Goal: Task Accomplishment & Management: Manage account settings

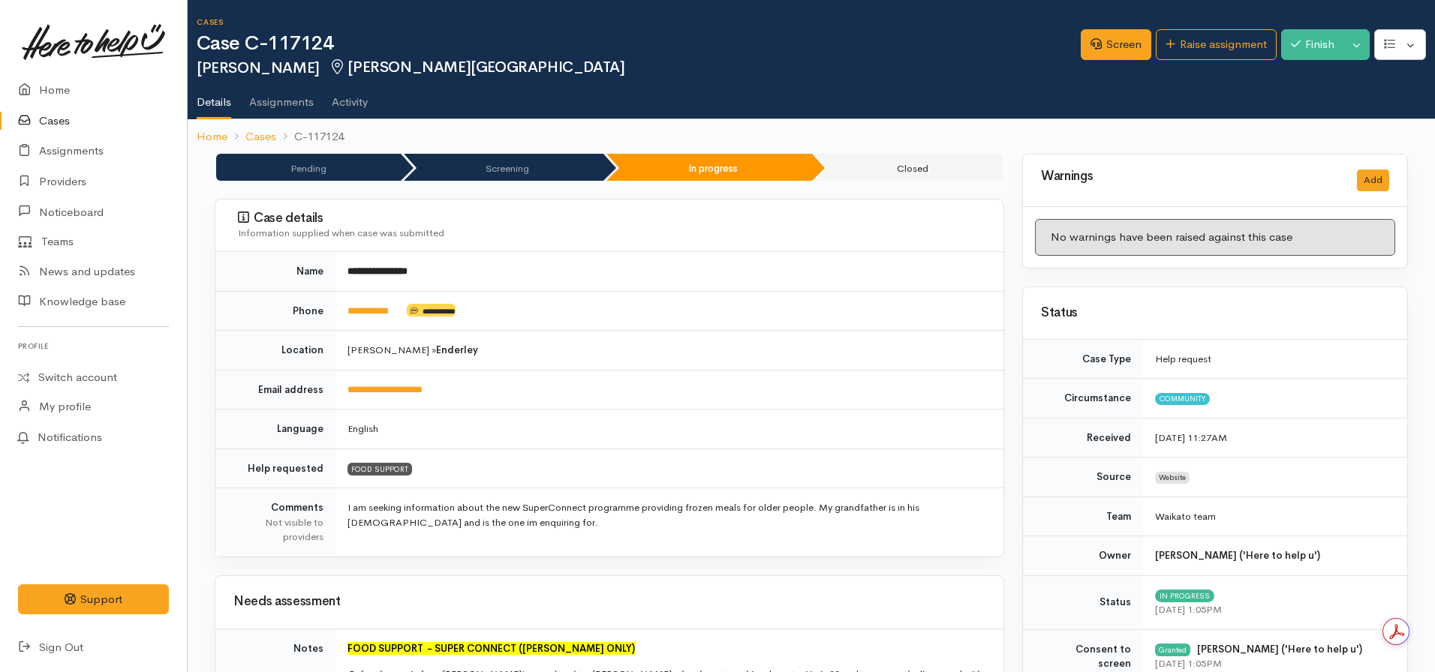
scroll to position [1868, 0]
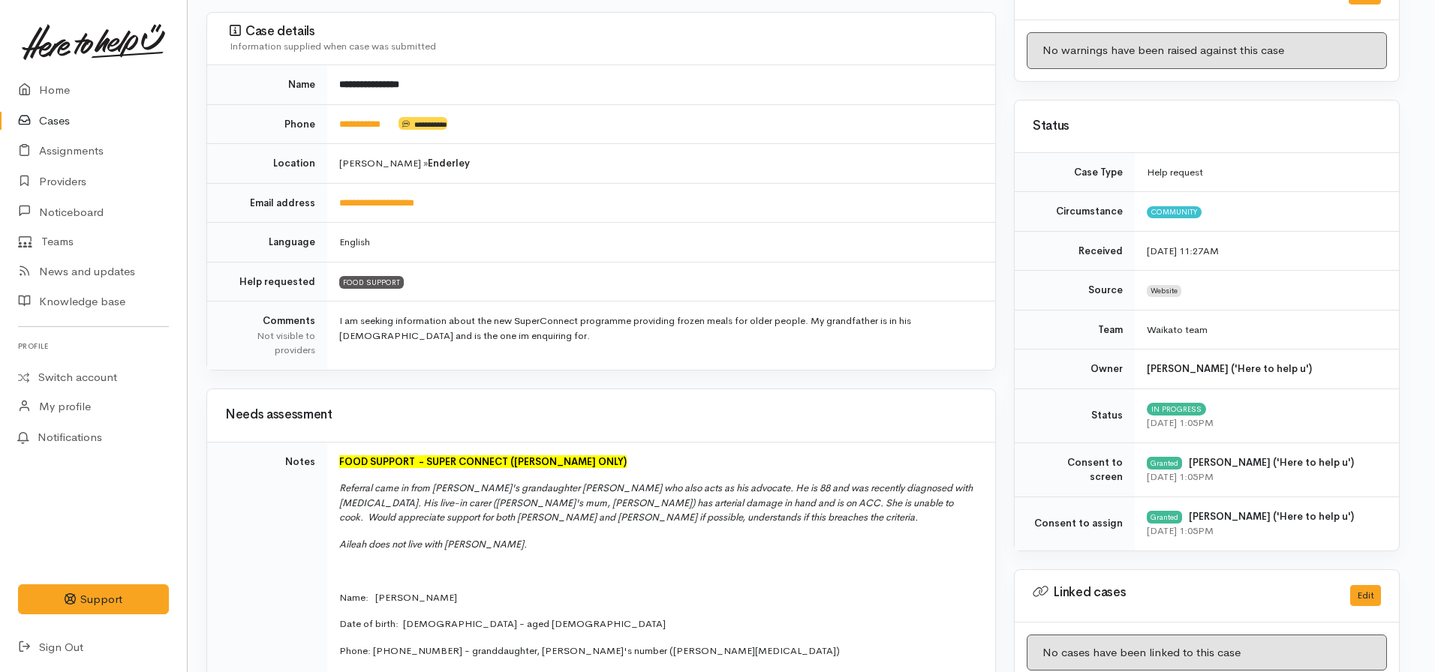
scroll to position [0, 8]
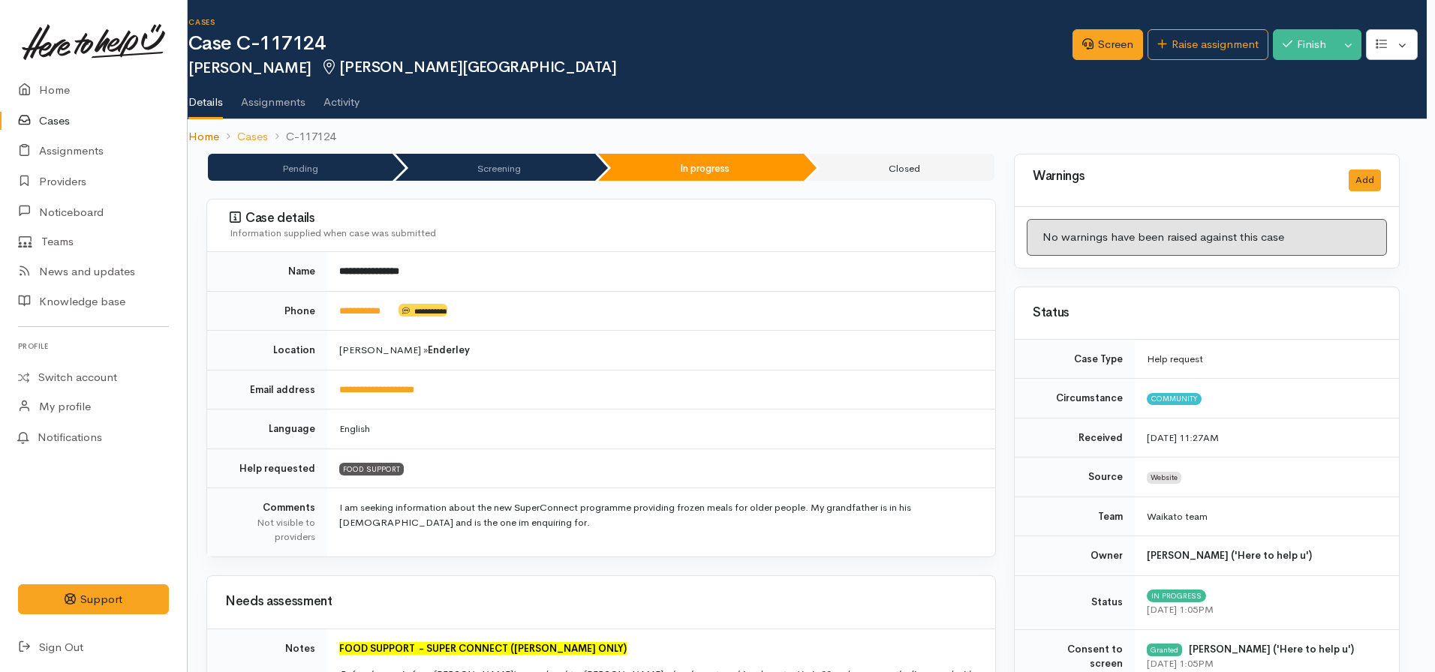
click at [197, 140] on link "Home" at bounding box center [203, 136] width 31 height 17
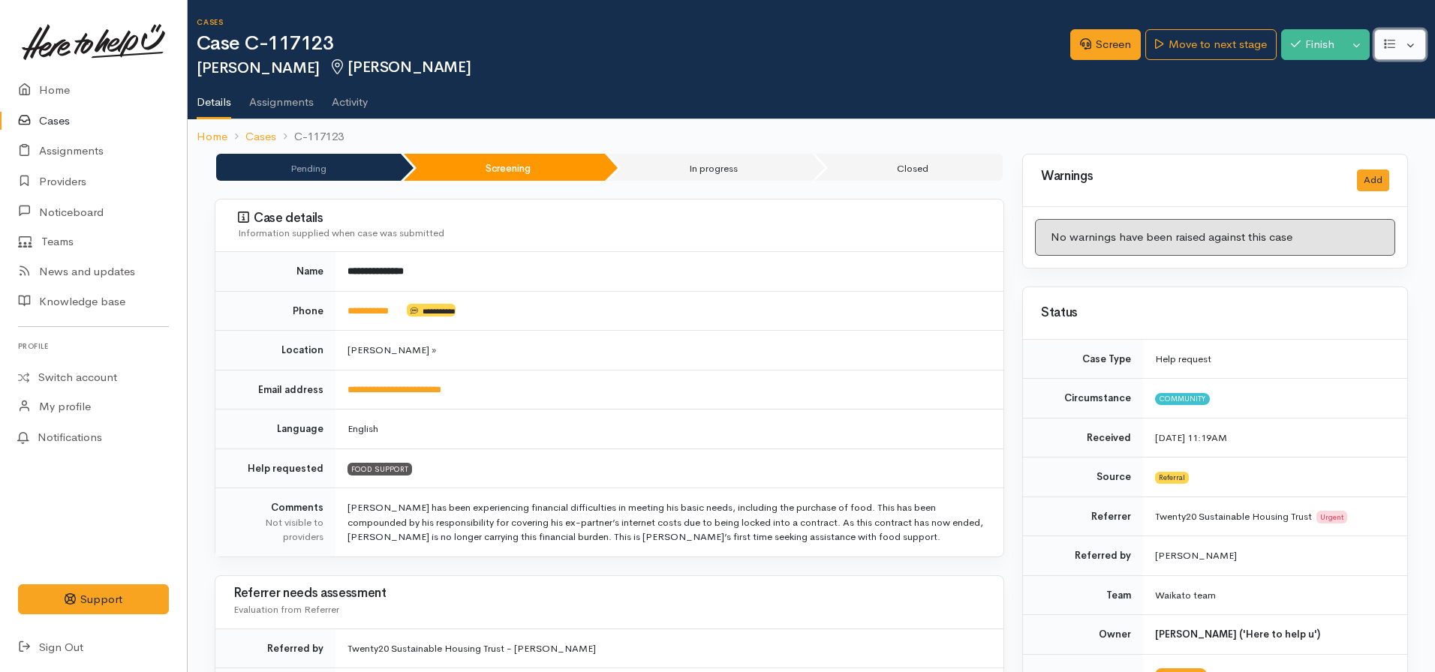
click at [1387, 44] on icon "button" at bounding box center [1389, 44] width 11 height 9
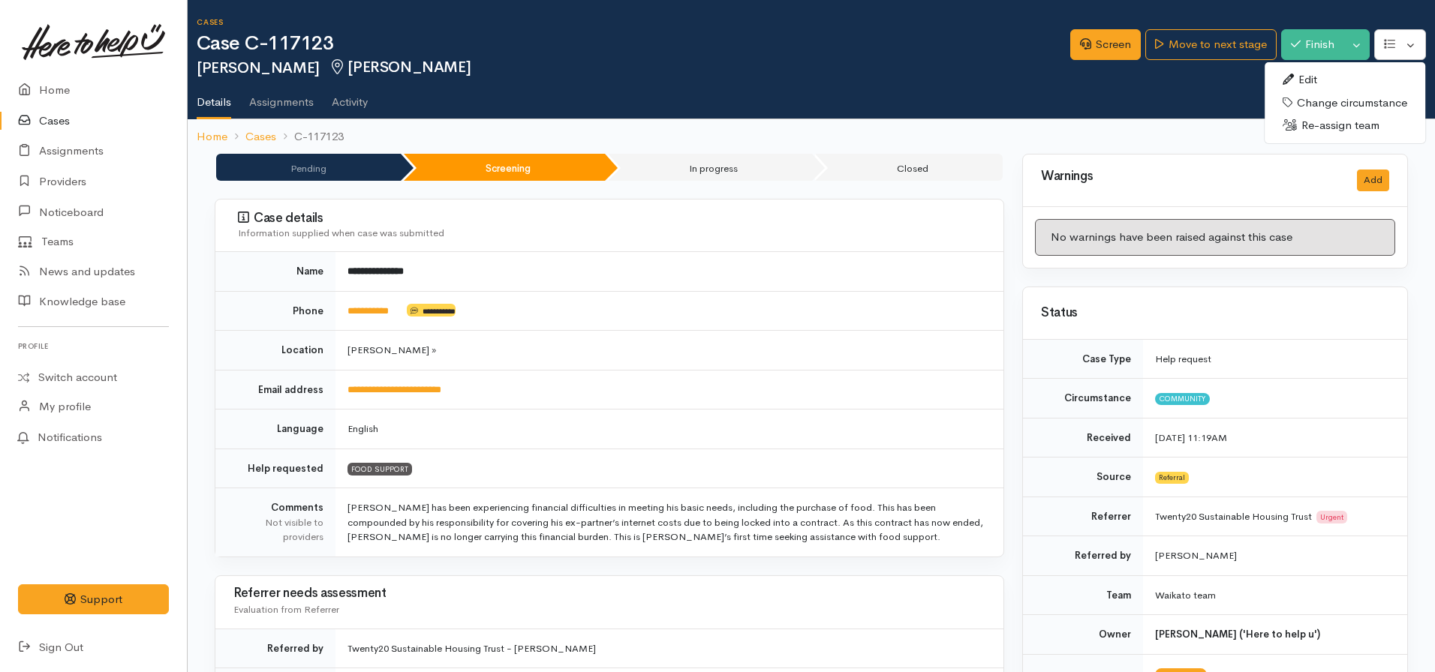
click at [1297, 83] on link "Edit" at bounding box center [1344, 79] width 161 height 23
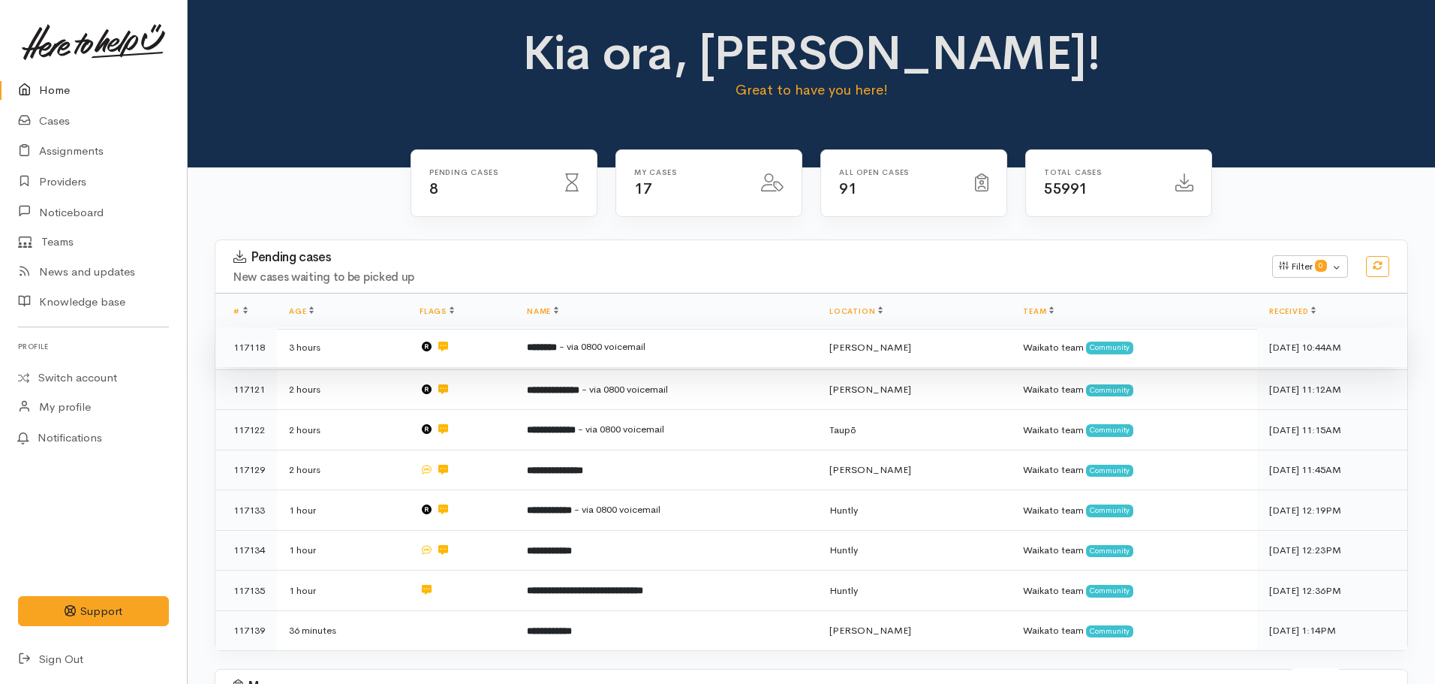
click at [610, 350] on span "- via 0800 voicemail" at bounding box center [602, 346] width 86 height 13
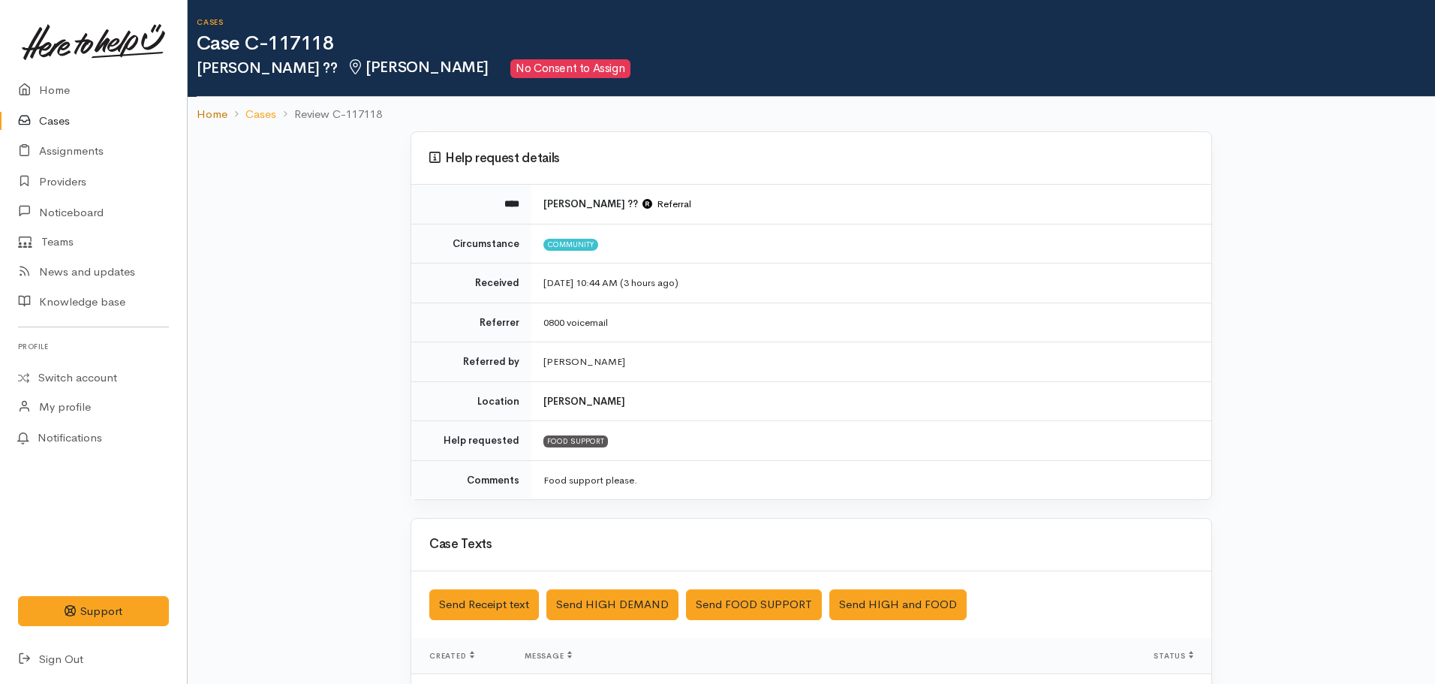
click at [207, 114] on link "Home" at bounding box center [212, 114] width 31 height 17
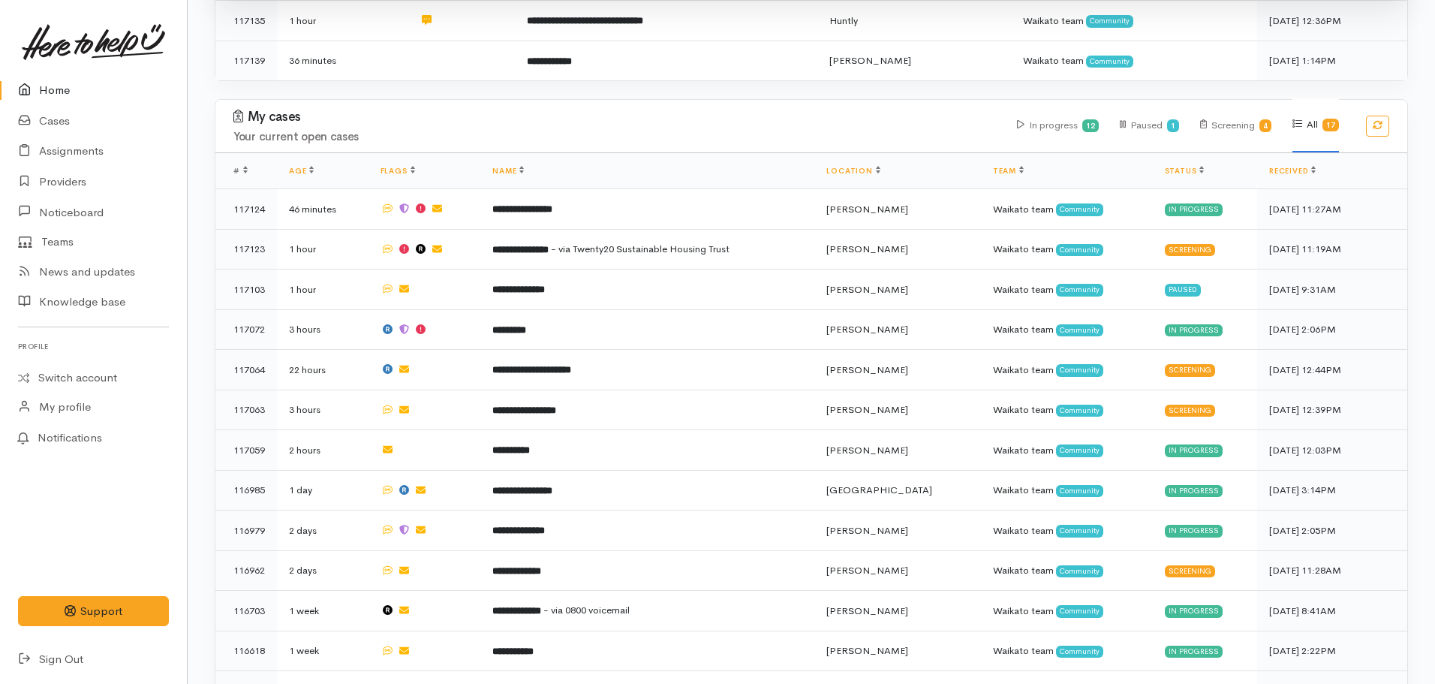
scroll to position [716, 0]
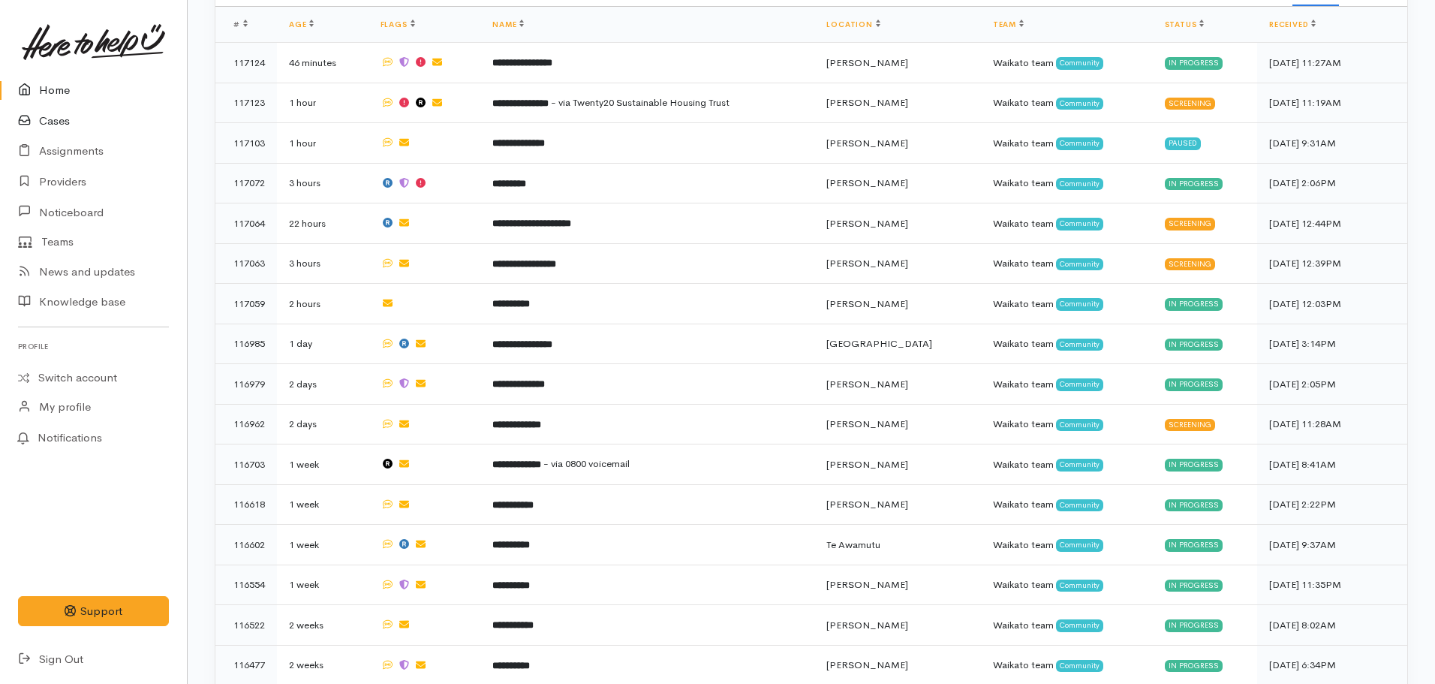
click at [89, 126] on link "Cases" at bounding box center [93, 121] width 187 height 31
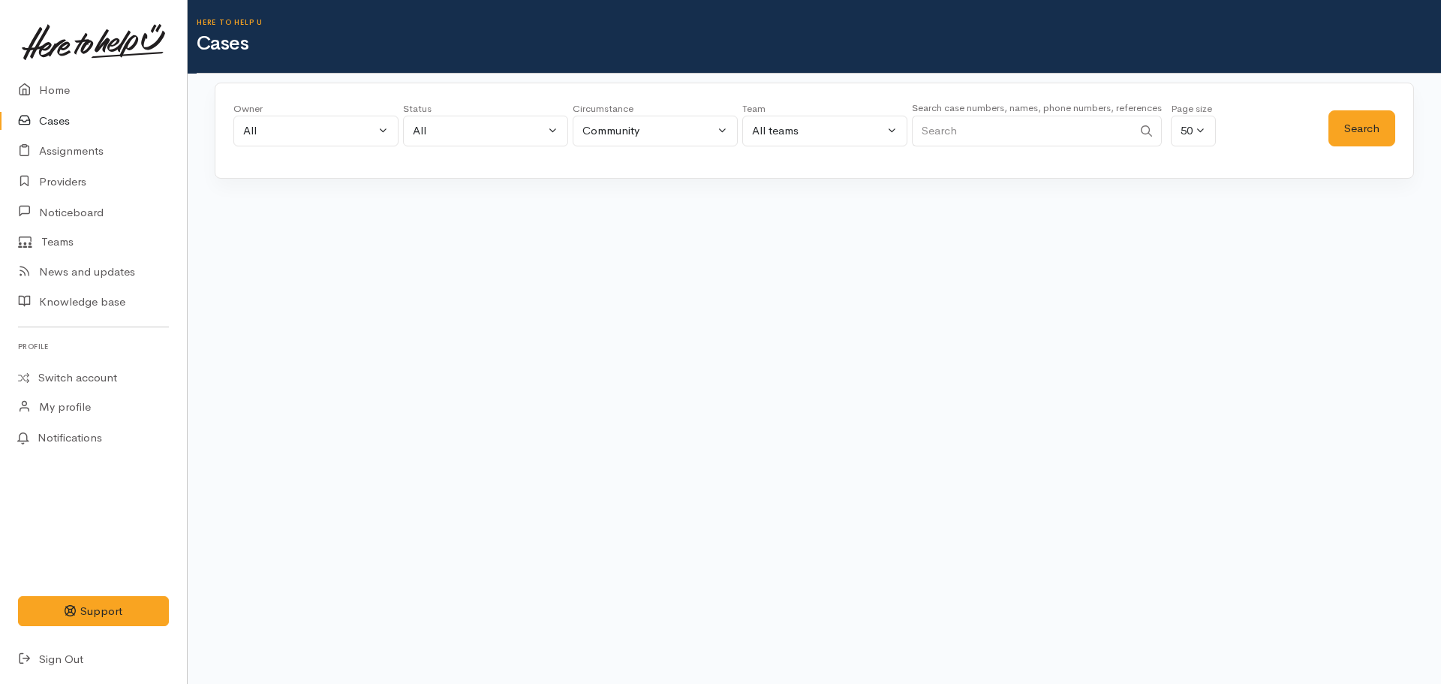
click at [990, 118] on input "Search" at bounding box center [1022, 131] width 221 height 31
click at [1342, 128] on button "Search" at bounding box center [1361, 128] width 67 height 37
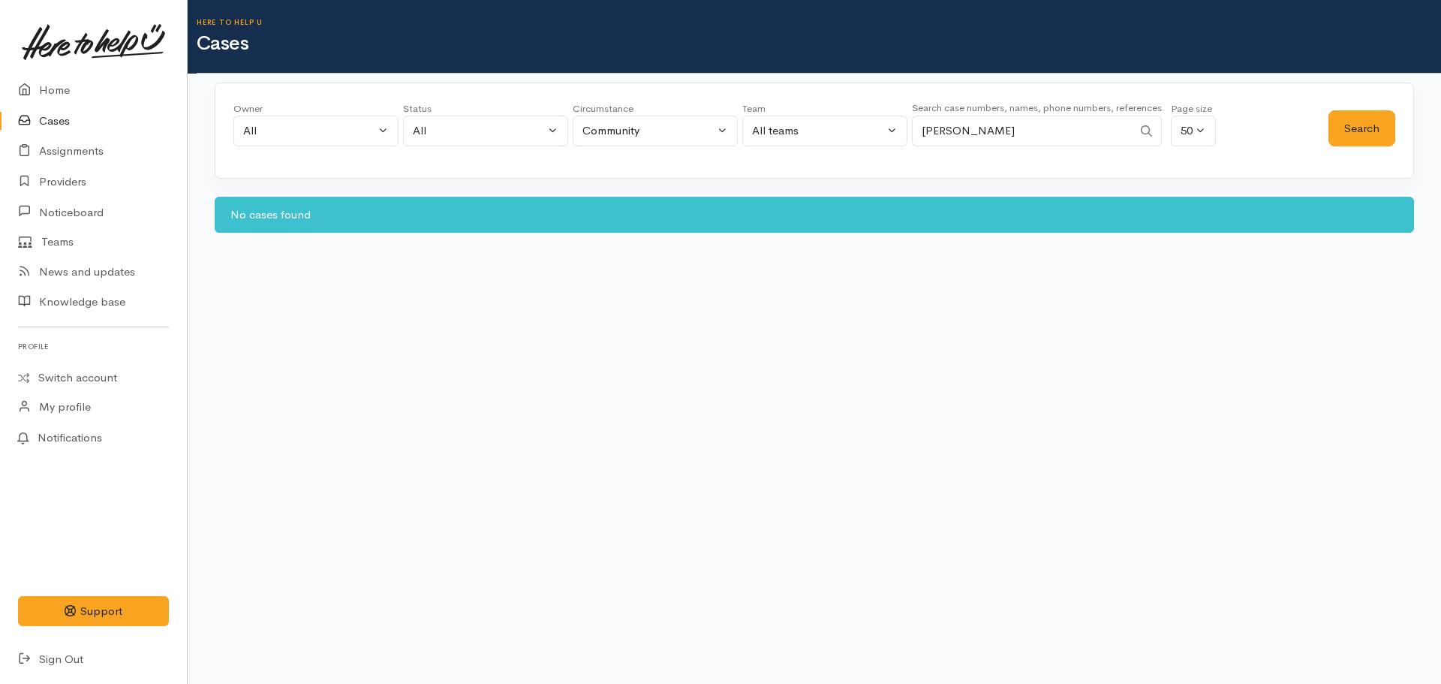
click at [1049, 123] on input "paula osborne" at bounding box center [1022, 131] width 221 height 31
type input "paula osbourne"
click at [1363, 113] on button "Search" at bounding box center [1361, 128] width 67 height 37
click at [67, 132] on link "Cases" at bounding box center [93, 121] width 187 height 31
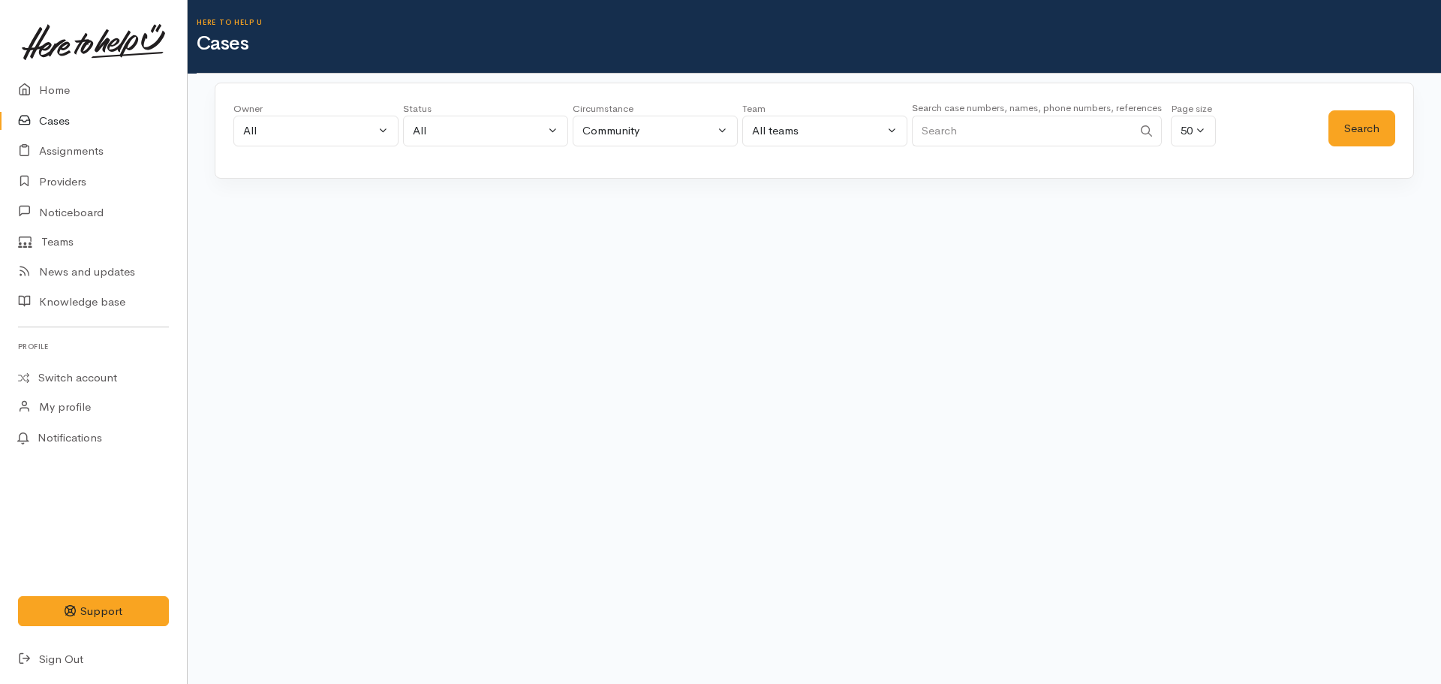
click at [458, 152] on div "Status All current cases Pending Screening In progress Paused Closed Cancelled …" at bounding box center [485, 128] width 165 height 54
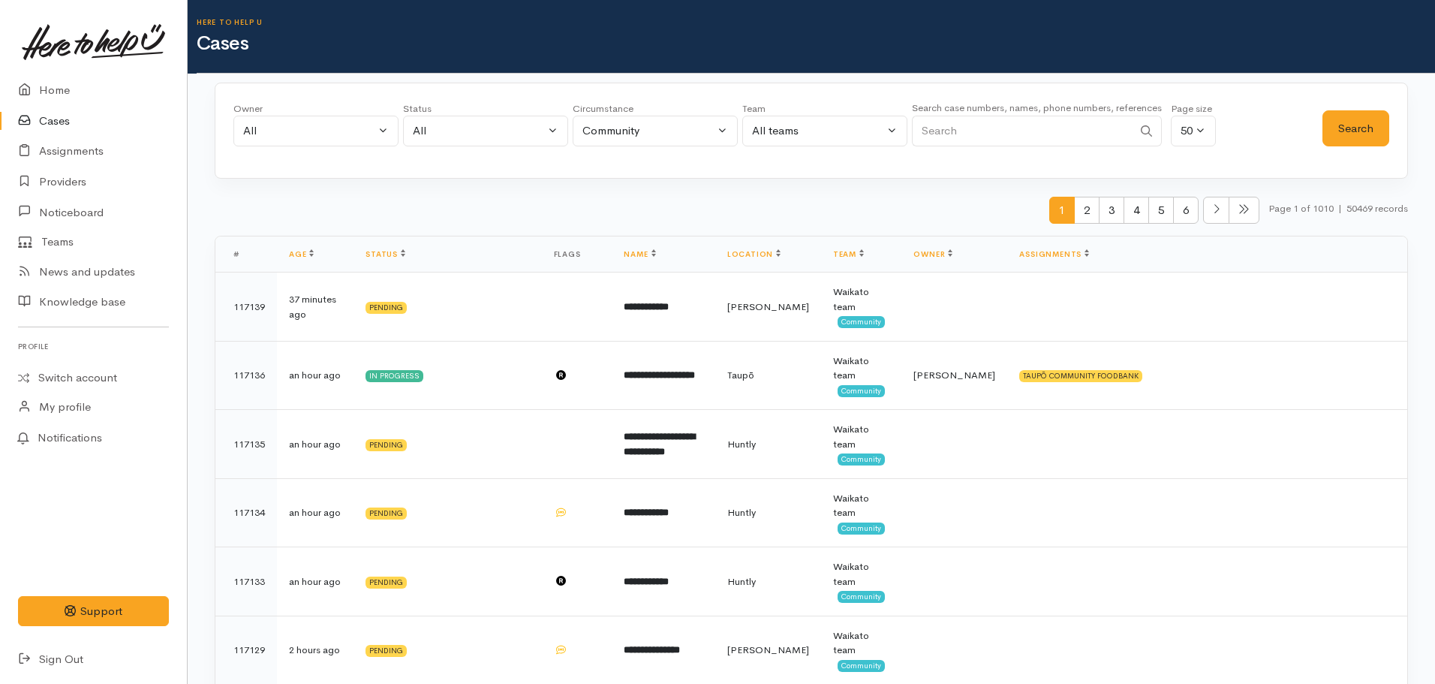
click at [967, 131] on input "Search" at bounding box center [1022, 131] width 221 height 31
paste input "osborne"
type input "Paula osborne"
click at [1341, 126] on button "Search" at bounding box center [1355, 128] width 67 height 37
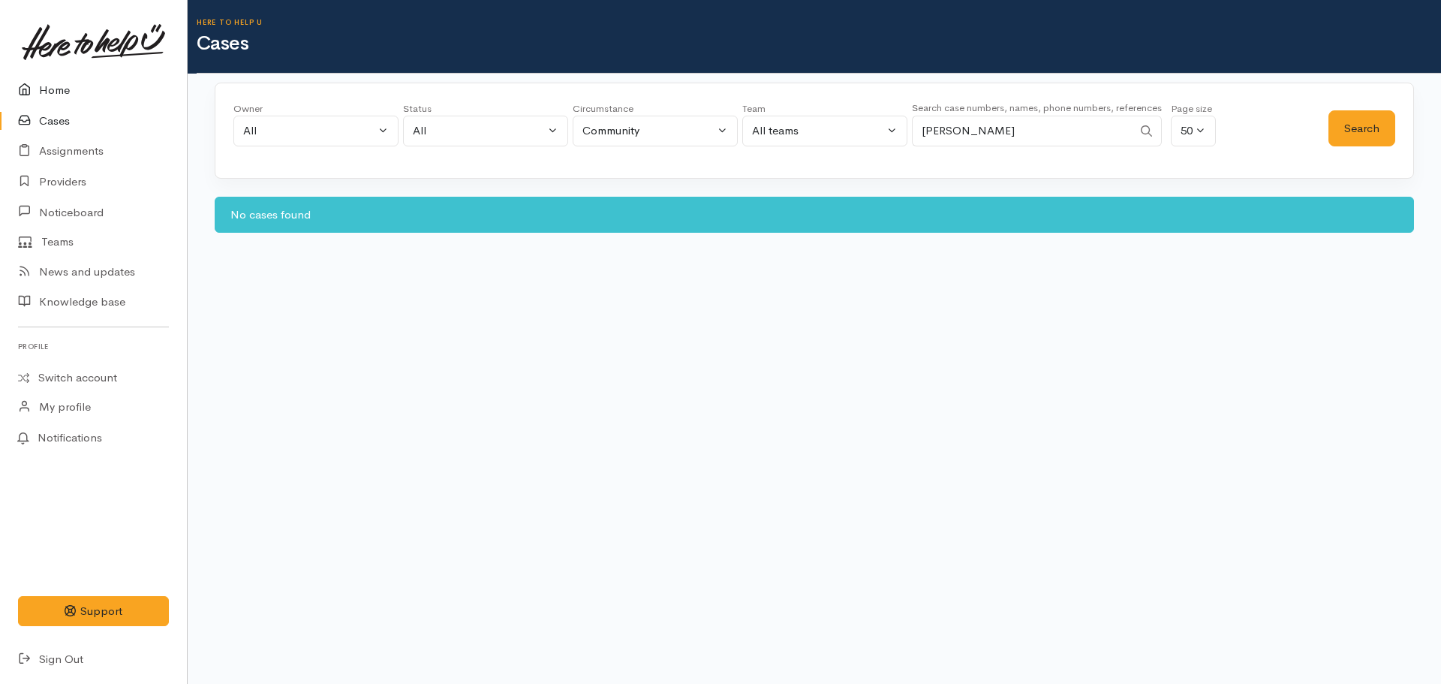
click at [73, 92] on link "Home" at bounding box center [93, 90] width 187 height 31
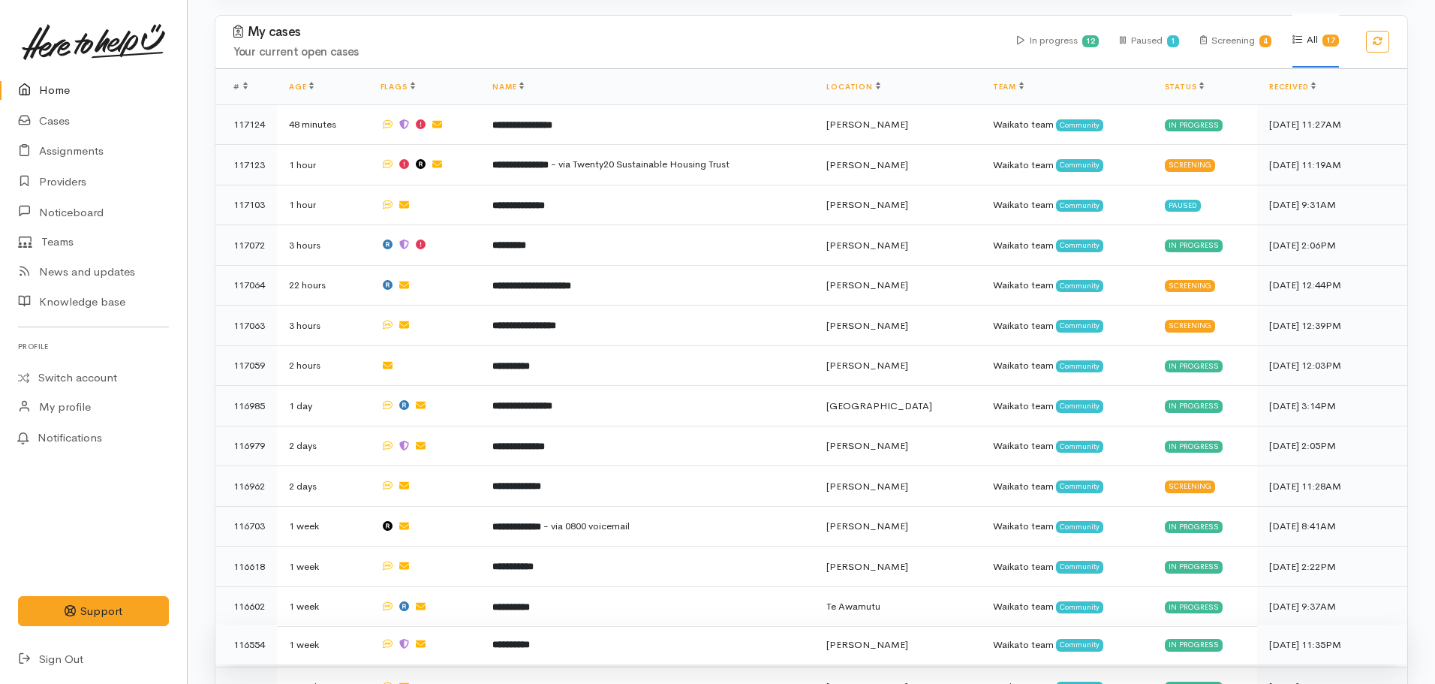
scroll to position [613, 0]
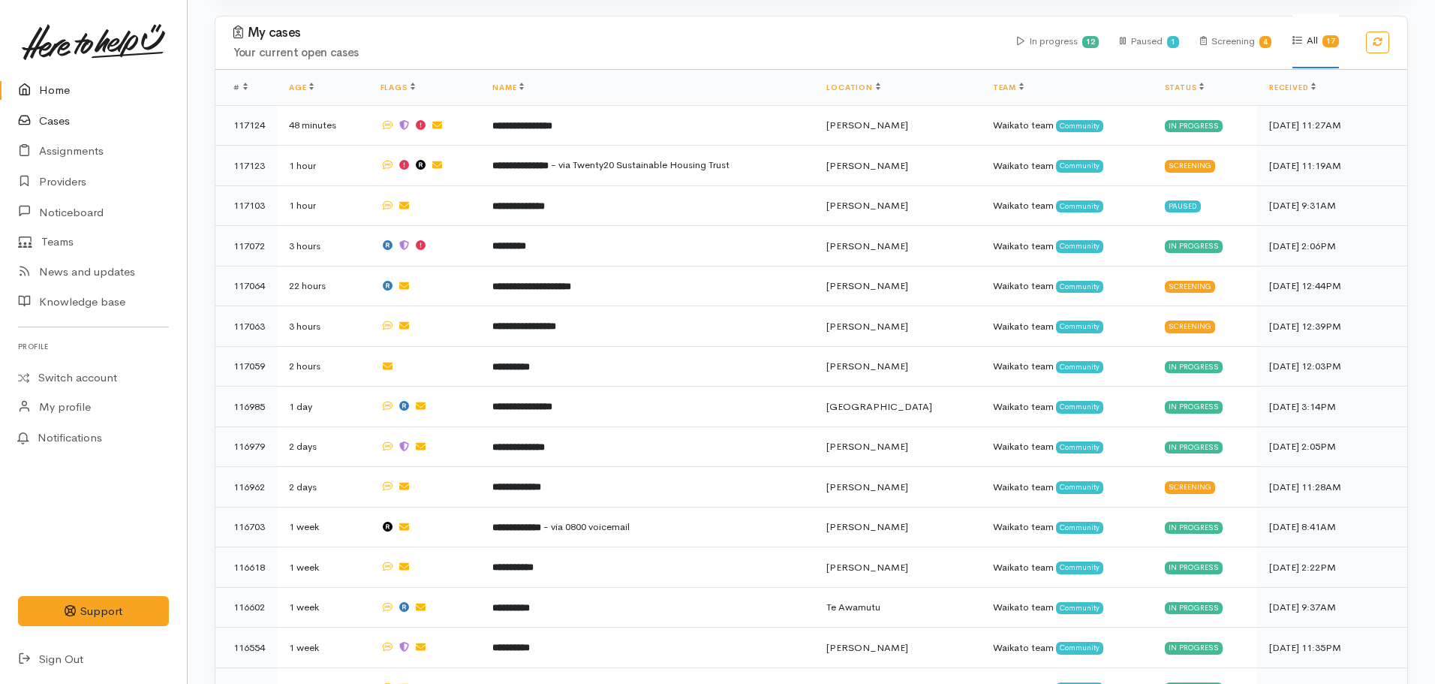
click at [62, 120] on link "Cases" at bounding box center [93, 121] width 187 height 31
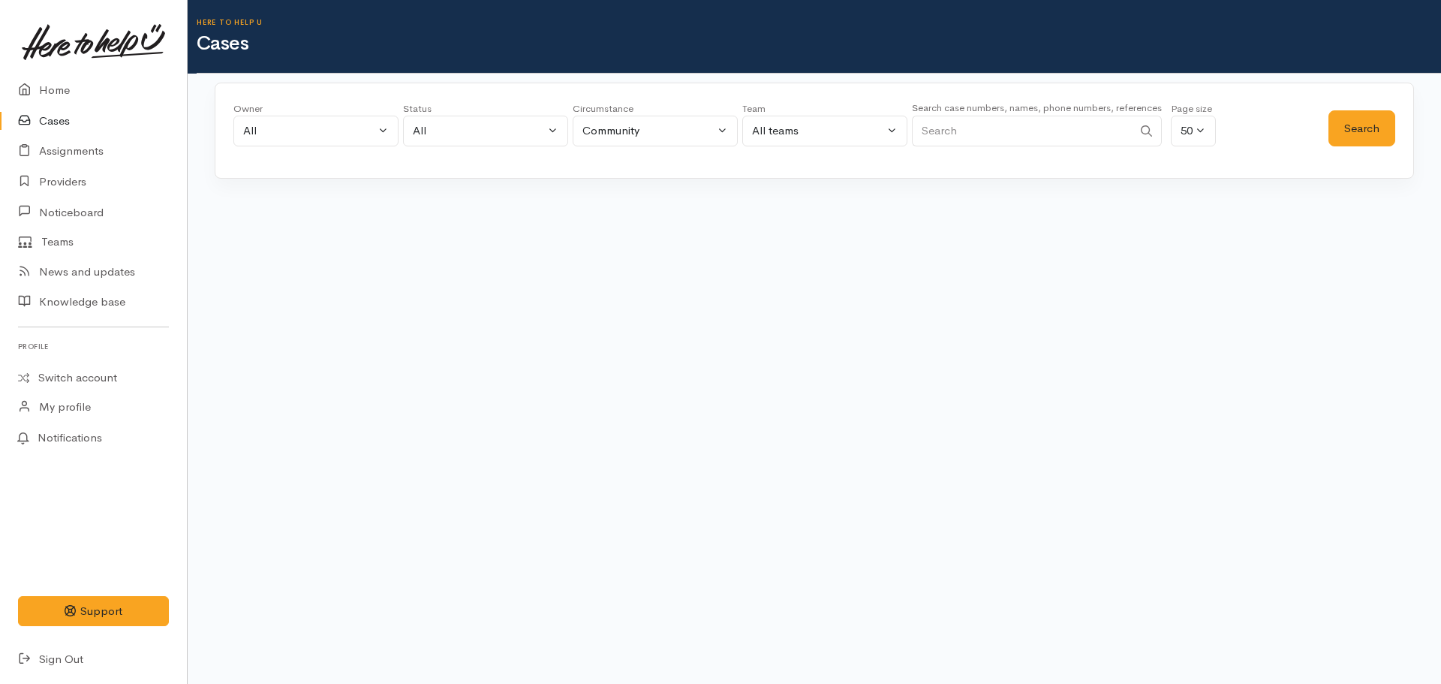
click at [940, 128] on input "Search" at bounding box center [1022, 131] width 221 height 31
paste input "[PHONE_NUMBER]"
type input "[PHONE_NUMBER]"
click at [1373, 134] on button "Search" at bounding box center [1361, 128] width 67 height 37
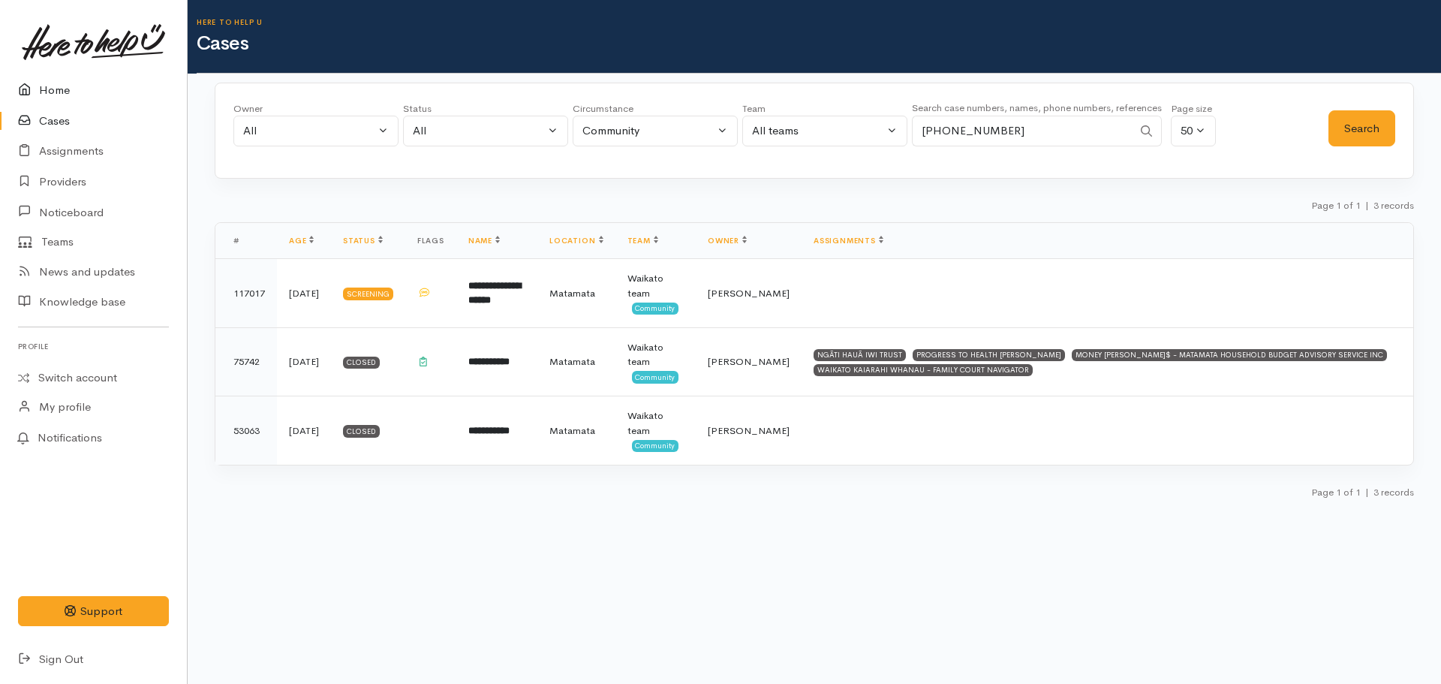
click at [64, 95] on link "Home" at bounding box center [93, 90] width 187 height 31
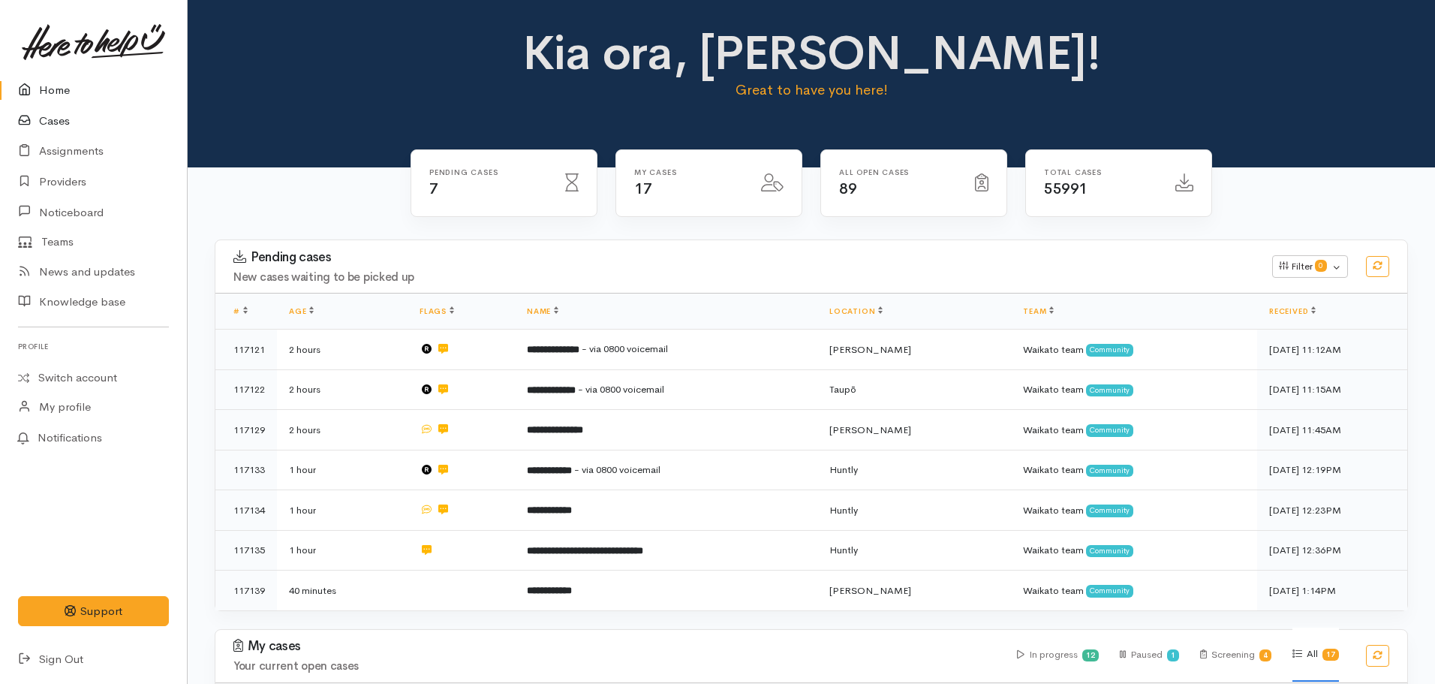
click at [59, 125] on link "Cases" at bounding box center [93, 121] width 187 height 31
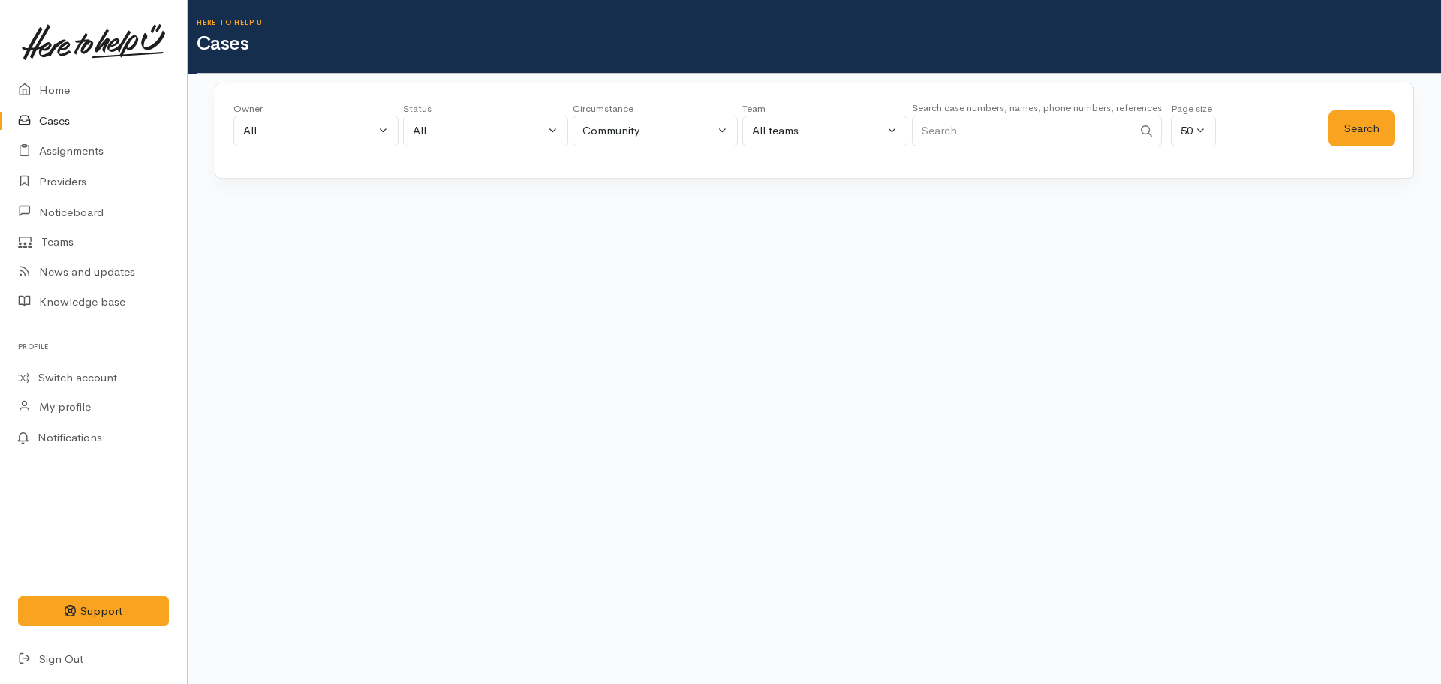
click at [953, 116] on input "Search" at bounding box center [1022, 131] width 221 height 31
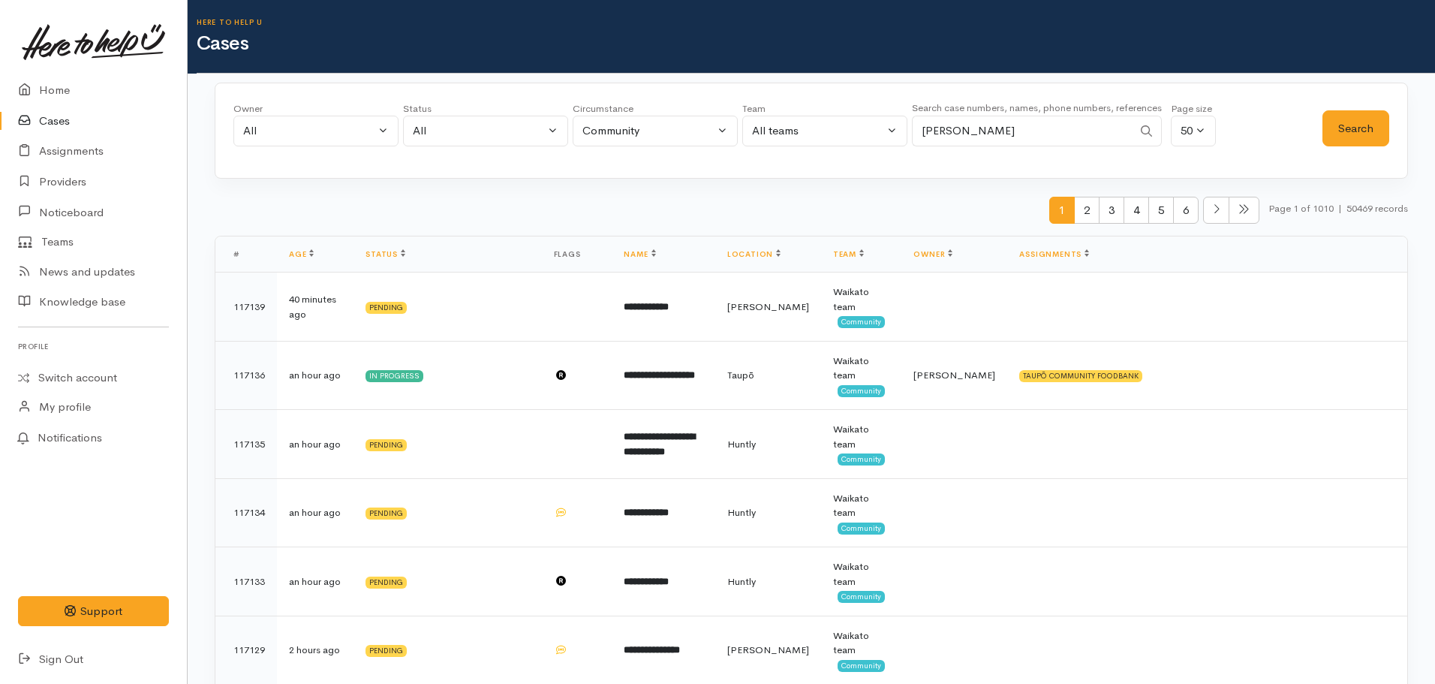
type input "Caroline waahi"
click at [1354, 140] on button "Search" at bounding box center [1355, 128] width 67 height 37
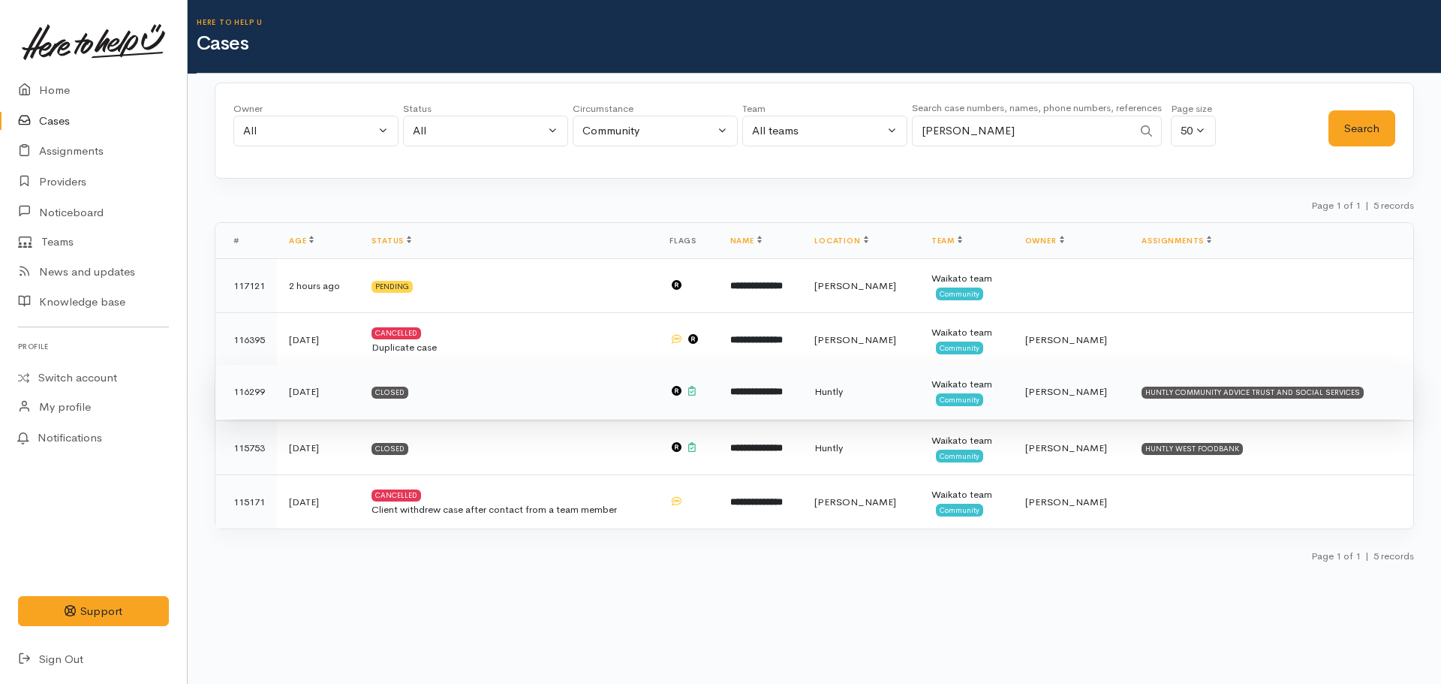
click at [783, 395] on b "**********" at bounding box center [756, 391] width 53 height 10
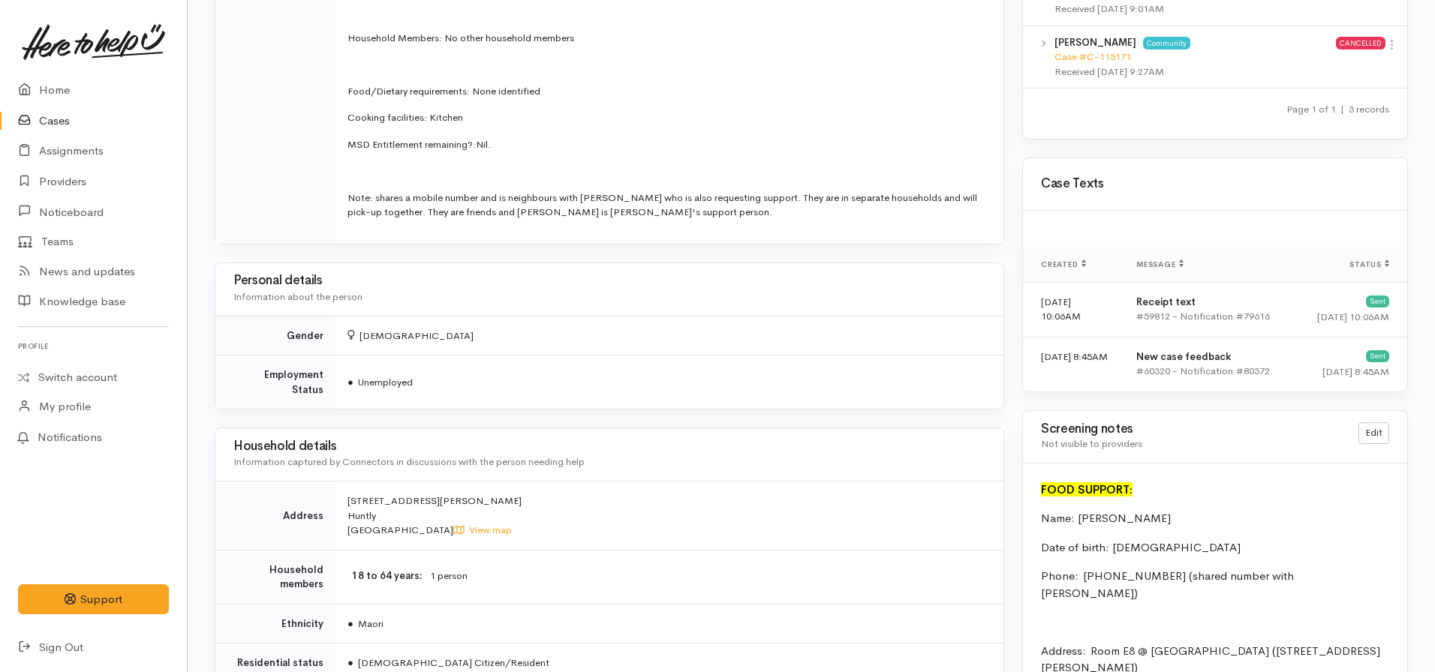
scroll to position [987, 0]
click at [56, 87] on link "Home" at bounding box center [93, 90] width 187 height 31
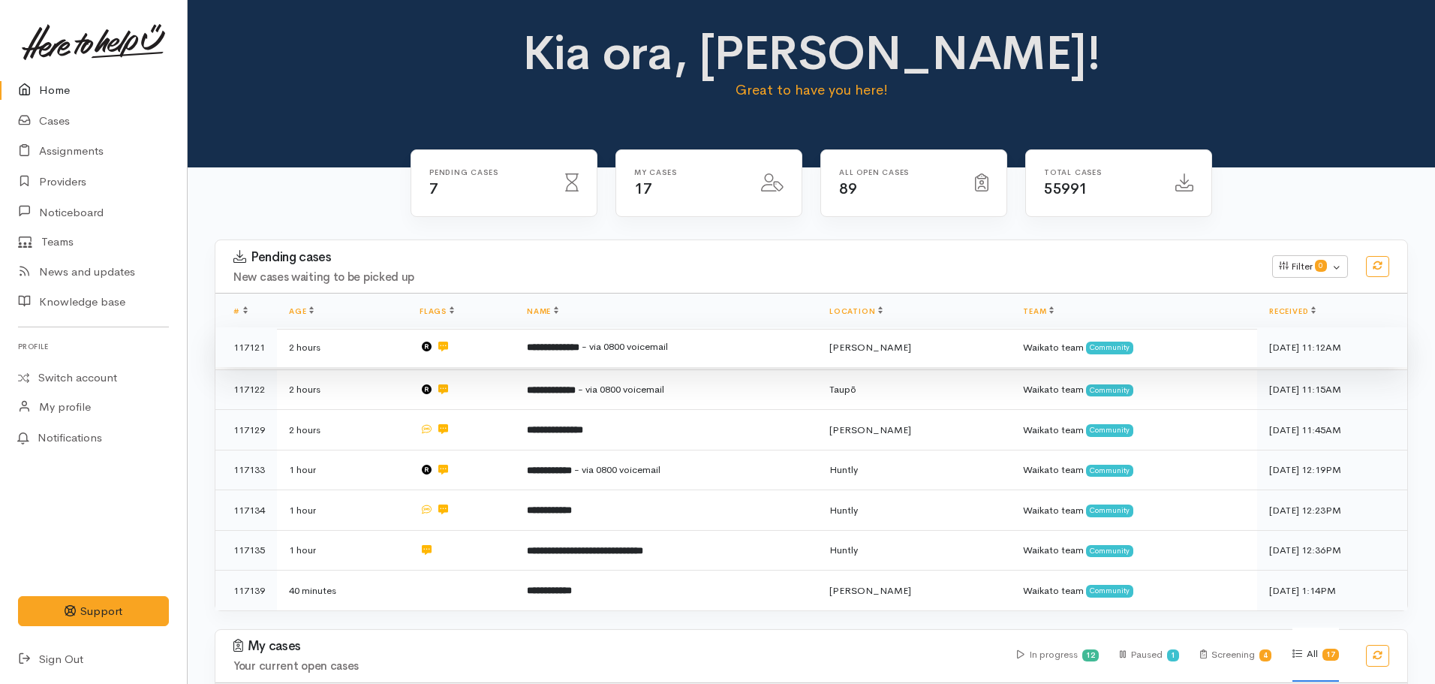
click at [554, 356] on td "**********" at bounding box center [666, 347] width 302 height 41
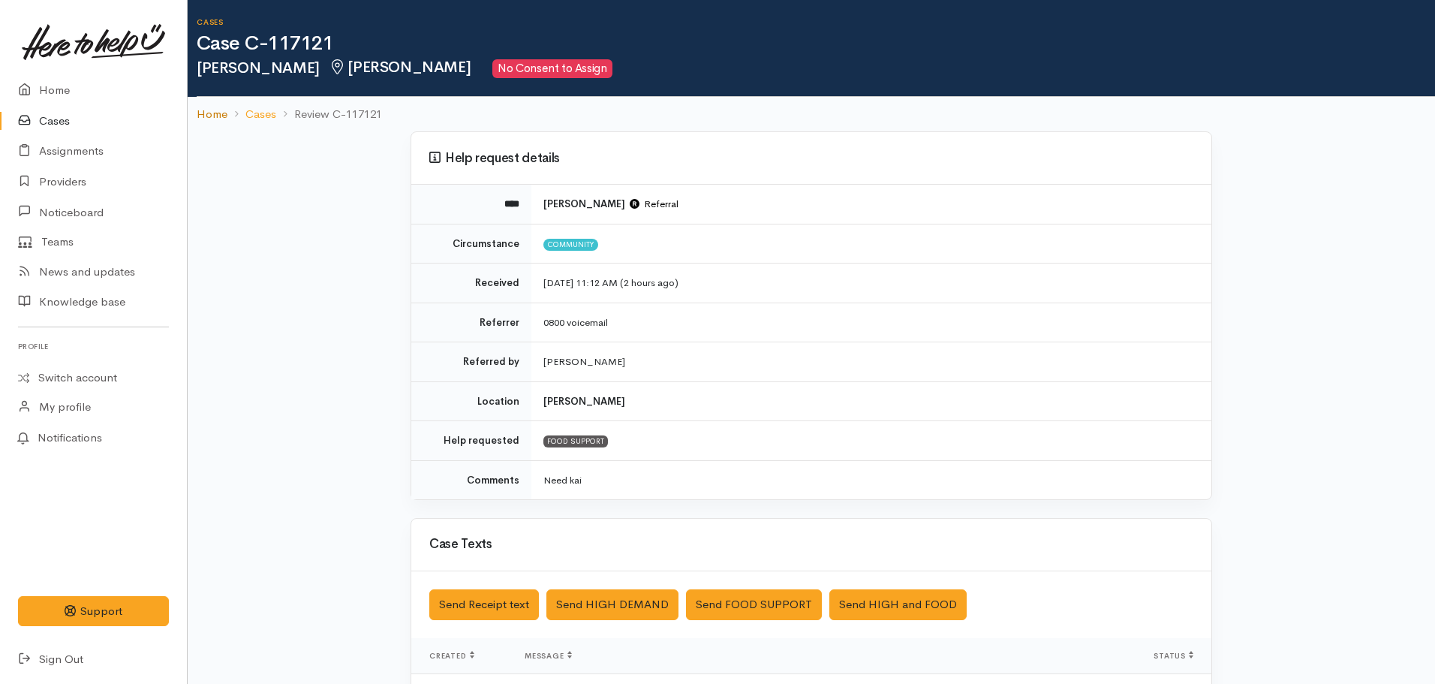
click at [200, 113] on link "Home" at bounding box center [212, 114] width 31 height 17
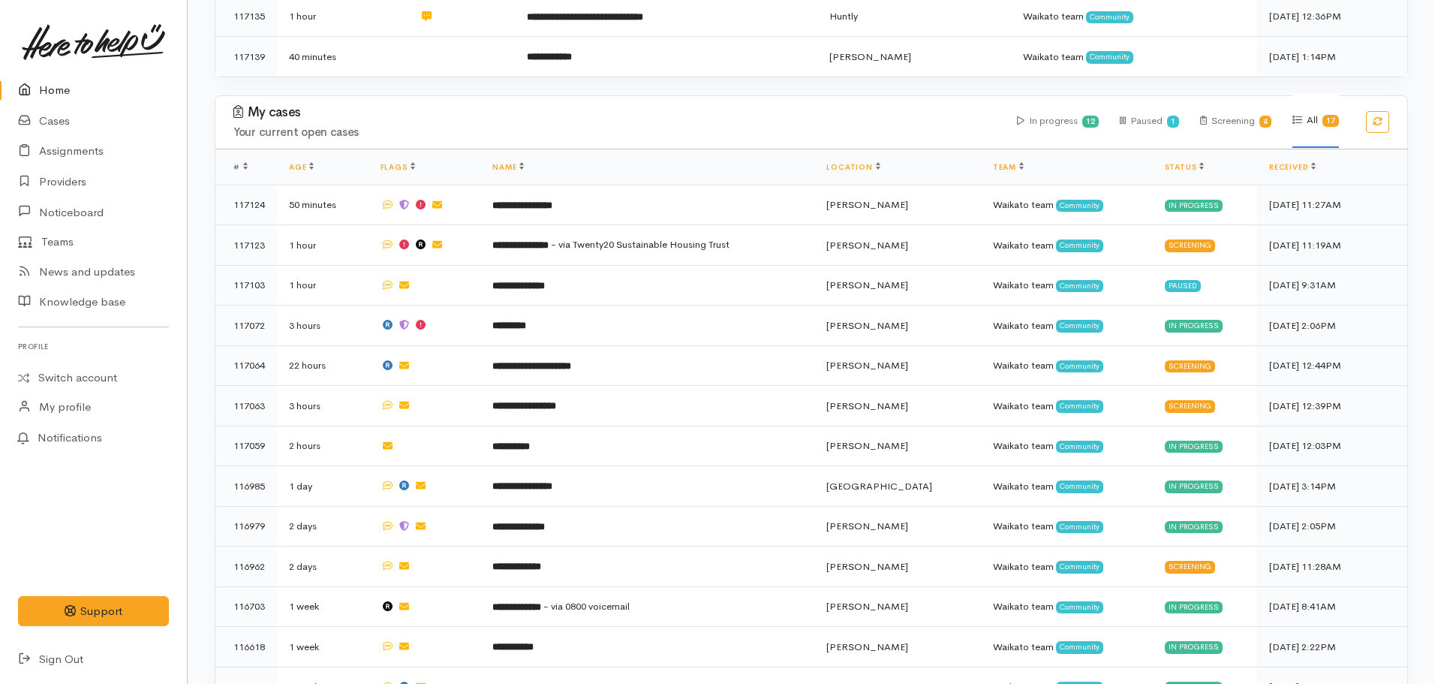
scroll to position [535, 0]
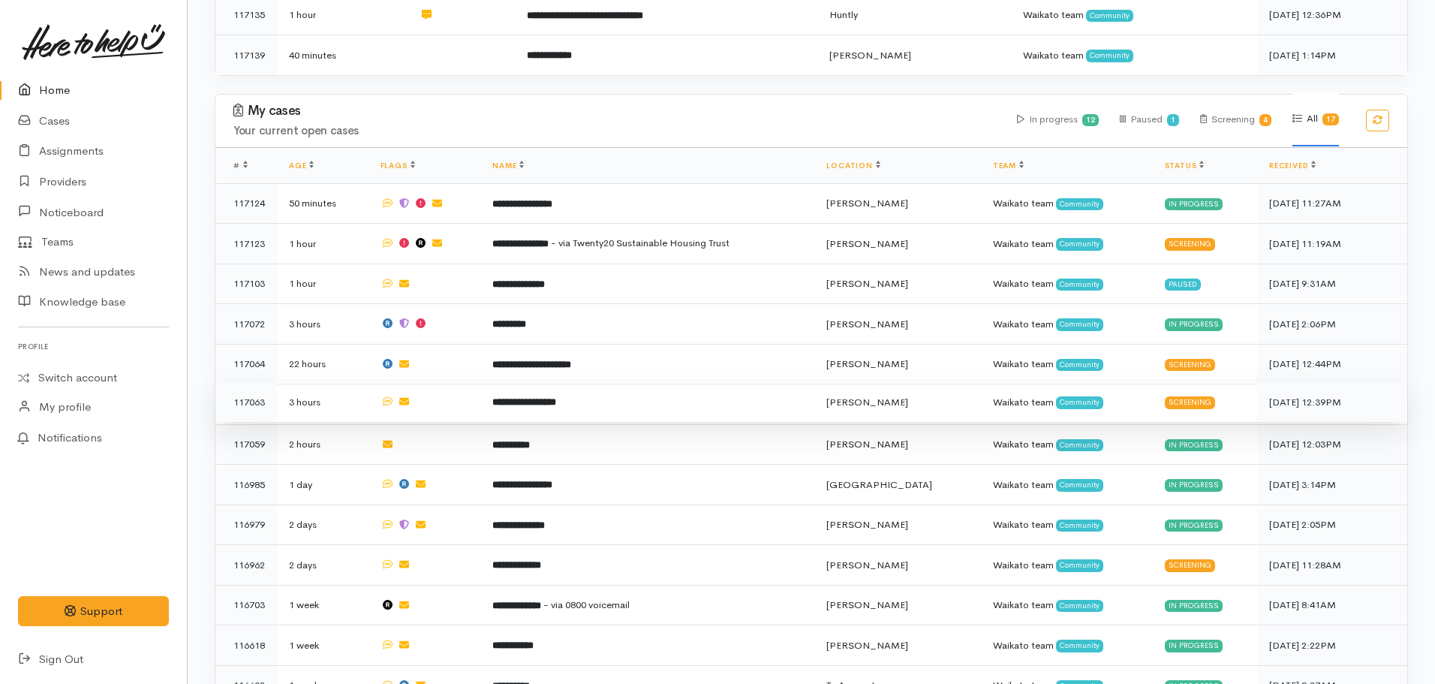
click at [577, 407] on td "**********" at bounding box center [647, 402] width 334 height 41
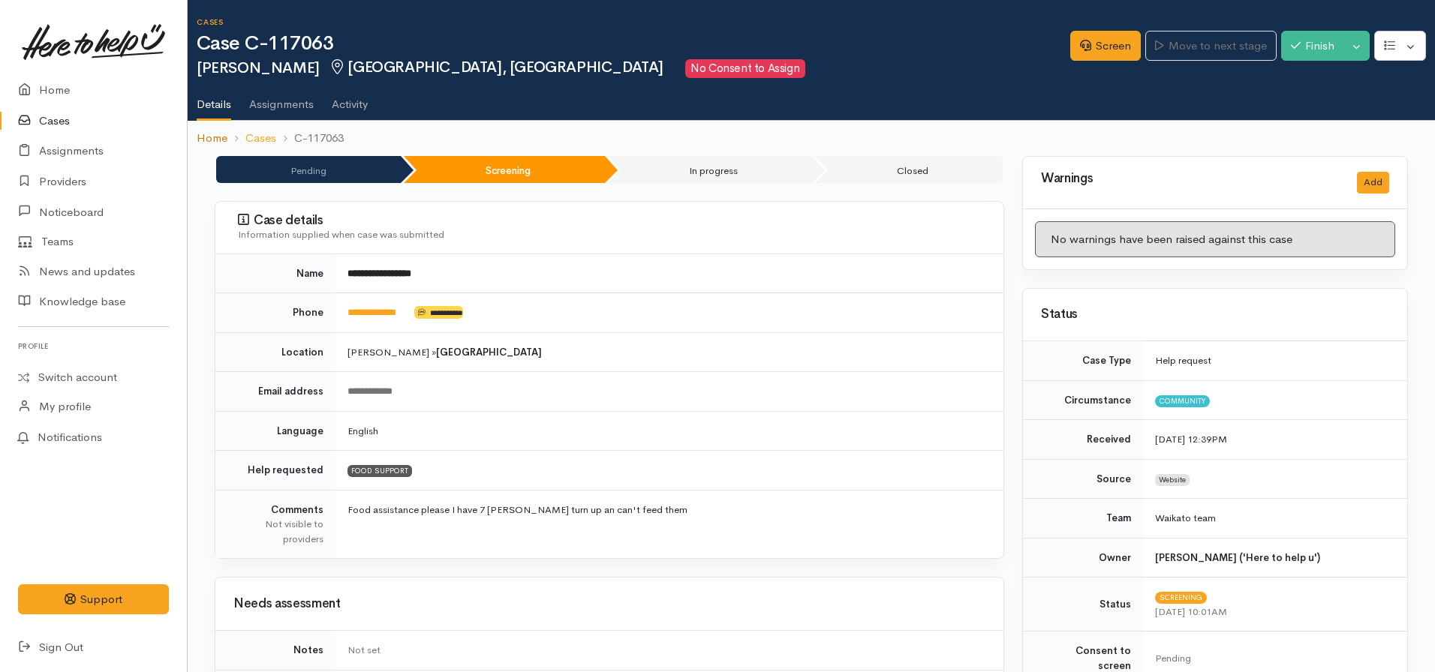
click at [215, 134] on link "Home" at bounding box center [212, 138] width 31 height 17
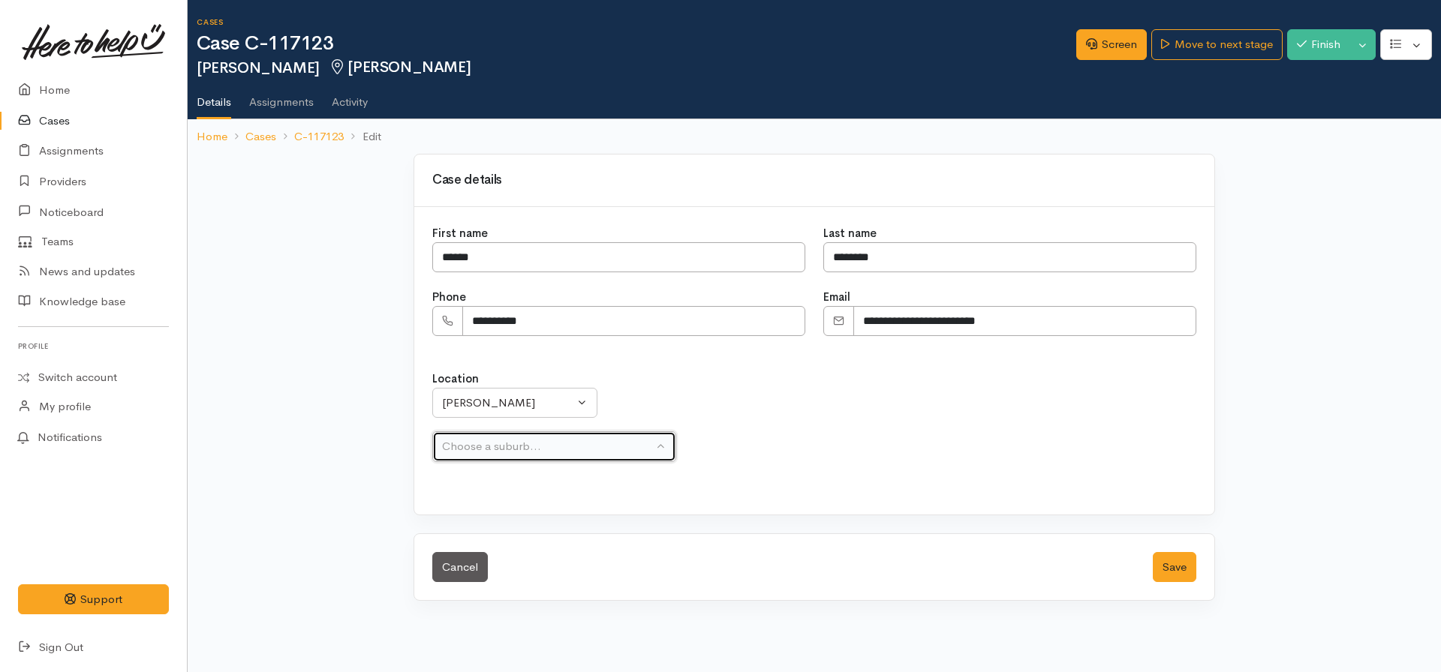
click at [478, 452] on div "Choose a suburb..." at bounding box center [547, 446] width 211 height 17
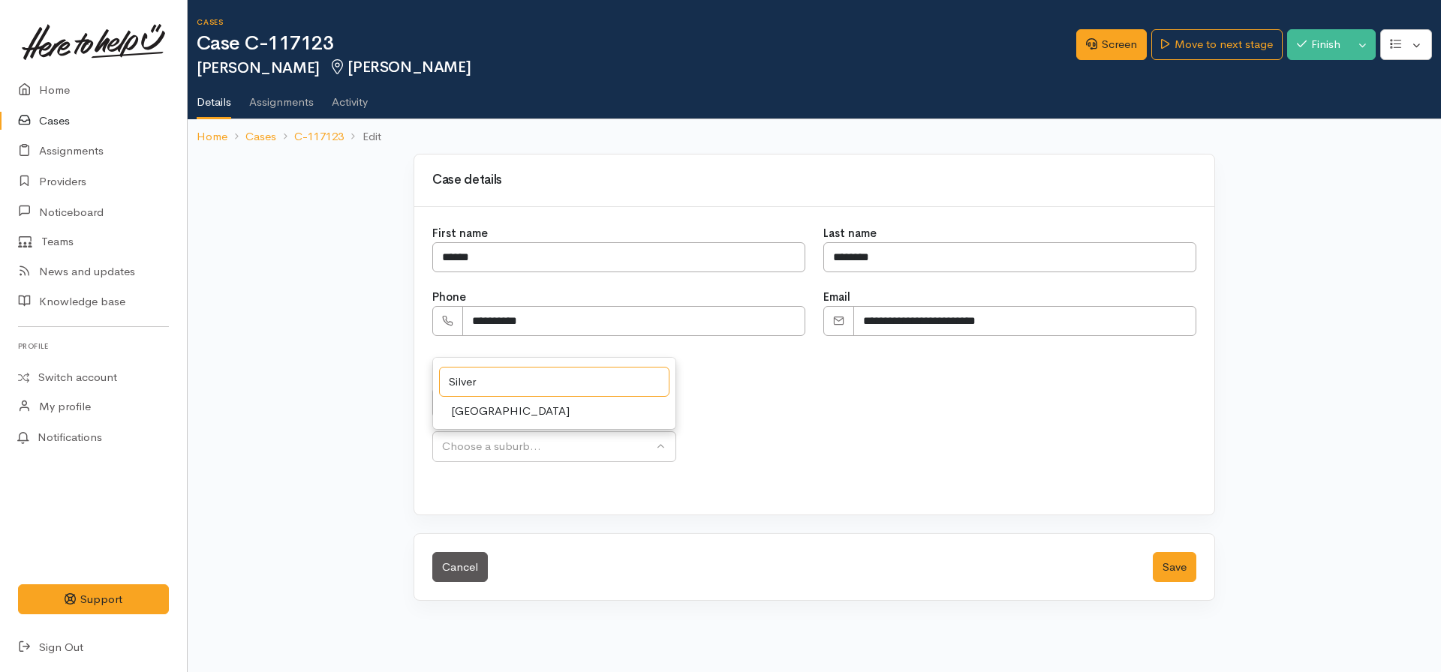
type input "Silver"
click at [470, 417] on span "[GEOGRAPHIC_DATA]" at bounding box center [510, 411] width 119 height 17
select select "36"
click at [1153, 552] on button "Save" at bounding box center [1175, 567] width 44 height 31
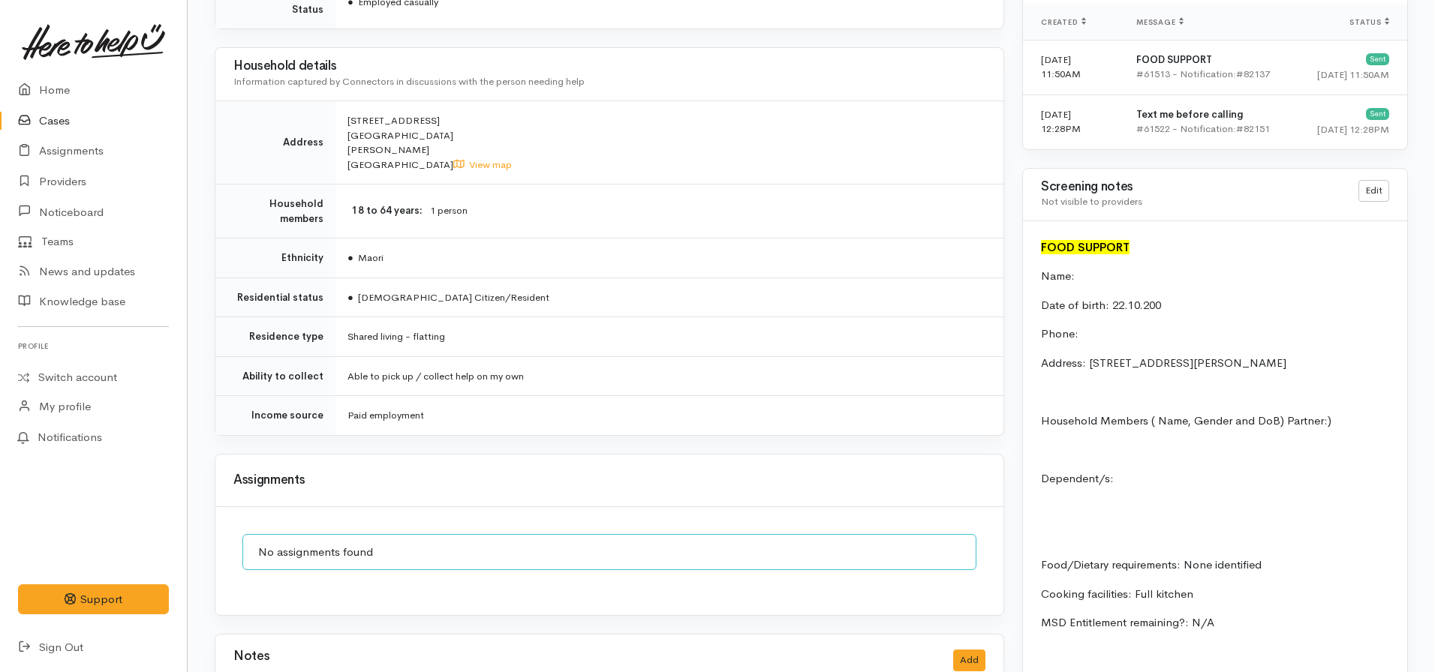
scroll to position [1057, 0]
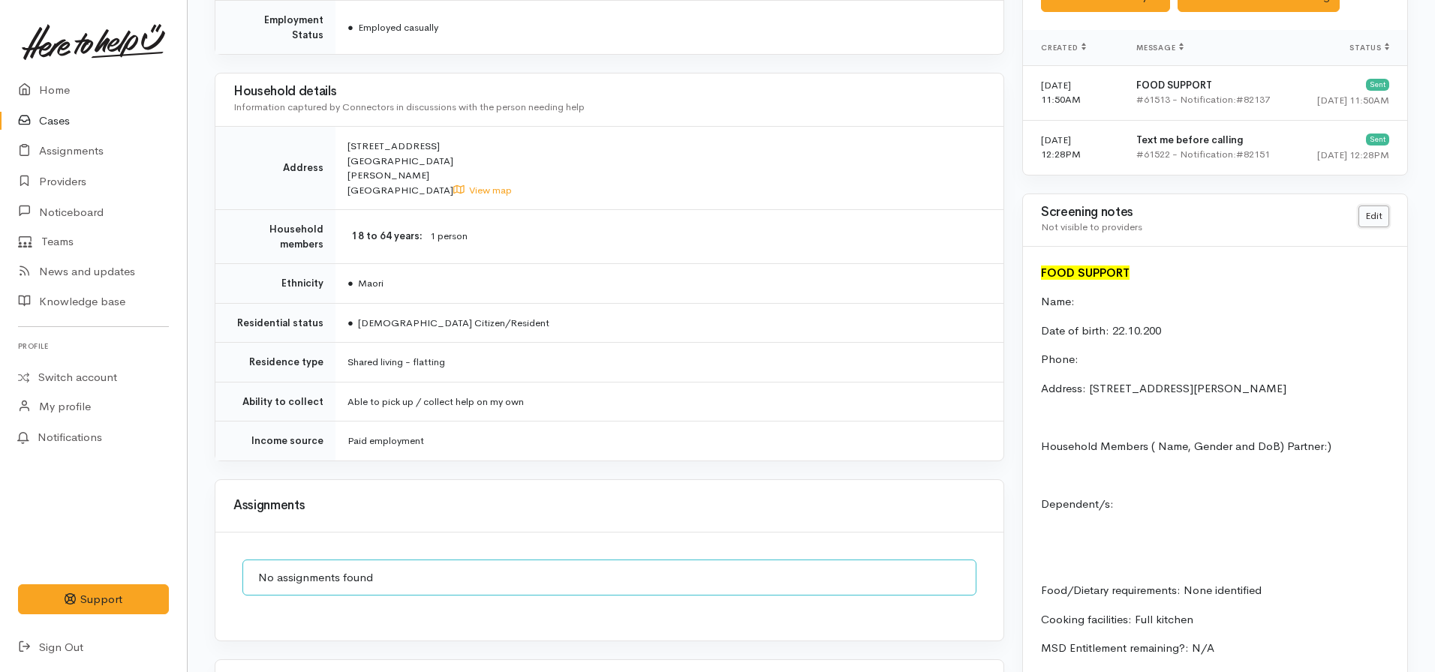
click at [1378, 215] on link "Edit" at bounding box center [1373, 217] width 31 height 22
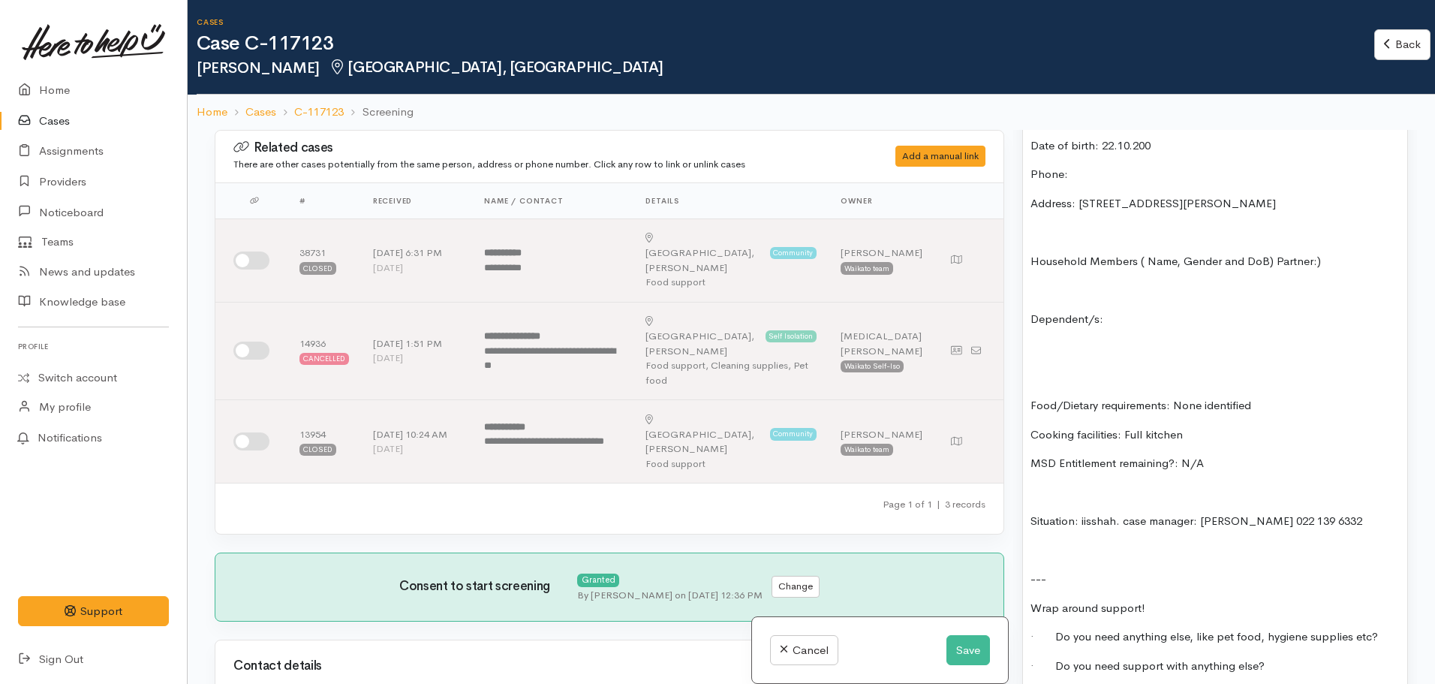
scroll to position [1246, 0]
click at [1225, 455] on p "MSD Entitlement remaining?: N/A" at bounding box center [1214, 462] width 369 height 17
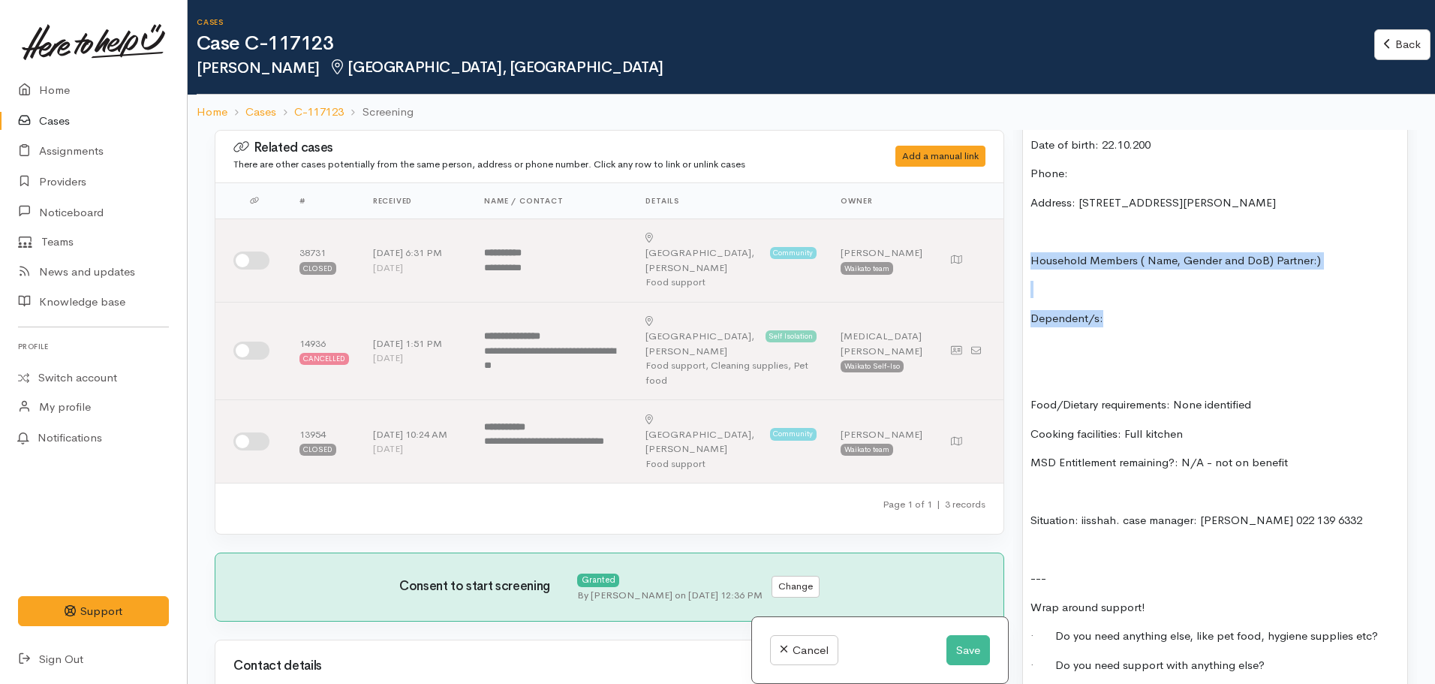
drag, startPoint x: 1114, startPoint y: 308, endPoint x: 1017, endPoint y: 237, distance: 120.8
click at [1017, 237] on div "Warnings Add No warnings have been raised against this case Add Warning Title ●…" at bounding box center [1215, 472] width 404 height 684
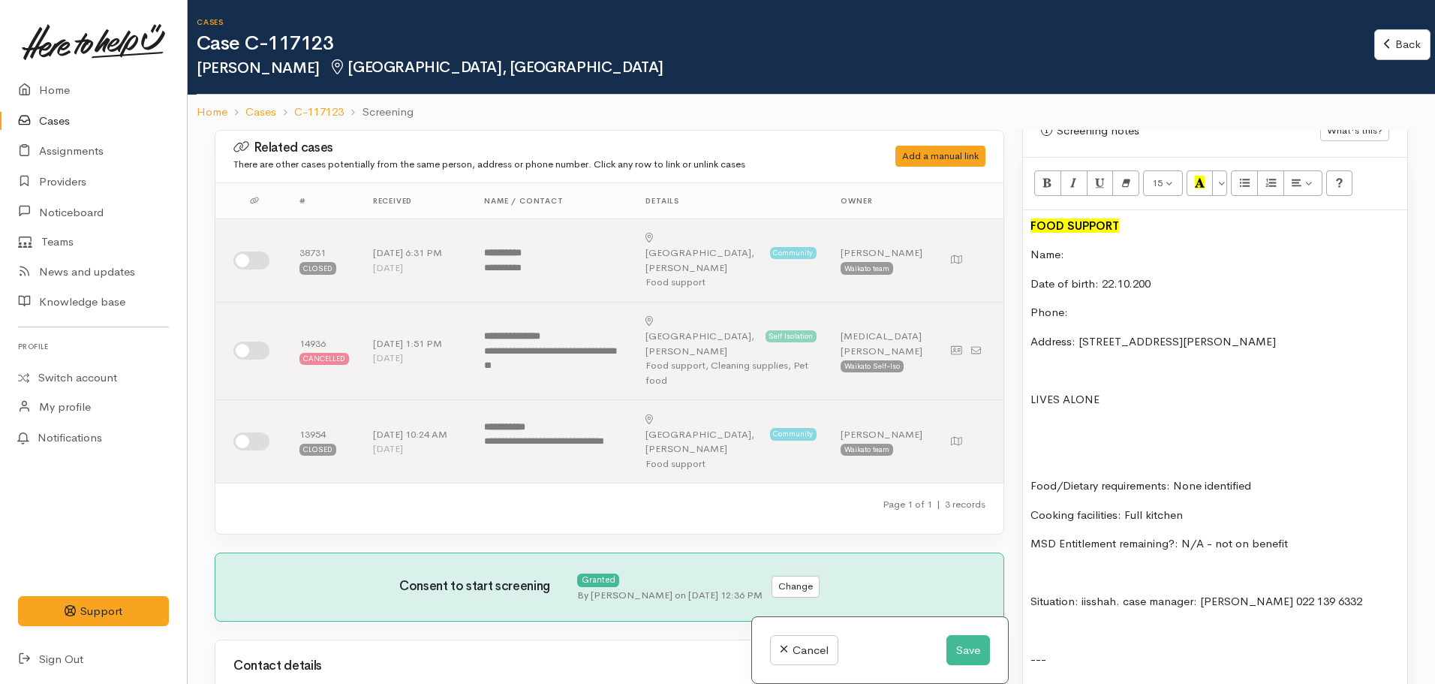
scroll to position [1106, 0]
click at [1051, 392] on p "NO HOUSEHOLD" at bounding box center [1214, 400] width 369 height 17
click at [1072, 450] on p at bounding box center [1214, 458] width 369 height 17
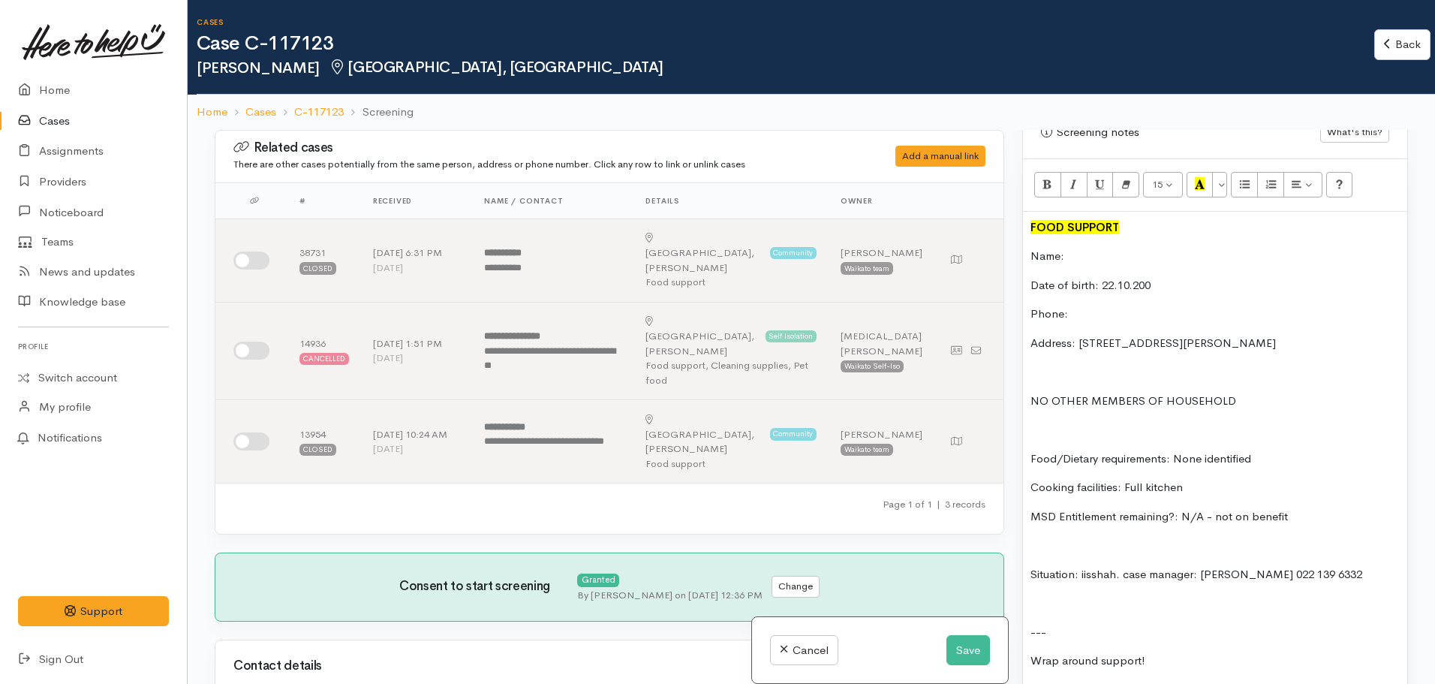
click at [1121, 309] on div "FOOD SUPPORT Name: Date of birth: 22.10.200 Phone: Address: 7/4a Baffles Cresce…" at bounding box center [1215, 479] width 384 height 535
click at [1096, 284] on div "FOOD SUPPORT Name: Date of birth: 22.10.200 Phone: Address: 7/4a Baffles Cresce…" at bounding box center [1215, 479] width 384 height 535
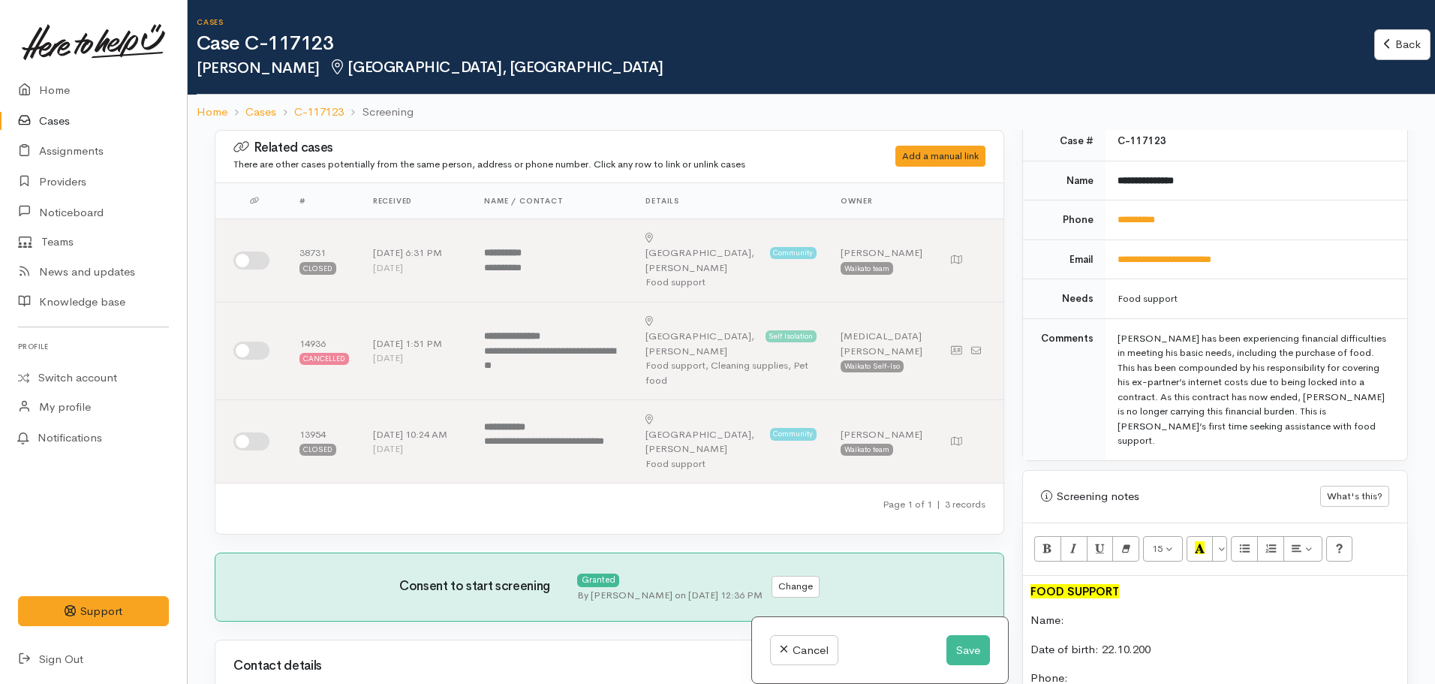
scroll to position [741, 0]
drag, startPoint x: 1195, startPoint y: 208, endPoint x: 1105, endPoint y: 220, distance: 91.6
click at [1105, 220] on td "**********" at bounding box center [1256, 221] width 302 height 40
copy link "**********"
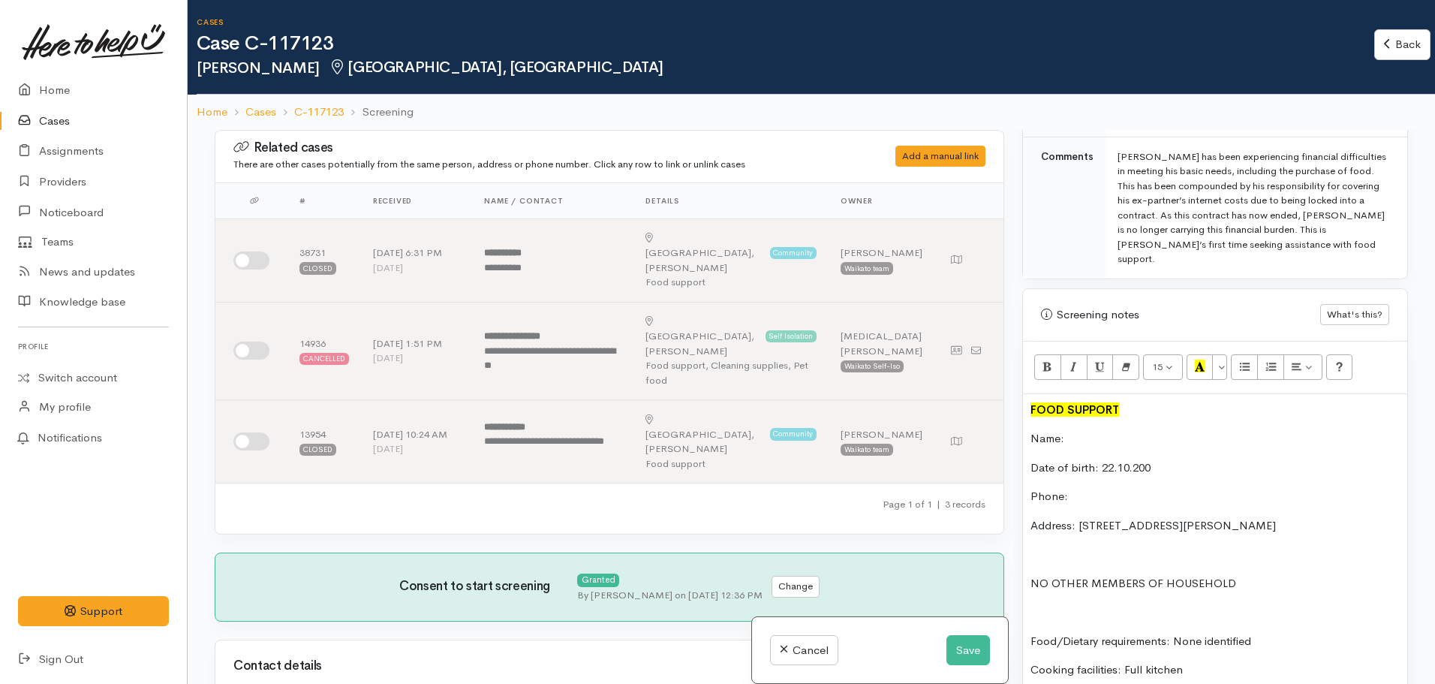
scroll to position [924, 0]
click at [1085, 487] on p "Phone:" at bounding box center [1214, 495] width 369 height 17
click at [1093, 429] on p "Name:" at bounding box center [1214, 437] width 369 height 17
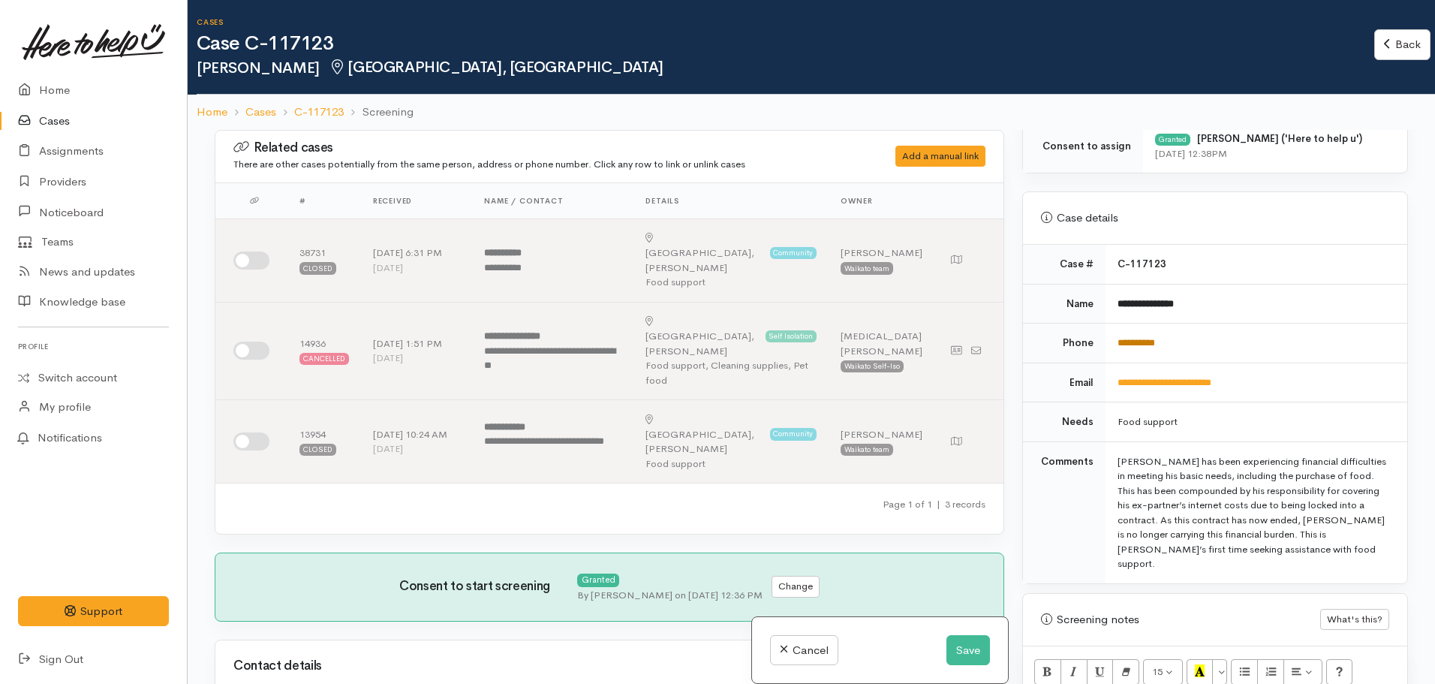
scroll to position [617, 0]
drag, startPoint x: 1205, startPoint y: 306, endPoint x: 1107, endPoint y: 306, distance: 98.3
click at [1107, 306] on td "**********" at bounding box center [1256, 306] width 302 height 40
copy b "**********"
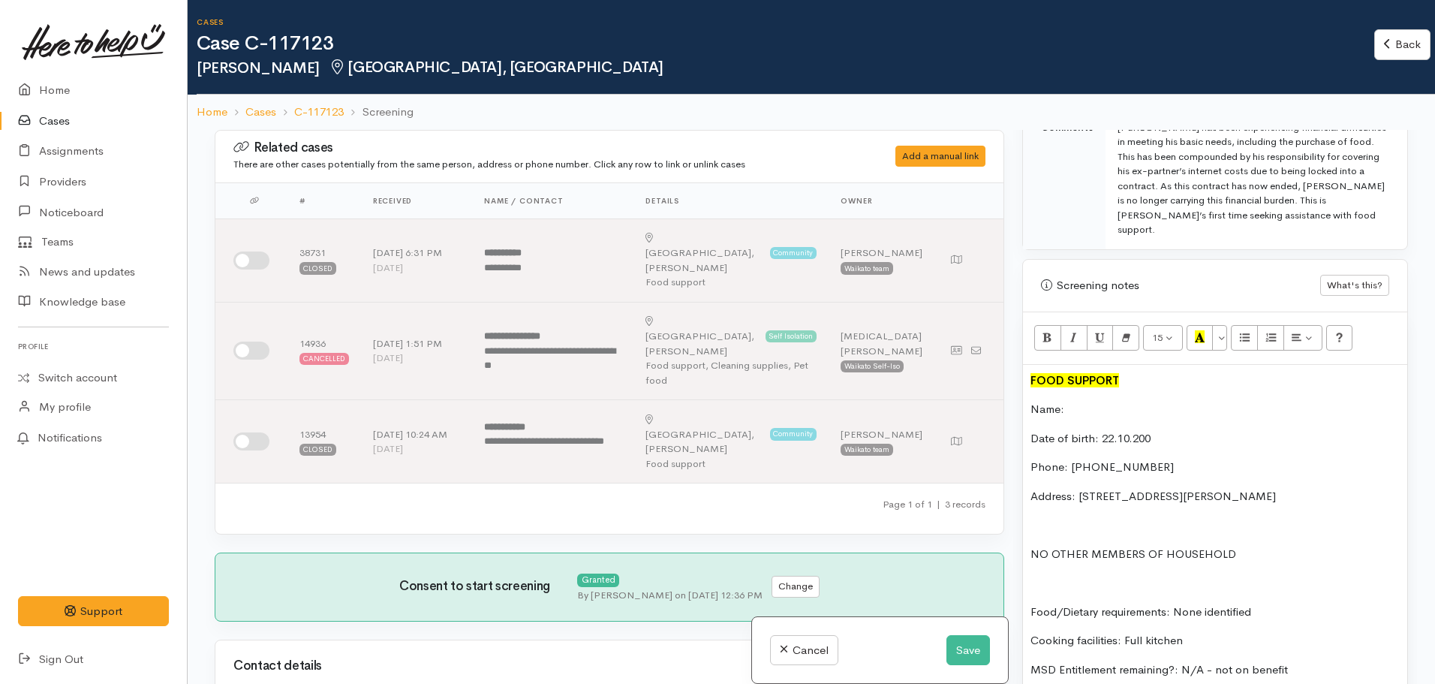
scroll to position [956, 0]
click at [1083, 398] on p "Name:" at bounding box center [1214, 406] width 369 height 17
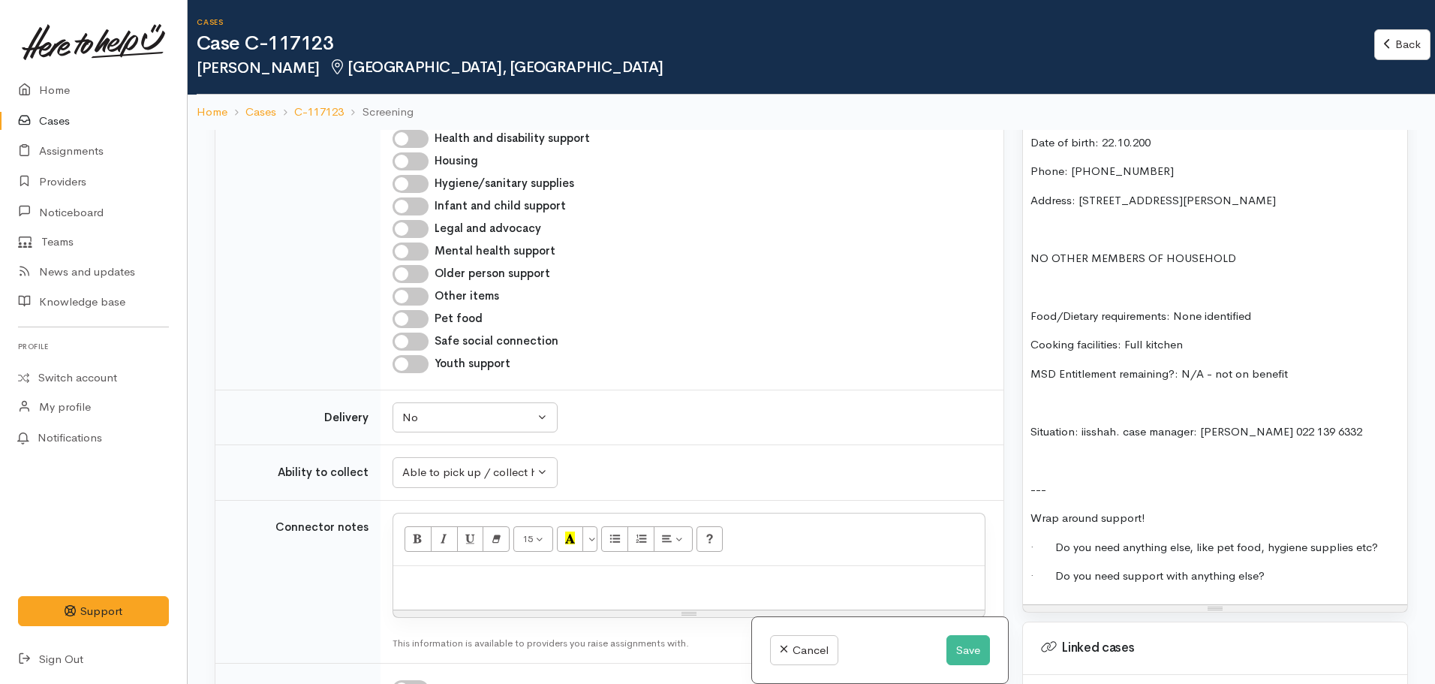
scroll to position [1172, 0]
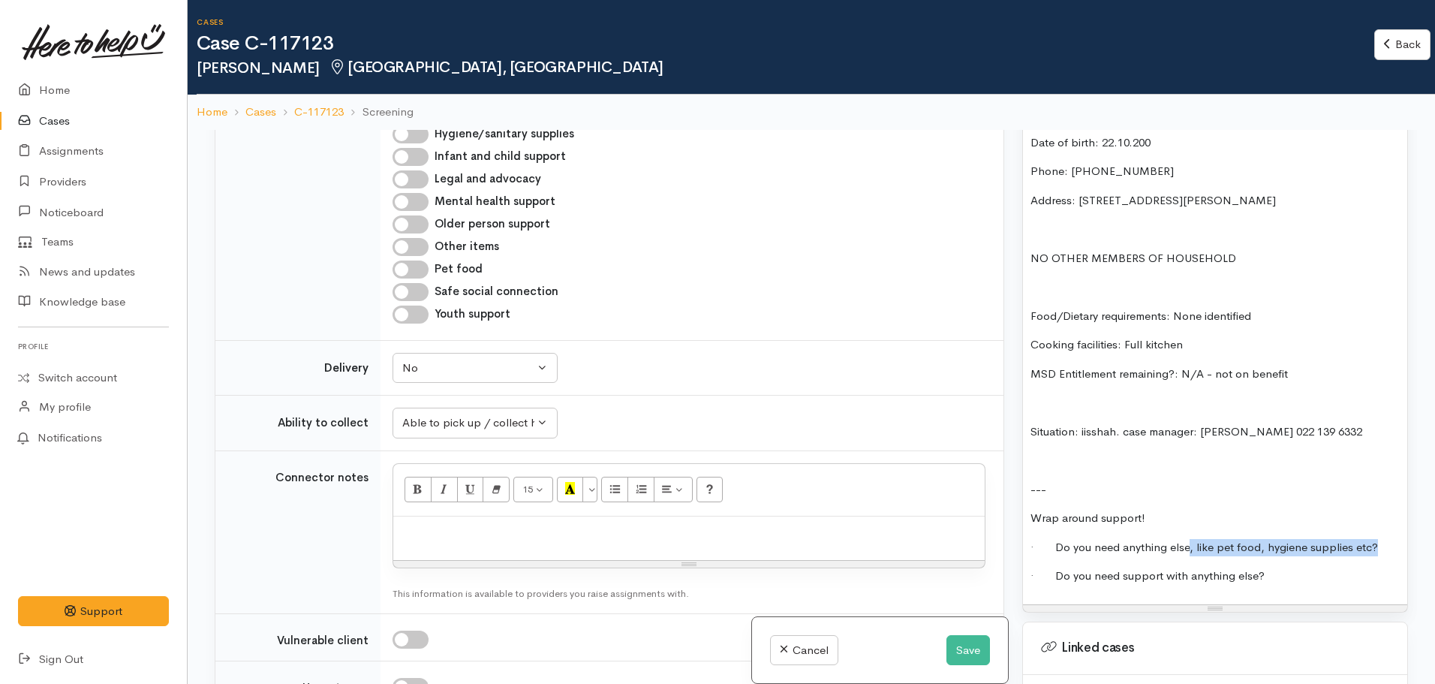
drag, startPoint x: 1186, startPoint y: 534, endPoint x: 1390, endPoint y: 534, distance: 204.1
click at [1390, 539] on p "· Do you need anything else, like pet food, hygiene supplies etc?" at bounding box center [1214, 547] width 369 height 17
click at [1292, 567] on p "· Do you need support with anything else?" at bounding box center [1214, 575] width 369 height 17
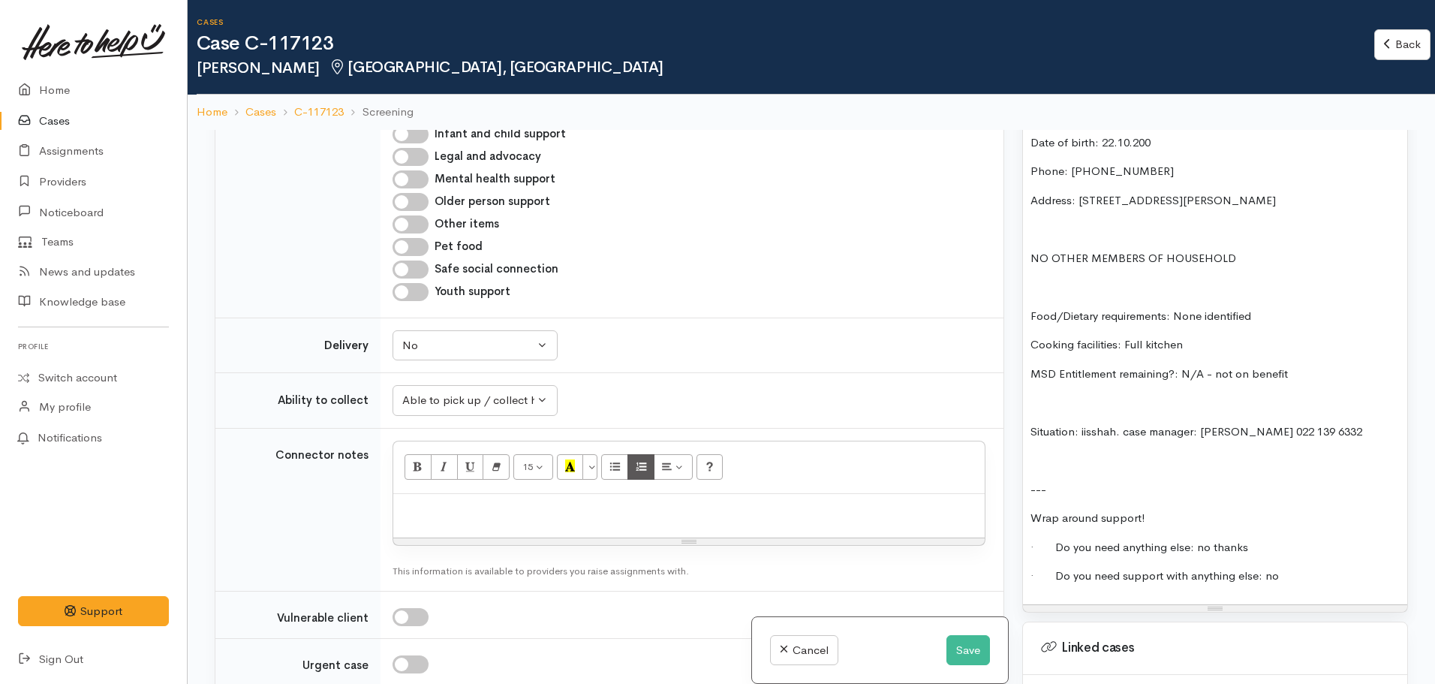
scroll to position [1253, 0]
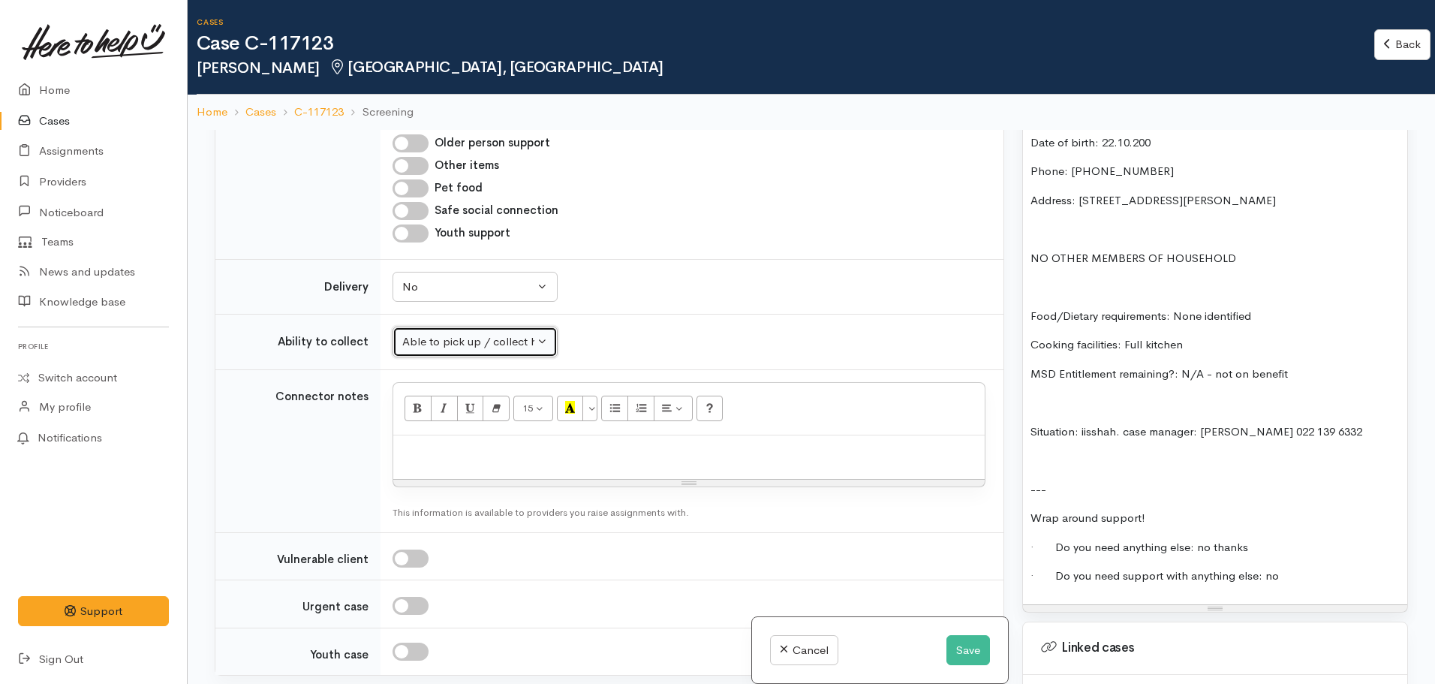
click at [528, 333] on div "Able to pick up / collect help on my own" at bounding box center [468, 341] width 132 height 17
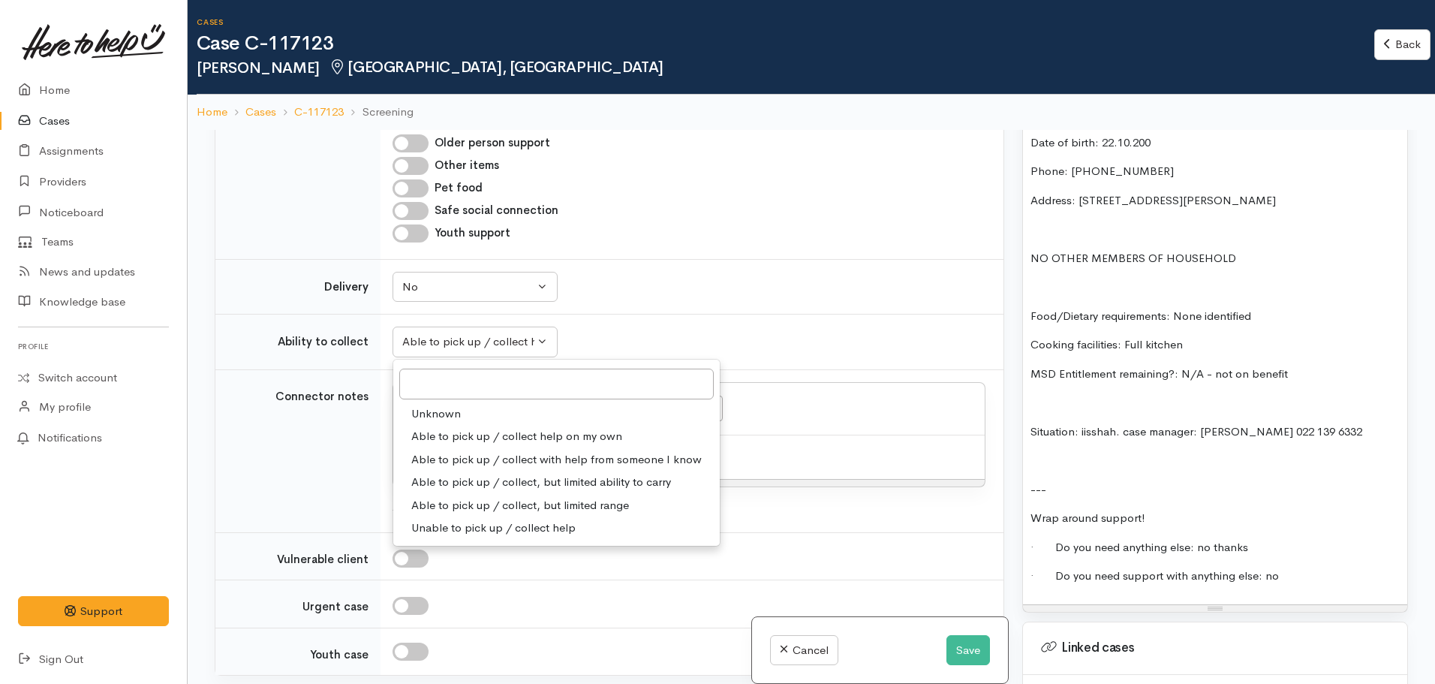
click at [583, 451] on span "Able to pick up / collect with help from someone I know" at bounding box center [556, 459] width 290 height 17
select select "5"
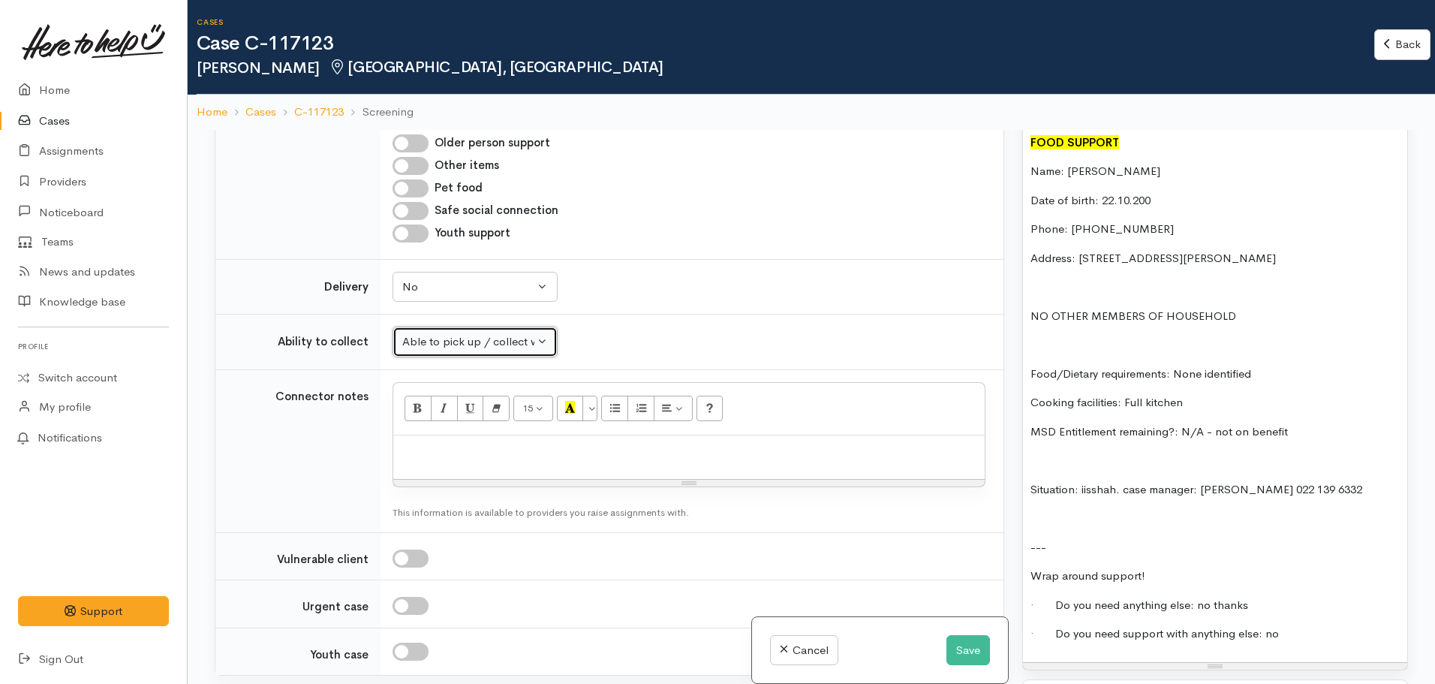
scroll to position [1167, 0]
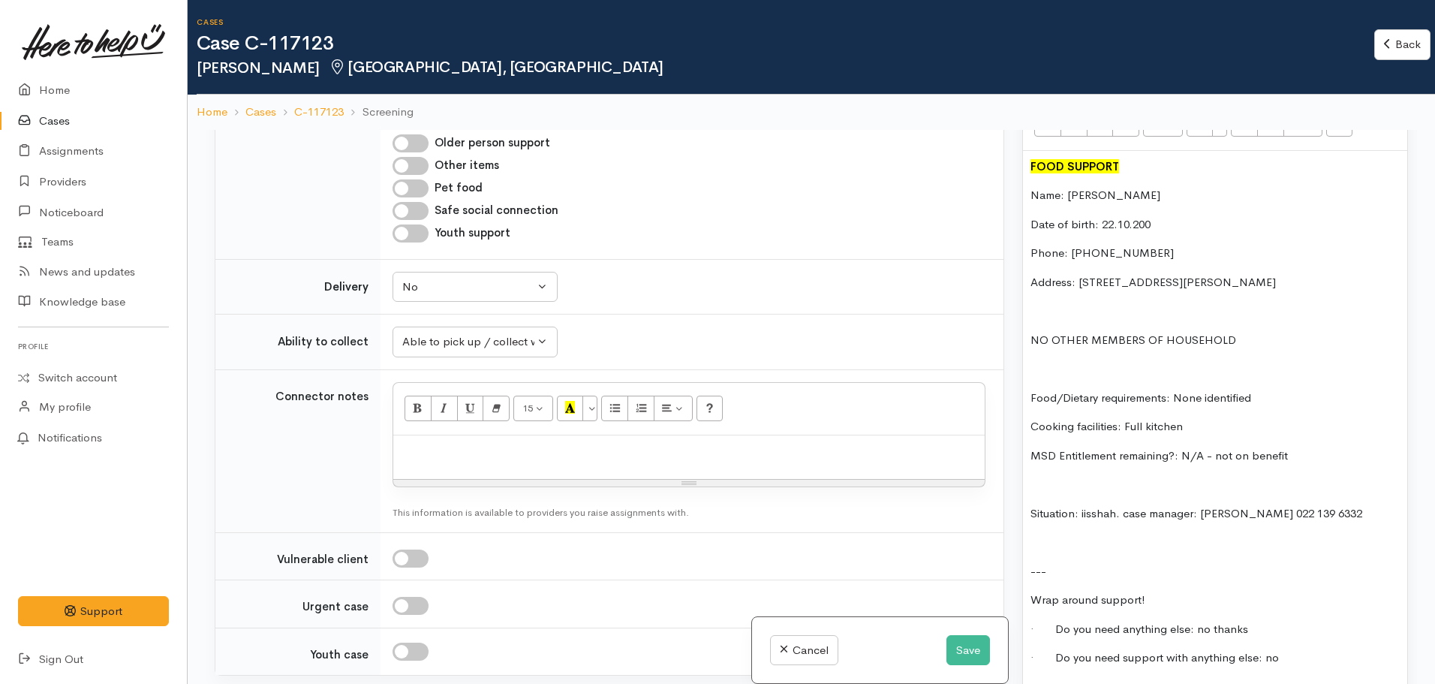
click at [1307, 447] on p "MSD Entitlement remaining?: N/A - not on benefit" at bounding box center [1214, 455] width 369 height 17
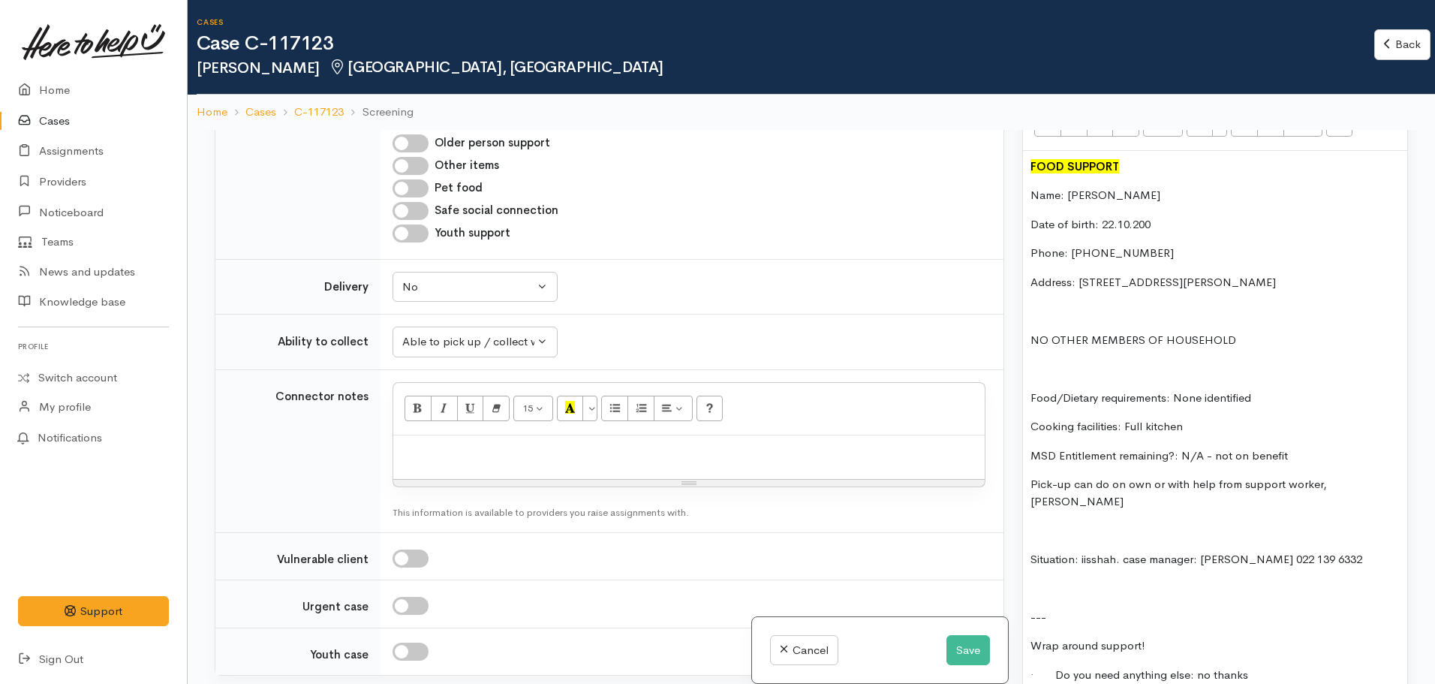
click at [1082, 551] on p "Situation: iisshah. case manager: Zara Hutchins 022 139 6332" at bounding box center [1214, 559] width 369 height 17
click at [1085, 551] on p "Situation:" at bounding box center [1214, 559] width 369 height 17
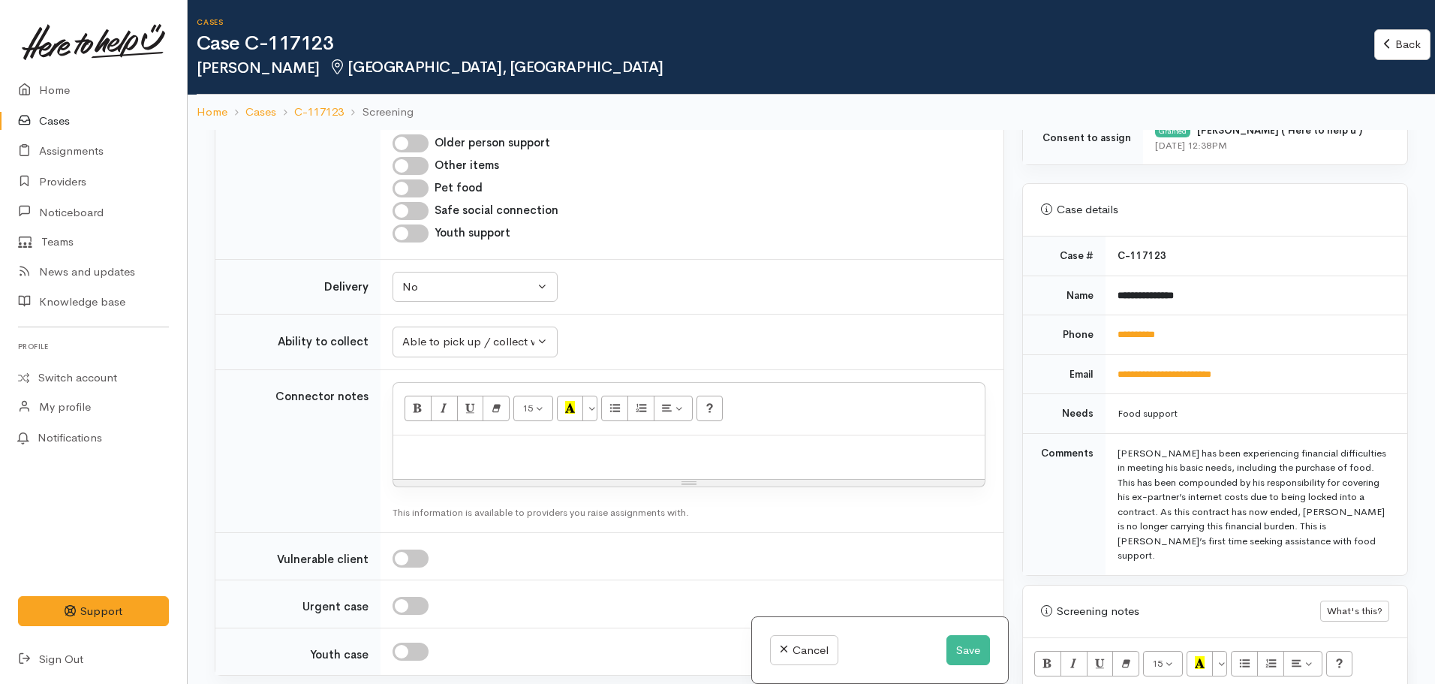
scroll to position [627, 0]
click at [1054, 416] on td "Needs" at bounding box center [1064, 415] width 83 height 40
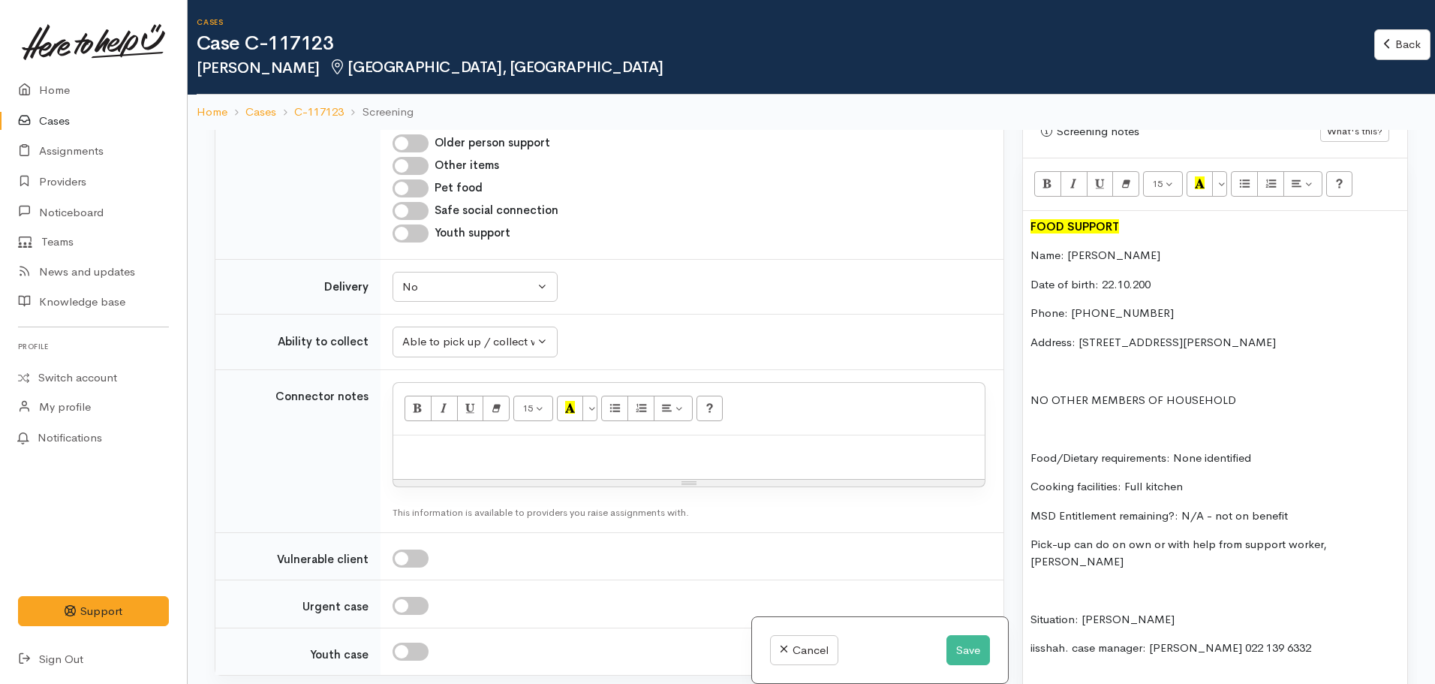
scroll to position [1108, 0]
click at [1138, 610] on p "Situation: Isaiah" at bounding box center [1214, 618] width 369 height 17
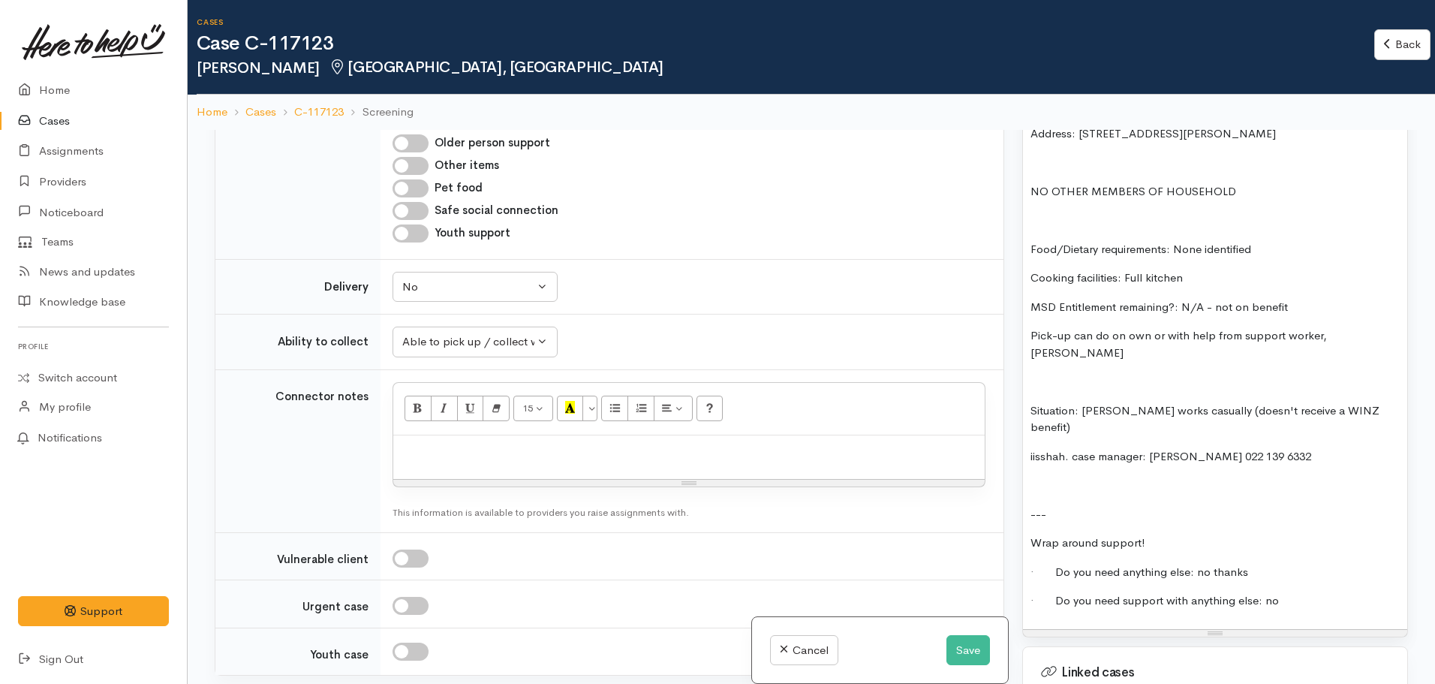
scroll to position [1316, 0]
drag, startPoint x: 1148, startPoint y: 423, endPoint x: 1021, endPoint y: 438, distance: 127.7
click at [1021, 438] on div "Warnings Add No warnings have been raised against this case Add Warning Title ●…" at bounding box center [1215, 472] width 404 height 684
click at [1265, 401] on p "Situation: Isaiah works casually (doesn't receive a WINZ benefit) and is strugg…" at bounding box center [1214, 418] width 369 height 34
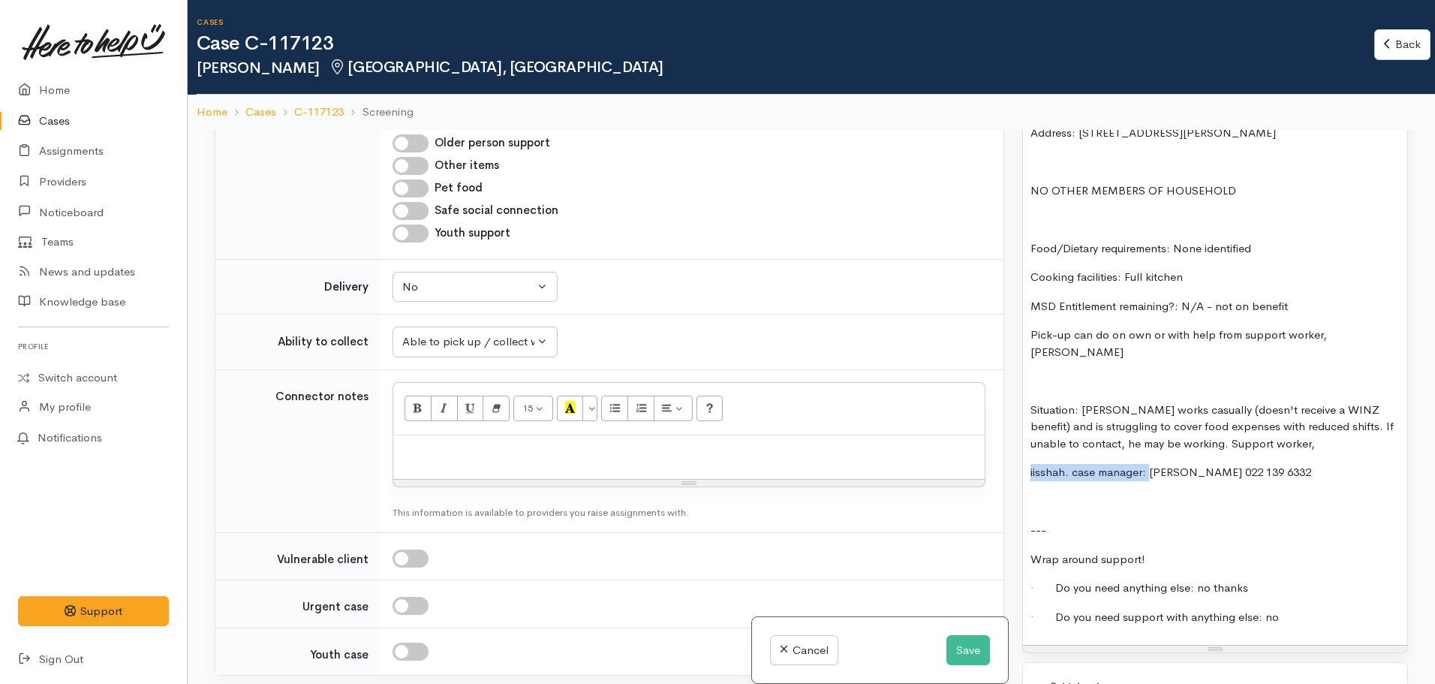
drag, startPoint x: 1147, startPoint y: 444, endPoint x: 1023, endPoint y: 425, distance: 126.0
click at [1023, 425] on div "FOOD SUPPORT Name: Isaiah Richmond Date of birth: 22.10.200 Phone: 0272979318 A…" at bounding box center [1215, 324] width 384 height 644
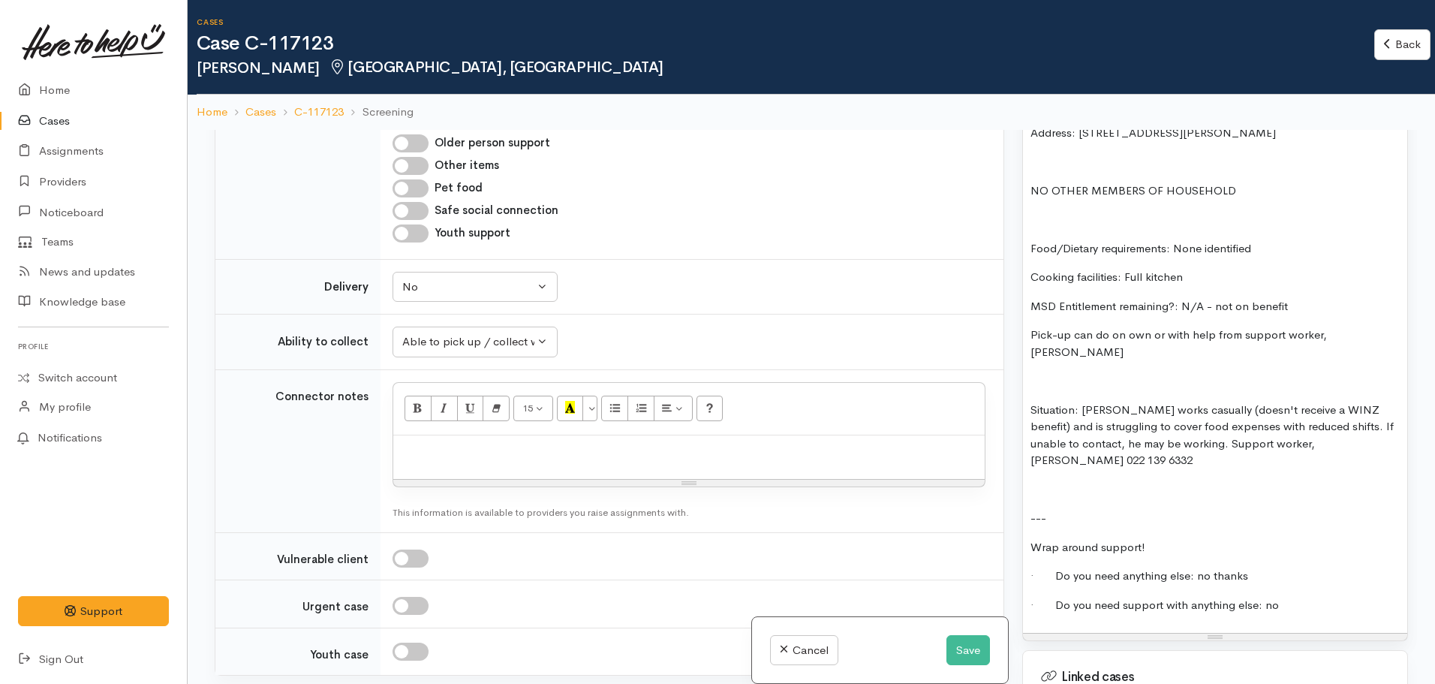
click at [1334, 413] on p "Situation: Isaiah works casually (doesn't receive a WINZ benefit) and is strugg…" at bounding box center [1214, 435] width 369 height 68
click at [1165, 432] on p "Situation: Isaiah works casually (doesn't receive a WINZ benefit) and is strugg…" at bounding box center [1214, 435] width 369 height 68
click at [1054, 481] on p at bounding box center [1214, 489] width 369 height 17
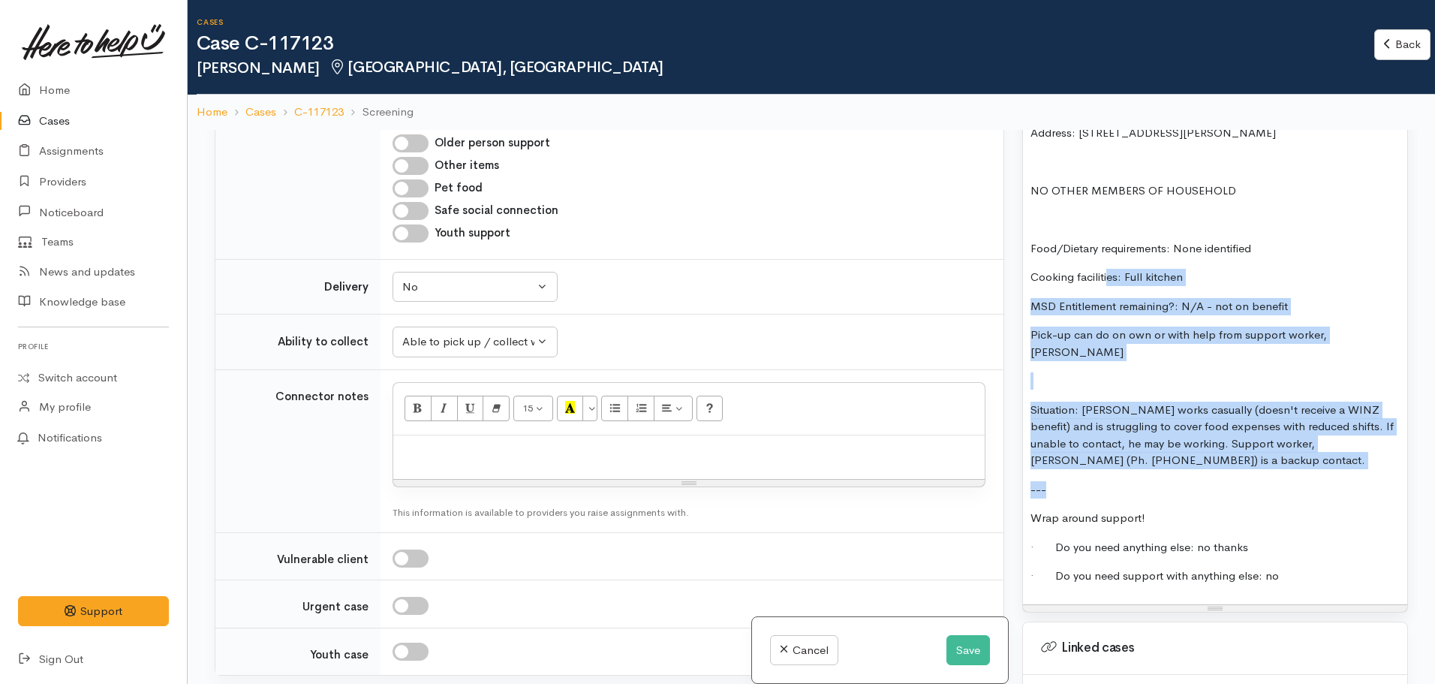
drag, startPoint x: 1208, startPoint y: 440, endPoint x: 1101, endPoint y: 250, distance: 218.1
click at [1101, 250] on div "FOOD SUPPORT Name: Isaiah Richmond Date of birth: 22.10.200 Phone: 0272979318 A…" at bounding box center [1215, 303] width 384 height 603
click at [1102, 250] on div "FOOD SUPPORT Name: Isaiah Richmond Date of birth: 22.10.200 Phone: 0272979318 A…" at bounding box center [1215, 303] width 384 height 603
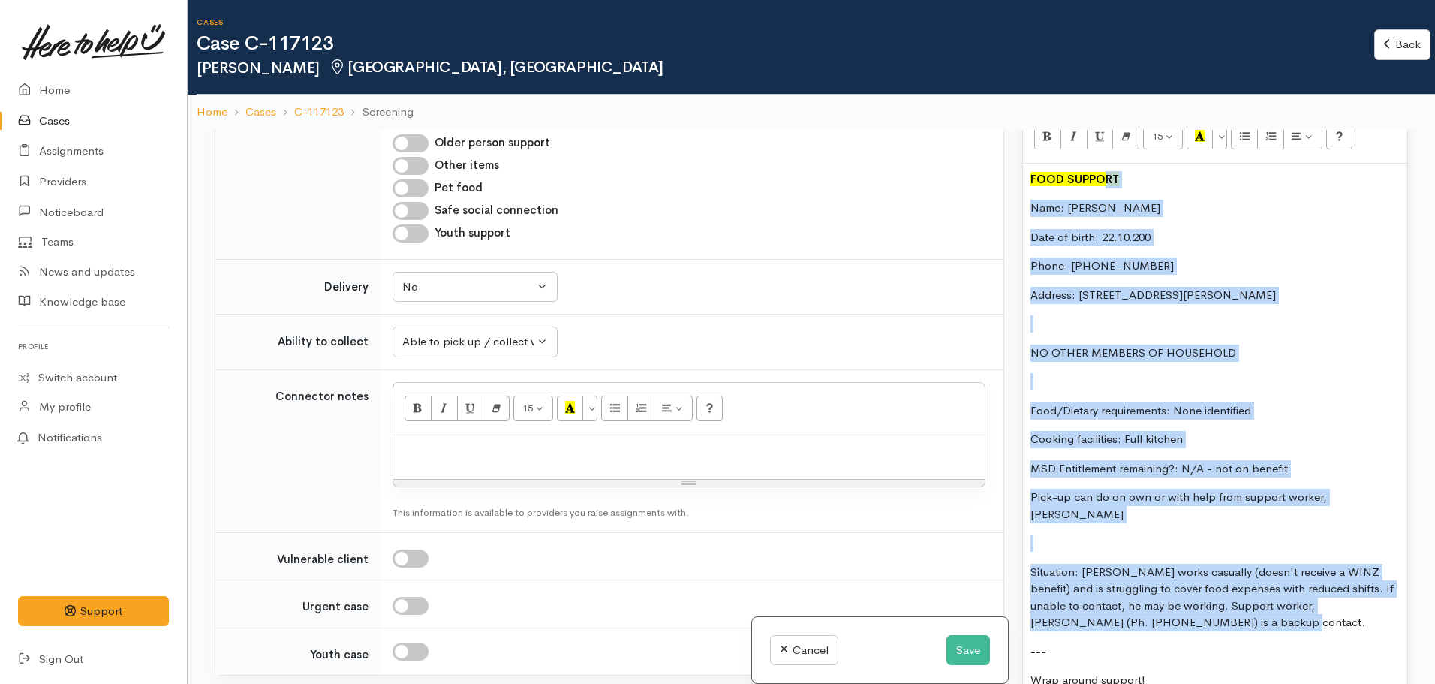
scroll to position [1055, 0]
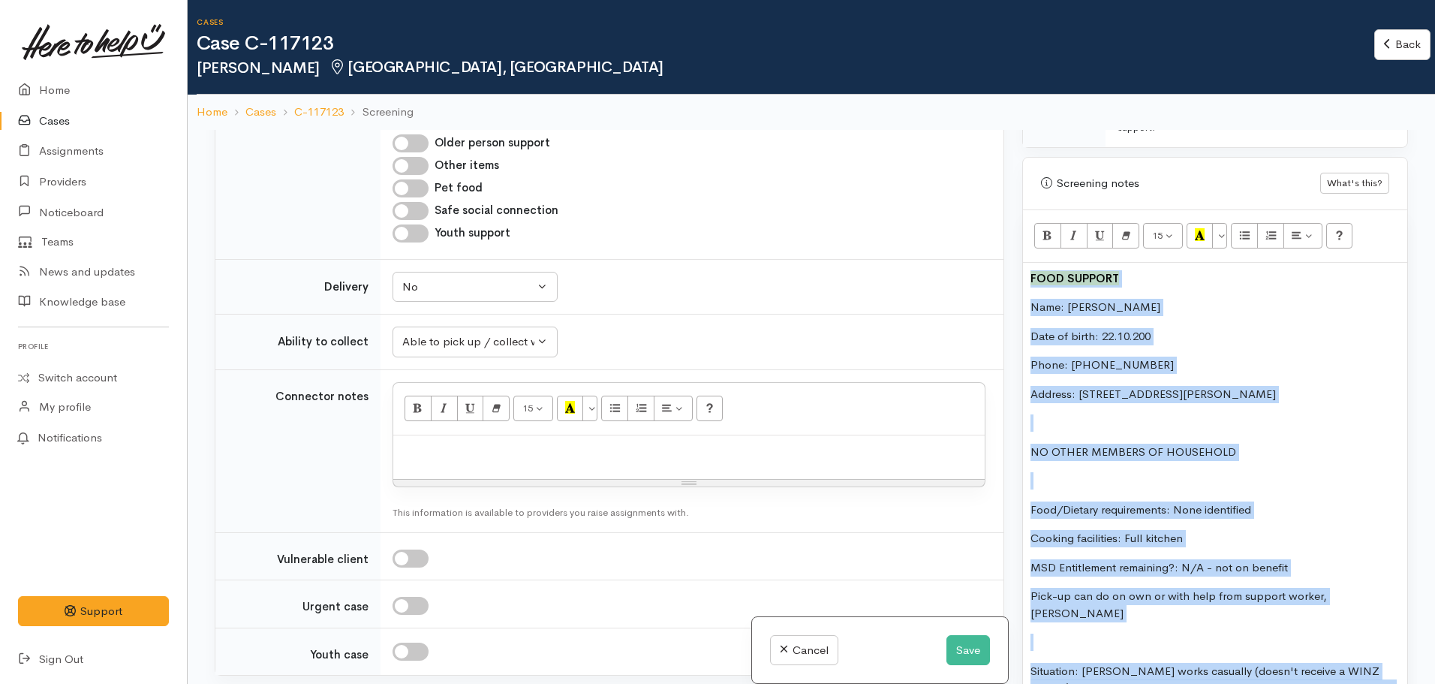
drag, startPoint x: 1218, startPoint y: 435, endPoint x: 1011, endPoint y: 254, distance: 274.9
click at [1011, 254] on div "Related cases There are other cases potentially from the same person, address o…" at bounding box center [811, 472] width 1211 height 684
click at [1102, 299] on p "Name: Isaiah Richmond" at bounding box center [1214, 307] width 369 height 17
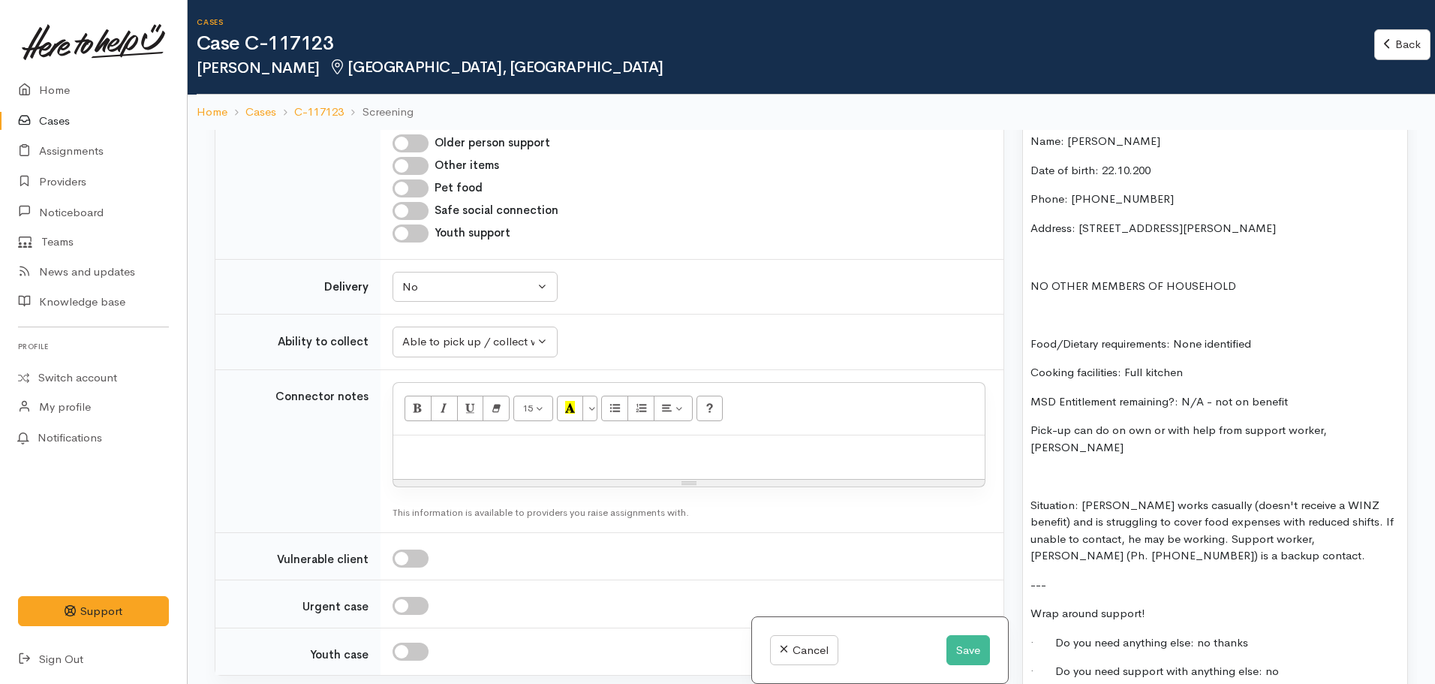
scroll to position [1225, 0]
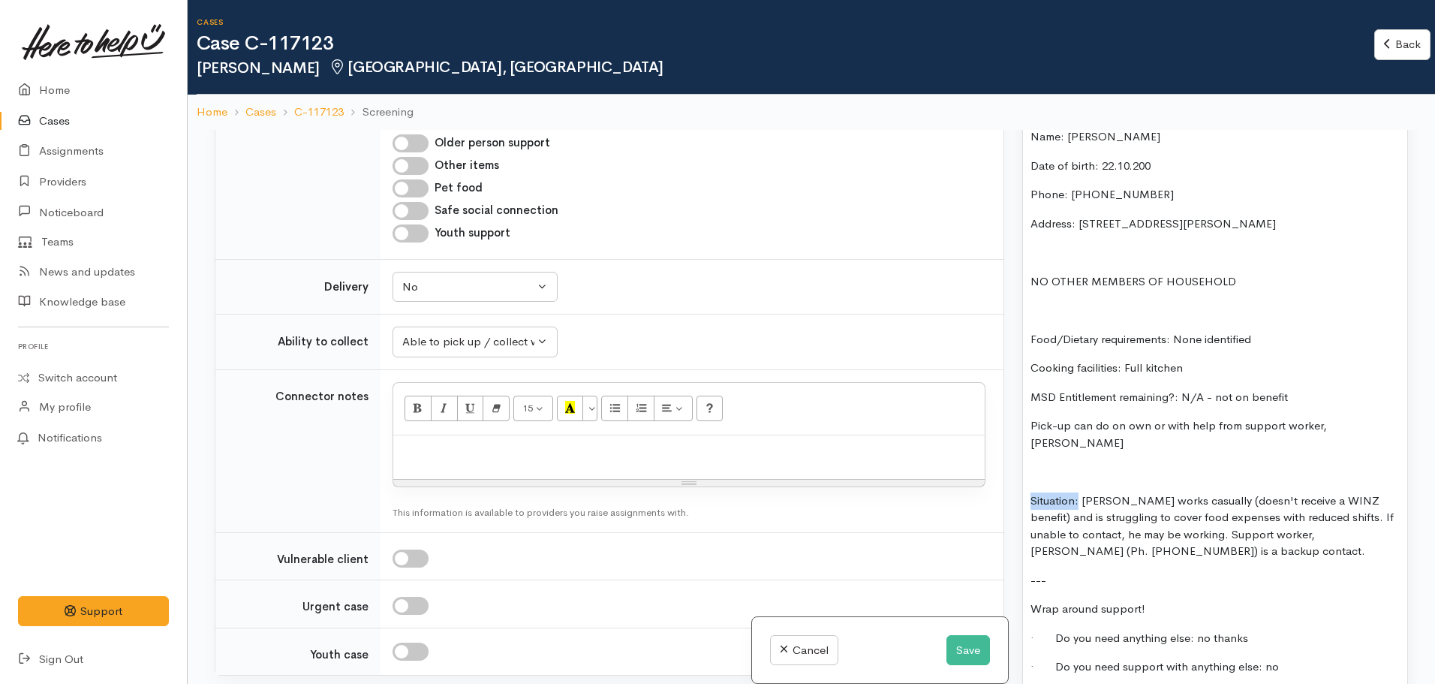
drag, startPoint x: 1078, startPoint y: 471, endPoint x: 1007, endPoint y: 462, distance: 71.9
click at [1007, 462] on div "Related cases There are other cases potentially from the same person, address o…" at bounding box center [811, 472] width 1211 height 684
click at [1223, 572] on p "---" at bounding box center [1214, 580] width 369 height 17
click at [1204, 519] on p "Situation: Isaiah works casually (doesn't receive a WINZ benefit) and is strugg…" at bounding box center [1214, 526] width 369 height 68
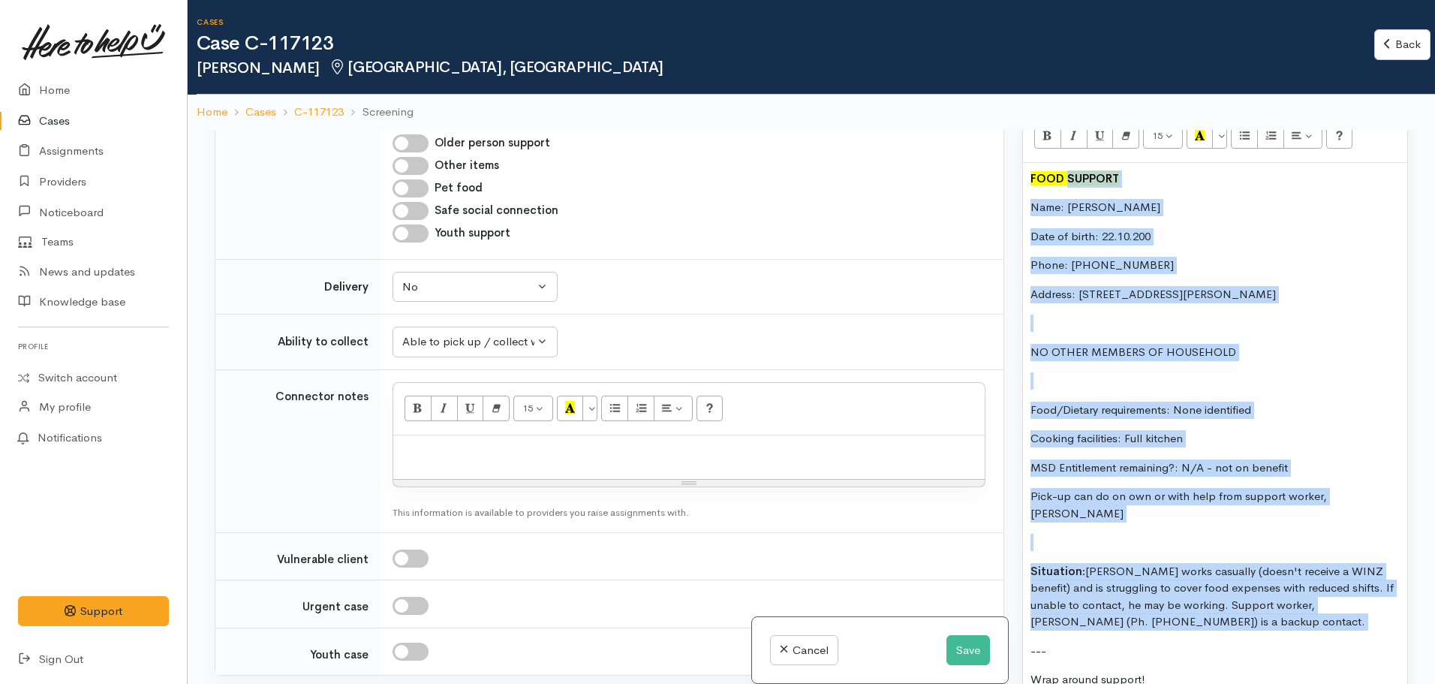
scroll to position [1144, 0]
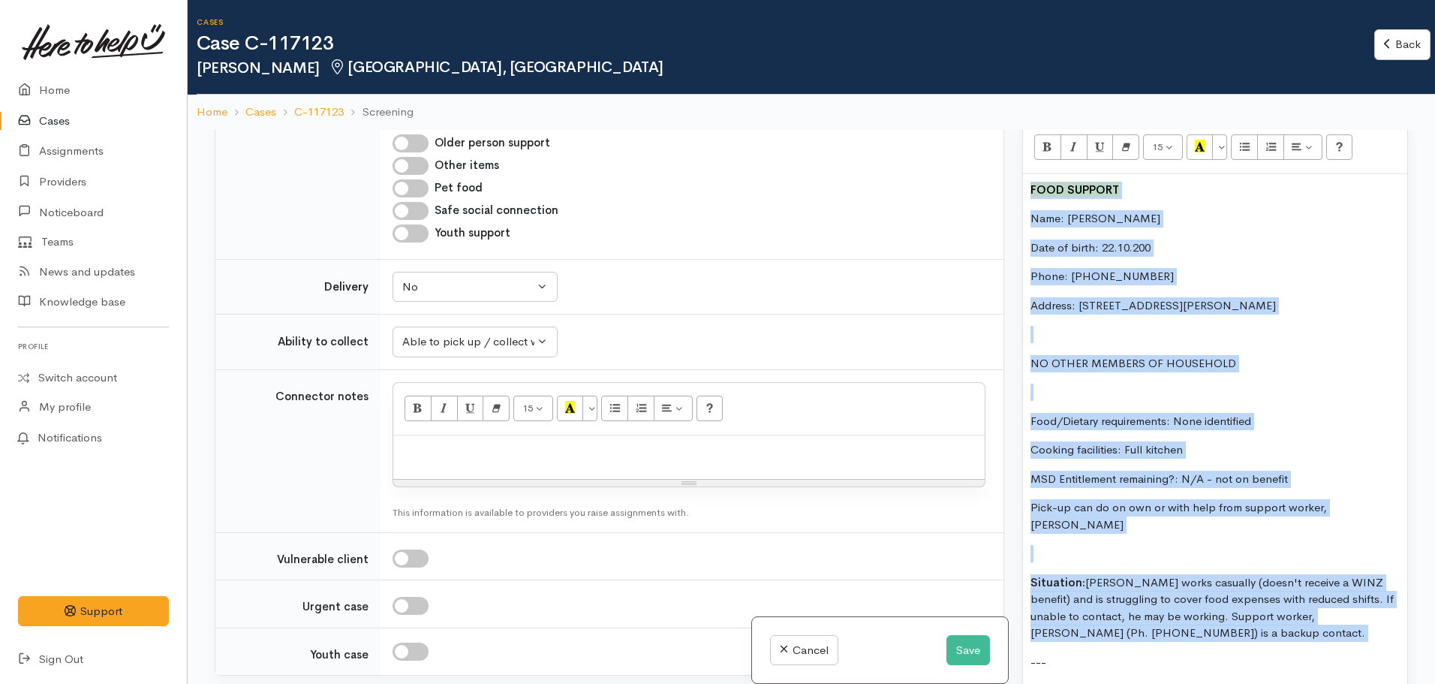
drag, startPoint x: 1204, startPoint y: 519, endPoint x: 1016, endPoint y: 149, distance: 414.4
click at [1016, 149] on div "Warnings Add No warnings have been raised against this case Add Warning Title ●…" at bounding box center [1215, 472] width 404 height 684
copy div "FOOD SUPPORT Name: Isaiah Richmond Date of birth: 22.10.200 Phone: 0272979318 A…"
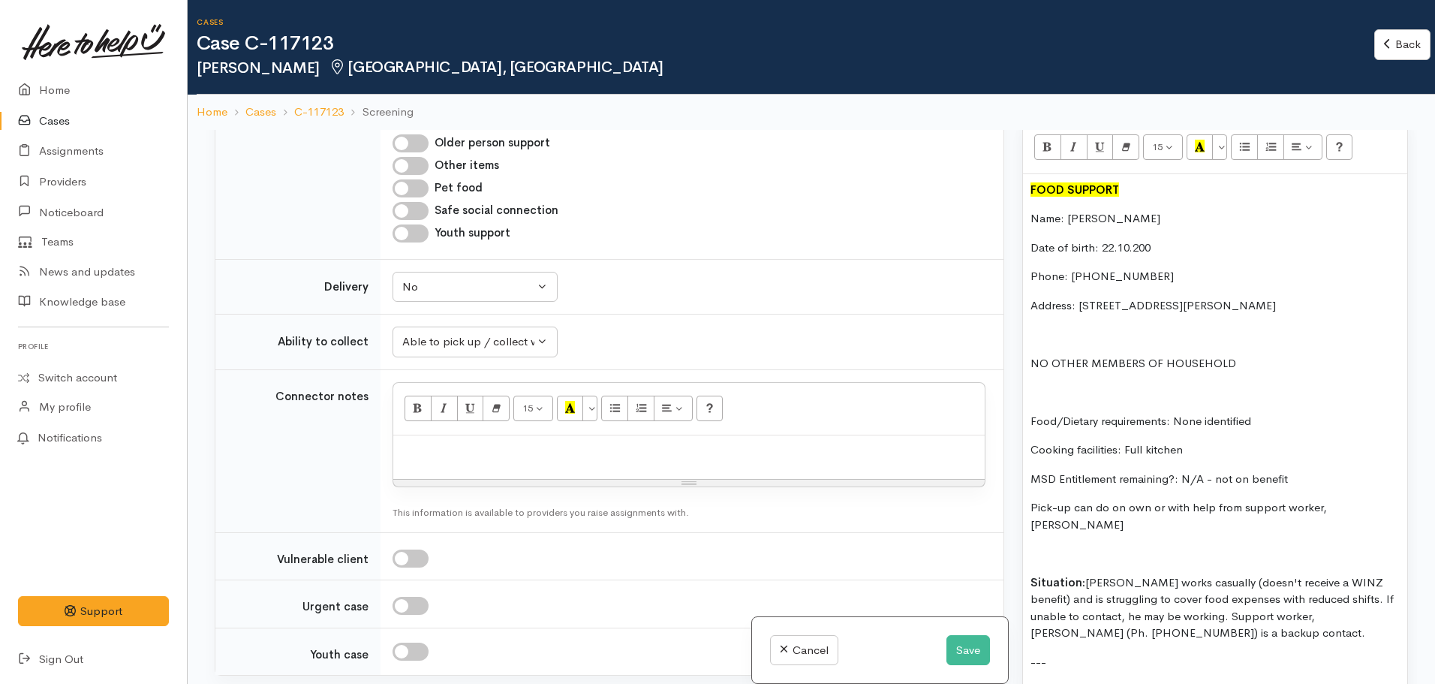
click at [522, 443] on p at bounding box center [689, 451] width 576 height 17
paste div
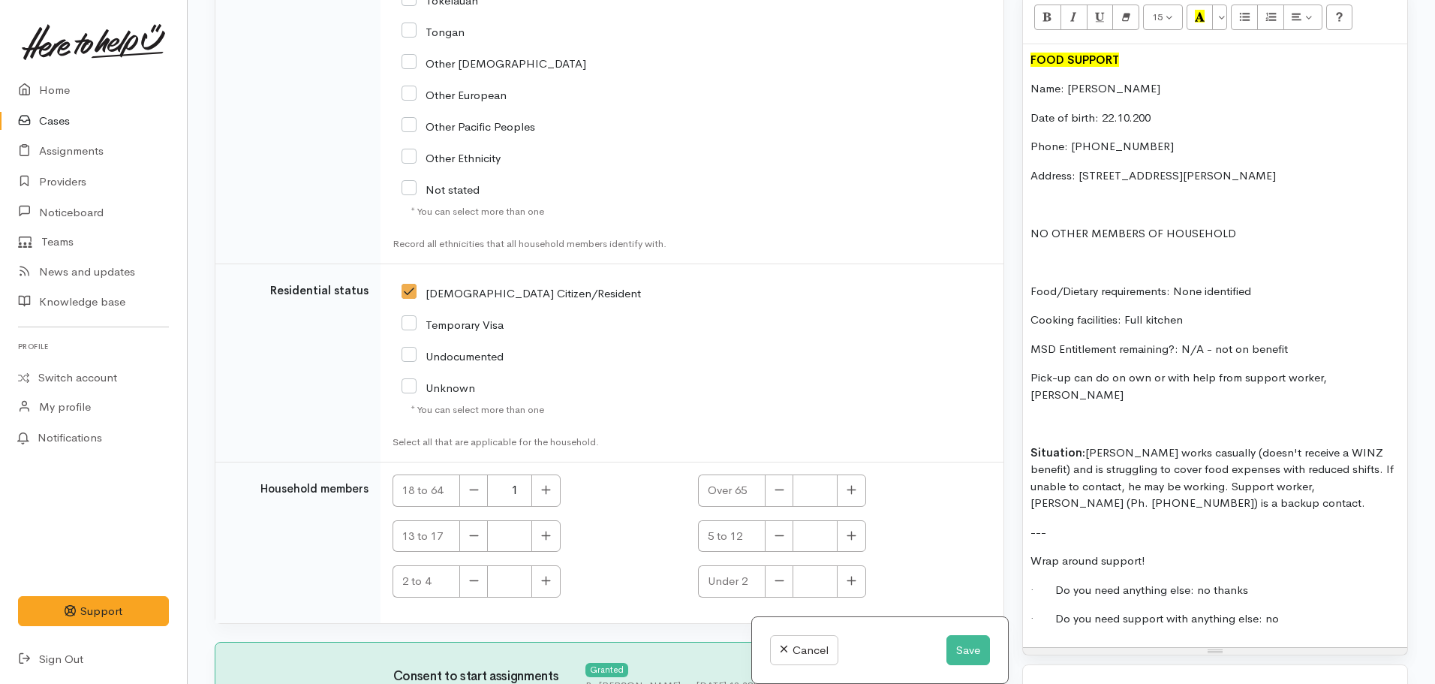
scroll to position [3104, 0]
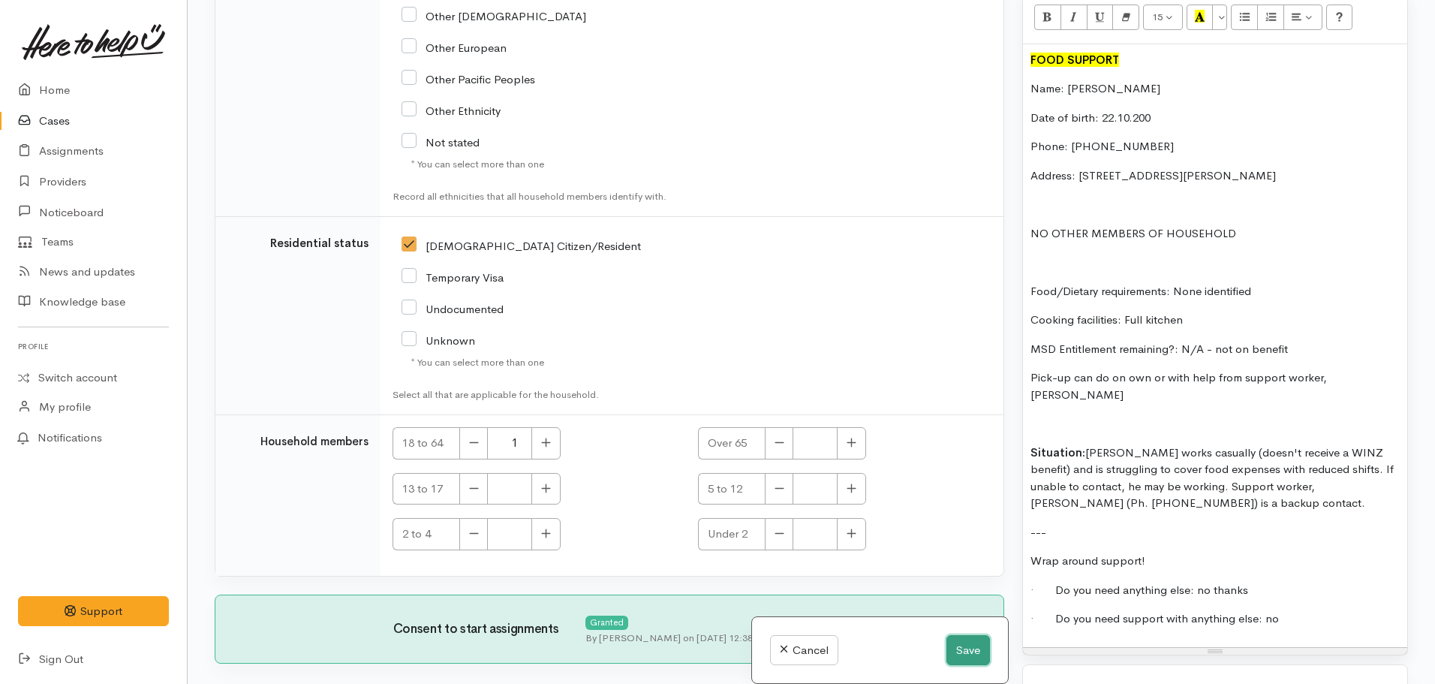
click at [975, 641] on button "Save" at bounding box center [968, 650] width 44 height 31
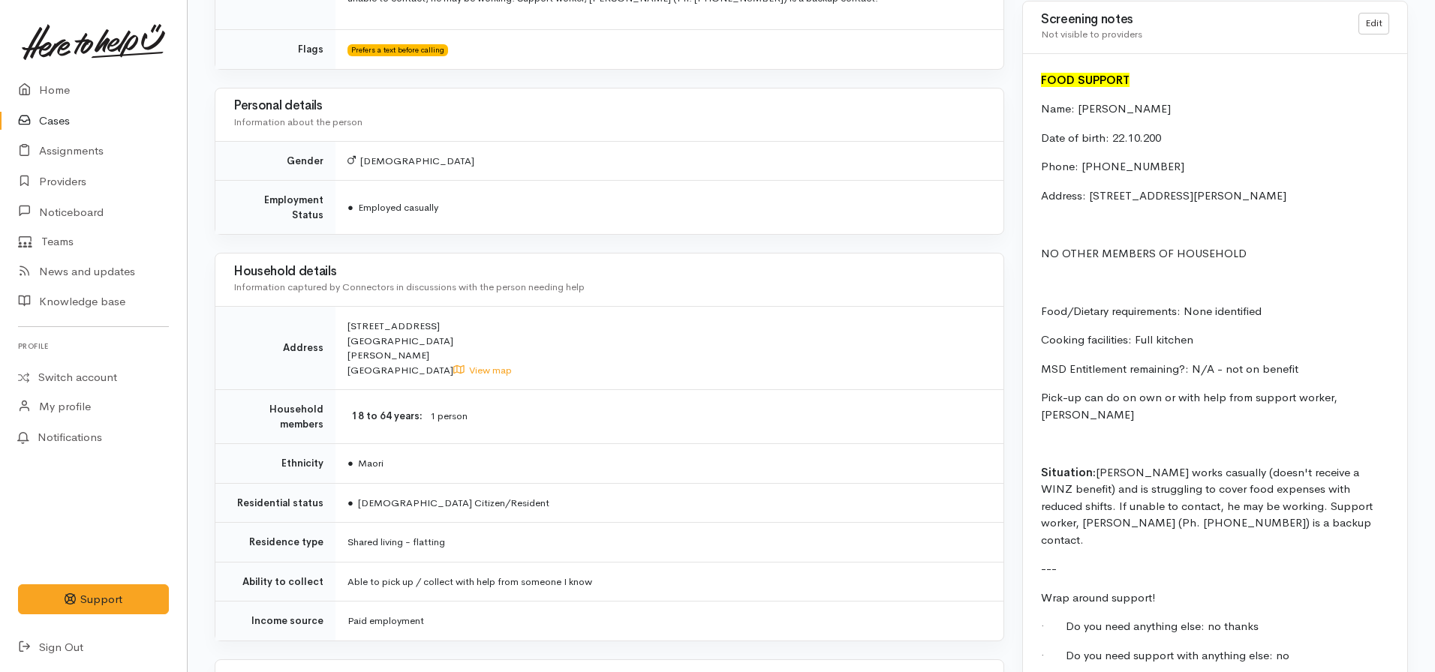
scroll to position [1537, 0]
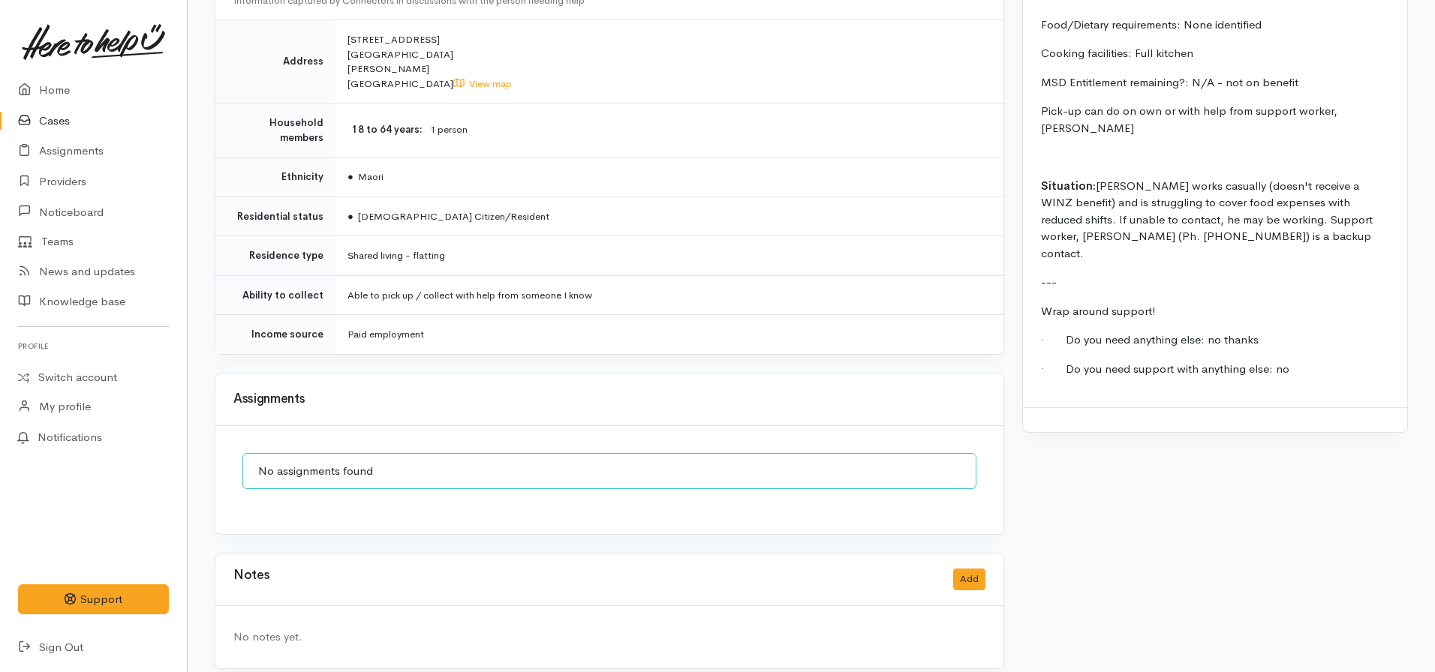
click at [968, 582] on div "Notes Add" at bounding box center [609, 580] width 788 height 53
click at [966, 569] on button "Add" at bounding box center [969, 580] width 32 height 22
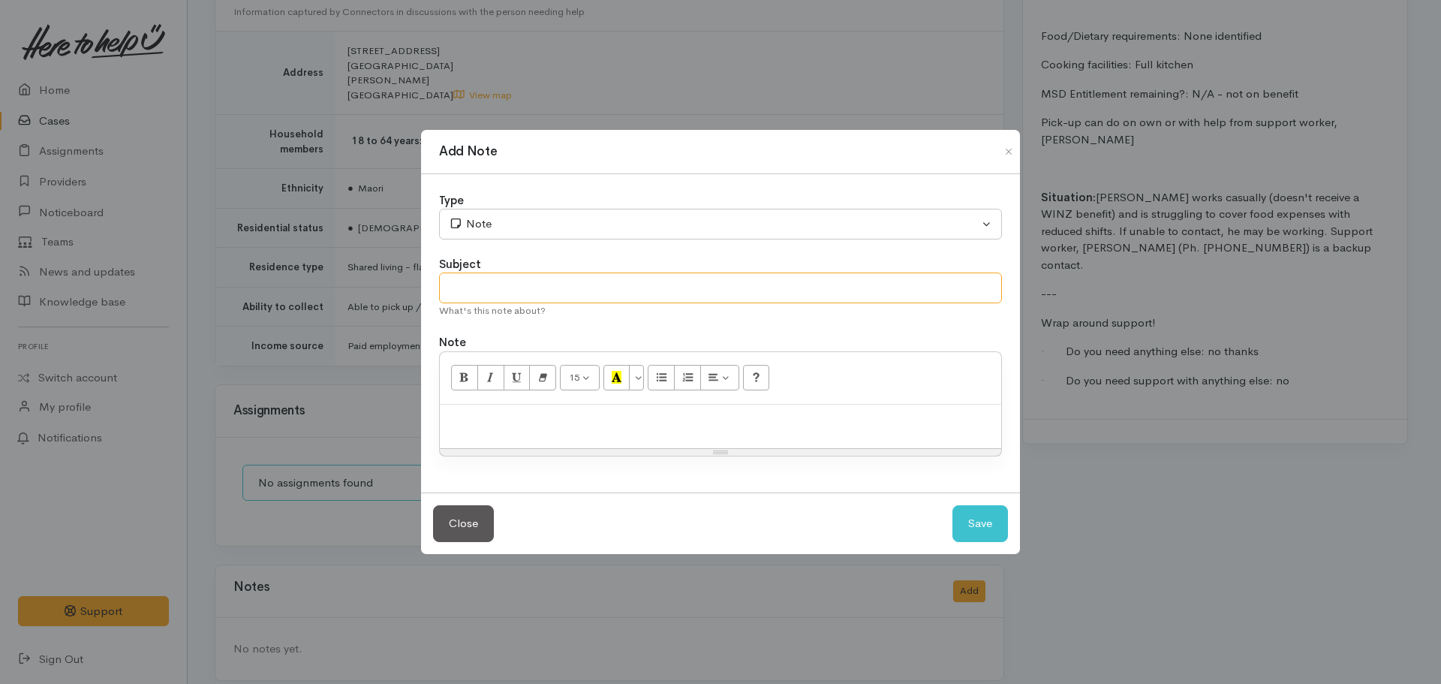
click at [597, 284] on input "text" at bounding box center [720, 287] width 563 height 31
type input "CASE PAUSED - Assign to CFSS on [DATE]"
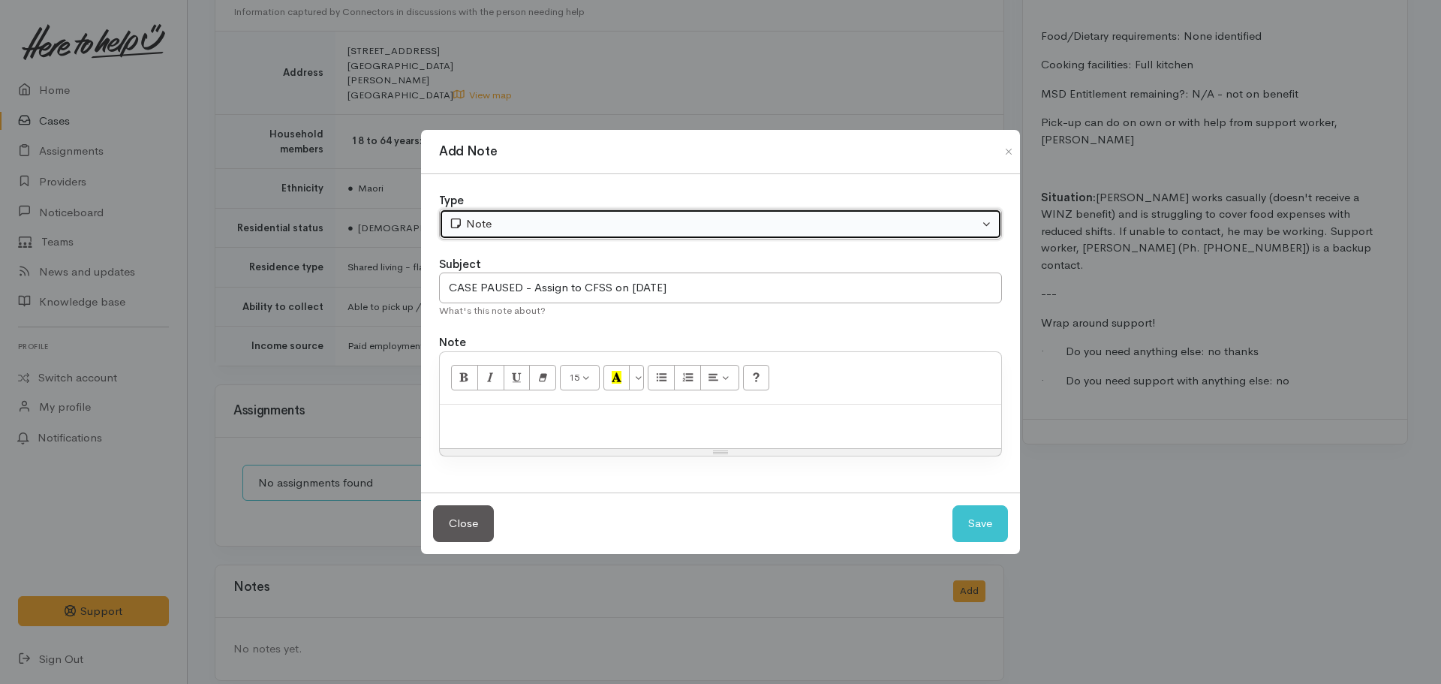
click at [613, 215] on div "Note" at bounding box center [714, 223] width 530 height 17
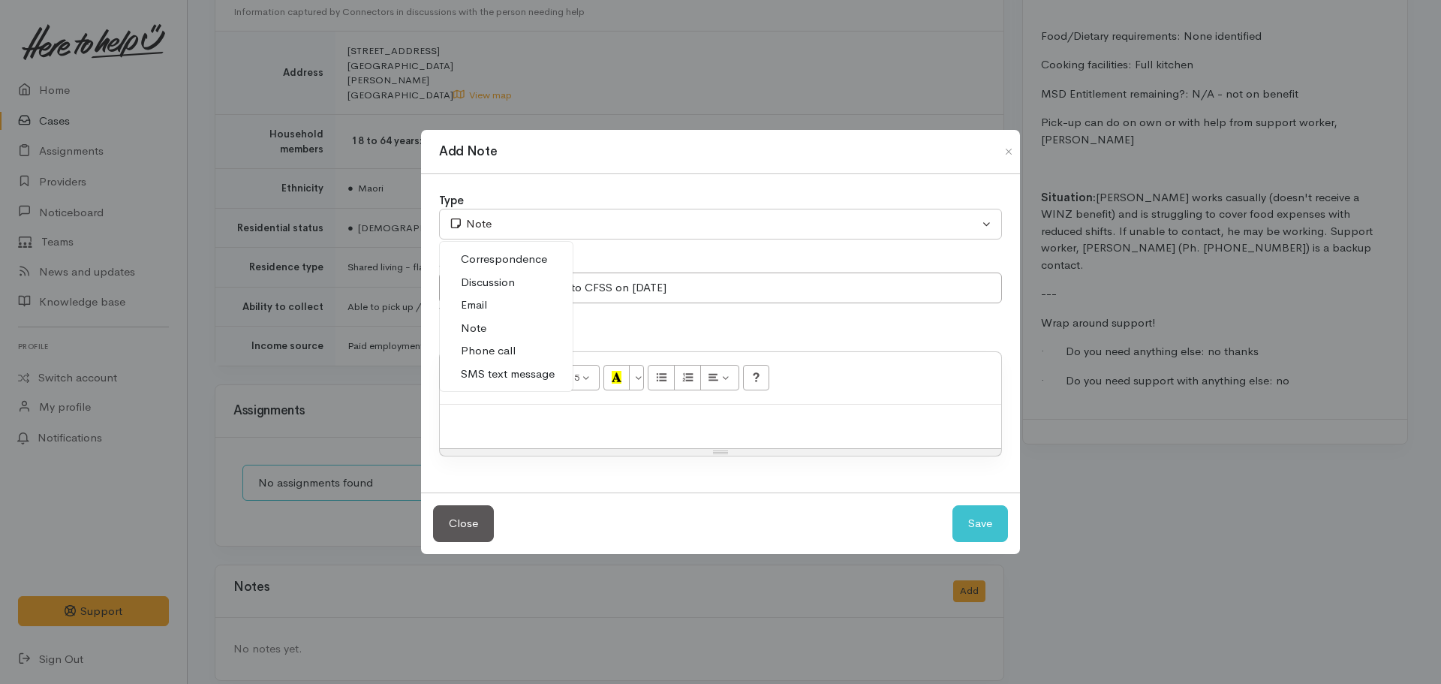
click at [499, 356] on span "Phone call" at bounding box center [488, 350] width 55 height 17
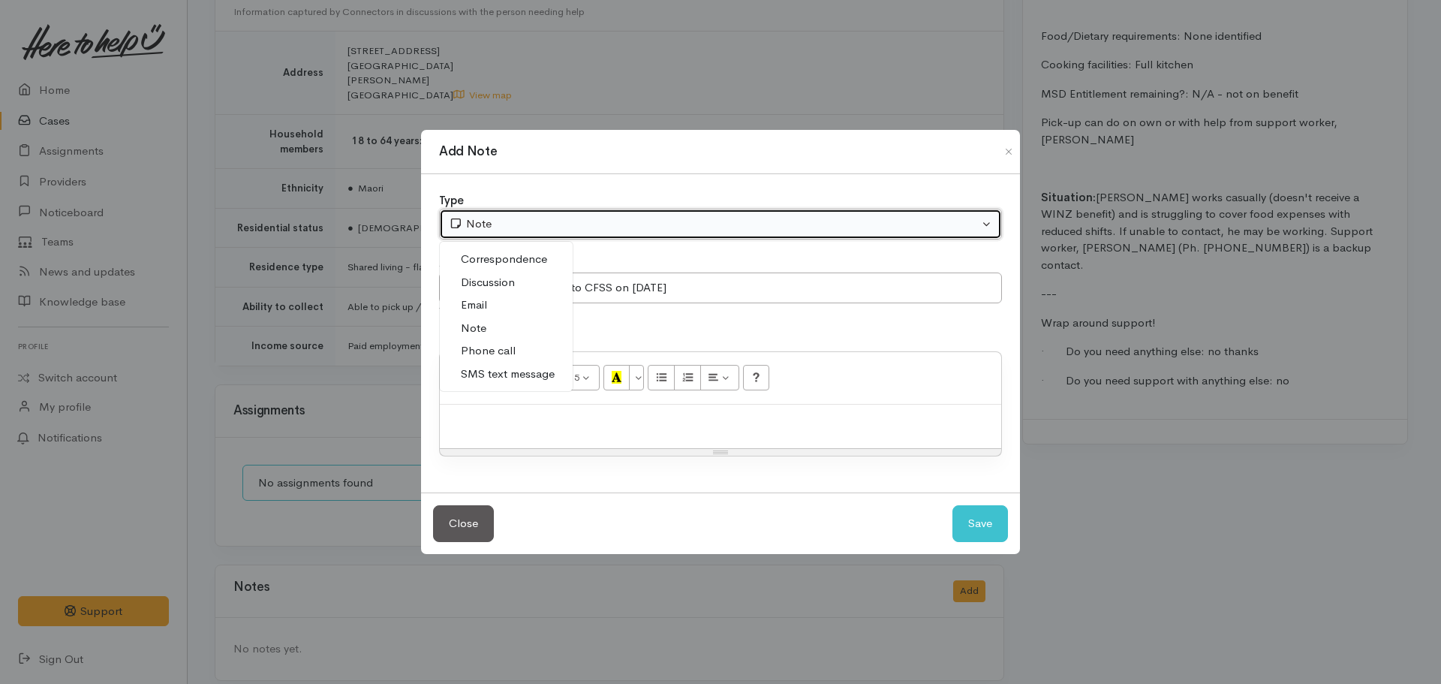
select select "3"
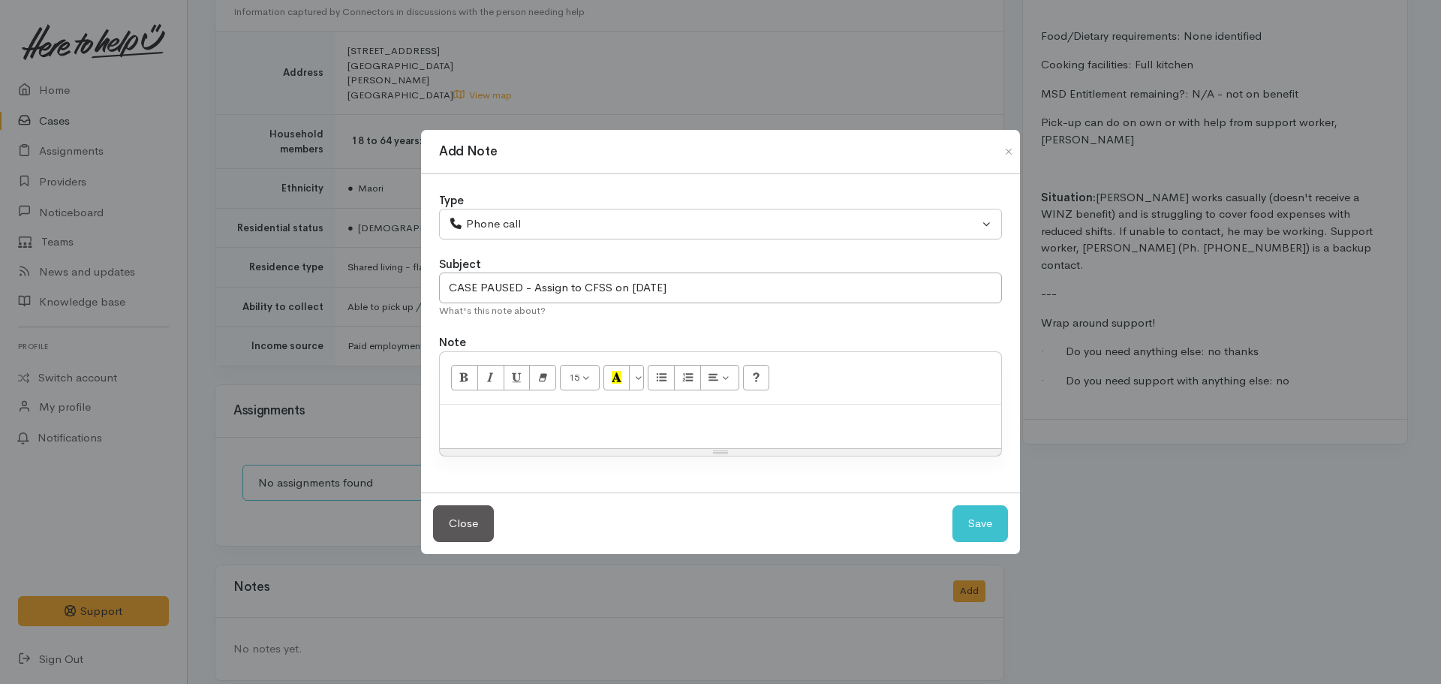
click at [500, 412] on p at bounding box center [720, 420] width 546 height 17
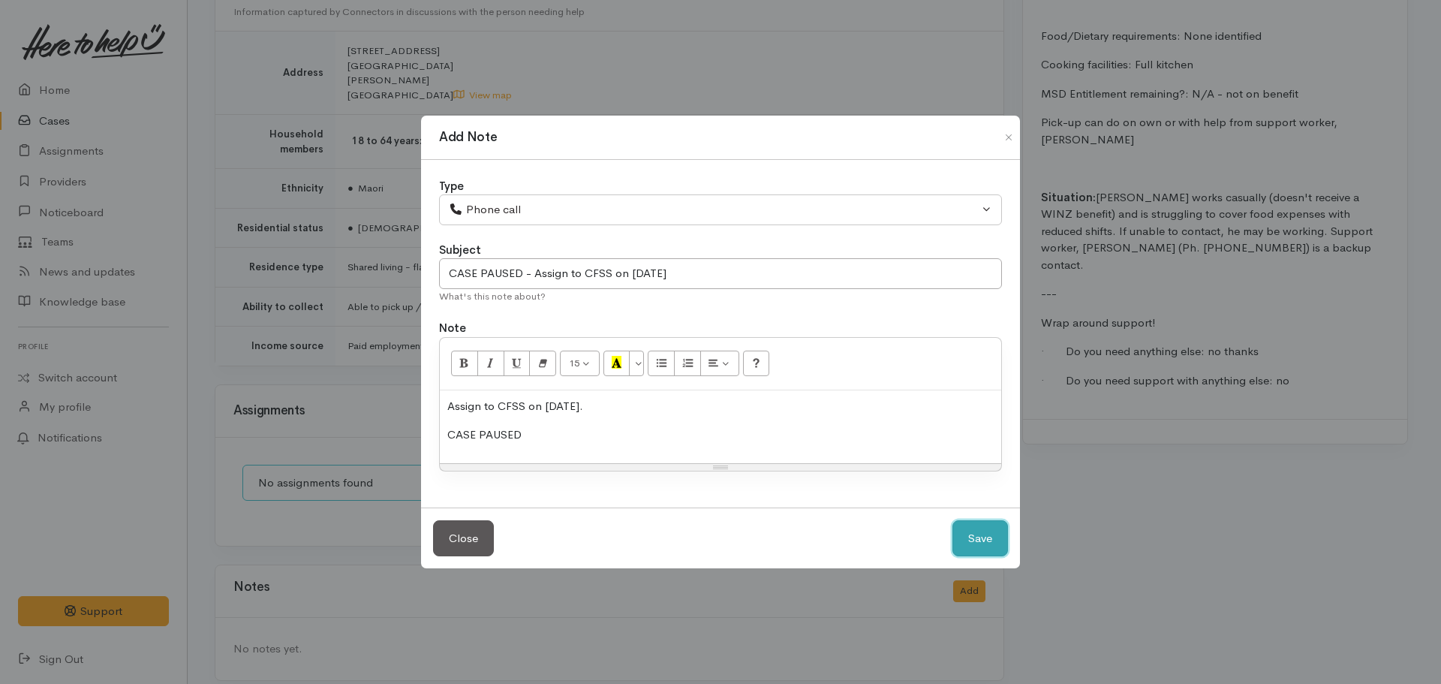
click at [952, 520] on button "Save" at bounding box center [980, 538] width 56 height 37
select select "1"
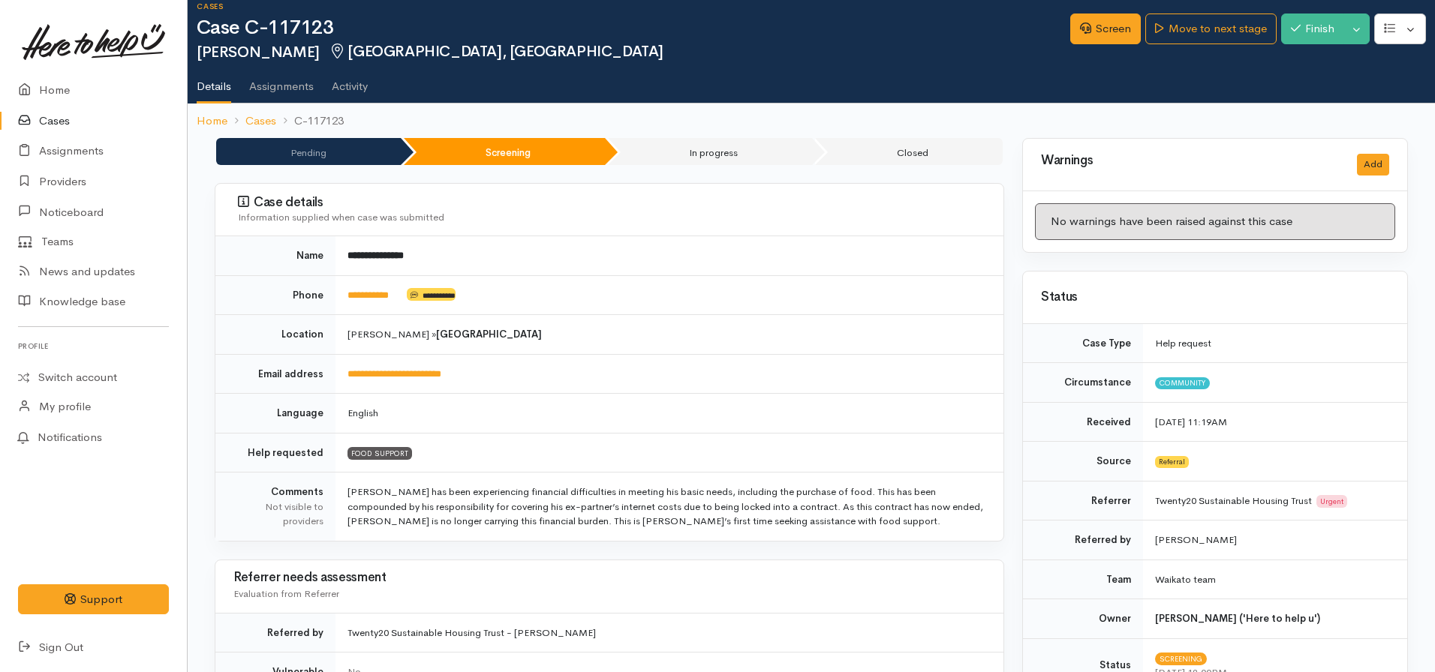
scroll to position [8, 0]
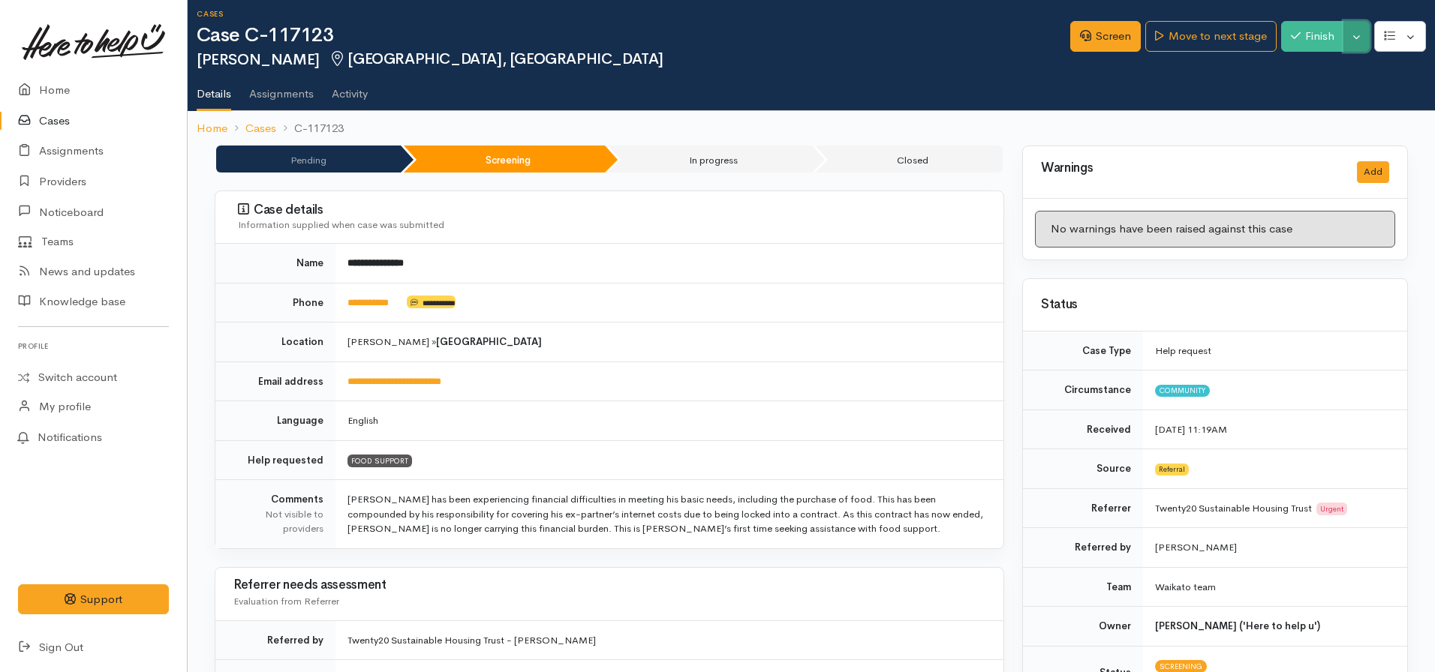
click at [1355, 35] on button "Toggle Dropdown" at bounding box center [1356, 36] width 26 height 31
click at [1294, 68] on link "Pause" at bounding box center [1309, 71] width 119 height 23
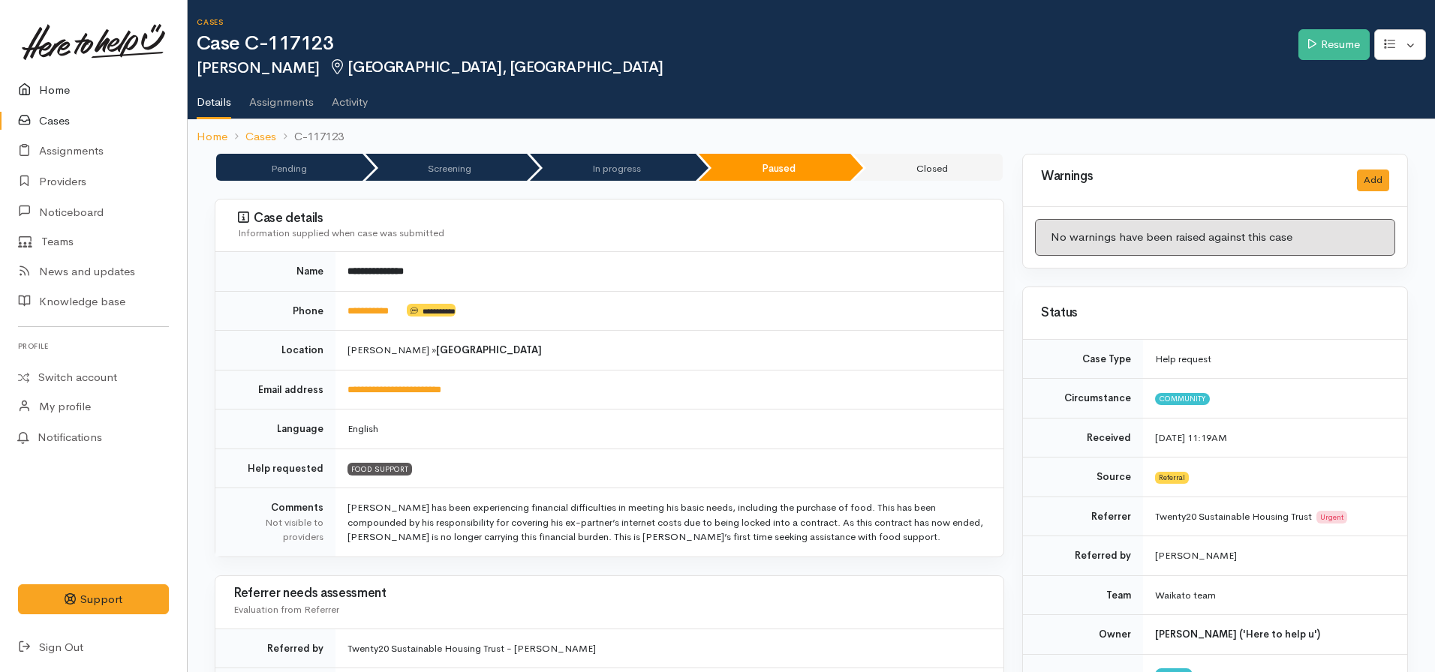
click at [62, 84] on link "Home" at bounding box center [93, 90] width 187 height 31
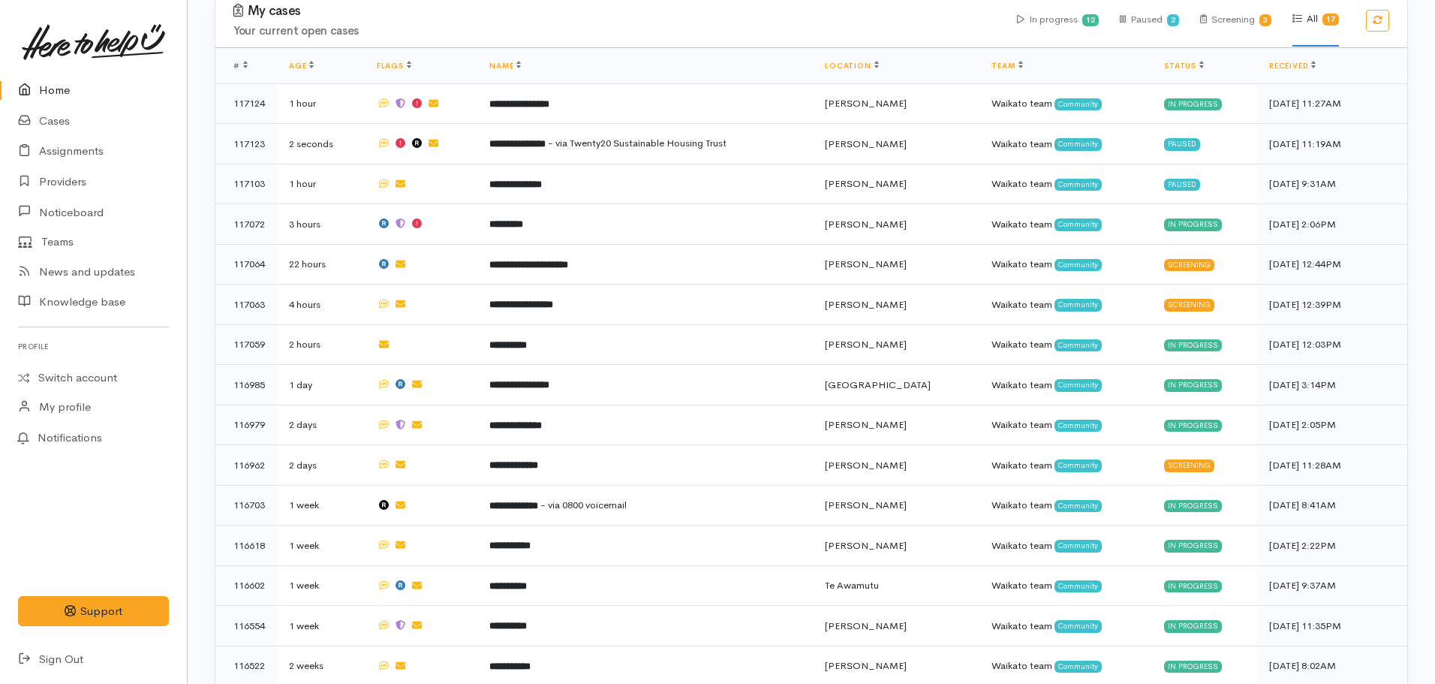
scroll to position [640, 0]
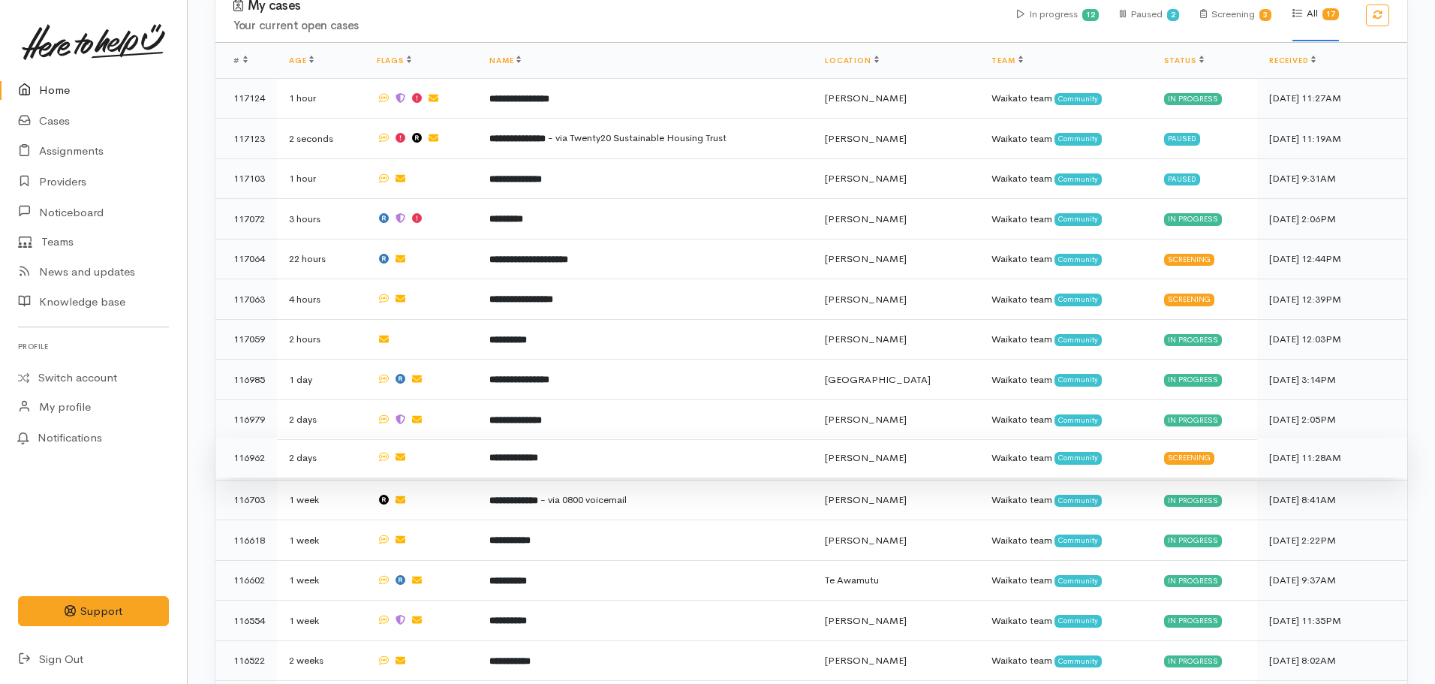
click at [594, 437] on td "**********" at bounding box center [644, 457] width 335 height 41
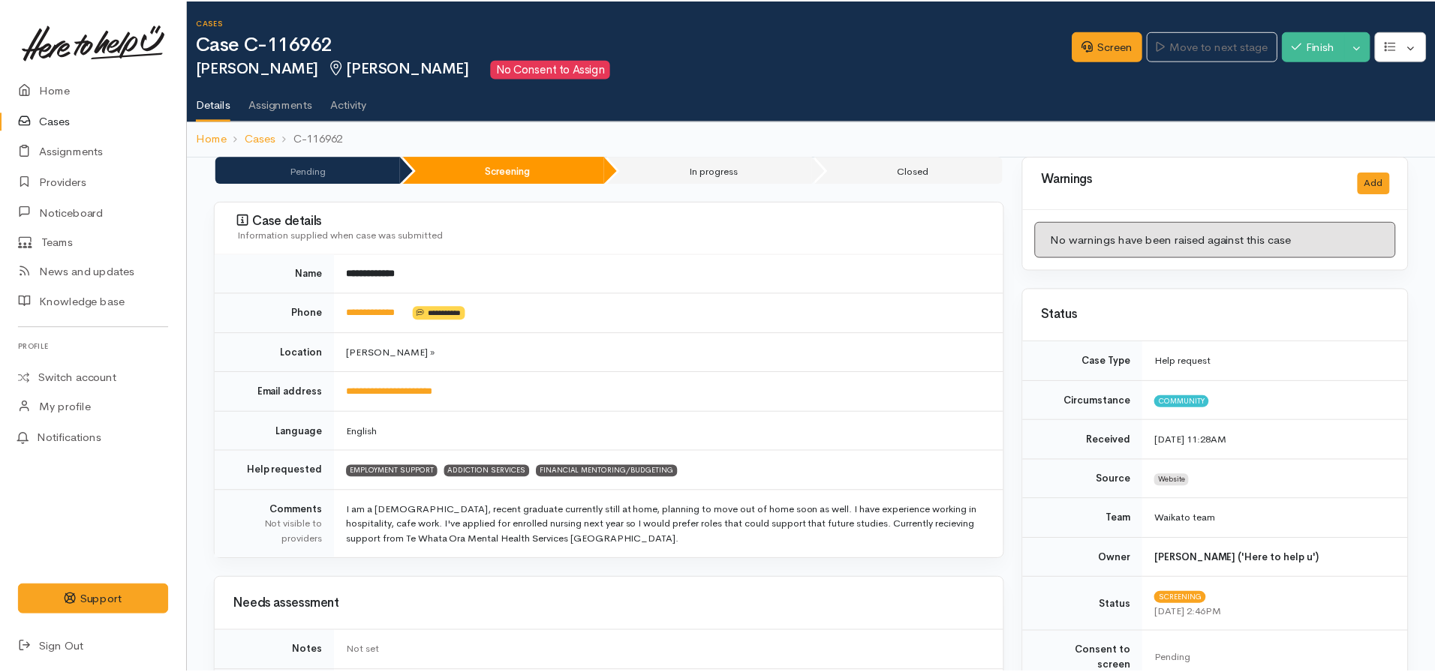
scroll to position [7, 0]
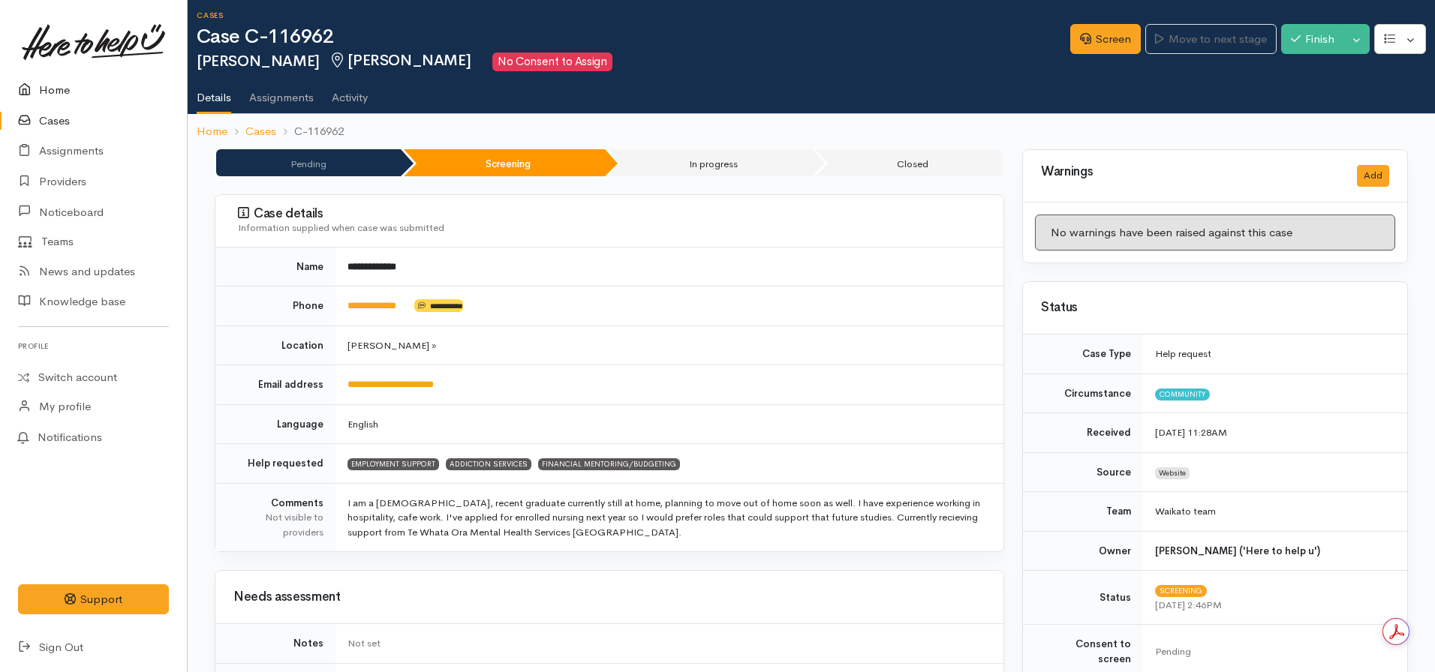
click at [47, 86] on link "Home" at bounding box center [93, 90] width 187 height 31
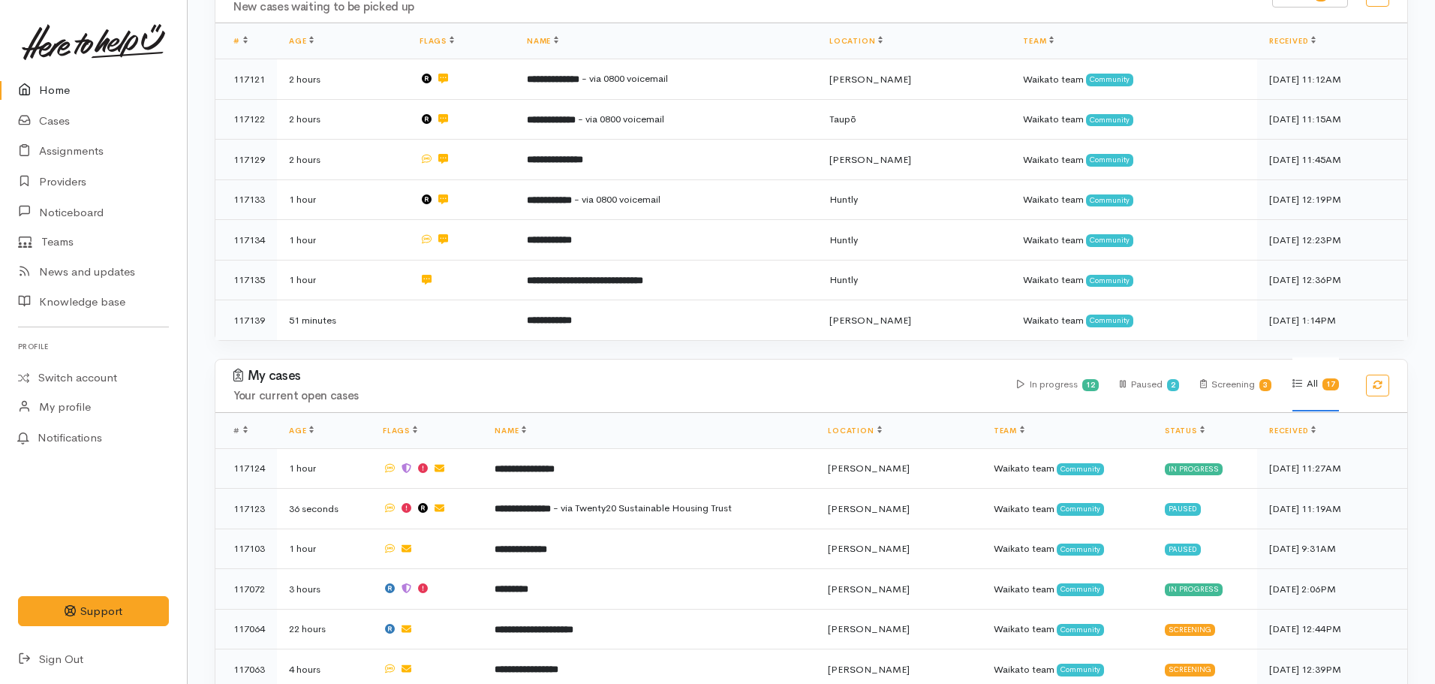
scroll to position [466, 0]
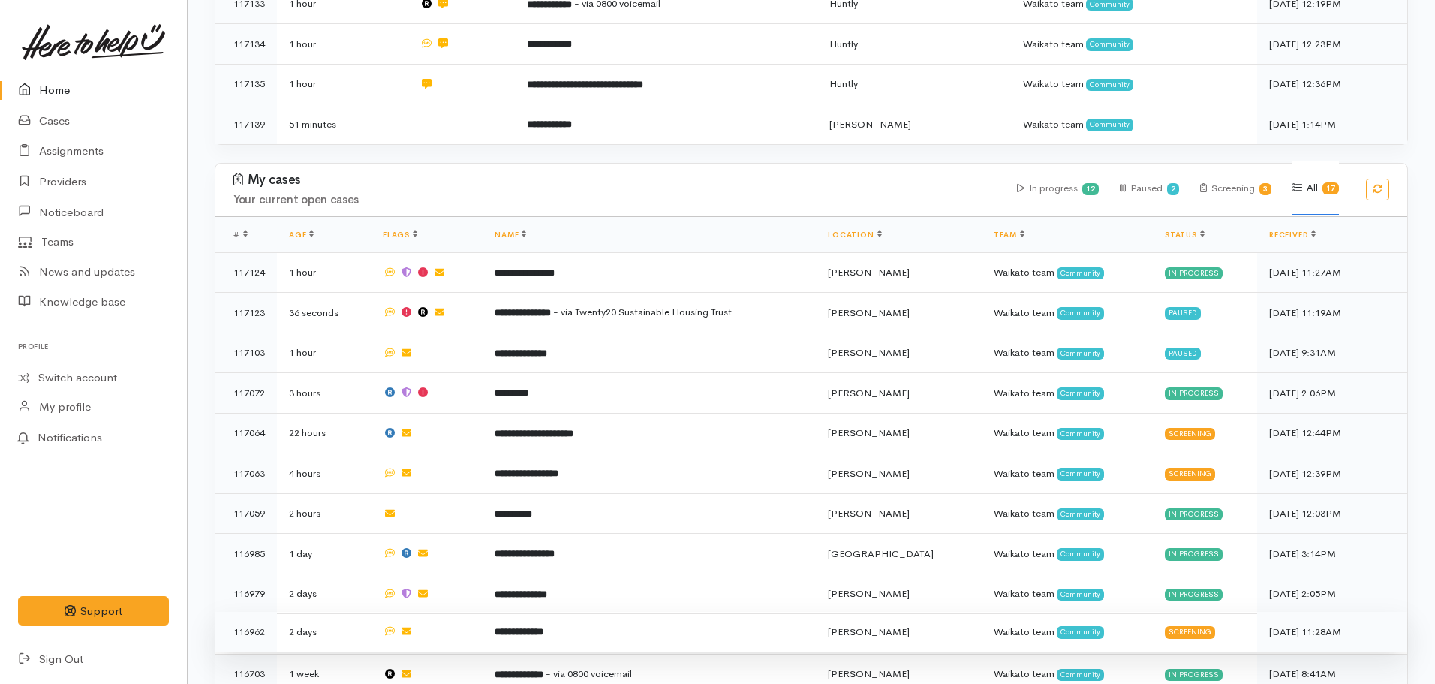
click at [708, 612] on td "**********" at bounding box center [648, 632] width 333 height 41
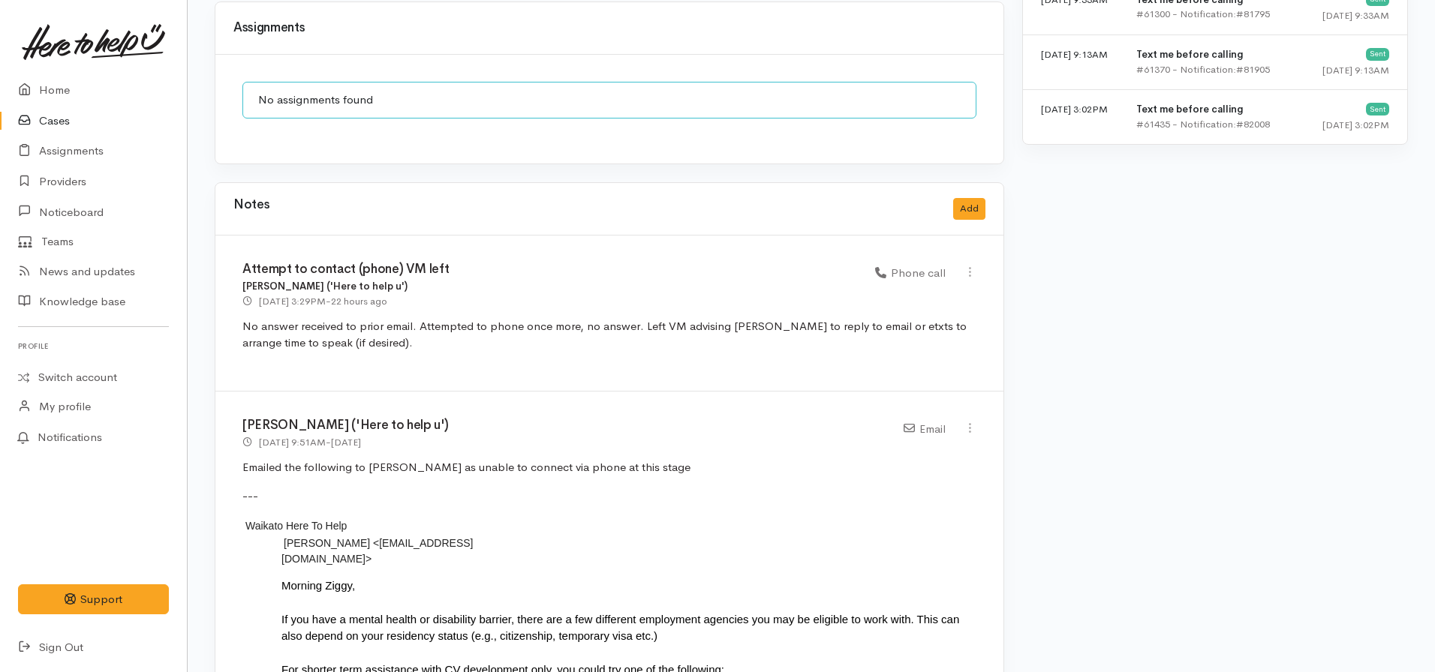
scroll to position [1156, 0]
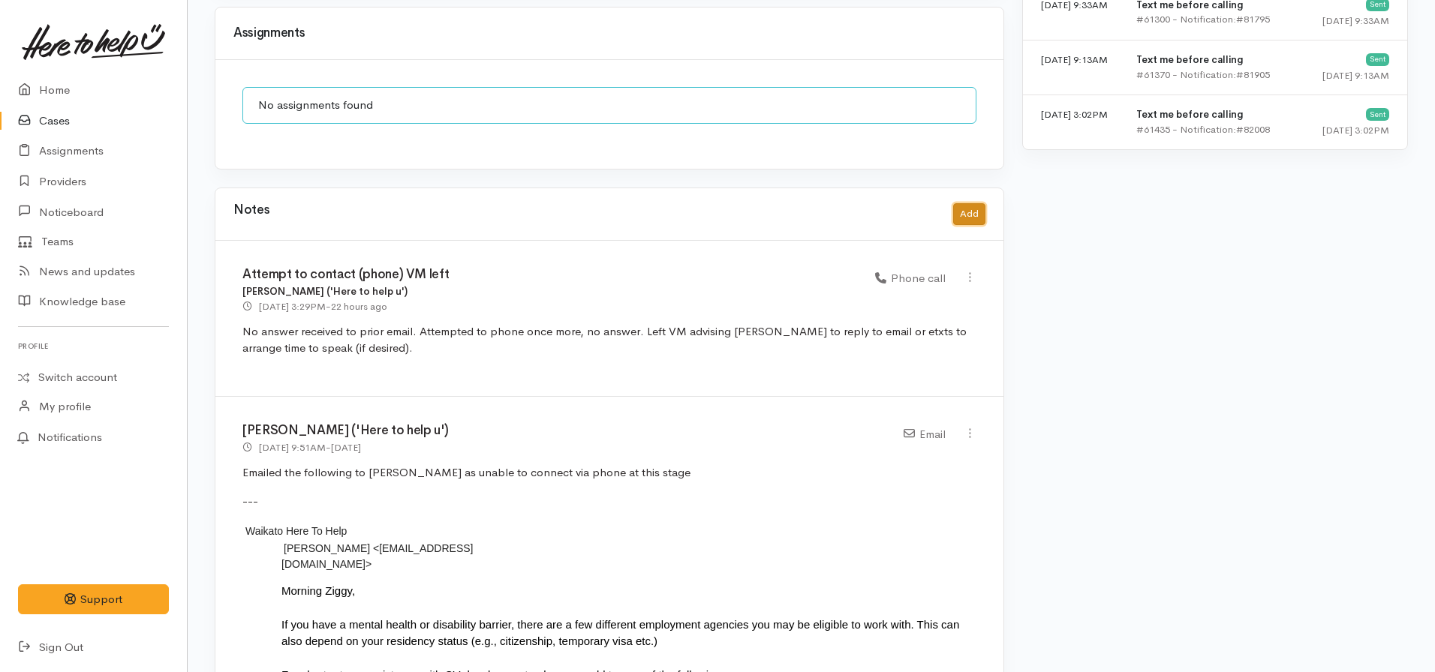
click at [972, 208] on button "Add" at bounding box center [969, 214] width 32 height 22
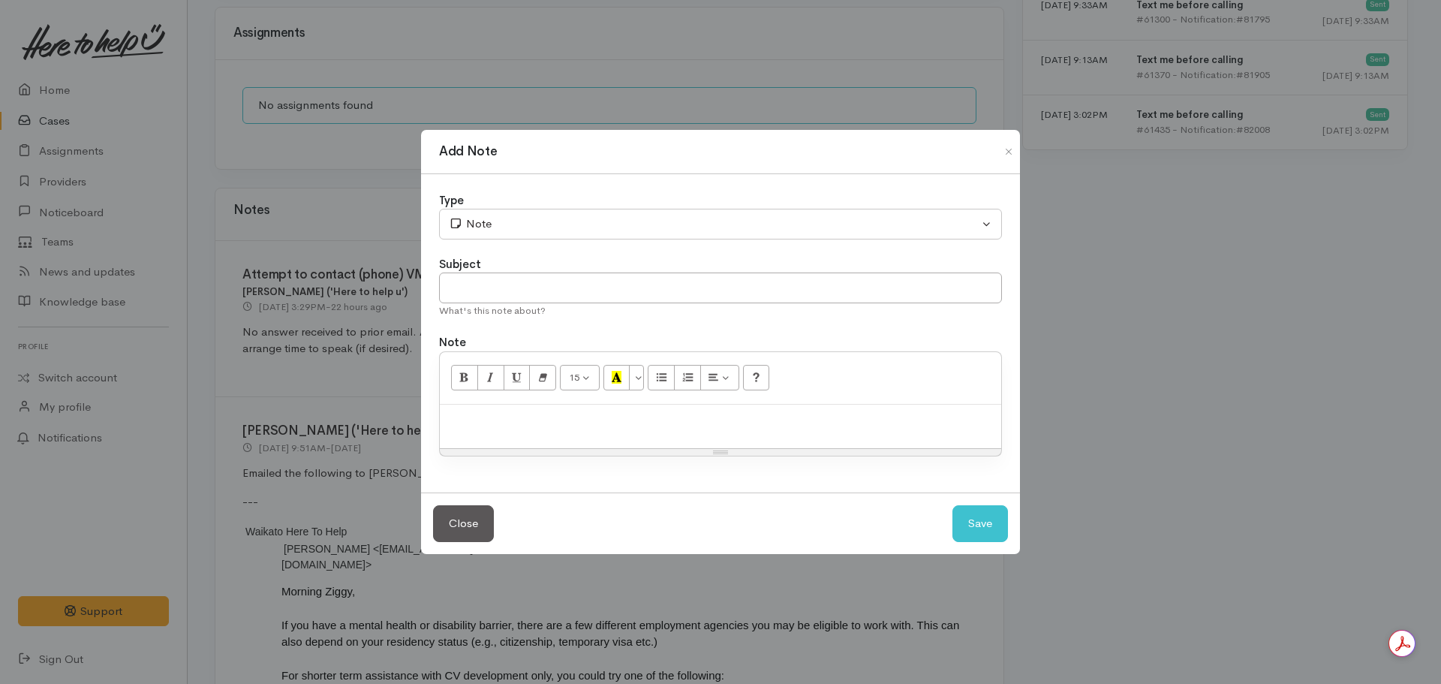
click at [471, 430] on div at bounding box center [720, 426] width 561 height 44
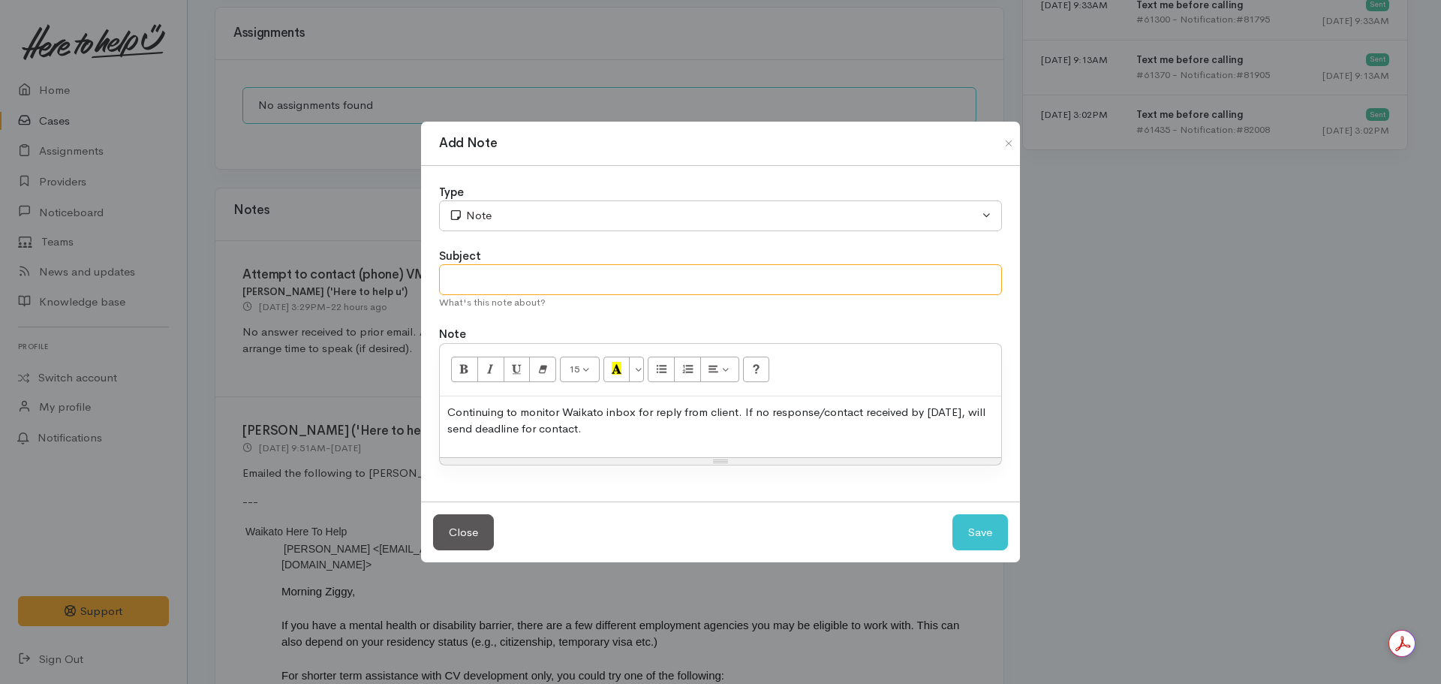
click at [524, 278] on input "text" at bounding box center [720, 279] width 563 height 31
type input "Monitoring case - email inbox"
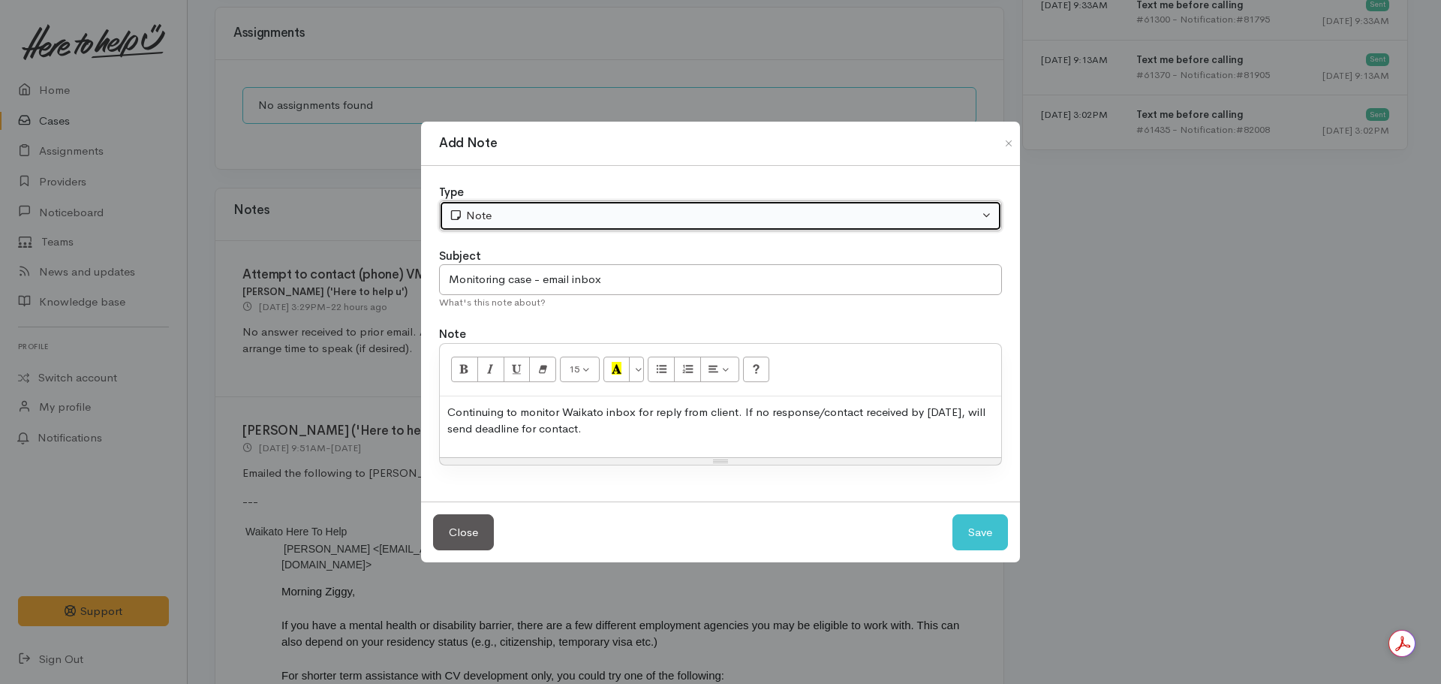
click at [511, 227] on button "Note" at bounding box center [720, 215] width 563 height 31
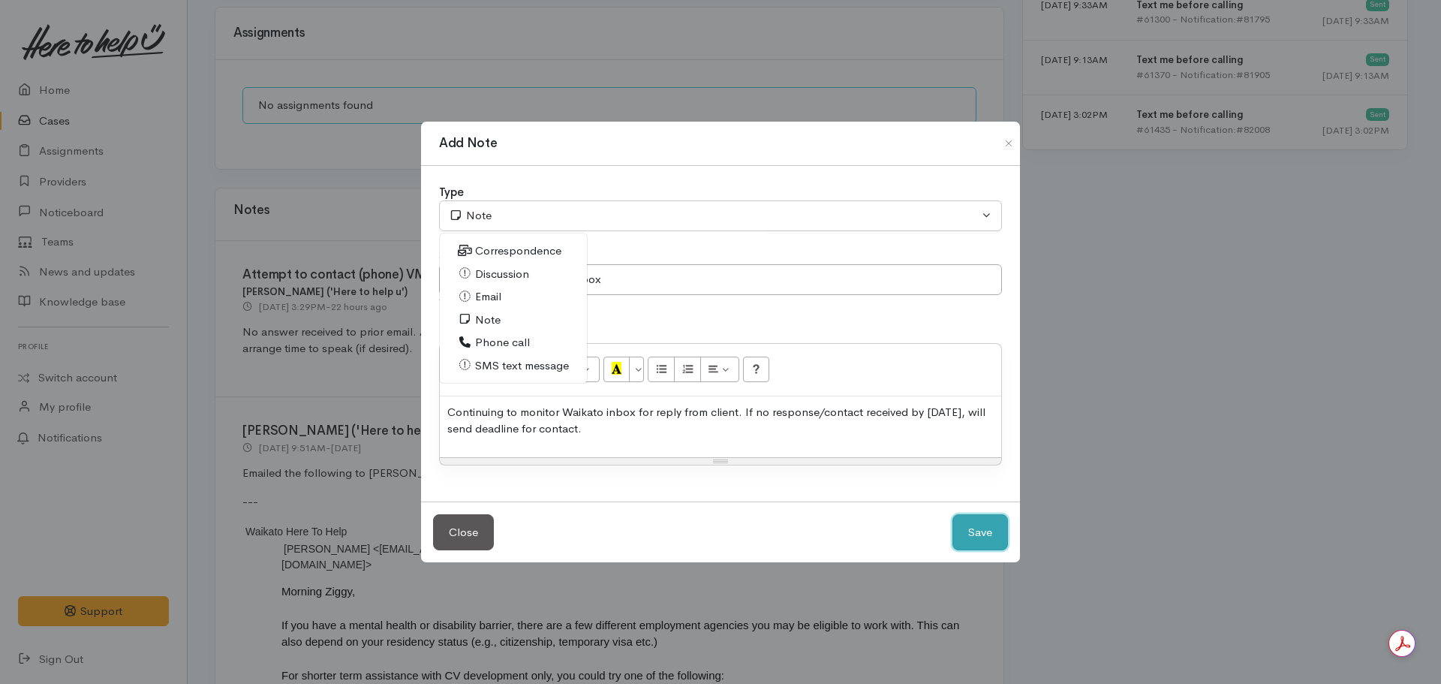
click at [974, 528] on button "Save" at bounding box center [980, 532] width 56 height 37
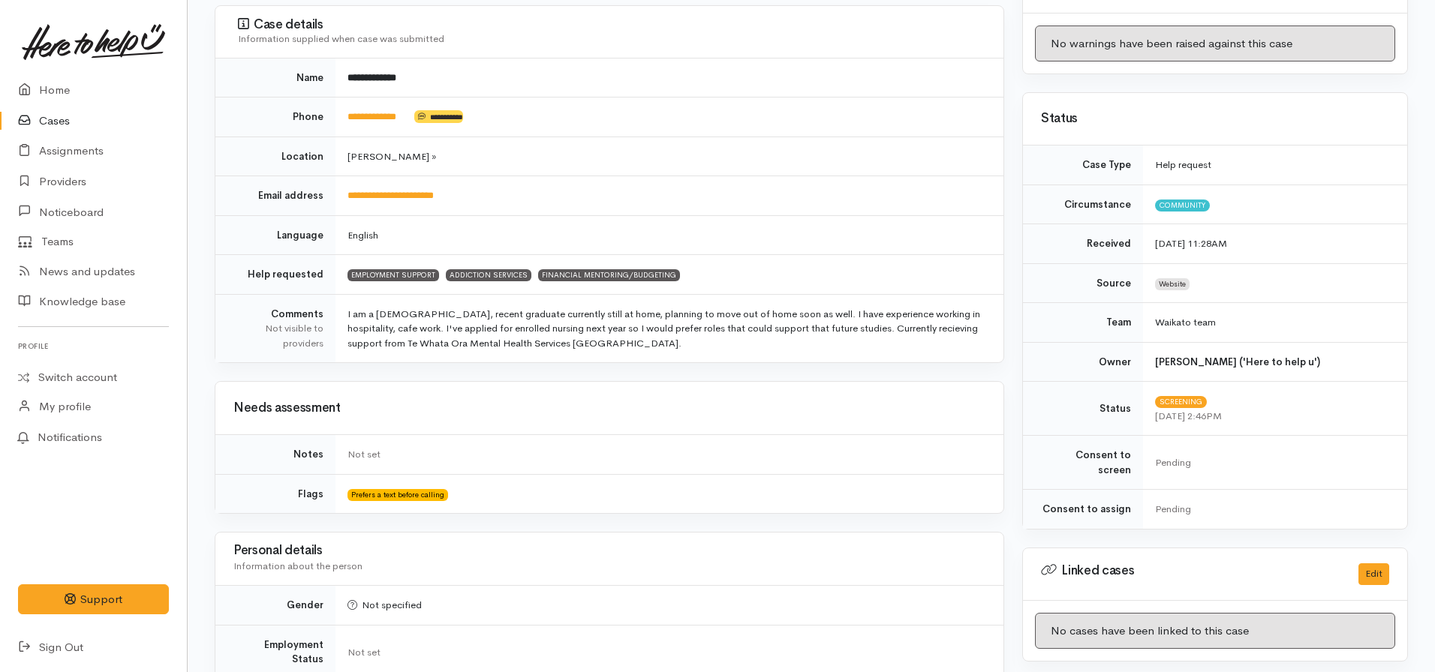
scroll to position [0, 0]
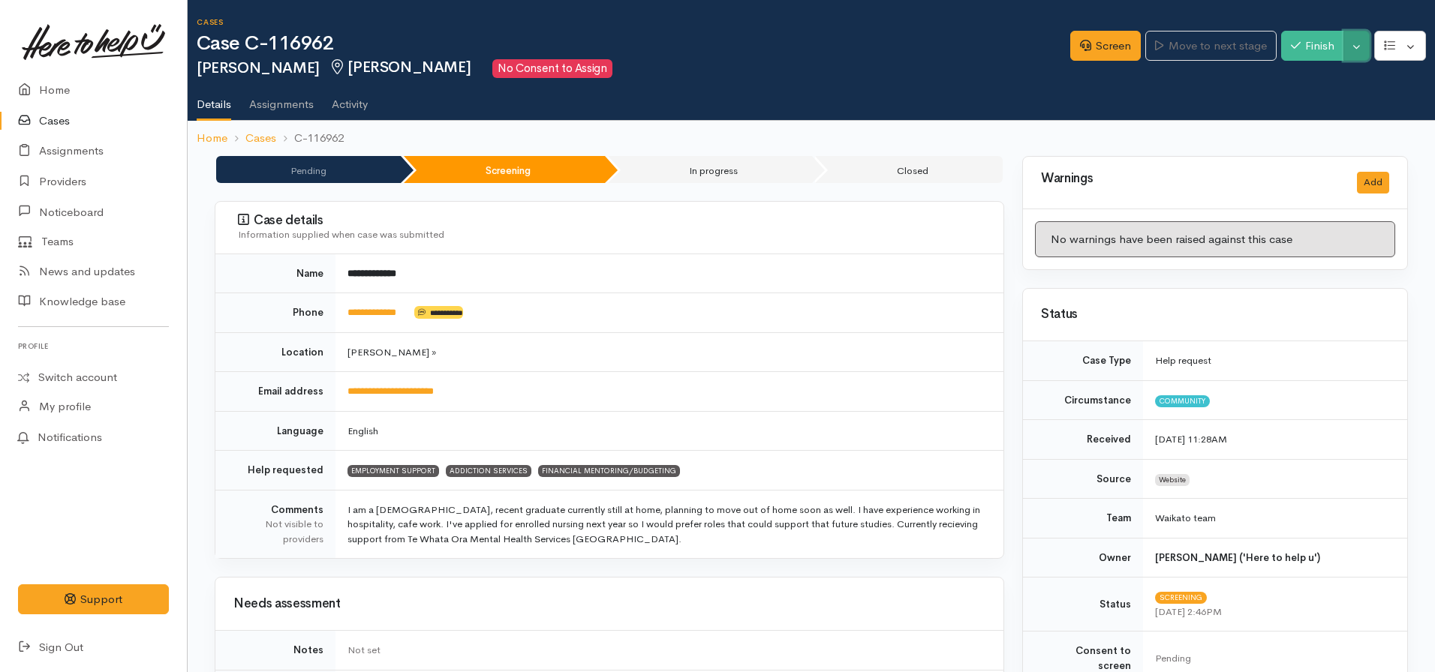
click at [1360, 41] on button "Toggle Dropdown" at bounding box center [1356, 46] width 26 height 31
click at [1288, 78] on link "Pause" at bounding box center [1309, 81] width 119 height 23
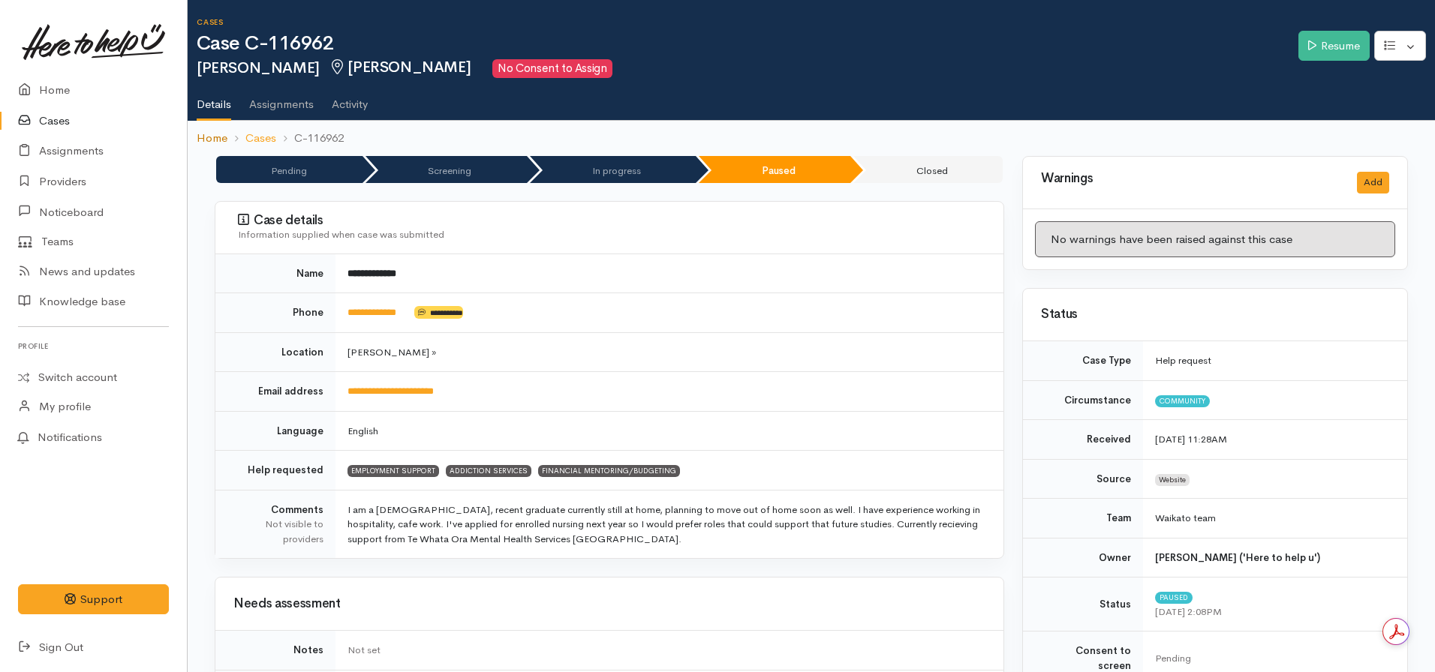
click at [212, 143] on link "Home" at bounding box center [212, 138] width 31 height 17
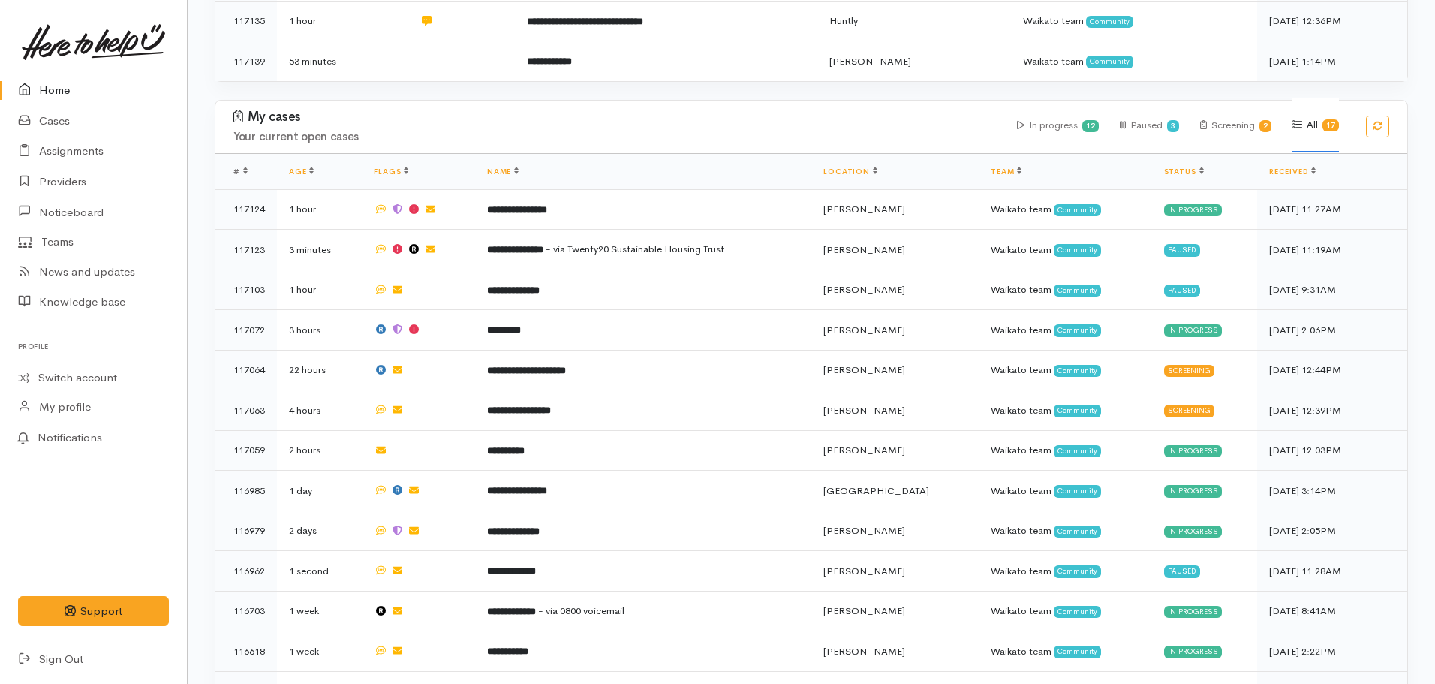
scroll to position [530, 0]
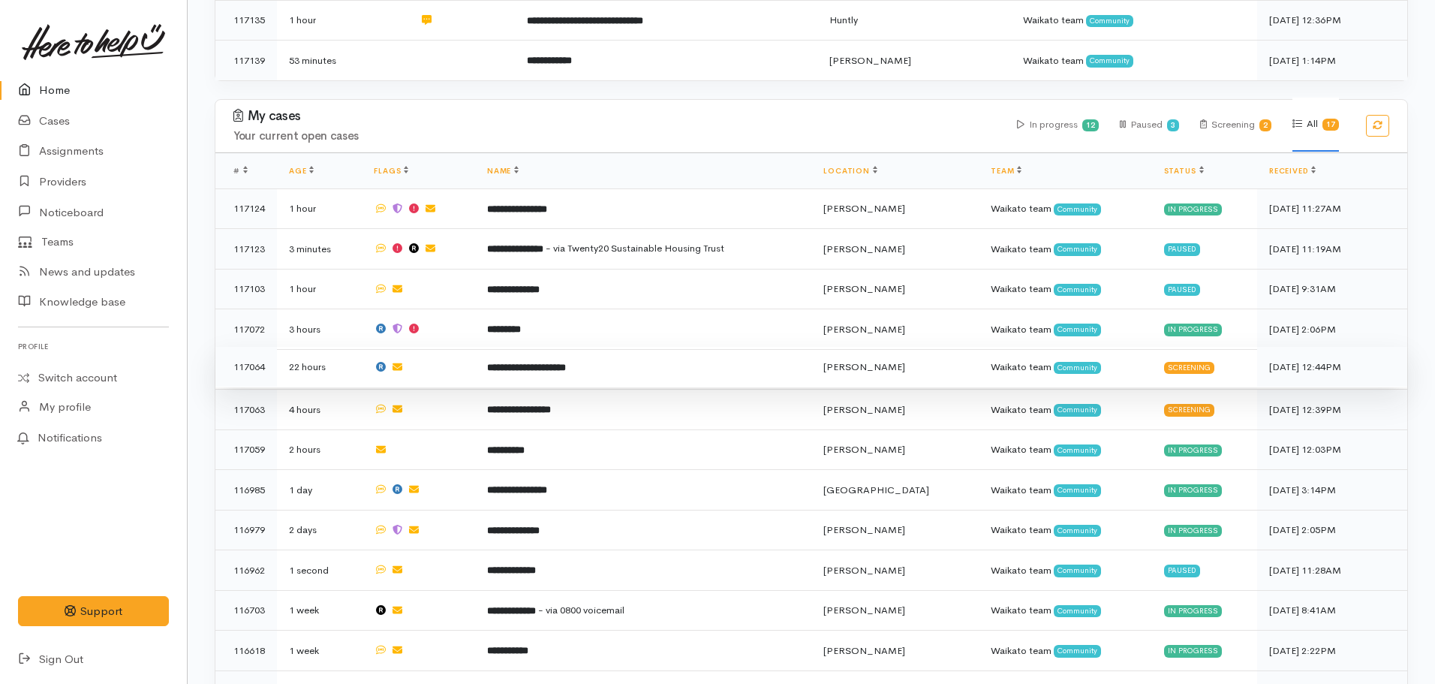
click at [566, 362] on b "**********" at bounding box center [526, 367] width 79 height 10
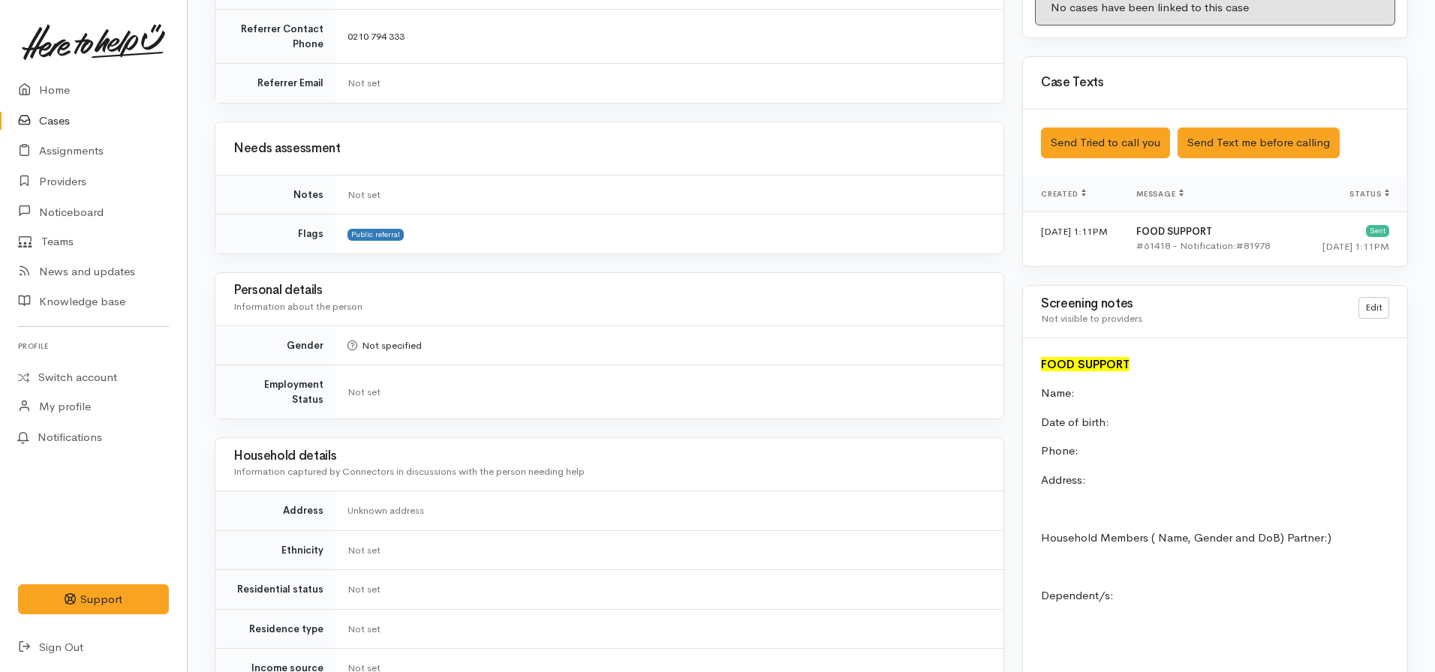
scroll to position [702, 0]
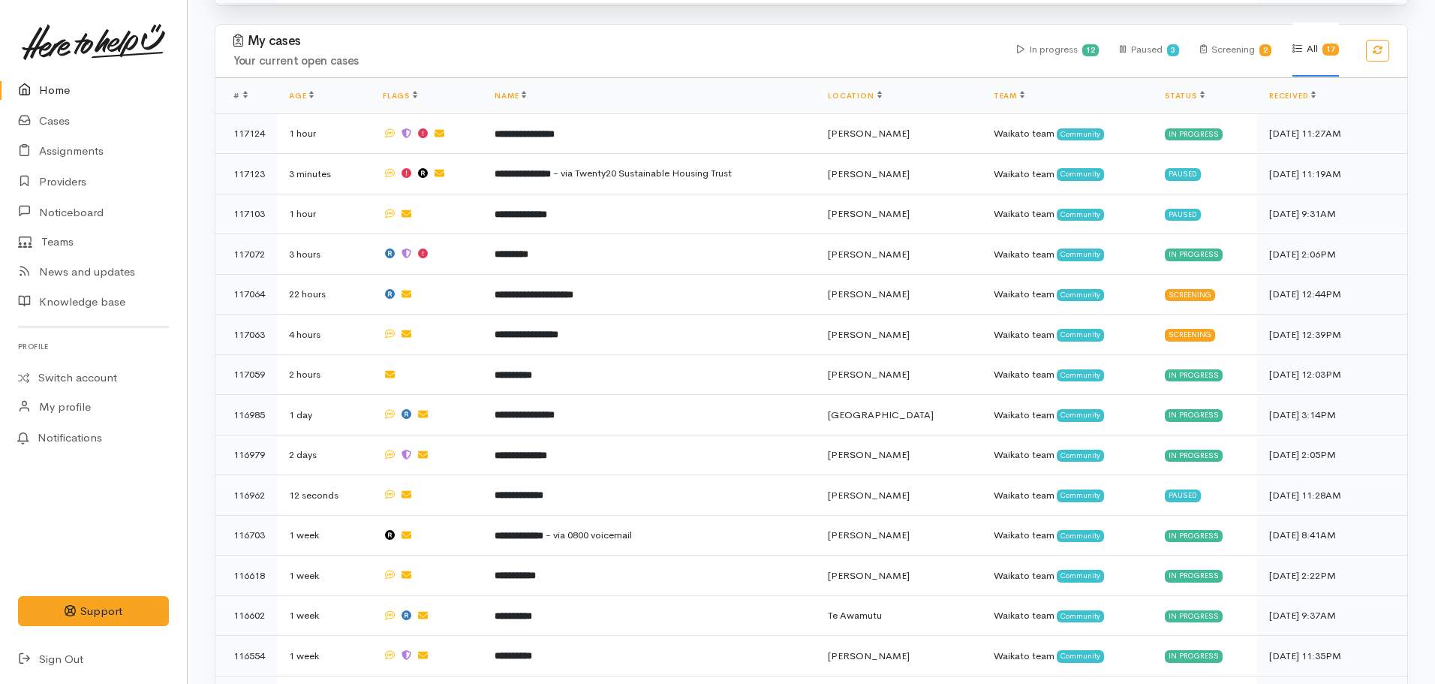
scroll to position [606, 0]
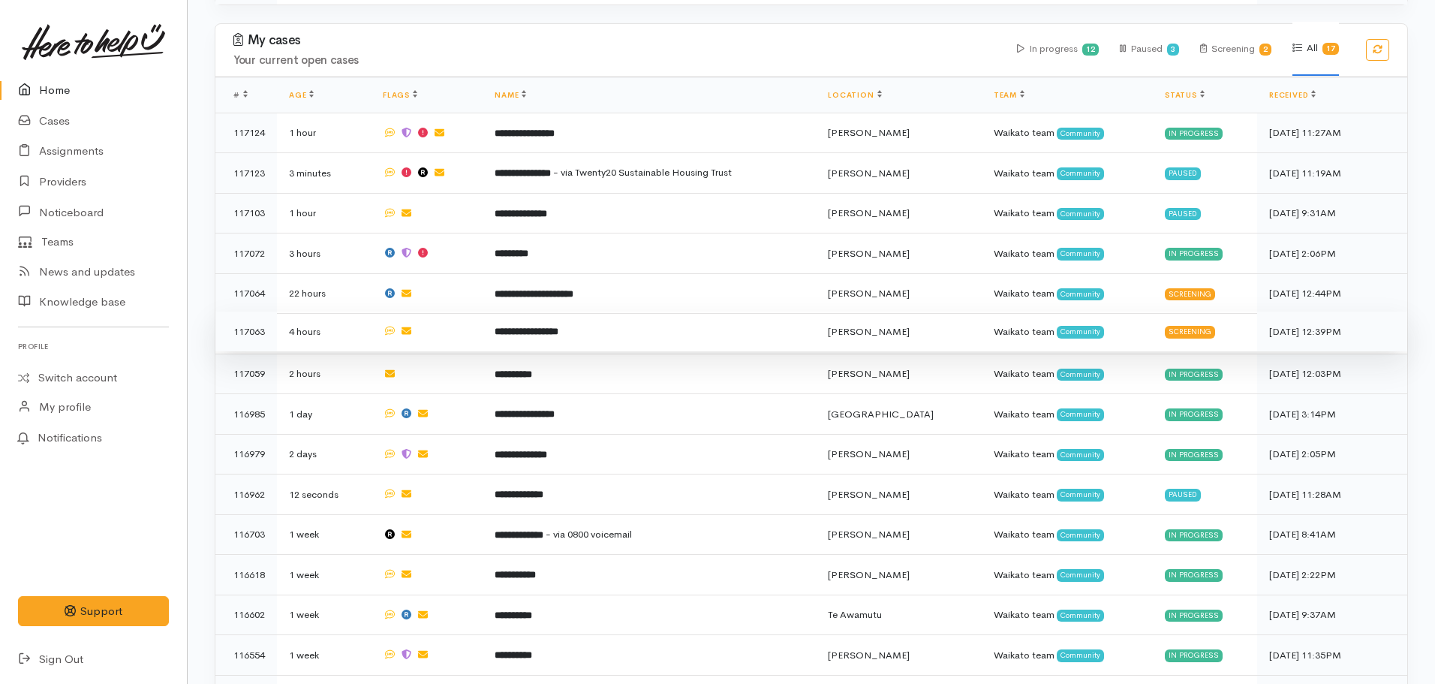
click at [558, 326] on b "**********" at bounding box center [526, 331] width 64 height 10
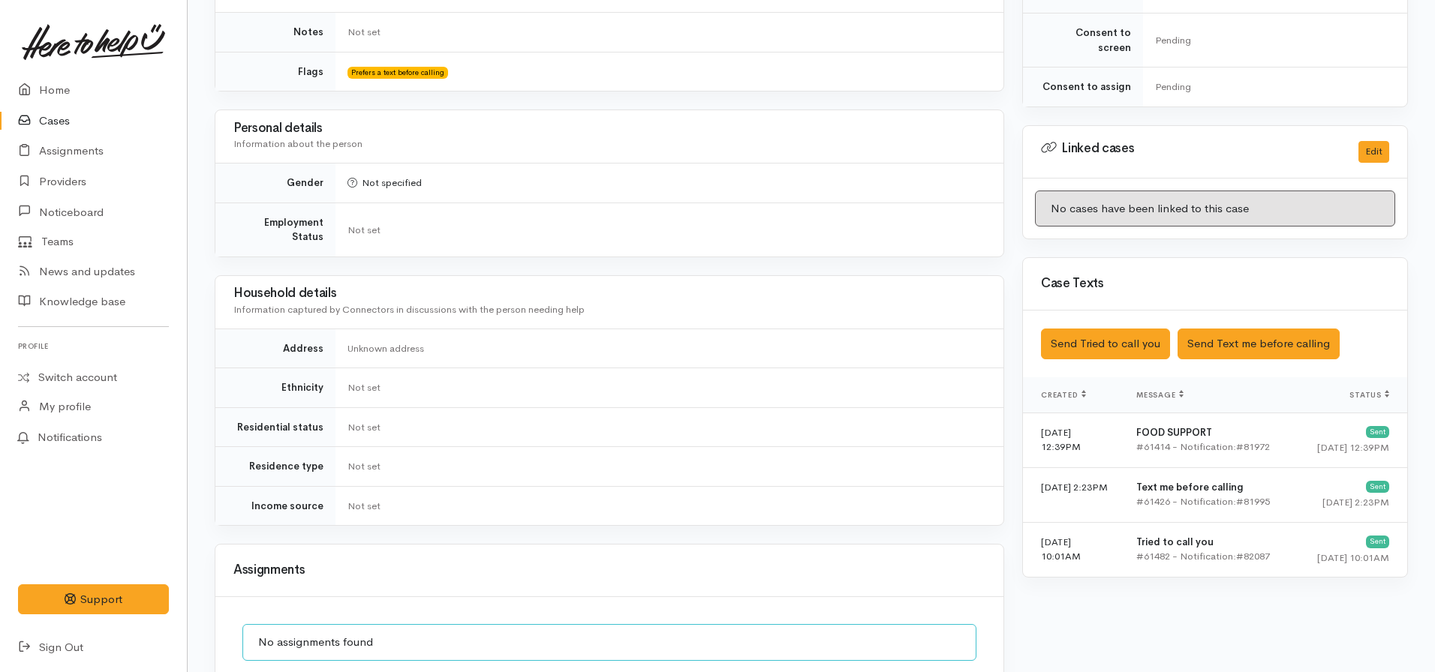
scroll to position [619, 0]
click at [1258, 328] on button "Send Text me before calling" at bounding box center [1258, 343] width 162 height 31
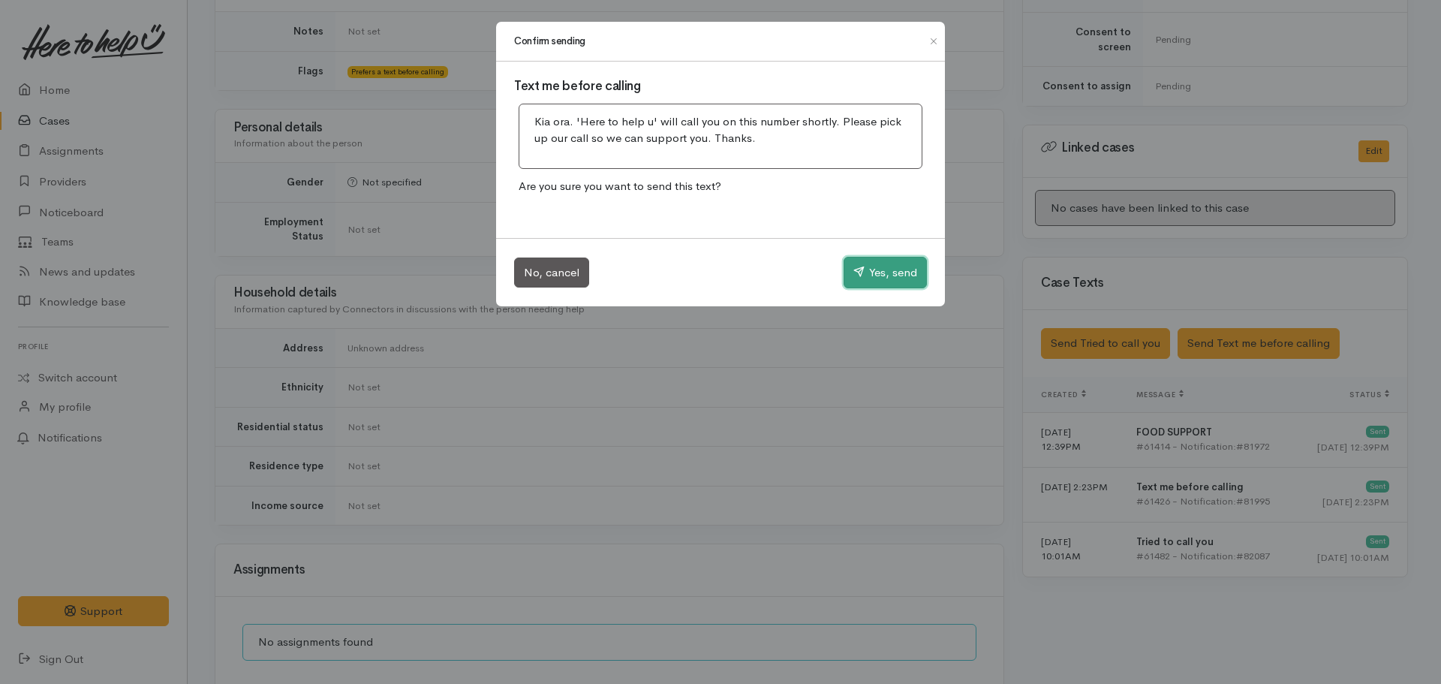
click at [880, 278] on button "Yes, send" at bounding box center [884, 273] width 83 height 32
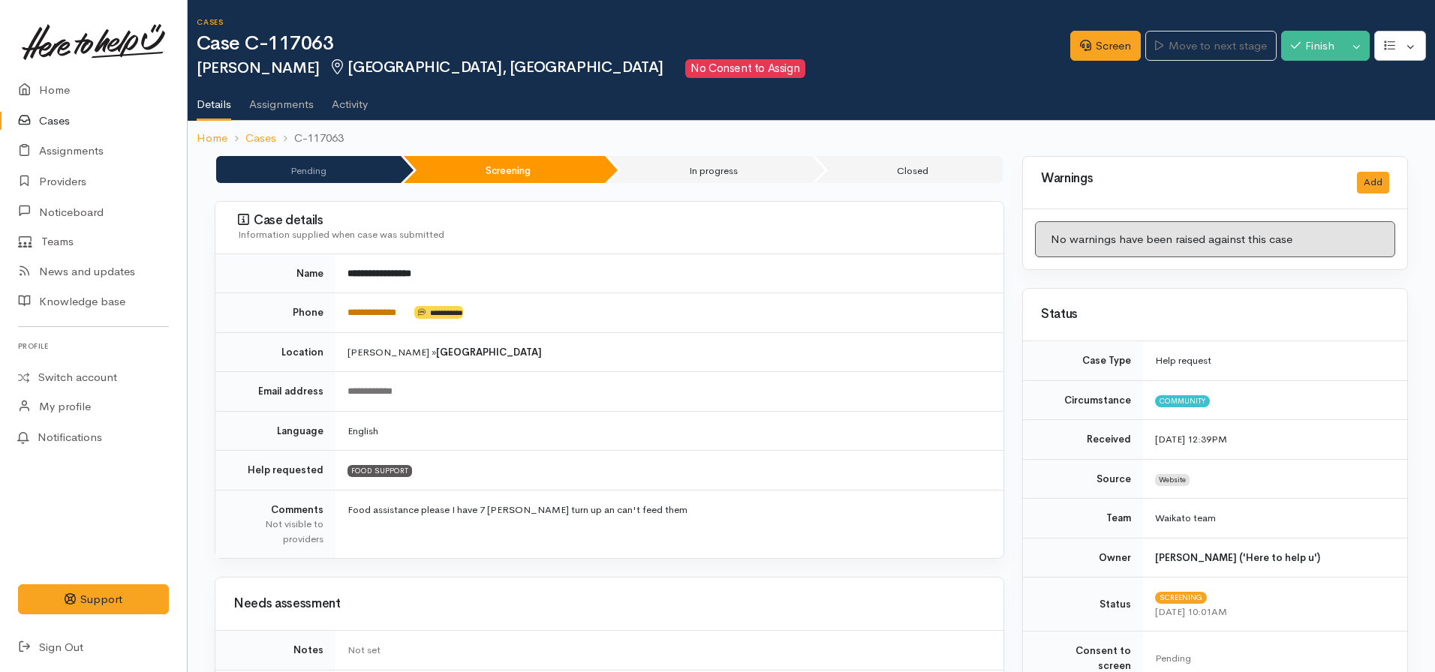
click at [390, 309] on link "**********" at bounding box center [371, 313] width 49 height 10
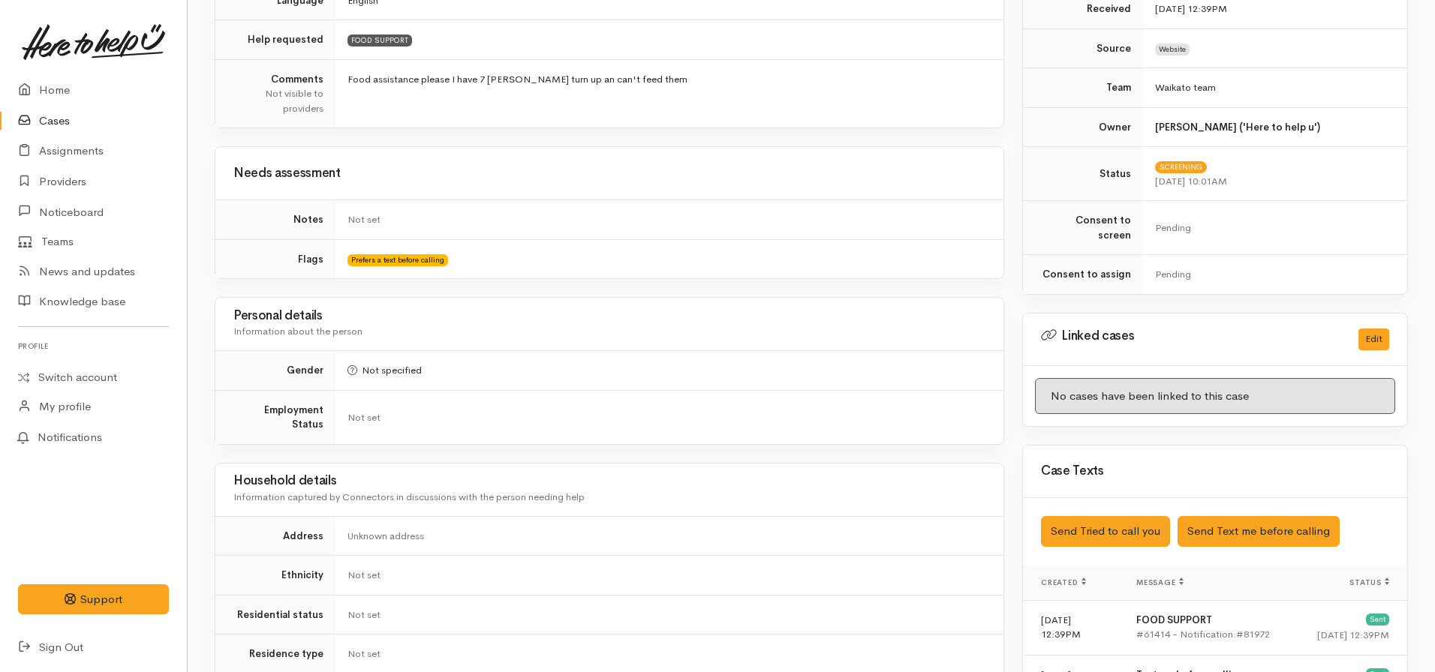
scroll to position [266, 0]
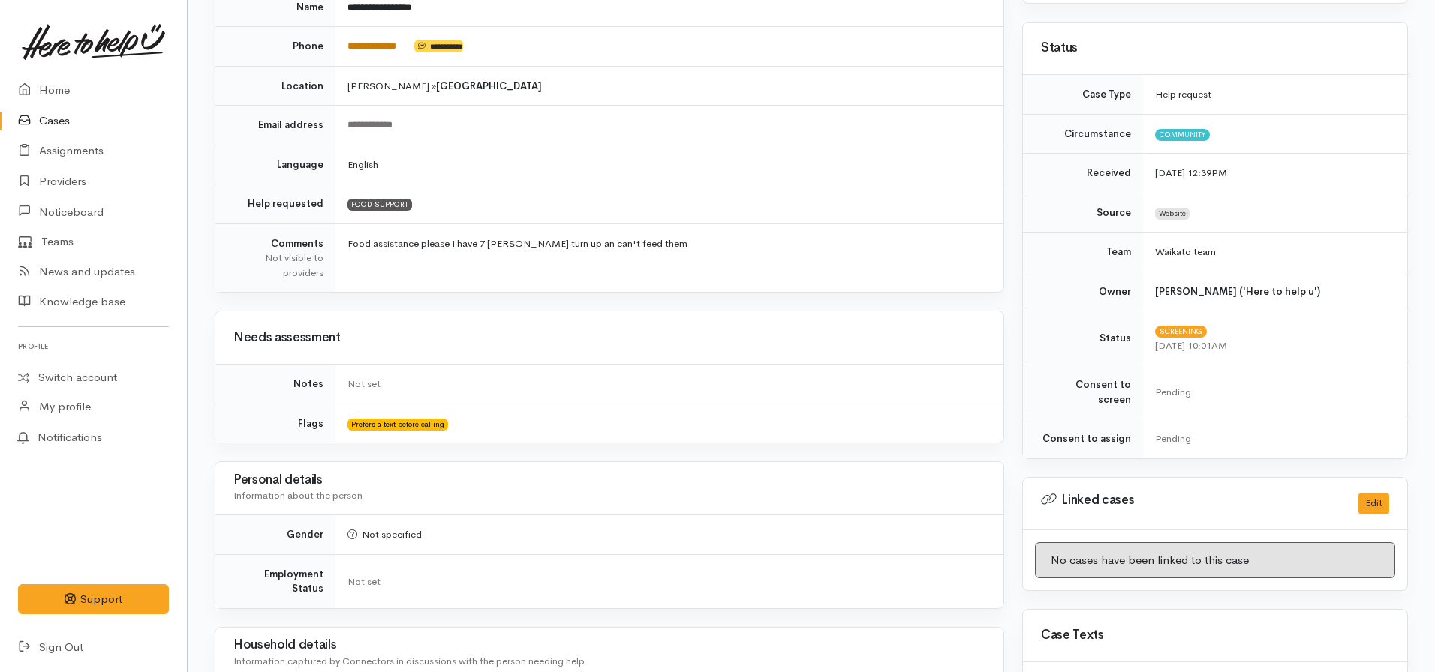
click at [388, 47] on link "**********" at bounding box center [371, 46] width 49 height 10
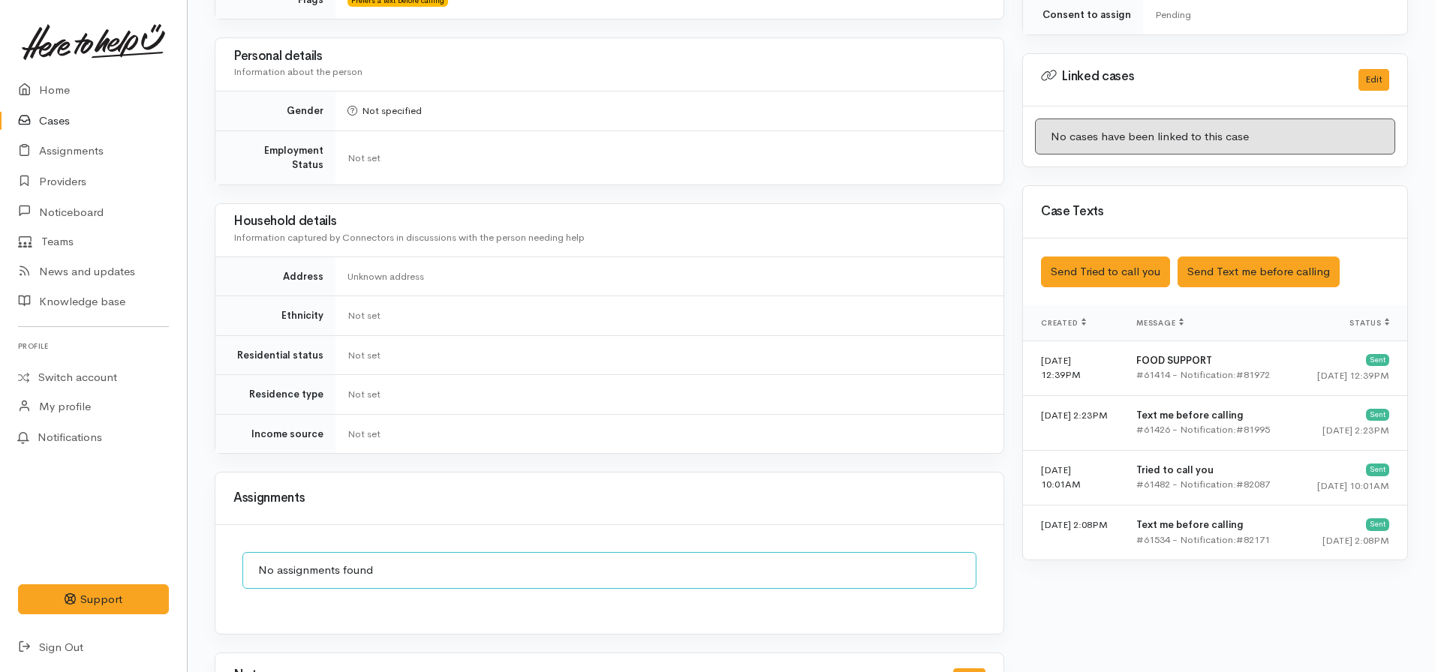
scroll to position [1005, 0]
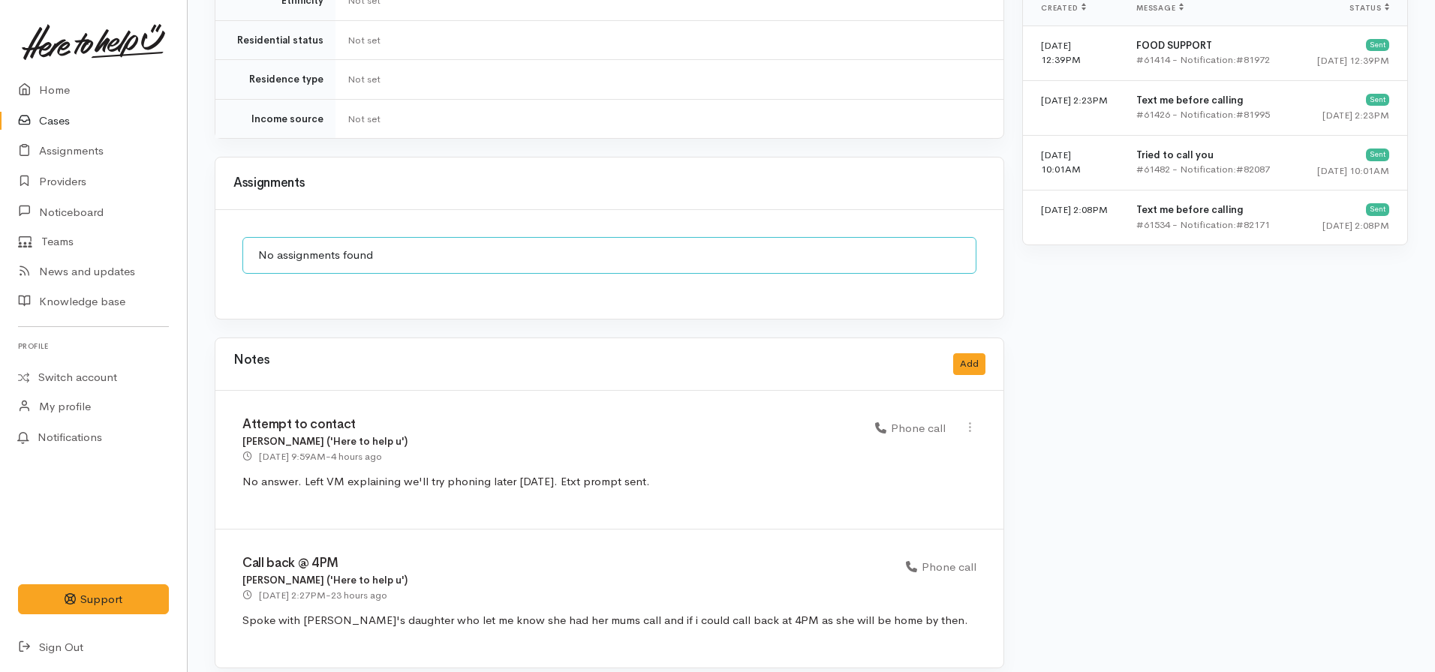
click at [971, 349] on div "Notes Add" at bounding box center [609, 364] width 752 height 31
click at [966, 353] on button "Add" at bounding box center [969, 364] width 32 height 22
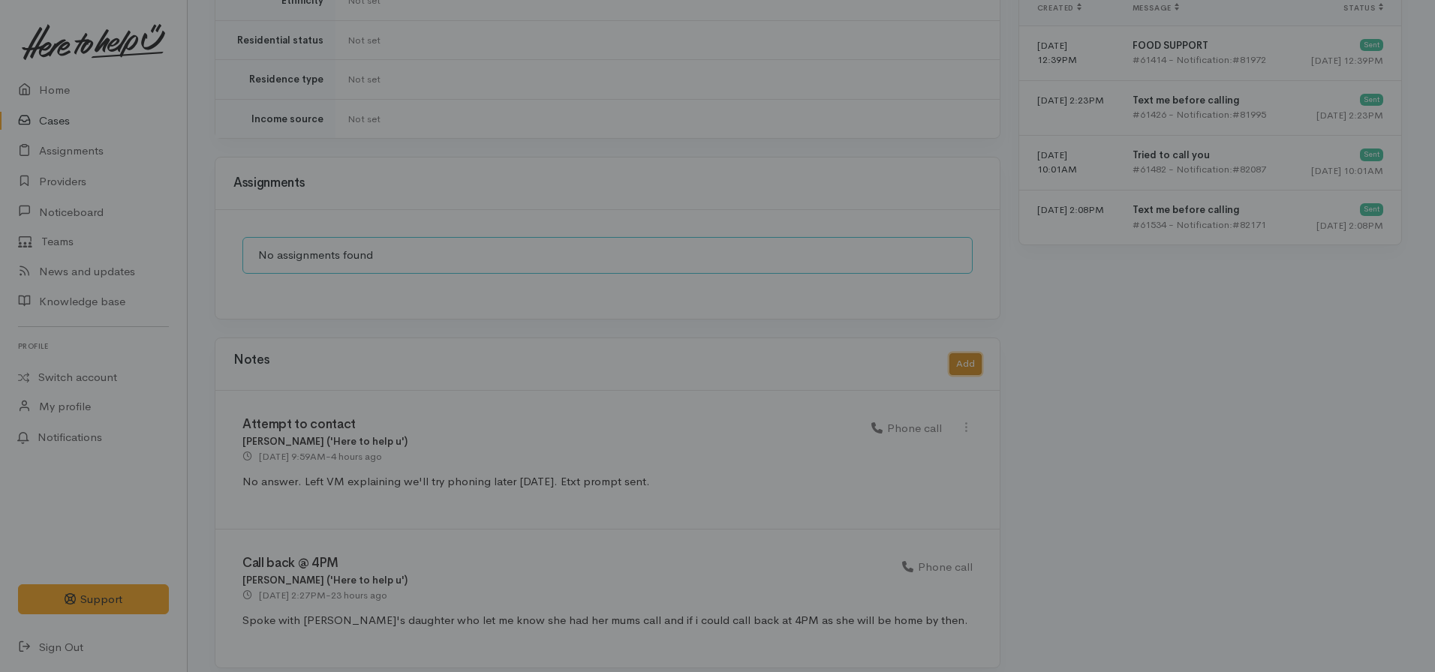
scroll to position [994, 0]
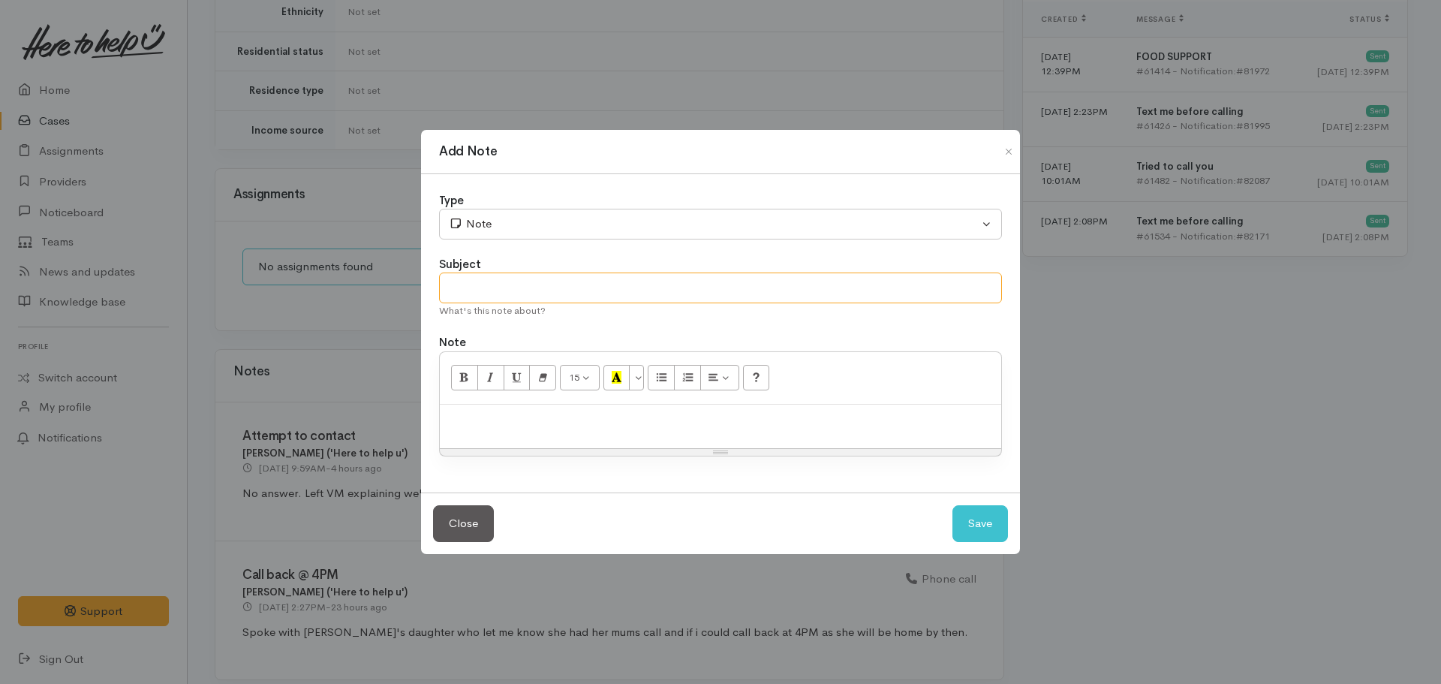
click at [467, 278] on input "text" at bounding box center [720, 287] width 563 height 31
type input "Attempt to contact #2 - deadline for contact sent"
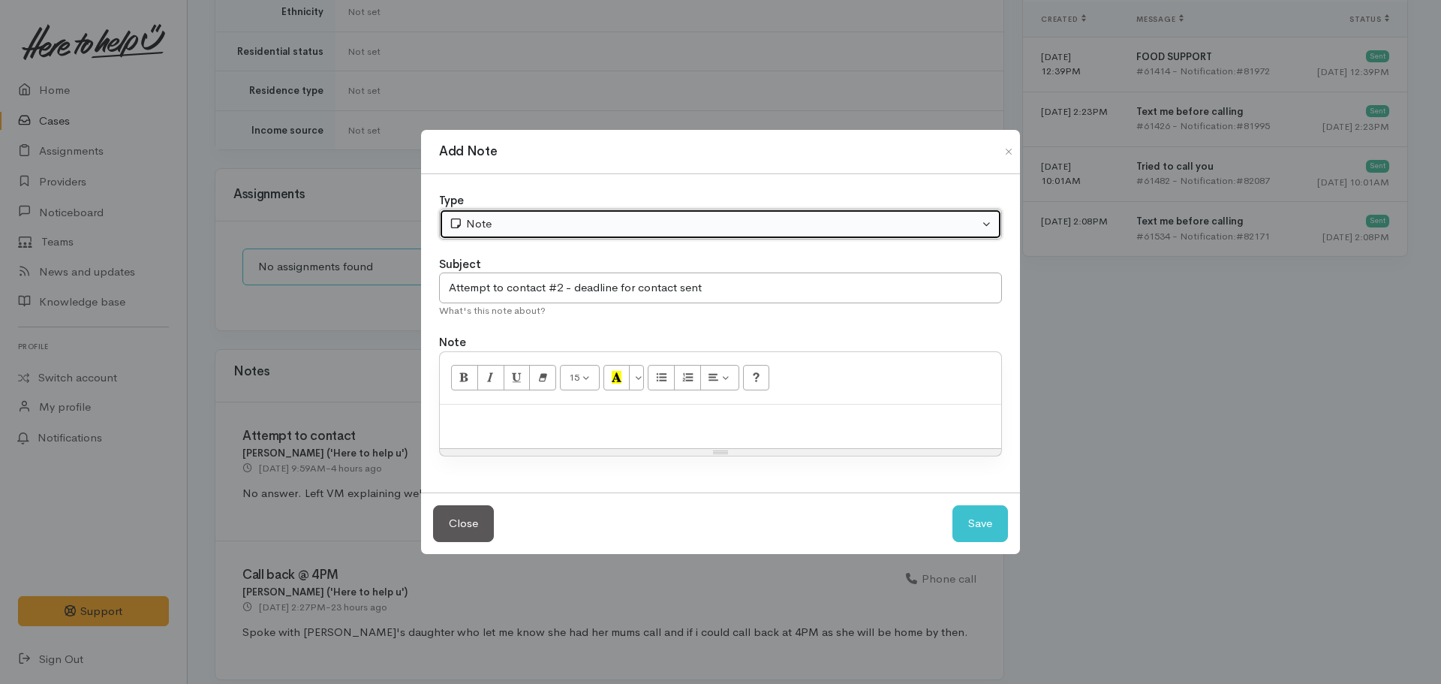
click at [585, 224] on div "Note" at bounding box center [714, 223] width 530 height 17
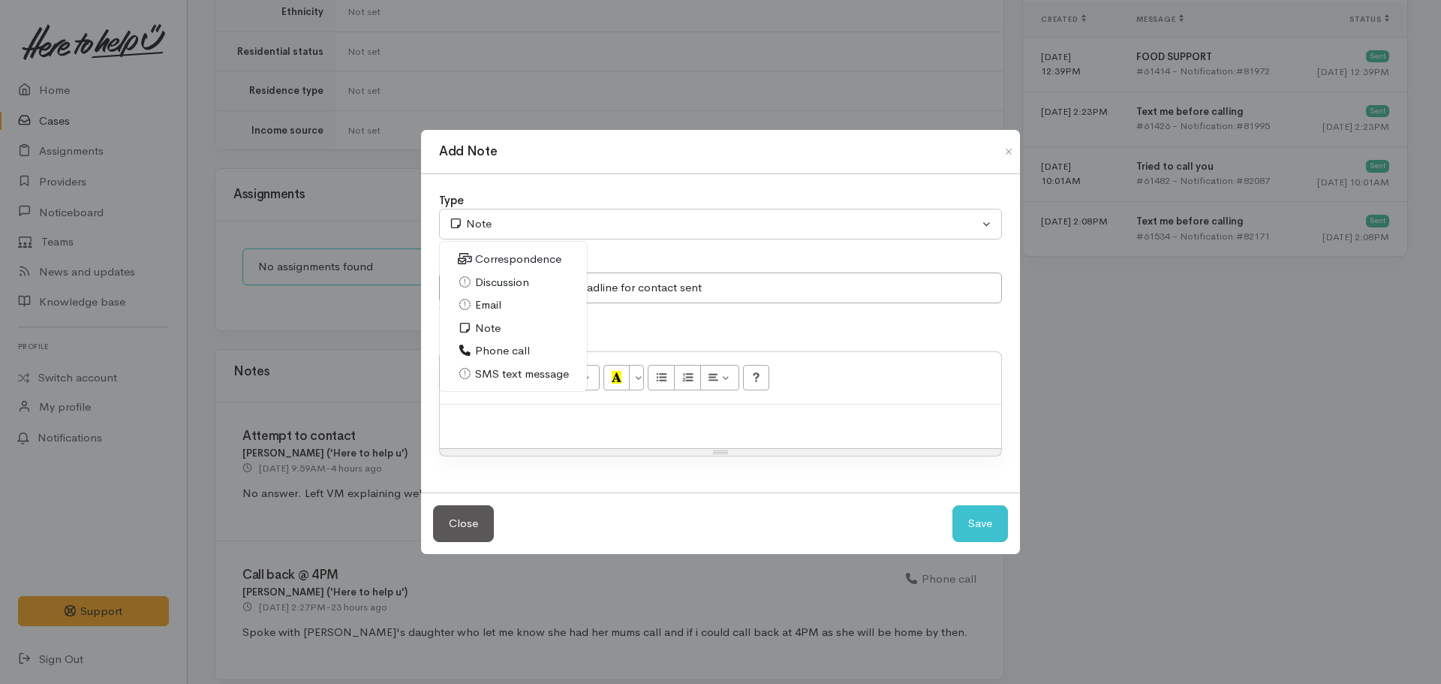
click at [495, 337] on link "Note" at bounding box center [513, 328] width 147 height 23
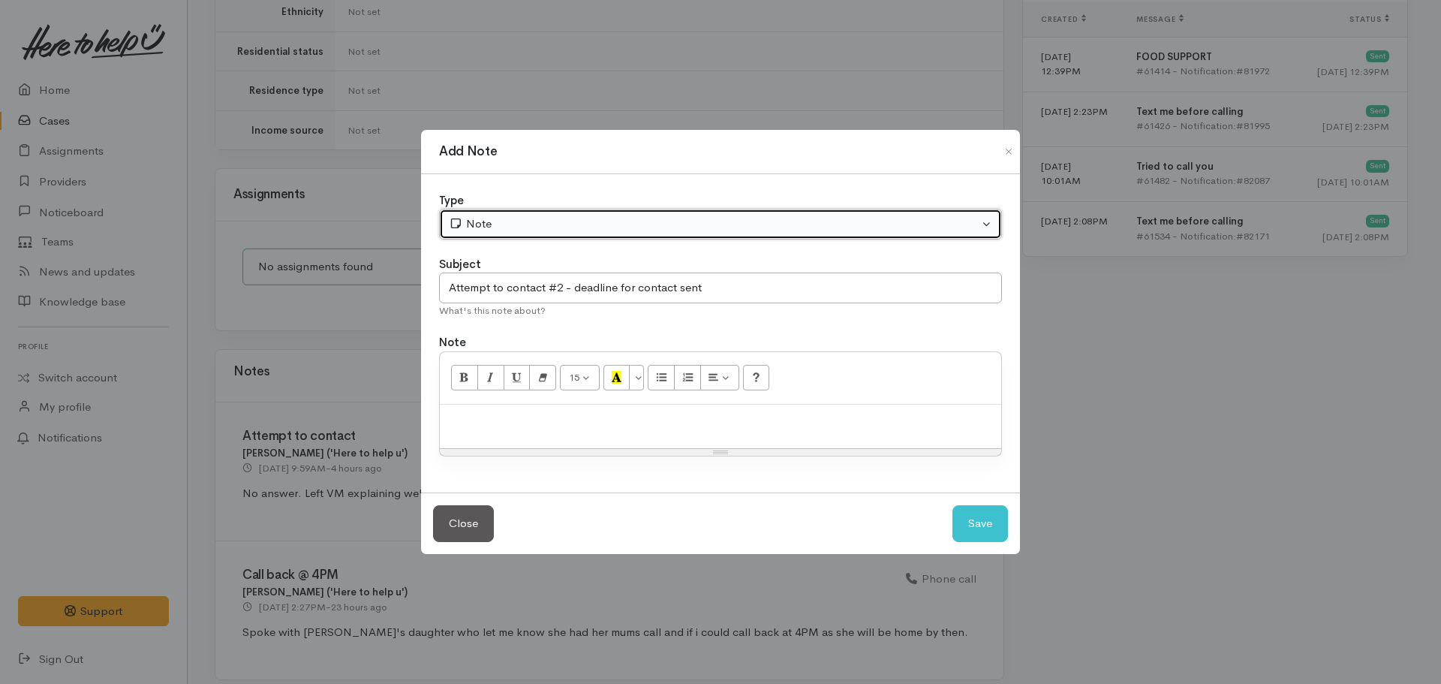
click at [552, 217] on div "Note" at bounding box center [714, 223] width 530 height 17
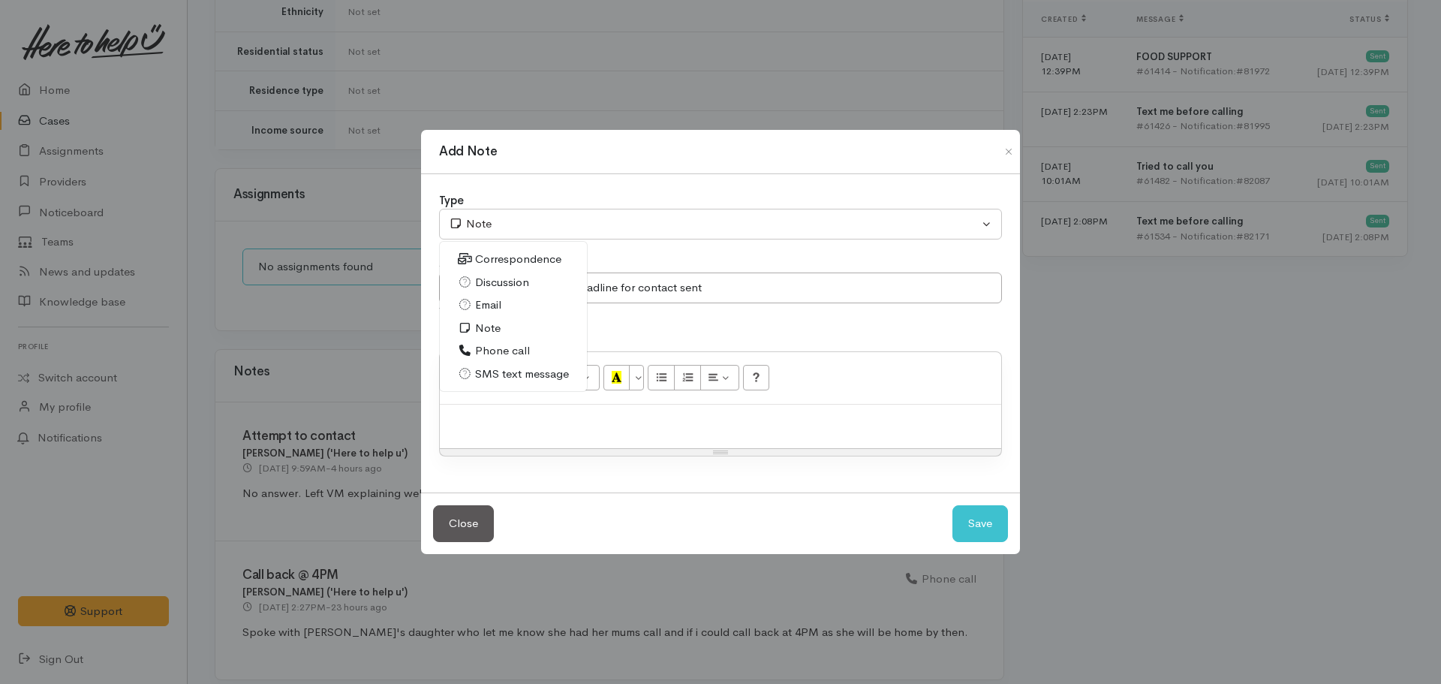
click at [486, 347] on span "Phone call" at bounding box center [502, 350] width 55 height 17
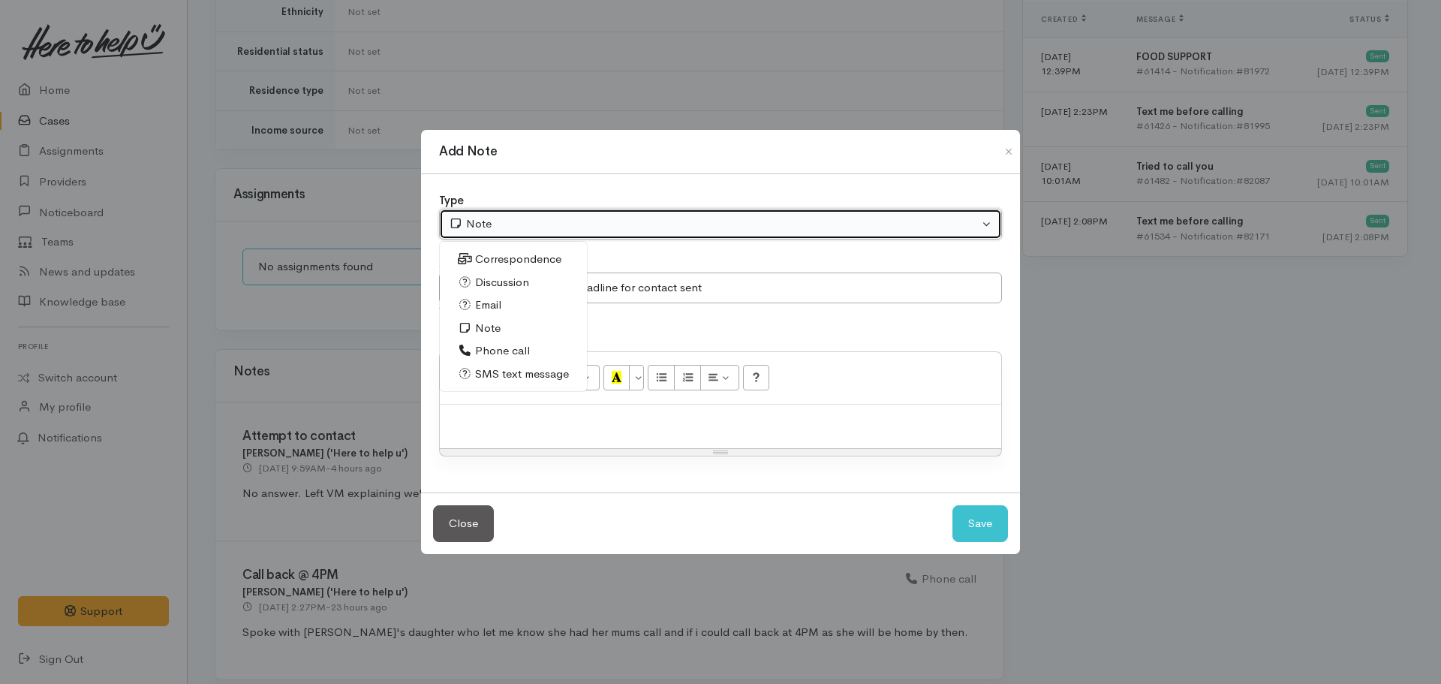
select select "3"
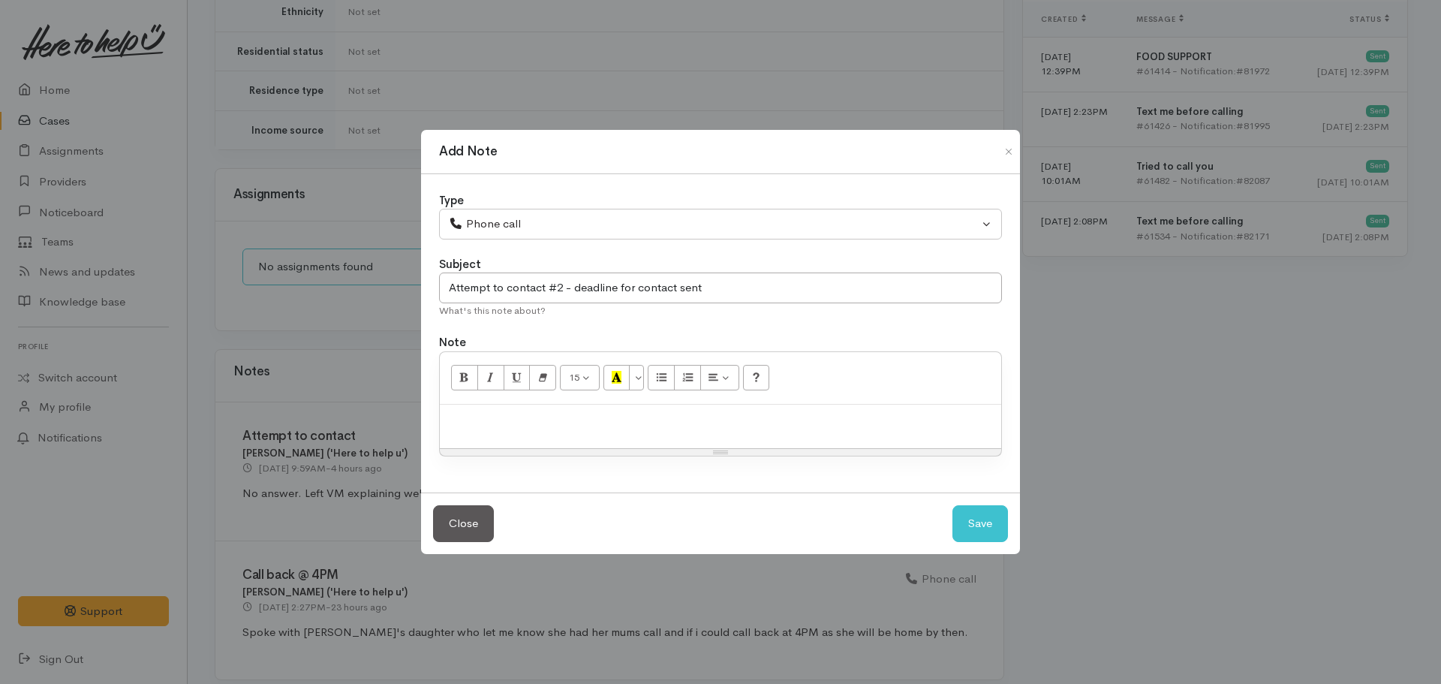
click at [496, 423] on p at bounding box center [720, 420] width 546 height 17
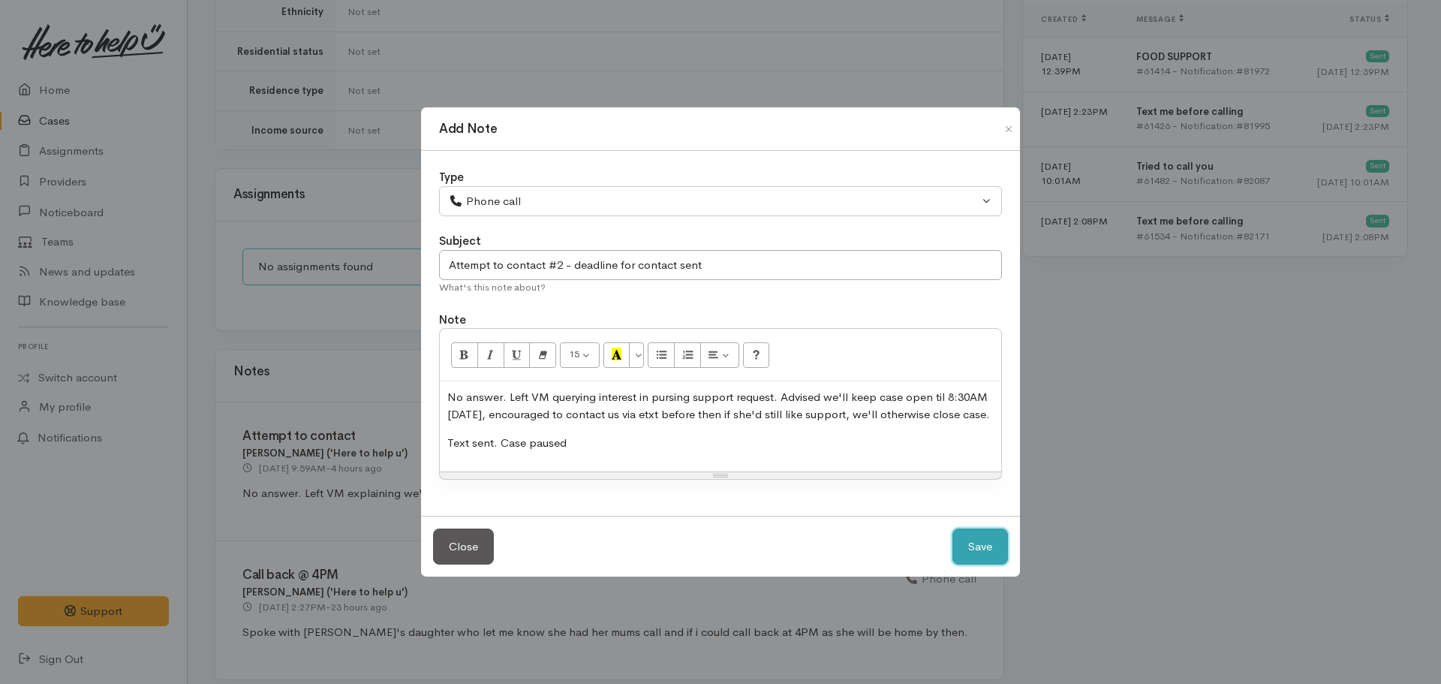
click at [952, 528] on button "Save" at bounding box center [980, 546] width 56 height 37
select select "1"
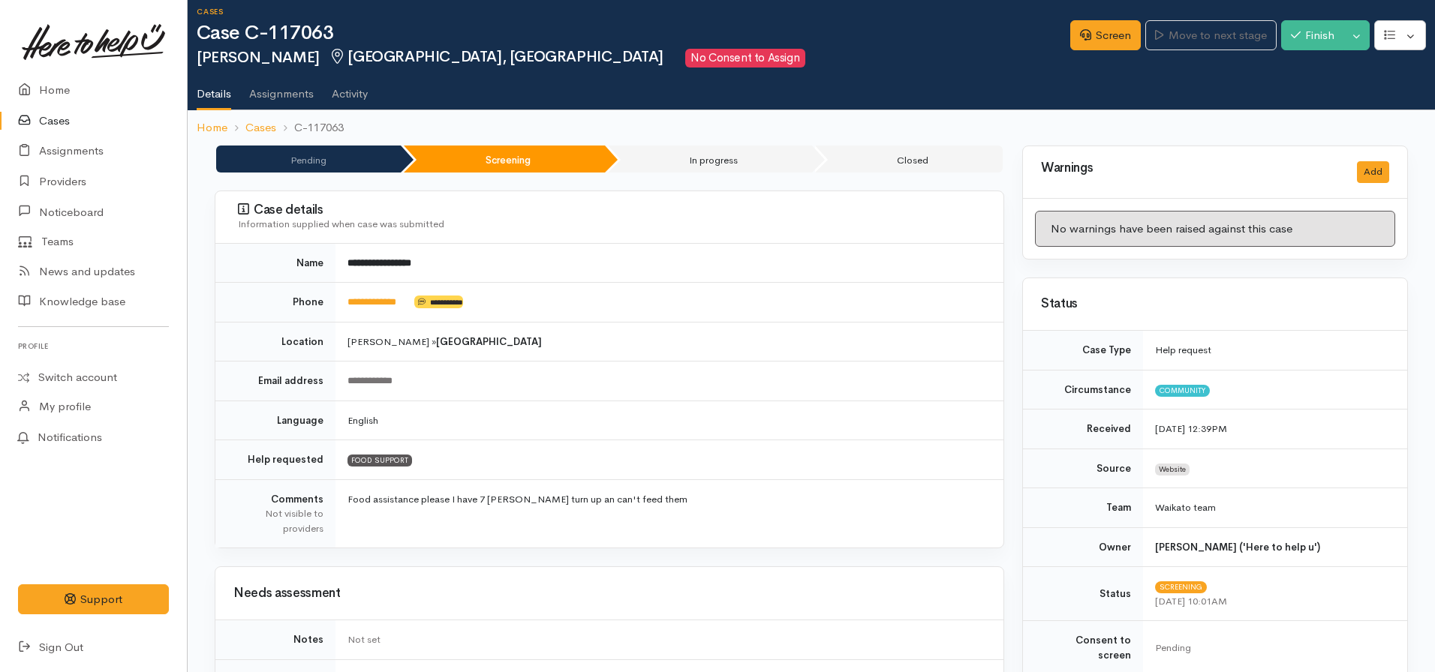
scroll to position [0, 0]
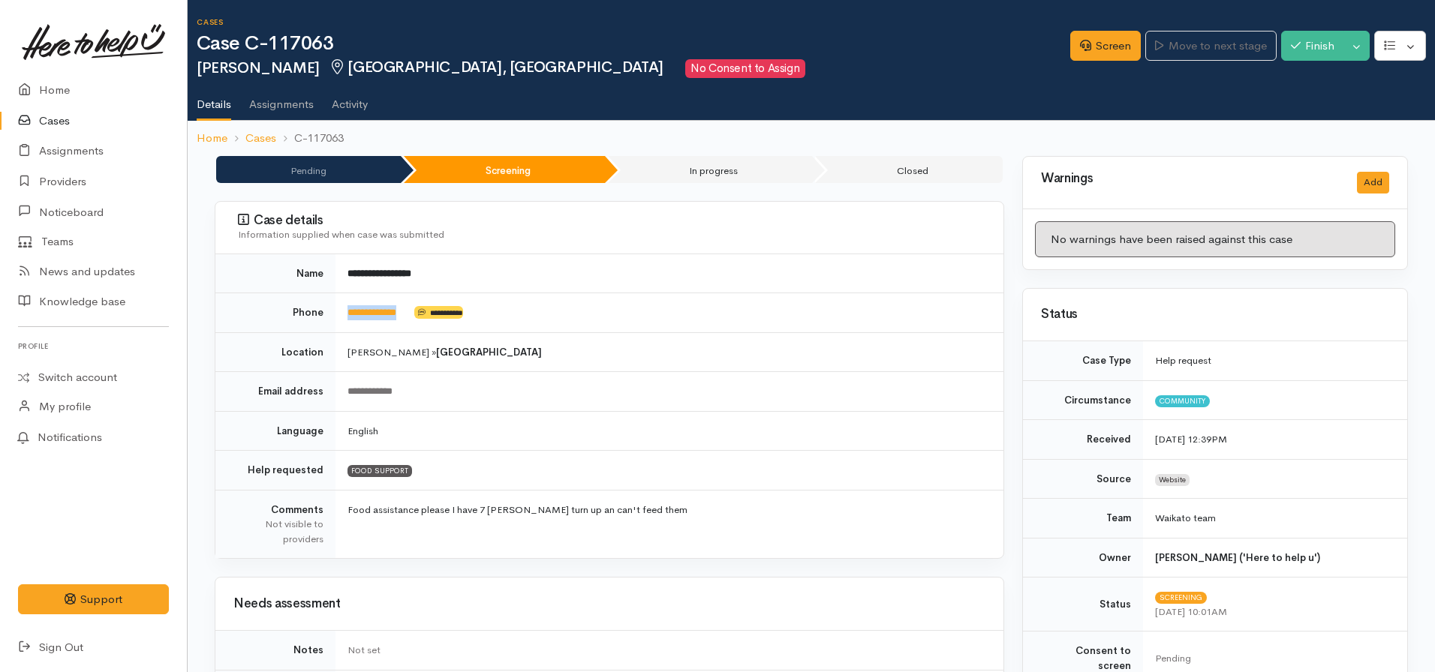
drag, startPoint x: 410, startPoint y: 310, endPoint x: 326, endPoint y: 310, distance: 83.3
click at [326, 310] on tr "**********" at bounding box center [609, 313] width 788 height 40
copy tr "**********"
click at [739, 491] on td "Food assistance please I have 7 mokos turn up an can't feed them" at bounding box center [669, 524] width 668 height 68
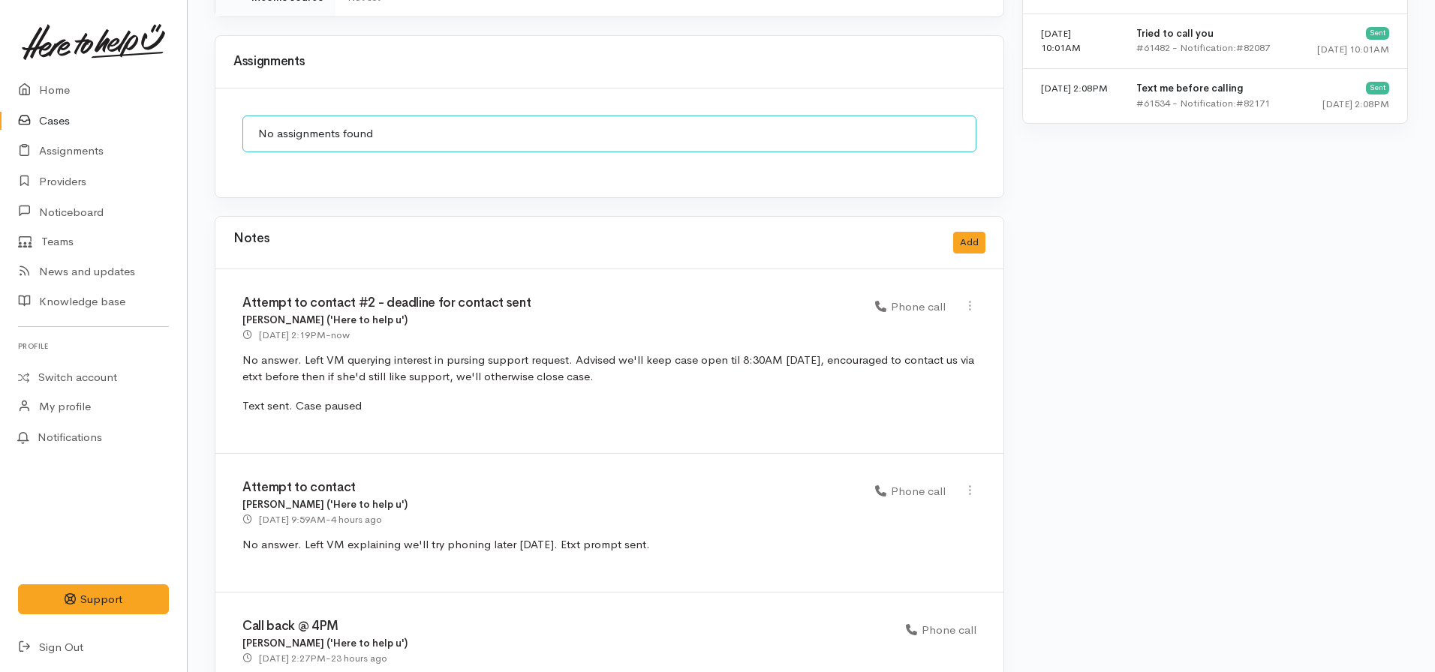
scroll to position [1190, 0]
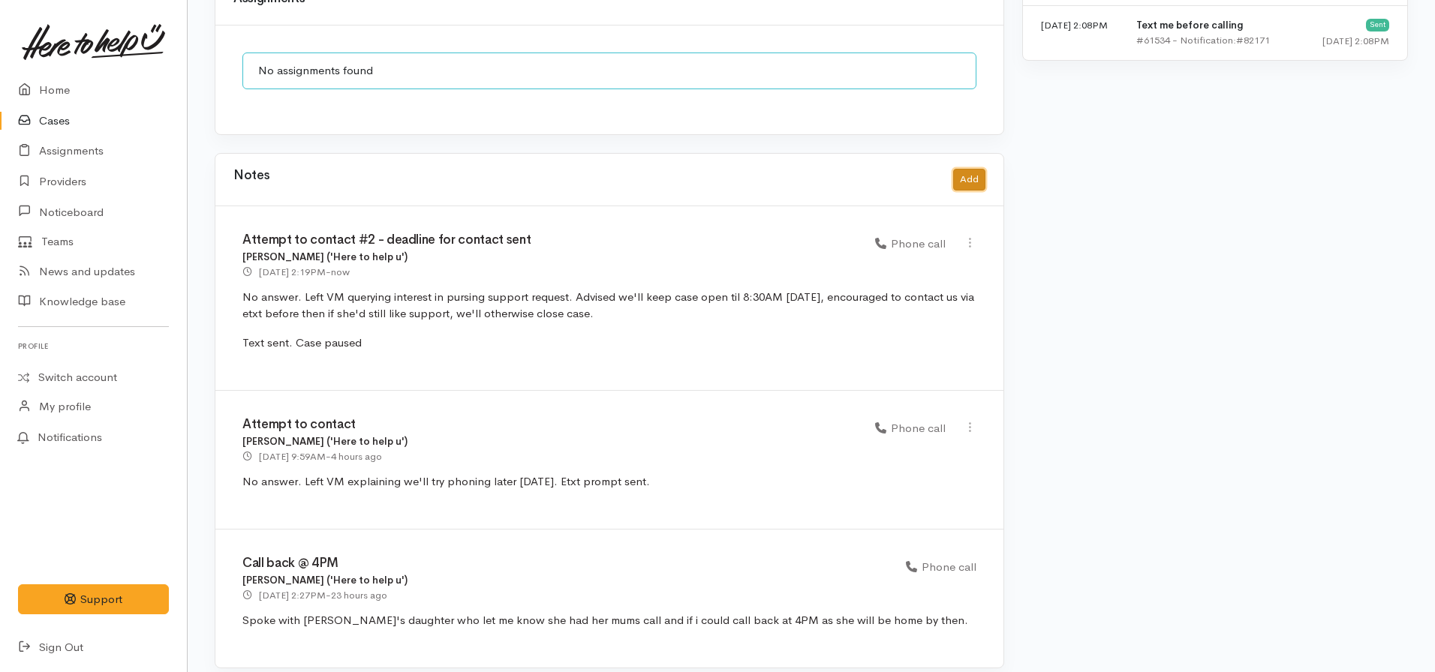
click at [975, 169] on button "Add" at bounding box center [969, 180] width 32 height 22
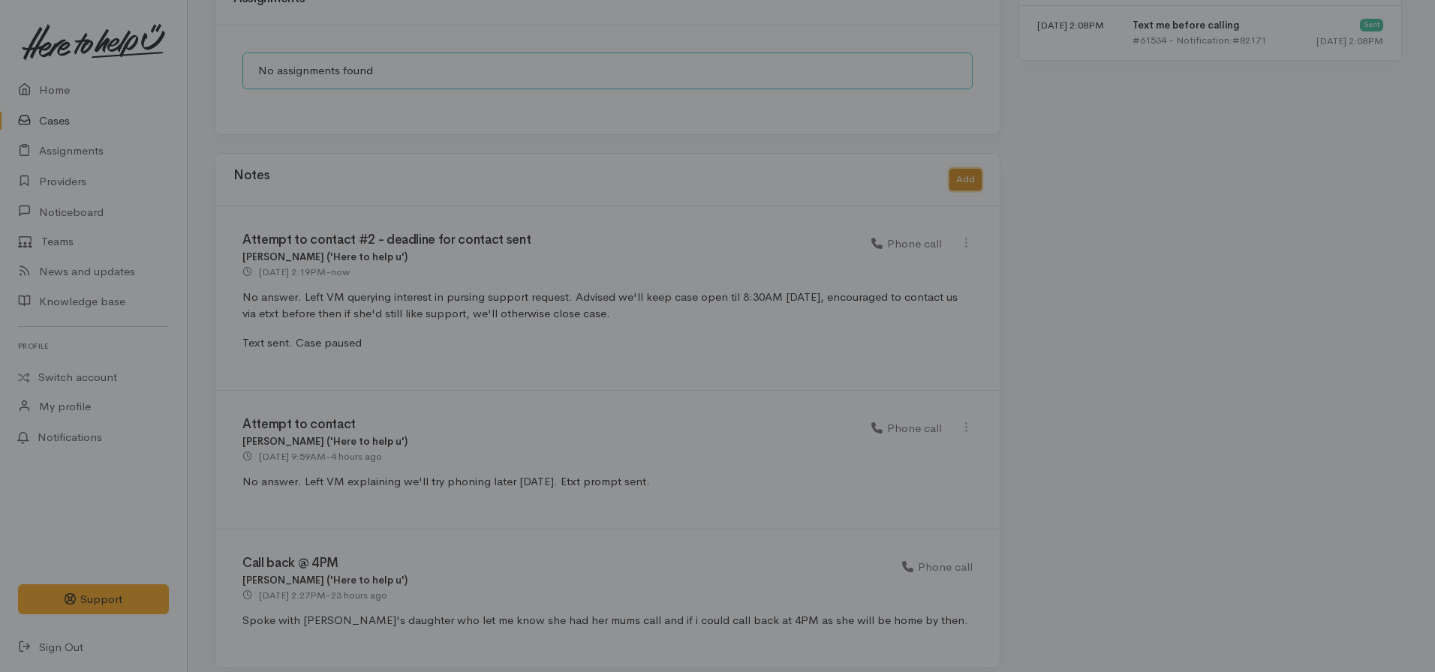
scroll to position [1179, 0]
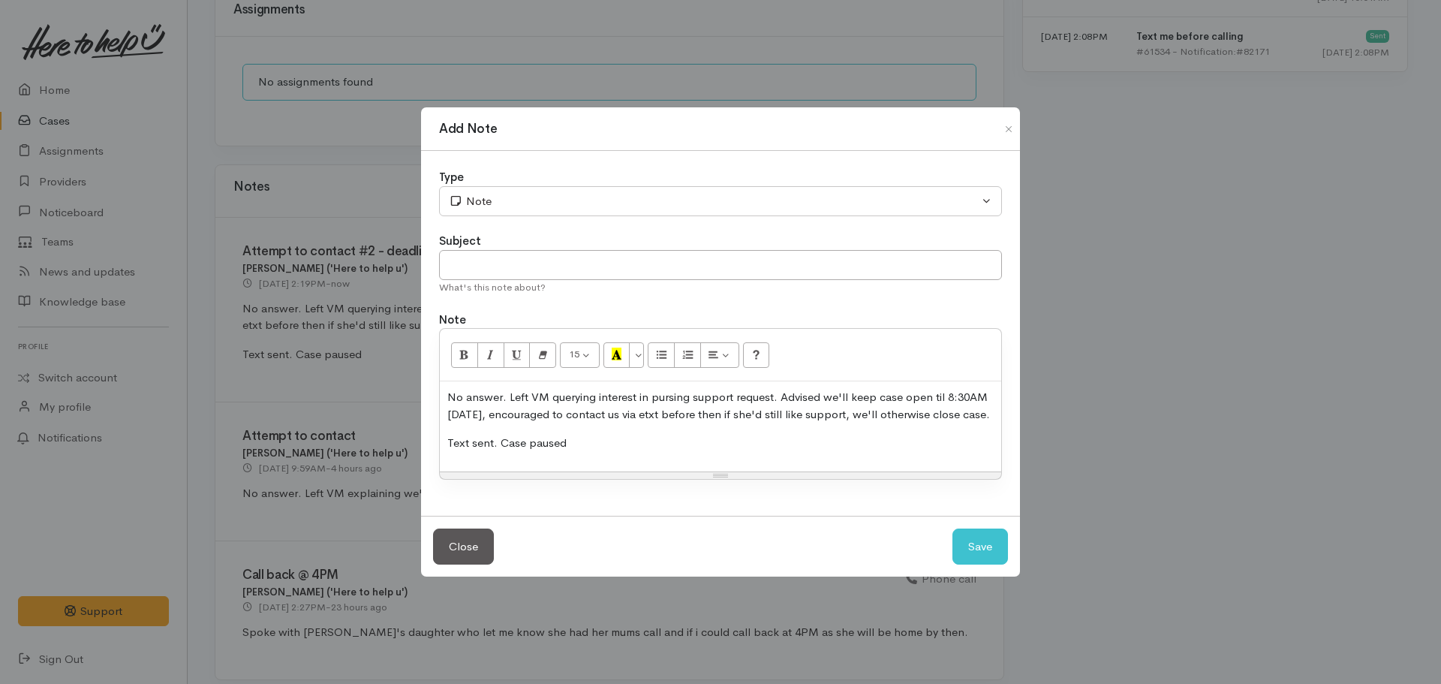
click at [678, 436] on div "No answer. Left VM querying interest in pursing support request. Advised we'll …" at bounding box center [720, 426] width 561 height 90
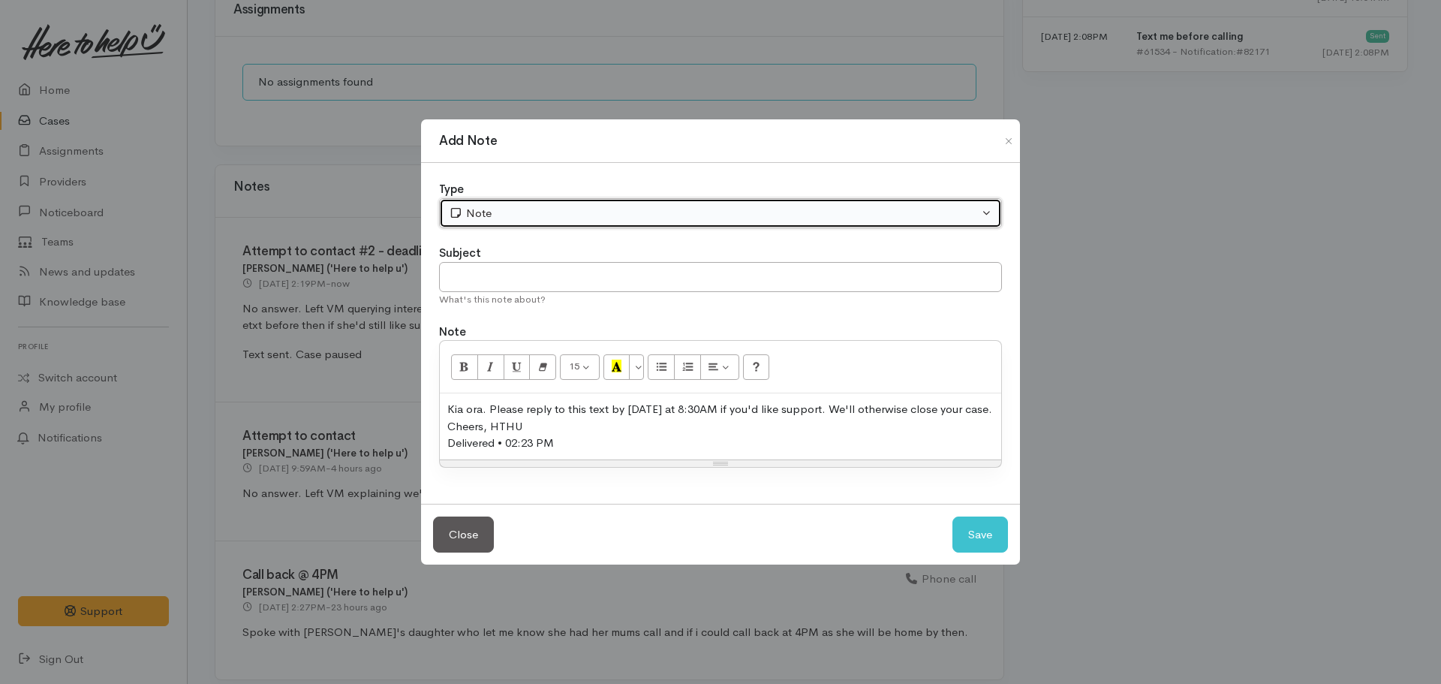
click at [514, 214] on div "Note" at bounding box center [714, 213] width 530 height 17
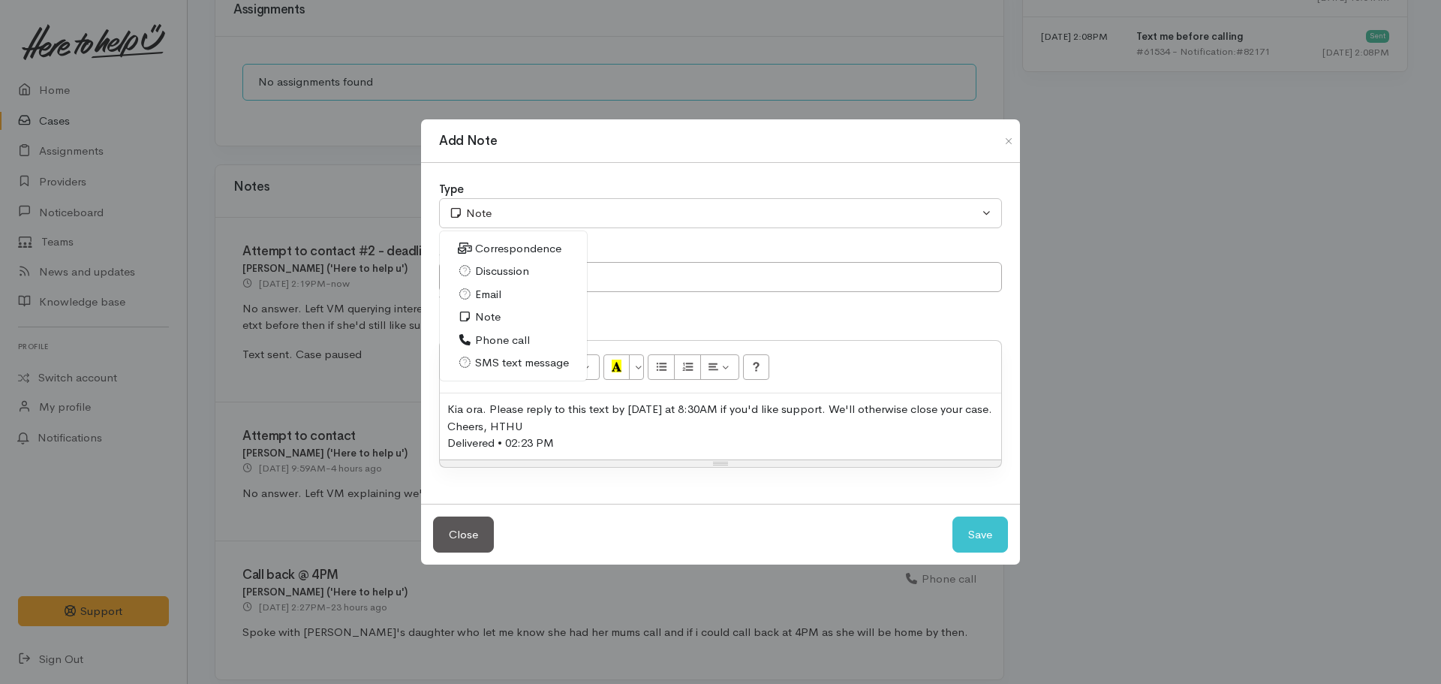
click at [531, 361] on span "SMS text message" at bounding box center [522, 362] width 94 height 17
click at [980, 525] on button "Save" at bounding box center [980, 534] width 56 height 37
select select "1"
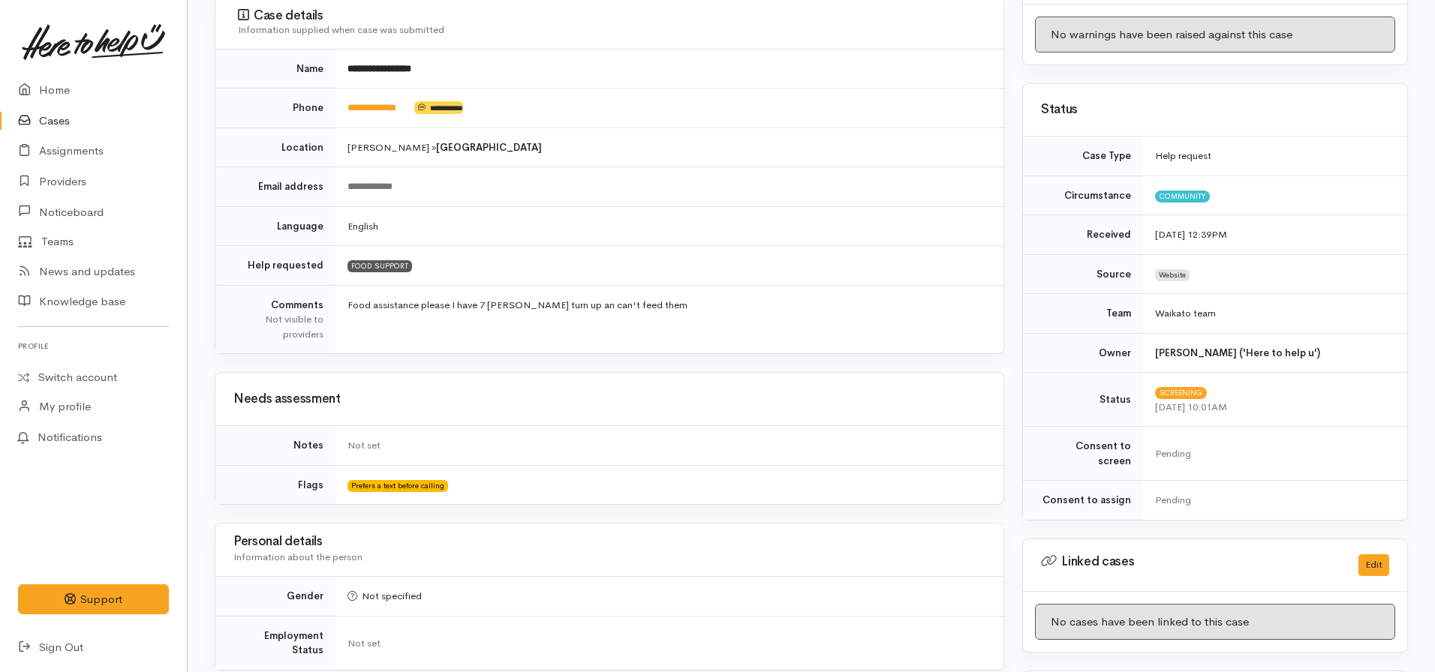
scroll to position [0, 0]
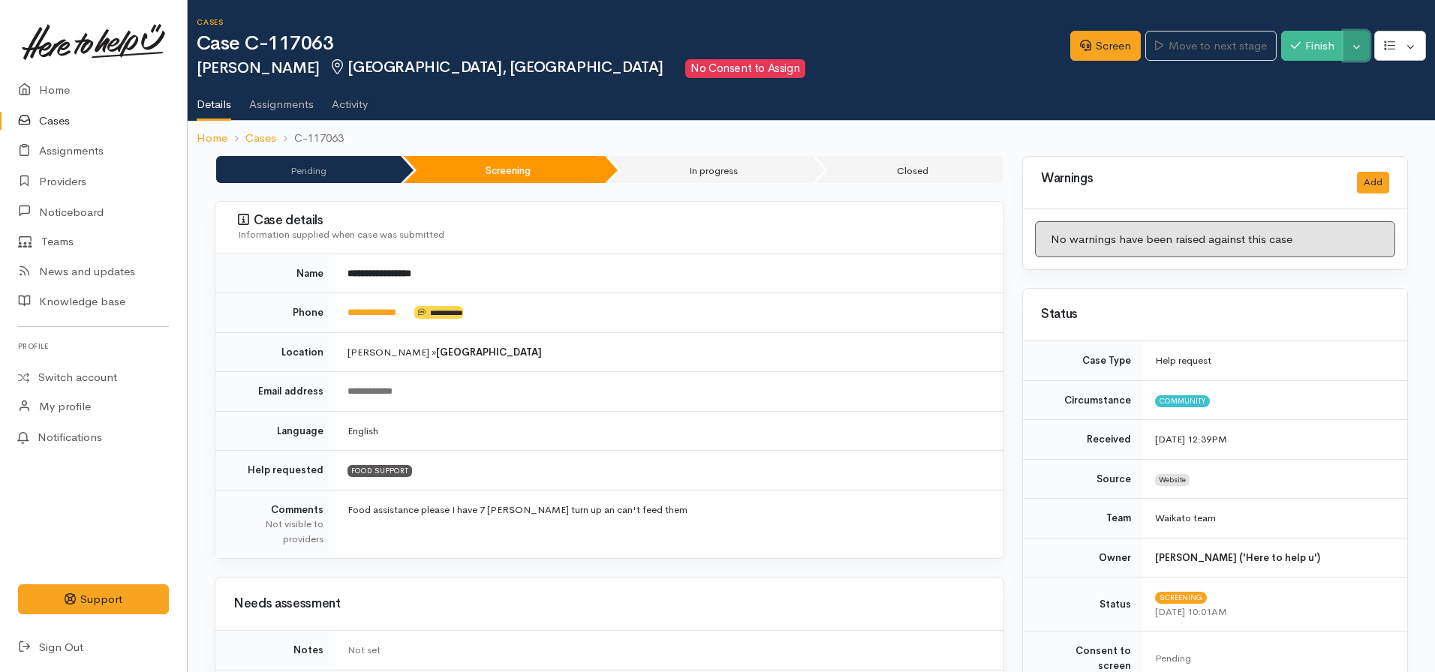
click at [1353, 47] on button "Toggle Dropdown" at bounding box center [1356, 46] width 26 height 31
click at [1290, 78] on link "Pause" at bounding box center [1309, 81] width 119 height 23
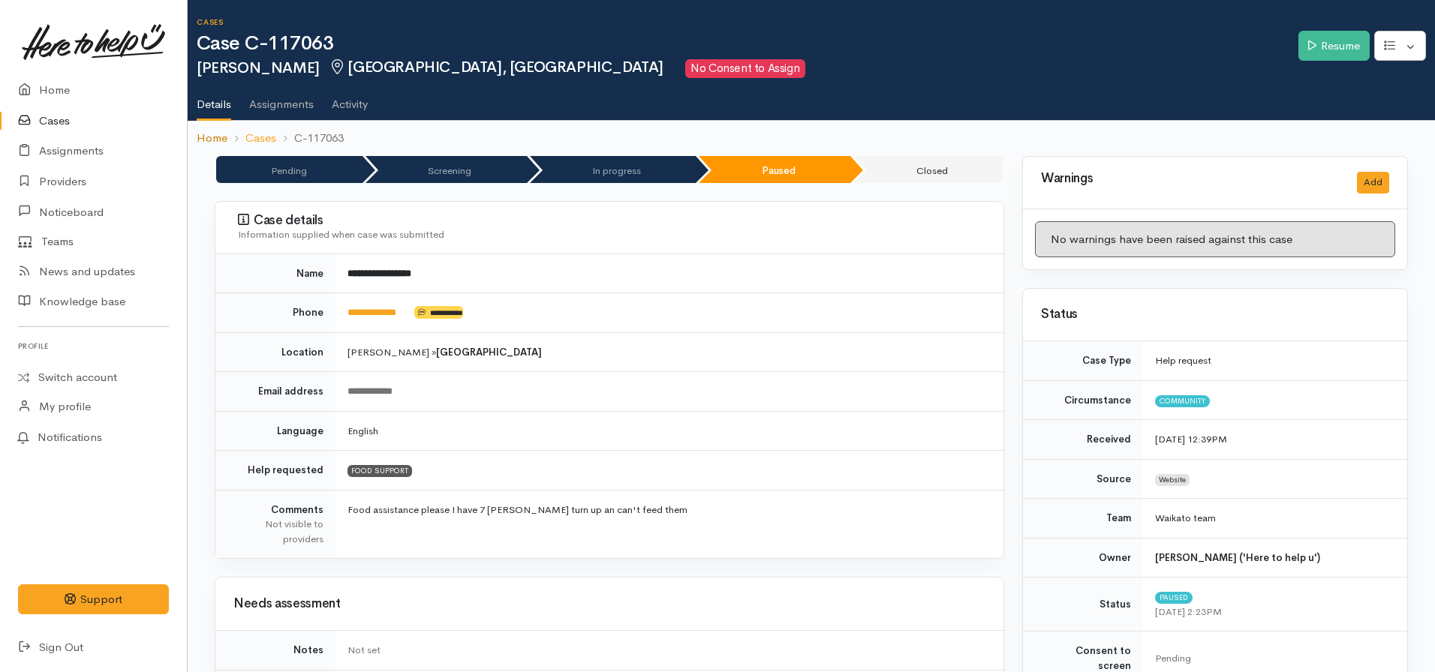
click at [224, 137] on link "Home" at bounding box center [212, 138] width 31 height 17
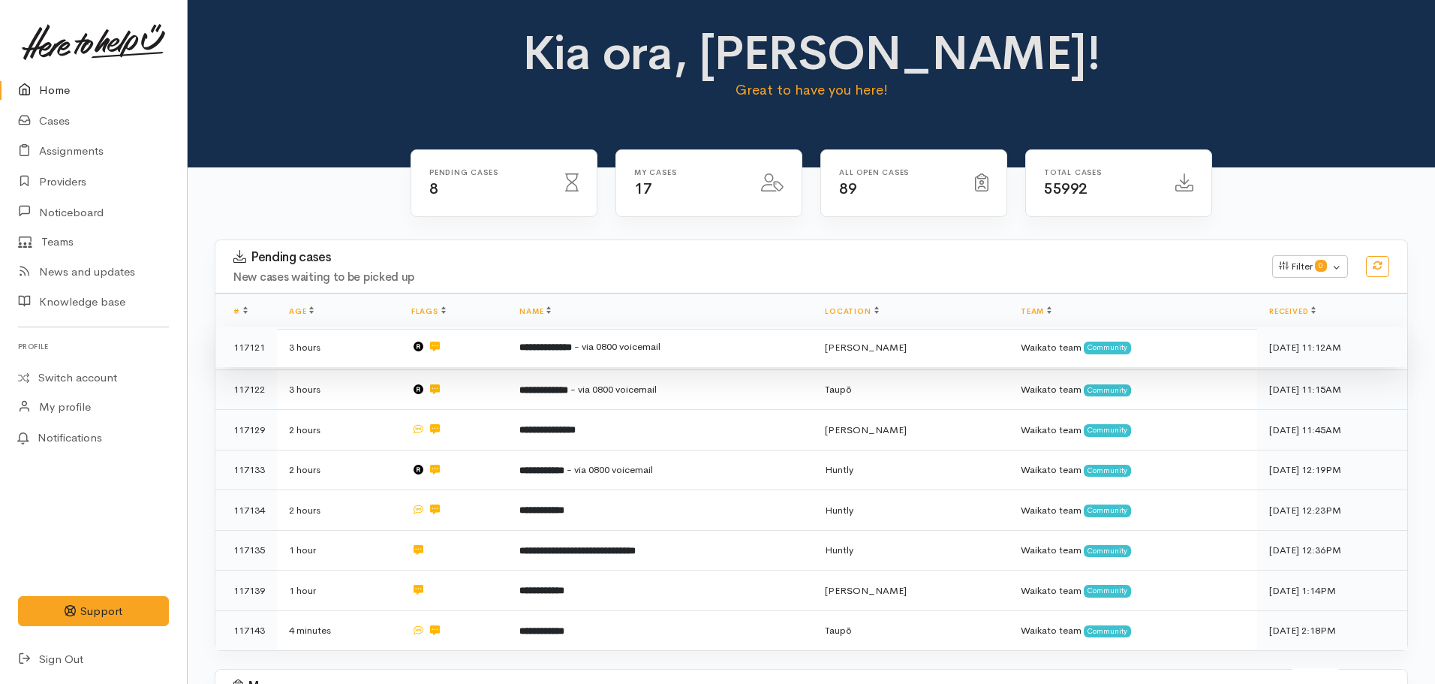
click at [647, 344] on span "- via 0800 voicemail" at bounding box center [617, 346] width 86 height 13
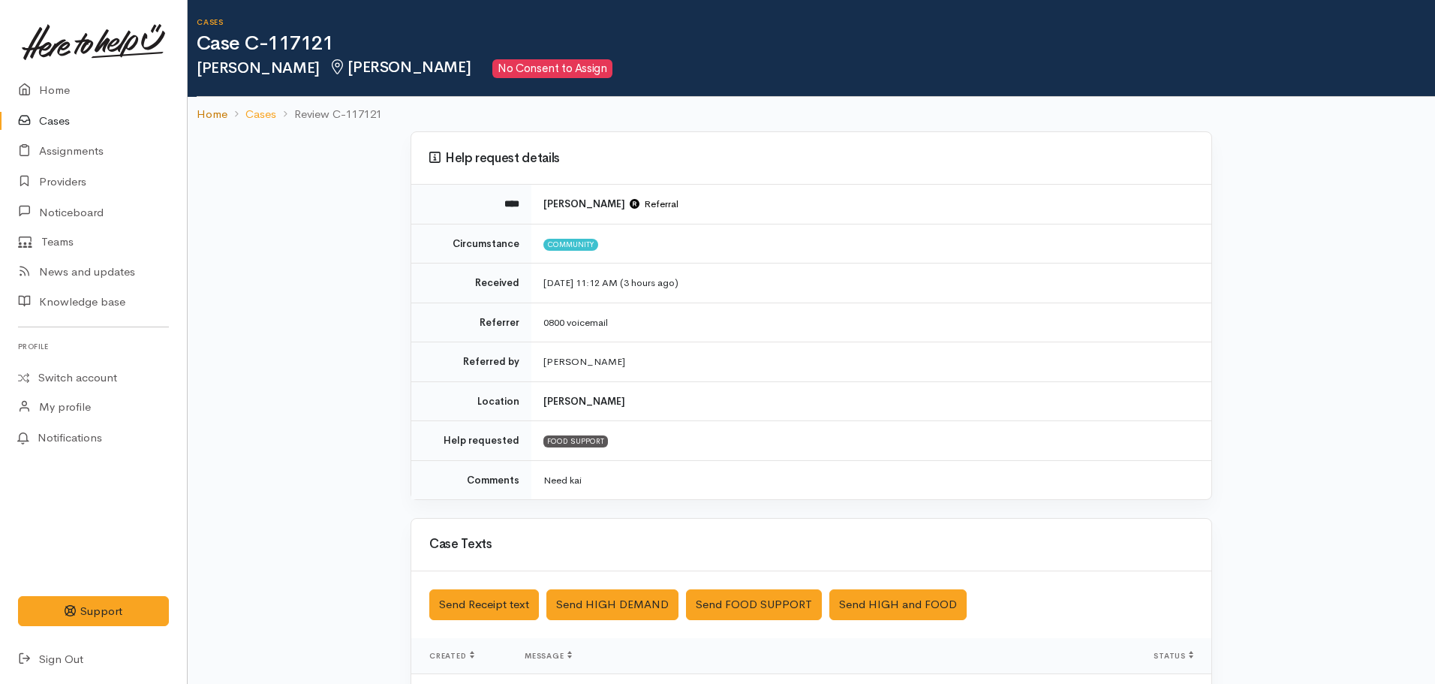
click at [215, 119] on link "Home" at bounding box center [212, 114] width 31 height 17
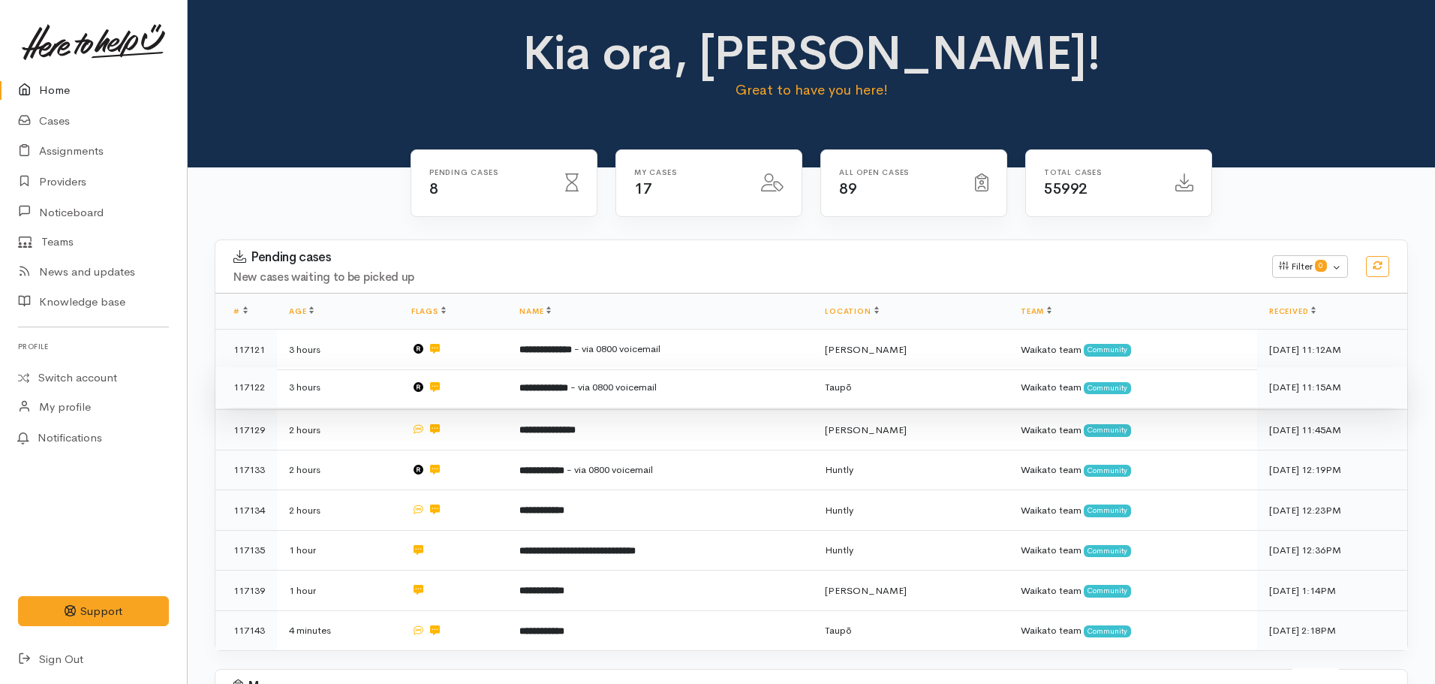
click at [568, 386] on b "**********" at bounding box center [543, 388] width 49 height 10
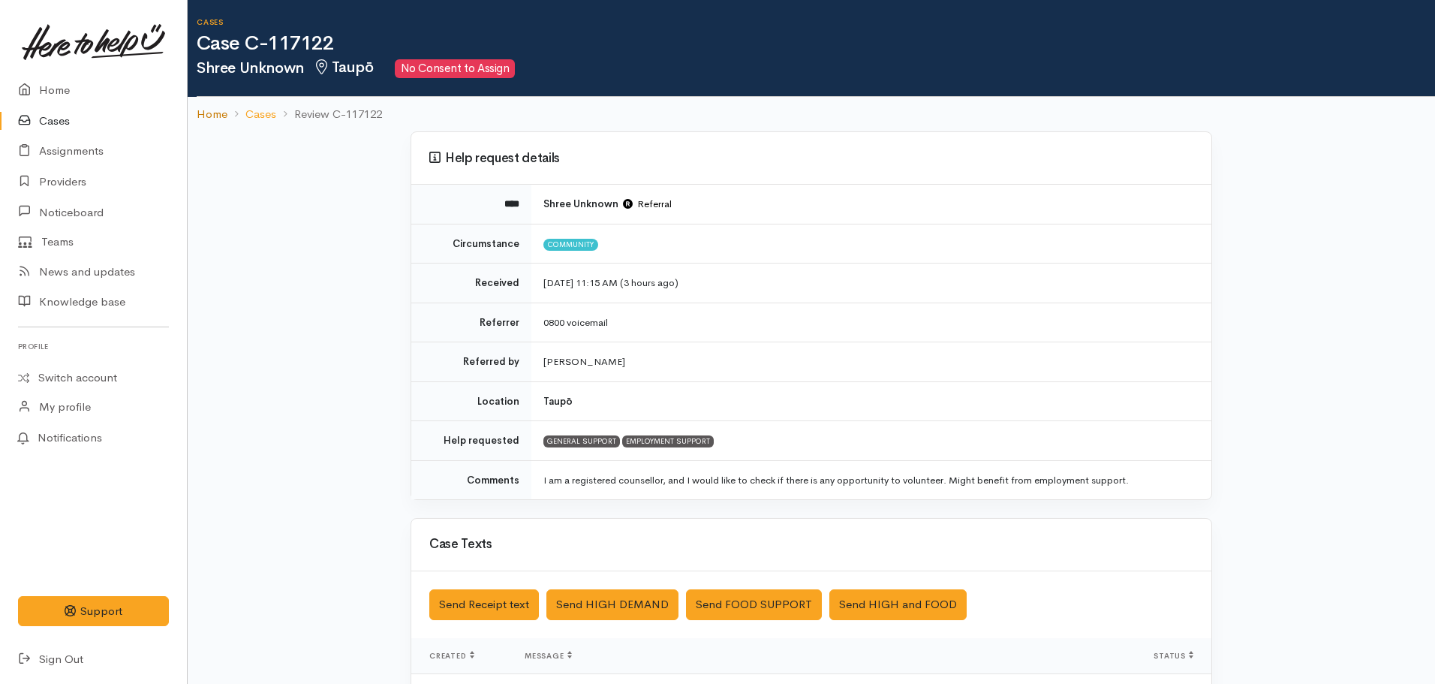
click at [209, 112] on link "Home" at bounding box center [212, 114] width 31 height 17
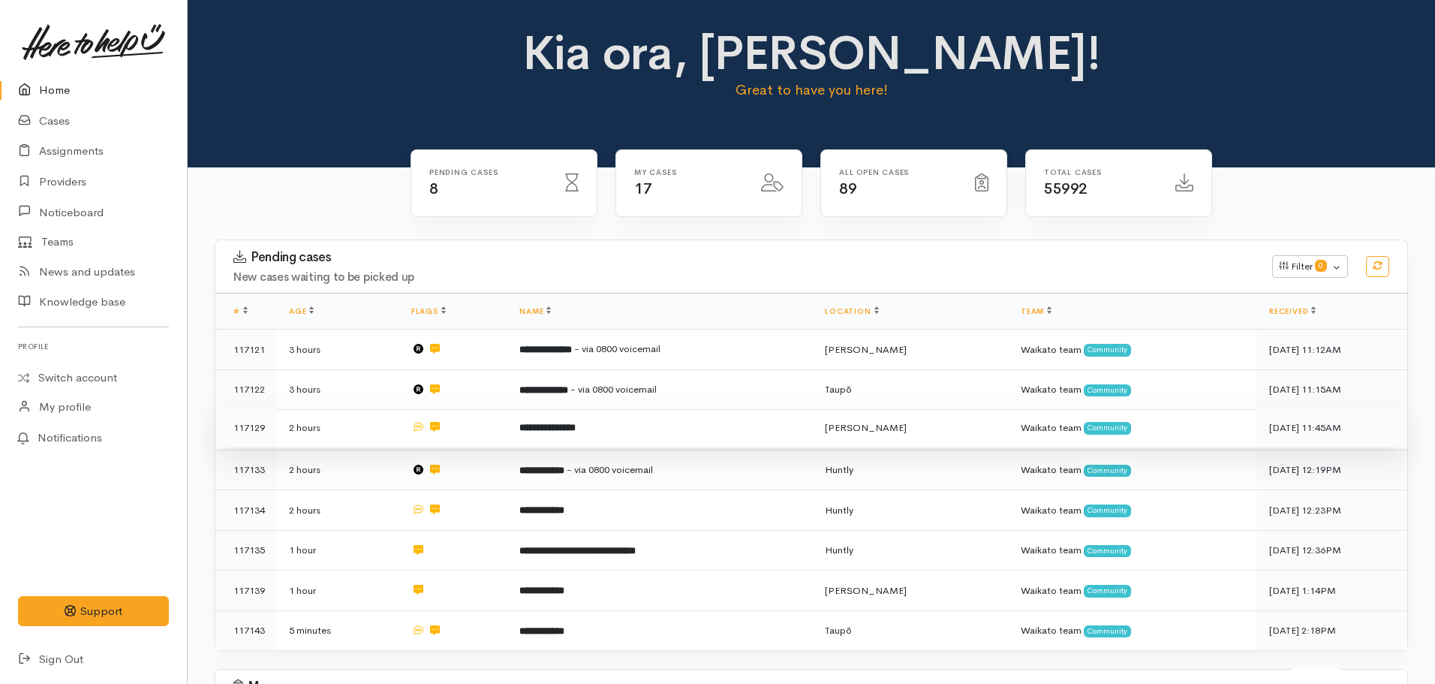
click at [660, 435] on td "**********" at bounding box center [659, 427] width 305 height 41
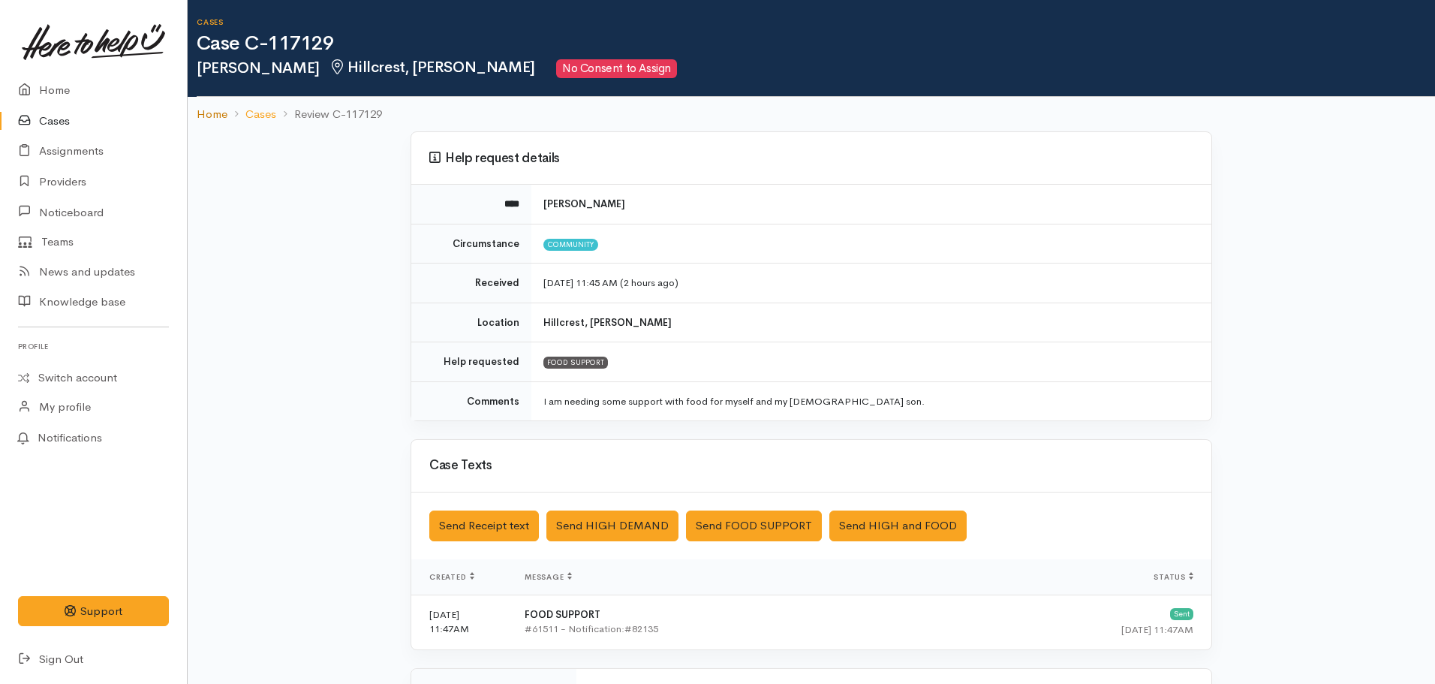
click at [216, 110] on link "Home" at bounding box center [212, 114] width 31 height 17
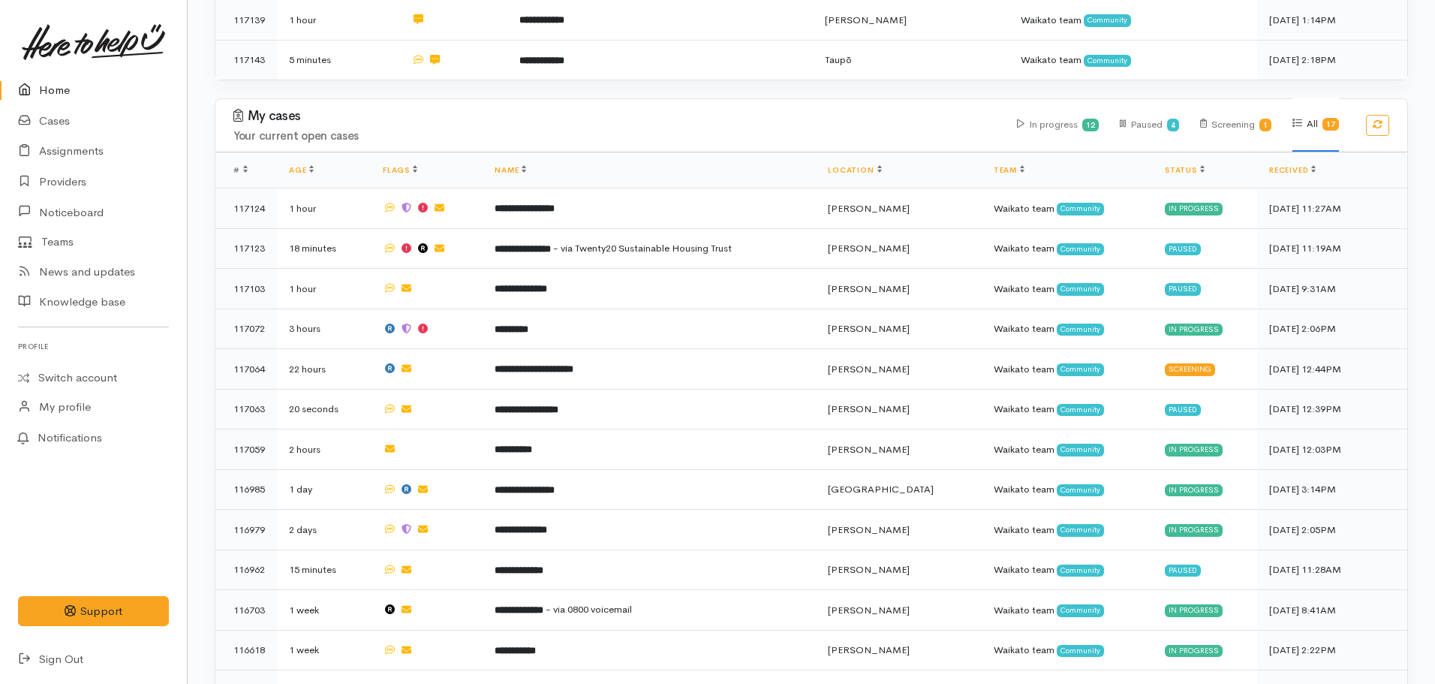
scroll to position [571, 0]
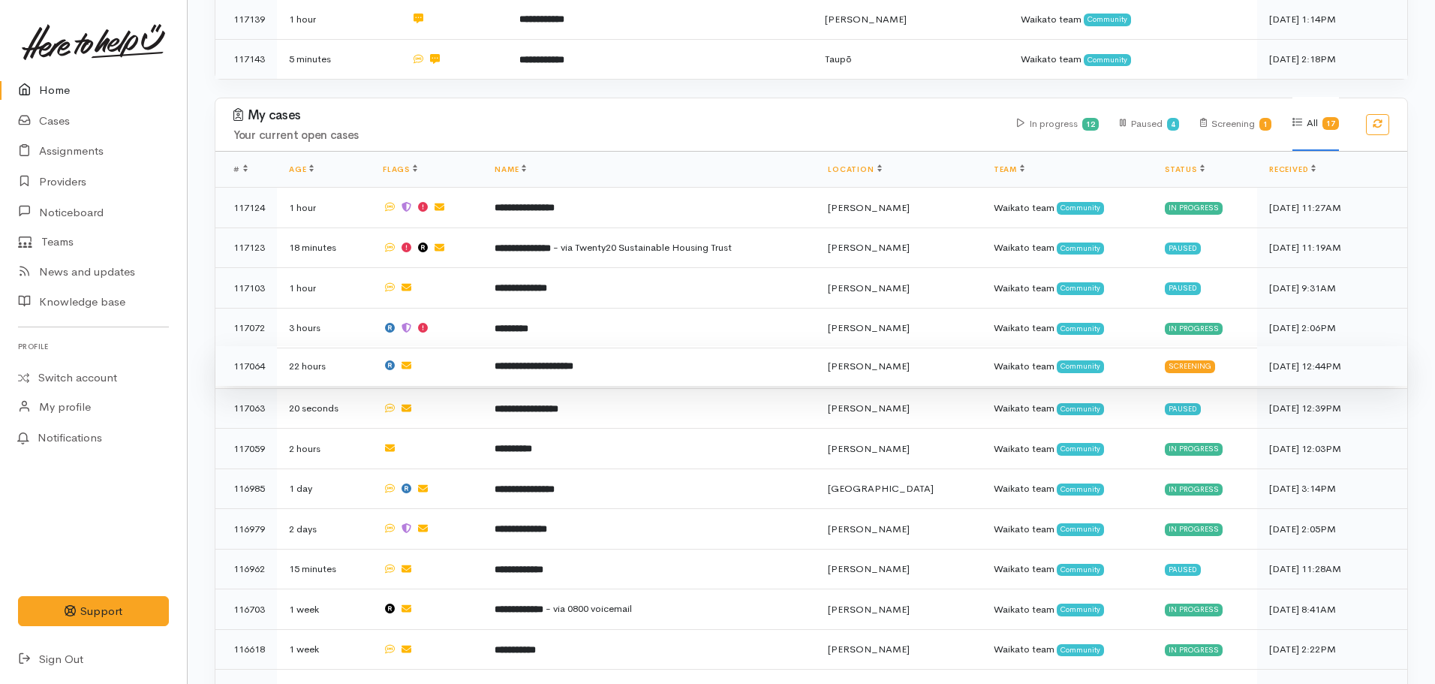
click at [573, 361] on b "**********" at bounding box center [533, 366] width 79 height 10
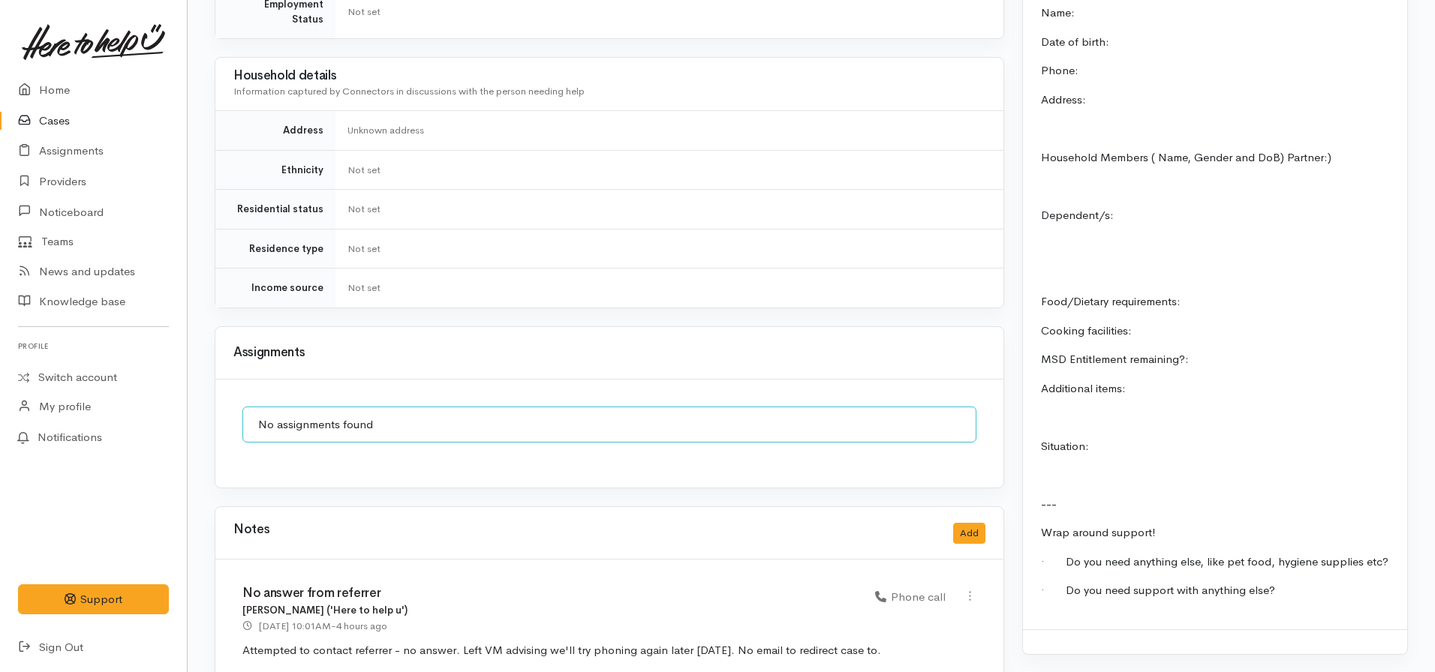
scroll to position [1325, 0]
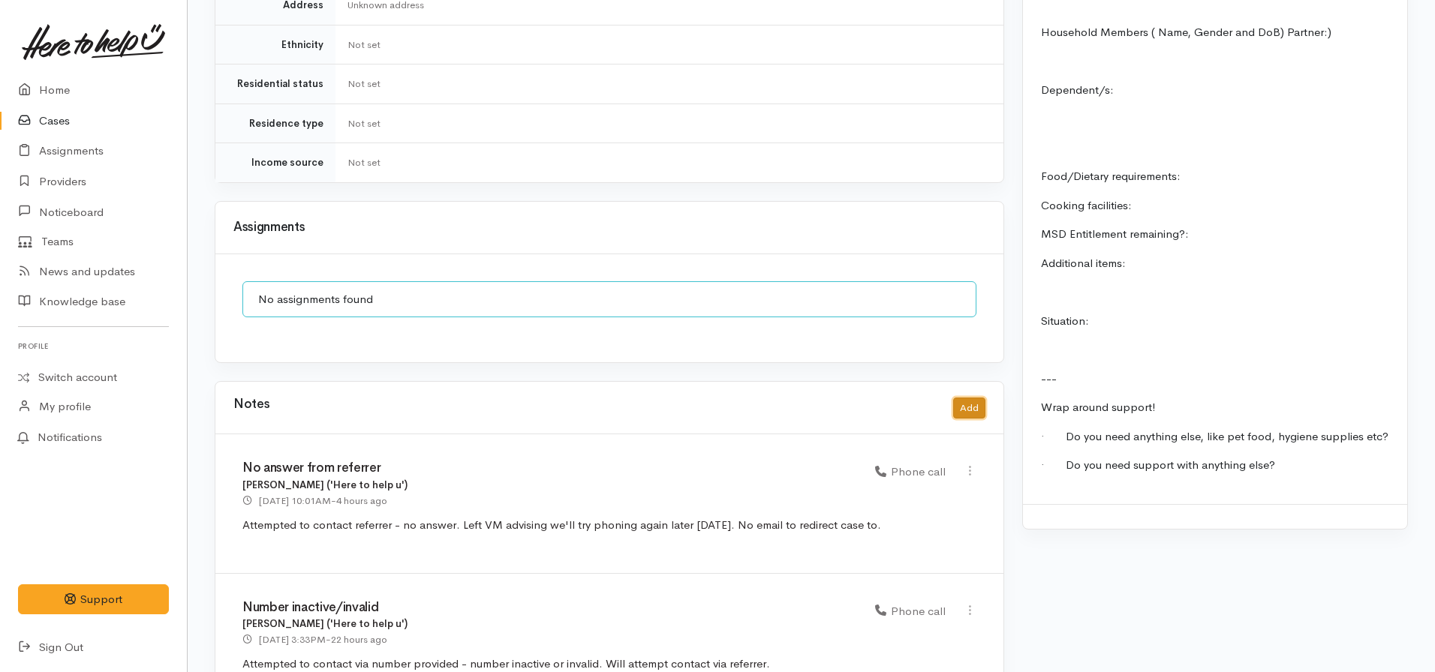
click at [973, 398] on button "Add" at bounding box center [969, 409] width 32 height 22
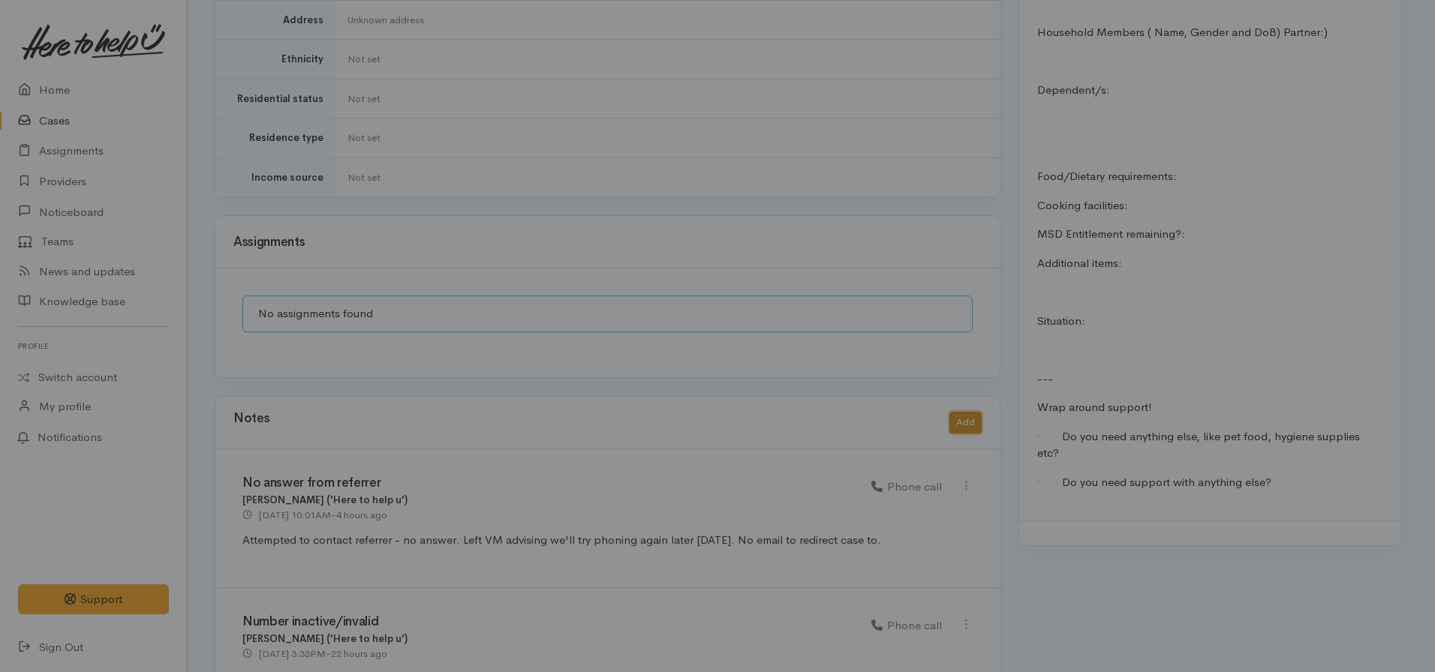
scroll to position [1314, 0]
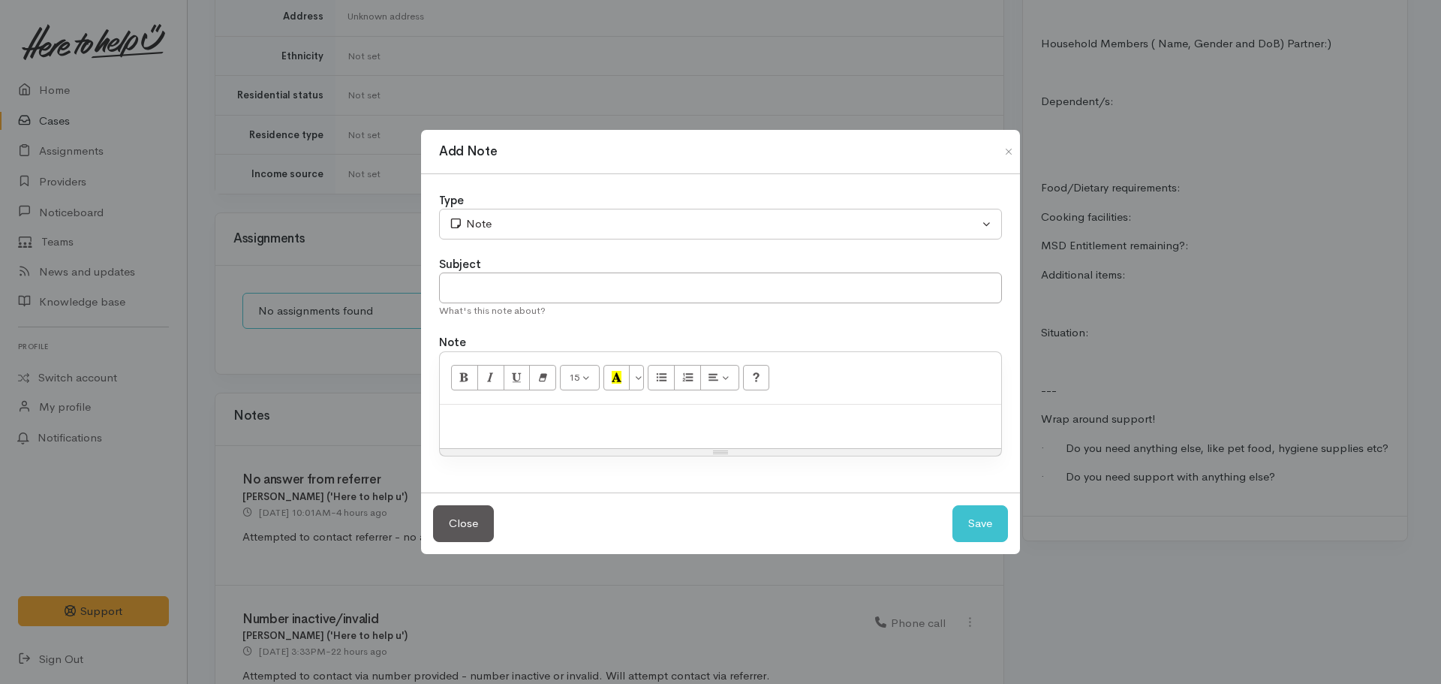
click at [622, 416] on p at bounding box center [720, 420] width 546 height 17
click at [891, 420] on p "Referrer made own support type for self (see here: ) if no reply/contact receiv…" at bounding box center [720, 420] width 546 height 17
click at [998, 422] on div "Referrer made own support type for self (see here: ) if no reply/contact receiv…" at bounding box center [720, 426] width 561 height 44
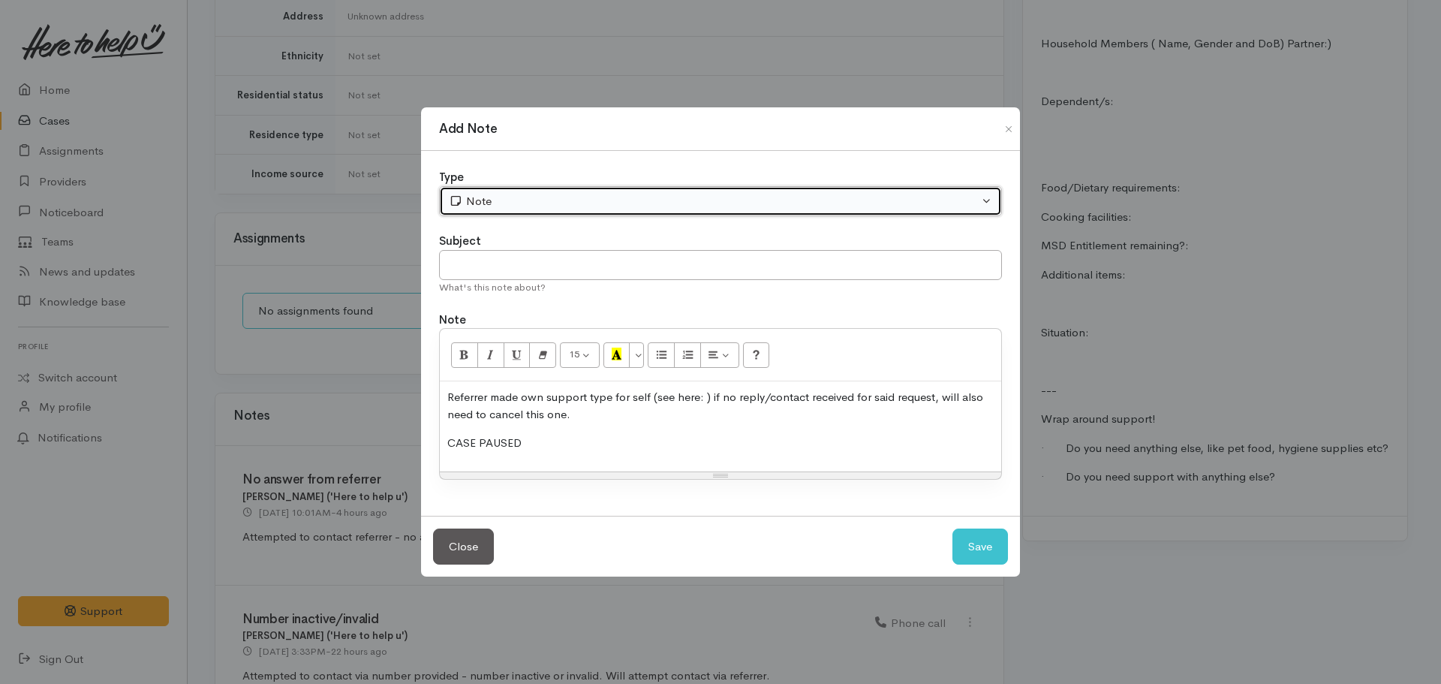
click at [530, 199] on div "Note" at bounding box center [714, 201] width 530 height 17
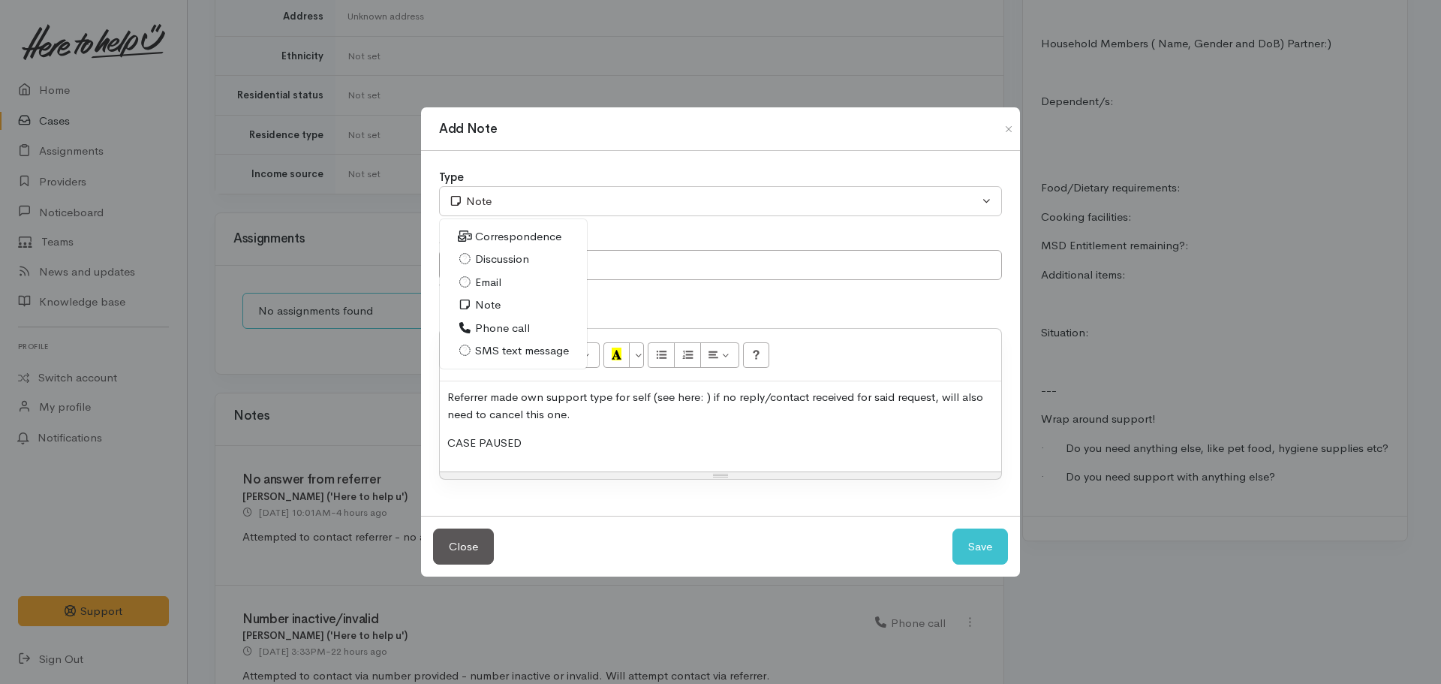
click at [607, 429] on div "Referrer made own support type for self (see here: ) if no reply/contact receiv…" at bounding box center [720, 426] width 561 height 90
click at [702, 395] on p "Referrer made own support type for self (see here: ) if no reply/contact receiv…" at bounding box center [720, 406] width 546 height 34
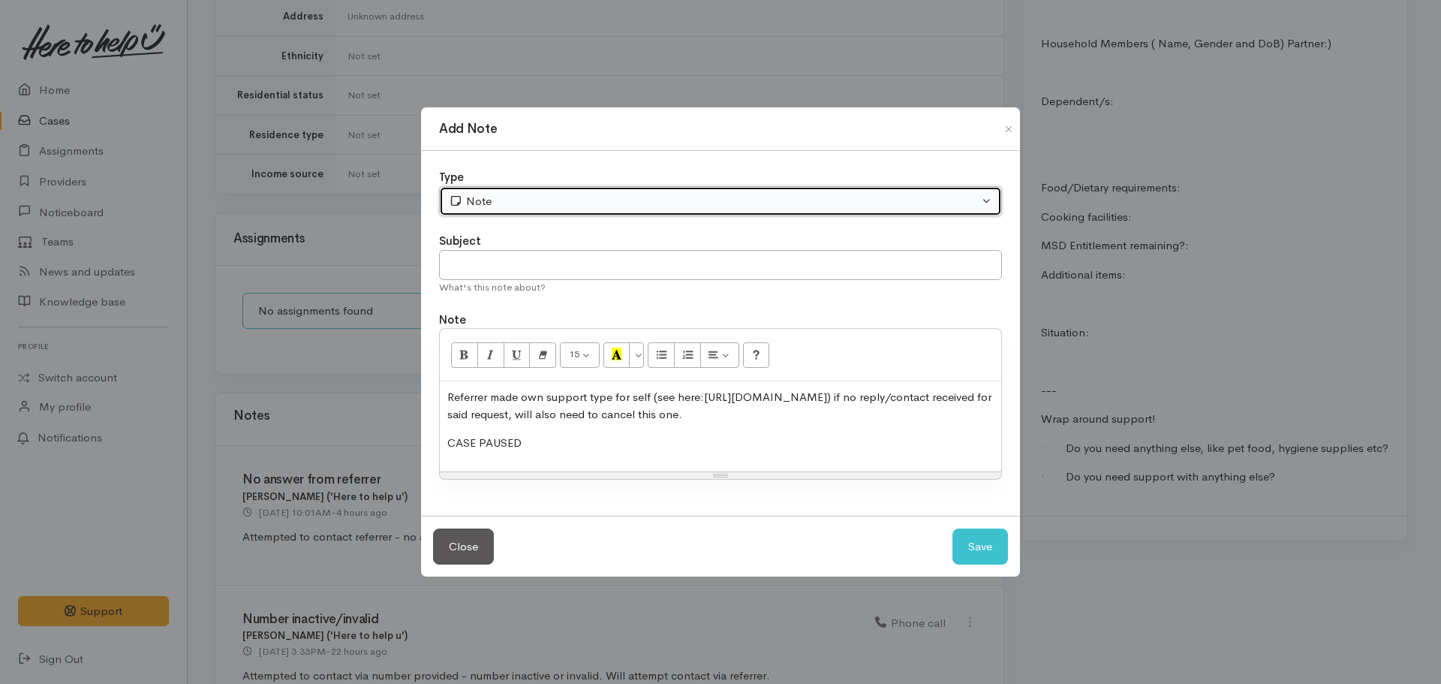
click at [525, 206] on div "Note" at bounding box center [714, 201] width 530 height 17
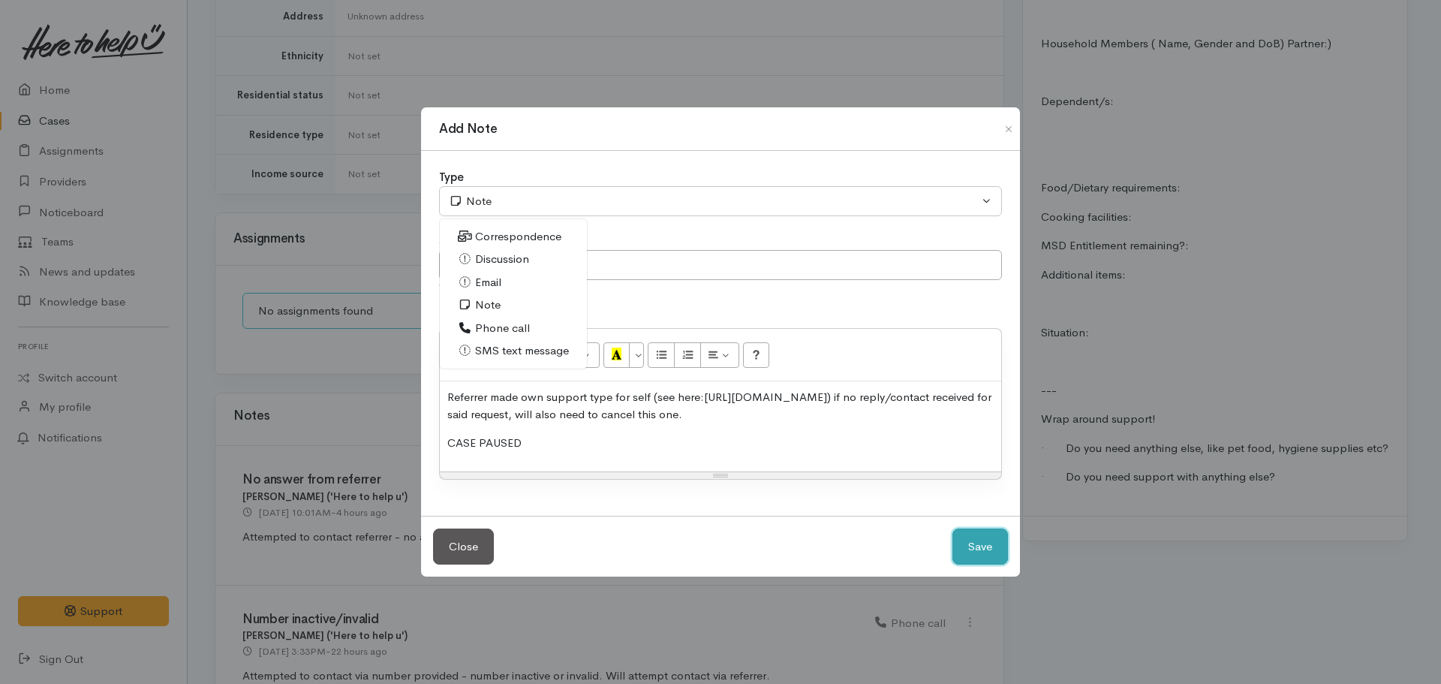
click at [980, 549] on button "Save" at bounding box center [980, 546] width 56 height 37
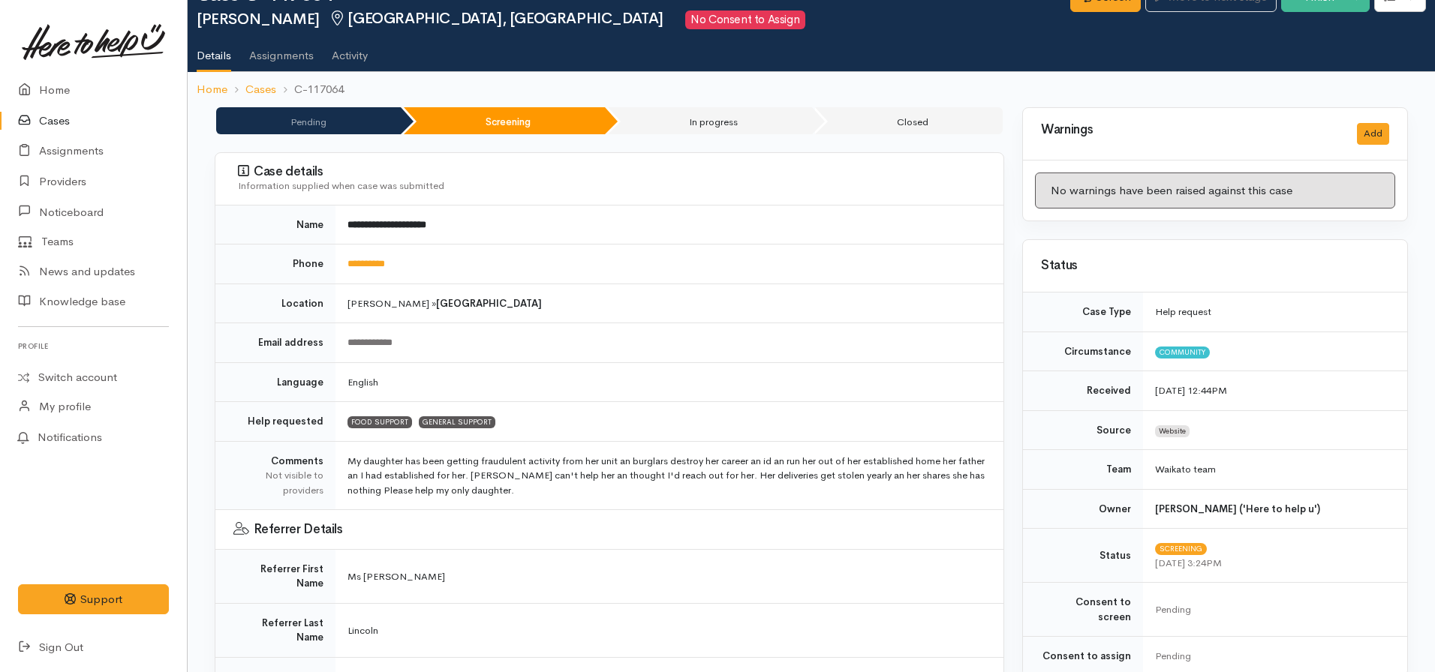
scroll to position [0, 0]
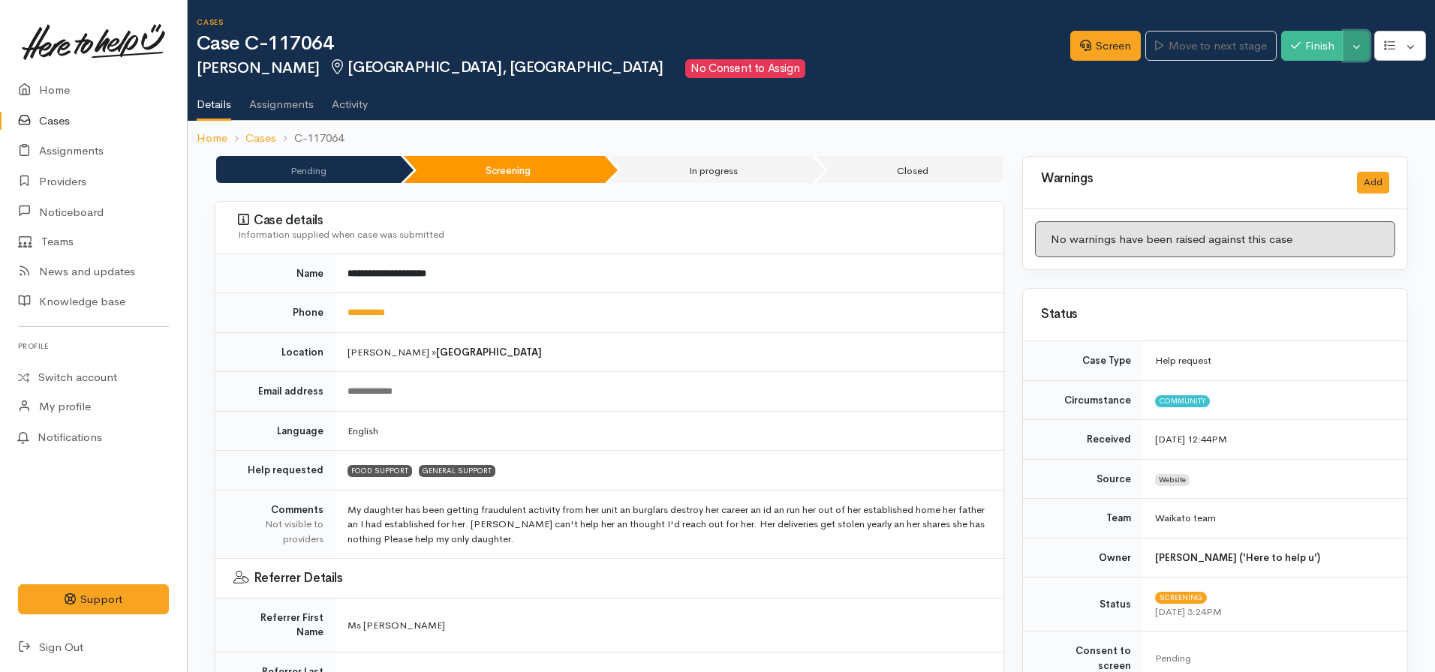
click at [1355, 50] on button "Toggle Dropdown" at bounding box center [1356, 46] width 26 height 31
click at [1309, 77] on link "Pause" at bounding box center [1309, 81] width 119 height 23
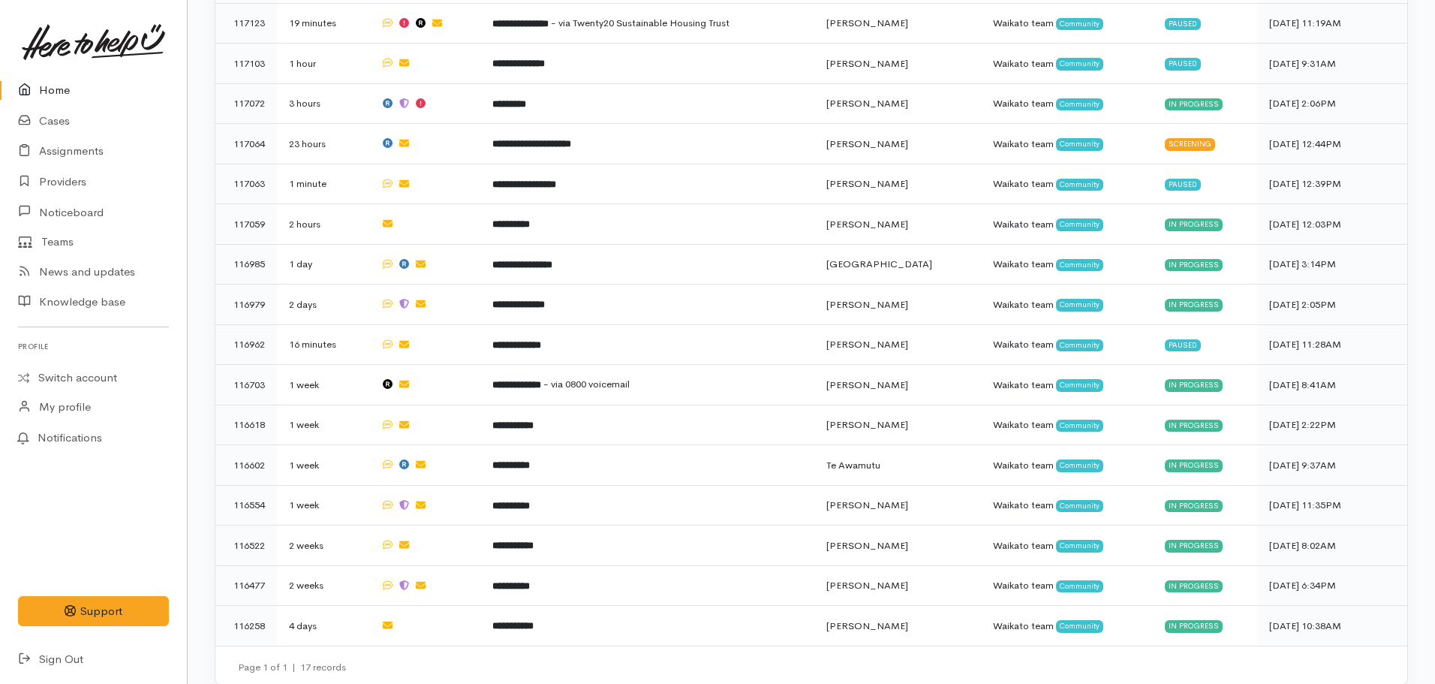
scroll to position [657, 0]
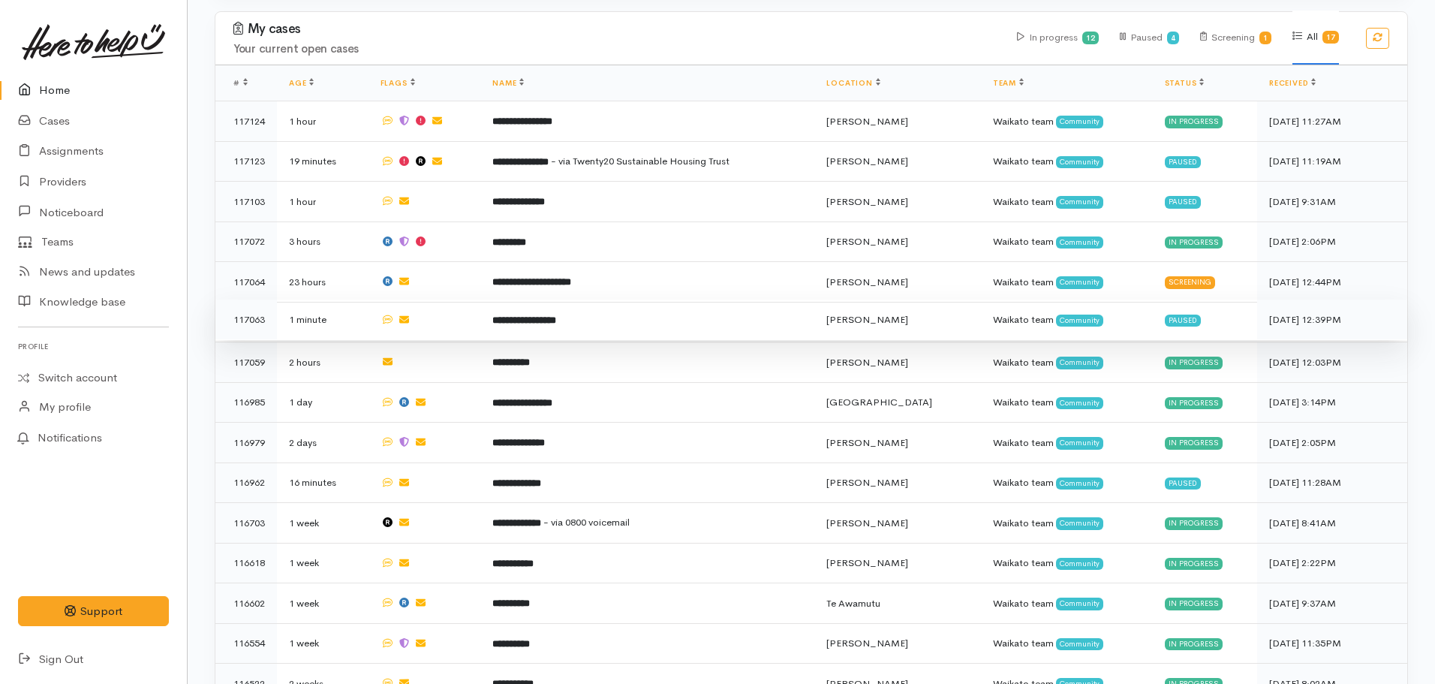
click at [556, 315] on b "**********" at bounding box center [524, 320] width 64 height 10
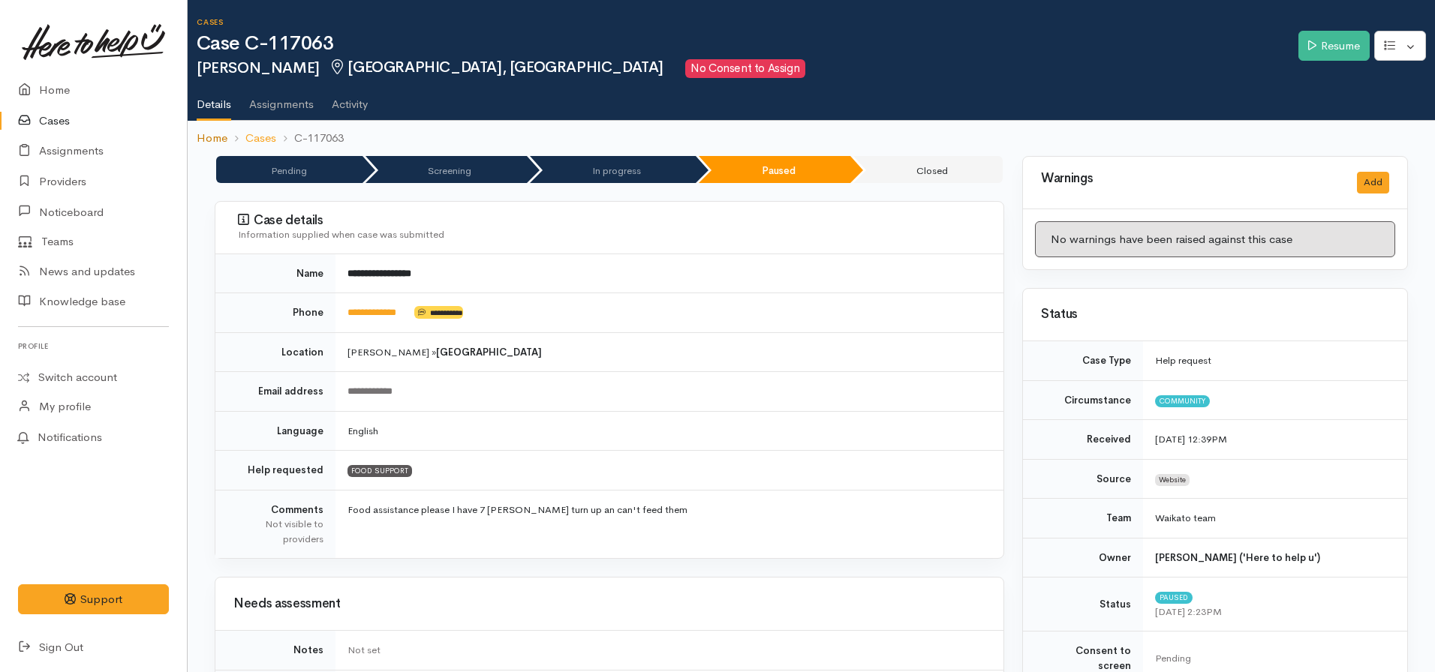
click at [210, 142] on link "Home" at bounding box center [212, 138] width 31 height 17
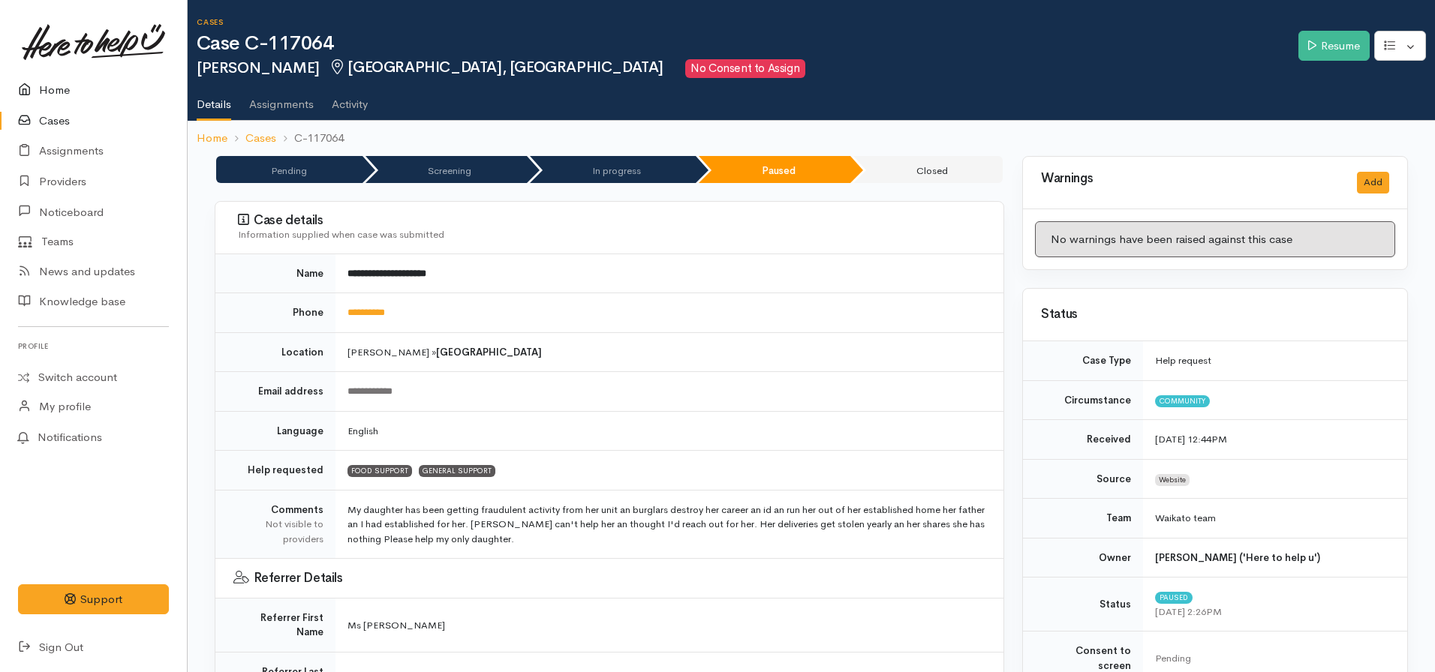
click at [59, 89] on link "Home" at bounding box center [93, 90] width 187 height 31
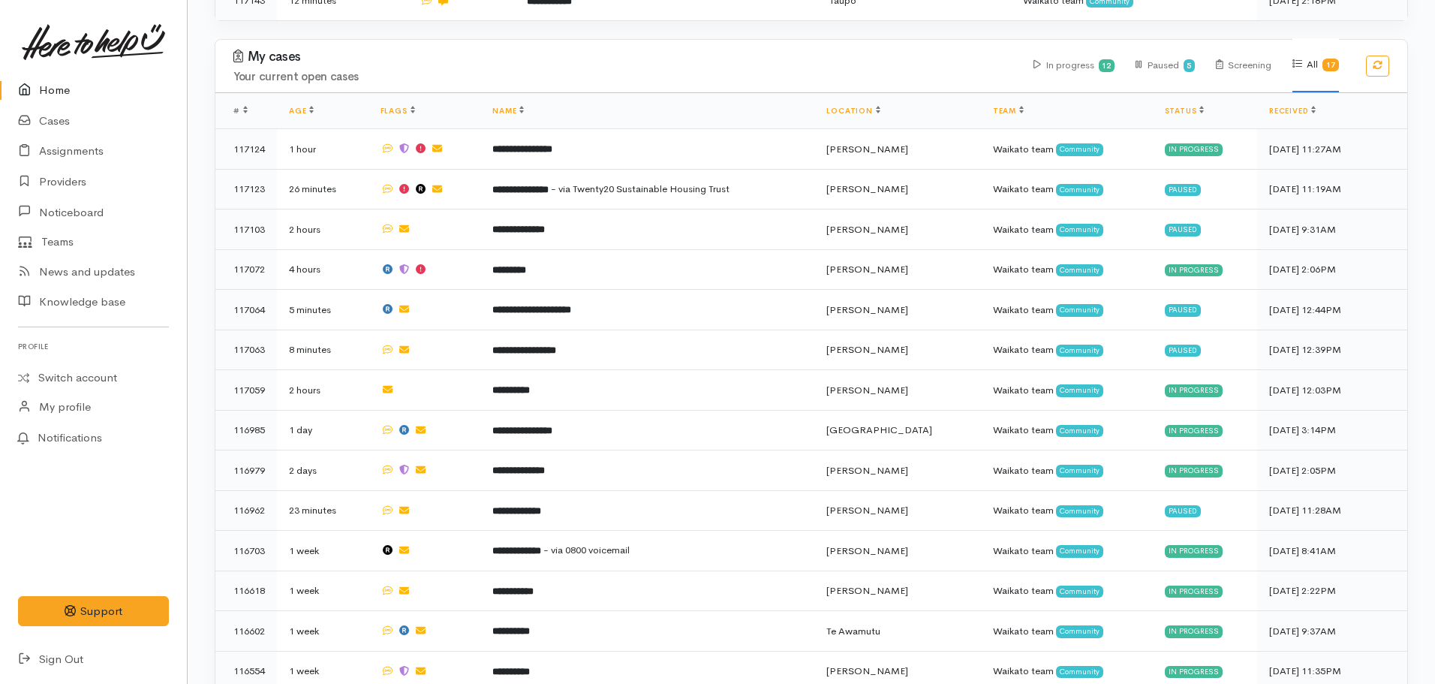
scroll to position [630, 0]
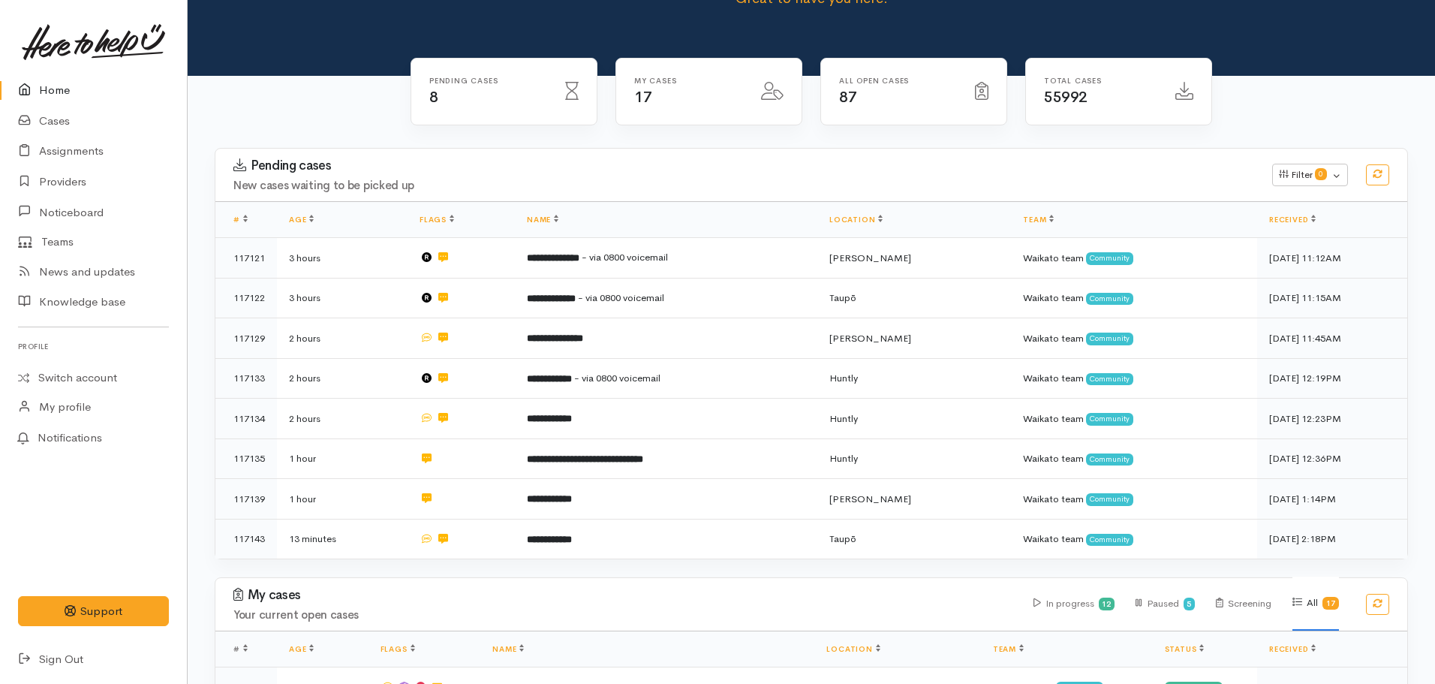
scroll to position [44, 0]
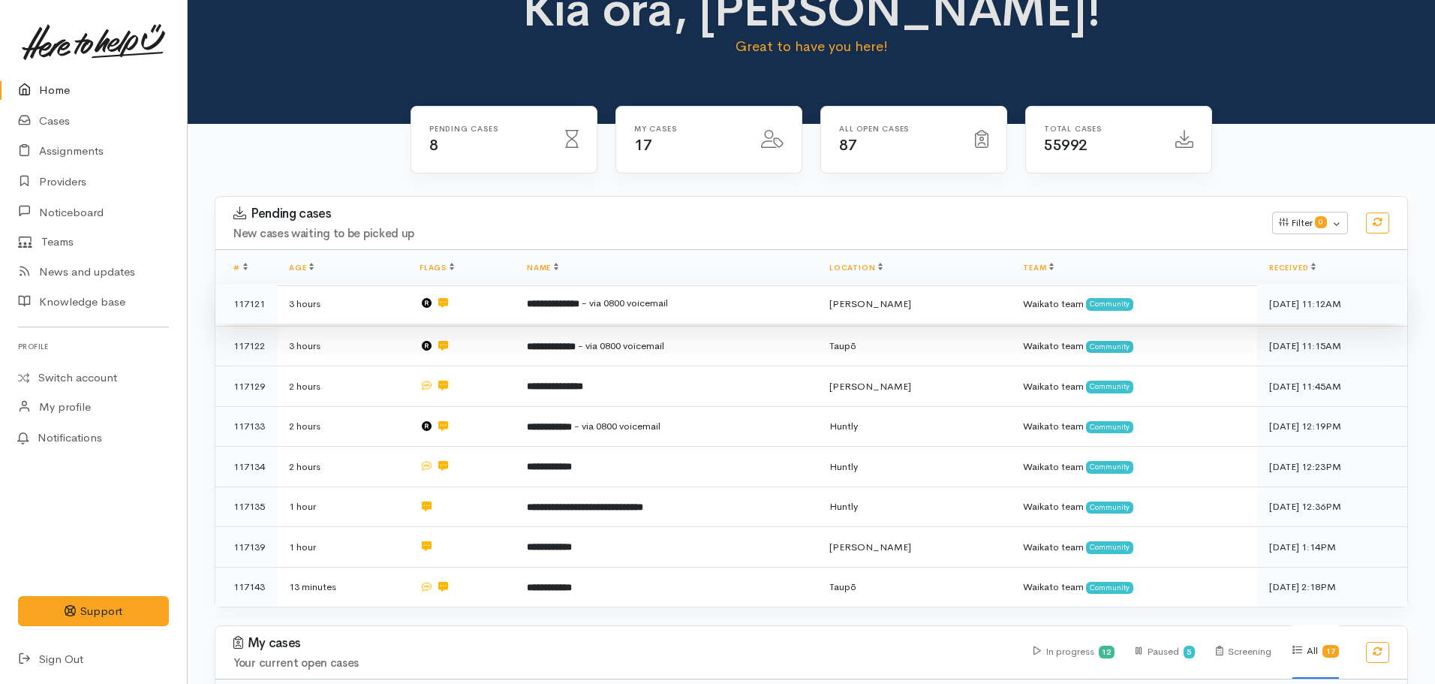
click at [558, 300] on b "**********" at bounding box center [553, 304] width 53 height 10
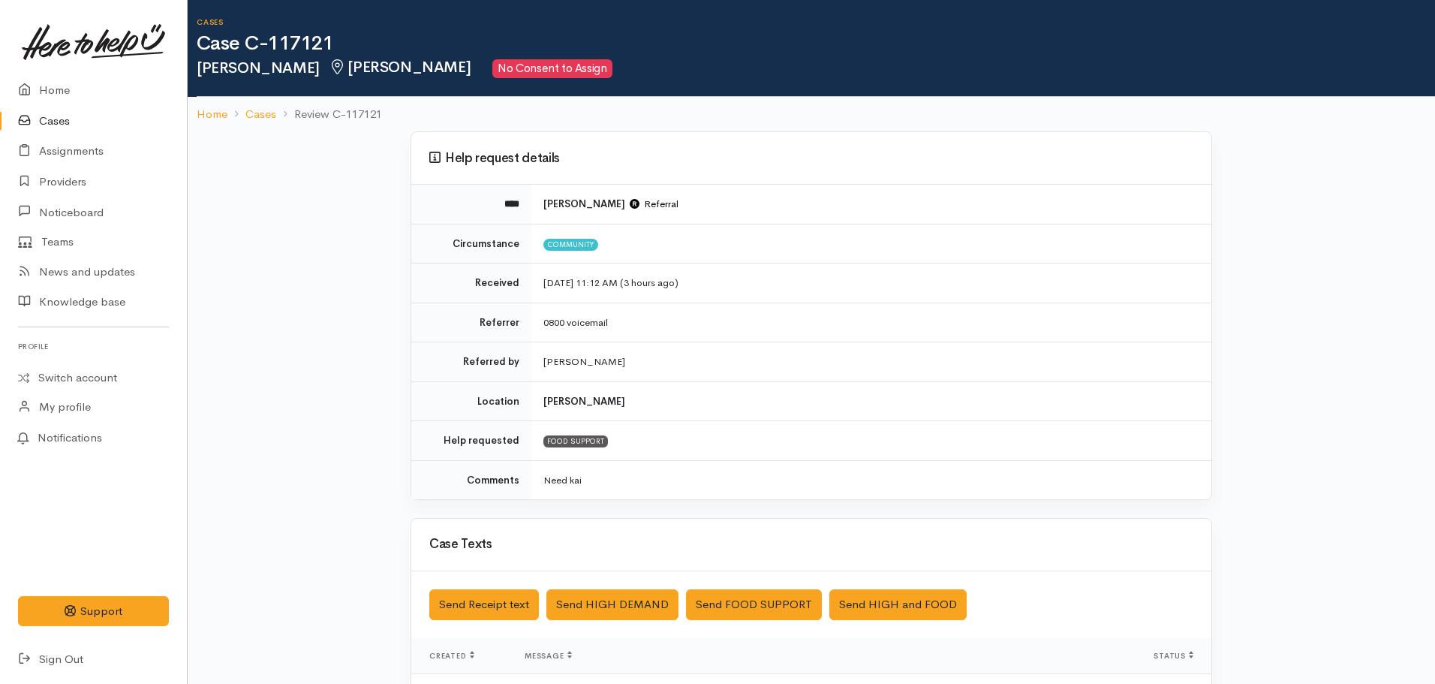
scroll to position [338, 0]
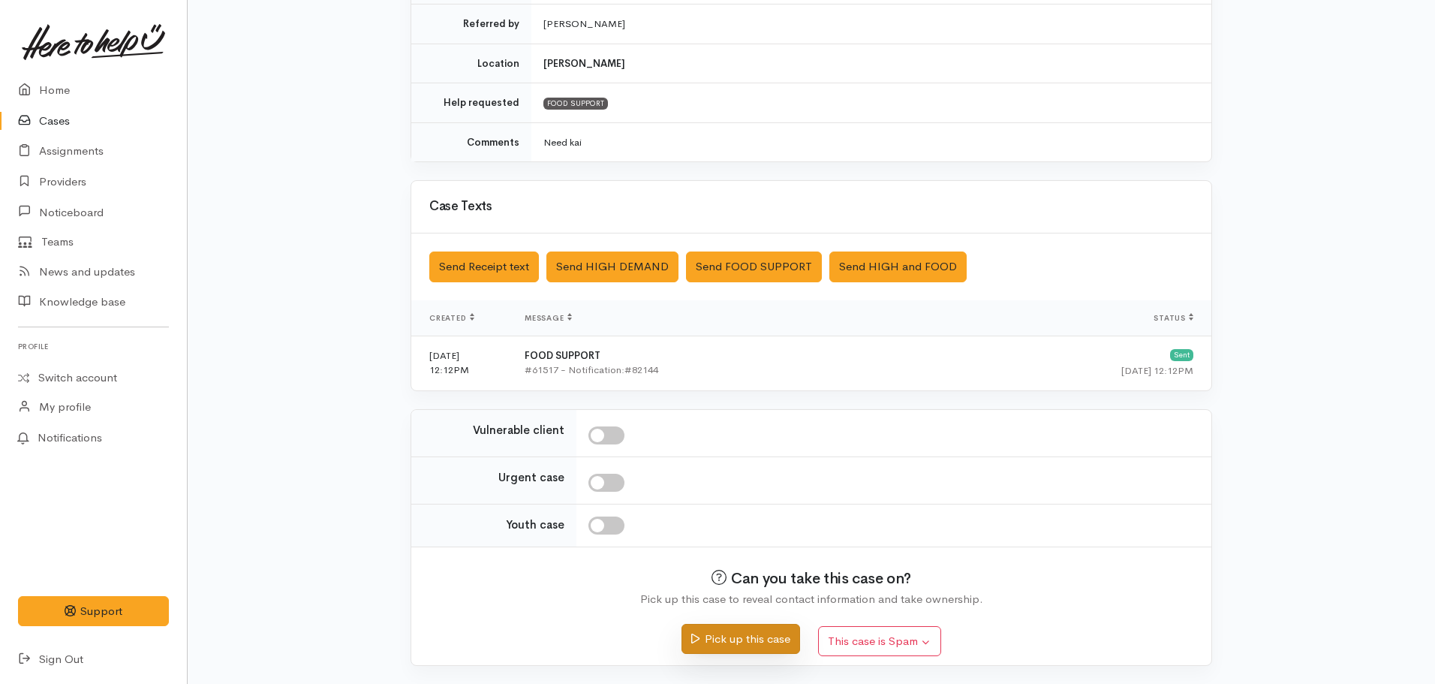
click at [762, 645] on button "Pick up this case" at bounding box center [740, 639] width 118 height 31
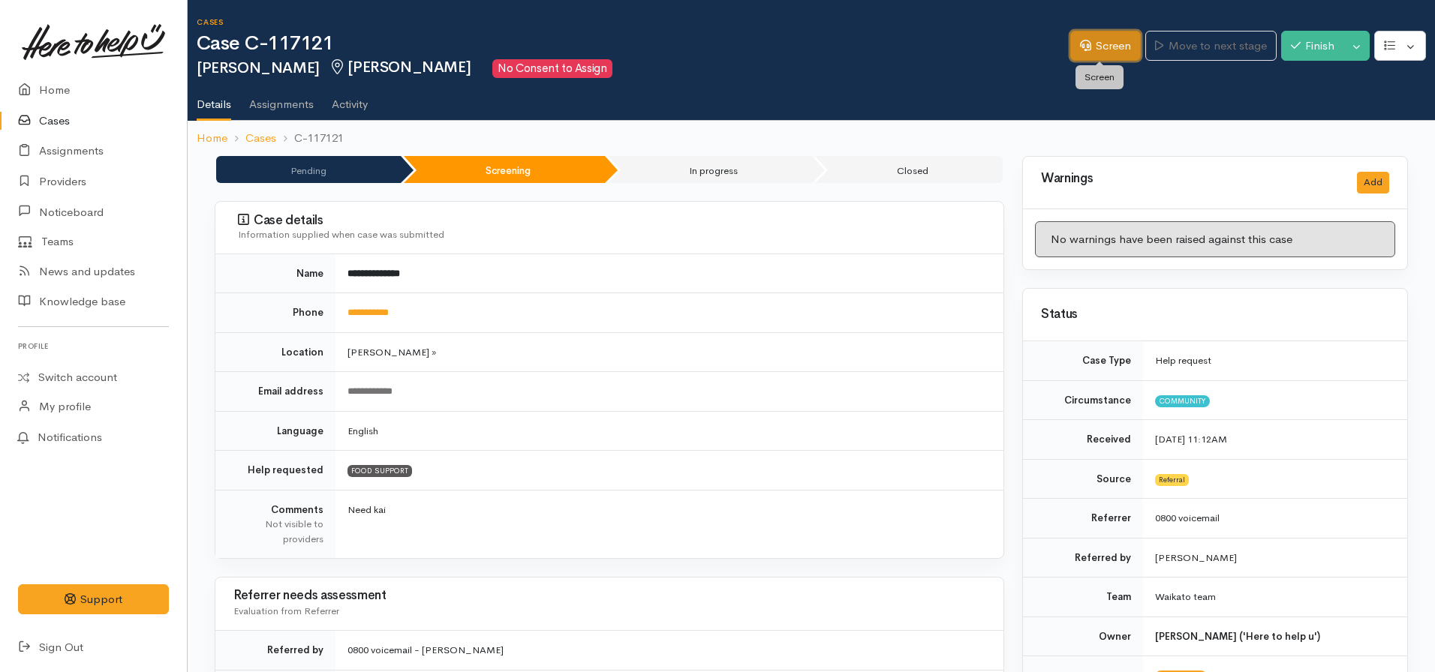
click at [1101, 47] on link "Screen" at bounding box center [1105, 46] width 71 height 31
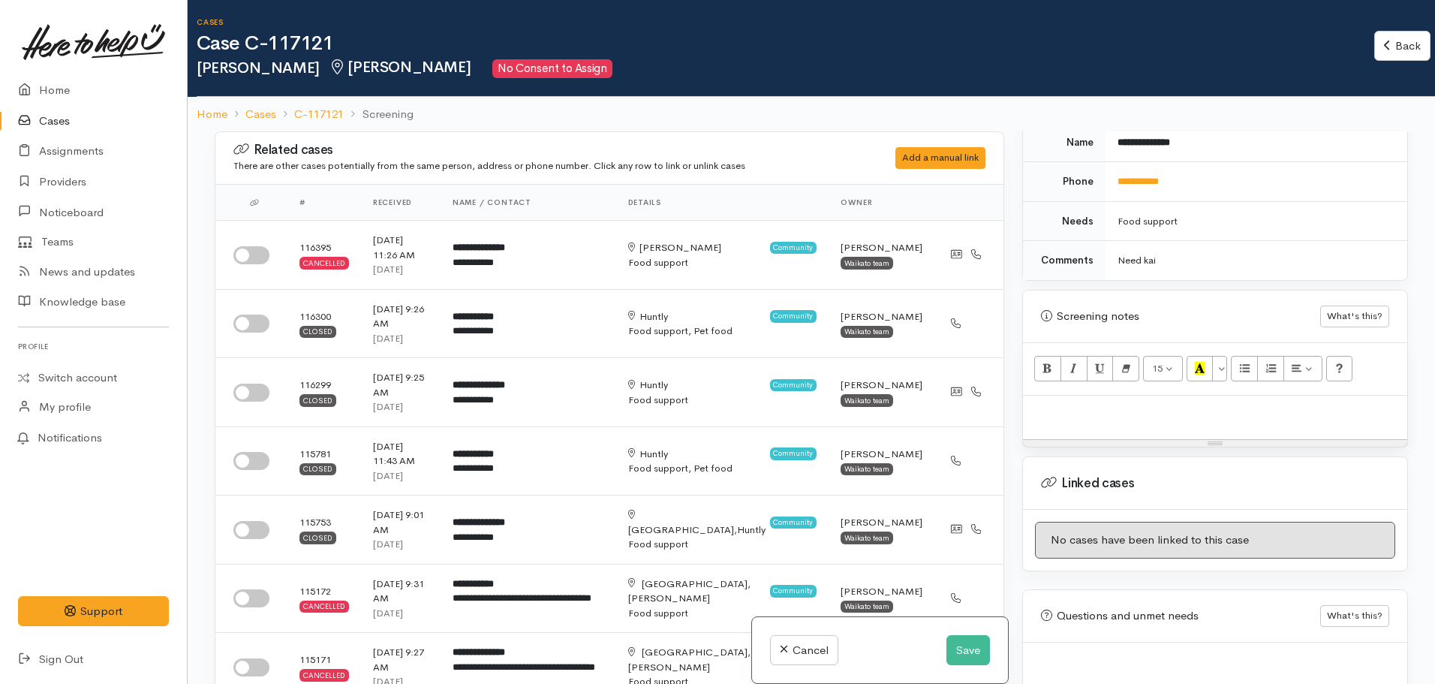
scroll to position [805, 0]
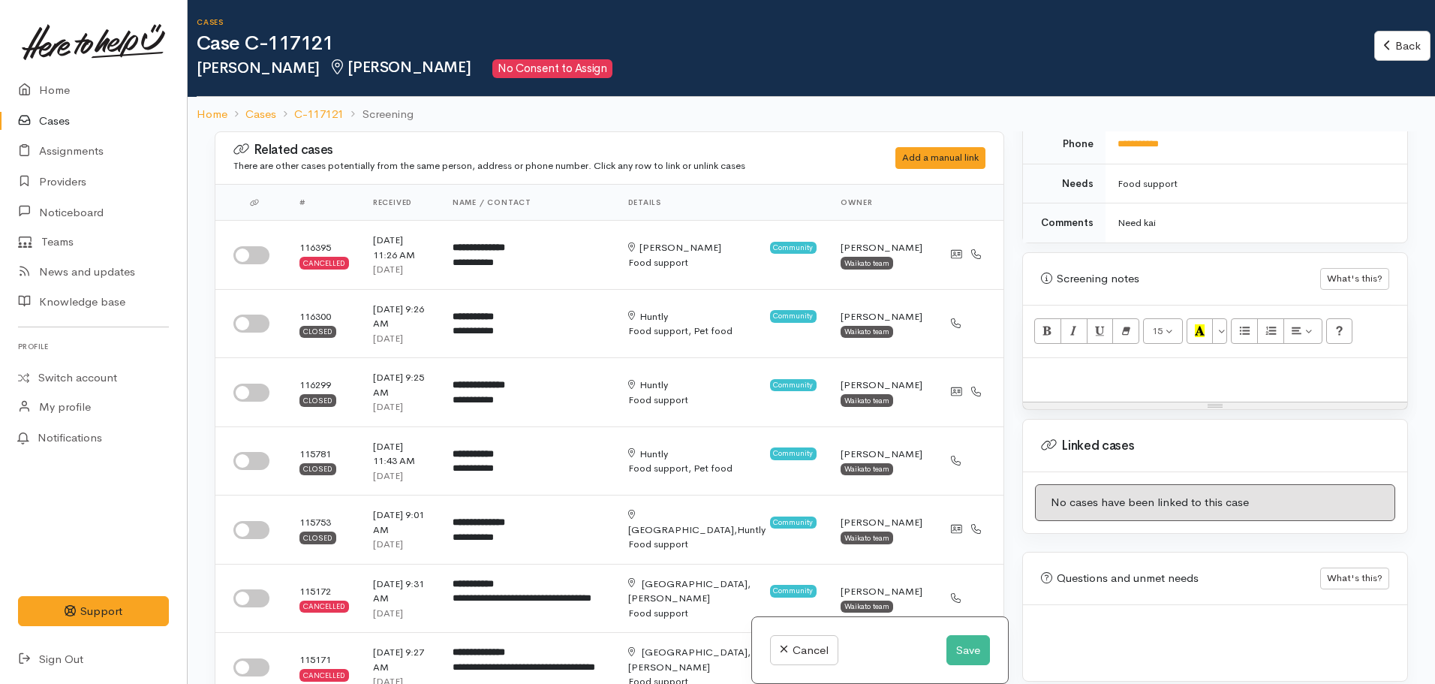
click at [1094, 367] on p at bounding box center [1214, 373] width 369 height 17
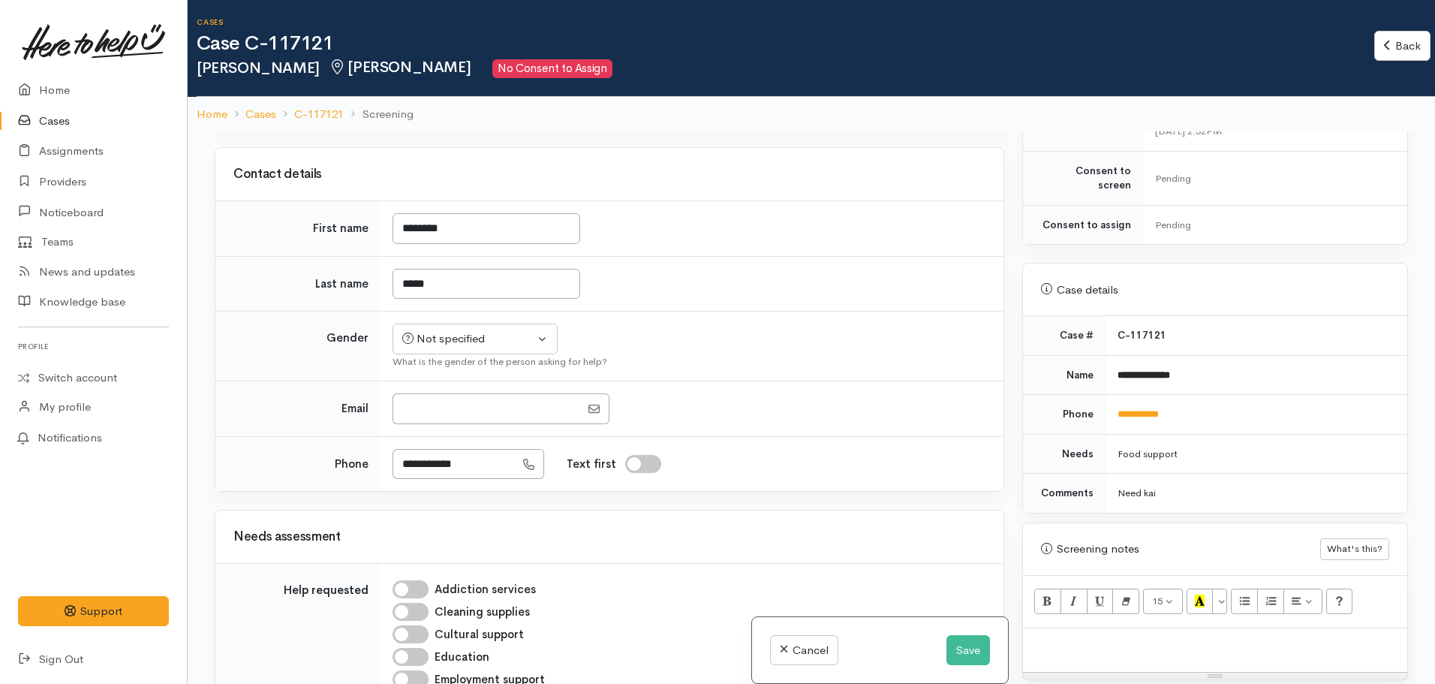
scroll to position [537, 0]
click at [1152, 407] on link "**********" at bounding box center [1137, 412] width 41 height 10
click at [1088, 626] on div at bounding box center [1215, 648] width 384 height 44
paste div
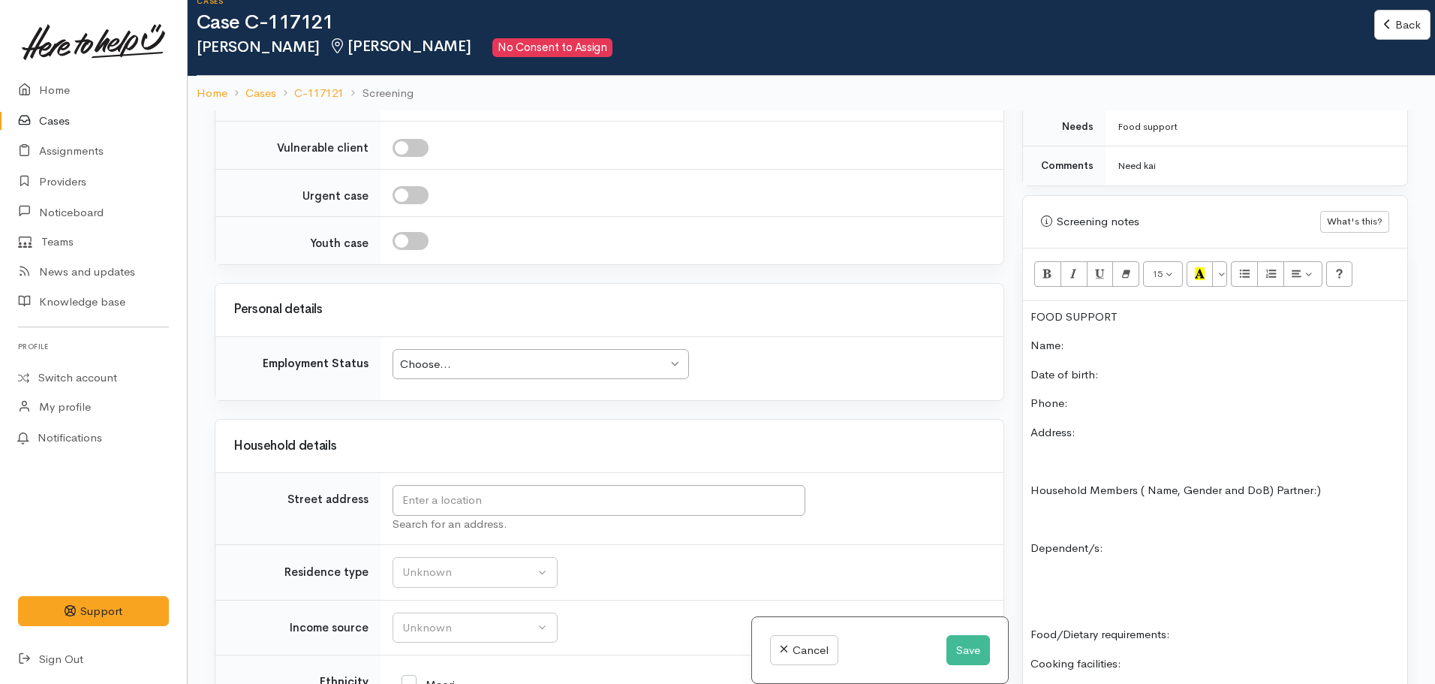
scroll to position [1853, 0]
click at [654, 484] on input "text" at bounding box center [598, 499] width 413 height 31
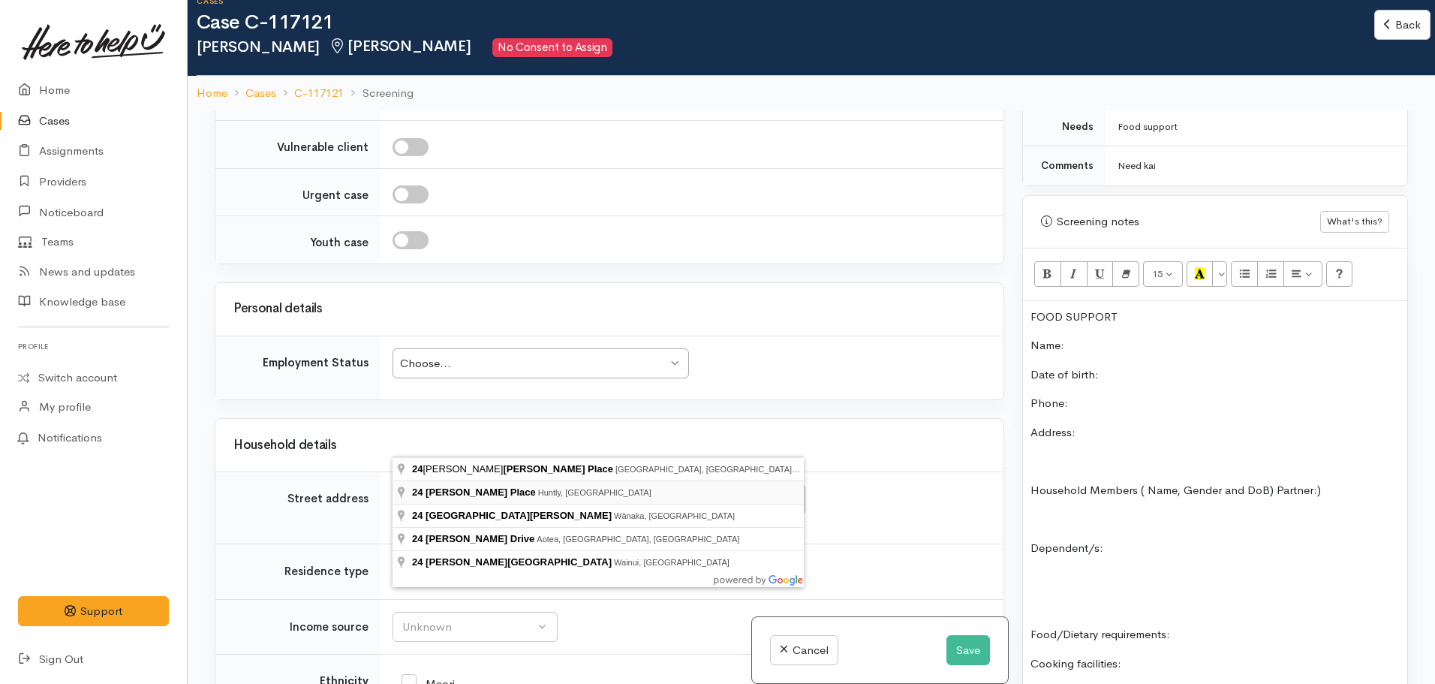
type input "24 Burke Place, Huntly, New Zealand"
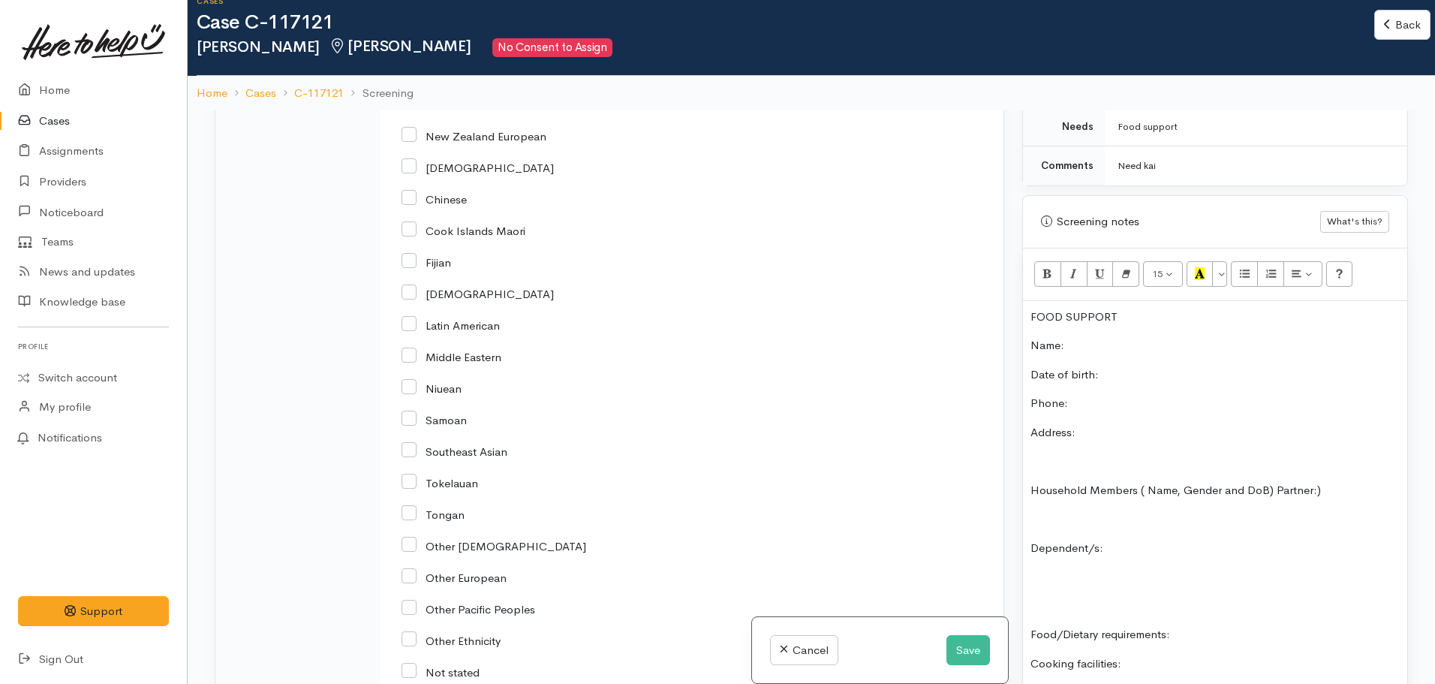
scroll to position [2042, 0]
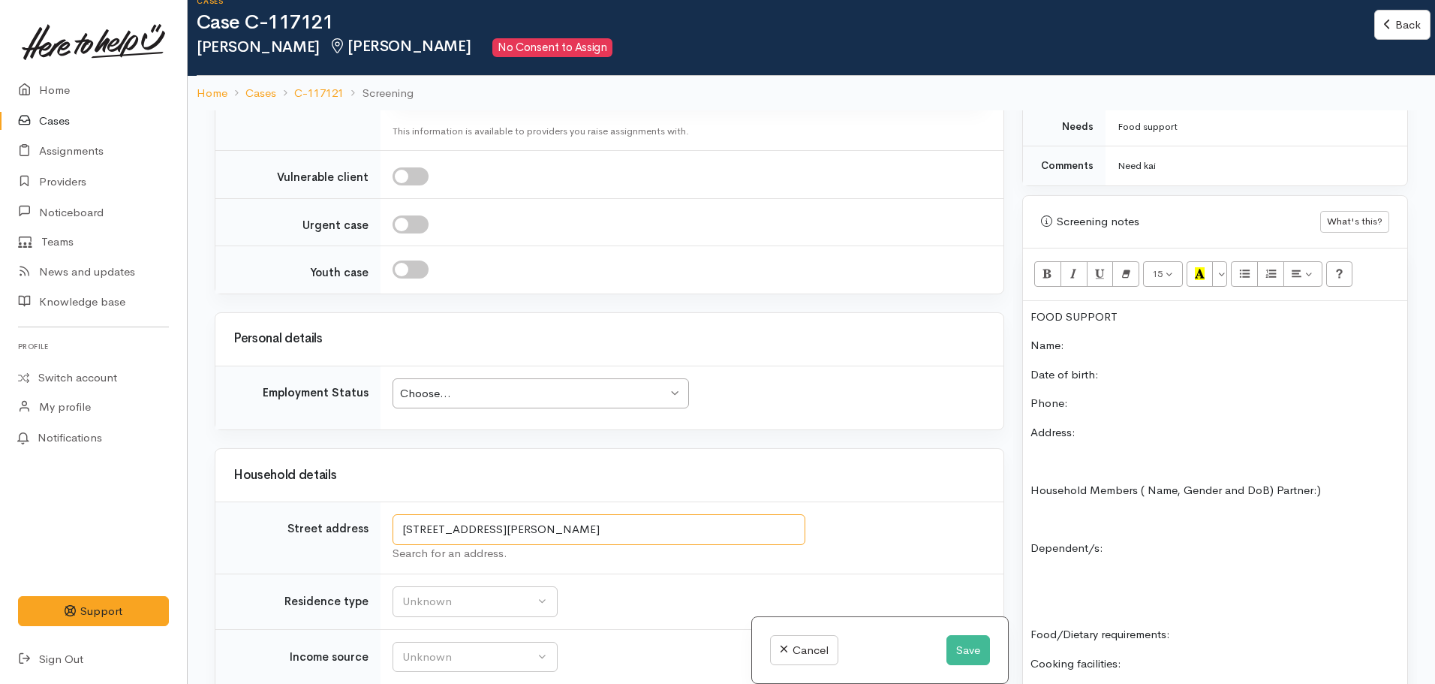
drag, startPoint x: 645, startPoint y: 436, endPoint x: 364, endPoint y: 413, distance: 282.3
click at [364, 502] on tr "Street address 24 Burke Place, Huntly, New Zealand Search for an address." at bounding box center [609, 538] width 788 height 72
click at [1108, 424] on p "Address:" at bounding box center [1214, 432] width 369 height 17
click at [1122, 395] on p "Phone:" at bounding box center [1214, 403] width 369 height 17
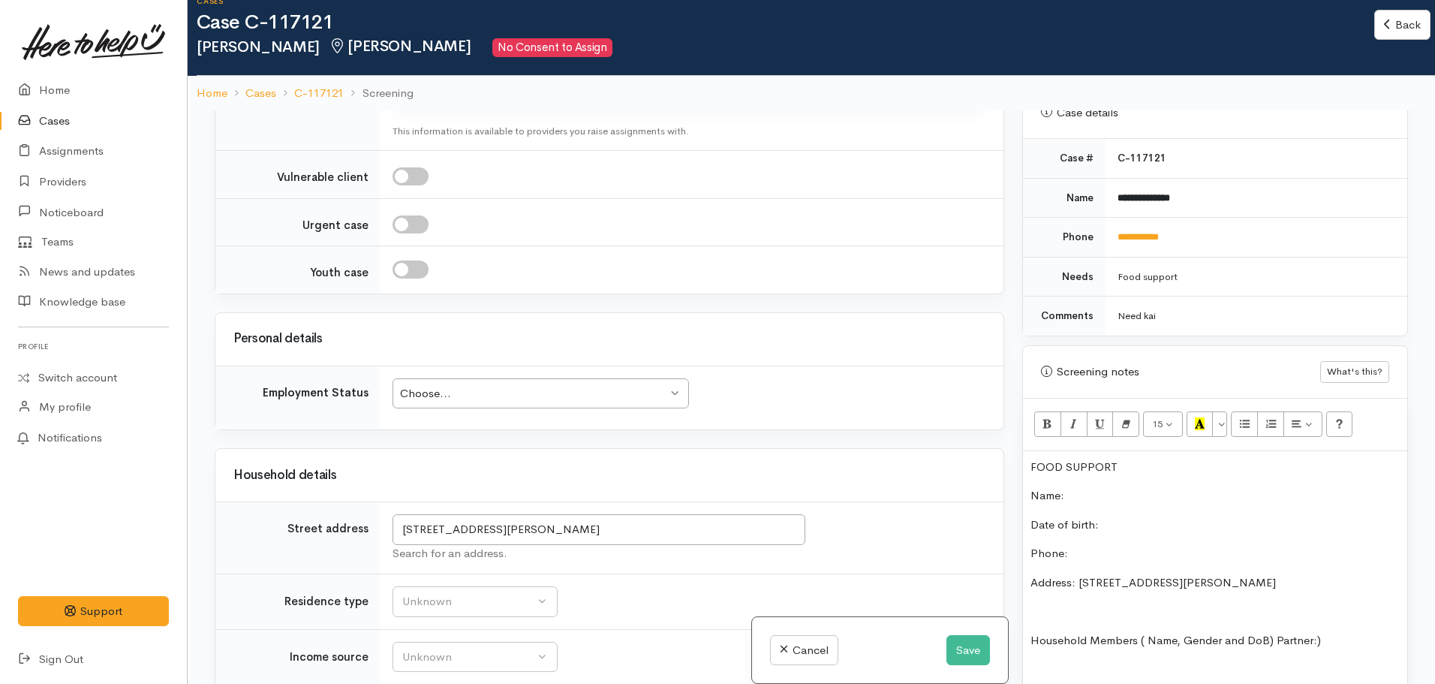
scroll to position [692, 0]
click at [1138, 516] on p "Date of birth:" at bounding box center [1214, 524] width 369 height 17
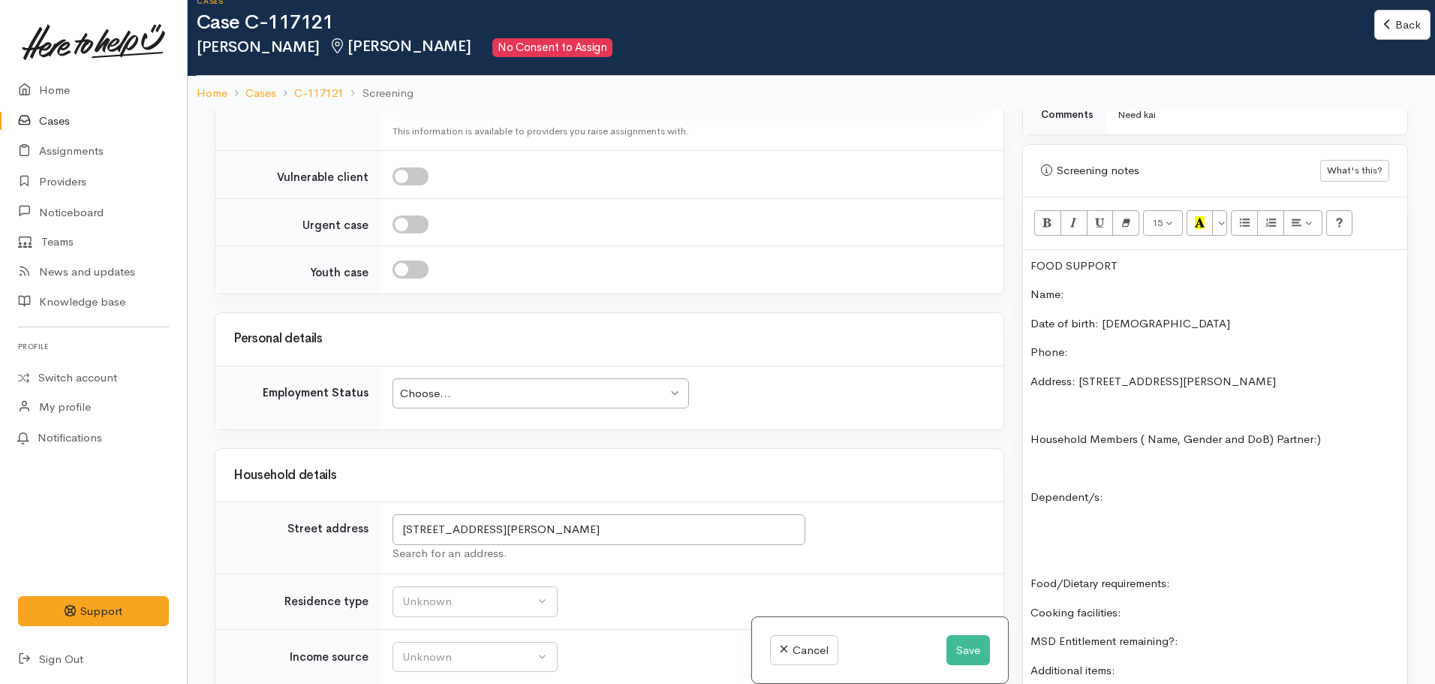
scroll to position [957, 0]
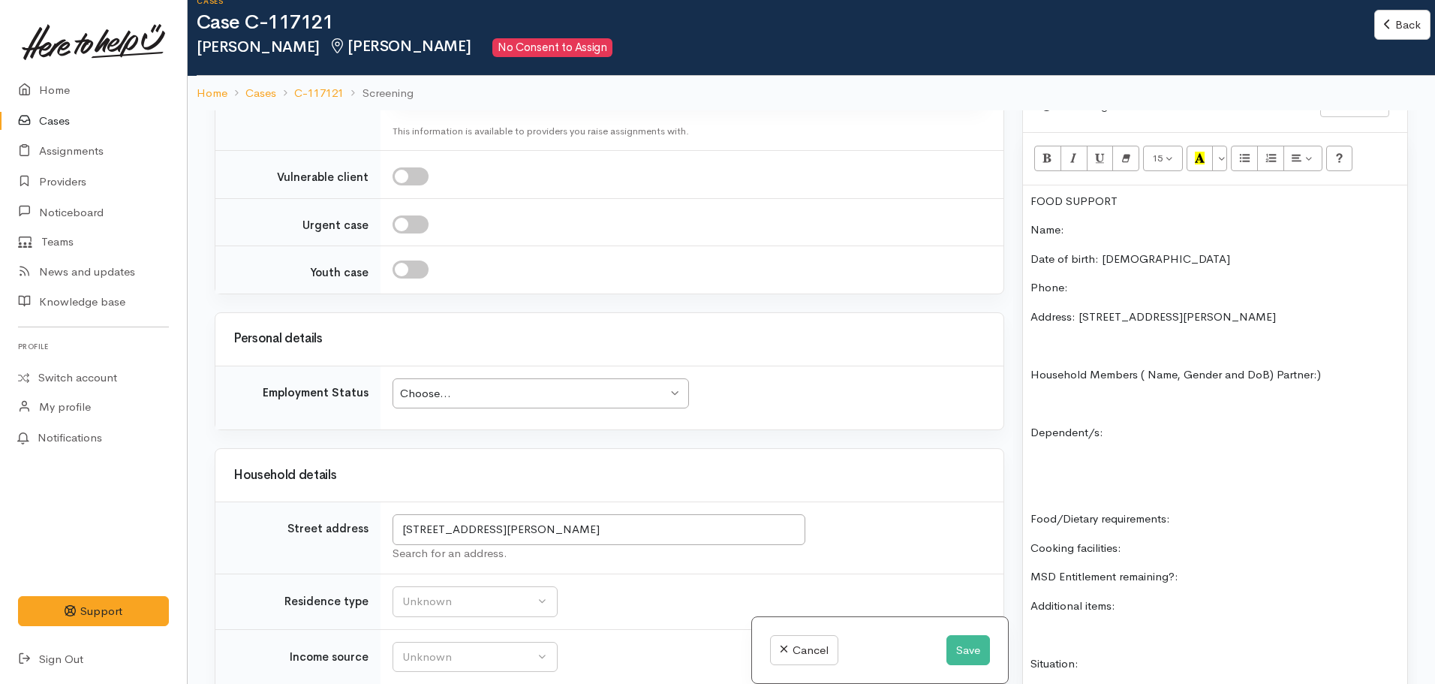
click at [1198, 510] on p "Food/Dietary requirements:" at bounding box center [1214, 518] width 369 height 17
click at [1217, 568] on p "MSD Entitlement remaining?:" at bounding box center [1214, 576] width 369 height 17
click at [1167, 597] on p "Additional items:" at bounding box center [1214, 605] width 369 height 17
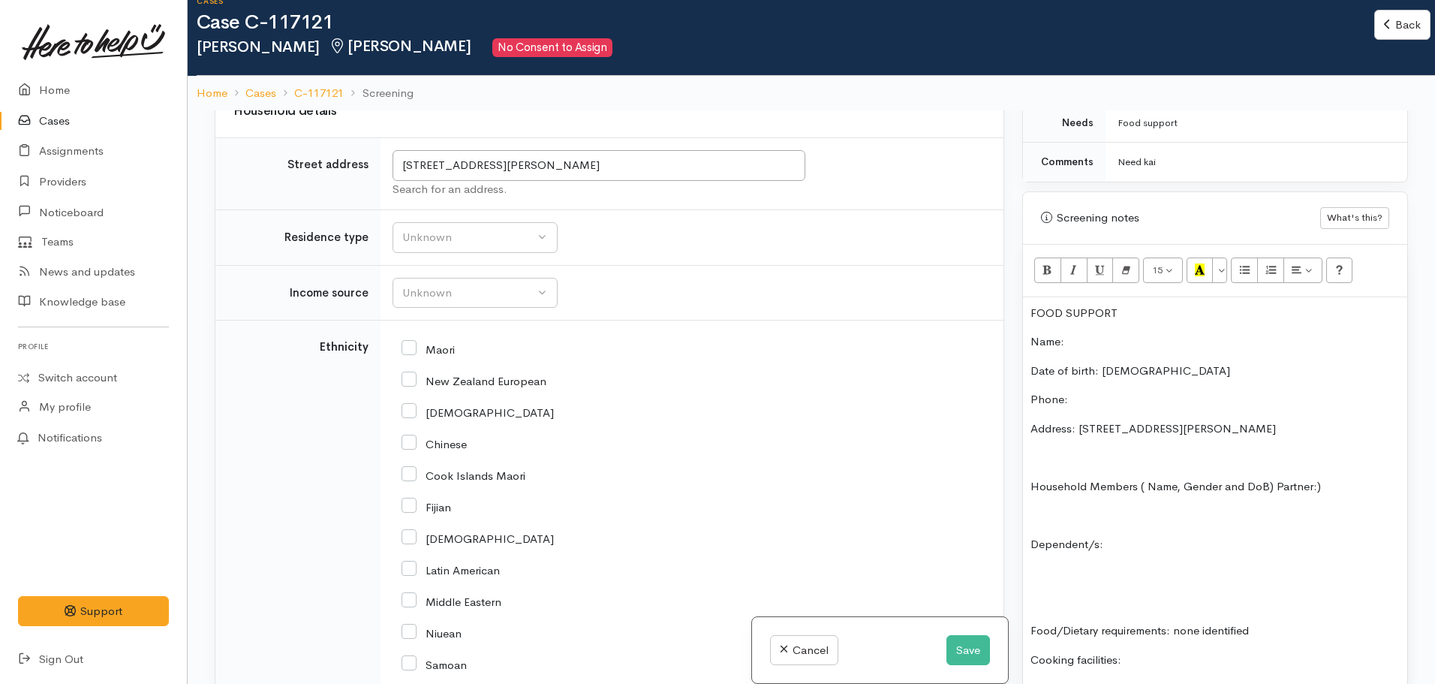
scroll to position [843, 0]
click at [1098, 392] on p "Phone:" at bounding box center [1214, 400] width 369 height 17
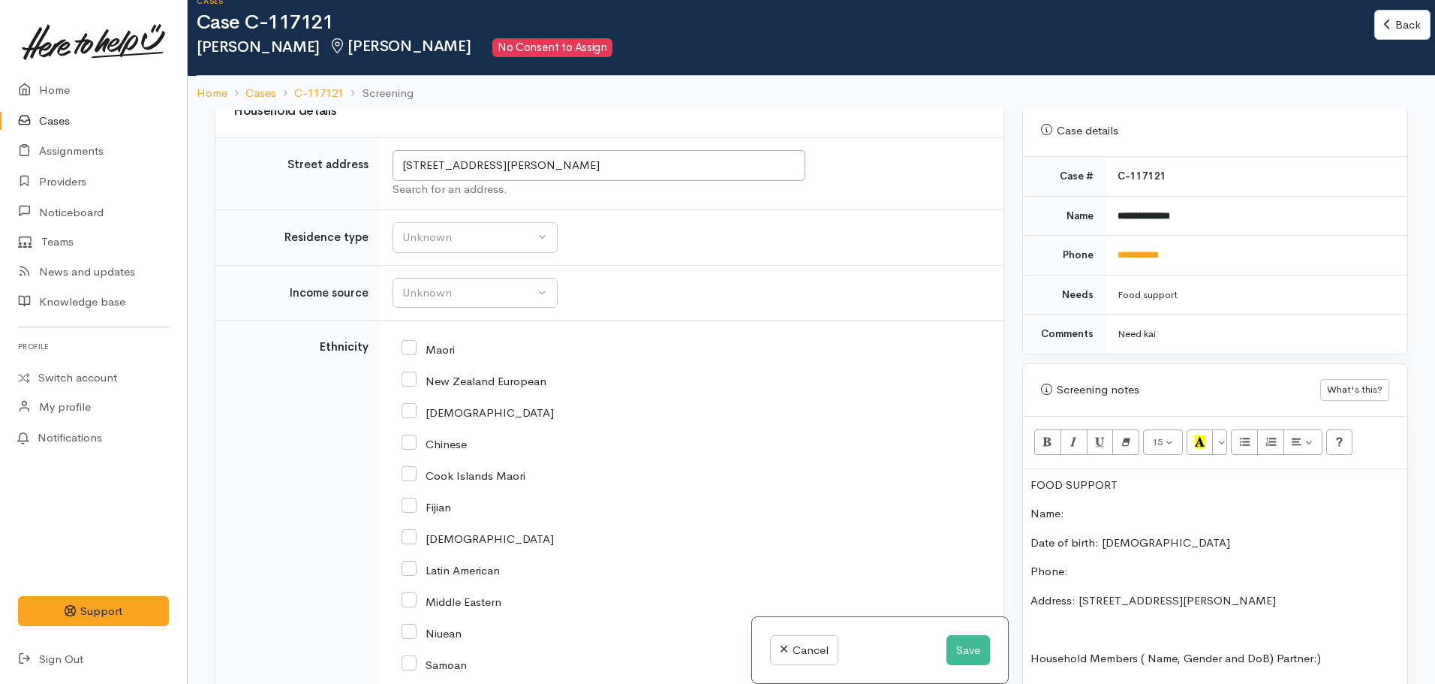
scroll to position [672, 0]
drag, startPoint x: 1192, startPoint y: 242, endPoint x: 1096, endPoint y: 242, distance: 96.8
click at [1096, 242] on tr "**********" at bounding box center [1215, 256] width 384 height 40
copy tr "**********"
click at [1096, 564] on p "Phone:" at bounding box center [1214, 572] width 369 height 17
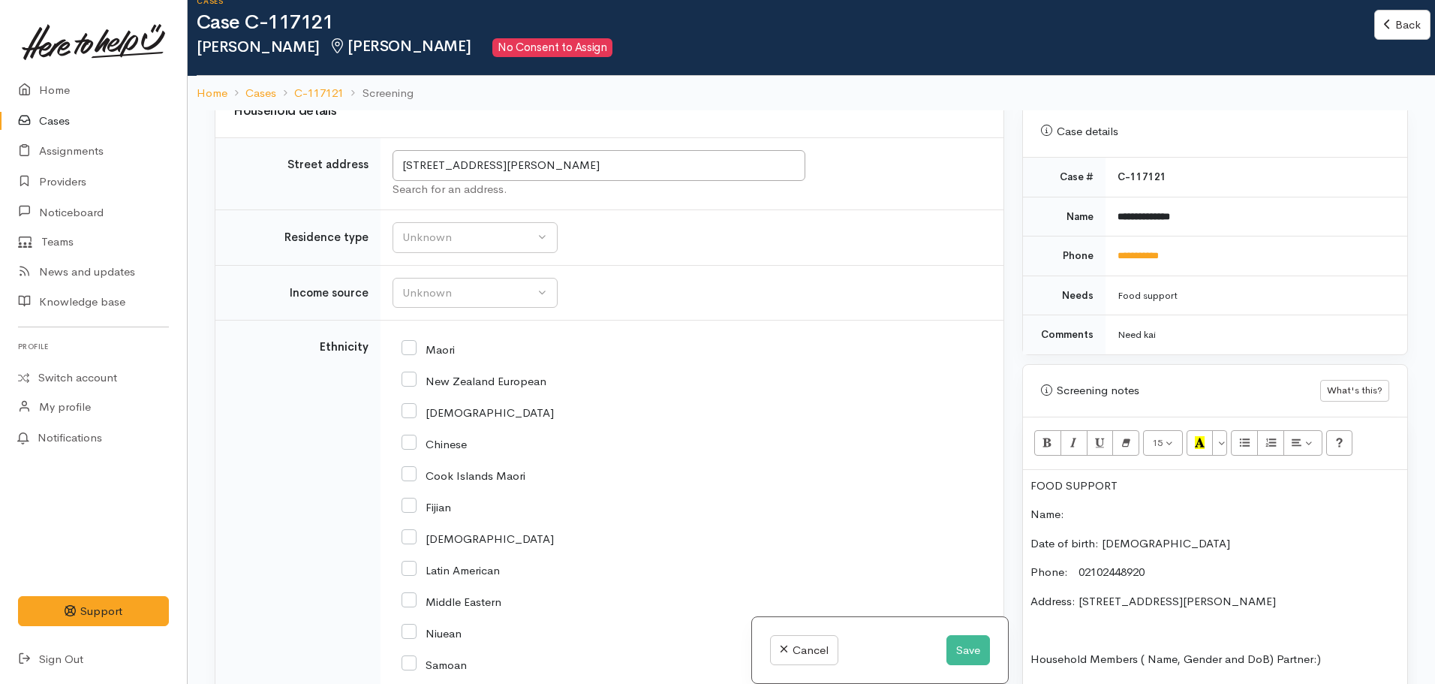
click at [1099, 506] on p "Name:" at bounding box center [1214, 514] width 369 height 17
drag, startPoint x: 1194, startPoint y: 194, endPoint x: 1108, endPoint y: 198, distance: 85.7
click at [1108, 198] on td "**********" at bounding box center [1256, 217] width 302 height 40
copy b "**********"
click at [1087, 506] on p "Name:" at bounding box center [1214, 514] width 369 height 17
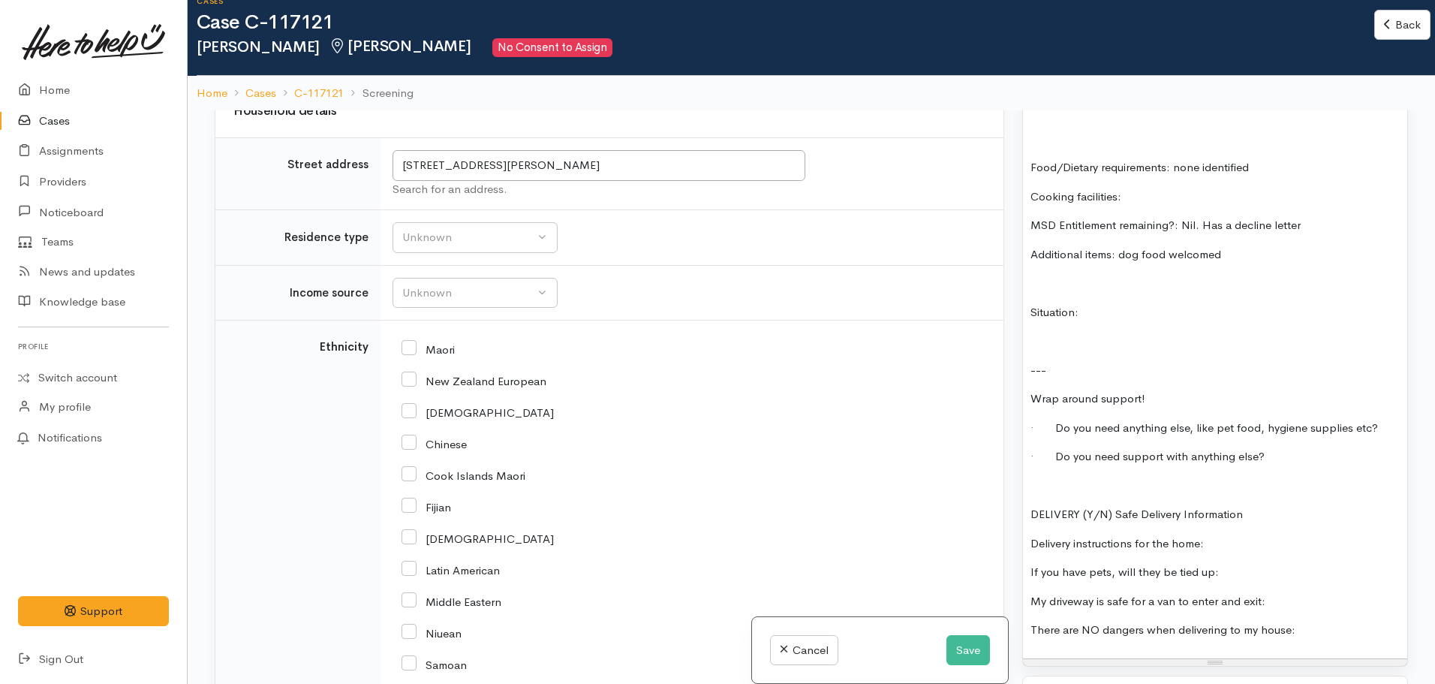
scroll to position [1211, 0]
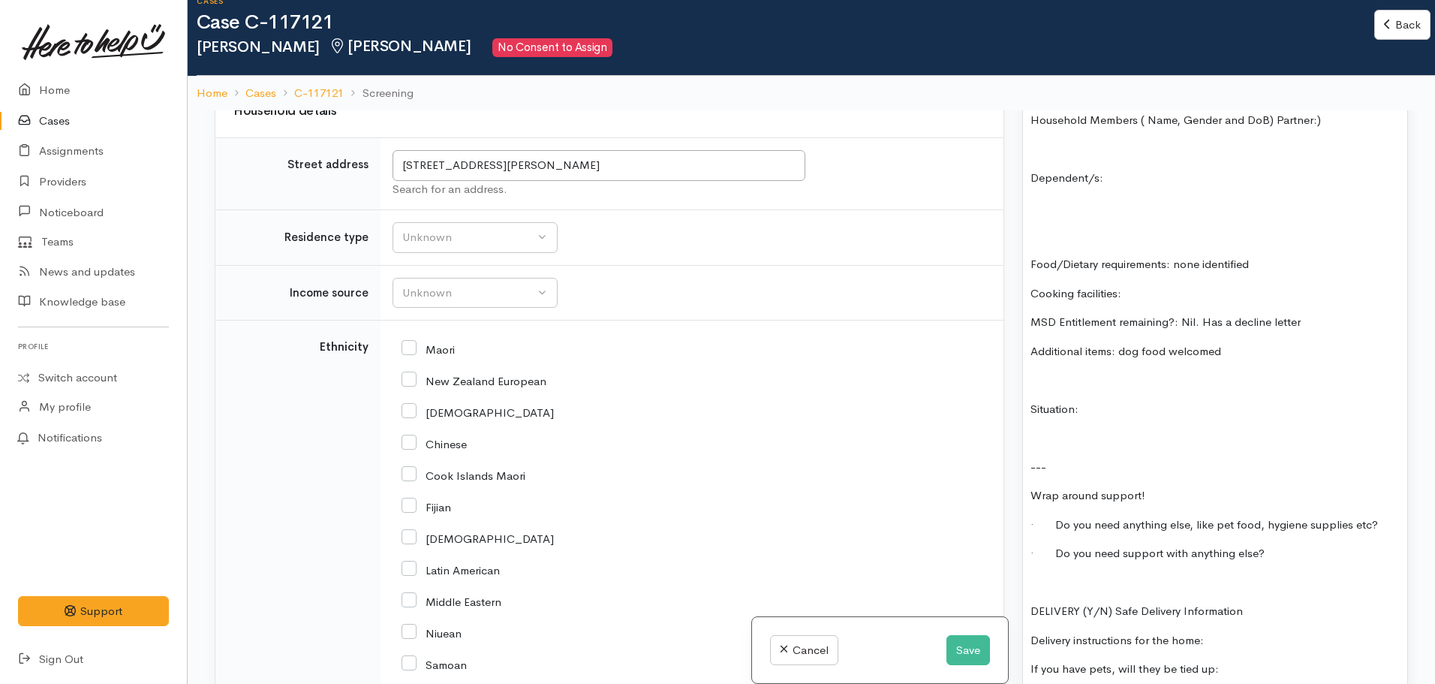
click at [1144, 373] on p at bounding box center [1214, 379] width 369 height 17
click at [1111, 401] on p "Situation:" at bounding box center [1214, 409] width 369 height 17
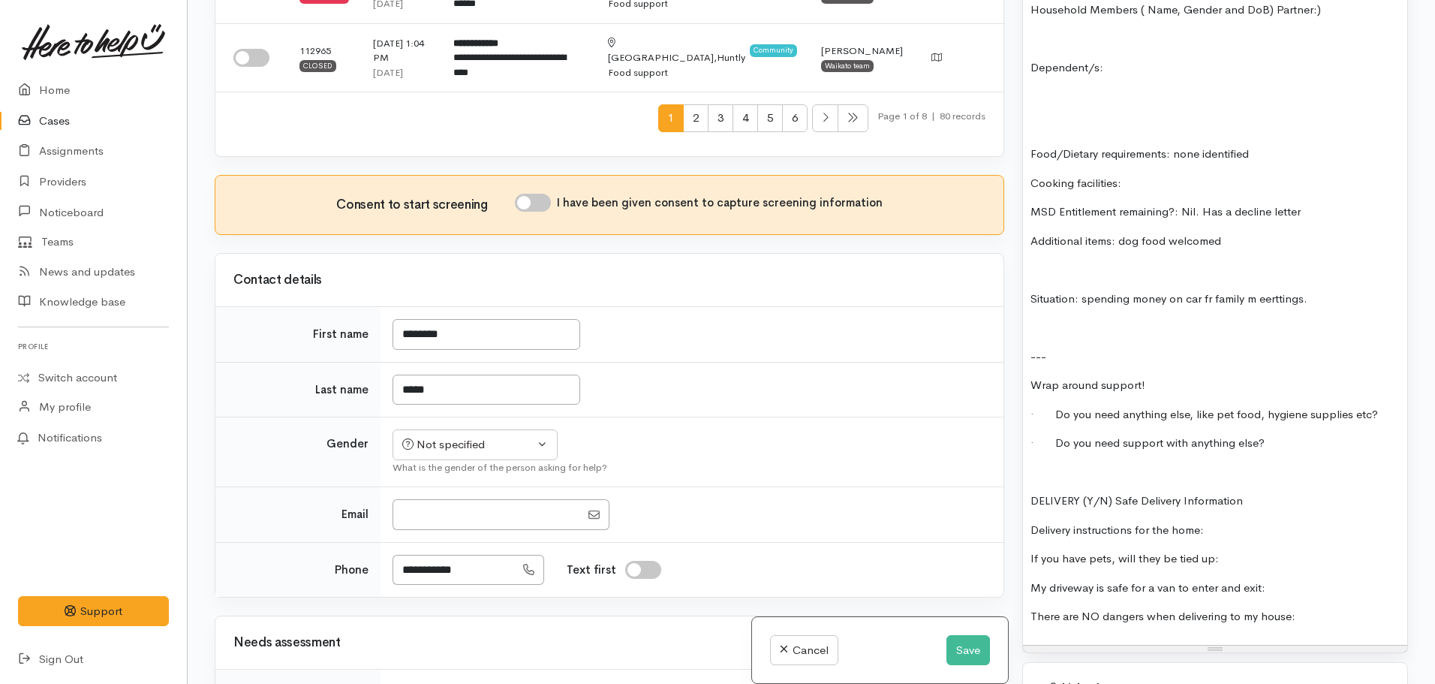
scroll to position [683, 0]
click at [1190, 330] on div "FOOD SUPPORT Name: Caroline Waahi Date of birth: feb.12.1967 Phone: 02102448920…" at bounding box center [1215, 233] width 384 height 824
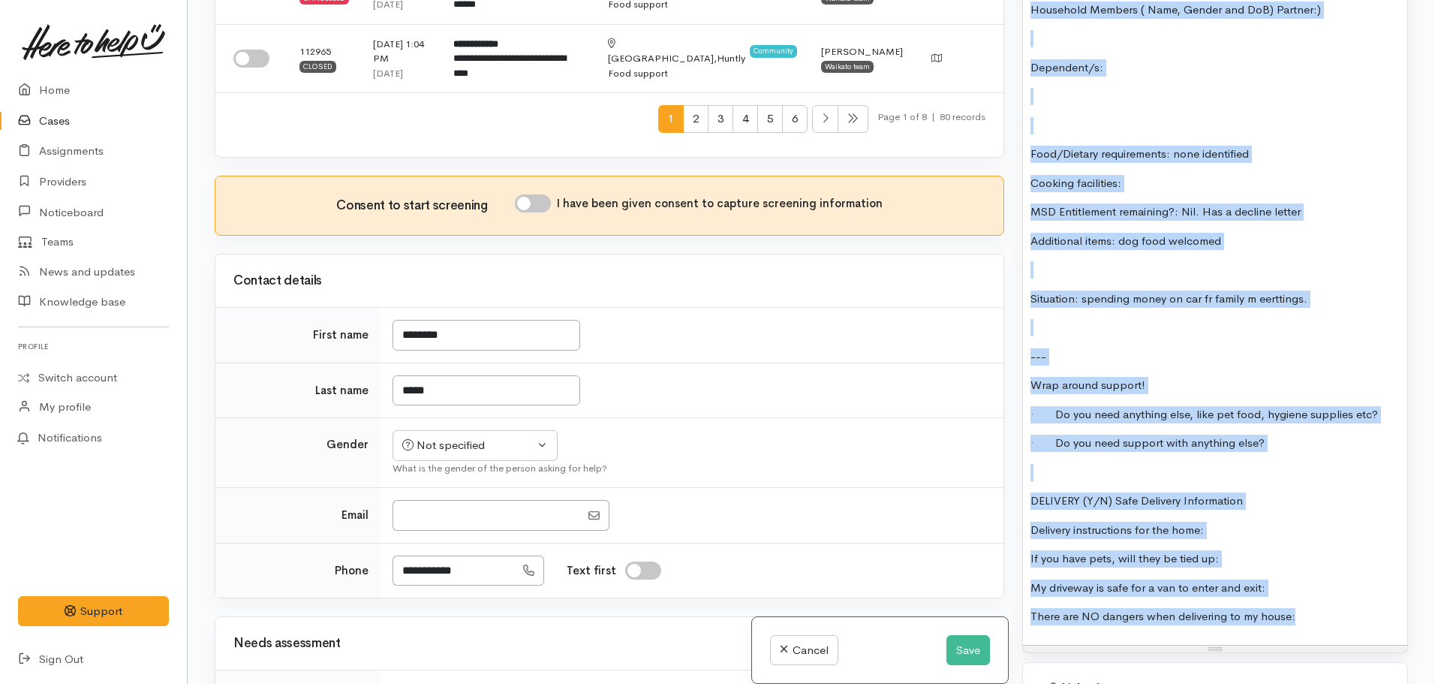
copy div "FOOD SUPPORT Name: Caroline Waahi Date of birth: feb.12.1967 Phone: 02102448920…"
click at [966, 651] on button "Save" at bounding box center [968, 650] width 44 height 31
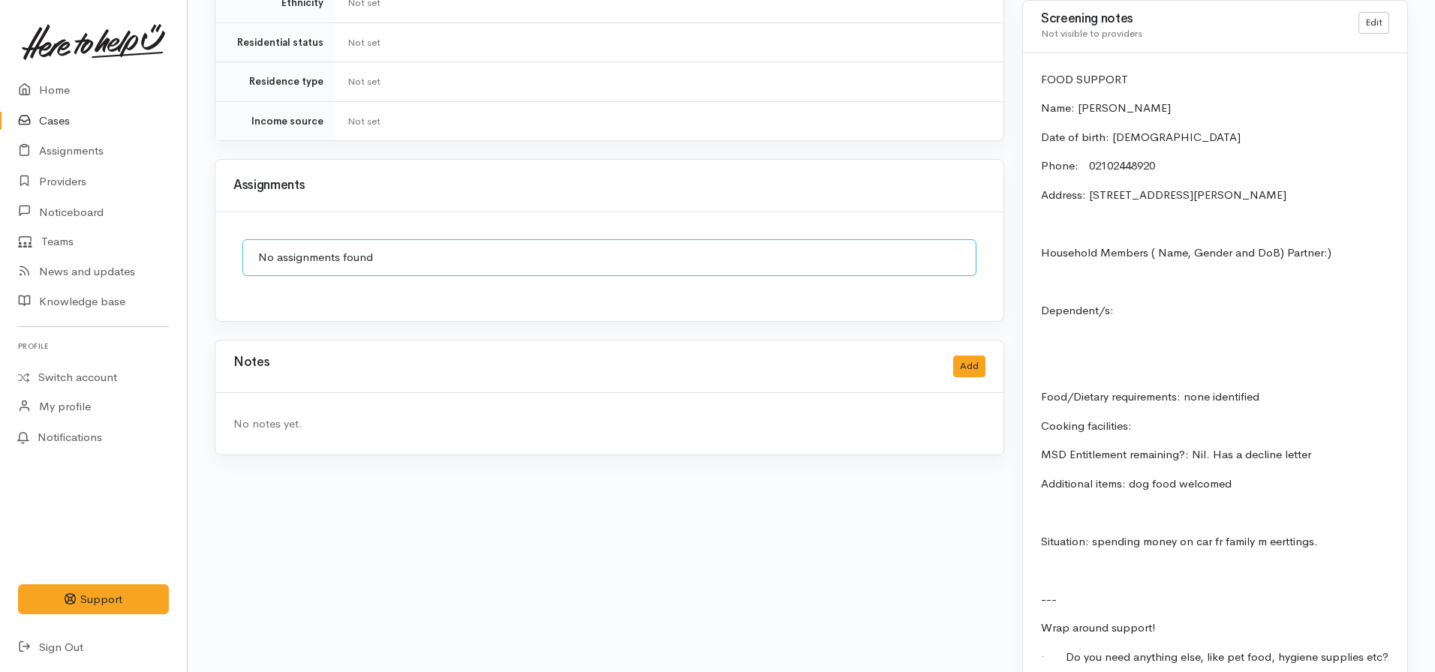
scroll to position [1184, 0]
click at [1376, 11] on link "Edit" at bounding box center [1373, 22] width 31 height 22
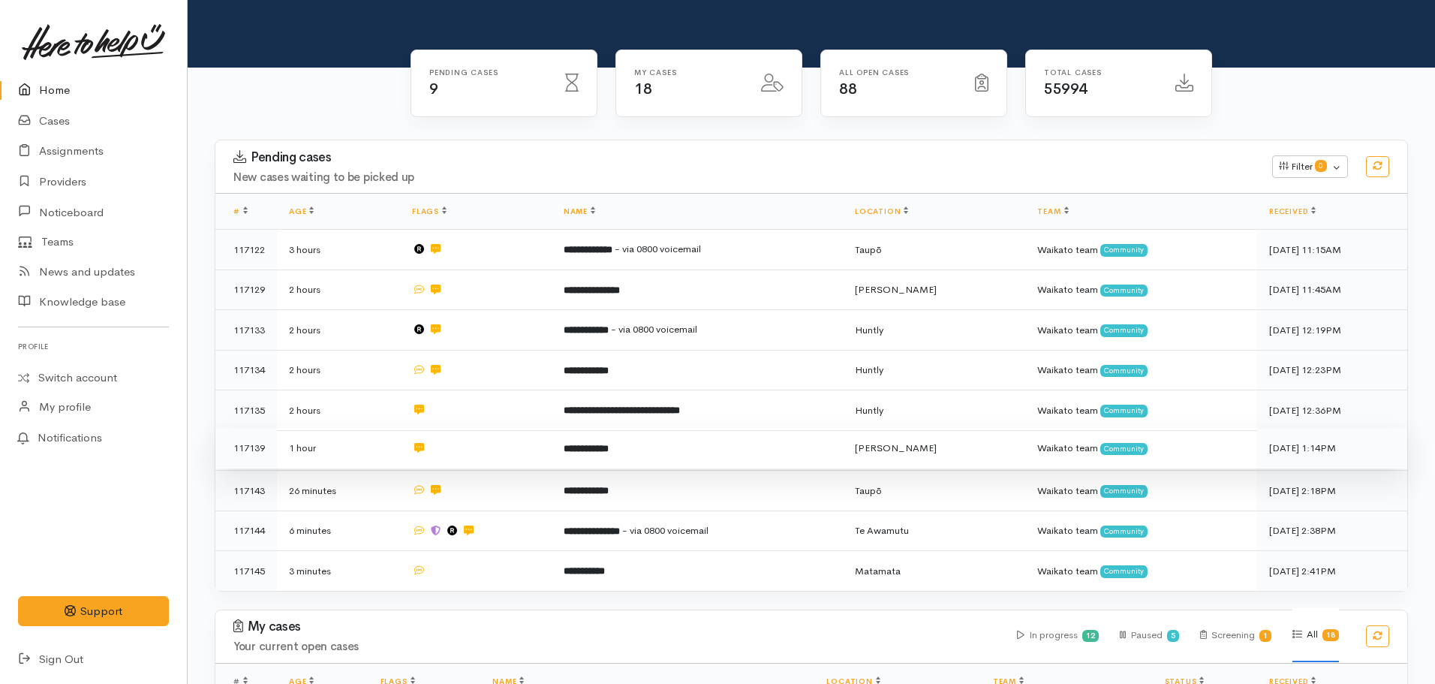
scroll to position [101, 0]
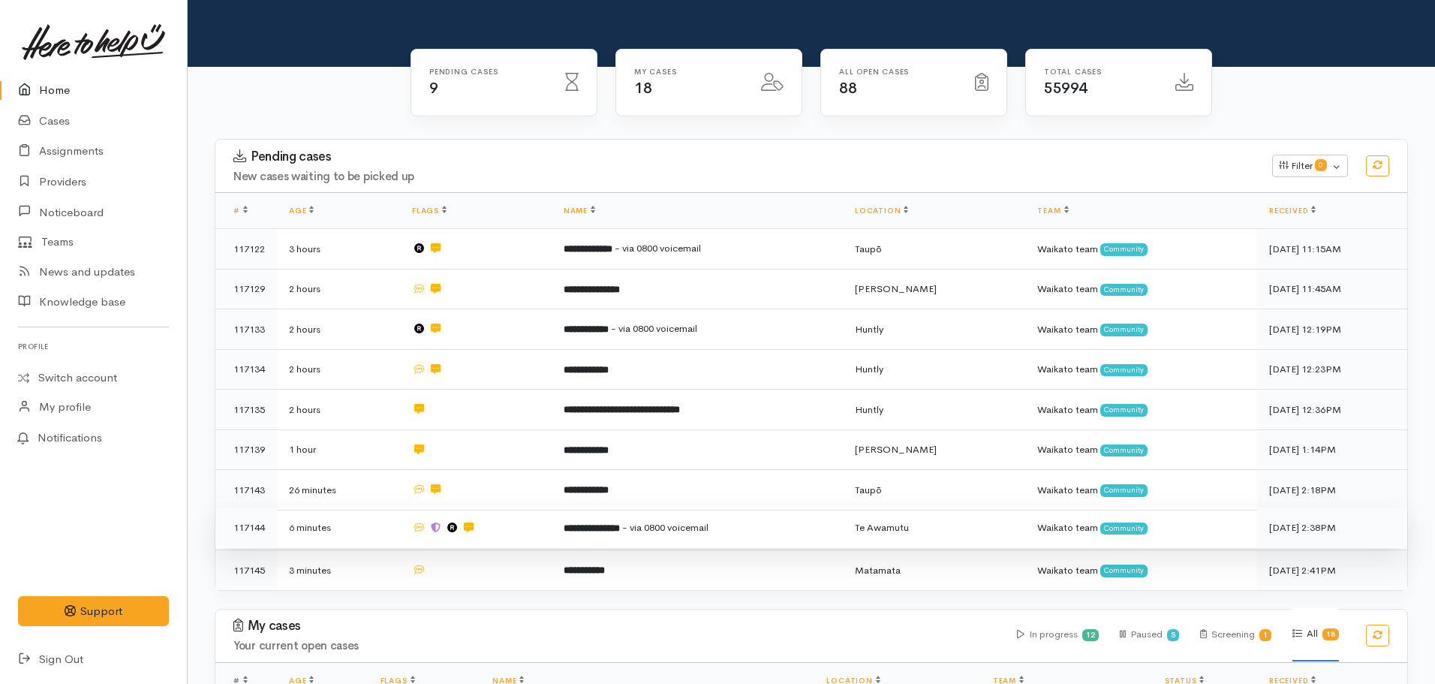
click at [632, 531] on td "**********" at bounding box center [697, 527] width 291 height 41
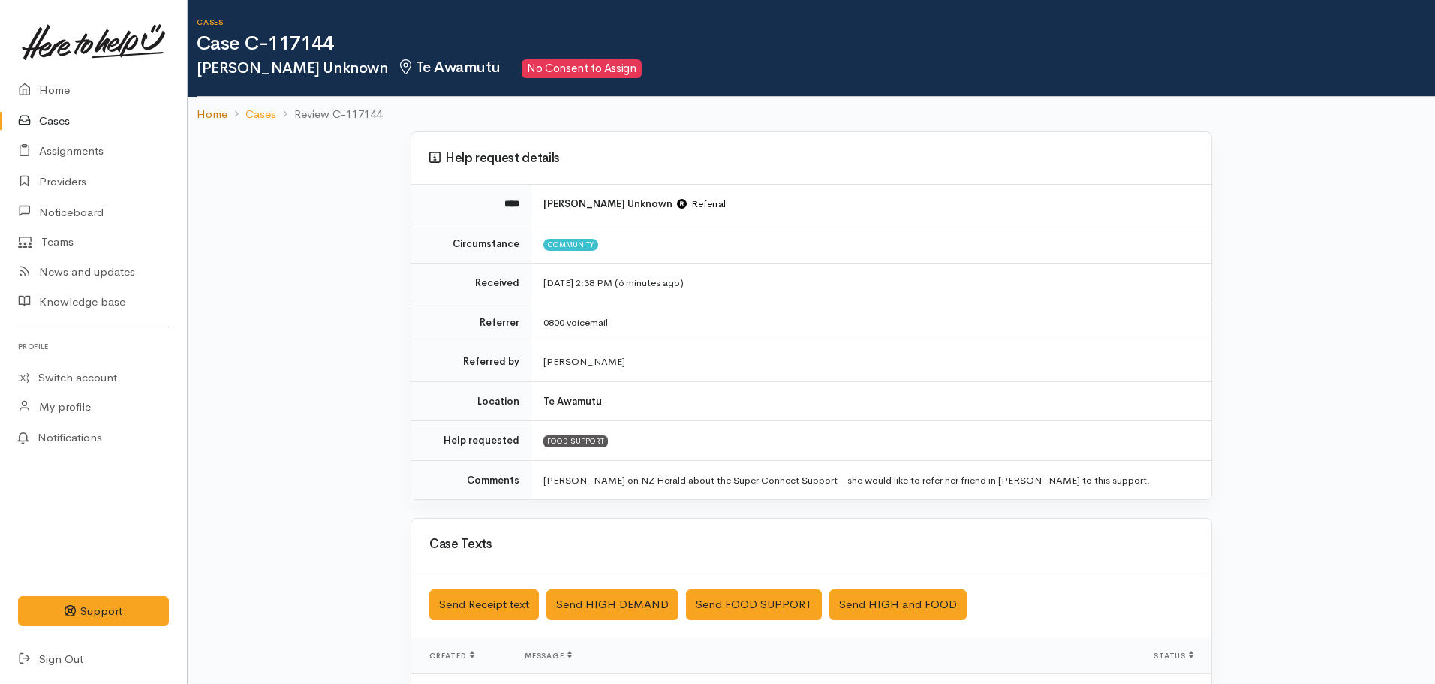
click at [202, 112] on link "Home" at bounding box center [212, 114] width 31 height 17
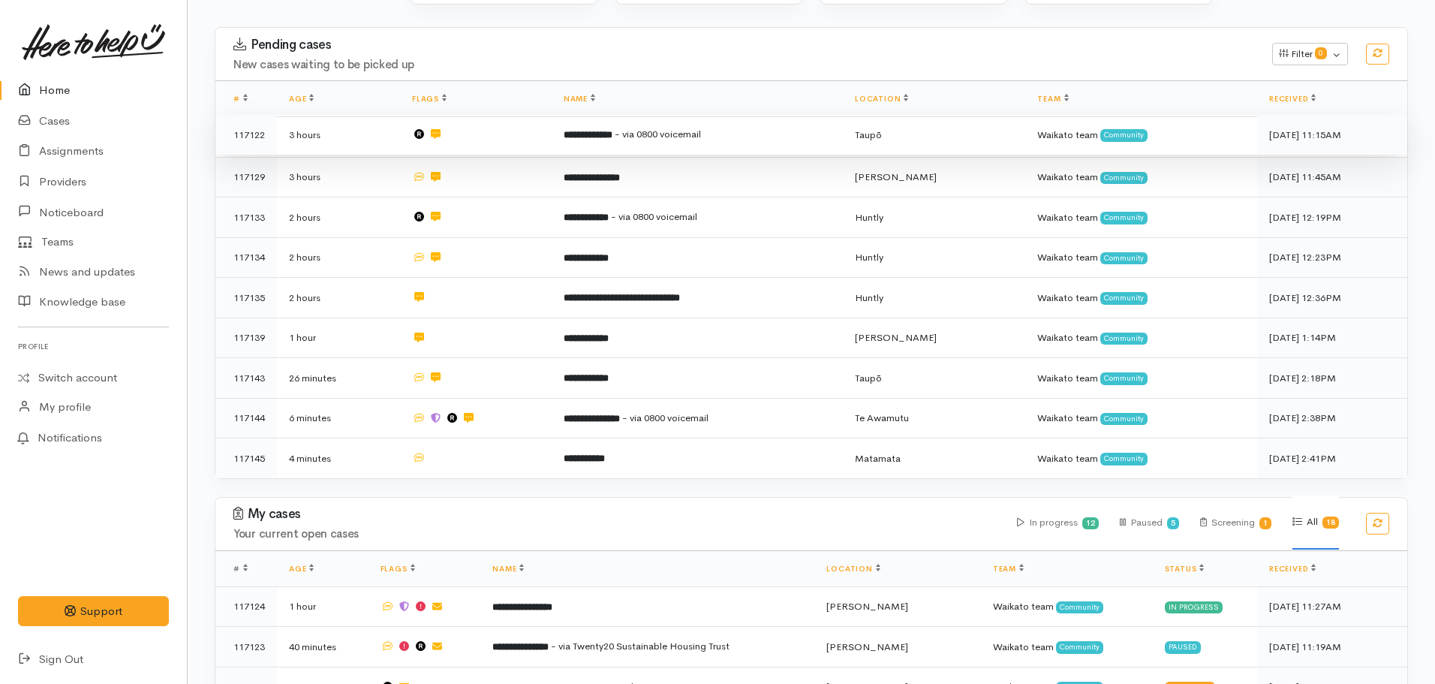
scroll to position [211, 0]
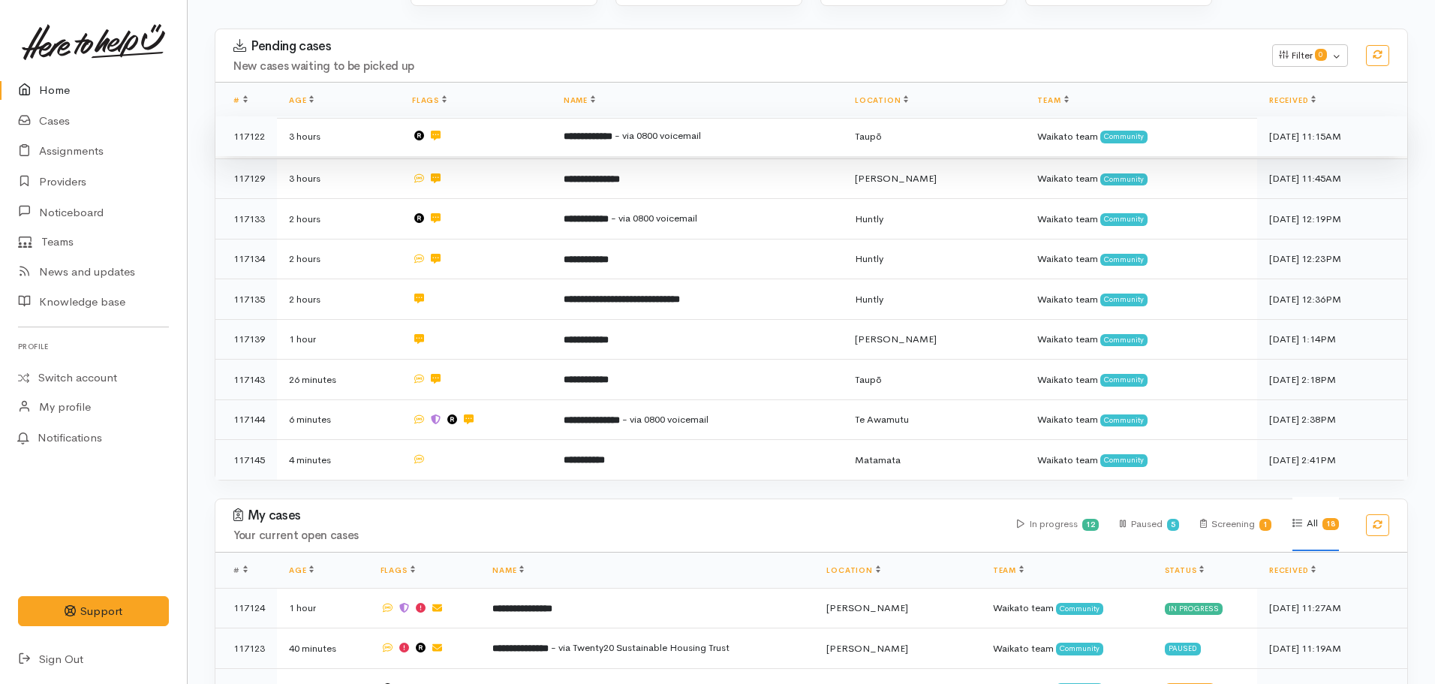
click at [612, 135] on b "**********" at bounding box center [588, 136] width 49 height 10
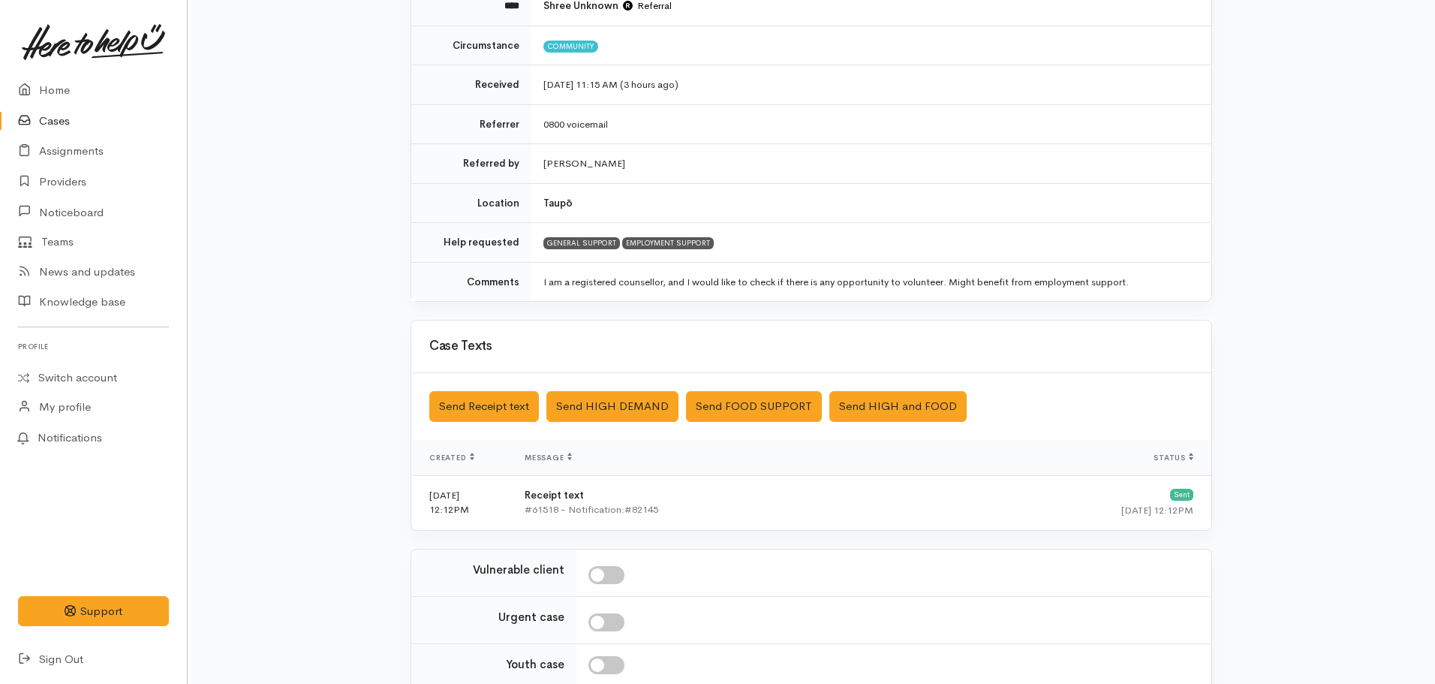
scroll to position [338, 0]
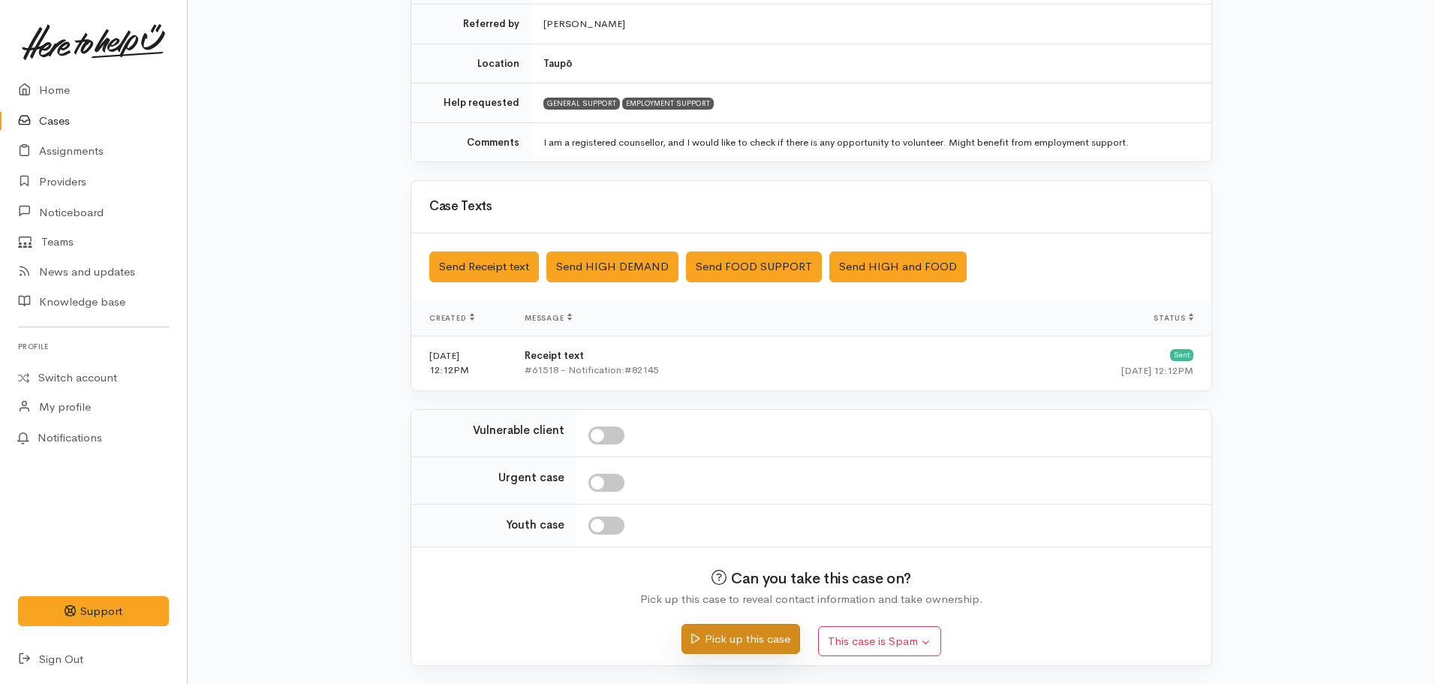
click at [742, 631] on button "Pick up this case" at bounding box center [740, 639] width 118 height 31
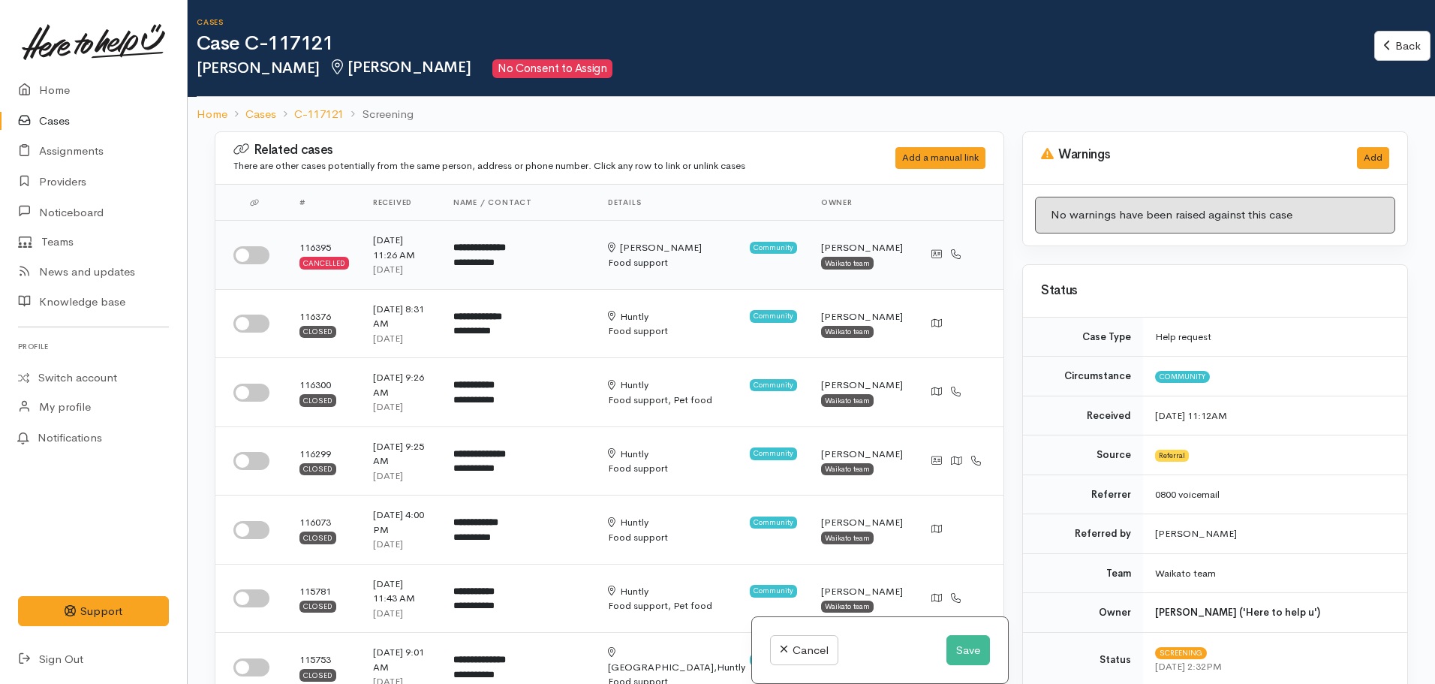
click at [260, 246] on input "checkbox" at bounding box center [251, 255] width 36 height 18
checkbox input "true"
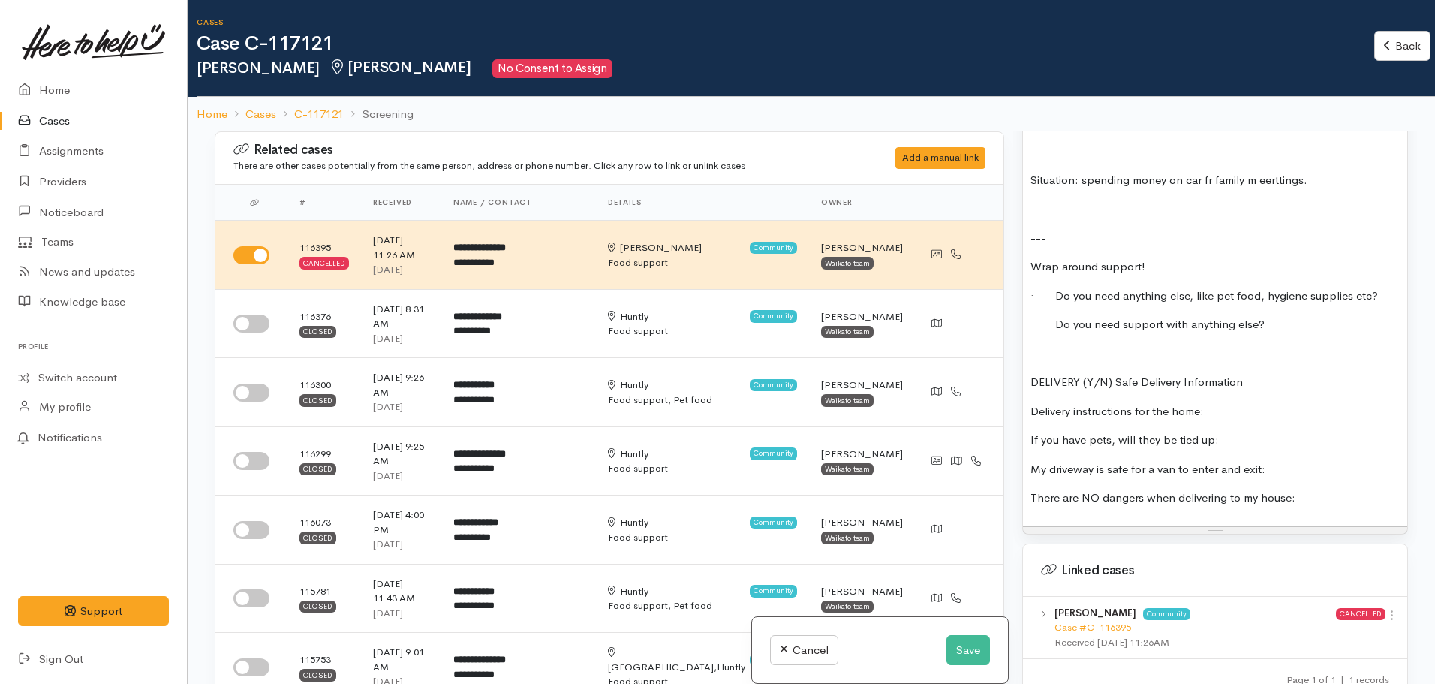
scroll to position [1637, 0]
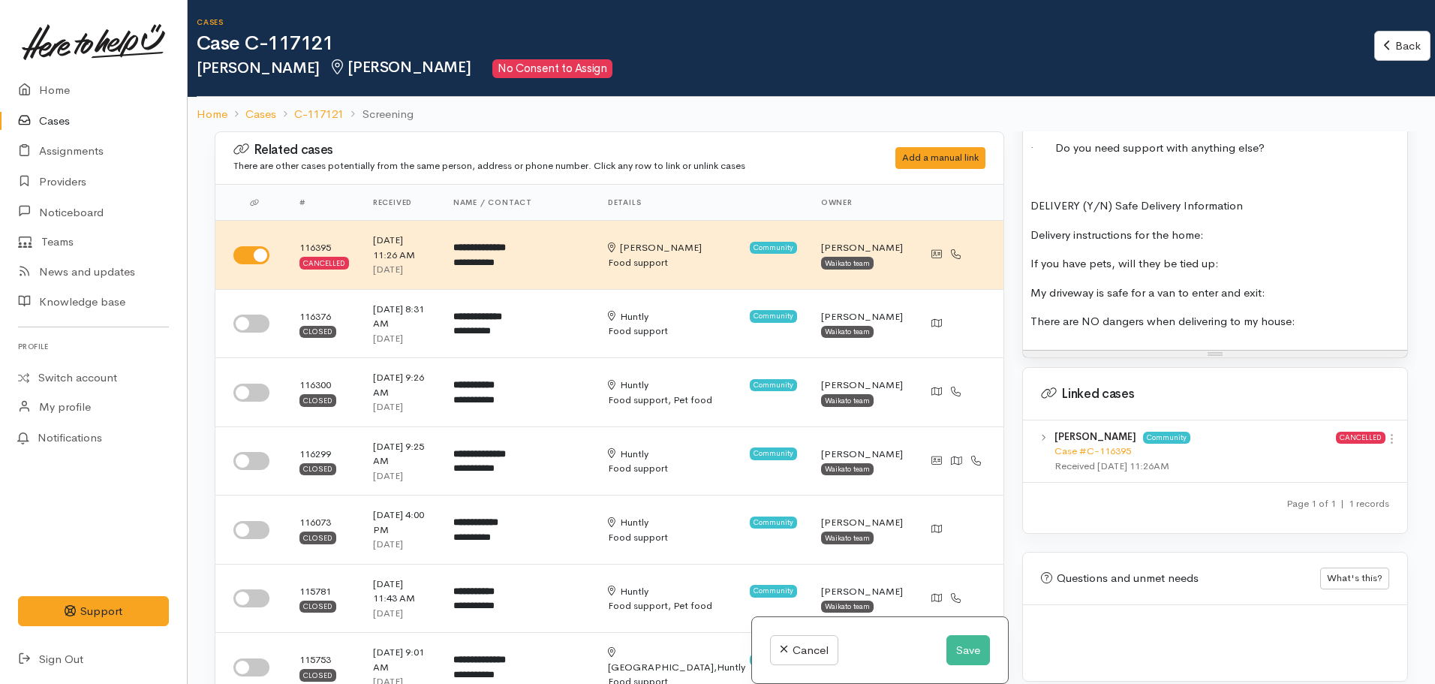
click at [1102, 443] on div "Case #C-116395" at bounding box center [1194, 450] width 281 height 15
click at [1102, 444] on link "Case #C-116395" at bounding box center [1092, 450] width 77 height 13
click at [257, 452] on input "checkbox" at bounding box center [251, 461] width 36 height 18
checkbox input "true"
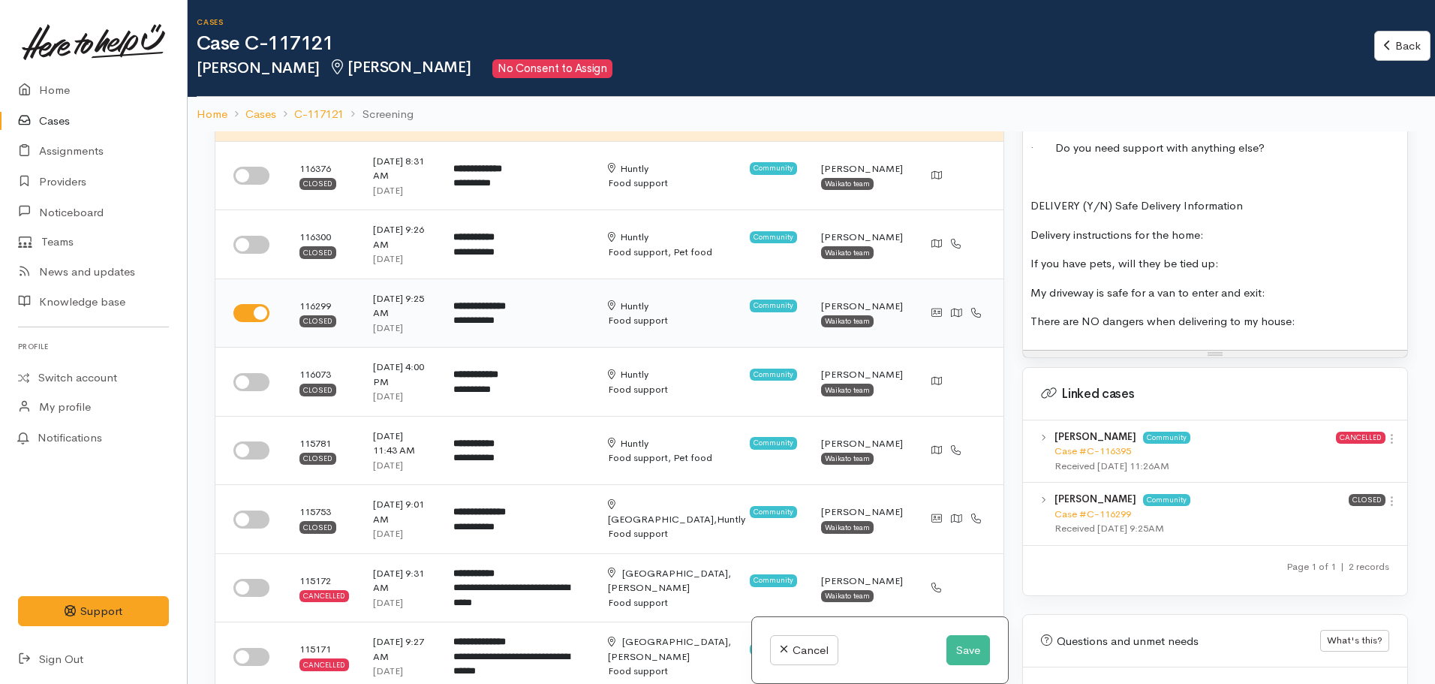
scroll to position [164, 0]
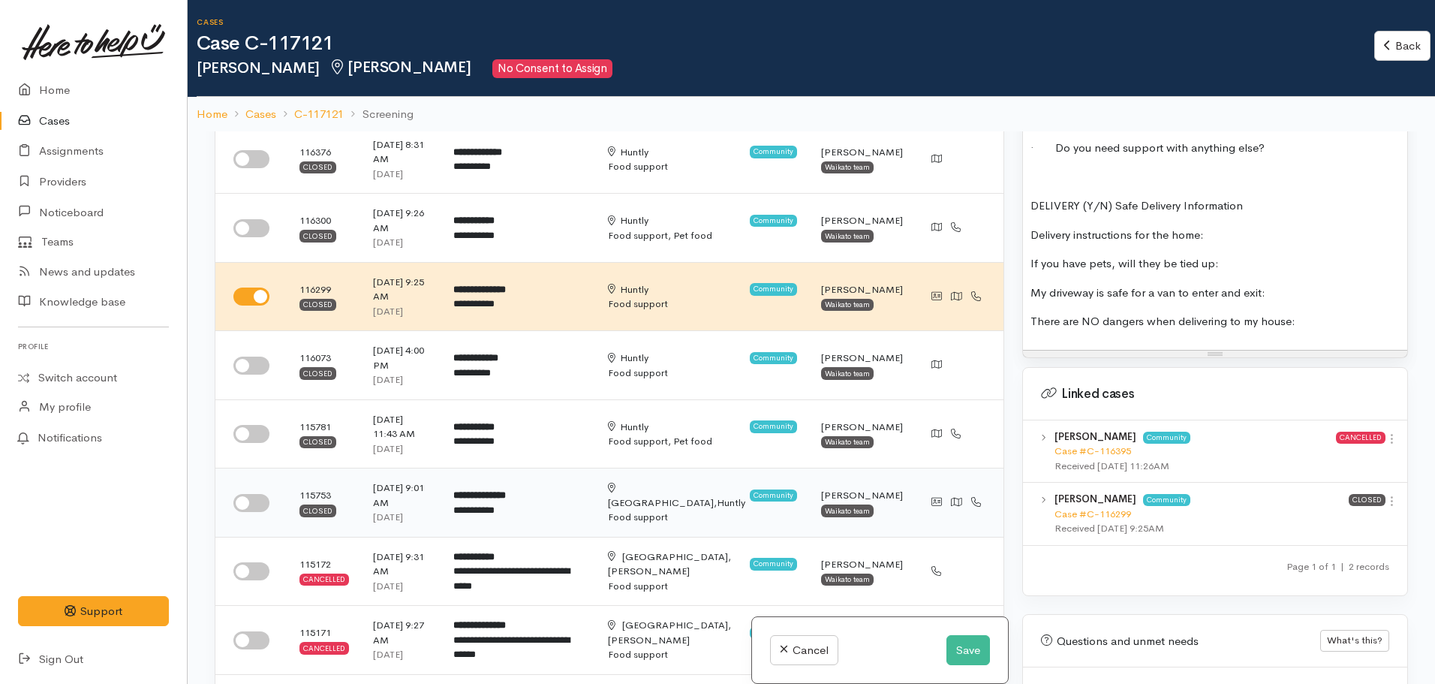
click at [250, 494] on input "checkbox" at bounding box center [251, 503] width 36 height 18
checkbox input "true"
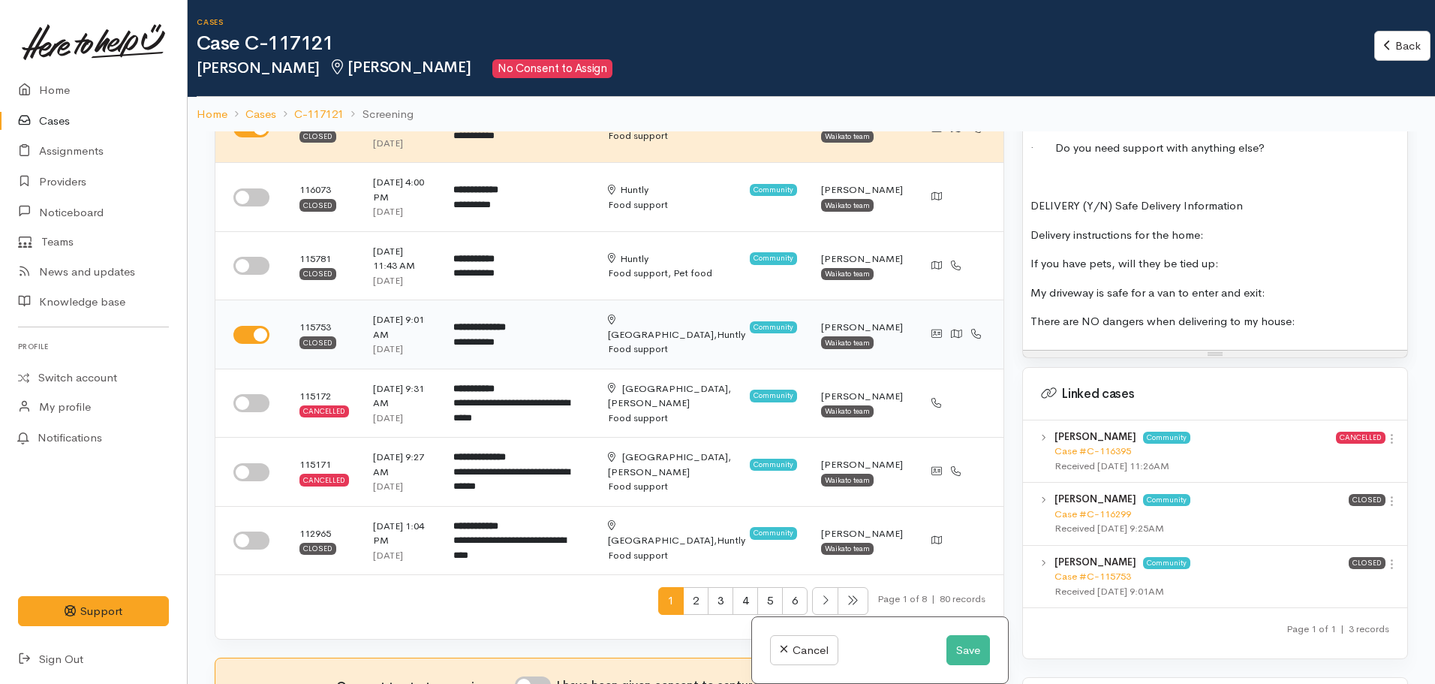
scroll to position [335, 0]
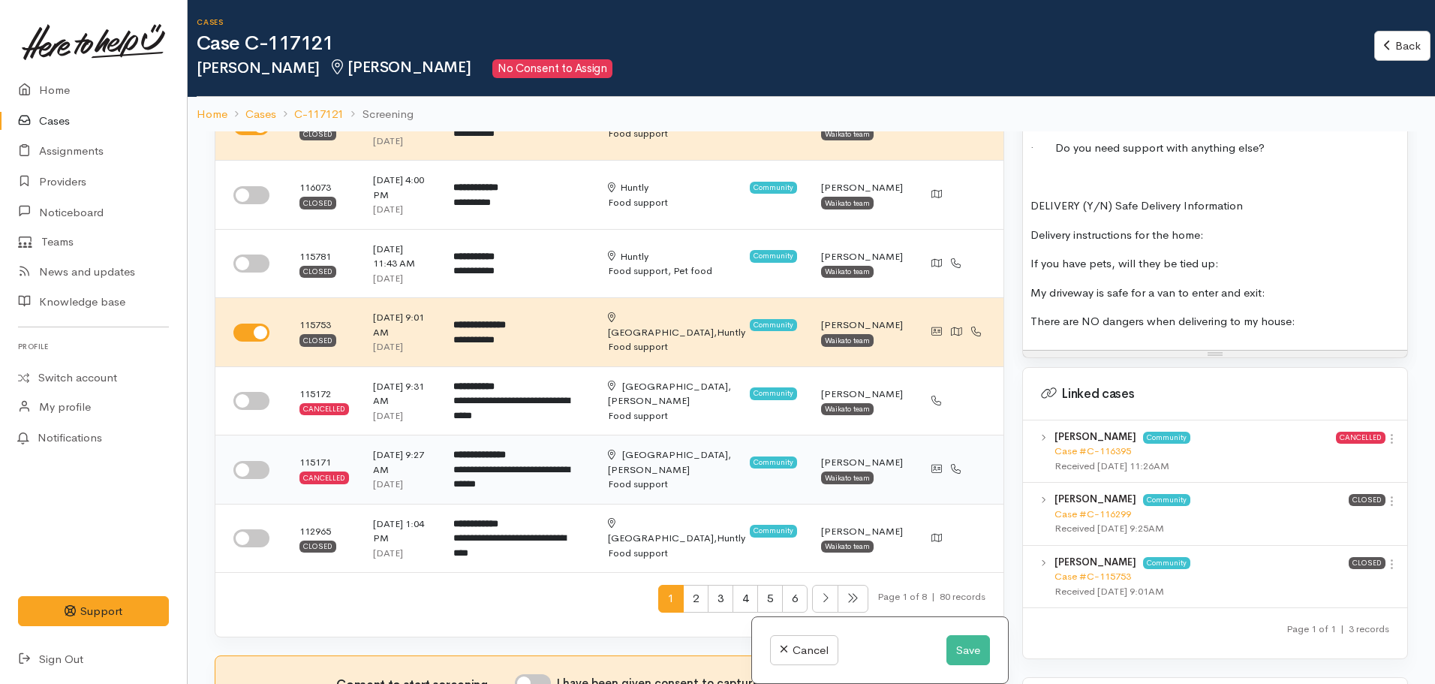
click at [245, 461] on input "checkbox" at bounding box center [251, 470] width 36 height 18
checkbox input "true"
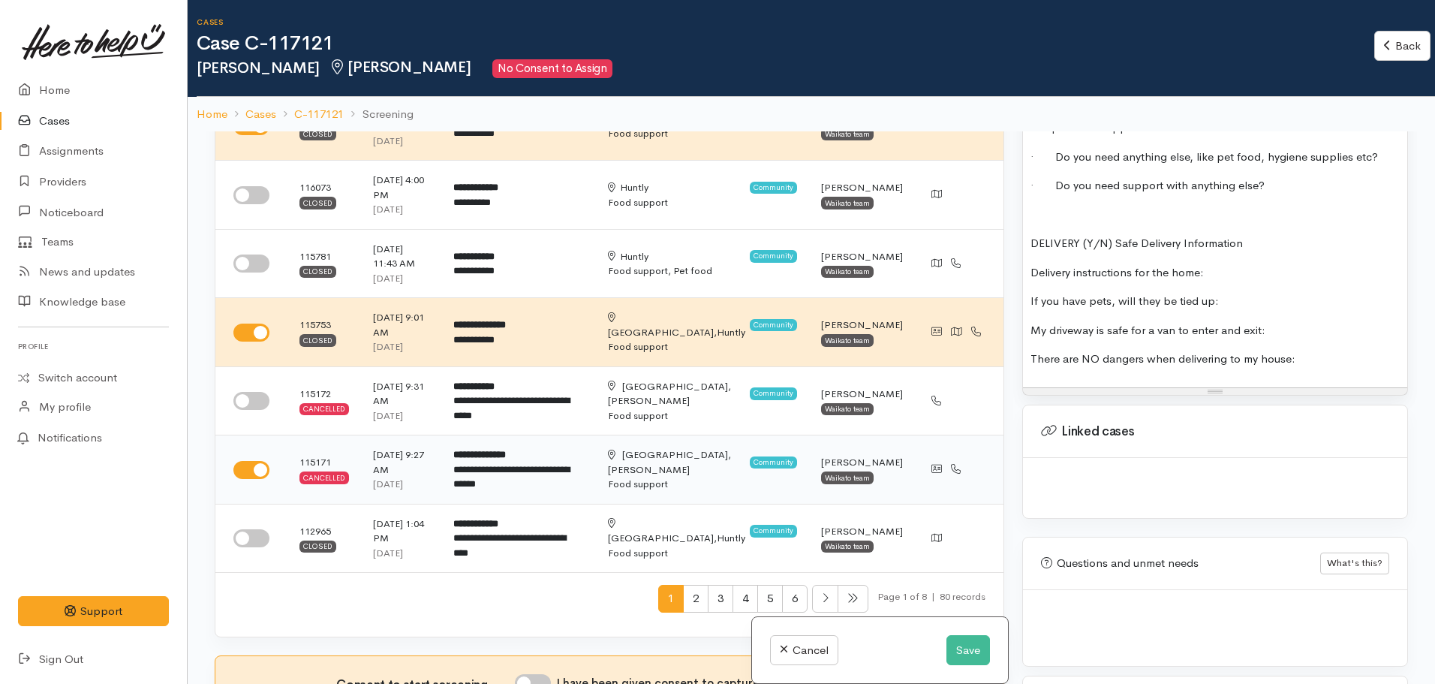
scroll to position [1637, 0]
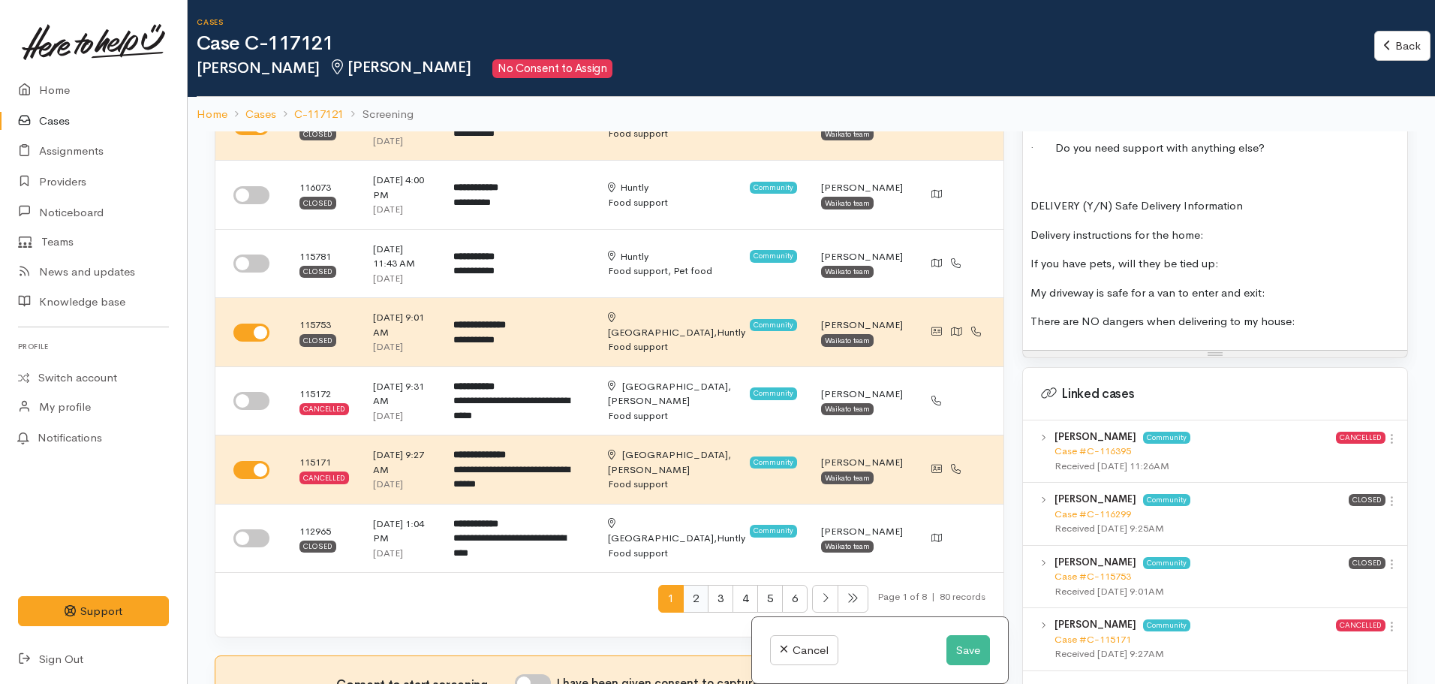
click at [688, 585] on span "2" at bounding box center [696, 599] width 26 height 28
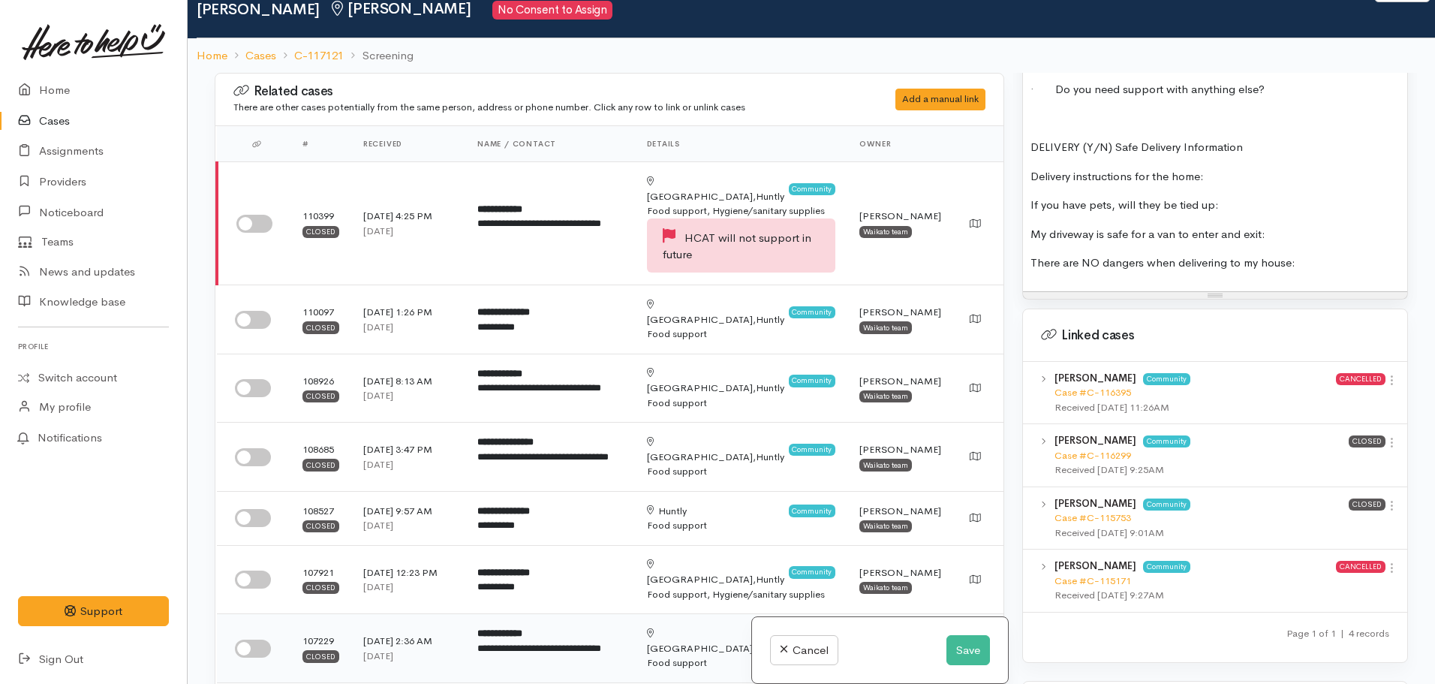
scroll to position [59, 0]
click at [251, 215] on input "checkbox" at bounding box center [254, 224] width 36 height 18
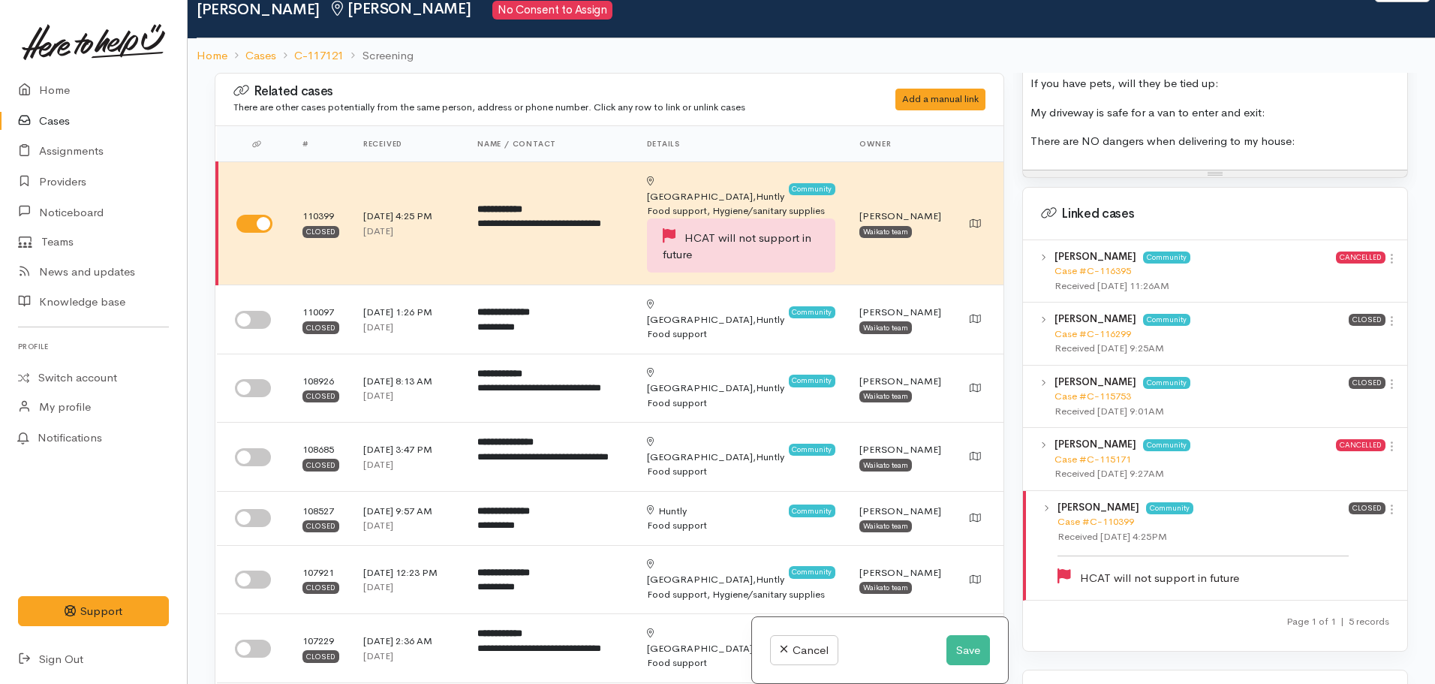
scroll to position [1761, 0]
click at [1114, 513] on link "Case #C-110399" at bounding box center [1095, 519] width 77 height 13
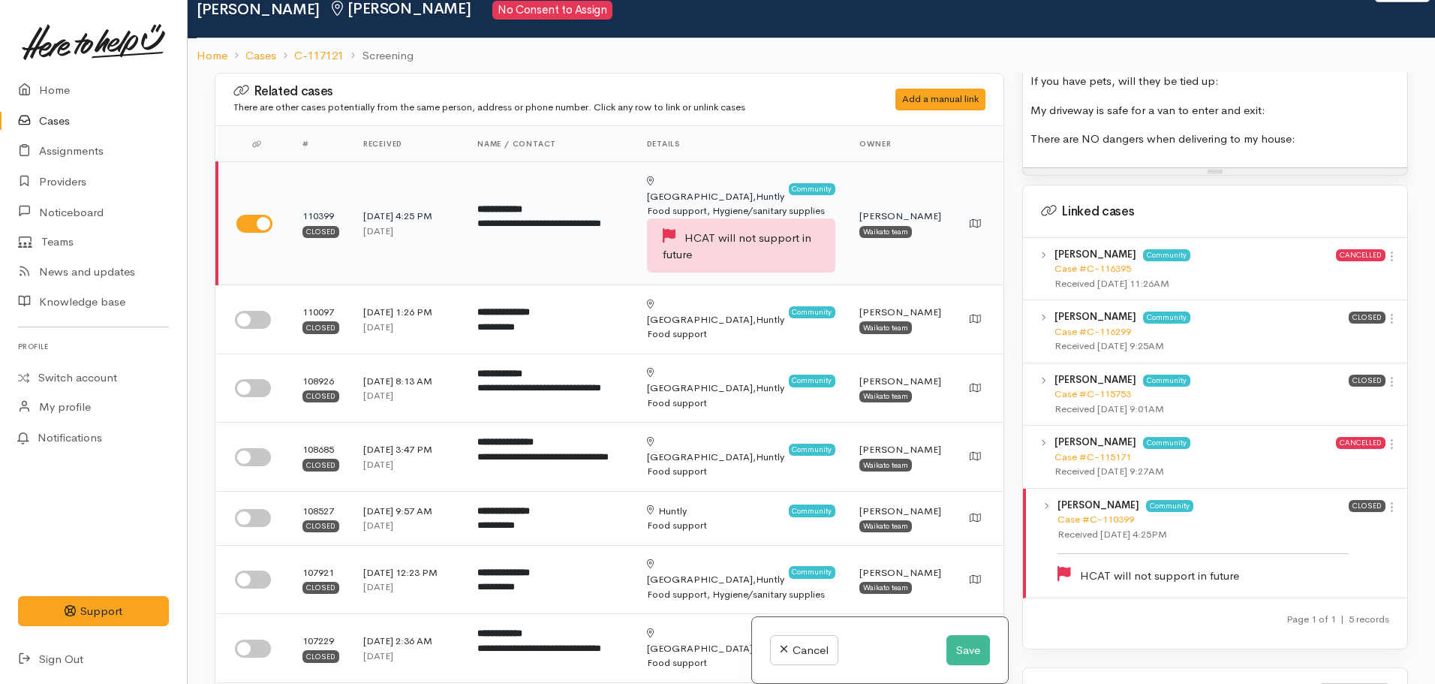
click at [262, 224] on input "checkbox" at bounding box center [254, 224] width 36 height 18
checkbox input "false"
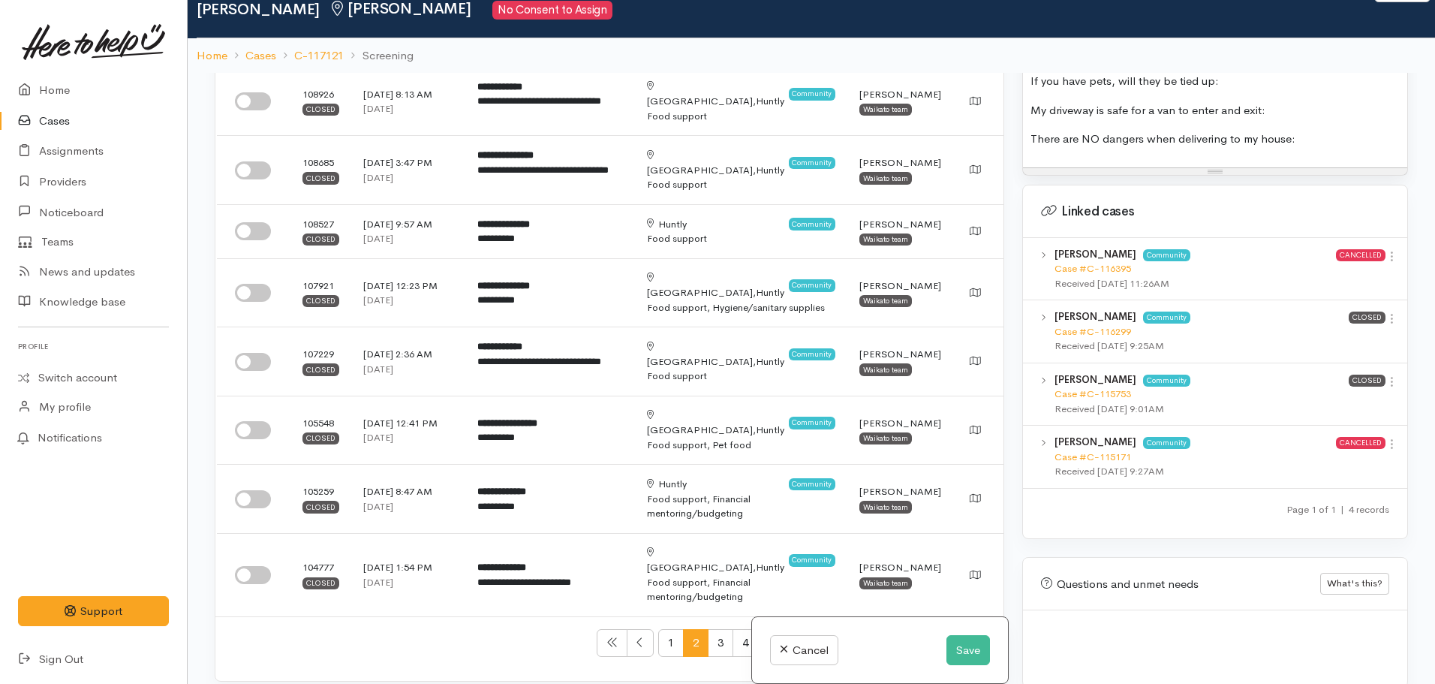
scroll to position [289, 0]
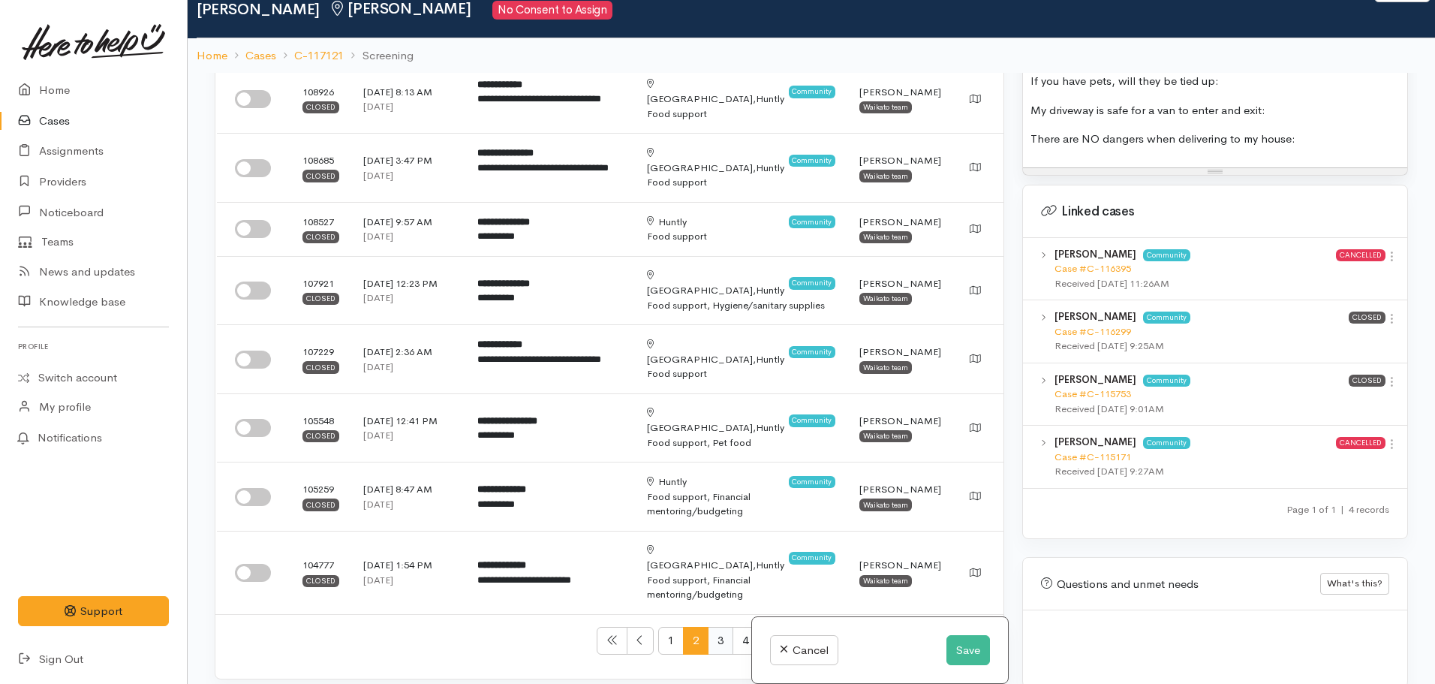
click at [711, 627] on span "3" at bounding box center [721, 641] width 26 height 28
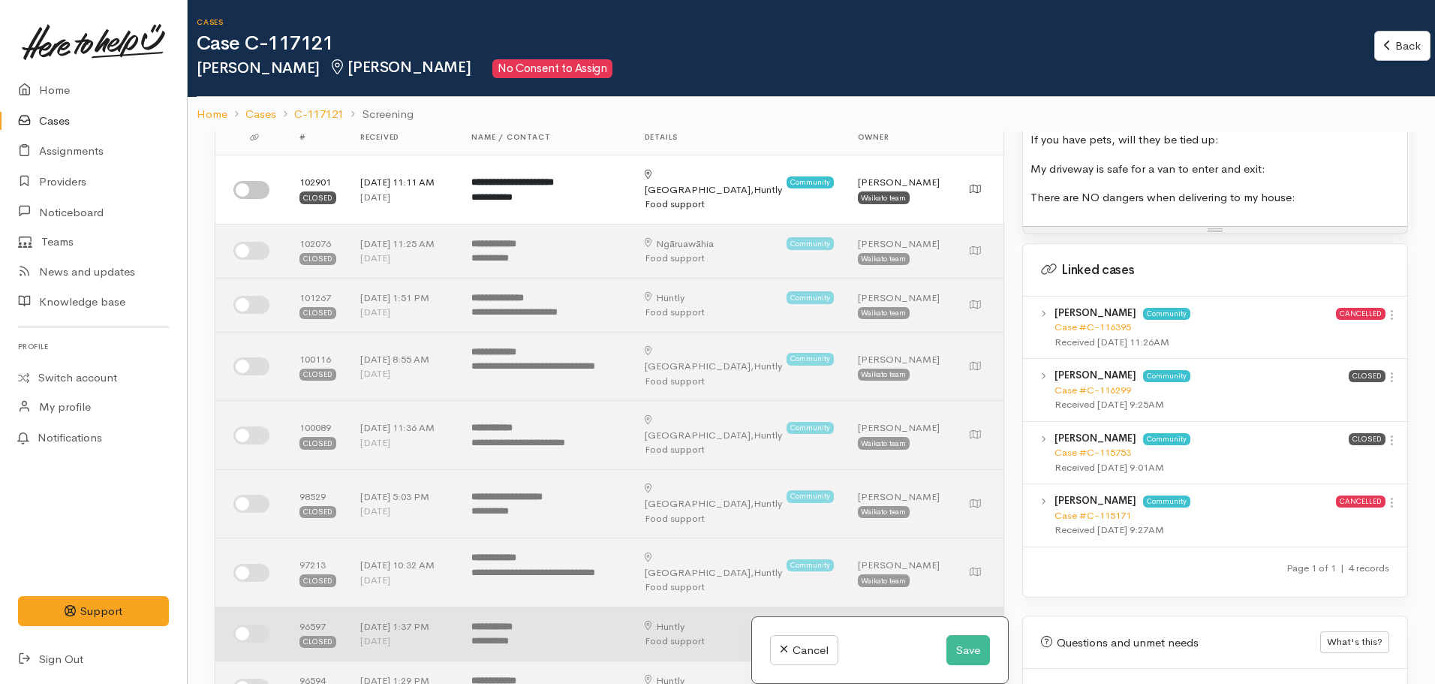
scroll to position [0, 0]
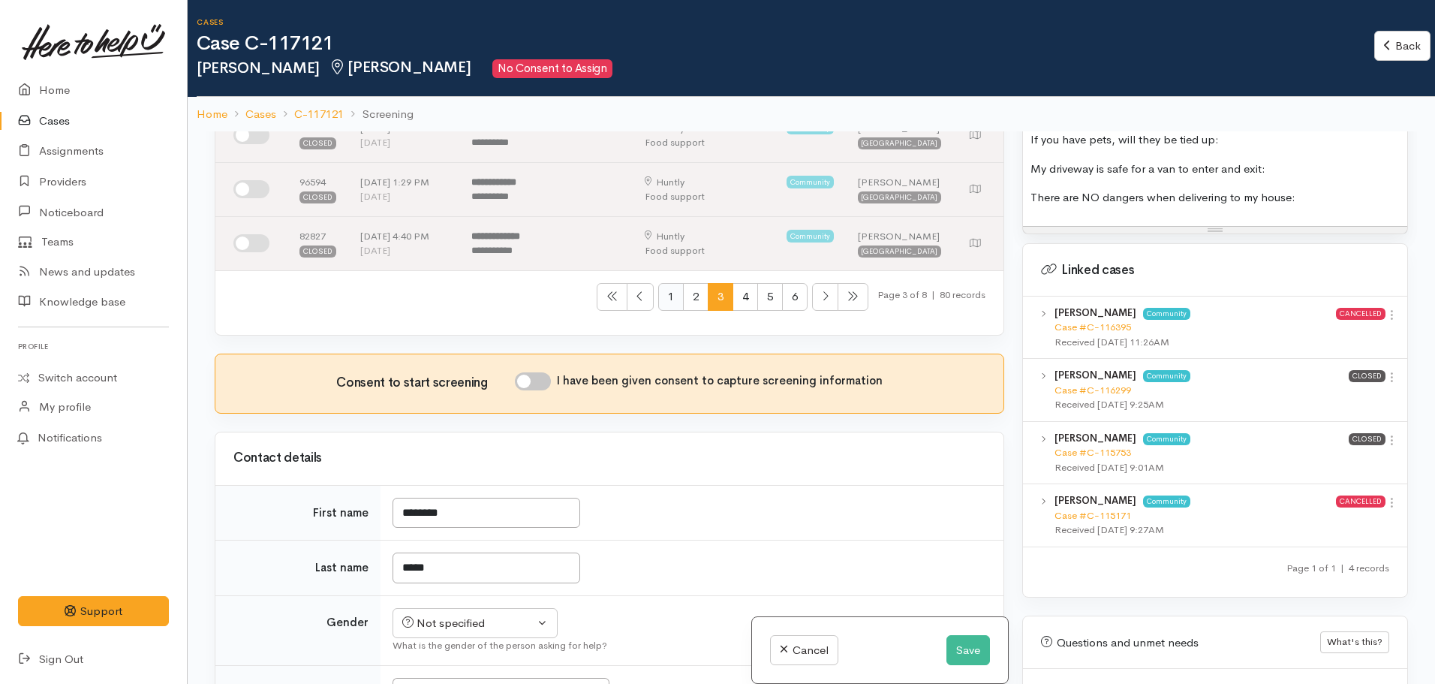
click at [658, 283] on span "1" at bounding box center [671, 297] width 26 height 28
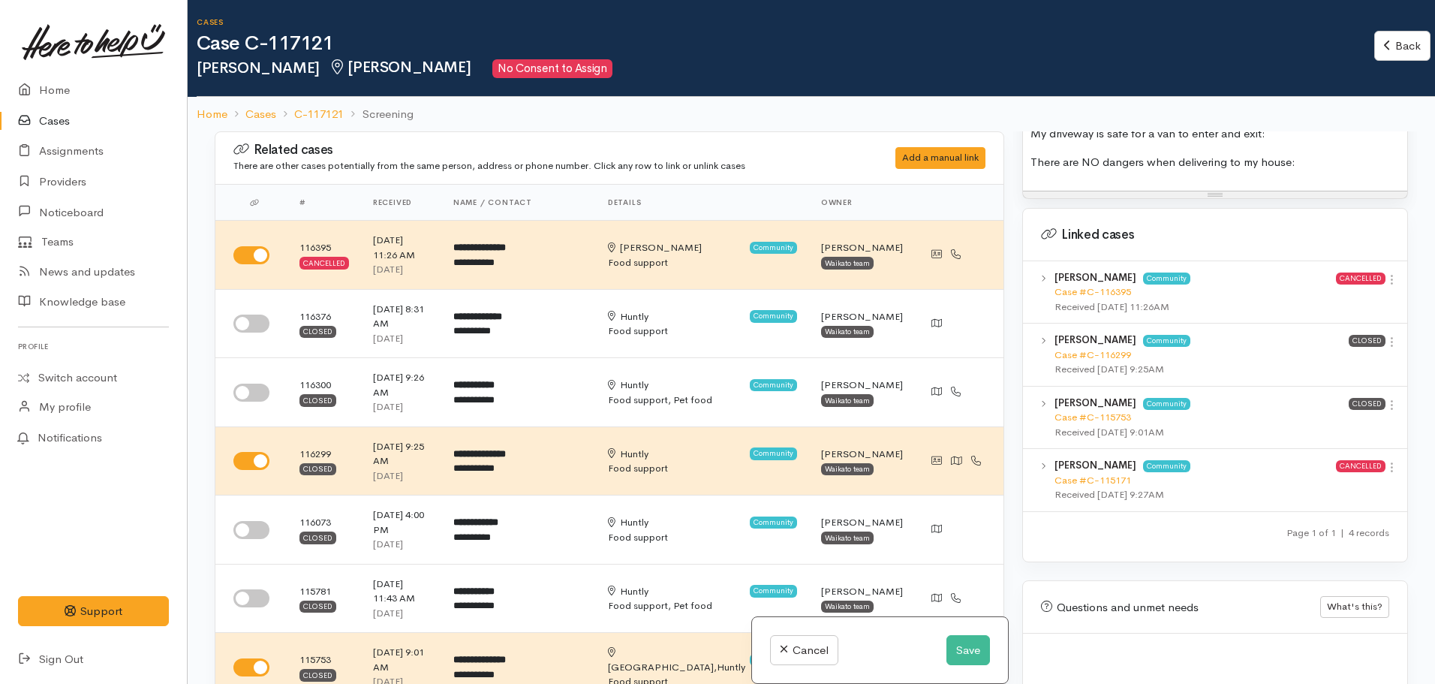
scroll to position [1809, 0]
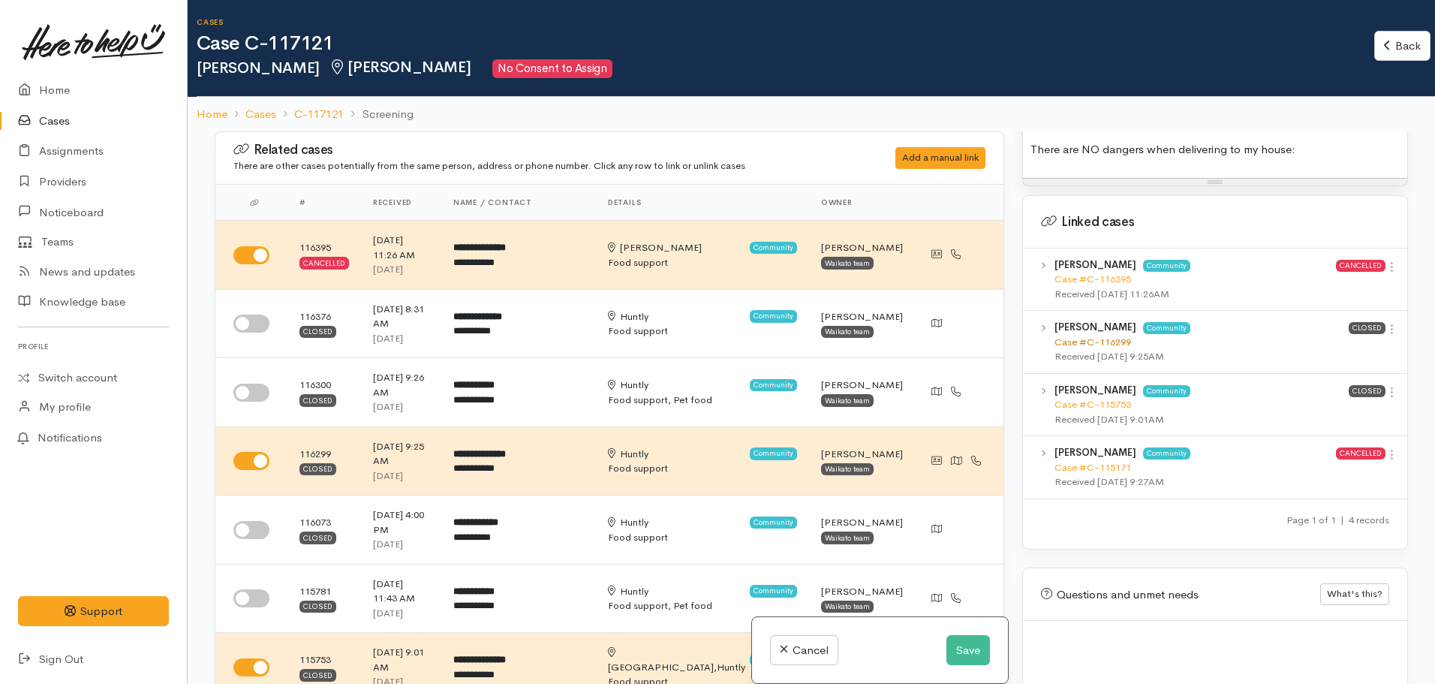
click at [1112, 335] on link "Case #C-116299" at bounding box center [1092, 341] width 77 height 13
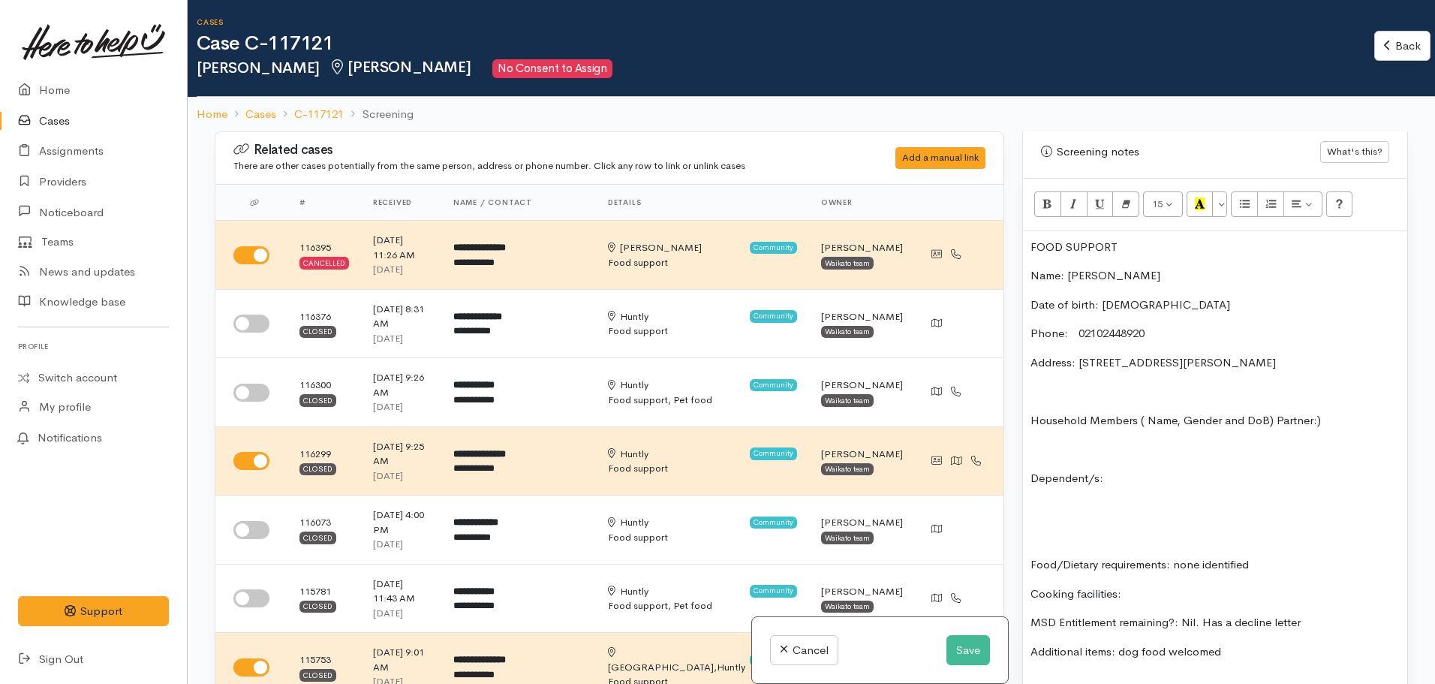
scroll to position [931, 0]
click at [1288, 356] on p "Address: 24 Burke Place, Huntly, New Zealand" at bounding box center [1214, 363] width 369 height 17
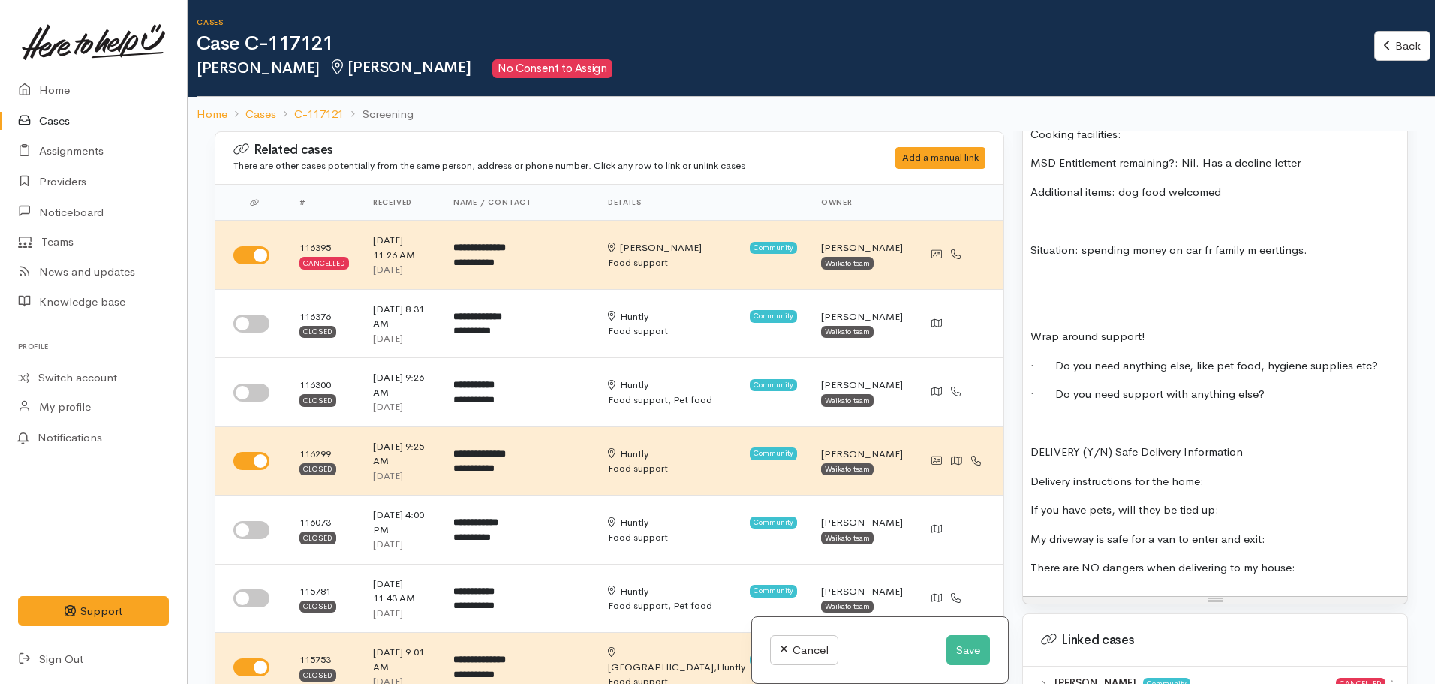
scroll to position [1392, 0]
click at [1315, 558] on p "There are NO dangers when delivering to my house:" at bounding box center [1214, 566] width 369 height 17
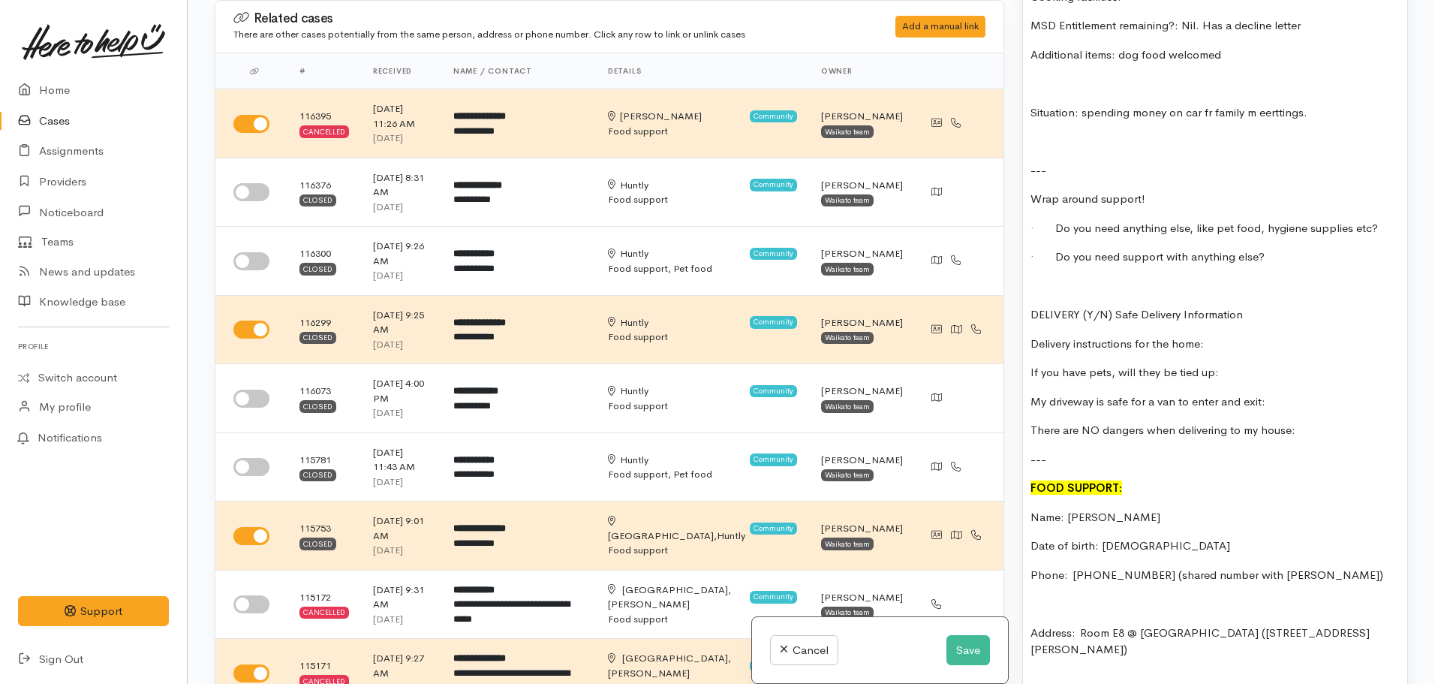
scroll to position [1393, 0]
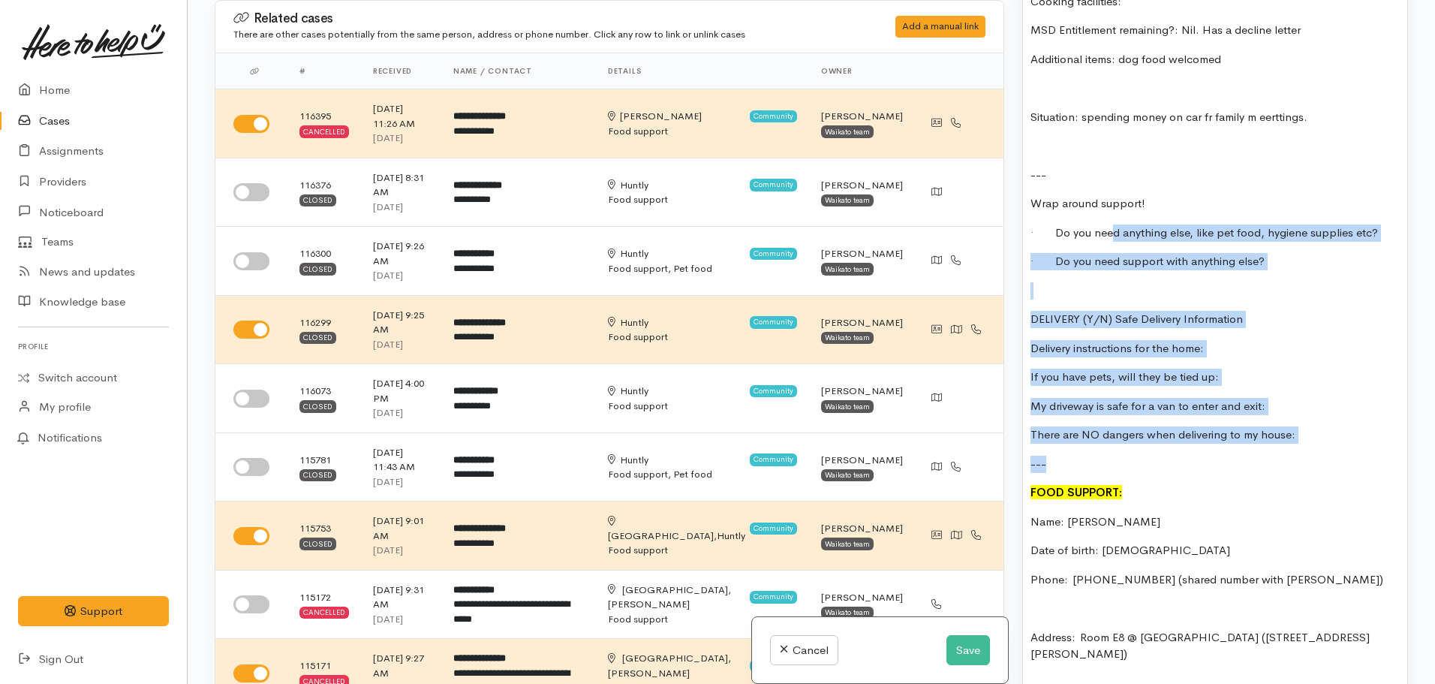
drag, startPoint x: 1314, startPoint y: 431, endPoint x: 1108, endPoint y: 221, distance: 294.5
click at [1108, 221] on div "FOOD SUPPORT Name: Caroline Waahi Date of birth: feb.12.1967 Phone: 02102448920…" at bounding box center [1215, 316] width 384 height 1354
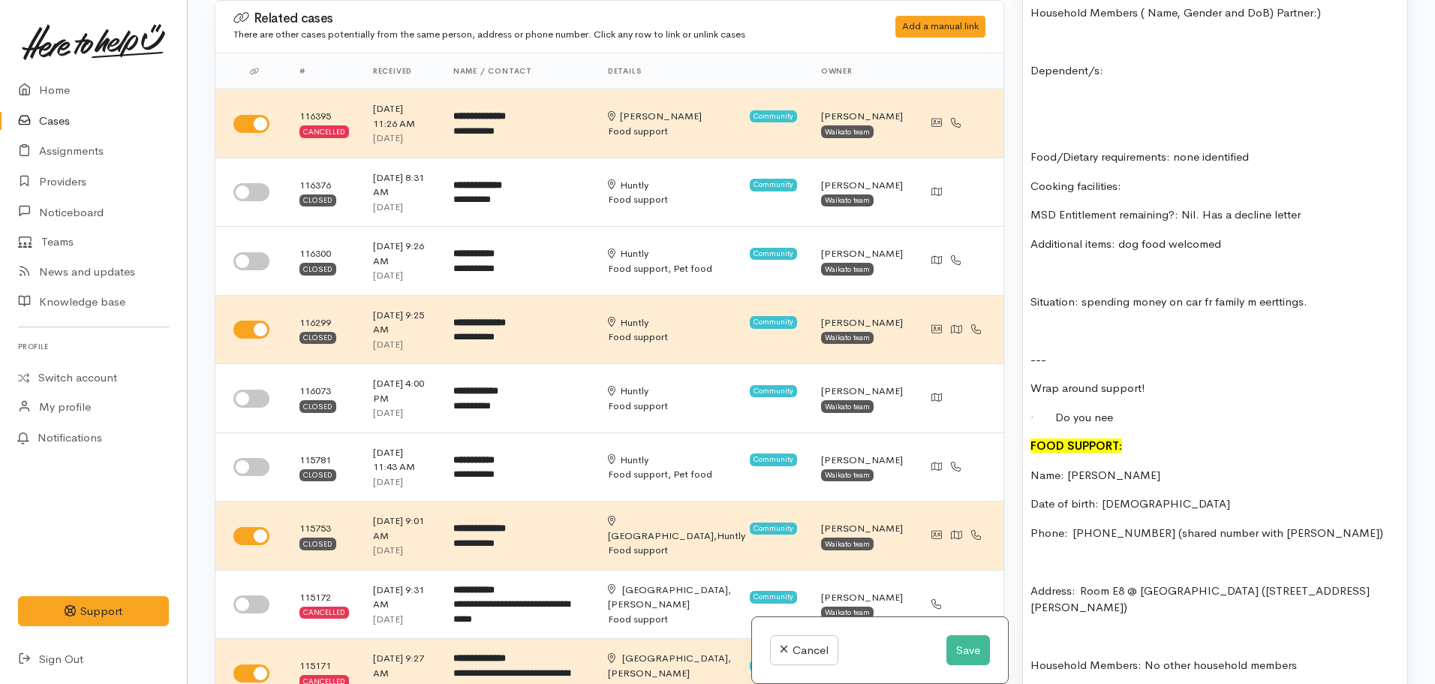
scroll to position [1206, 0]
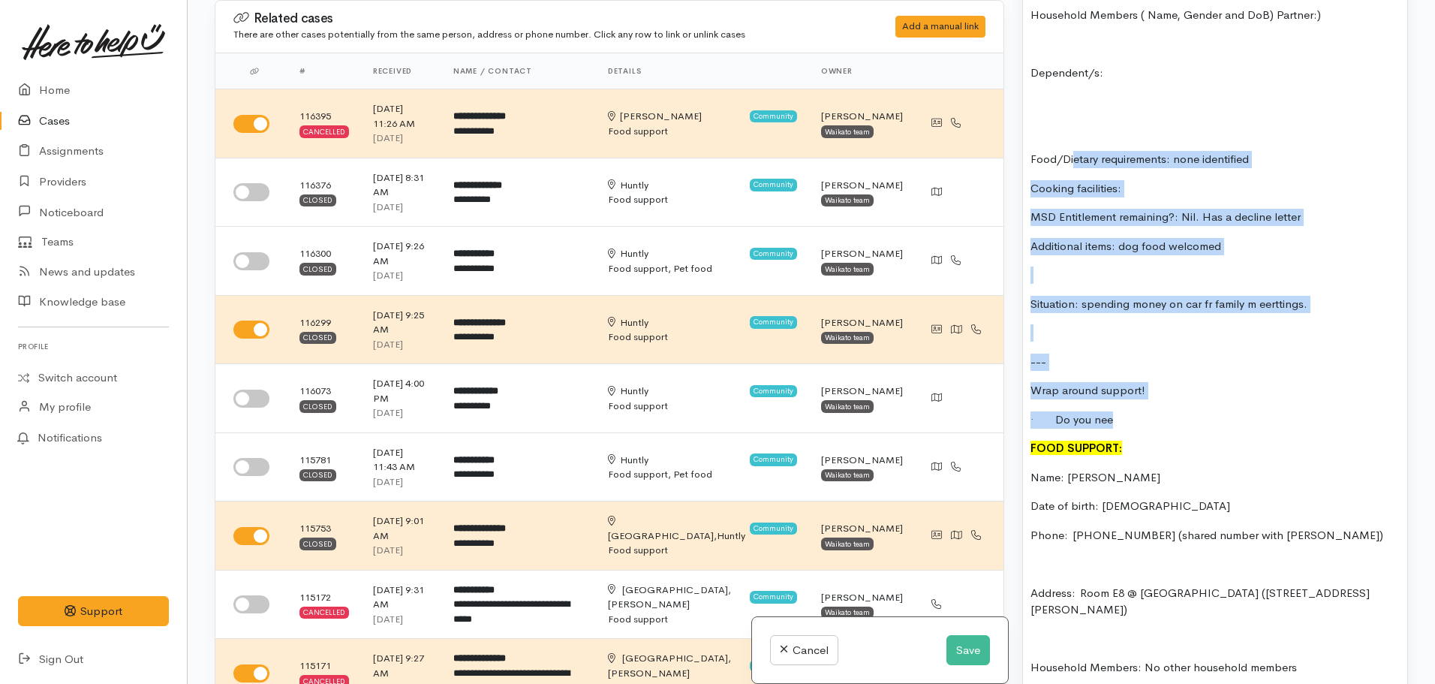
drag, startPoint x: 1126, startPoint y: 407, endPoint x: 1071, endPoint y: 119, distance: 293.4
click at [1071, 119] on div "FOOD SUPPORT Name: Caroline Waahi Date of birth: feb.12.1967 Phone: 02102448920…" at bounding box center [1215, 387] width 384 height 1123
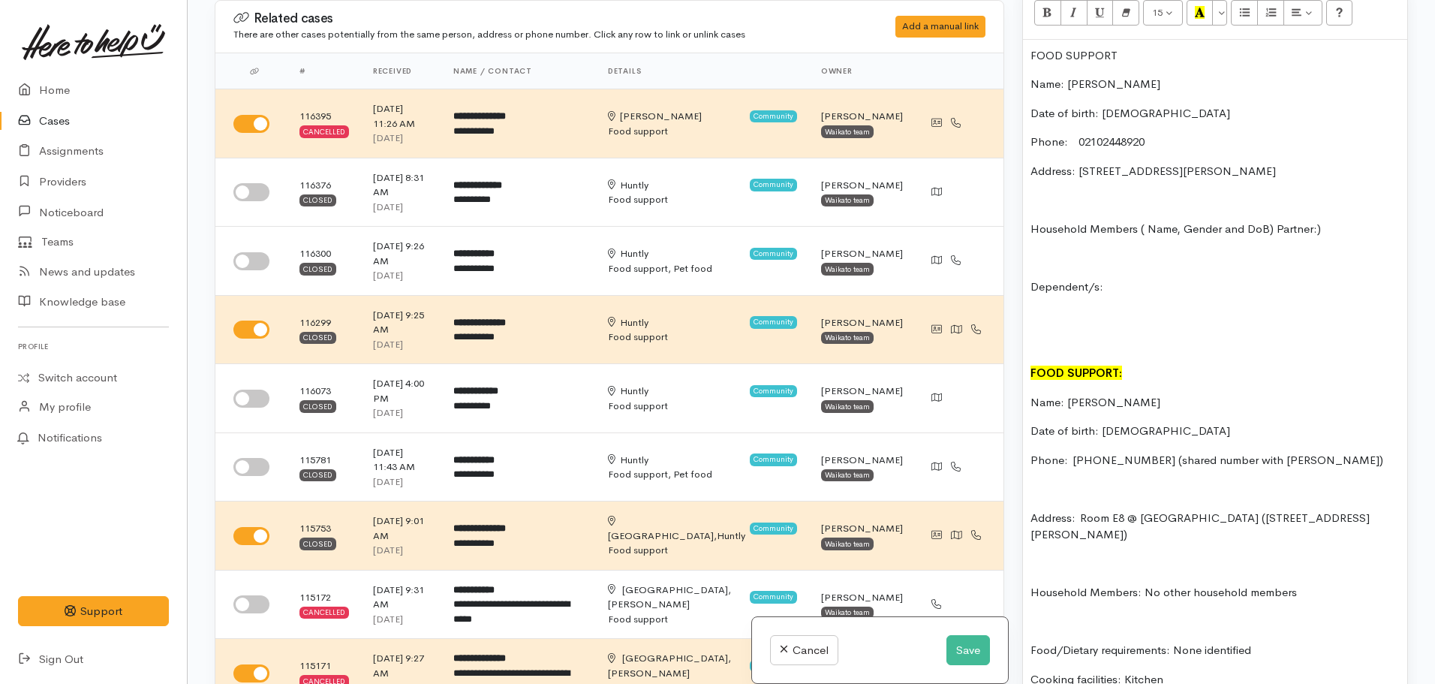
scroll to position [991, 0]
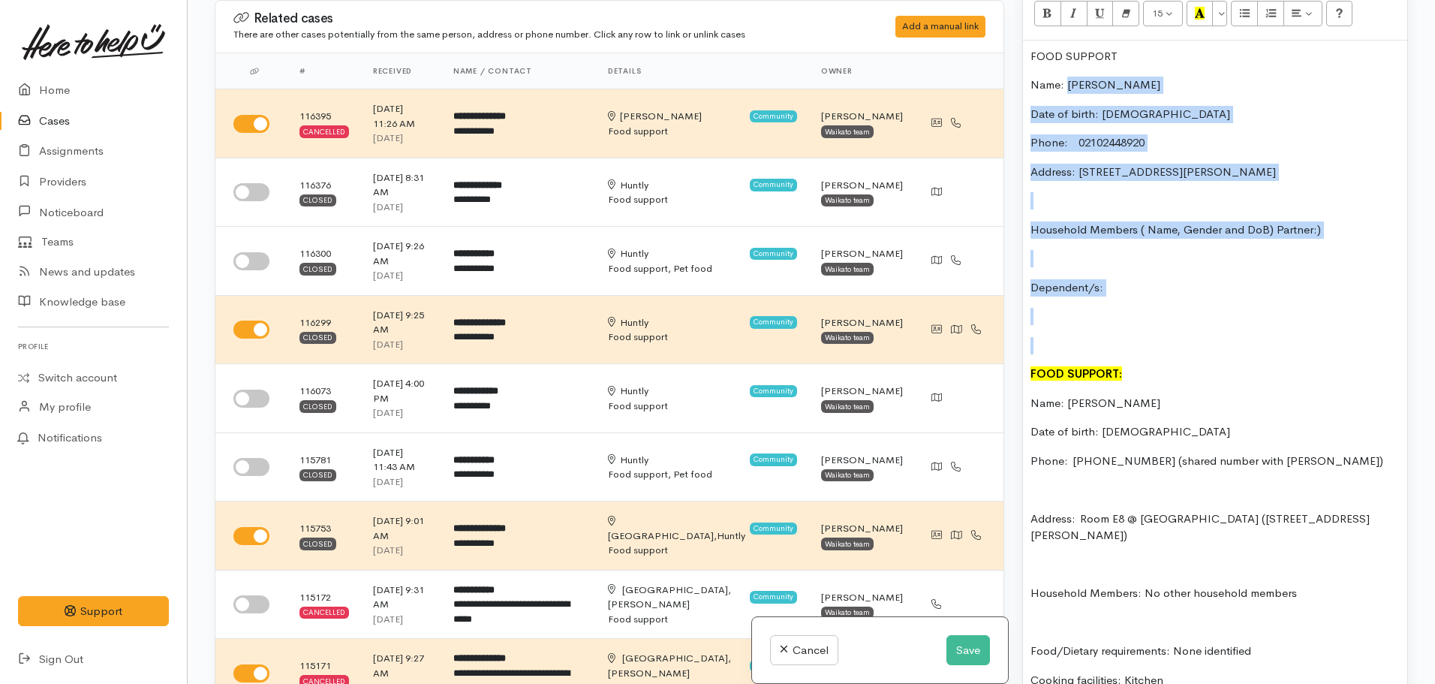
drag, startPoint x: 1055, startPoint y: 326, endPoint x: 1068, endPoint y: 65, distance: 262.2
click at [1068, 65] on div "FOOD SUPPORT Name: Caroline Waahi Date of birth: feb.12.1967 Phone: 02102448920…" at bounding box center [1215, 458] width 384 height 834
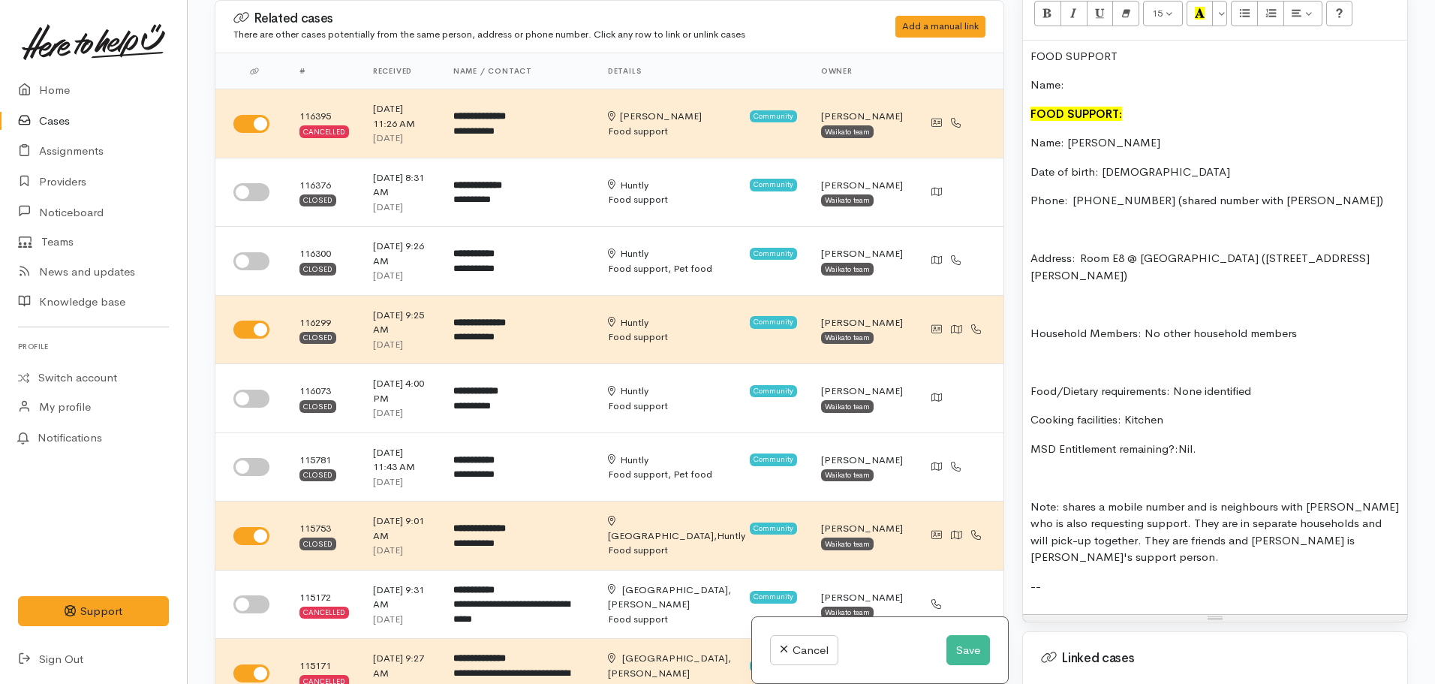
click at [1030, 107] on font "FOOD SUPPORT:" at bounding box center [1076, 114] width 92 height 14
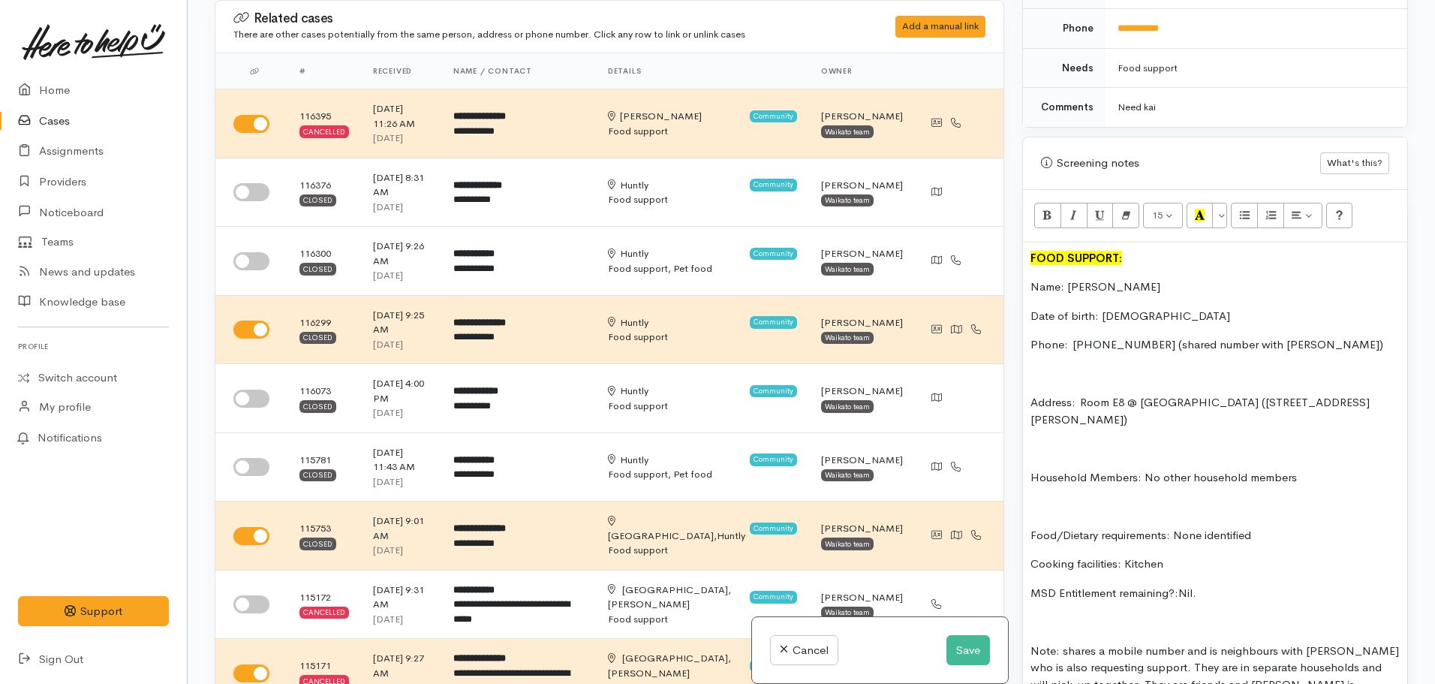
scroll to position [789, 0]
drag, startPoint x: 1287, startPoint y: 330, endPoint x: 1139, endPoint y: 333, distance: 147.9
click at [1139, 337] on p "Phone:  02102448920 (shared number with Johnny)" at bounding box center [1214, 345] width 369 height 17
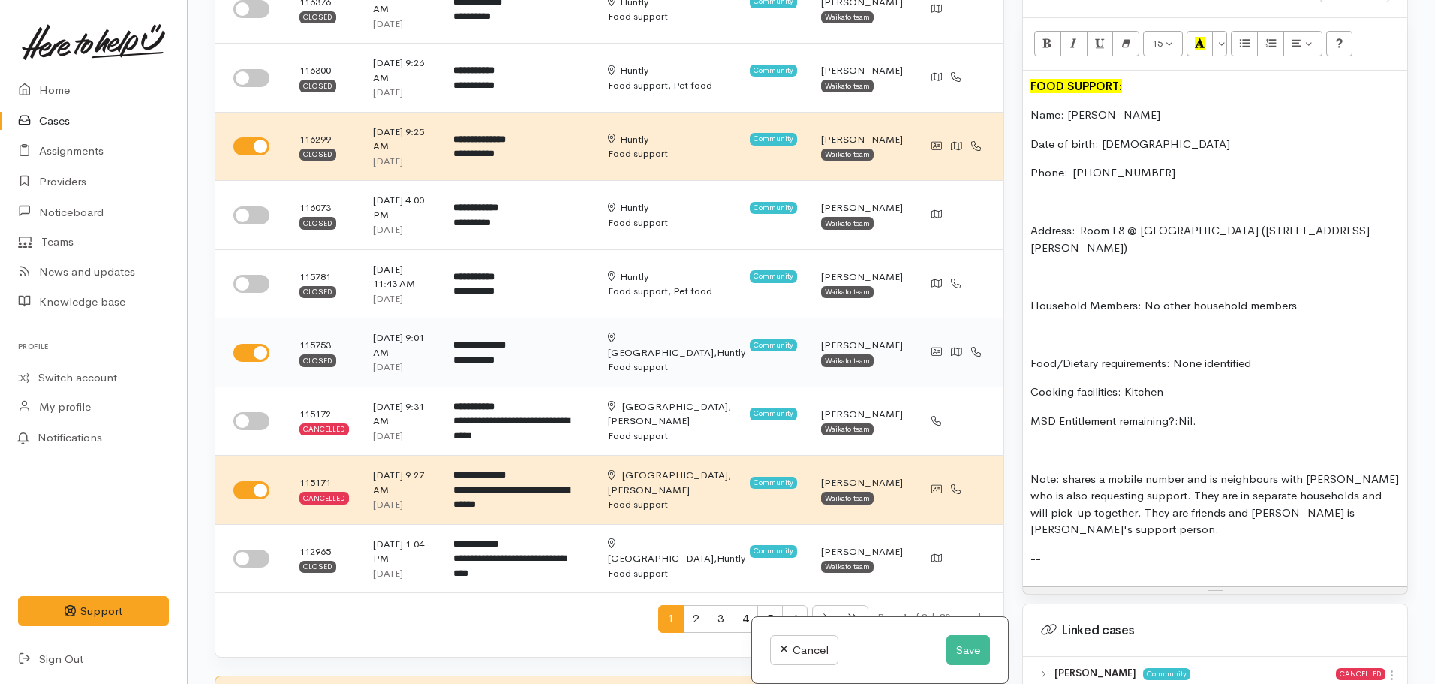
scroll to position [184, 0]
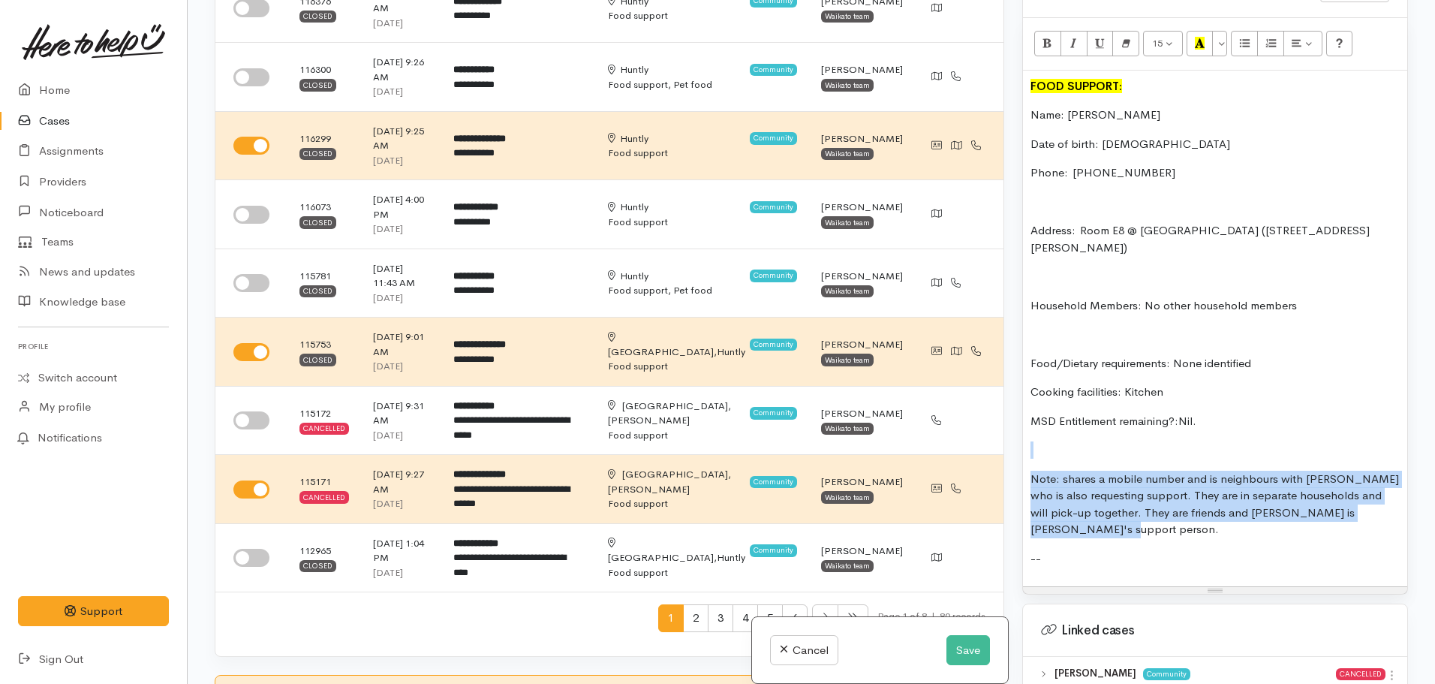
drag, startPoint x: 1081, startPoint y: 522, endPoint x: 1001, endPoint y: 442, distance: 112.5
click at [1001, 442] on div "Related cases There are other cases potentially from the same person, address o…" at bounding box center [811, 342] width 1211 height 684
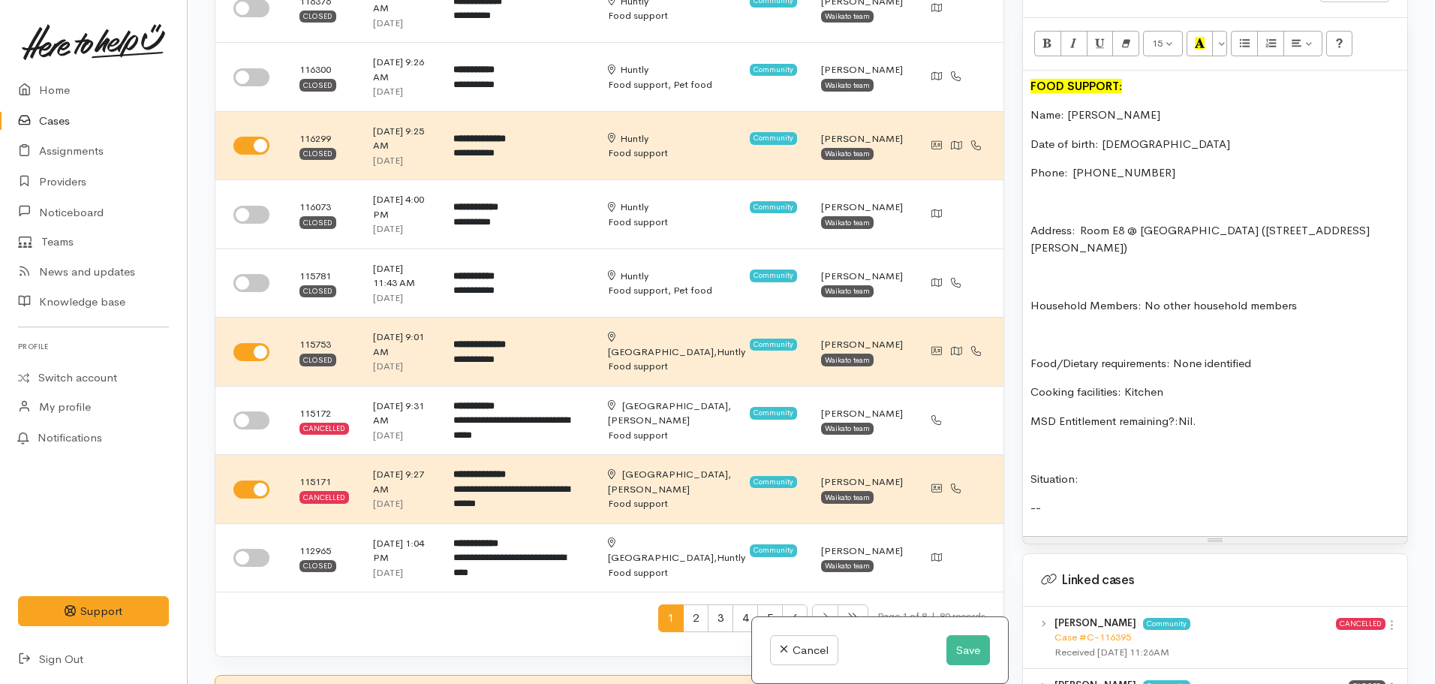
click at [1209, 414] on p "MSD Entitlement remaining?:Nil." at bounding box center [1214, 421] width 369 height 17
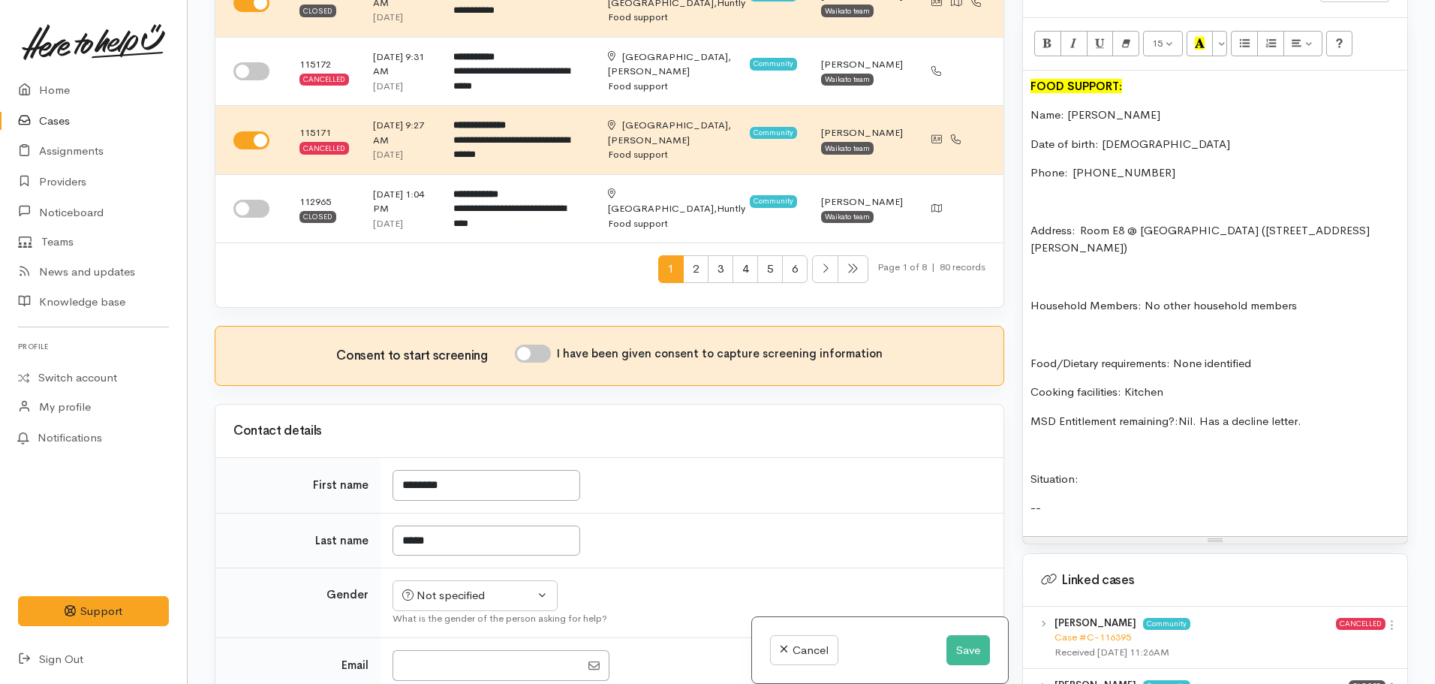
scroll to position [534, 0]
click at [539, 344] on input "I have been given consent to capture screening information" at bounding box center [533, 353] width 36 height 18
checkbox input "true"
click at [496, 586] on div "Not specified" at bounding box center [468, 594] width 132 height 17
click at [452, 667] on span "Female" at bounding box center [486, 675] width 128 height 17
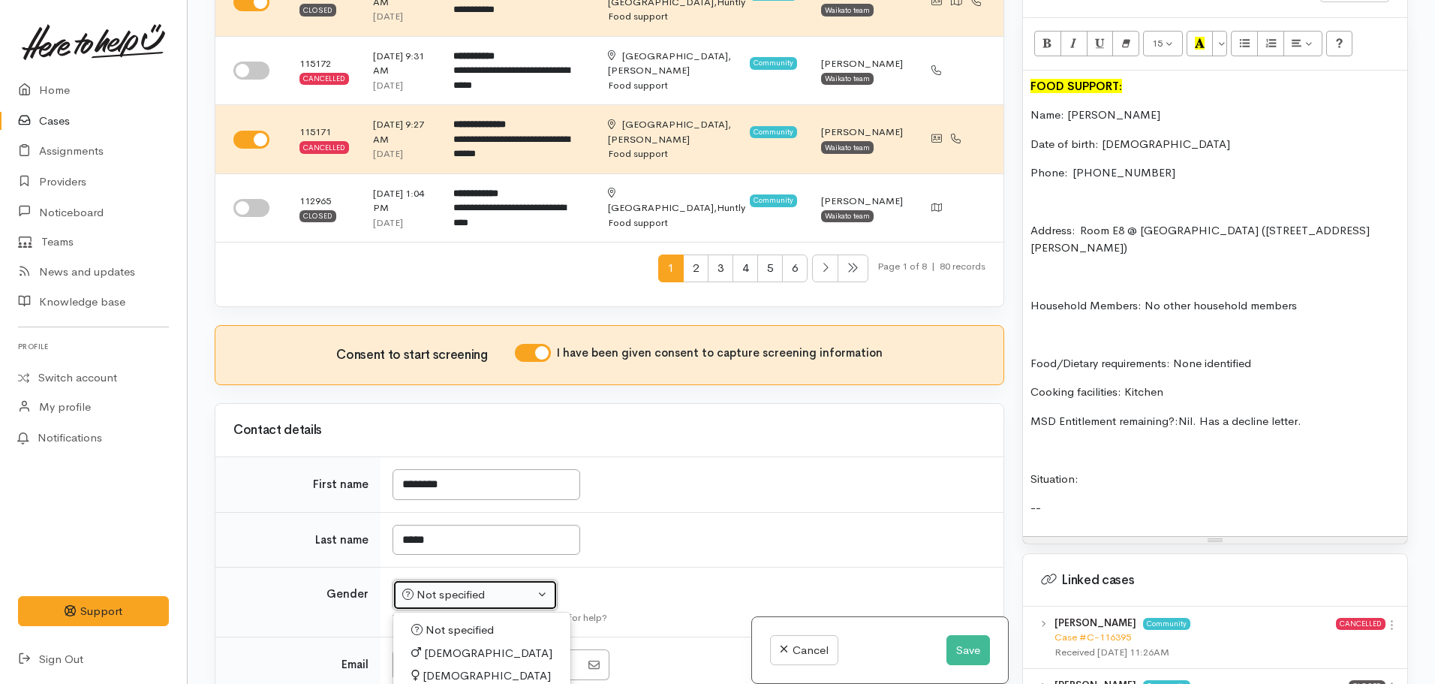
select select "Female"
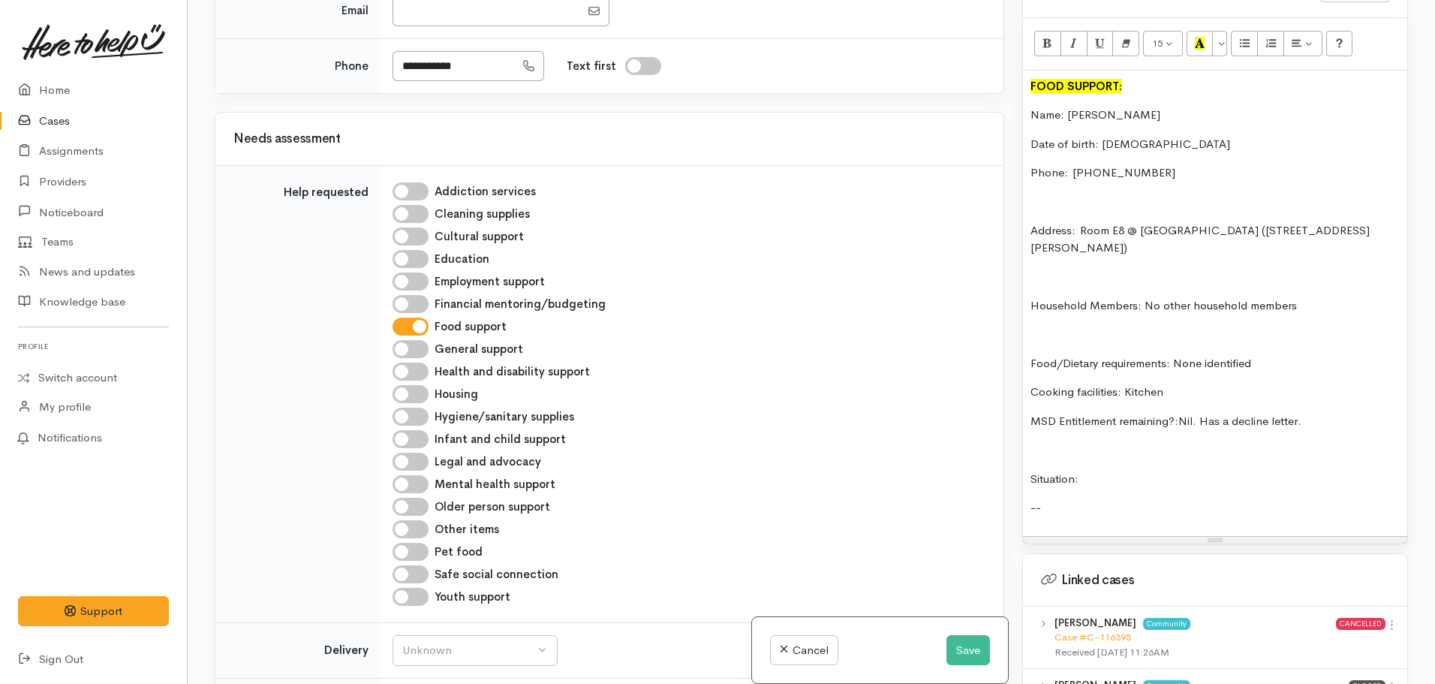
scroll to position [1297, 0]
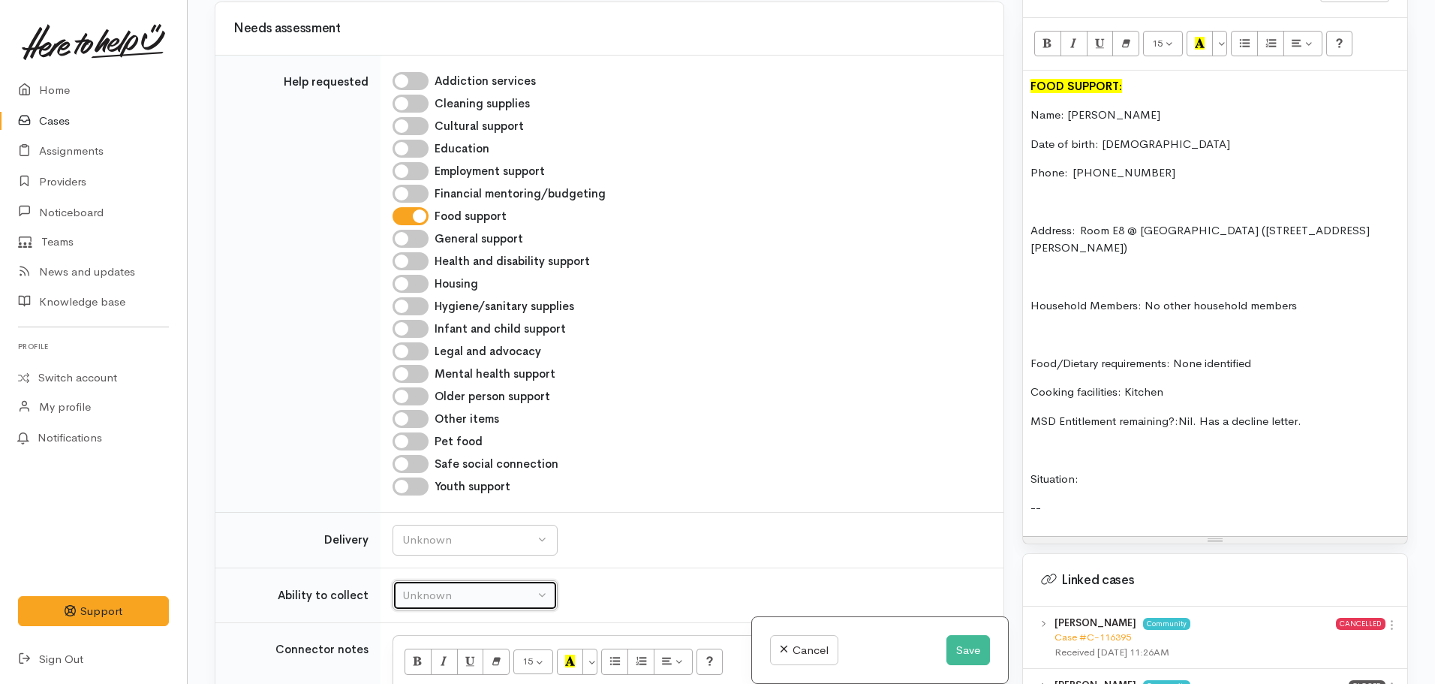
click at [450, 587] on div "Unknown" at bounding box center [468, 595] width 132 height 17
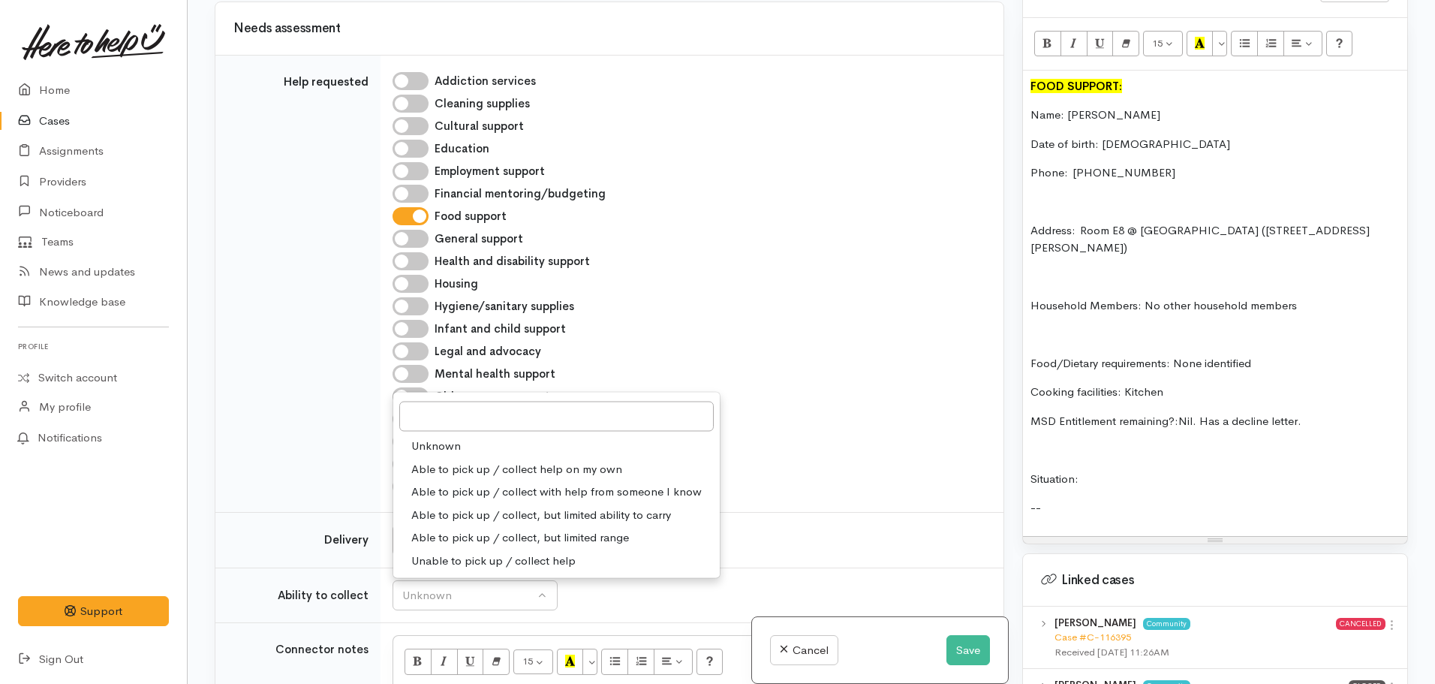
click at [507, 460] on span "Able to pick up / collect help on my own" at bounding box center [516, 468] width 211 height 17
select select "2"
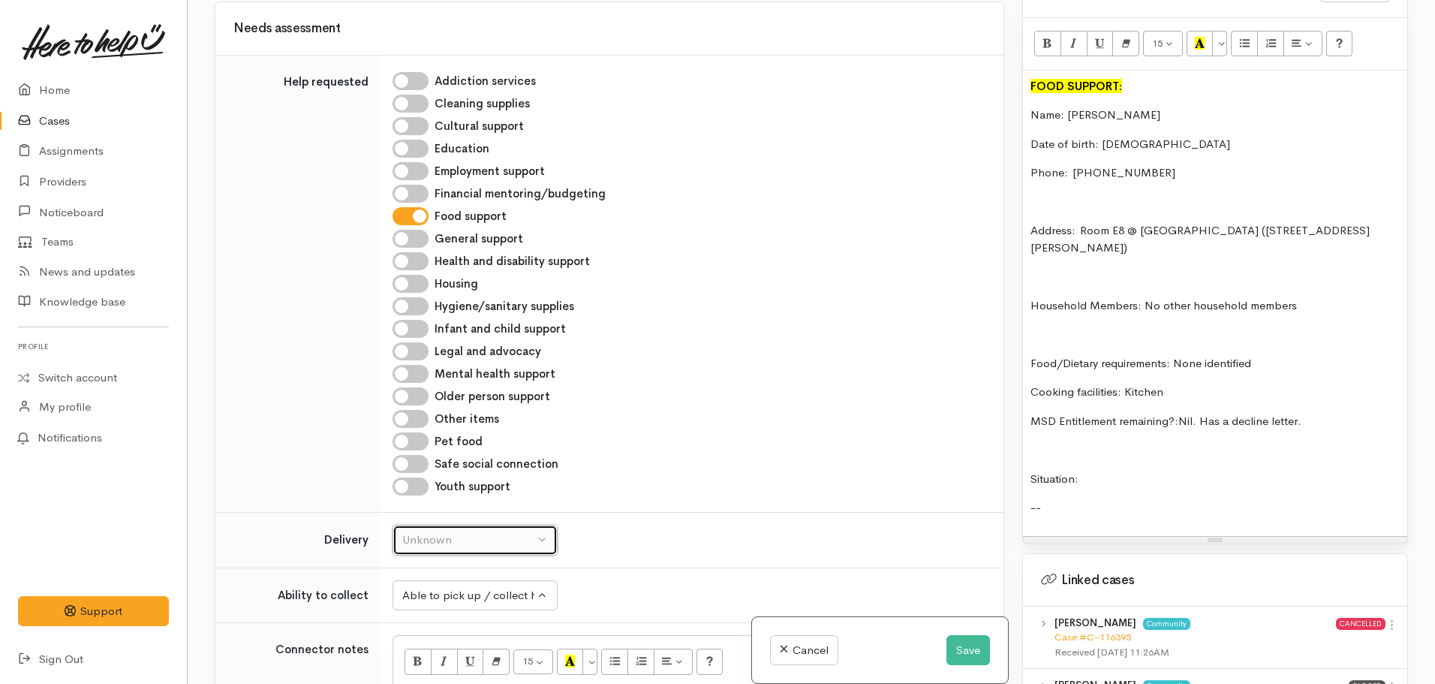
click at [455, 525] on button "Unknown" at bounding box center [474, 540] width 165 height 31
click at [422, 672] on span "No" at bounding box center [419, 680] width 16 height 17
select select "1"
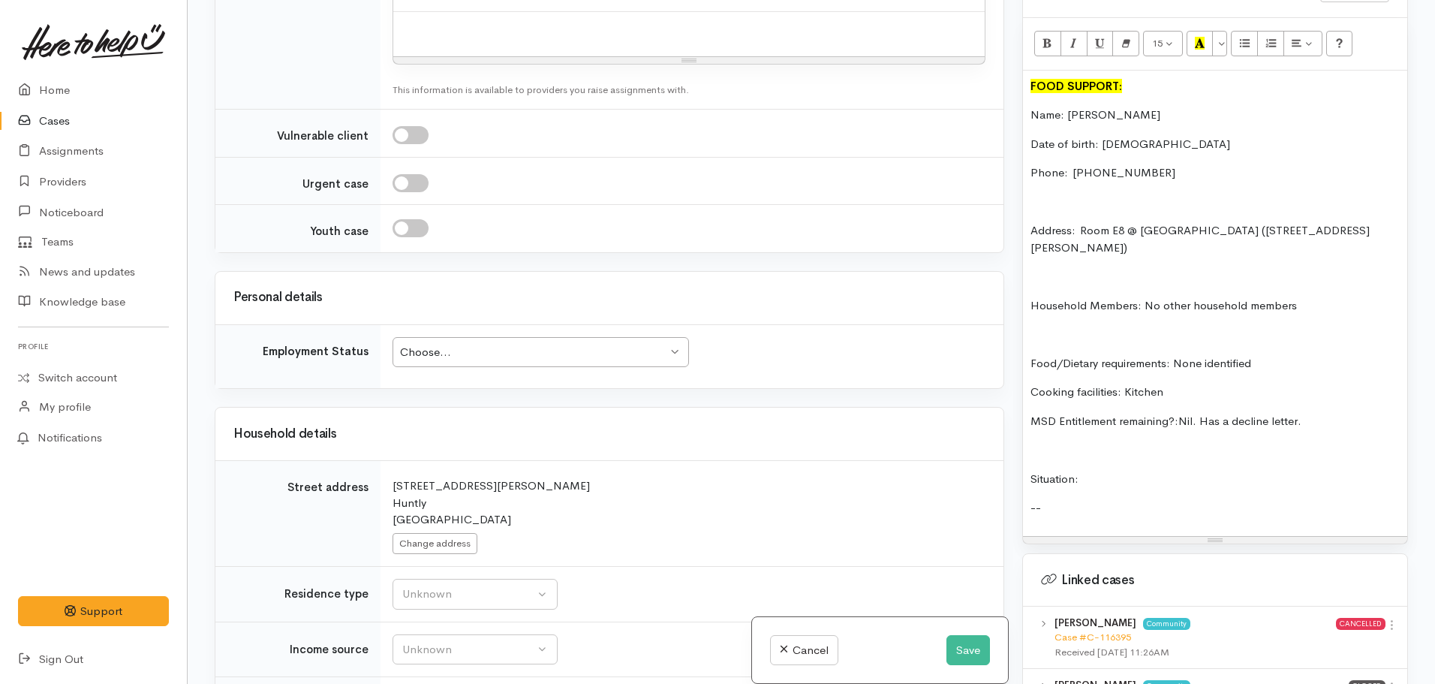
scroll to position [1975, 0]
click at [524, 342] on div "Choose..." at bounding box center [533, 350] width 267 height 17
click at [514, 342] on div "Choose..." at bounding box center [533, 350] width 267 height 17
click at [514, 584] on div "Unknown" at bounding box center [468, 592] width 132 height 17
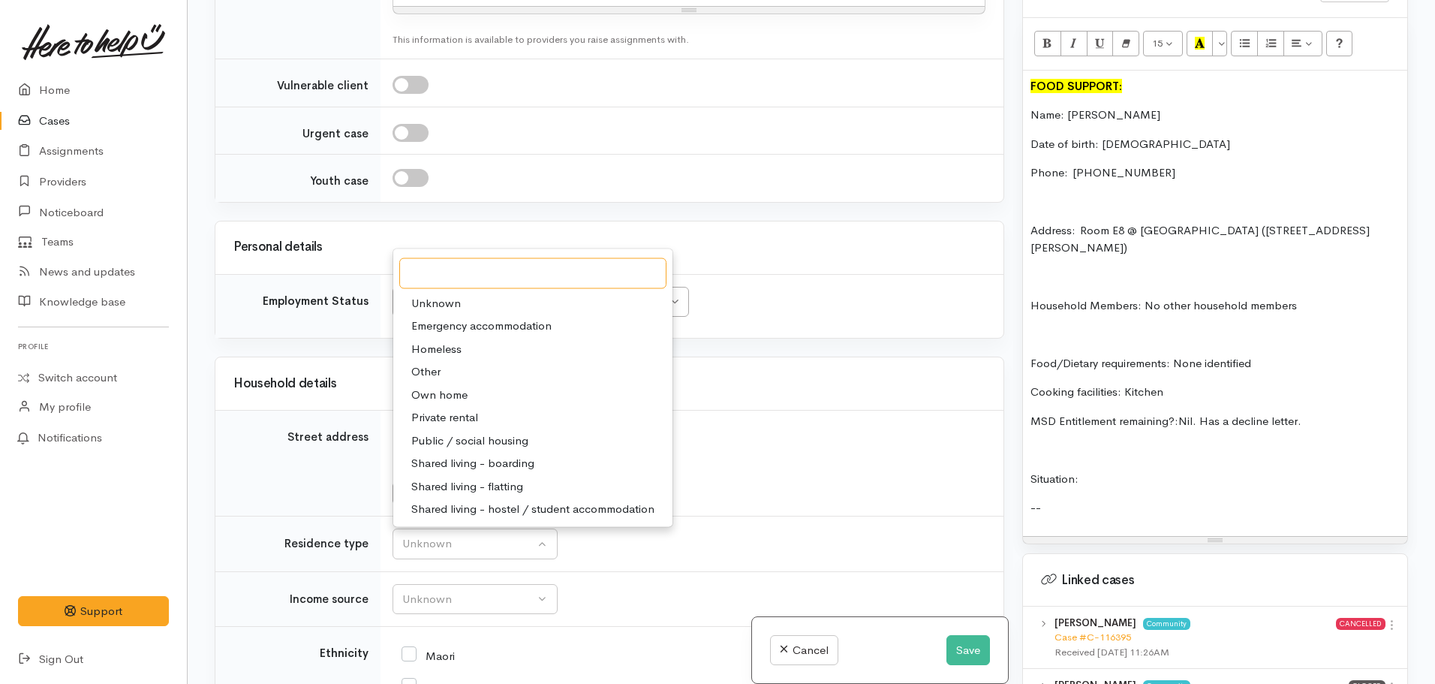
scroll to position [2052, 0]
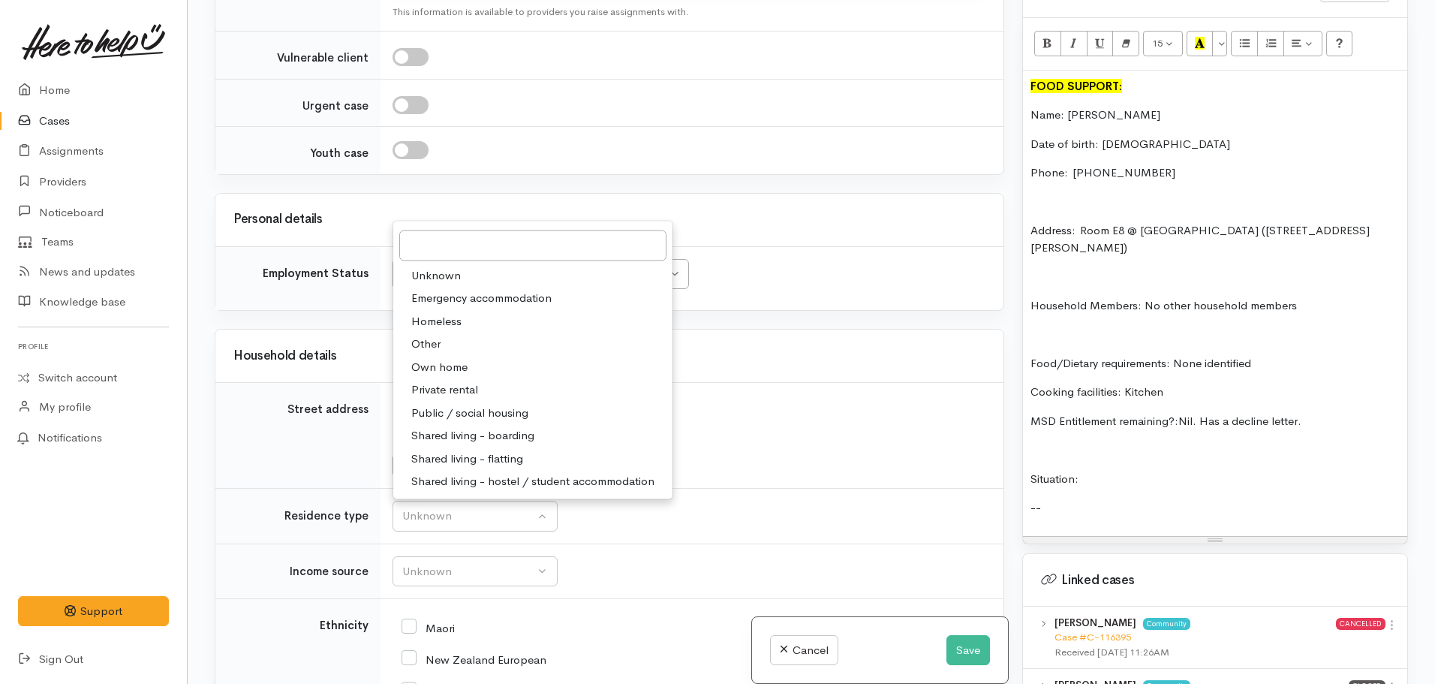
click at [454, 381] on span "Private rental" at bounding box center [444, 389] width 67 height 17
select select "2"
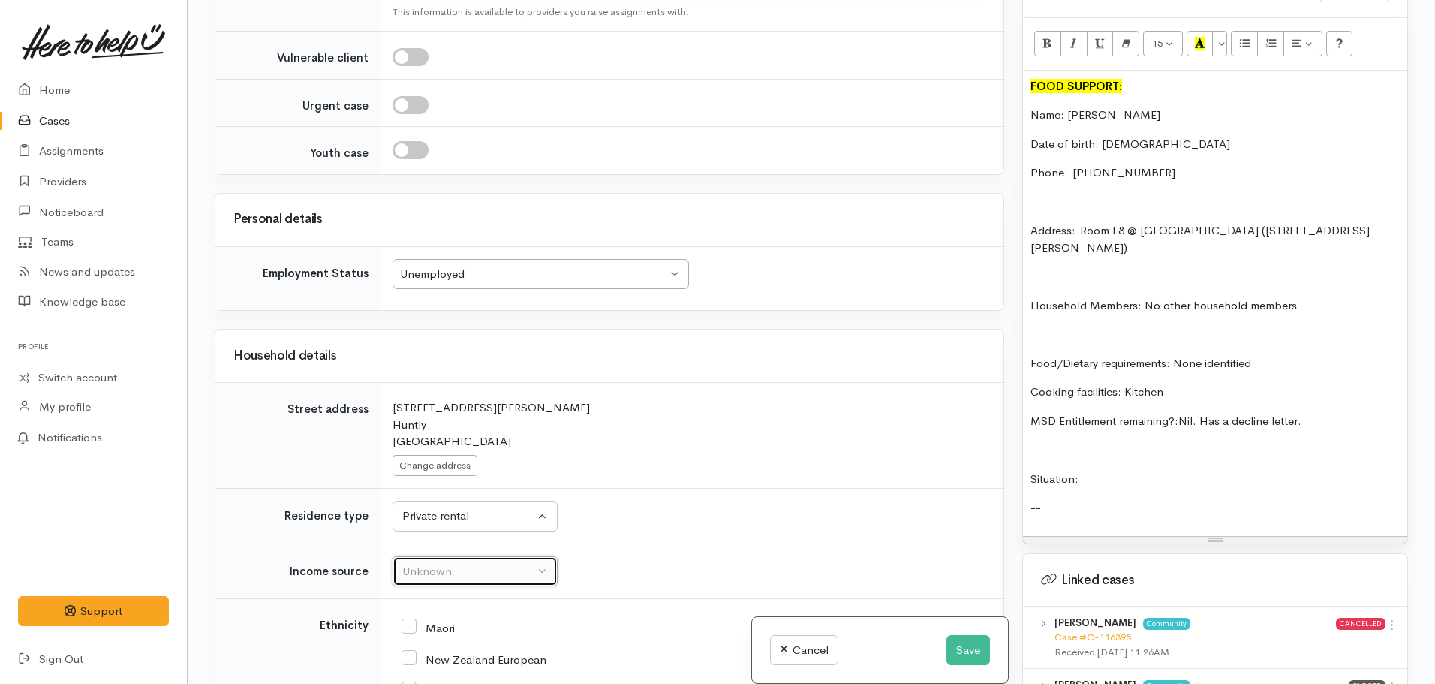
click at [490, 563] on div "Unknown" at bounding box center [468, 571] width 132 height 17
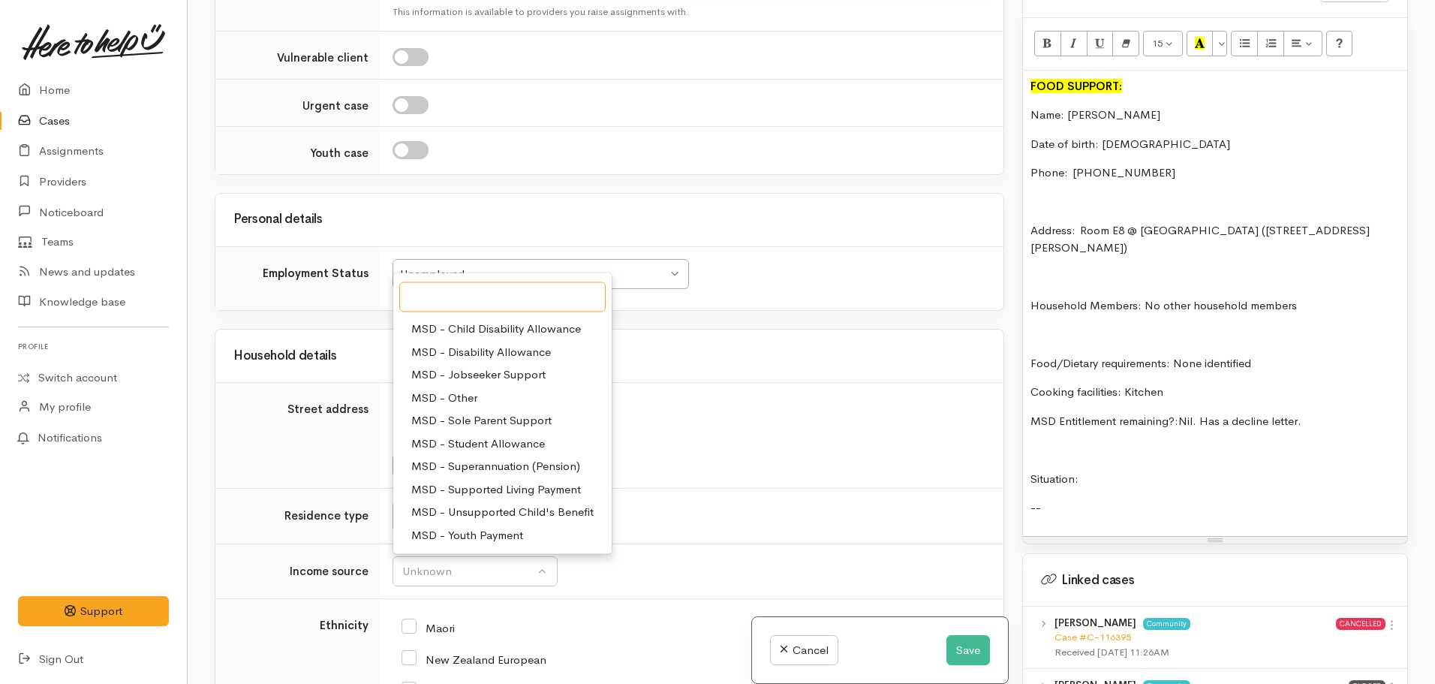
scroll to position [6, 0]
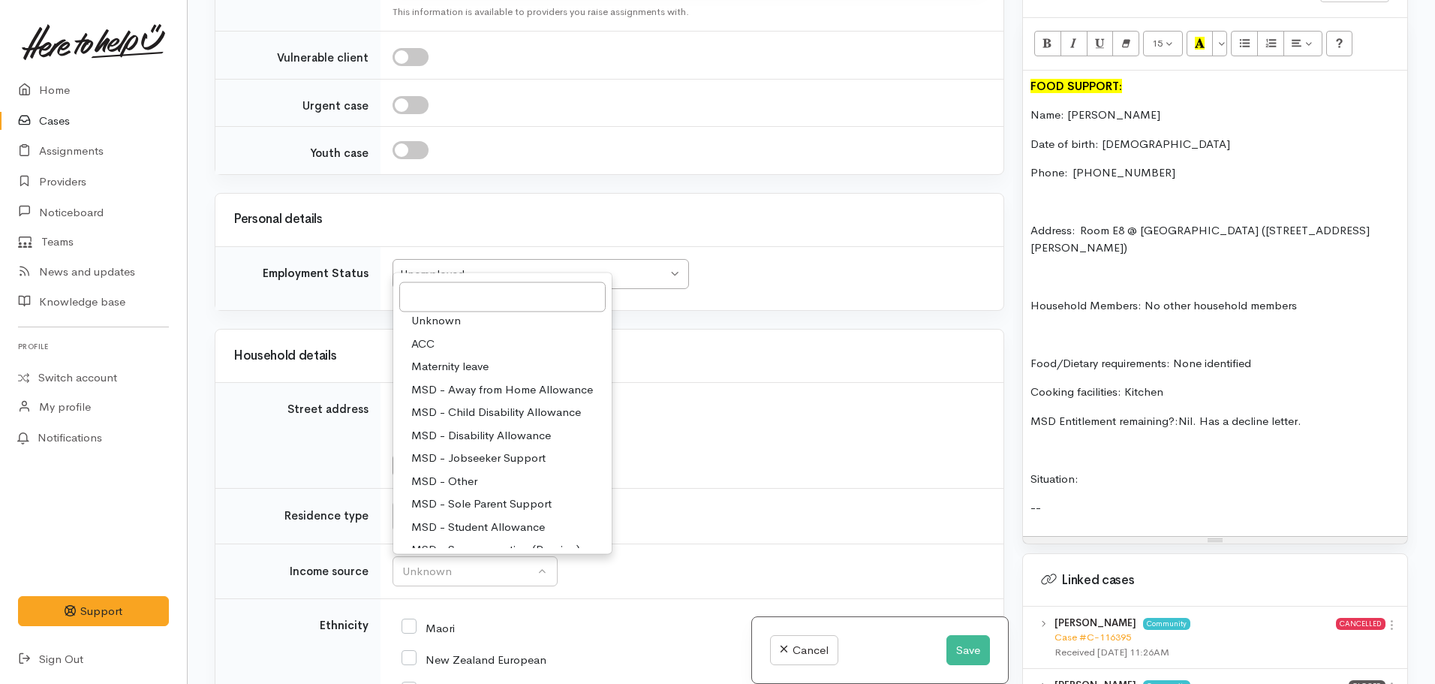
click at [505, 449] on span "MSD - Jobseeker Support" at bounding box center [478, 457] width 134 height 17
select select "4"
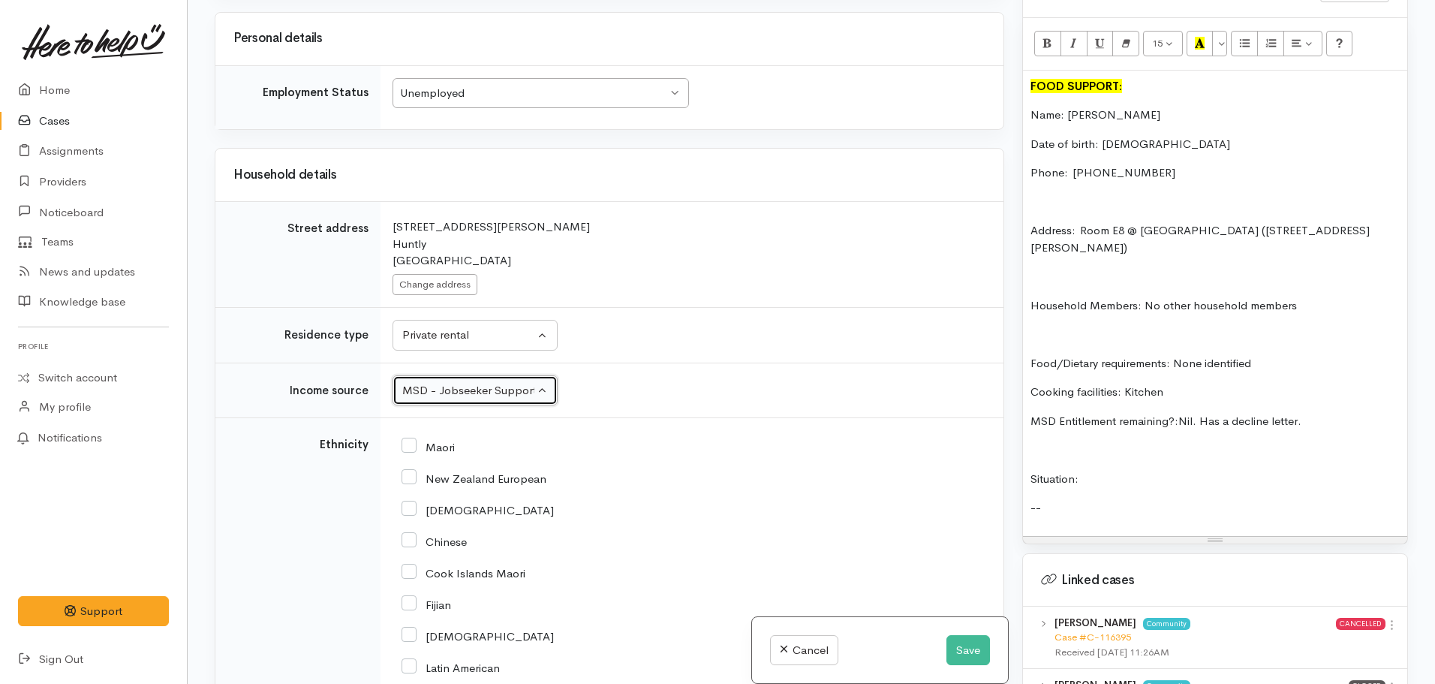
scroll to position [2238, 0]
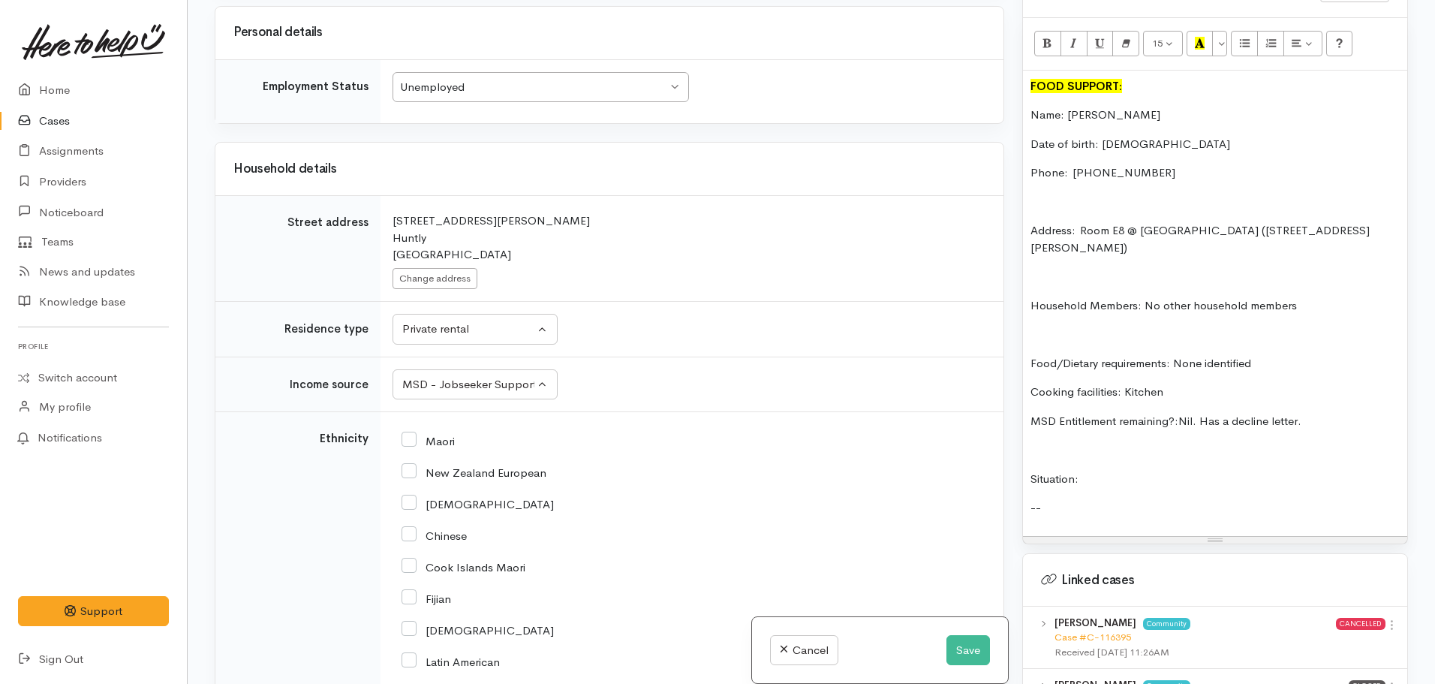
click at [416, 433] on input "Maori" at bounding box center [427, 440] width 53 height 14
checkbox input "true"
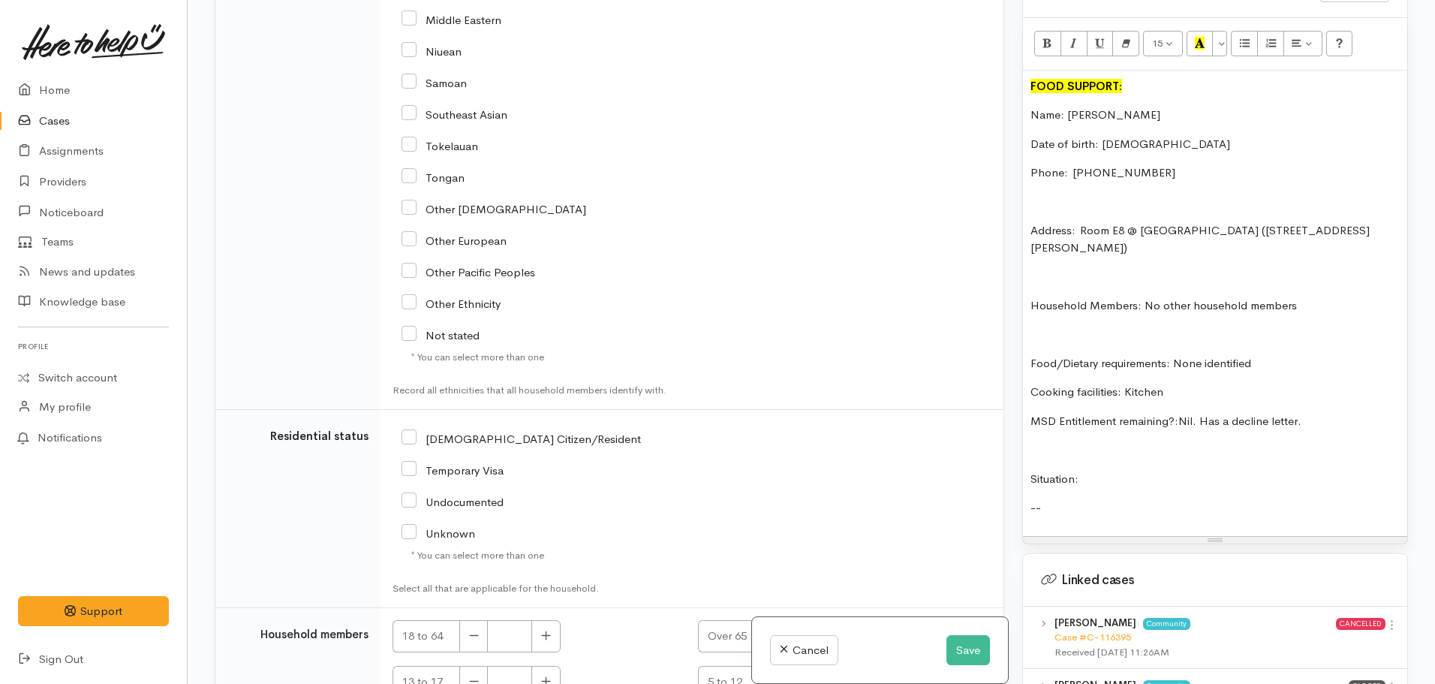
scroll to position [2912, 0]
click at [416, 430] on input "NZ Citizen/Resident" at bounding box center [520, 437] width 239 height 14
checkbox input "true"
click at [545, 619] on button "button" at bounding box center [545, 635] width 29 height 32
type input "1"
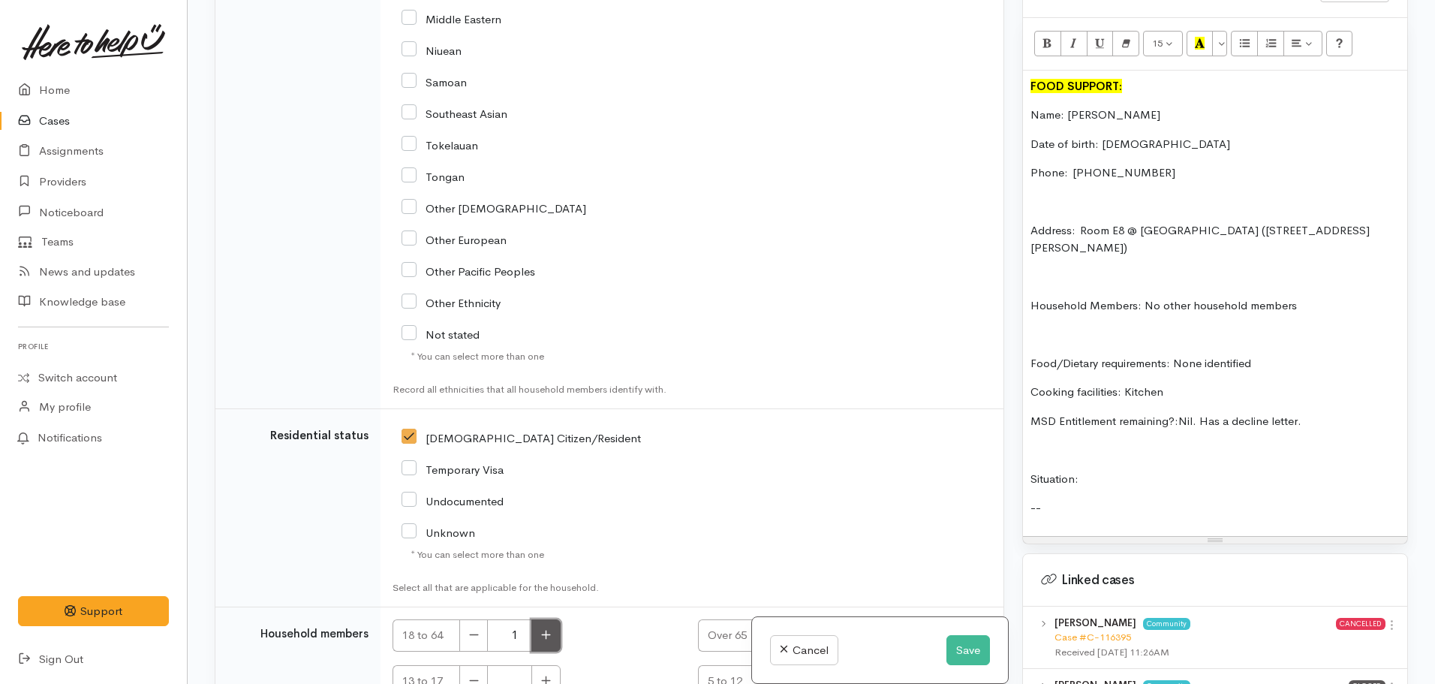
scroll to position [3080, 0]
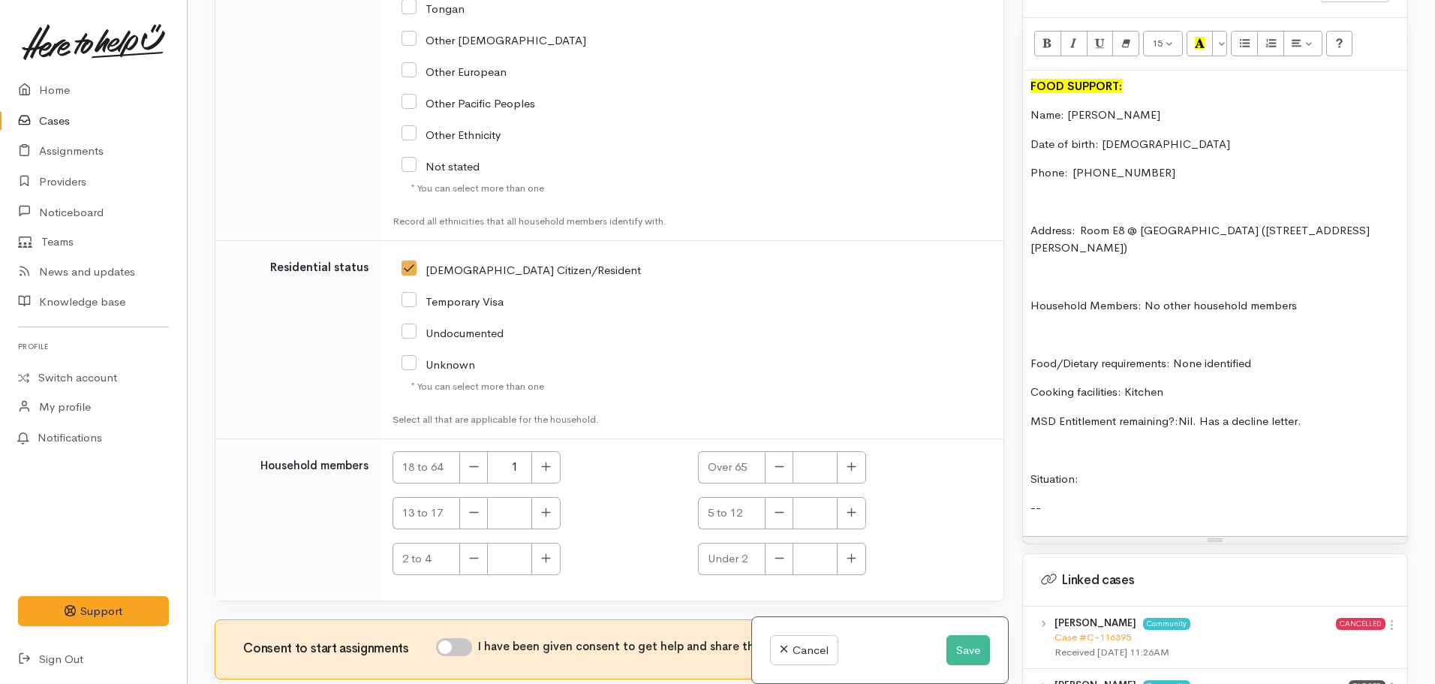
click at [464, 638] on input "I have been given consent to get help and share this information with appropria…" at bounding box center [454, 647] width 36 height 18
checkbox input "true"
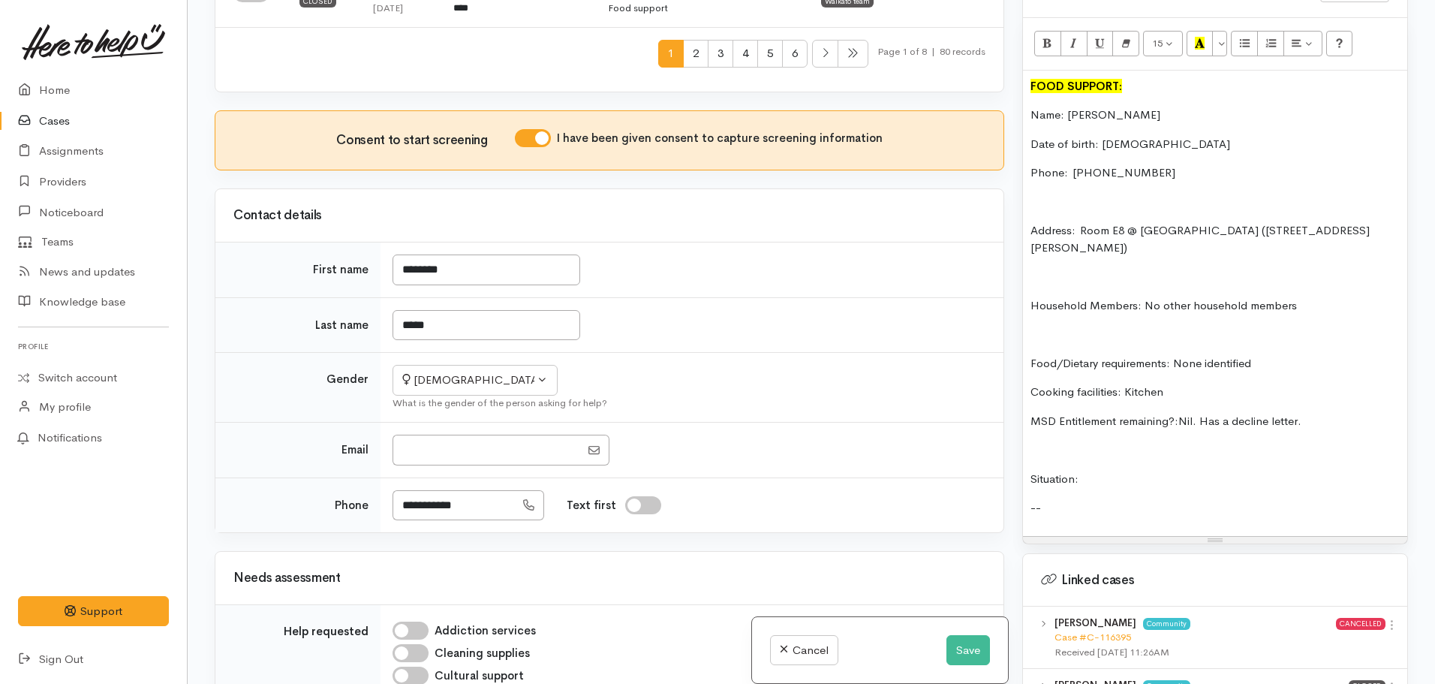
scroll to position [758, 0]
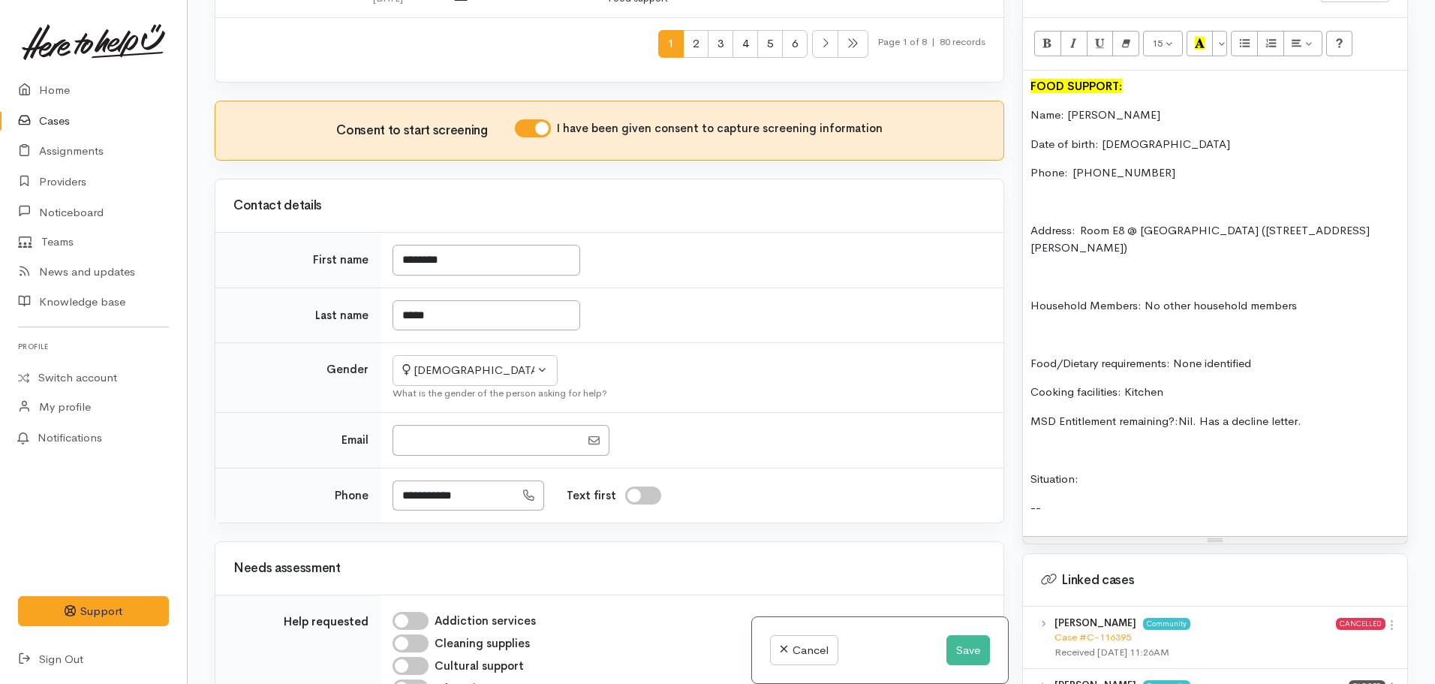
click at [1129, 452] on div "FOOD SUPPORT: Name: Caroline Waahi Date of birth: 12/02/1967 Phone:  0210244892…" at bounding box center [1215, 303] width 384 height 465
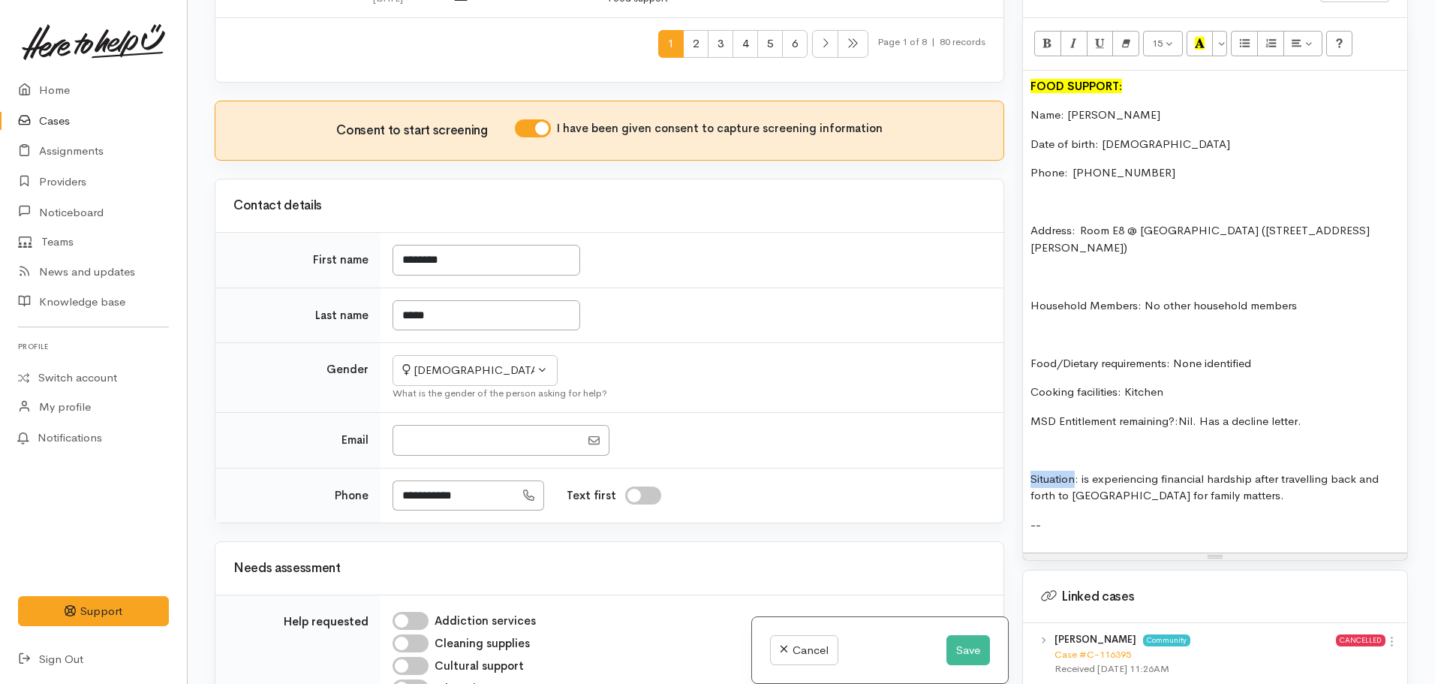
drag, startPoint x: 1077, startPoint y: 464, endPoint x: 1003, endPoint y: 458, distance: 73.8
click at [1003, 458] on div "Related cases There are other cases potentially from the same person, address o…" at bounding box center [811, 342] width 1211 height 684
click at [1261, 516] on p "--" at bounding box center [1214, 524] width 369 height 17
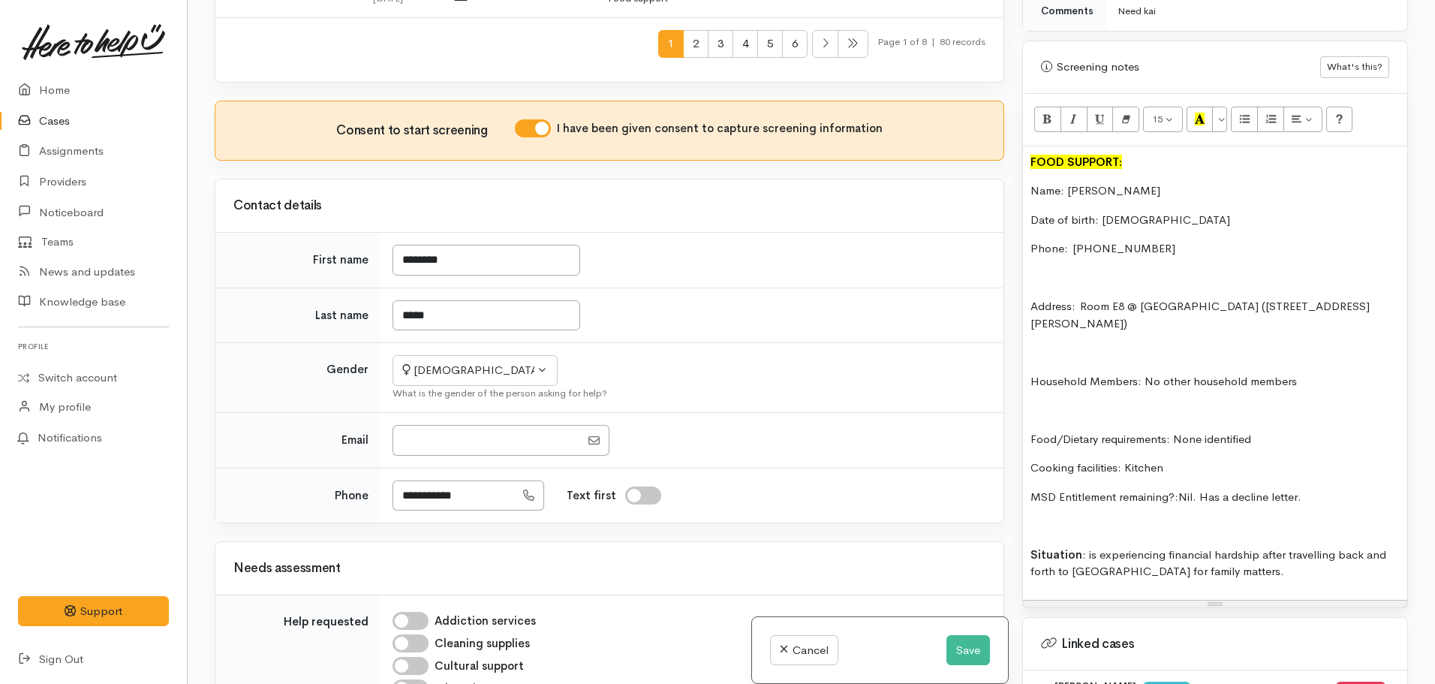
scroll to position [884, 0]
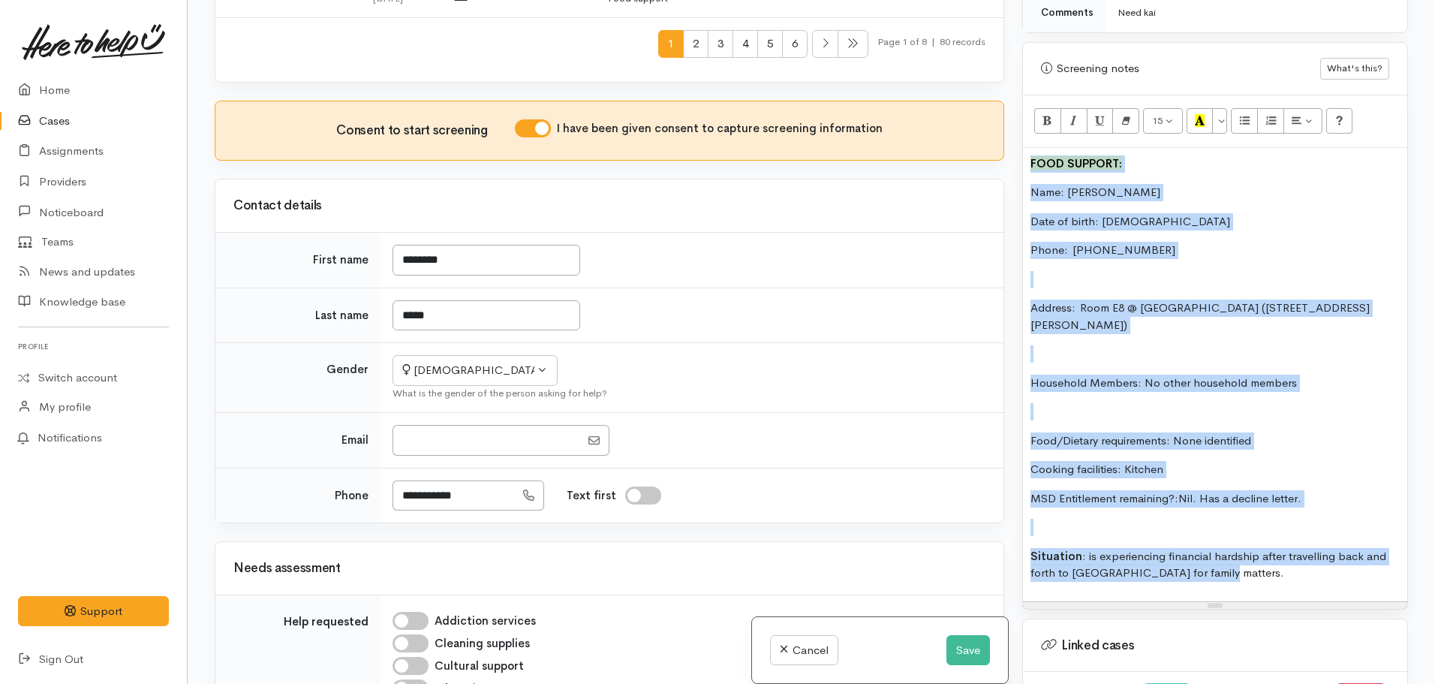
drag, startPoint x: 1234, startPoint y: 566, endPoint x: 972, endPoint y: 114, distance: 521.8
click at [972, 114] on div "Related cases There are other cases potentially from the same person, address o…" at bounding box center [811, 342] width 1211 height 684
copy div "FOOD SUPPORT: Name: Caroline Waahi Date of birth: 12/02/1967 Phone:  0210244892…"
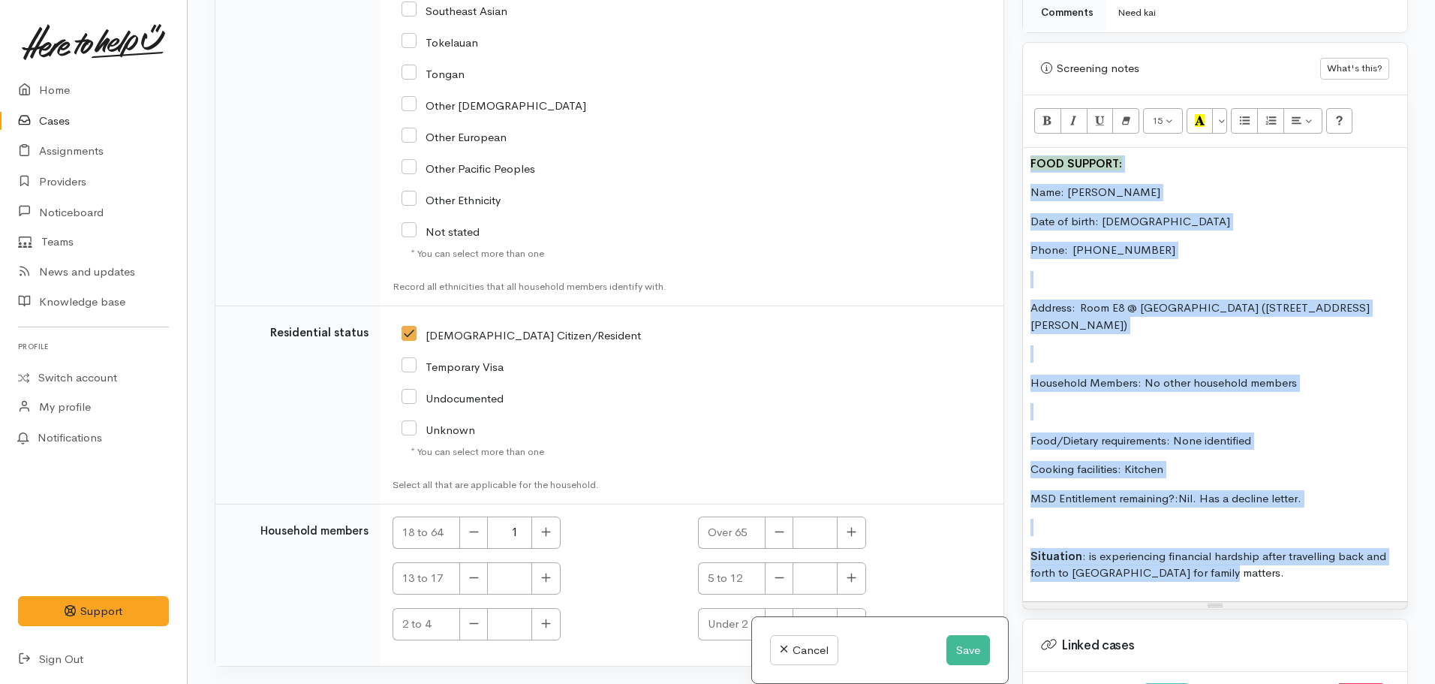
scroll to position [3080, 0]
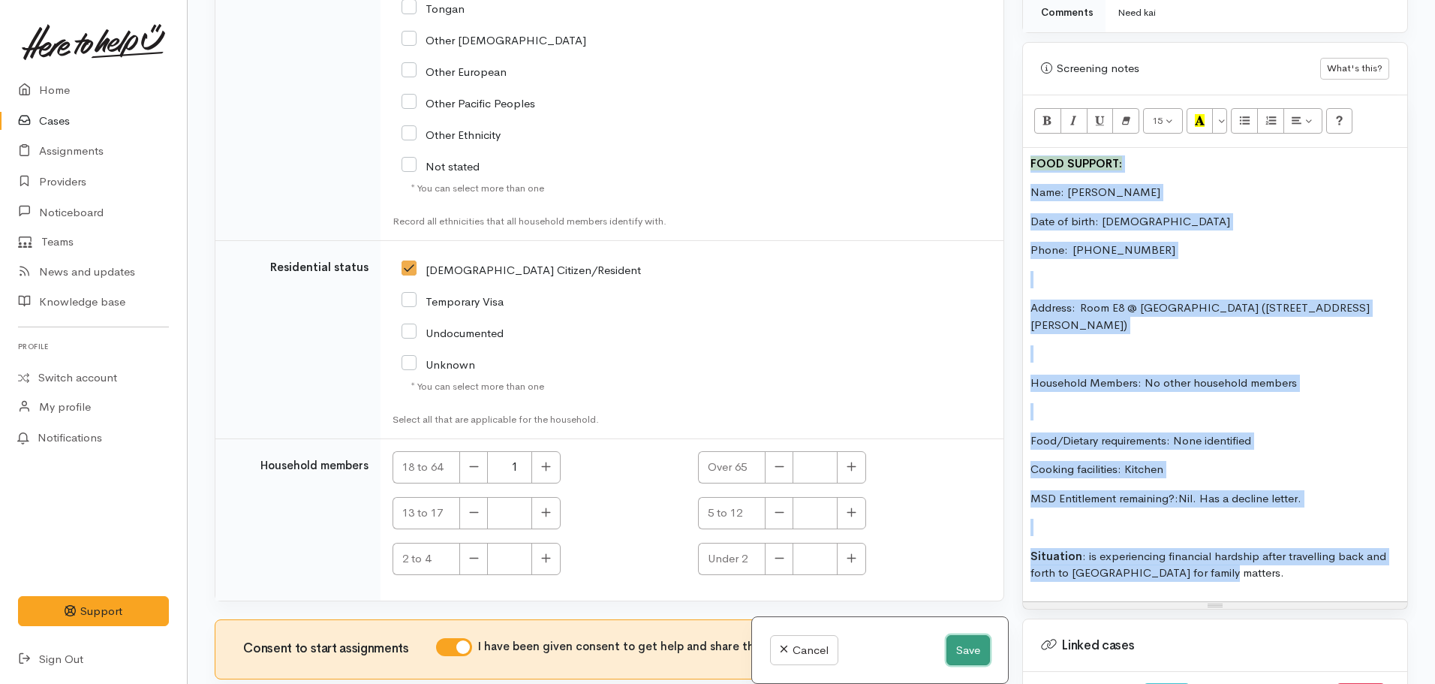
click at [963, 652] on button "Save" at bounding box center [968, 650] width 44 height 31
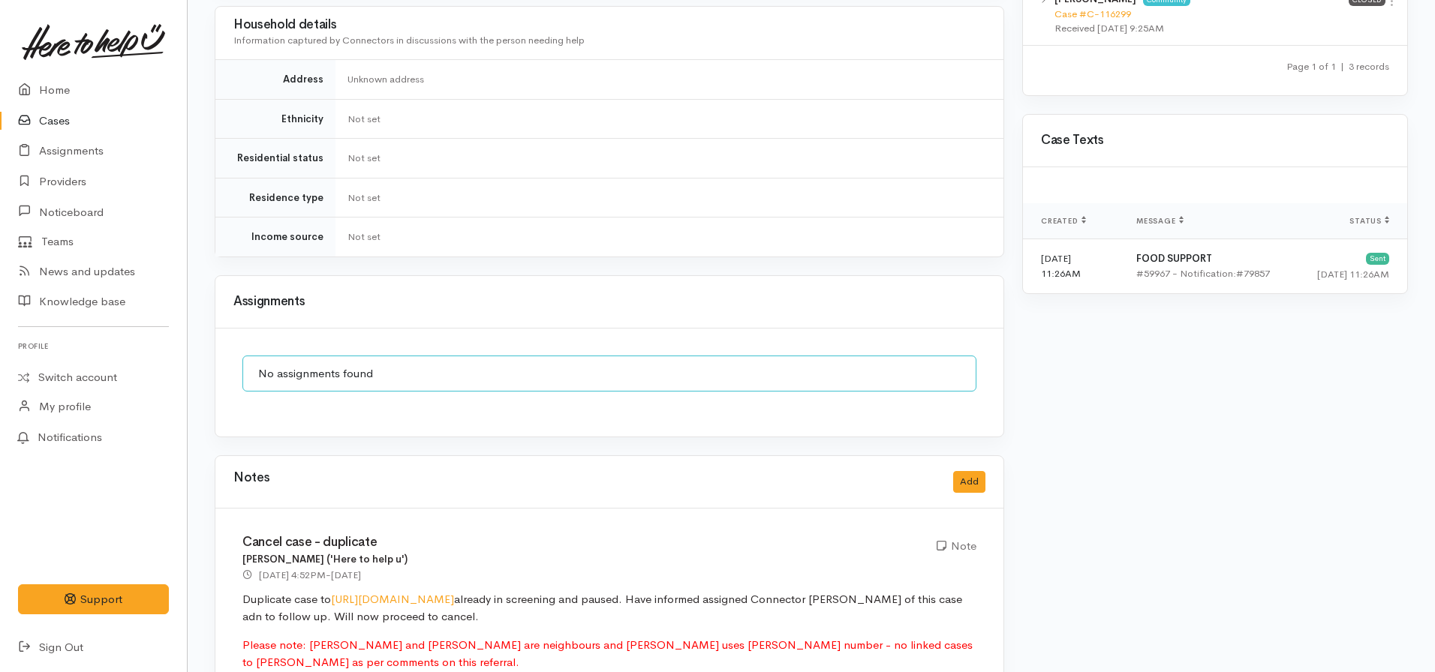
scroll to position [1057, 0]
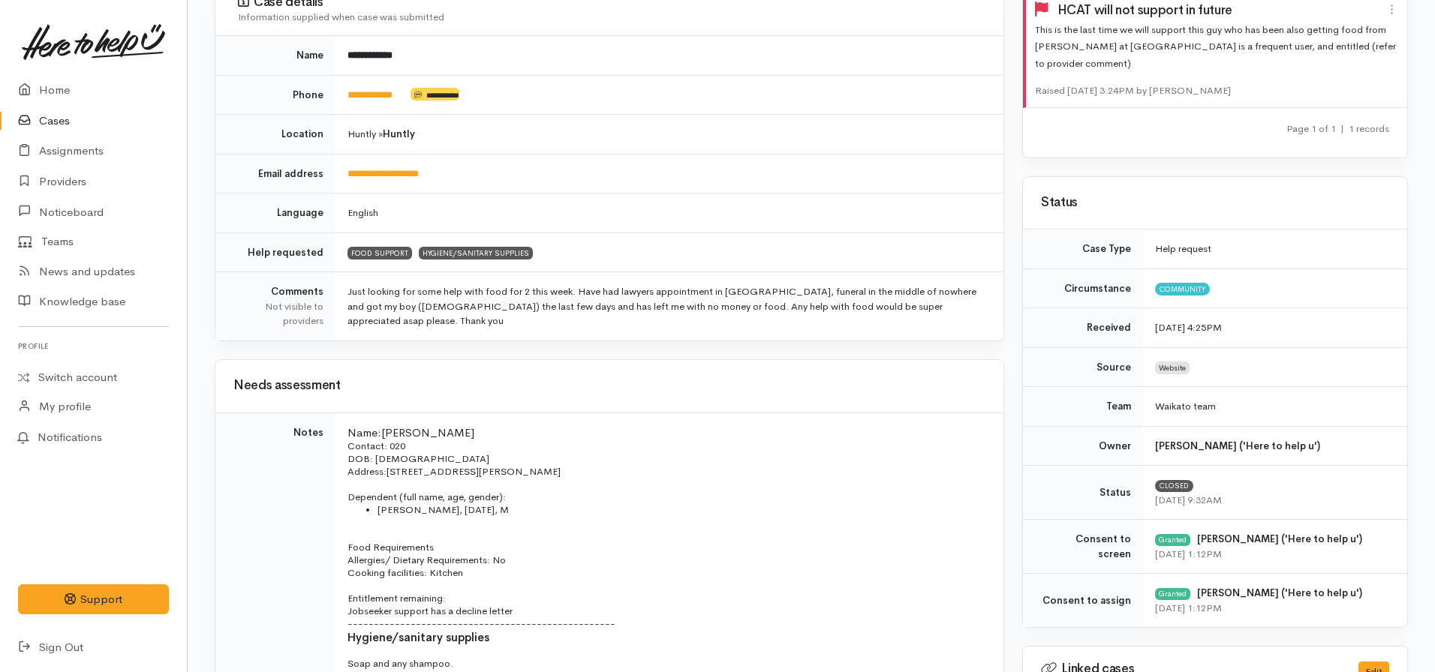
scroll to position [167, 0]
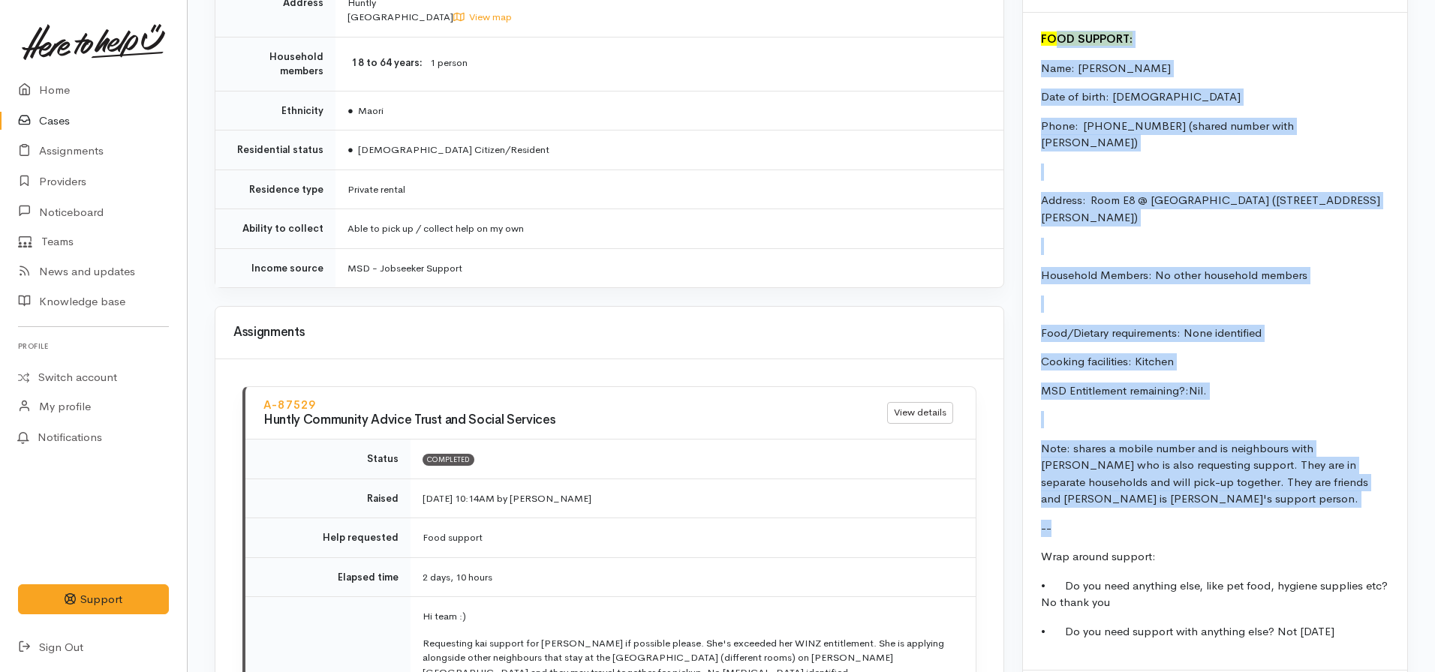
scroll to position [1451, 0]
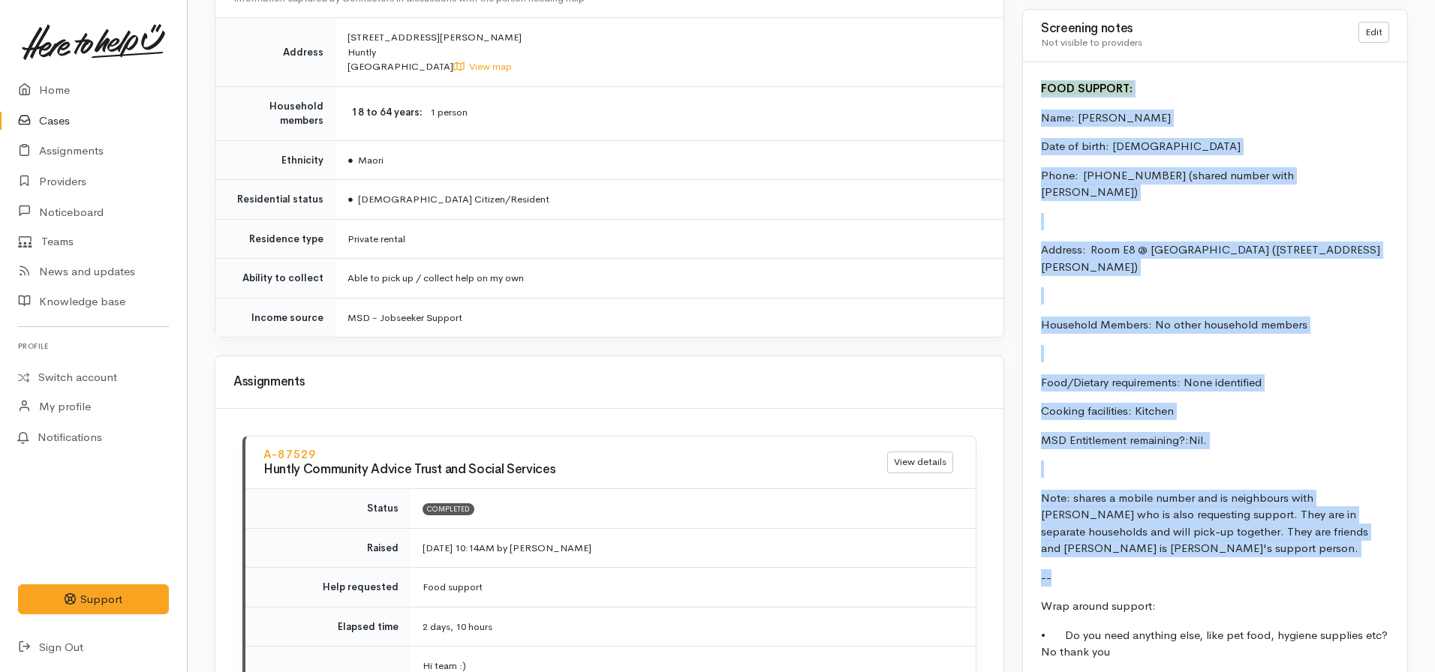
drag, startPoint x: 1168, startPoint y: 355, endPoint x: 1033, endPoint y: 72, distance: 313.8
click at [1033, 72] on div "FOOD SUPPORT: Name: [PERSON_NAME] Date of birth: [DEMOGRAPHIC_DATA] Phone:  [PH…" at bounding box center [1215, 390] width 384 height 657
copy div "FOOD SUPPORT: Name: [PERSON_NAME] Date of birth: [DEMOGRAPHIC_DATA] Phone:  [PH…"
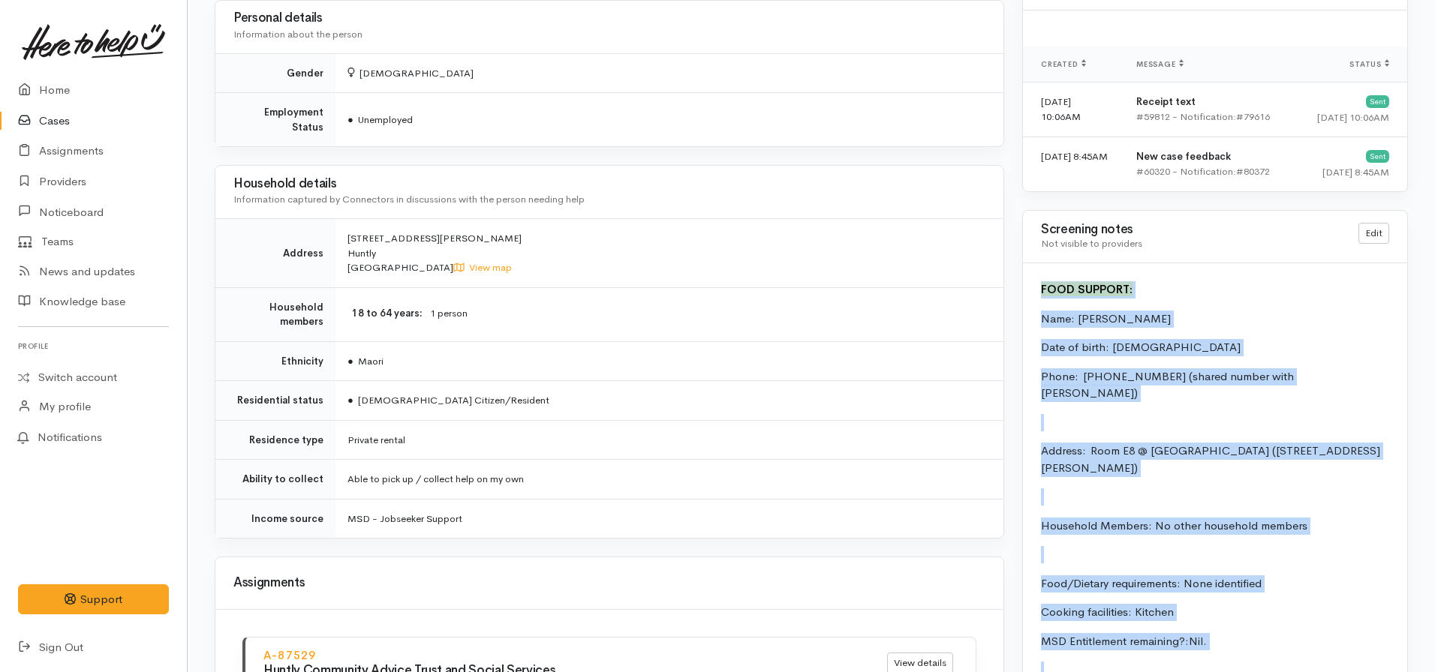
scroll to position [1249, 0]
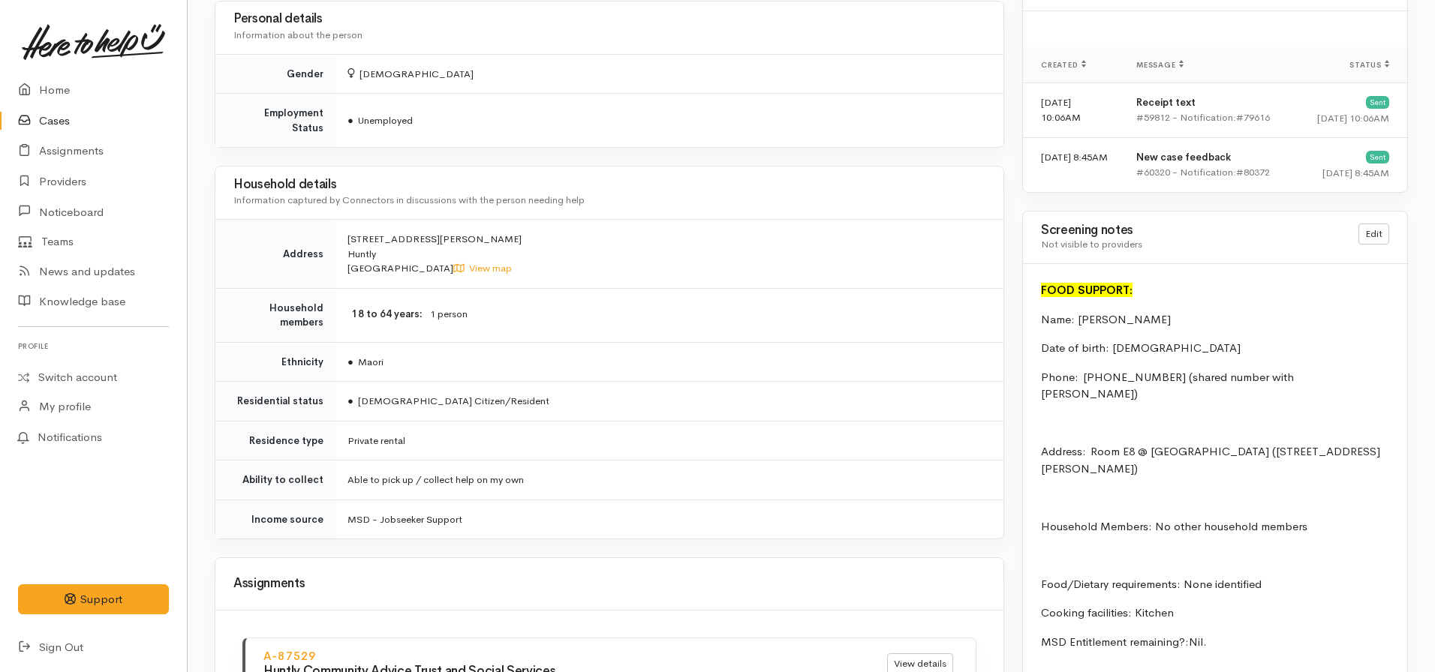
click at [562, 437] on td "Private rental" at bounding box center [669, 441] width 668 height 40
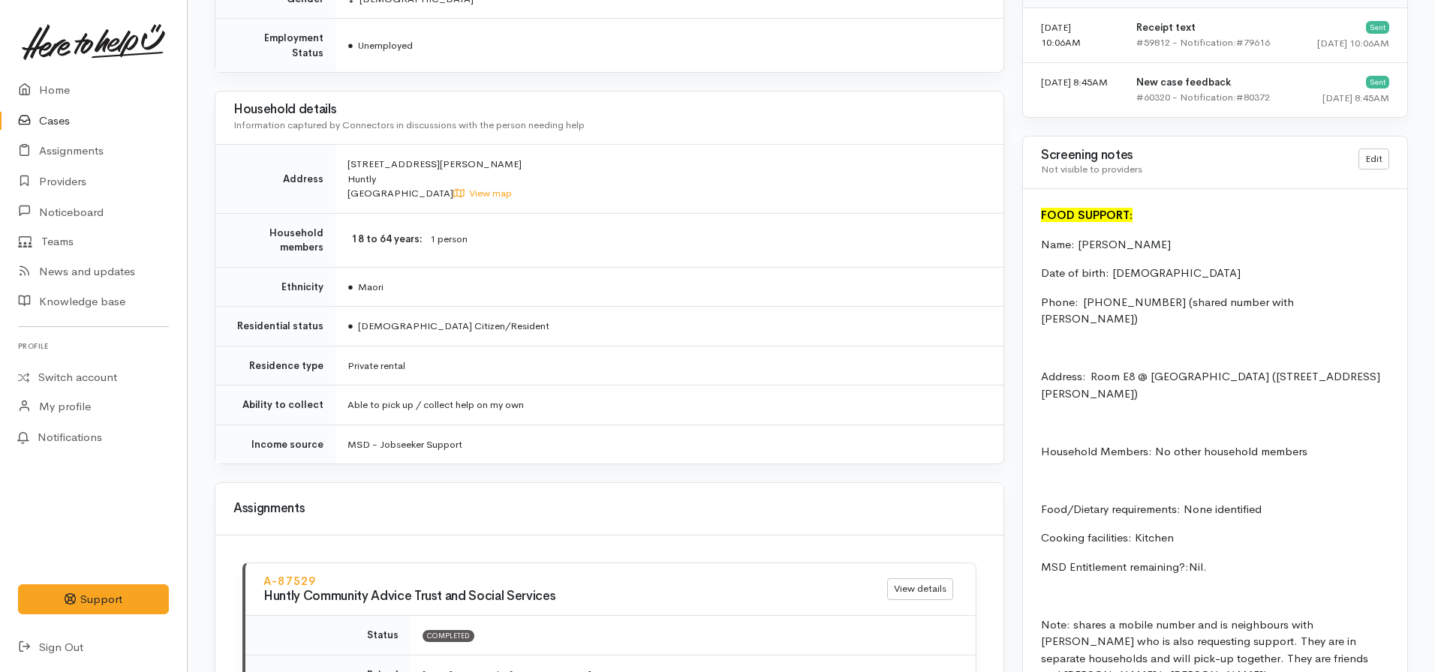
scroll to position [1325, 0]
click at [47, 83] on link "Home" at bounding box center [93, 90] width 187 height 31
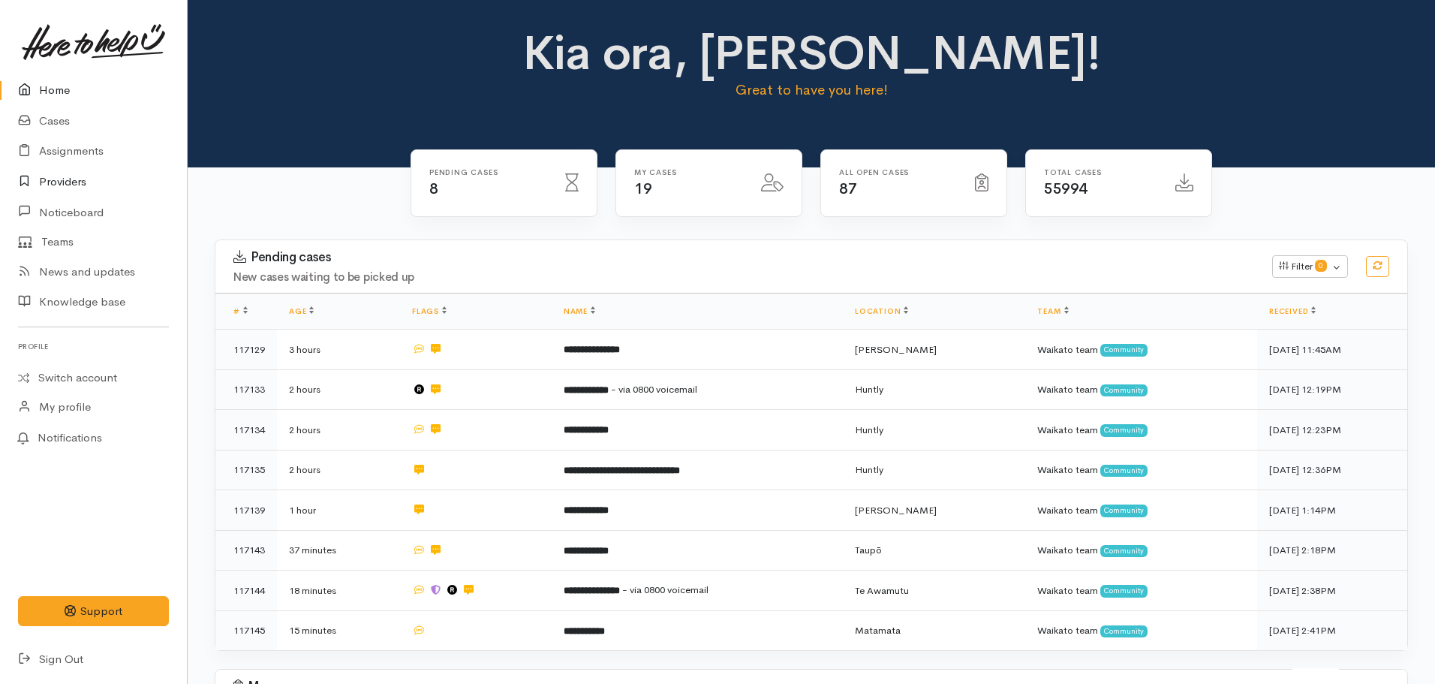
click at [79, 170] on link "Providers" at bounding box center [93, 182] width 187 height 31
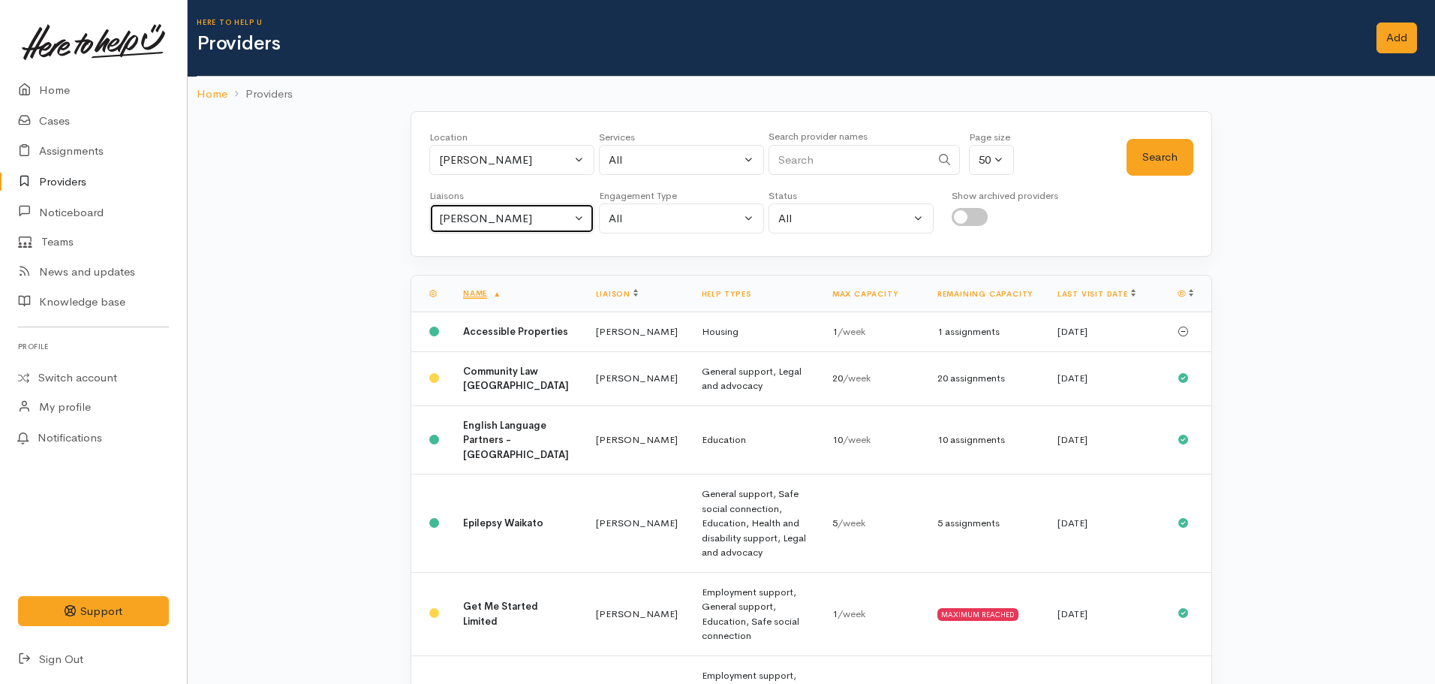
click at [518, 224] on div "[PERSON_NAME]" at bounding box center [505, 218] width 132 height 17
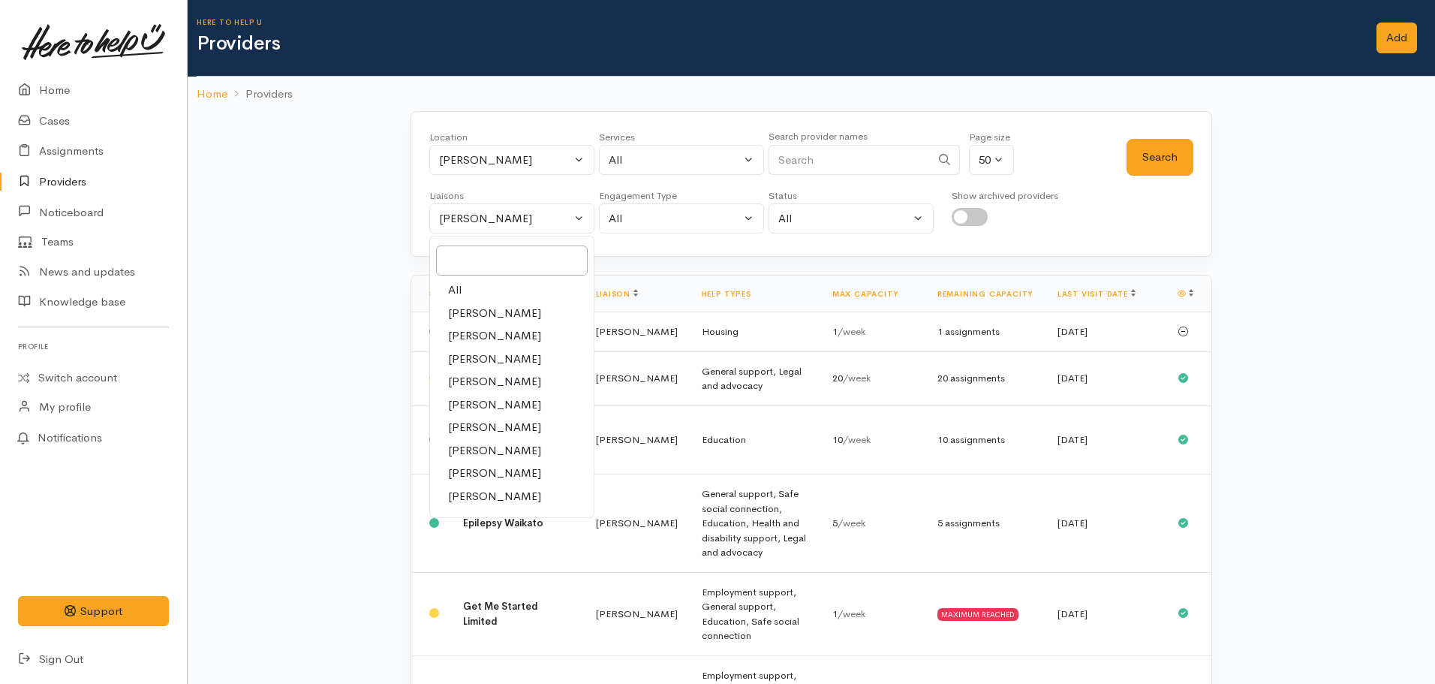
click at [489, 284] on link "All" at bounding box center [512, 289] width 164 height 23
select select "null"
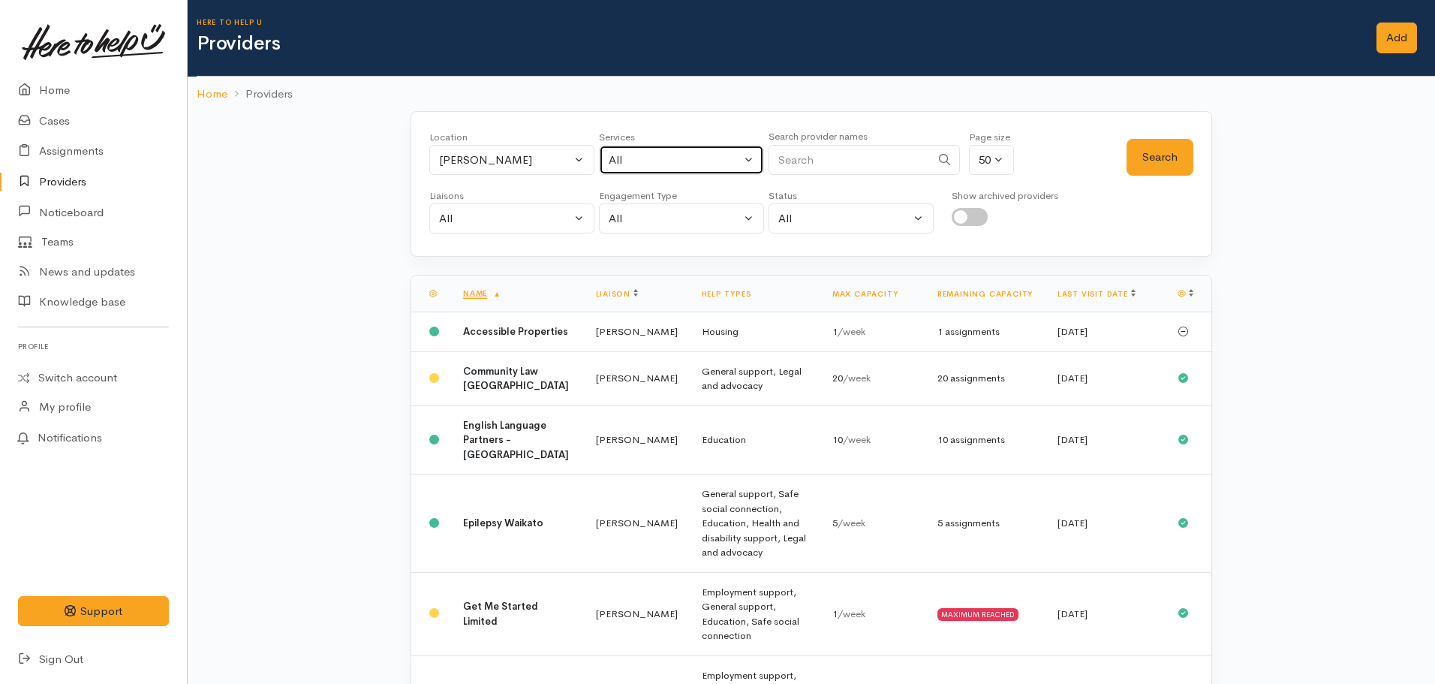
click at [647, 163] on div "All" at bounding box center [675, 160] width 132 height 17
type input "foo"
click at [681, 261] on span "Food support" at bounding box center [660, 258] width 70 height 17
select select "3"
click at [1149, 172] on button "Search" at bounding box center [1159, 157] width 67 height 37
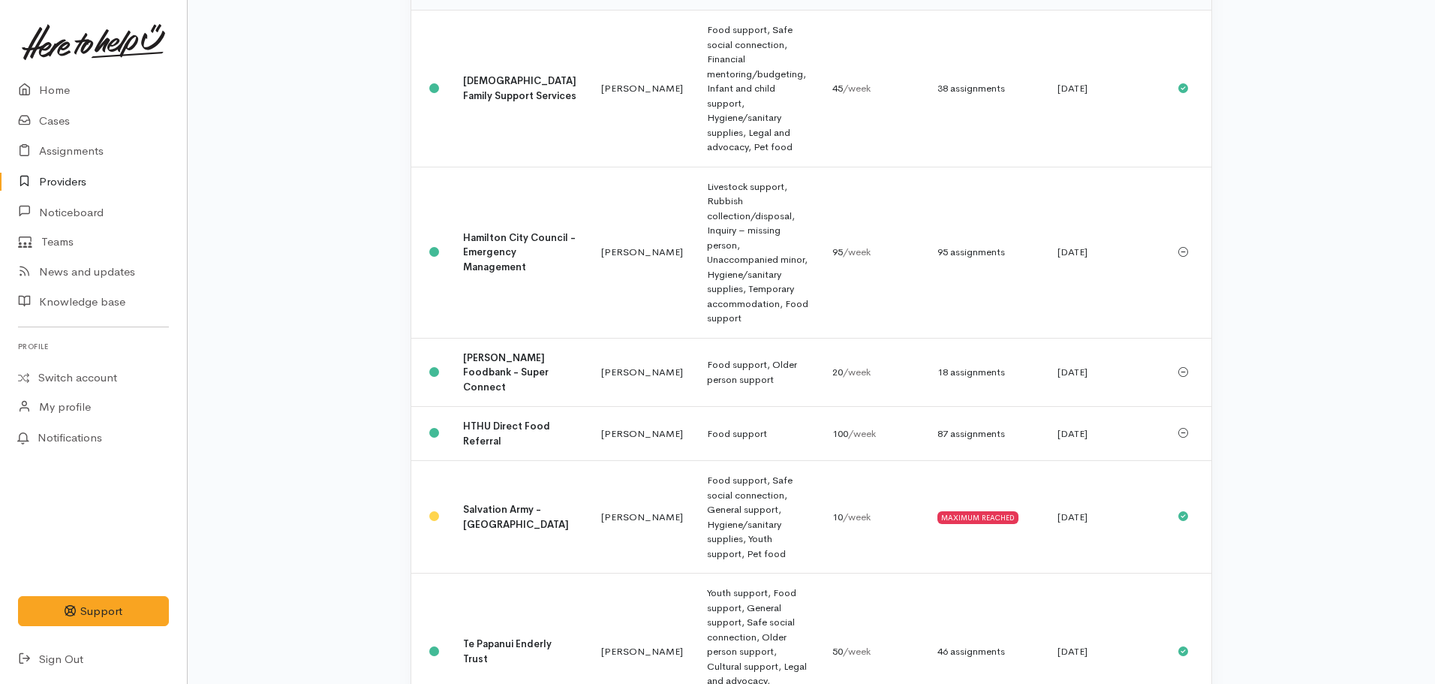
scroll to position [299, 0]
click at [627, 339] on td "Heather Moore" at bounding box center [642, 373] width 106 height 69
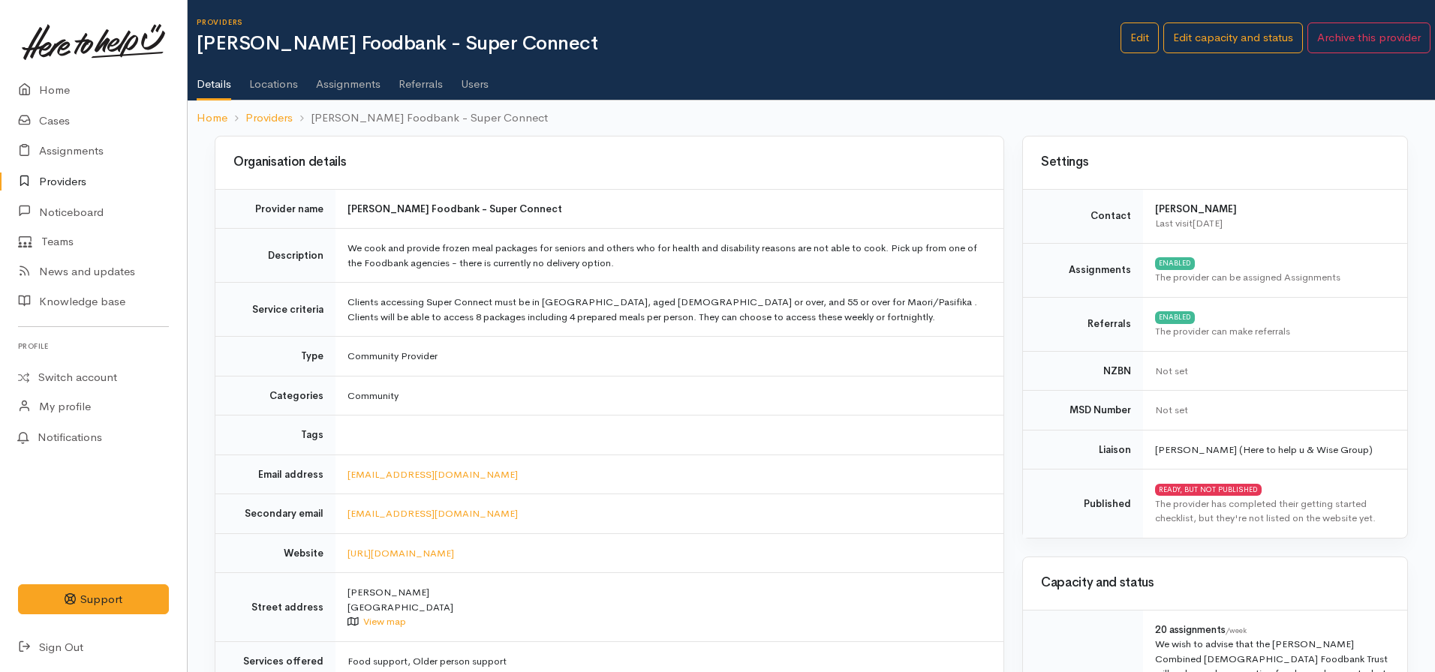
click at [344, 82] on link "Assignments" at bounding box center [348, 79] width 65 height 42
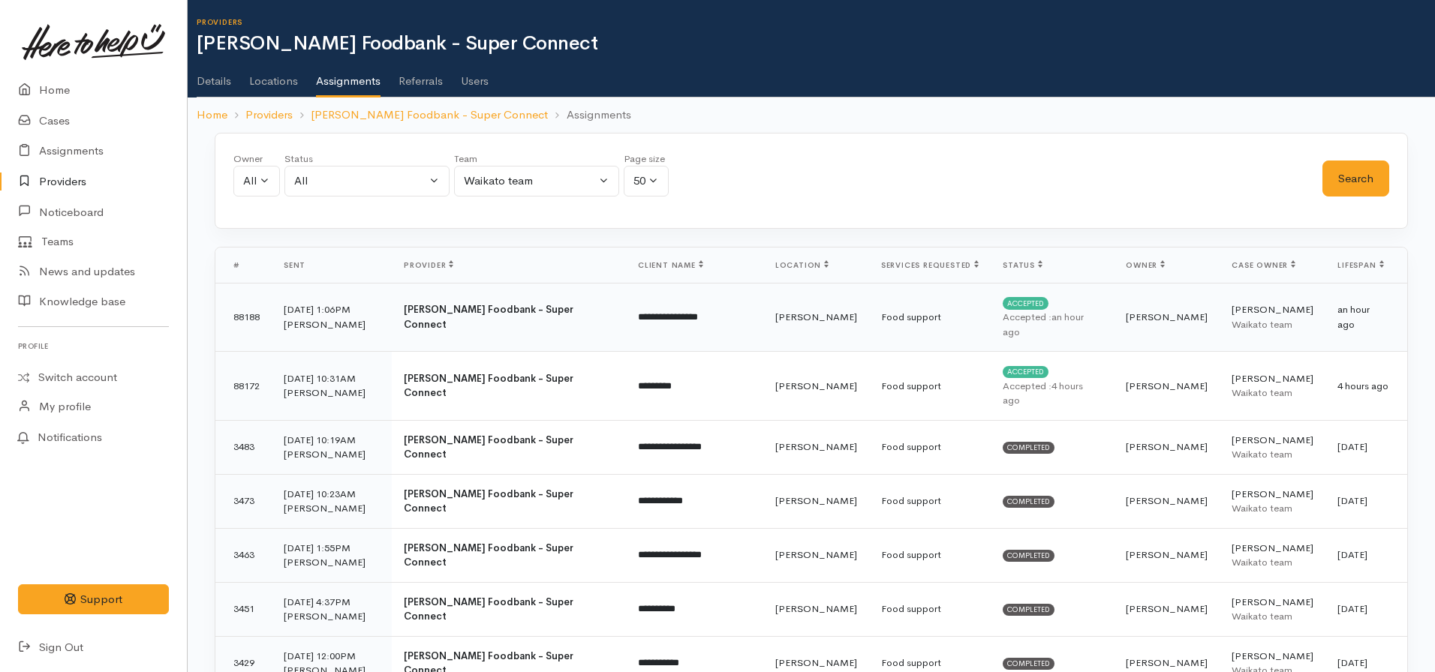
click at [1066, 311] on time "an hour ago" at bounding box center [1042, 325] width 81 height 28
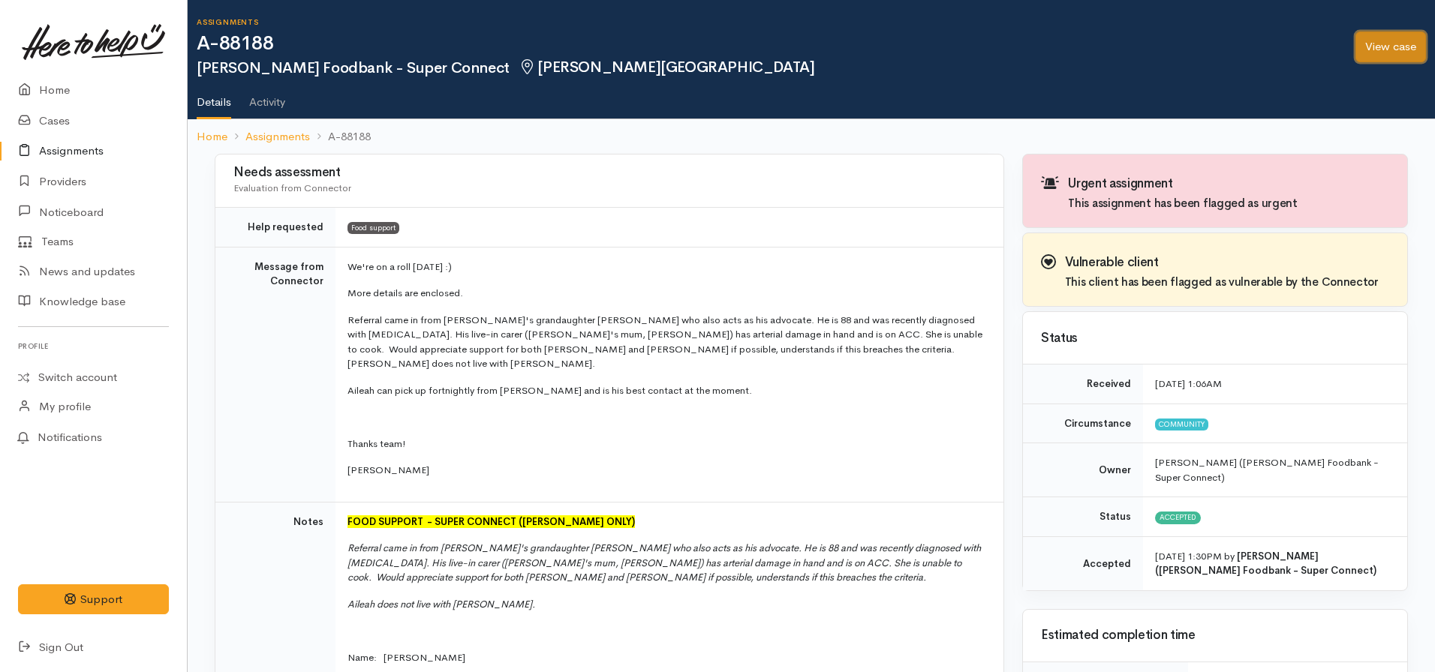
click at [1393, 50] on link "View case" at bounding box center [1390, 47] width 71 height 31
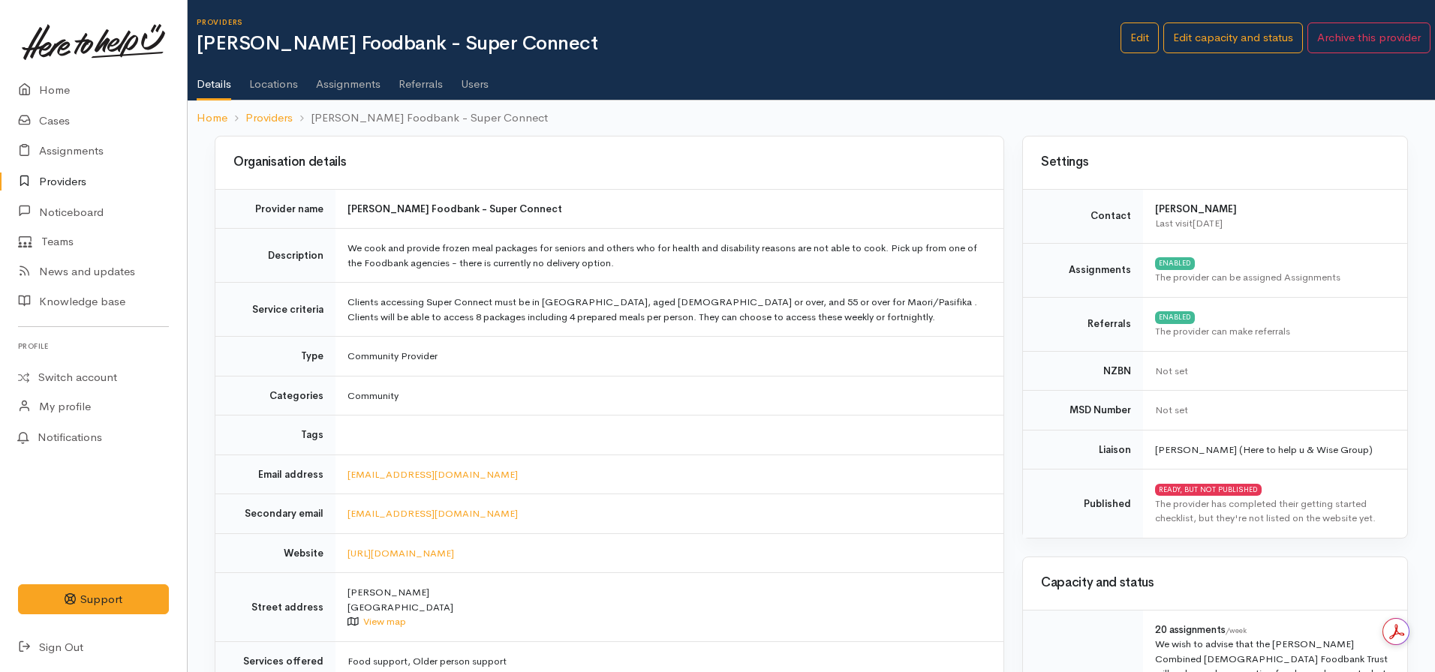
click at [344, 83] on link "Assignments" at bounding box center [348, 79] width 65 height 42
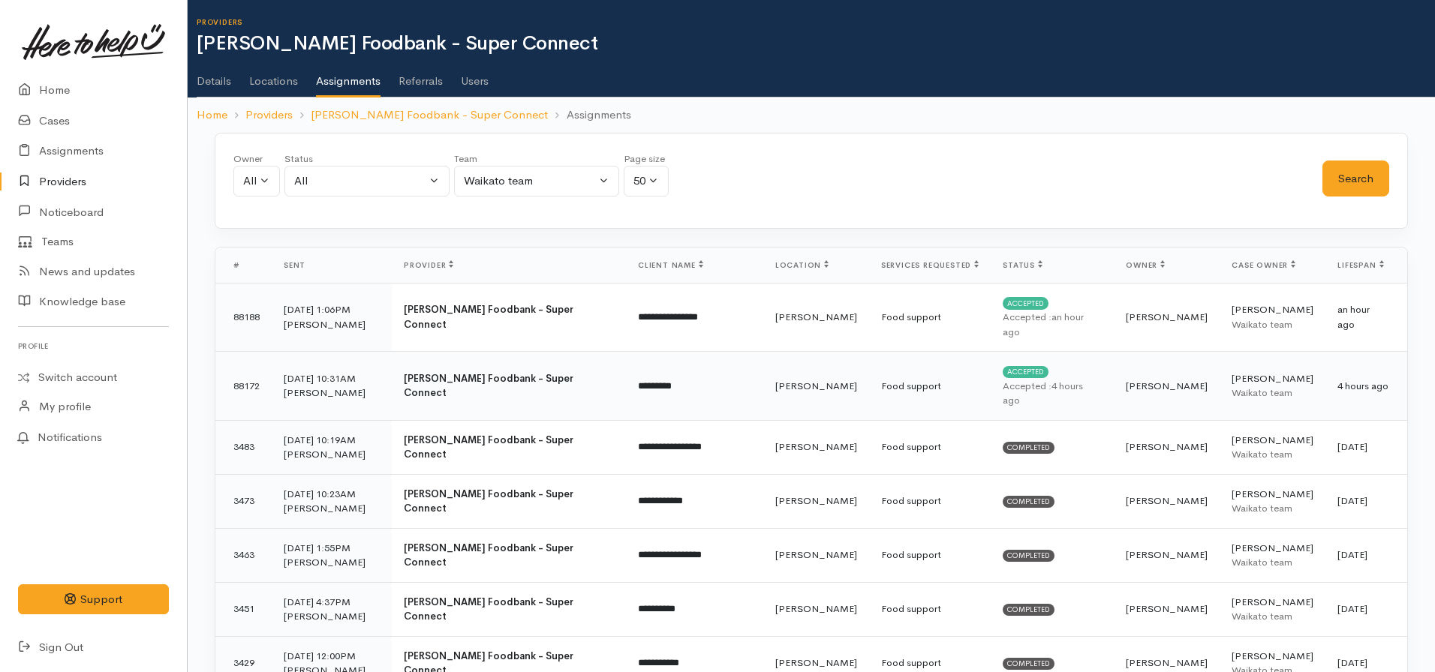
click at [1114, 355] on td "[PERSON_NAME]" at bounding box center [1167, 386] width 106 height 69
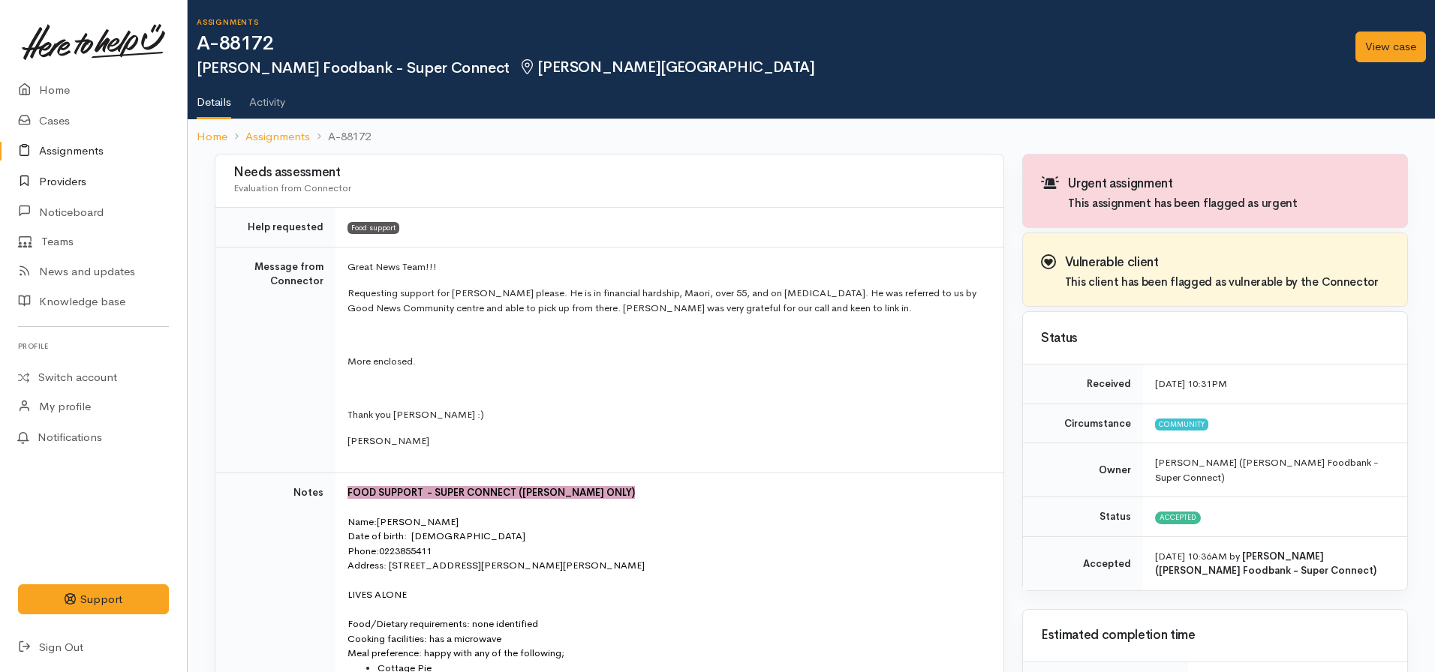
click at [89, 186] on link "Providers" at bounding box center [93, 182] width 187 height 31
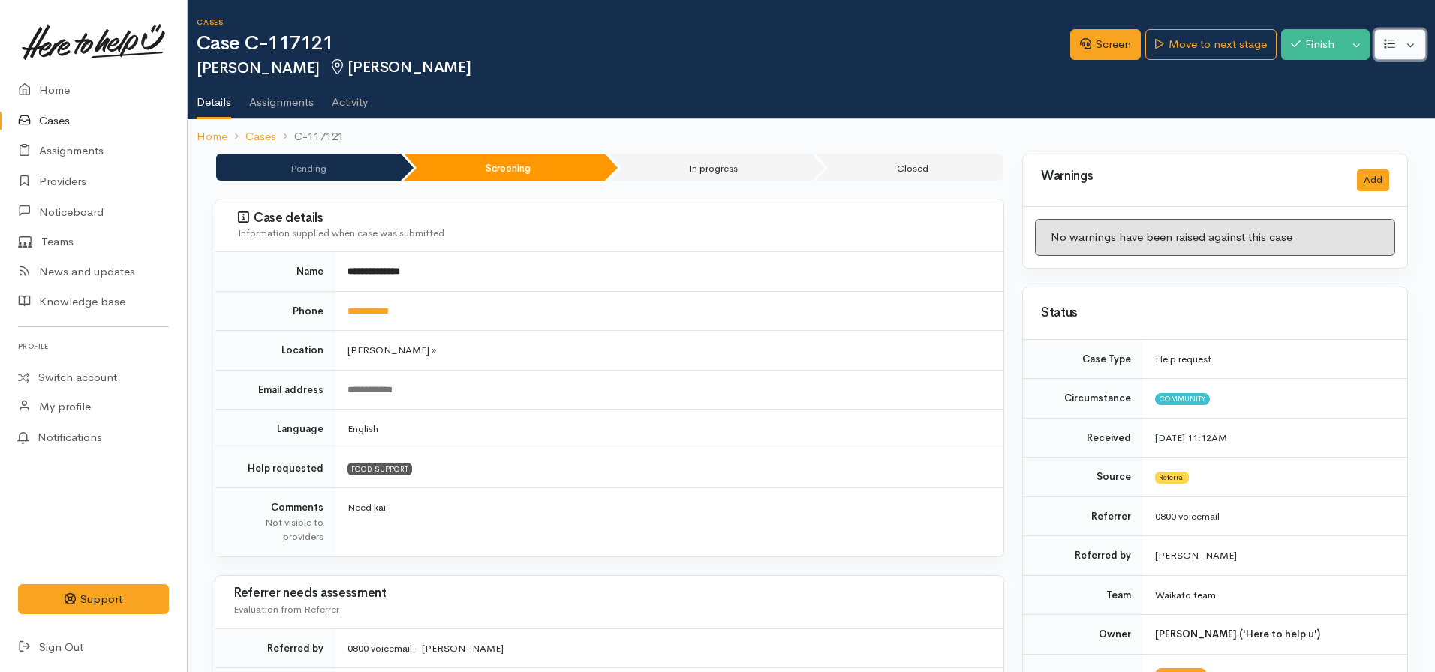
click at [1390, 44] on icon "button" at bounding box center [1389, 43] width 11 height 11
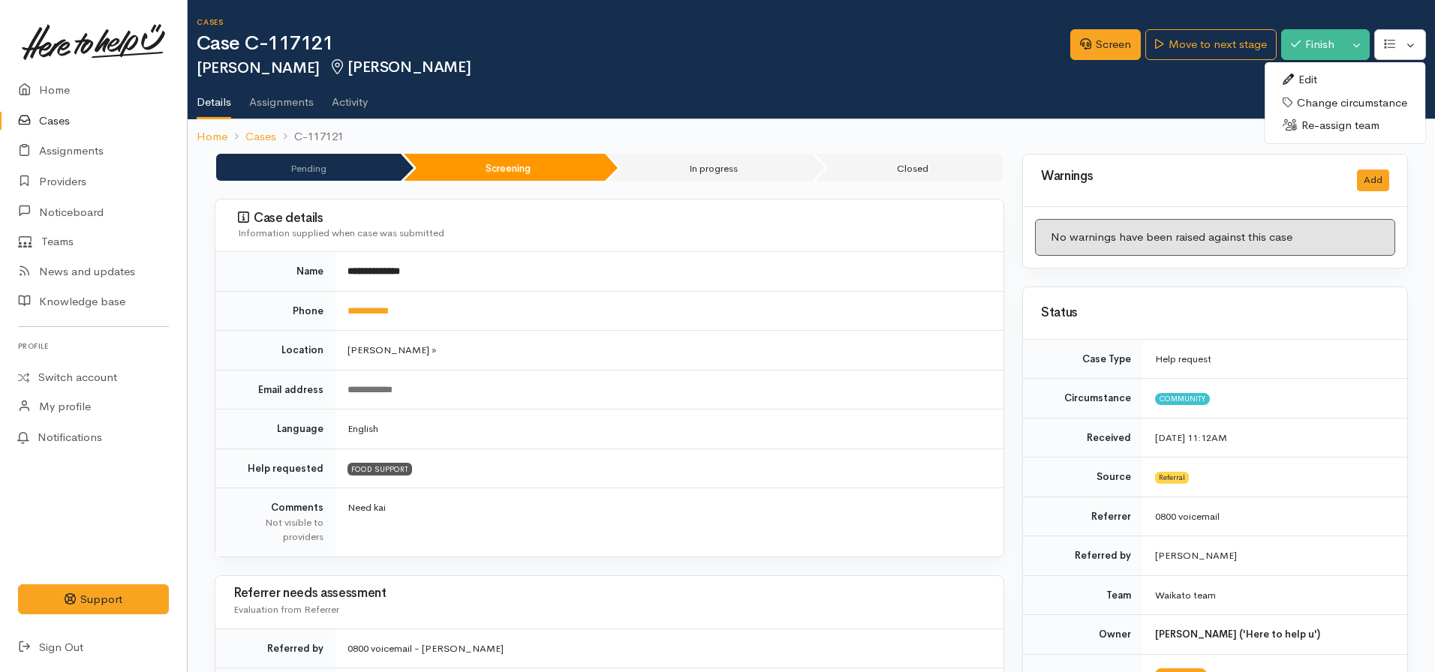
click at [1307, 77] on link "Edit" at bounding box center [1344, 79] width 161 height 23
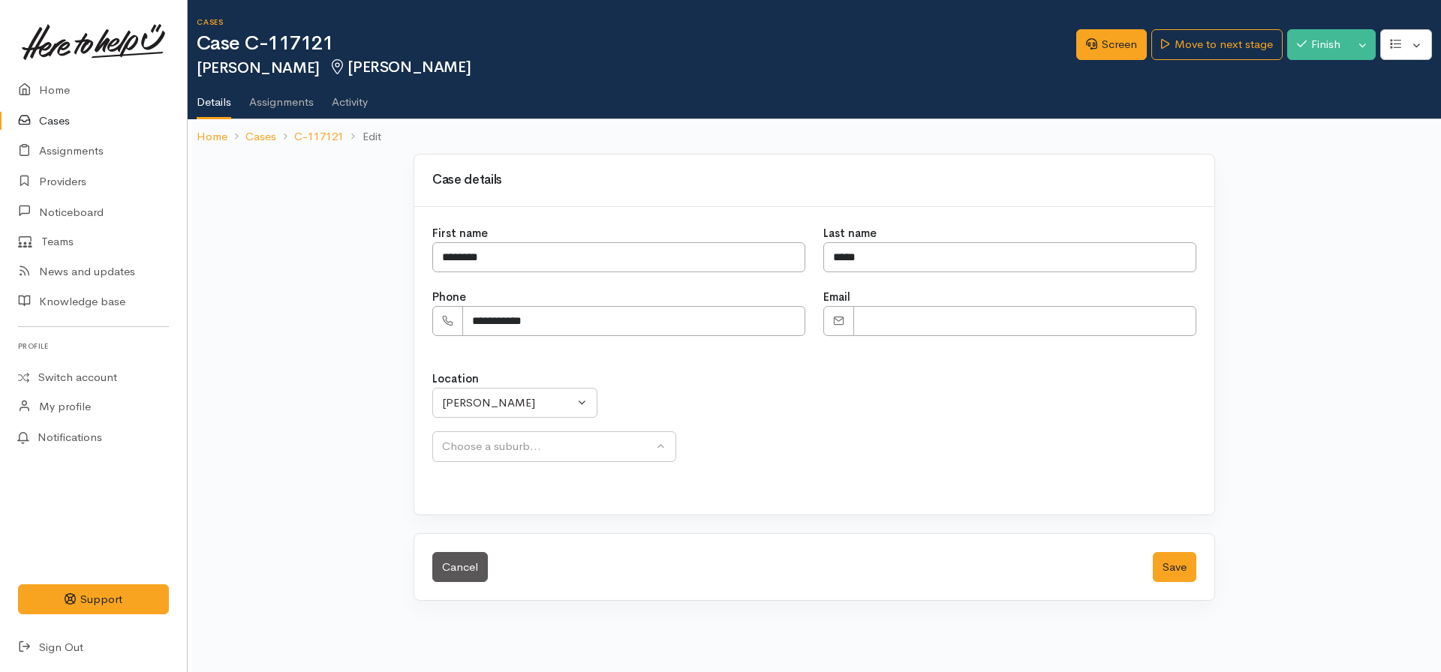
click at [491, 381] on div "Location Aongatete [GEOGRAPHIC_DATA] [GEOGRAPHIC_DATA] [GEOGRAPHIC_DATA] - othe…" at bounding box center [814, 417] width 764 height 92
click at [491, 389] on button "[PERSON_NAME]" at bounding box center [514, 403] width 165 height 31
type input "huntly"
click at [503, 505] on link "Huntly" at bounding box center [515, 501] width 164 height 23
select select "110"
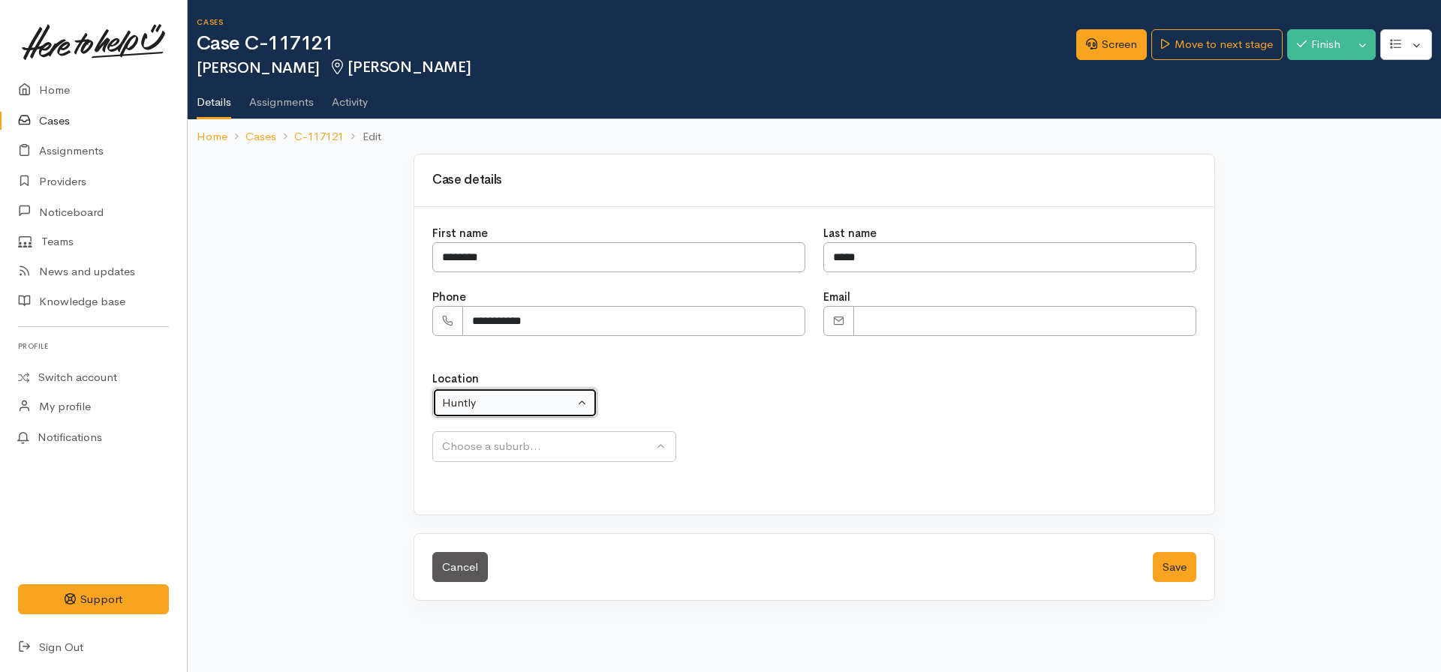
select select "238"
click at [1186, 557] on button "Save" at bounding box center [1175, 567] width 44 height 31
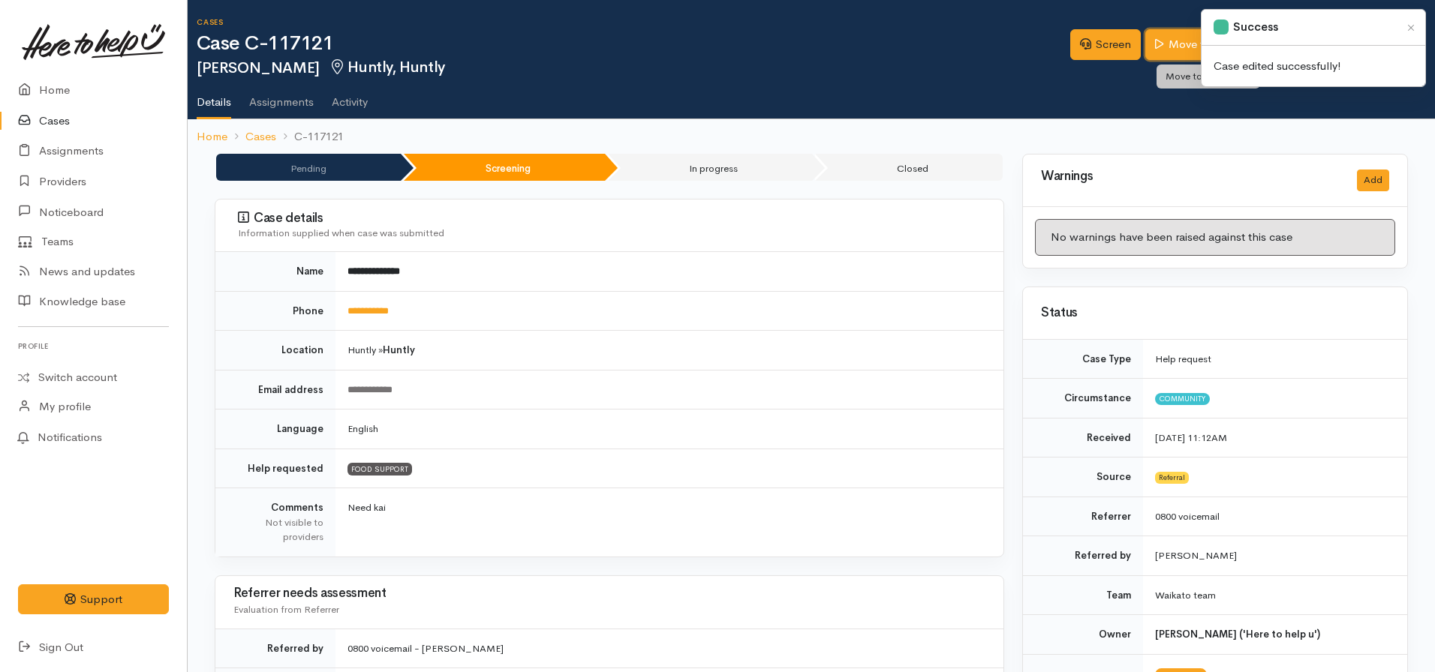
click at [1168, 48] on link "Move to next stage" at bounding box center [1210, 44] width 131 height 31
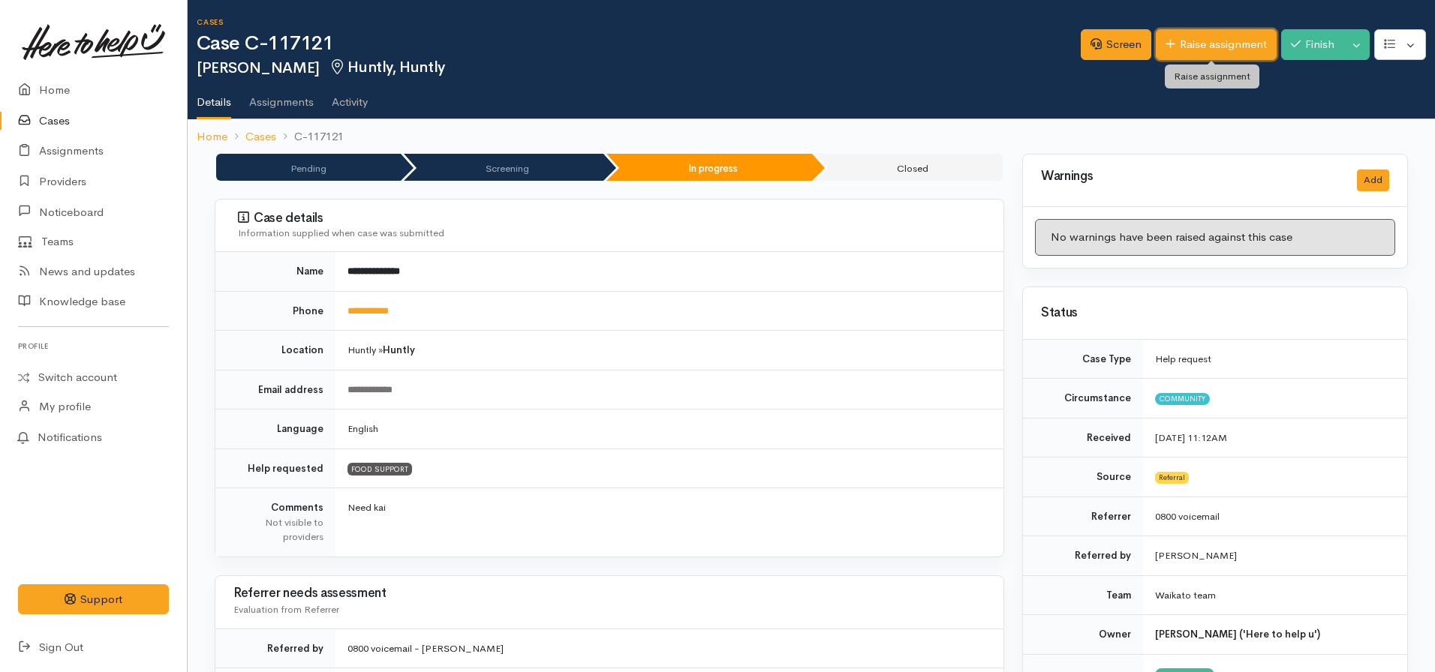
click at [1202, 53] on link "Raise assignment" at bounding box center [1216, 44] width 121 height 31
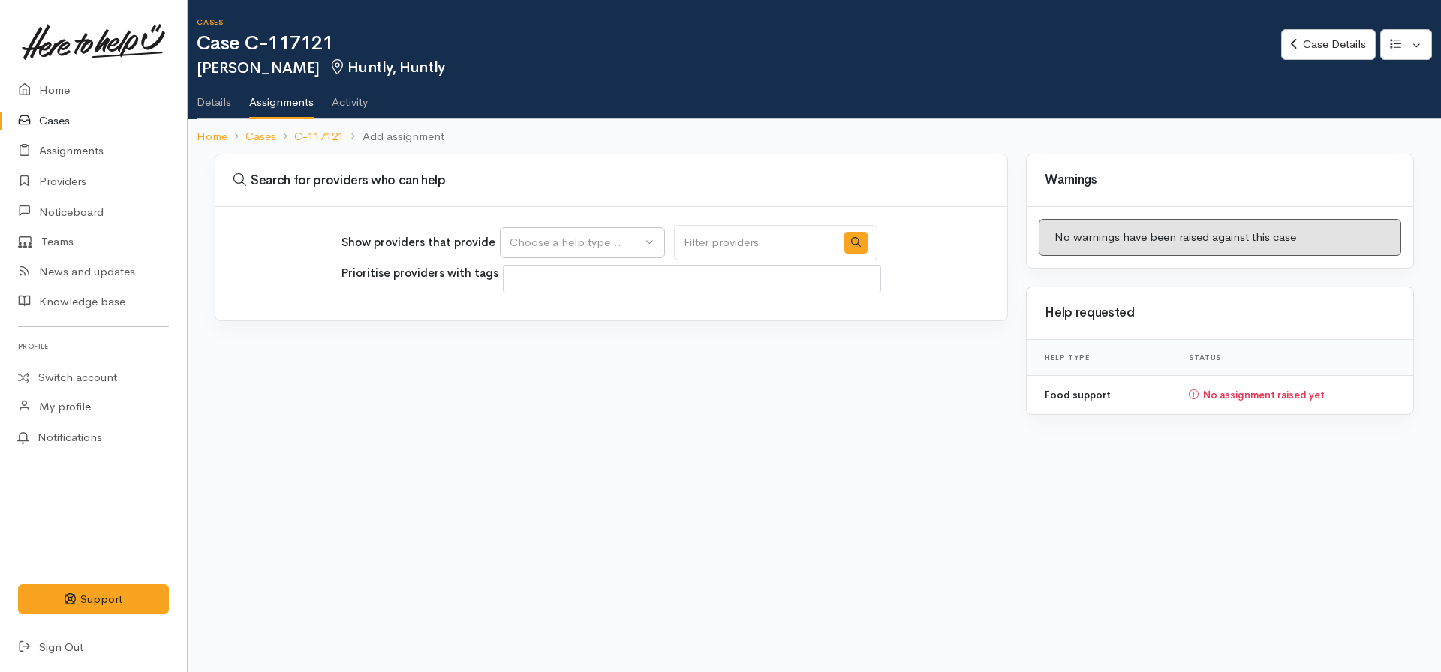
select select
click at [620, 245] on div "Choose a help type..." at bounding box center [575, 242] width 132 height 17
click at [576, 317] on span "Food support" at bounding box center [554, 314] width 70 height 17
select select "3"
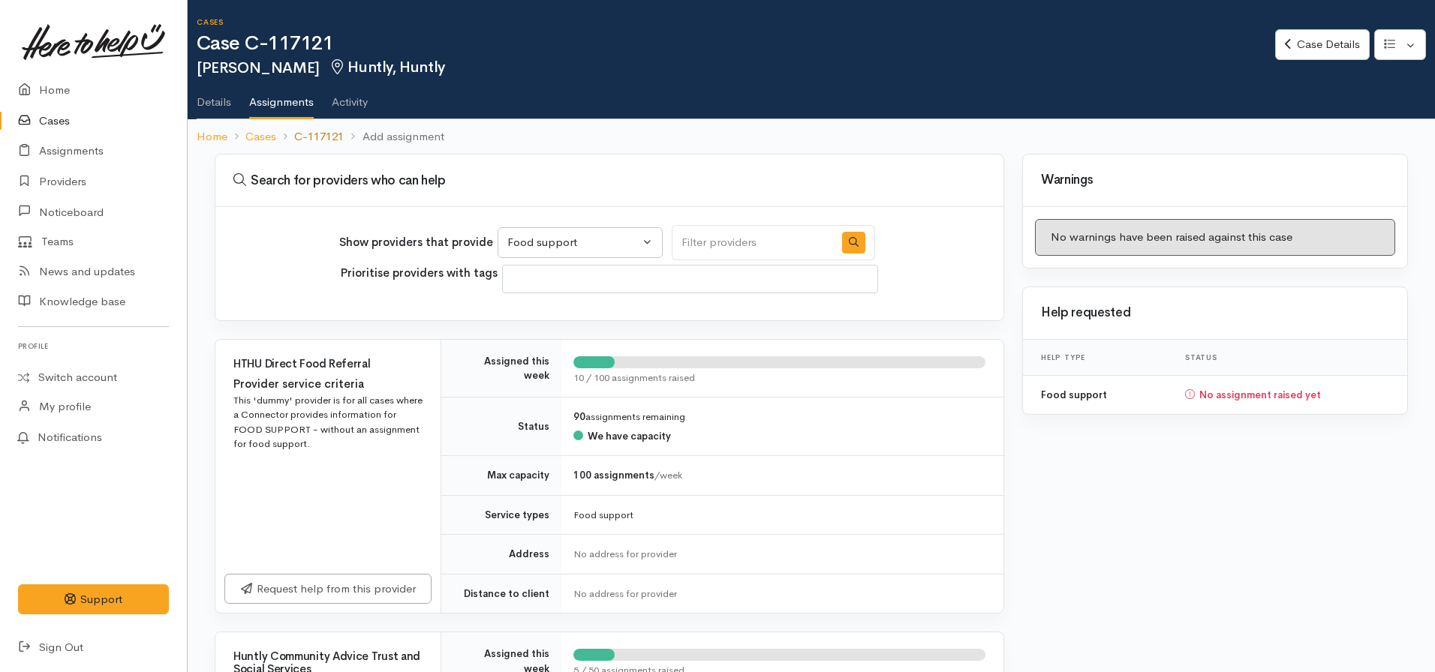
click at [304, 136] on link "C-117121" at bounding box center [319, 136] width 50 height 17
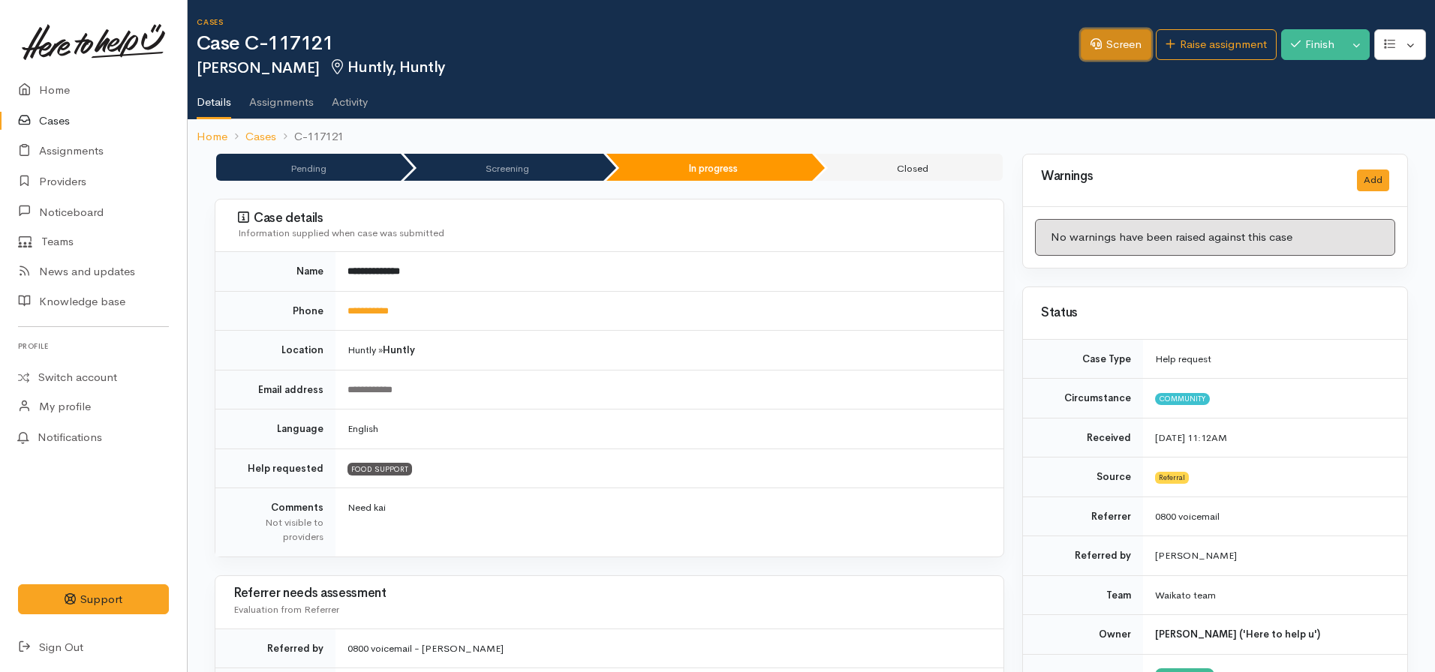
click at [1095, 57] on link "Screen" at bounding box center [1116, 44] width 71 height 31
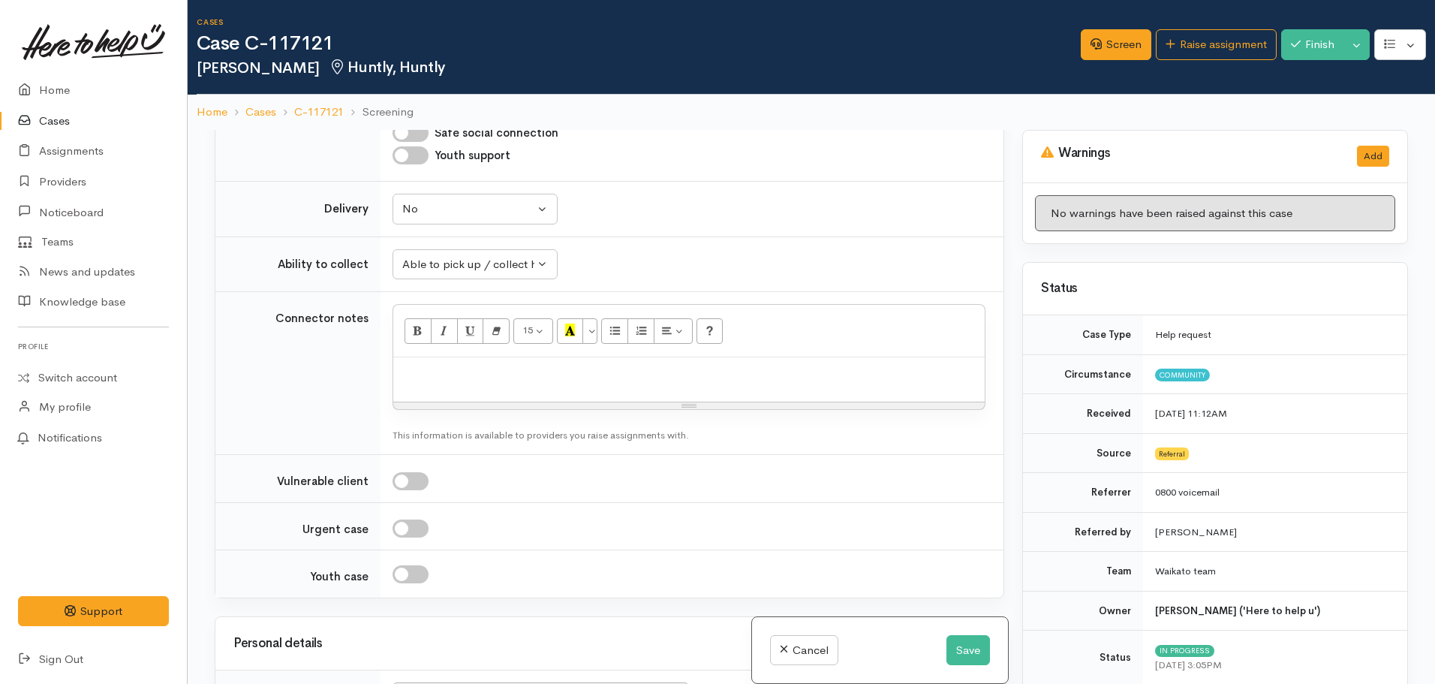
scroll to position [1745, 0]
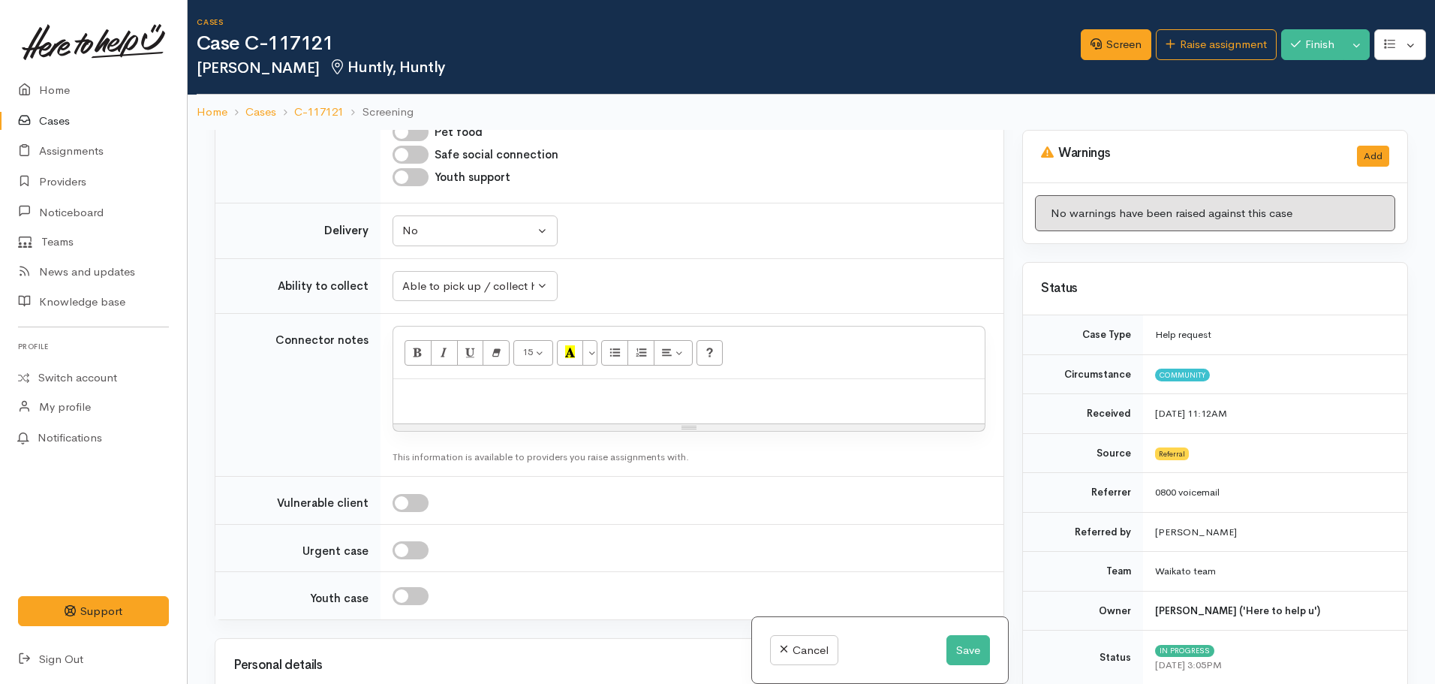
click at [445, 379] on div at bounding box center [688, 401] width 591 height 44
paste div
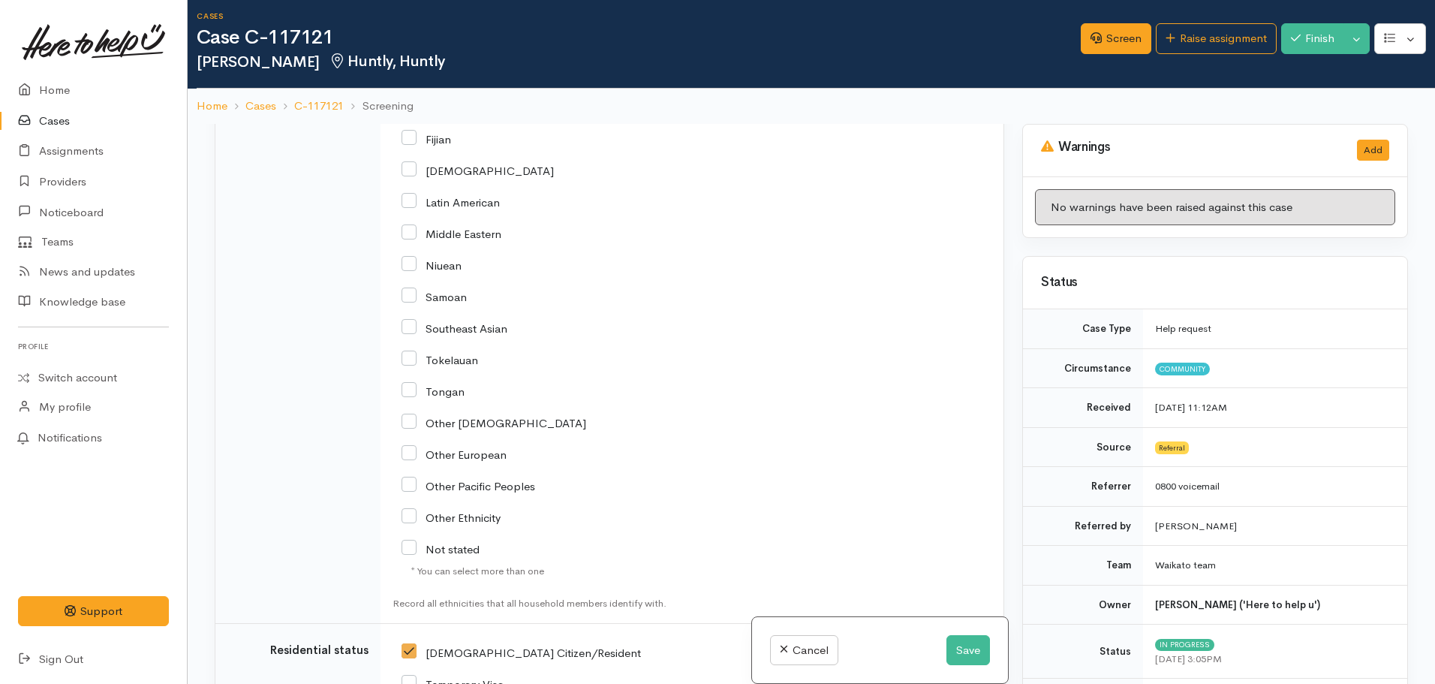
scroll to position [3473, 0]
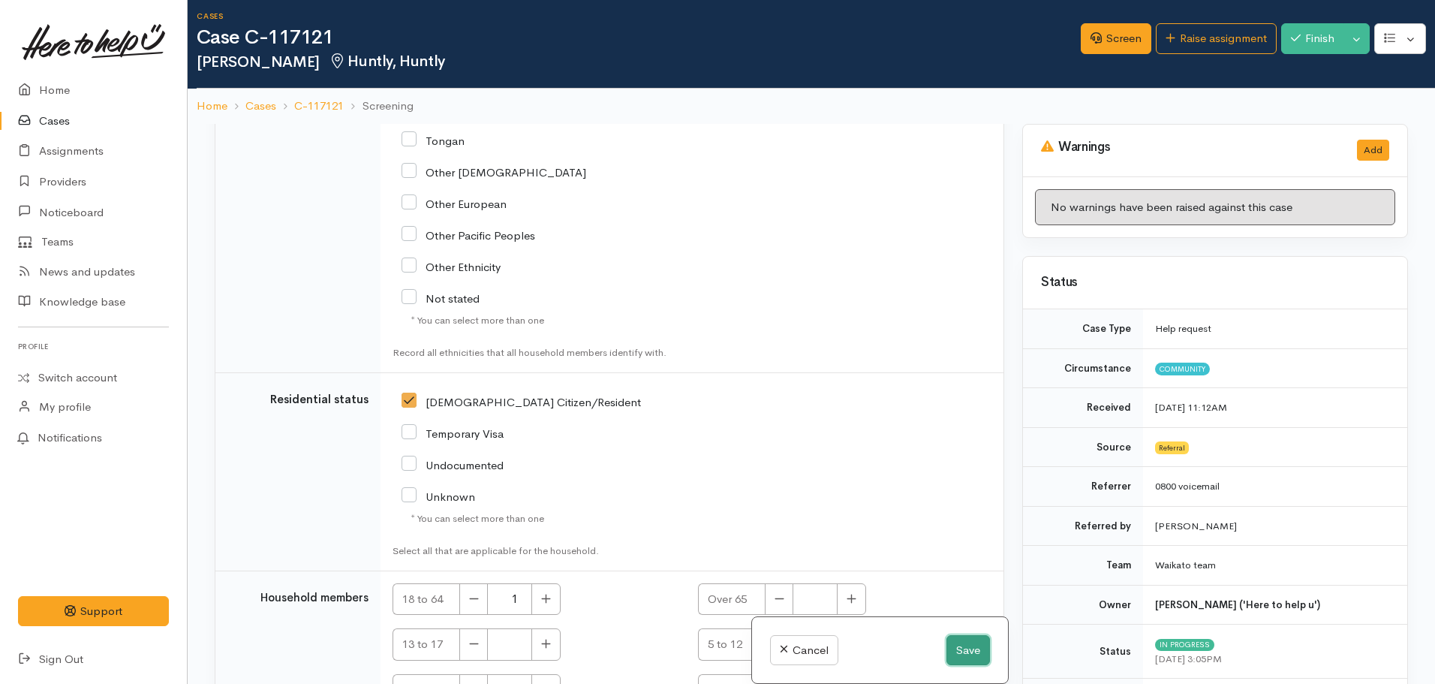
click at [975, 653] on button "Save" at bounding box center [968, 650] width 44 height 31
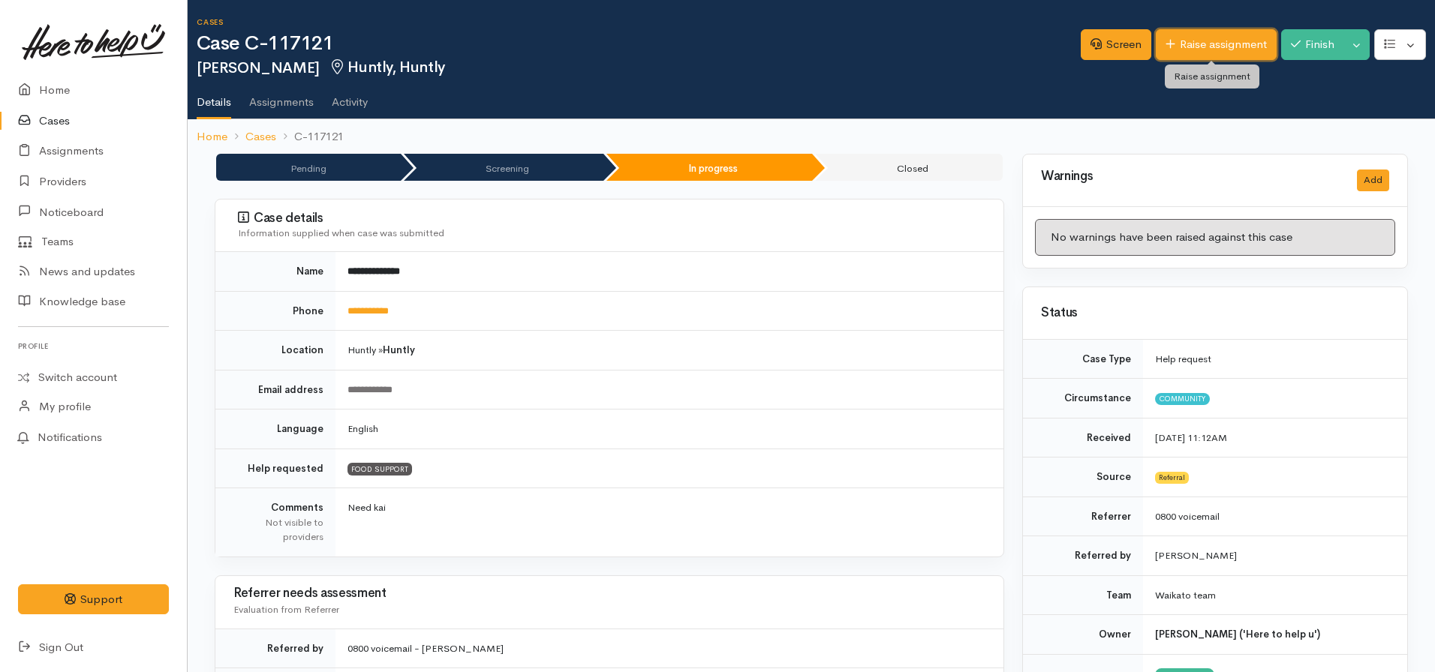
click at [1182, 47] on link "Raise assignment" at bounding box center [1216, 44] width 121 height 31
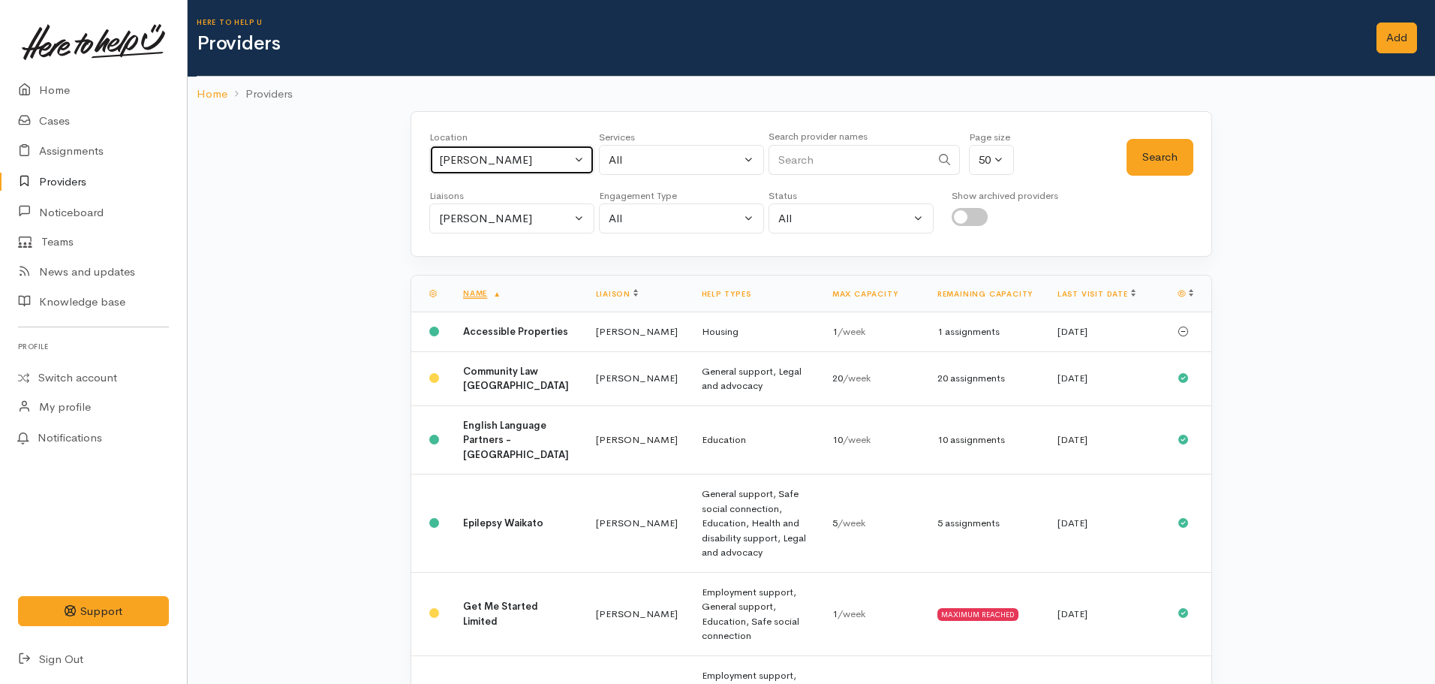
click at [509, 152] on div "[PERSON_NAME]" at bounding box center [505, 160] width 132 height 17
type input "huntly"
click at [473, 260] on span "Huntly" at bounding box center [472, 258] width 34 height 17
select select "110"
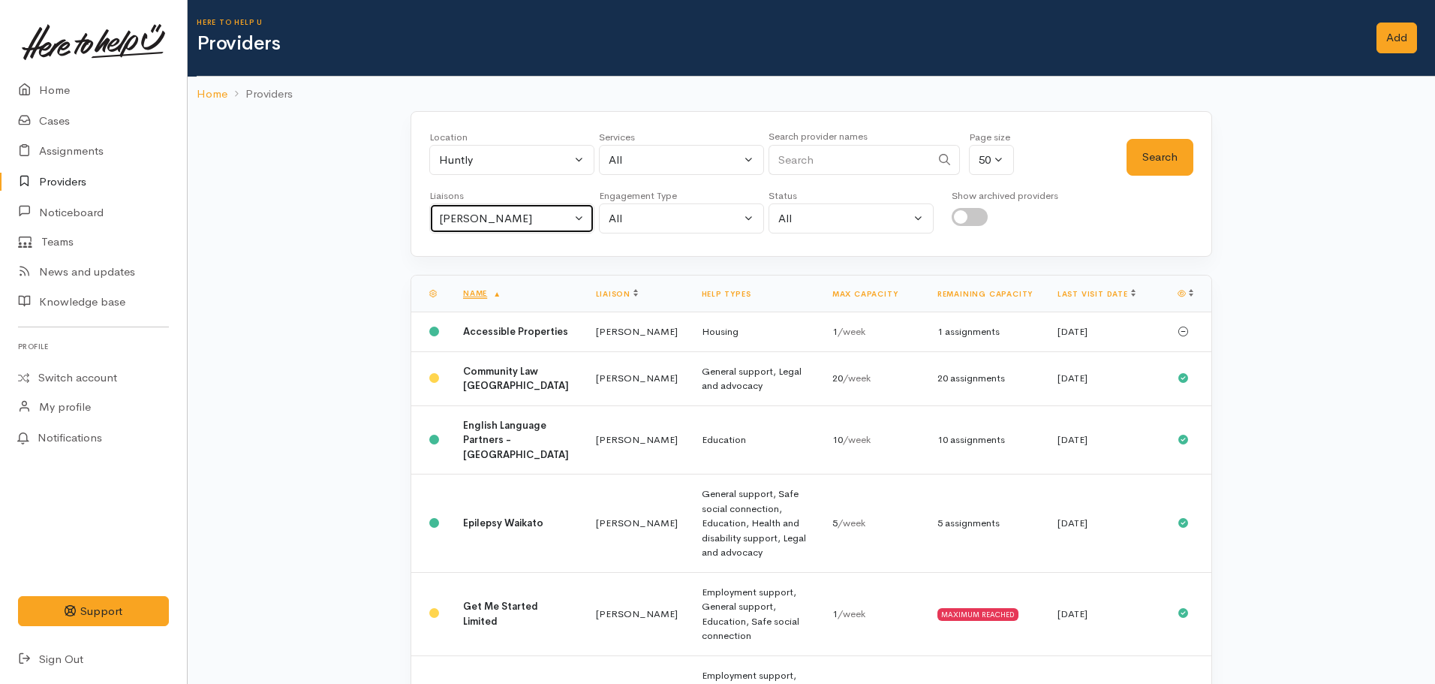
click at [551, 215] on div "[PERSON_NAME]" at bounding box center [505, 218] width 132 height 17
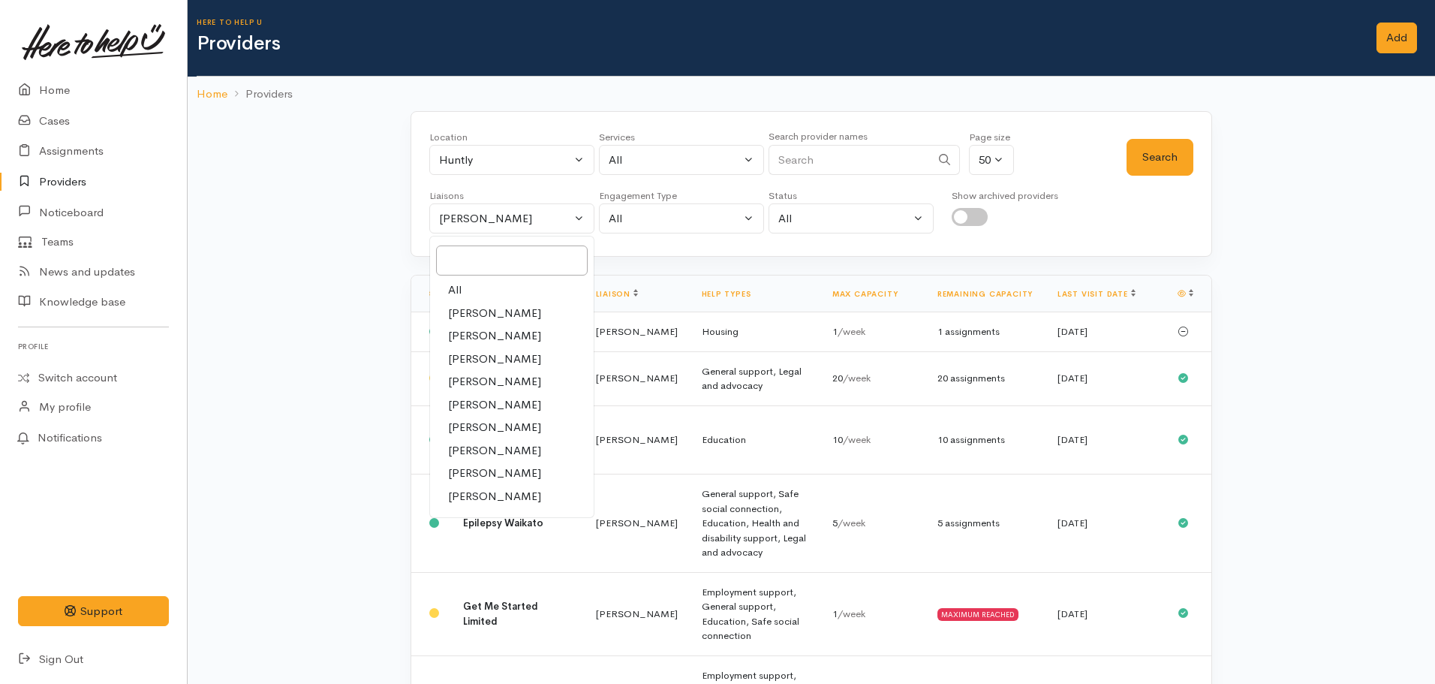
click at [476, 302] on link "[PERSON_NAME]" at bounding box center [512, 313] width 164 height 23
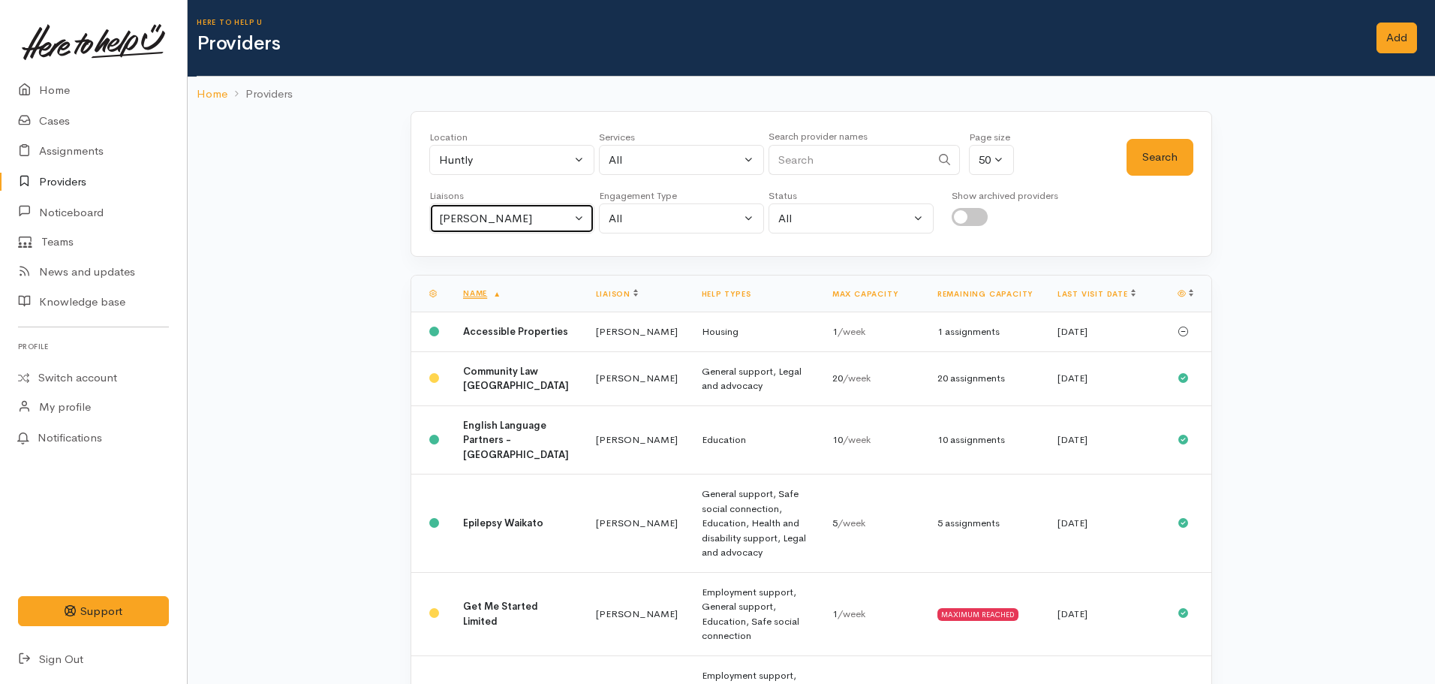
click at [562, 224] on div "[PERSON_NAME]" at bounding box center [505, 218] width 132 height 17
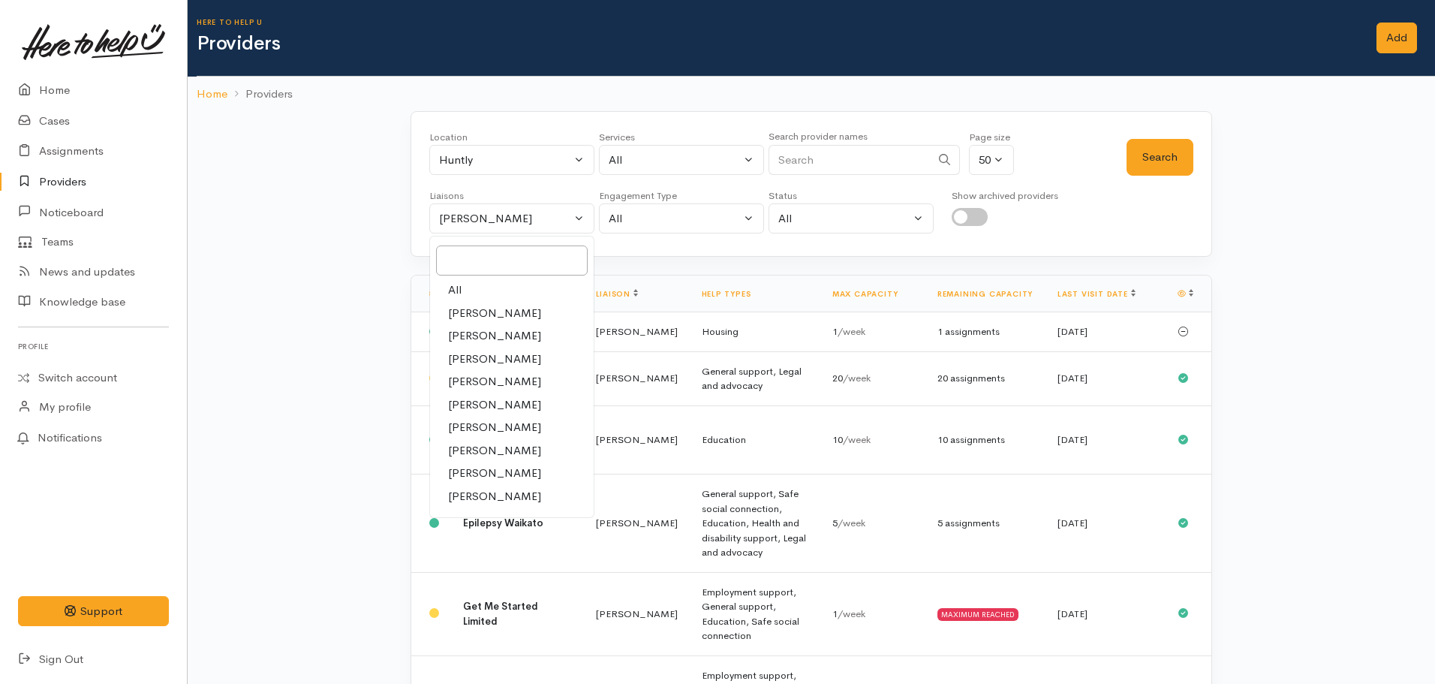
click at [483, 287] on link "All" at bounding box center [512, 289] width 164 height 23
select select "null"
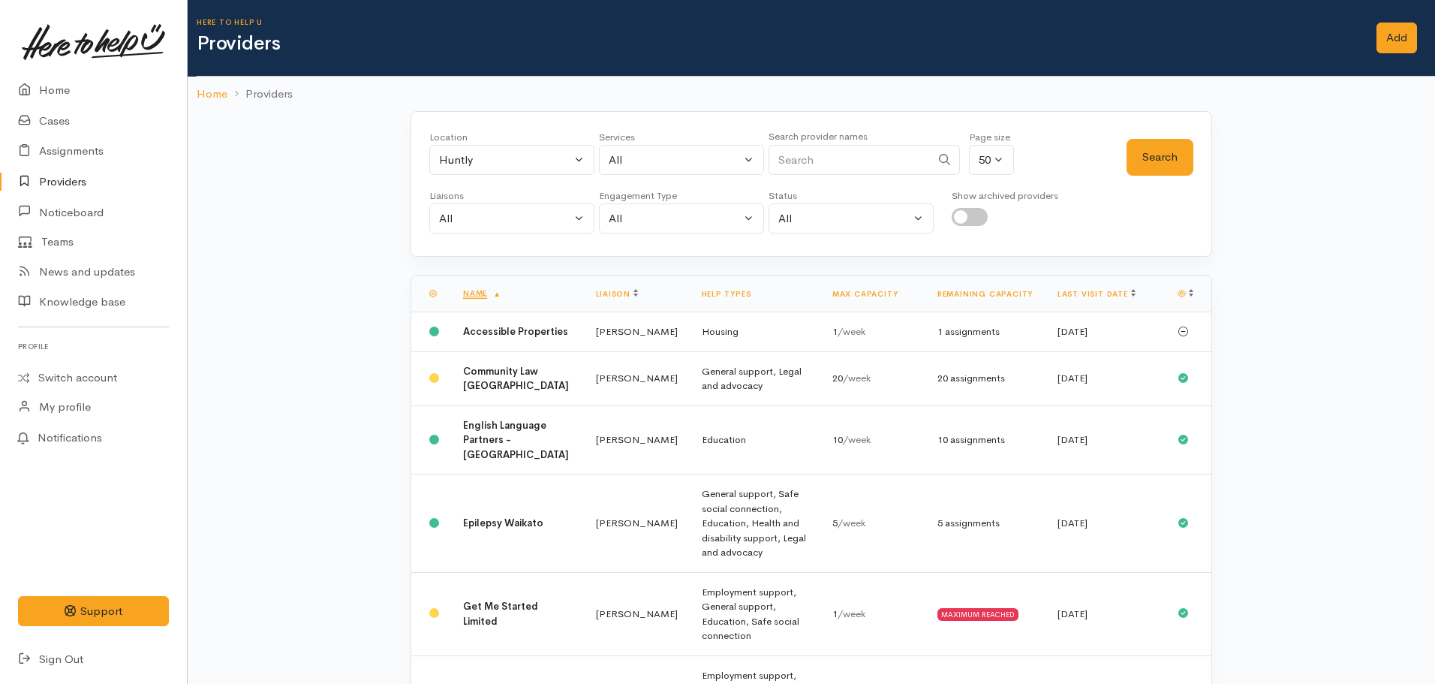
click at [669, 176] on div "Services All Addiction services Cleaning supplies Cultural support Domestic ani…" at bounding box center [681, 157] width 165 height 54
click at [666, 153] on div "All" at bounding box center [675, 160] width 132 height 17
type input "food"
select select "3"
click at [1165, 149] on button "Search" at bounding box center [1159, 157] width 67 height 37
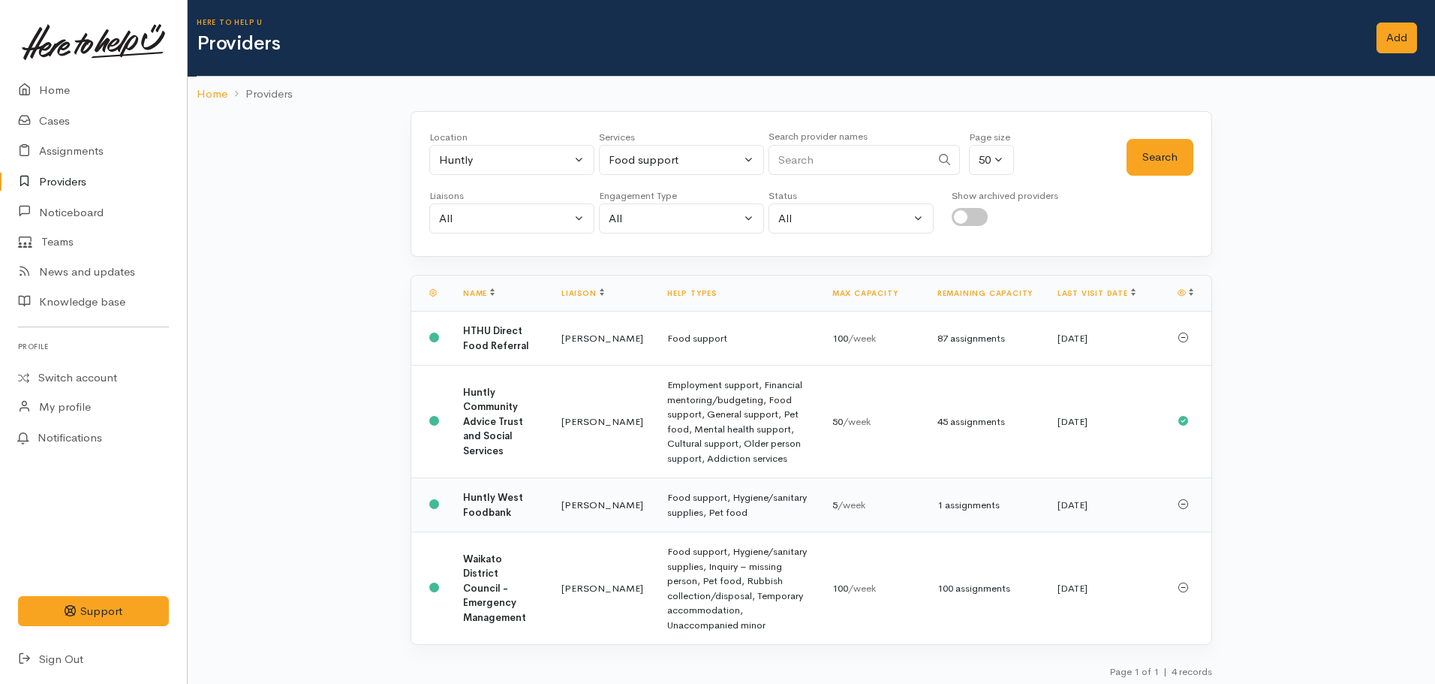
click at [735, 499] on td "Food support, Hygiene/sanitary supplies, Pet food" at bounding box center [737, 505] width 165 height 54
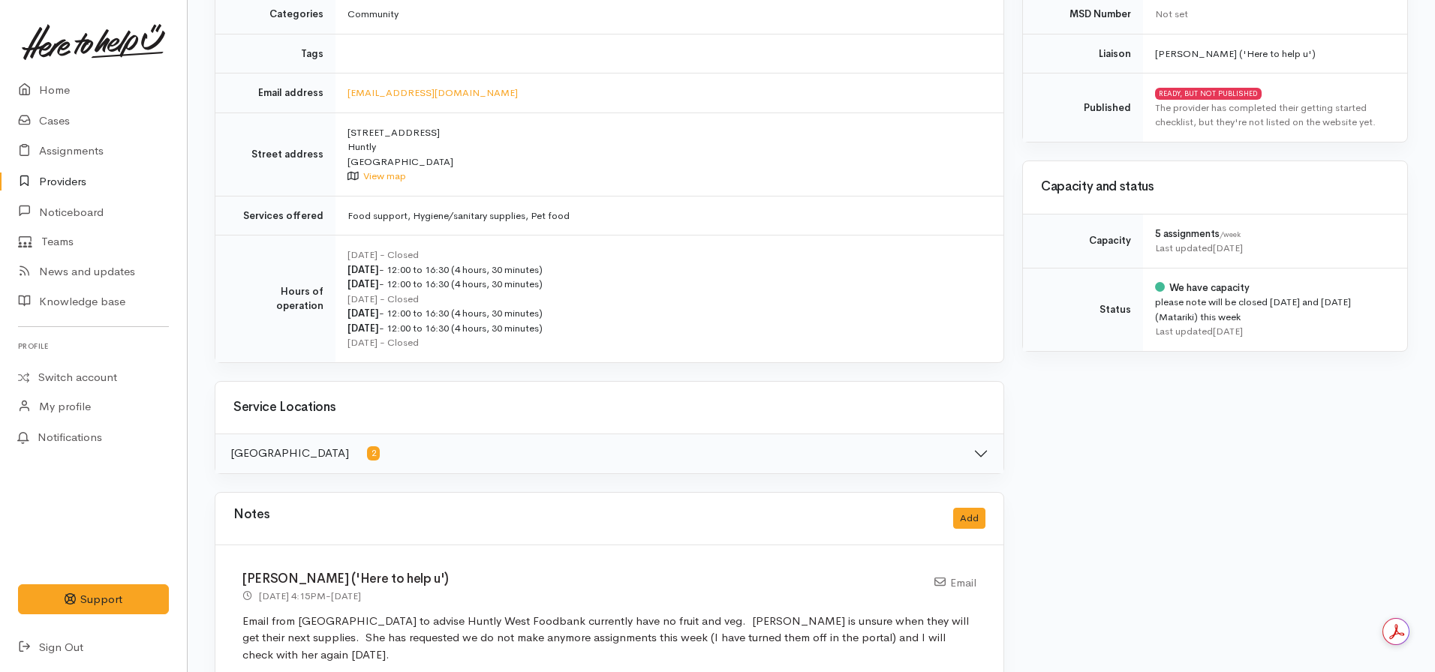
scroll to position [397, 0]
drag, startPoint x: 453, startPoint y: 327, endPoint x: 425, endPoint y: 327, distance: 27.8
click at [425, 327] on div "[DATE] - 12:00 to 16:30 (4 hours, 30 minutes)" at bounding box center [666, 327] width 638 height 15
copy div "16:30"
click at [60, 101] on link "Home" at bounding box center [93, 90] width 187 height 31
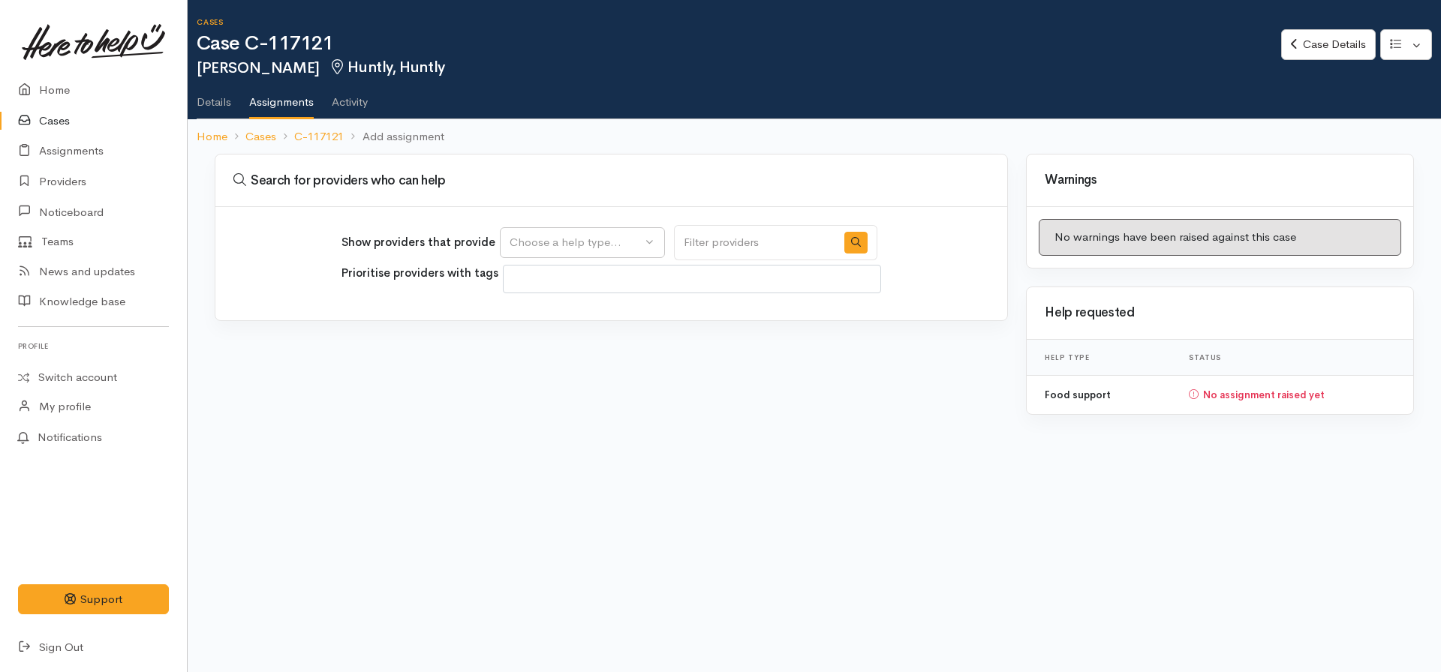
select select
click at [1324, 43] on link "Case Details" at bounding box center [1328, 44] width 94 height 31
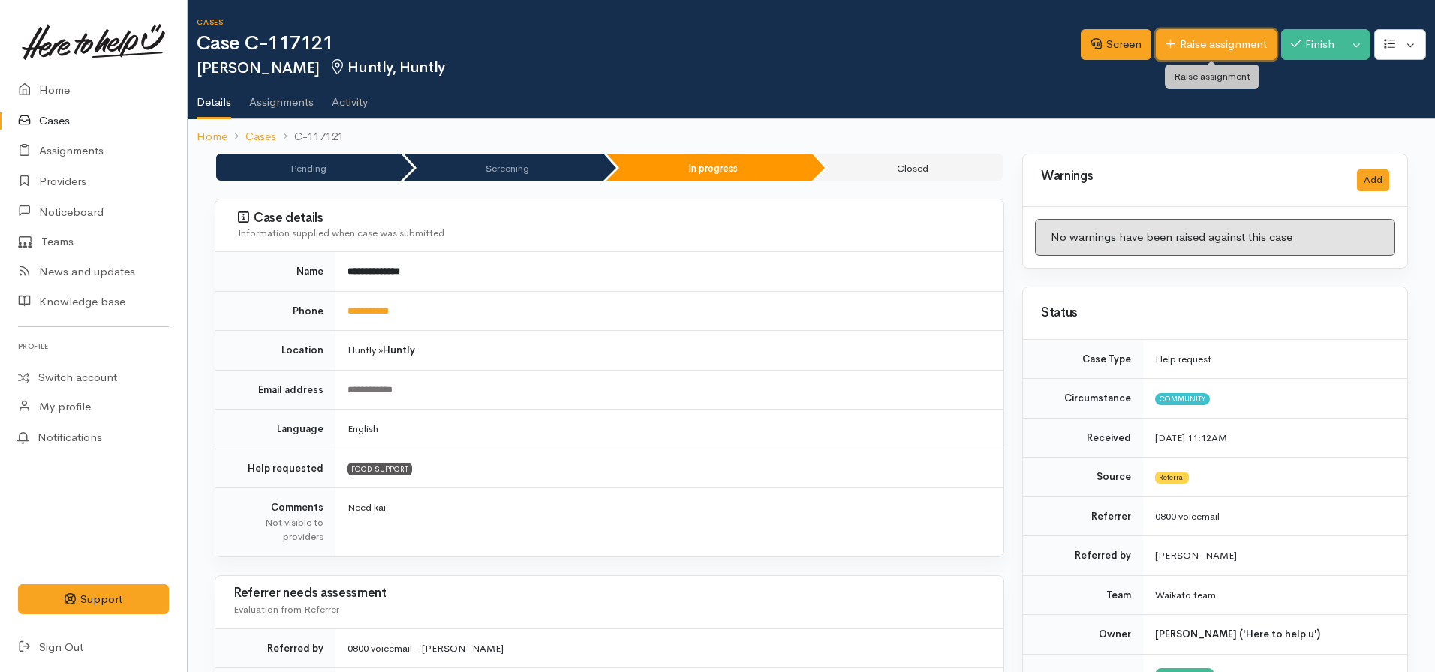
click at [1198, 50] on link "Raise assignment" at bounding box center [1216, 44] width 121 height 31
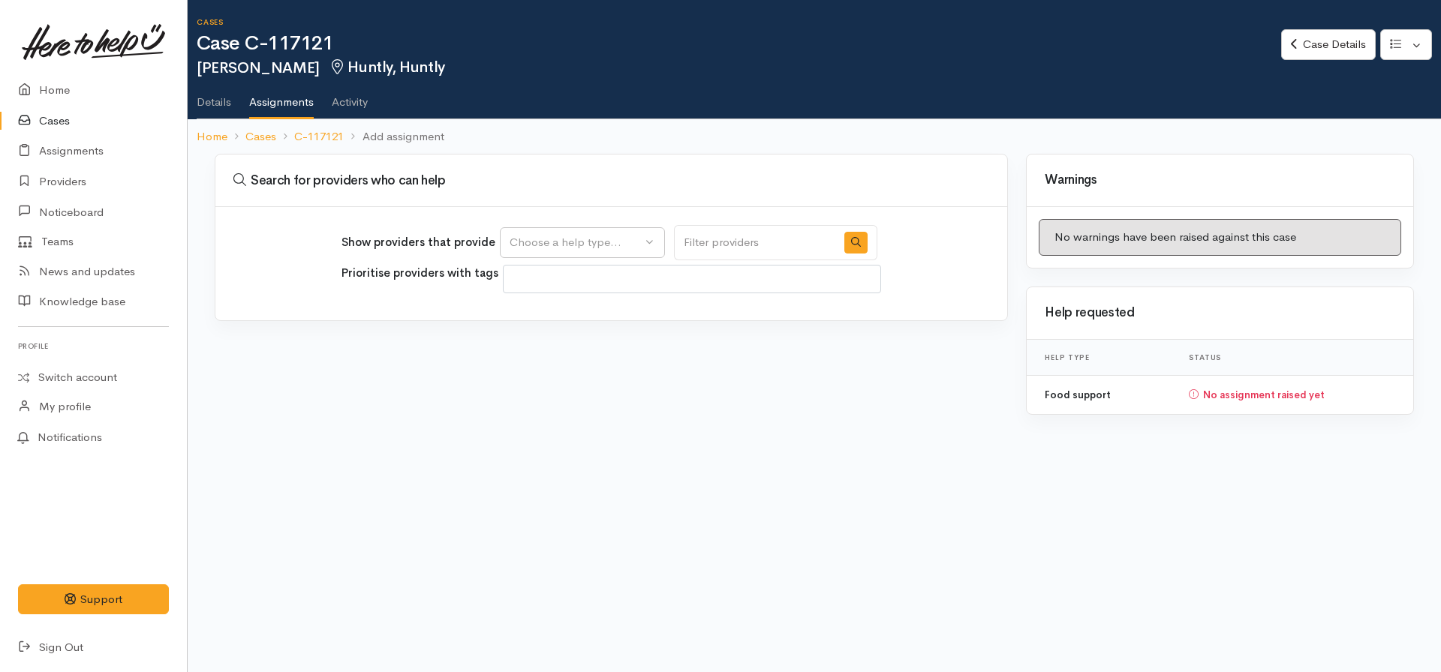
select select
click at [639, 249] on div "Choose a help type..." at bounding box center [575, 242] width 132 height 17
click at [578, 307] on span "Food support" at bounding box center [554, 314] width 70 height 17
select select "3"
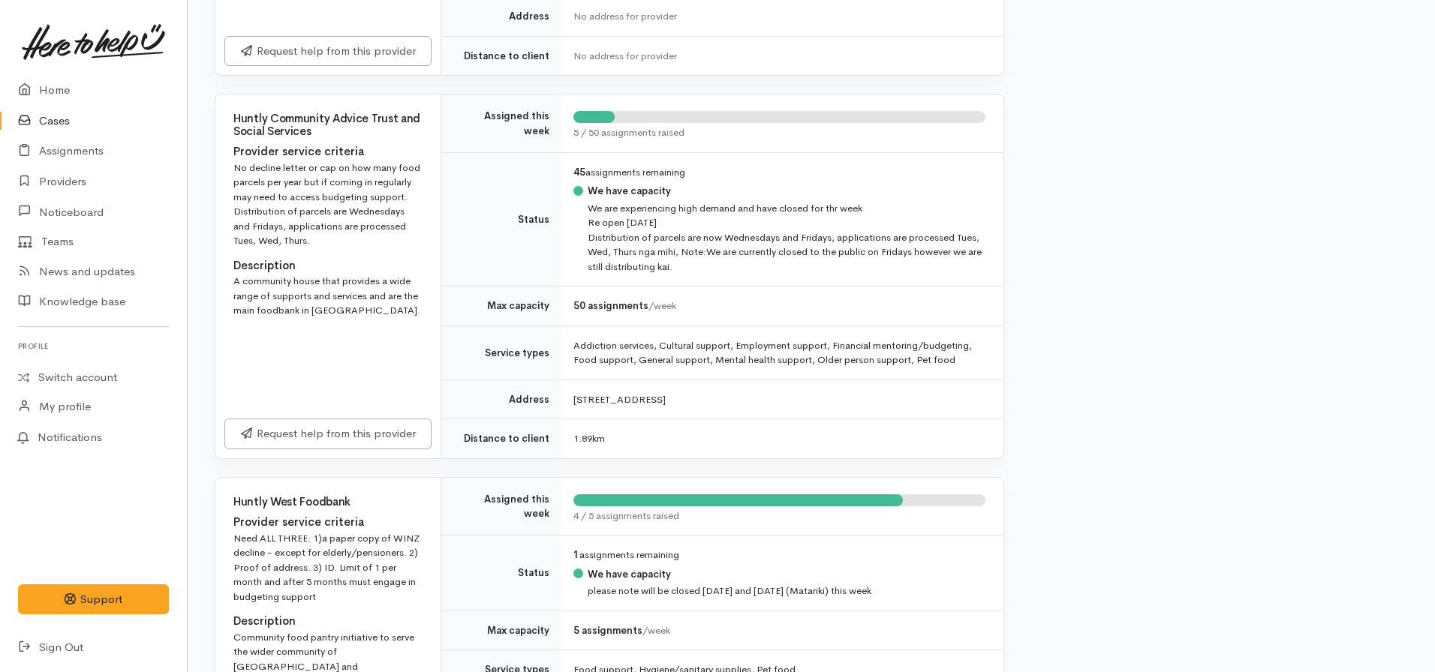
scroll to position [678, 0]
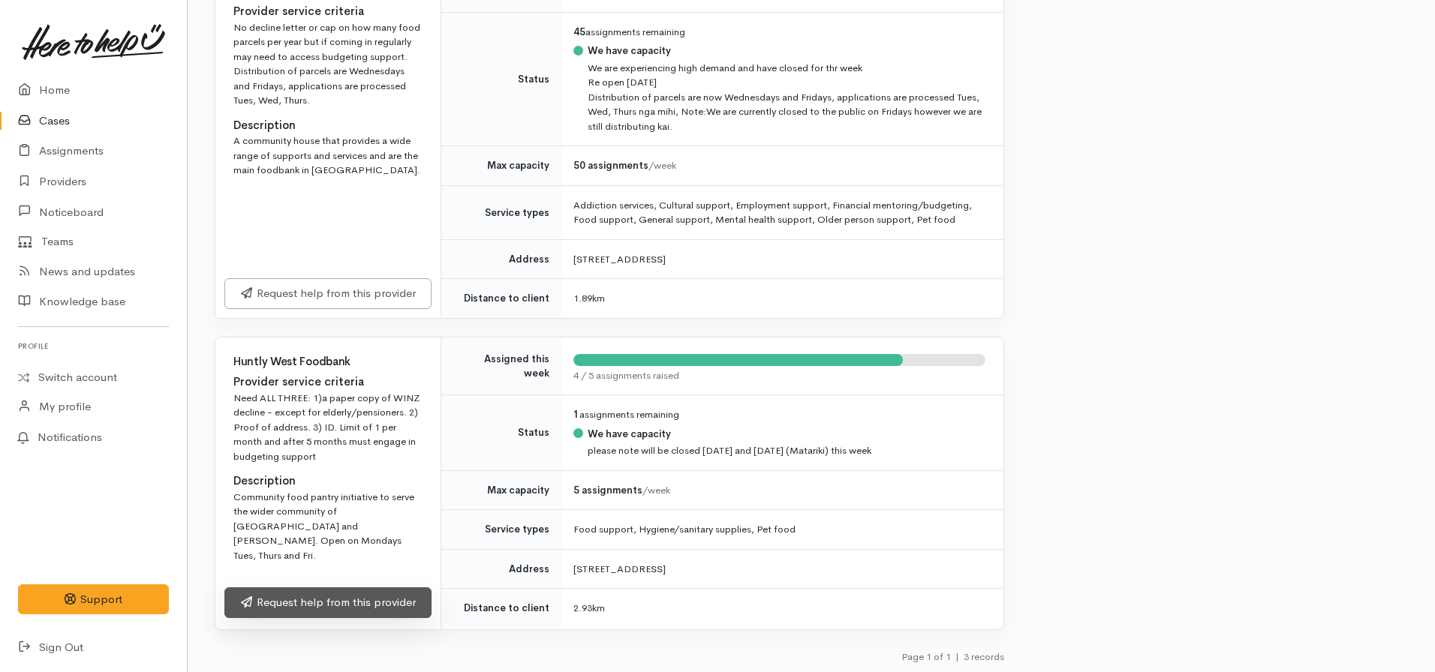
click at [329, 611] on link "Request help from this provider" at bounding box center [327, 603] width 207 height 31
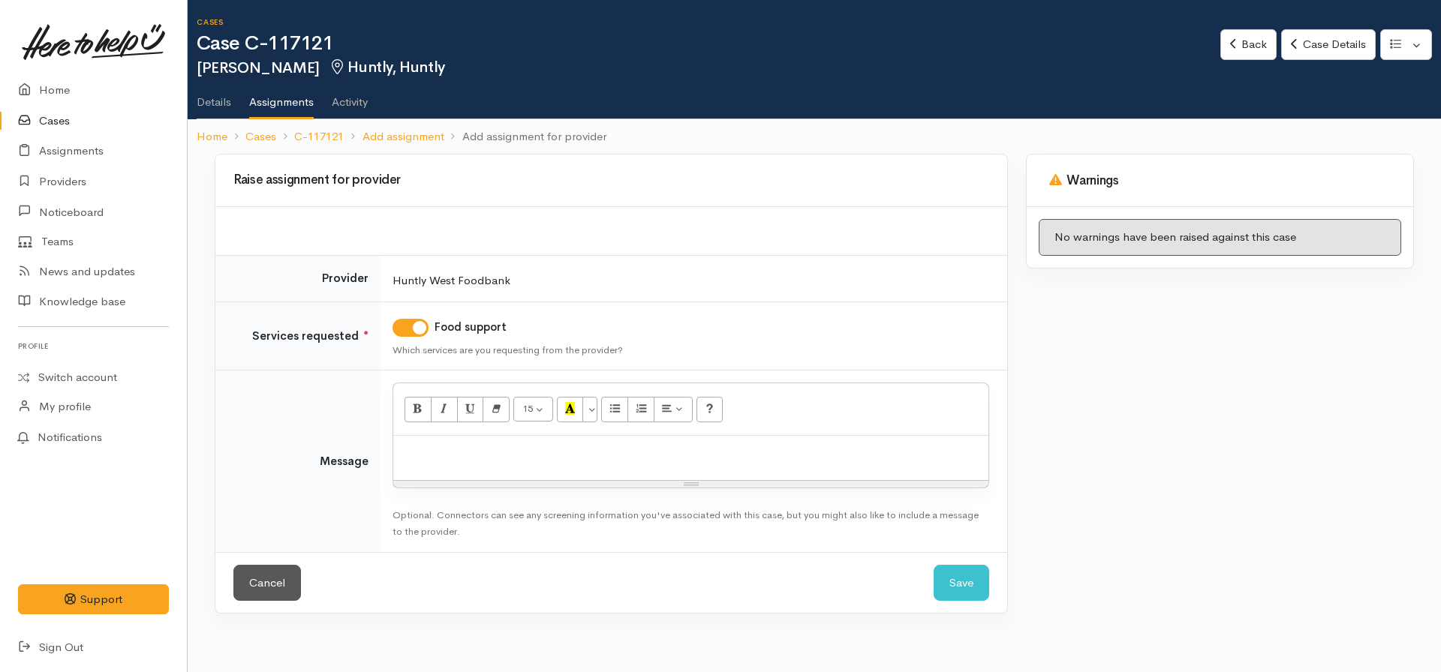
click at [495, 456] on p at bounding box center [691, 451] width 580 height 17
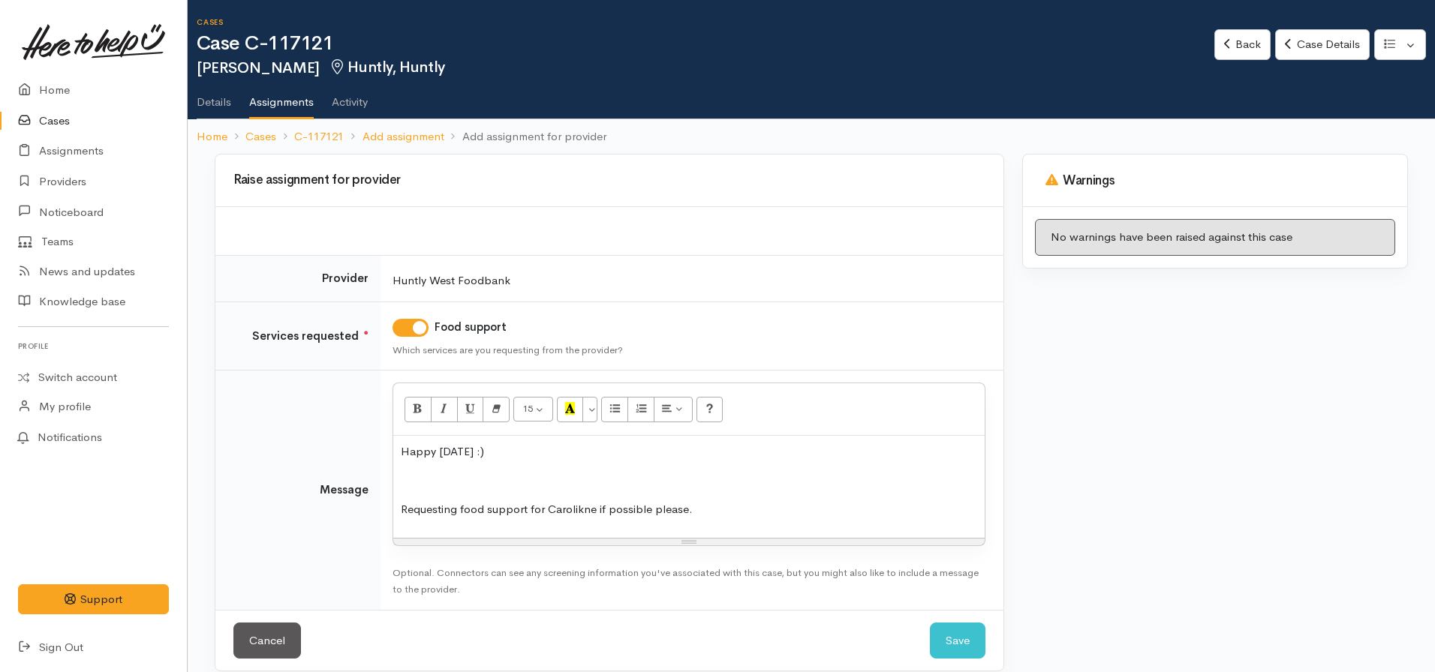
click at [584, 513] on p "Requesting food support for Carolikne if possible please." at bounding box center [689, 509] width 576 height 17
click at [416, 490] on div "Happy Friday :) Requesting food support for Caroline if possible please." at bounding box center [688, 487] width 591 height 102
click at [410, 484] on p at bounding box center [689, 481] width 576 height 17
click at [697, 519] on div "Happy Friday :) Requesting food support for Caroline if possible please." at bounding box center [688, 487] width 591 height 102
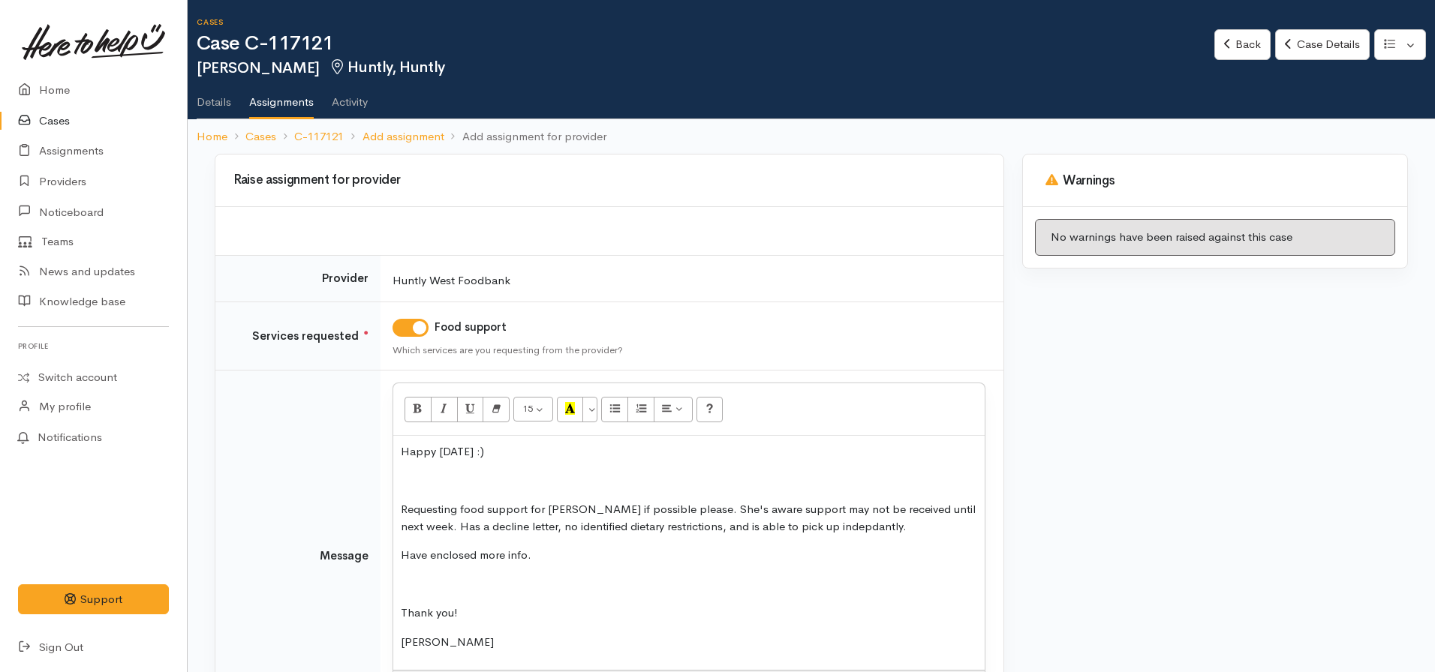
drag, startPoint x: 850, startPoint y: 525, endPoint x: 819, endPoint y: 565, distance: 50.7
click at [819, 565] on div "Happy Friday :) Requesting food support for Caroline if possible please. She's …" at bounding box center [688, 553] width 591 height 234
drag, startPoint x: 896, startPoint y: 530, endPoint x: 840, endPoint y: 533, distance: 56.4
click at [840, 533] on p "Requesting food support for Caroline if possible please. She's aware support ma…" at bounding box center [689, 518] width 576 height 34
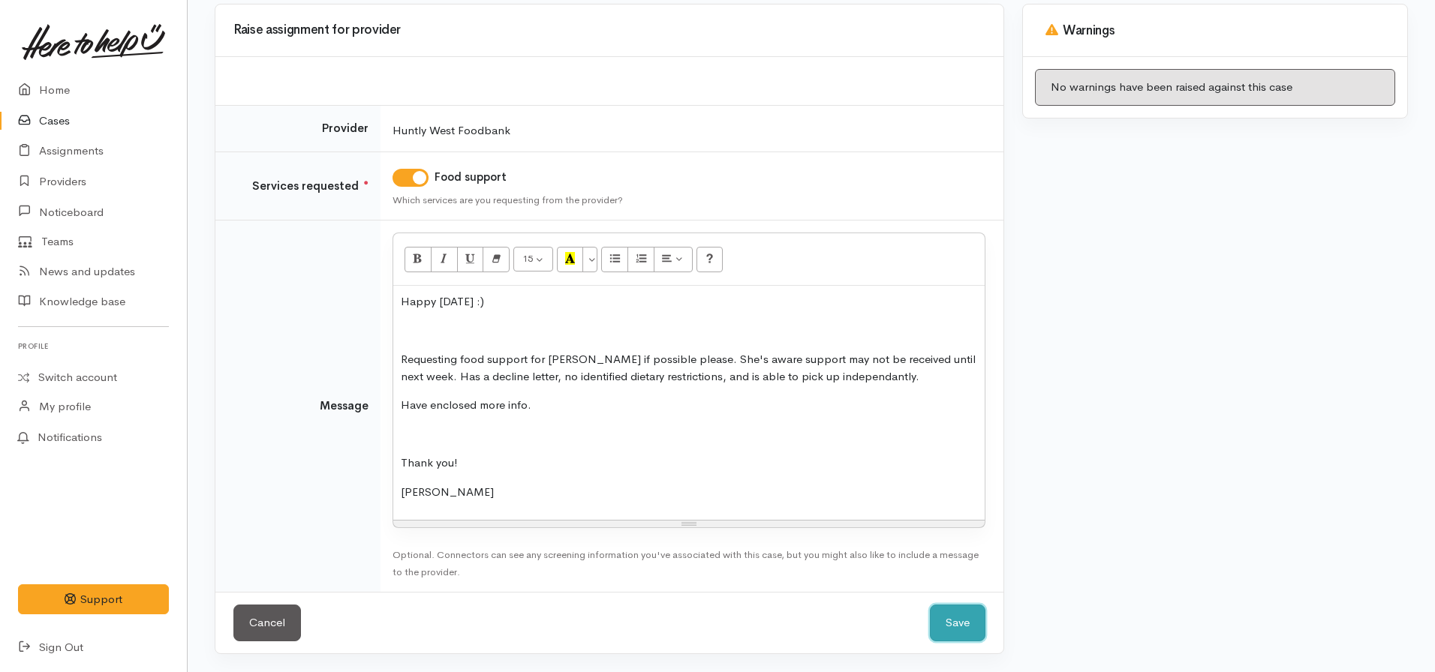
click at [965, 612] on button "Save" at bounding box center [958, 623] width 56 height 37
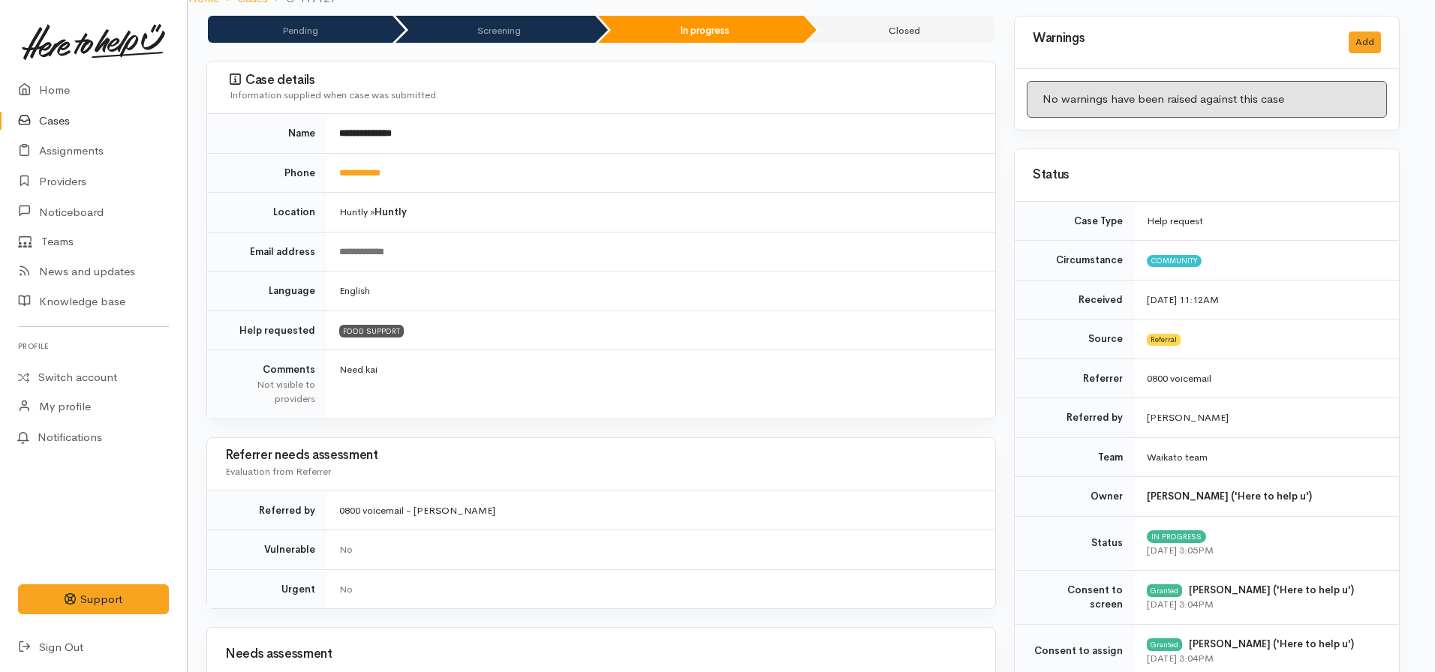
scroll to position [0, 8]
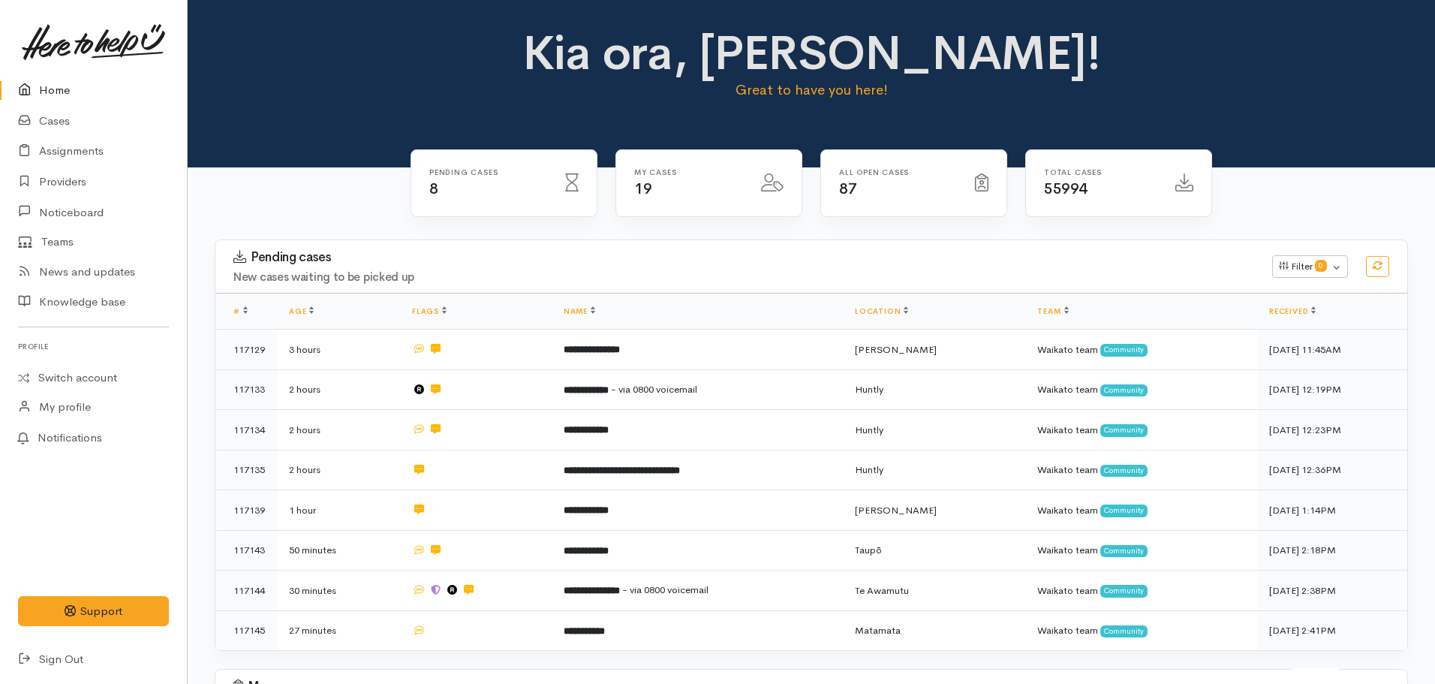
click at [59, 80] on link "Home" at bounding box center [93, 90] width 187 height 31
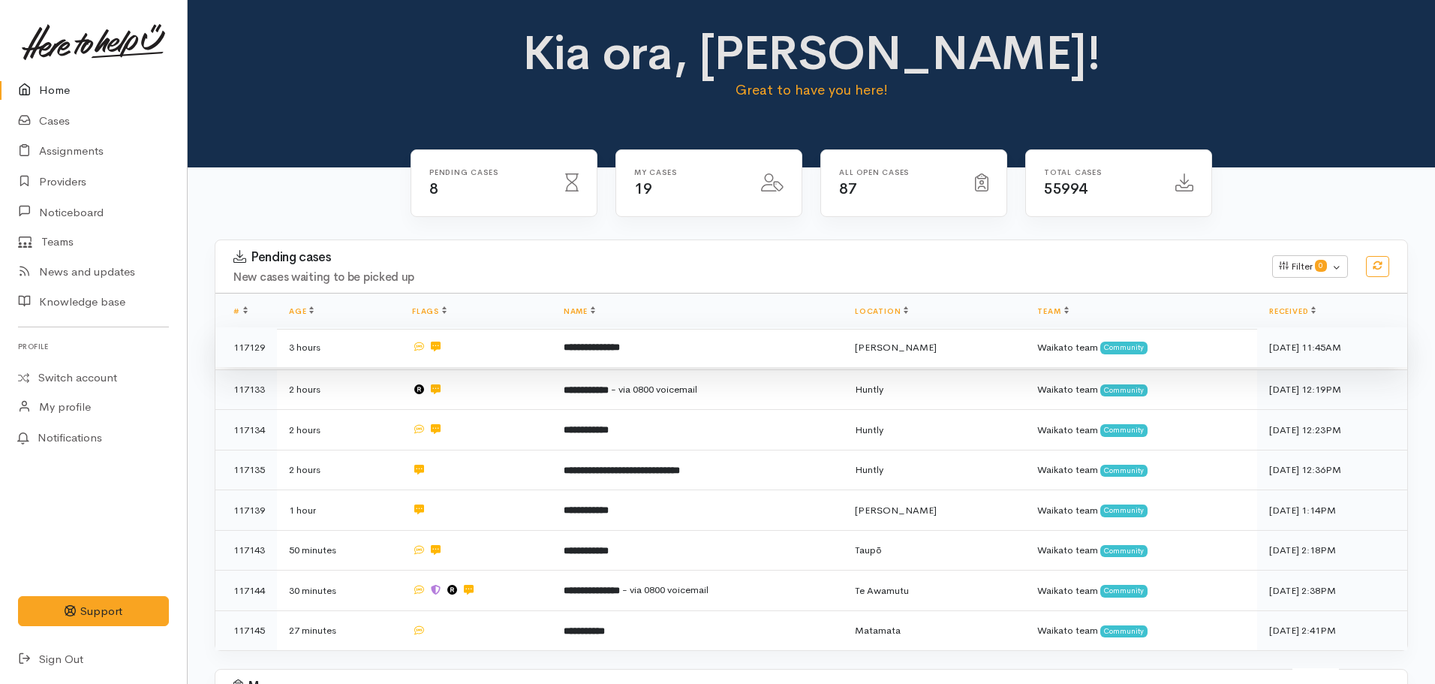
click at [693, 360] on td "**********" at bounding box center [697, 347] width 291 height 41
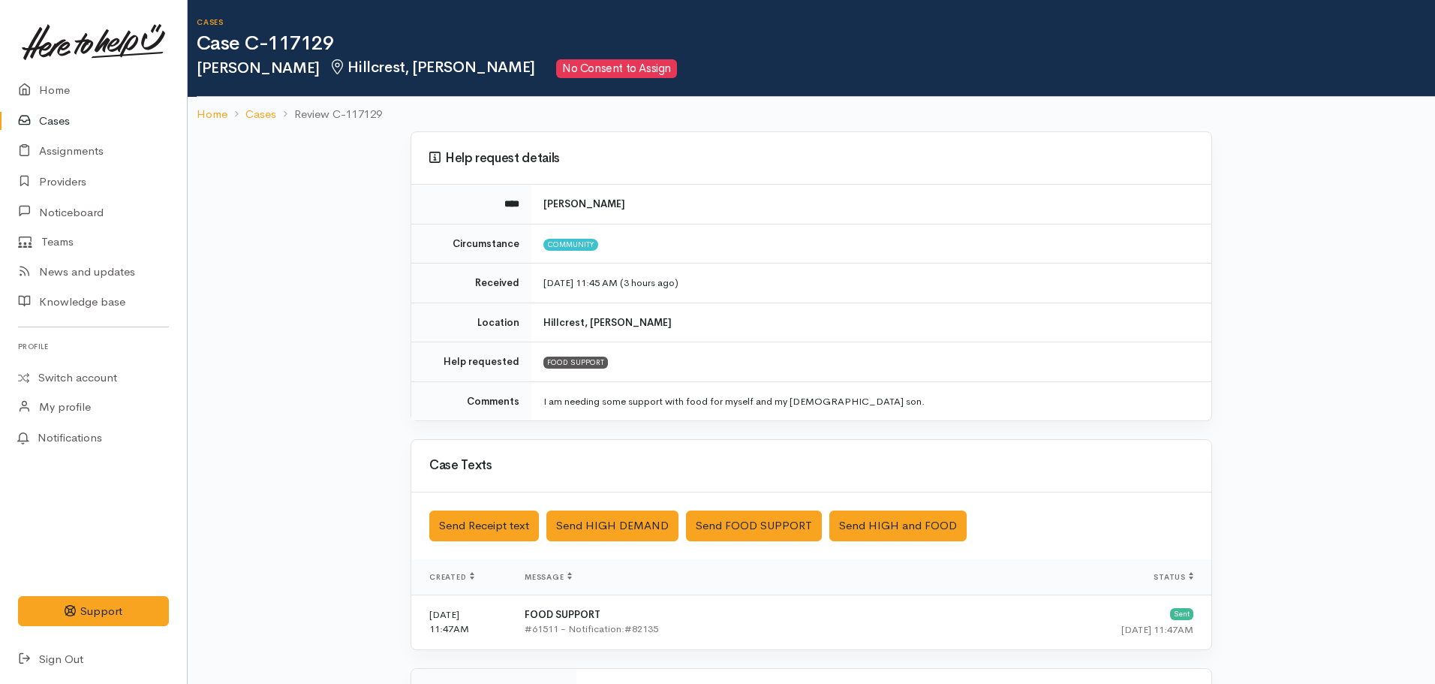
scroll to position [259, 0]
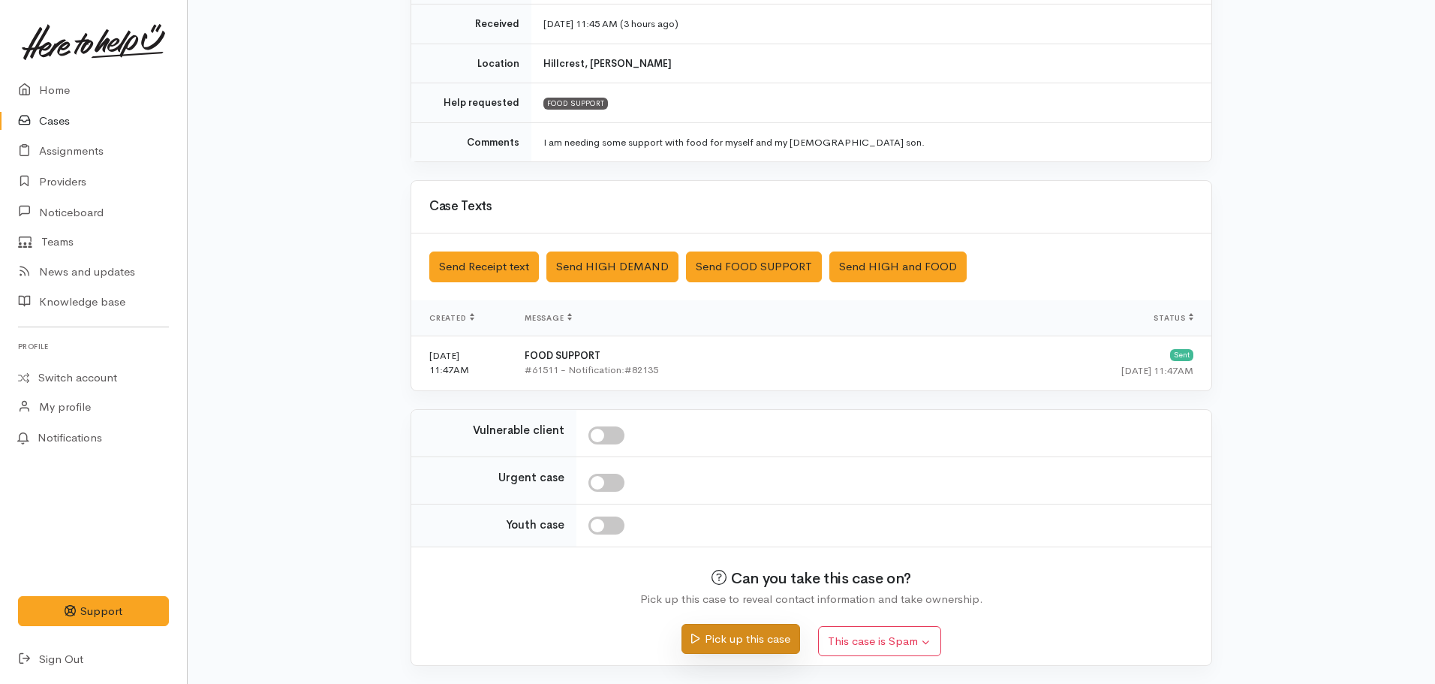
click at [733, 642] on button "Pick up this case" at bounding box center [740, 639] width 118 height 31
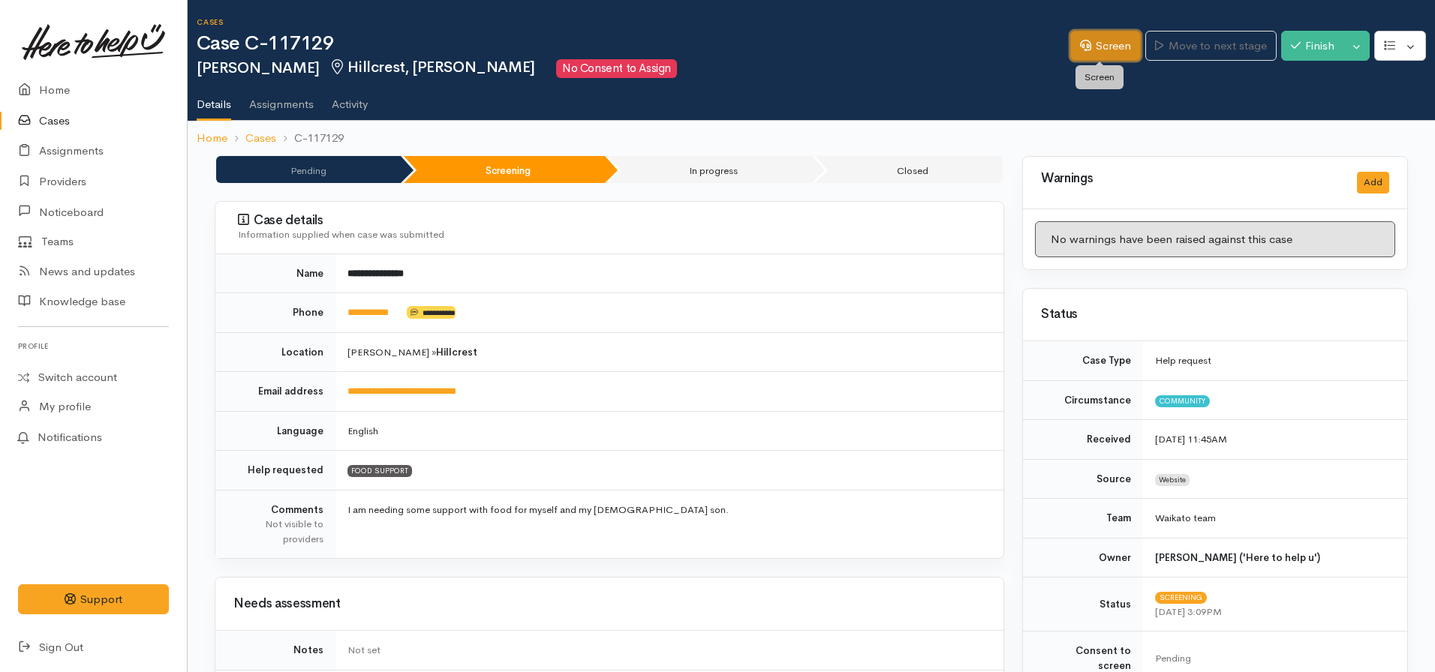
click at [1080, 47] on icon at bounding box center [1085, 45] width 11 height 11
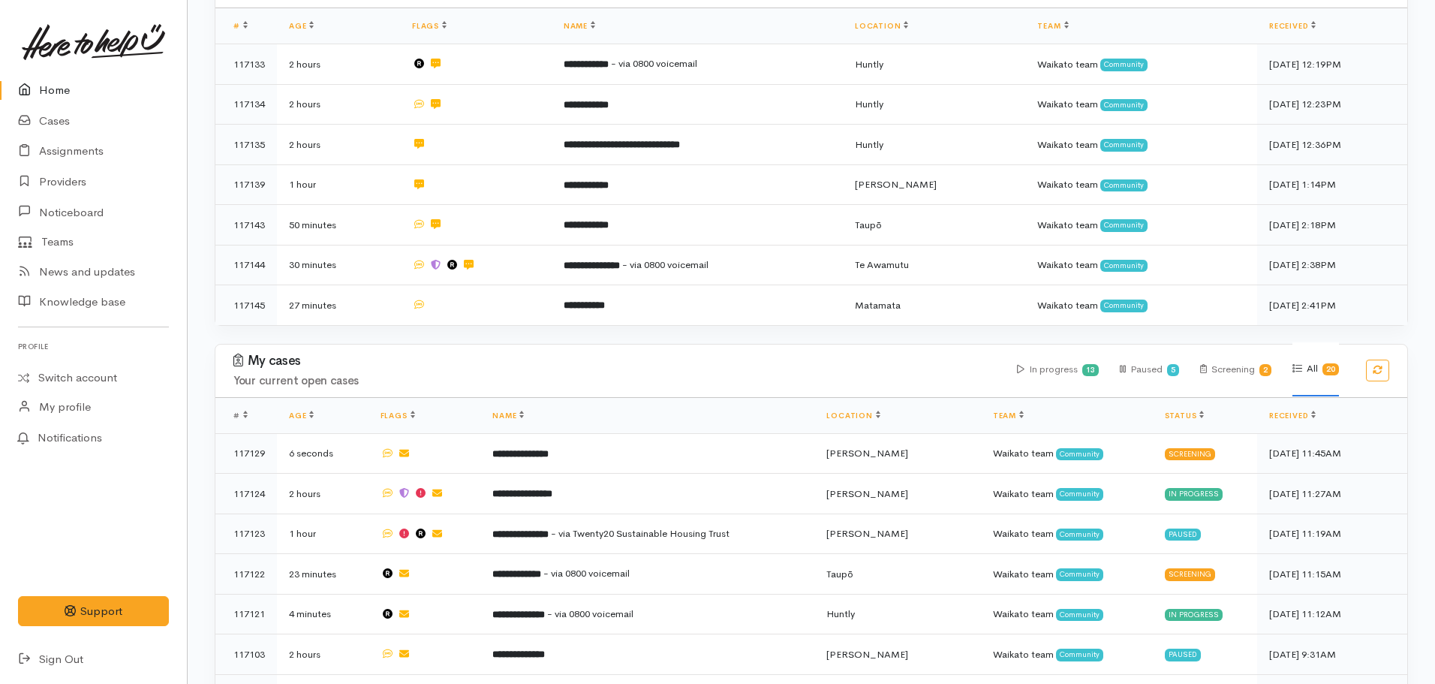
scroll to position [286, 0]
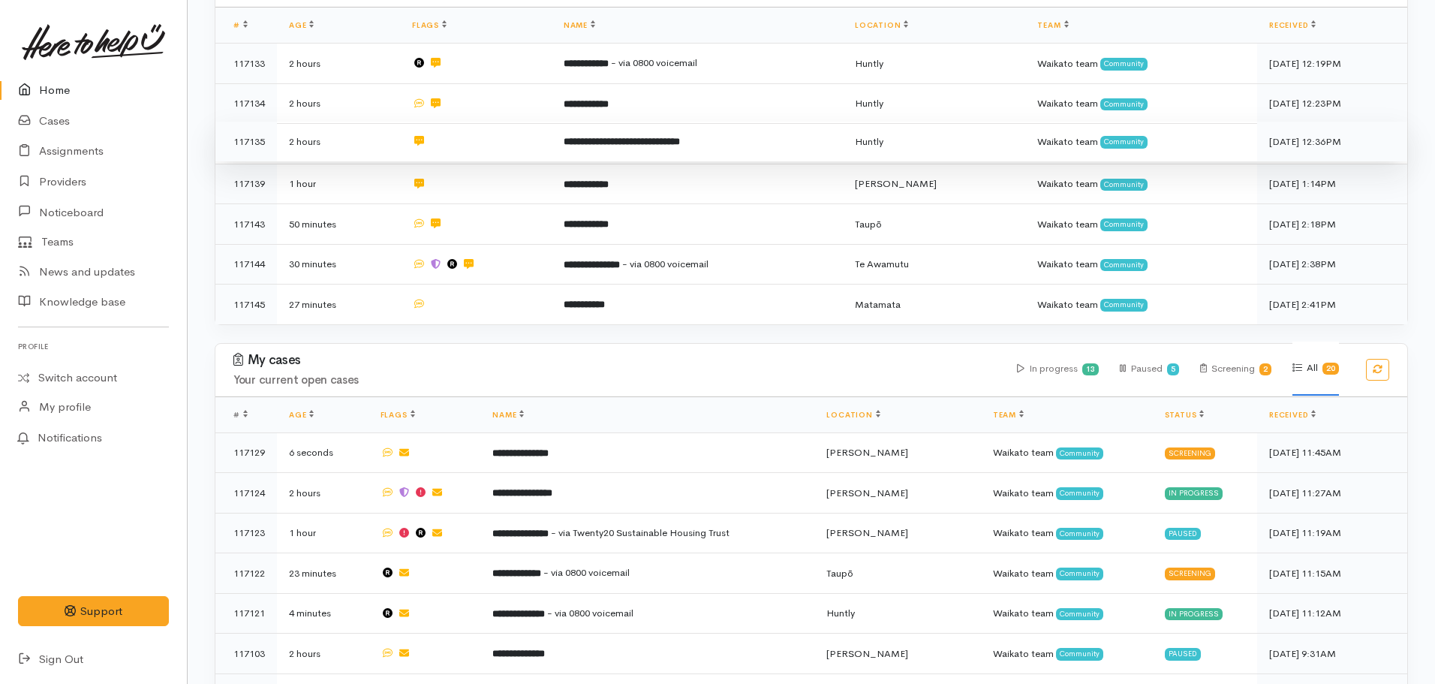
click at [602, 143] on b "**********" at bounding box center [622, 142] width 116 height 10
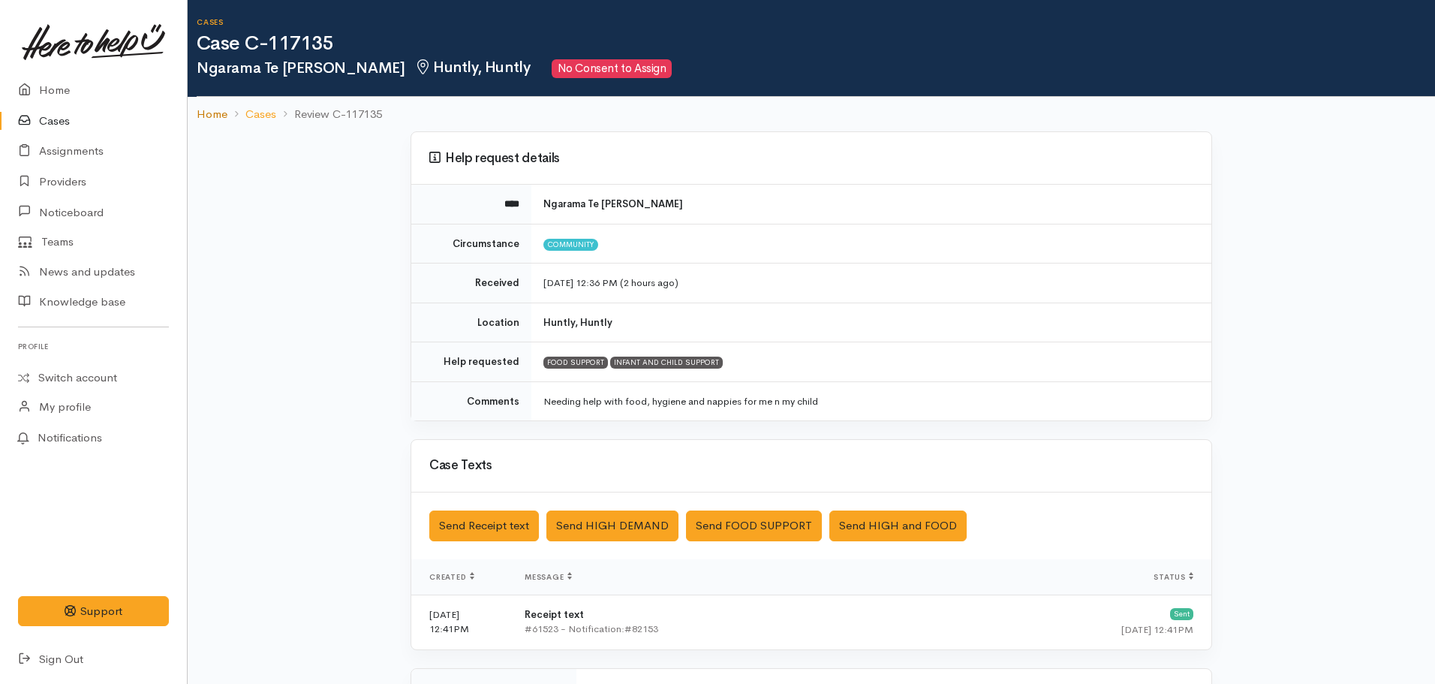
click at [218, 106] on link "Home" at bounding box center [212, 114] width 31 height 17
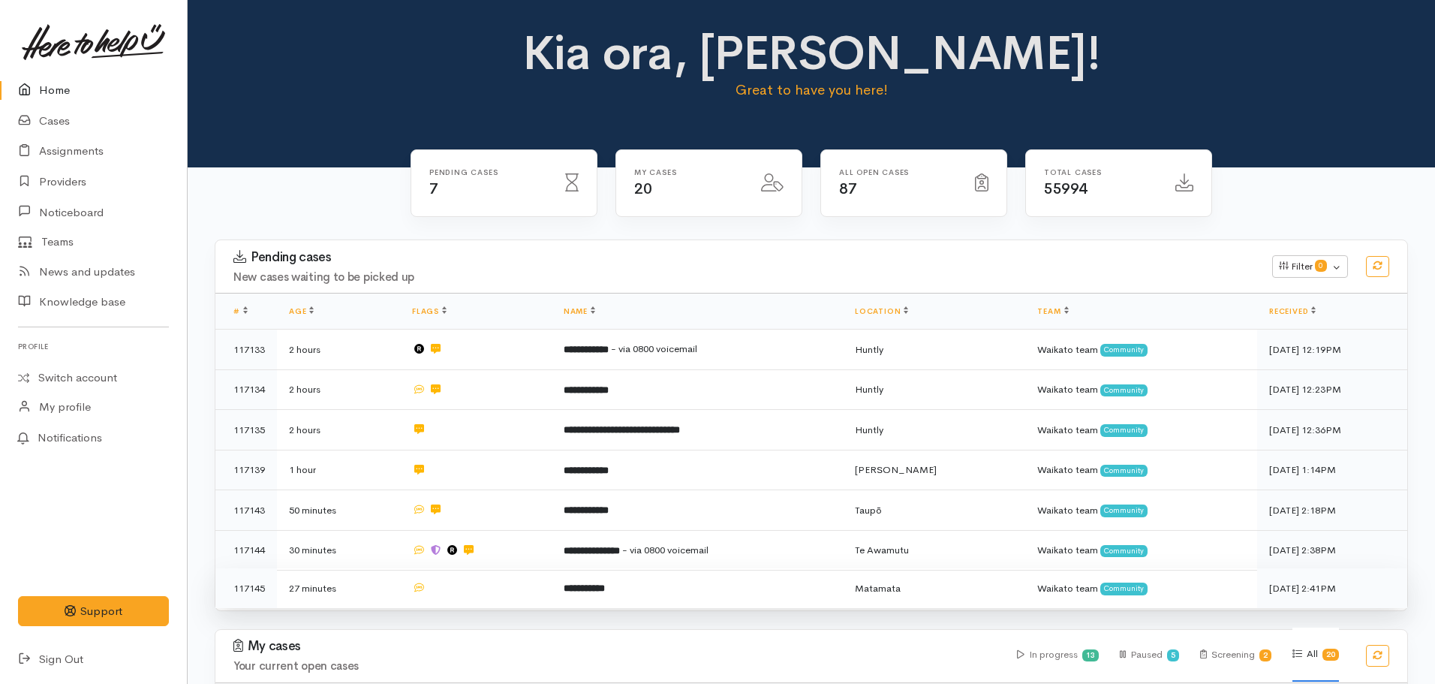
click at [666, 582] on td "**********" at bounding box center [697, 588] width 291 height 40
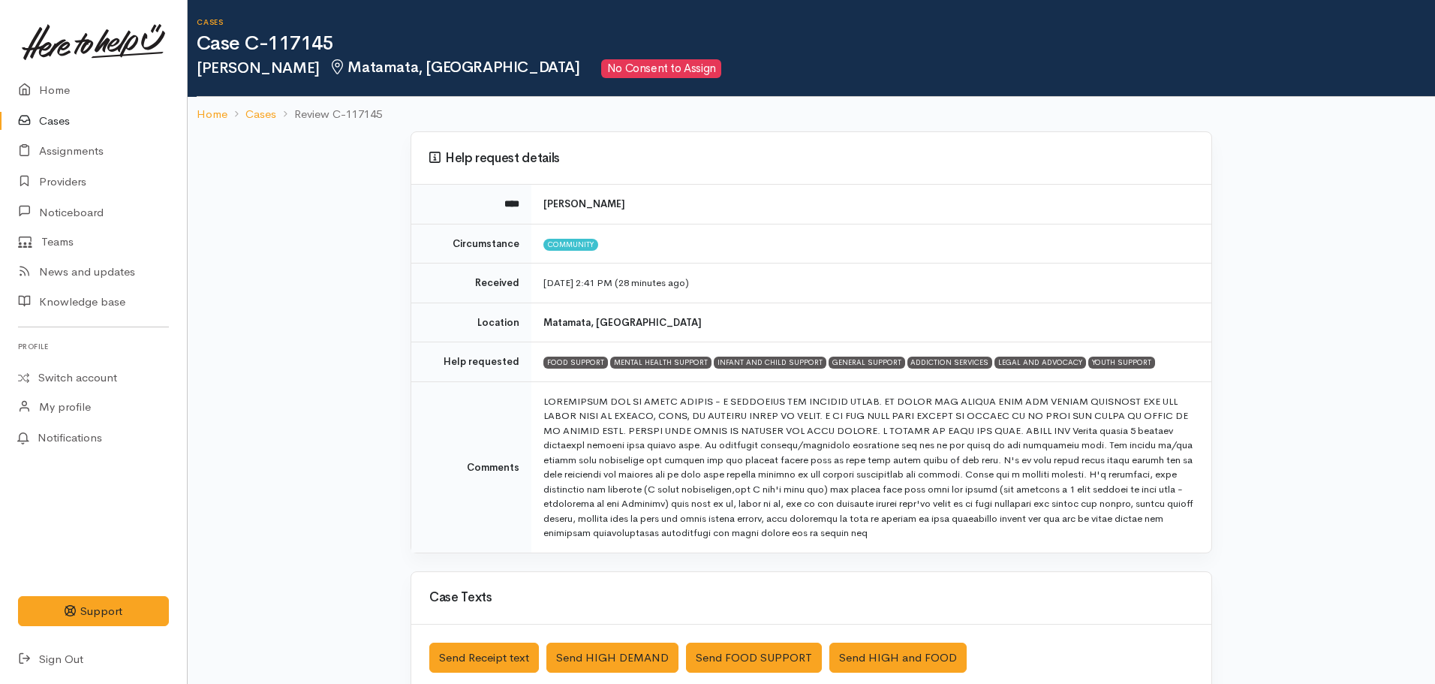
click at [201, 125] on ol "Home Cases Review C-117145" at bounding box center [811, 114] width 1229 height 35
click at [215, 118] on link "Home" at bounding box center [212, 114] width 31 height 17
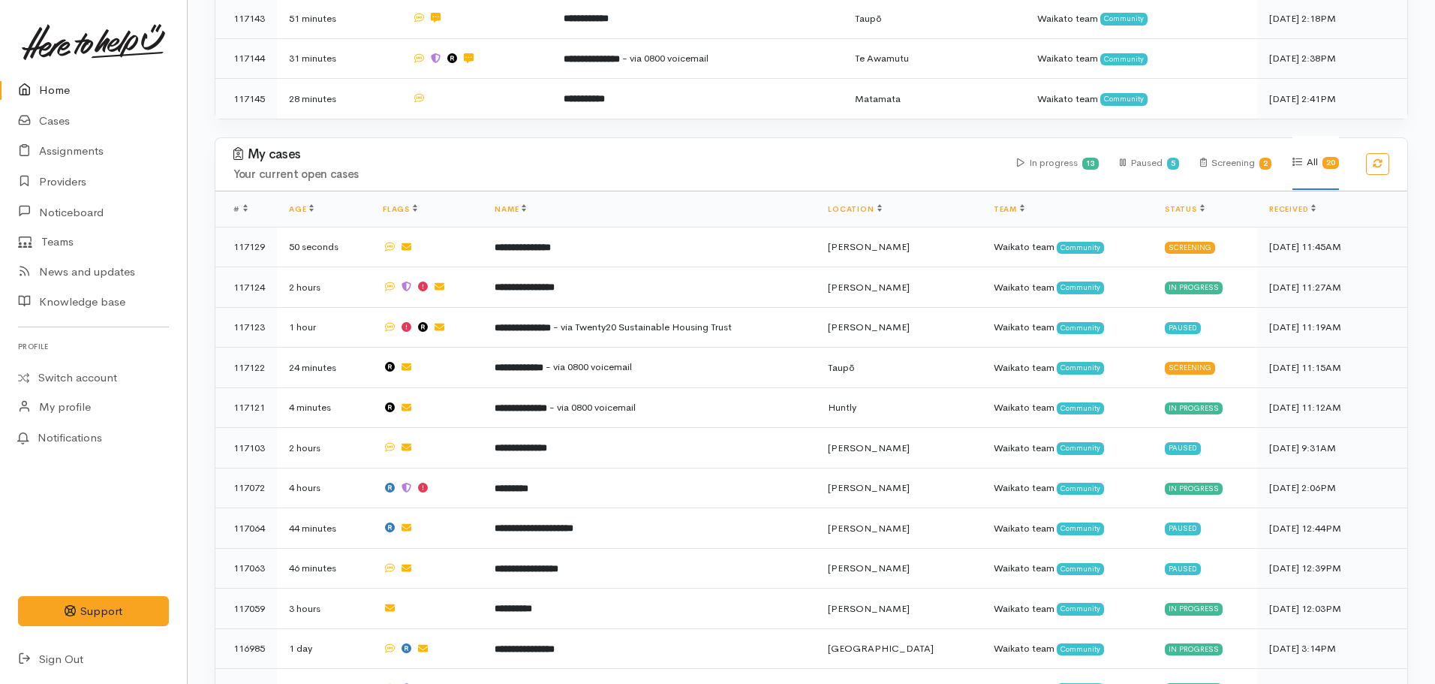
scroll to position [492, 0]
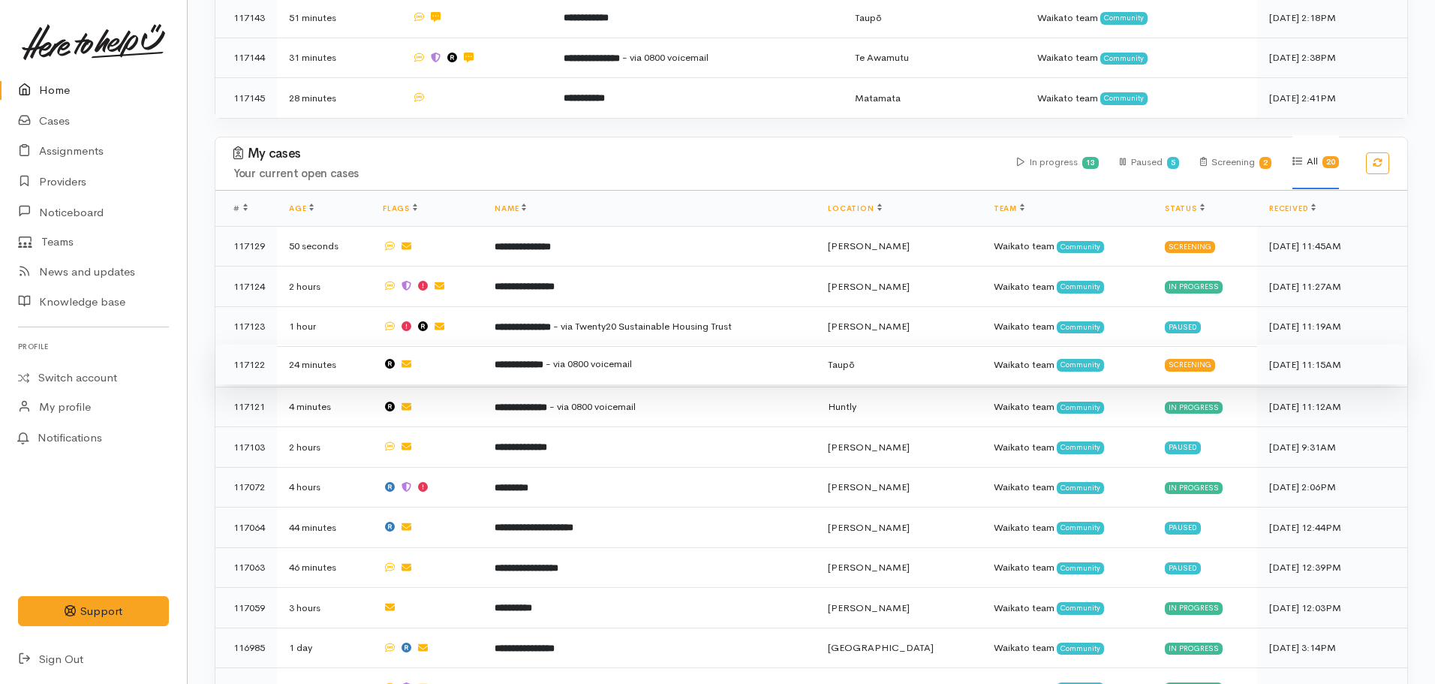
click at [601, 365] on td "**********" at bounding box center [648, 364] width 333 height 41
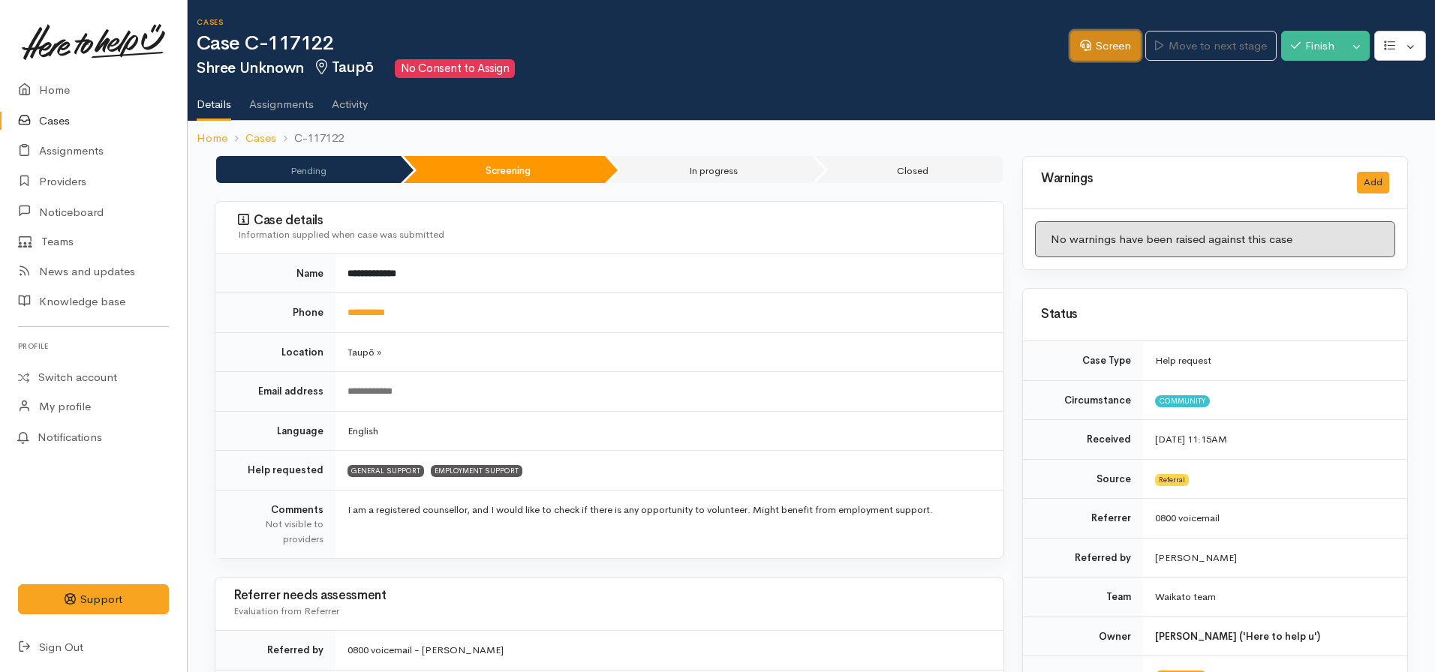
click at [1087, 47] on link "Screen" at bounding box center [1105, 46] width 71 height 31
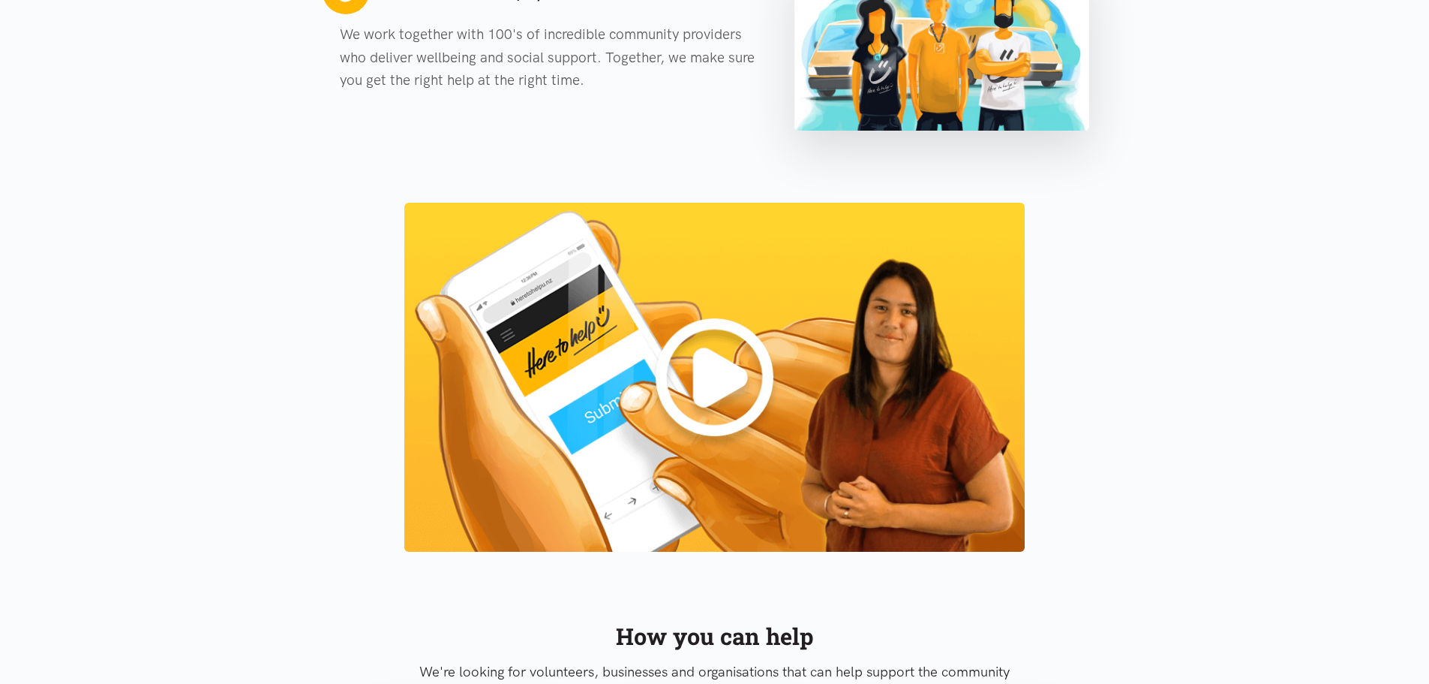
scroll to position [1169, 0]
click at [705, 382] on img at bounding box center [714, 376] width 621 height 349
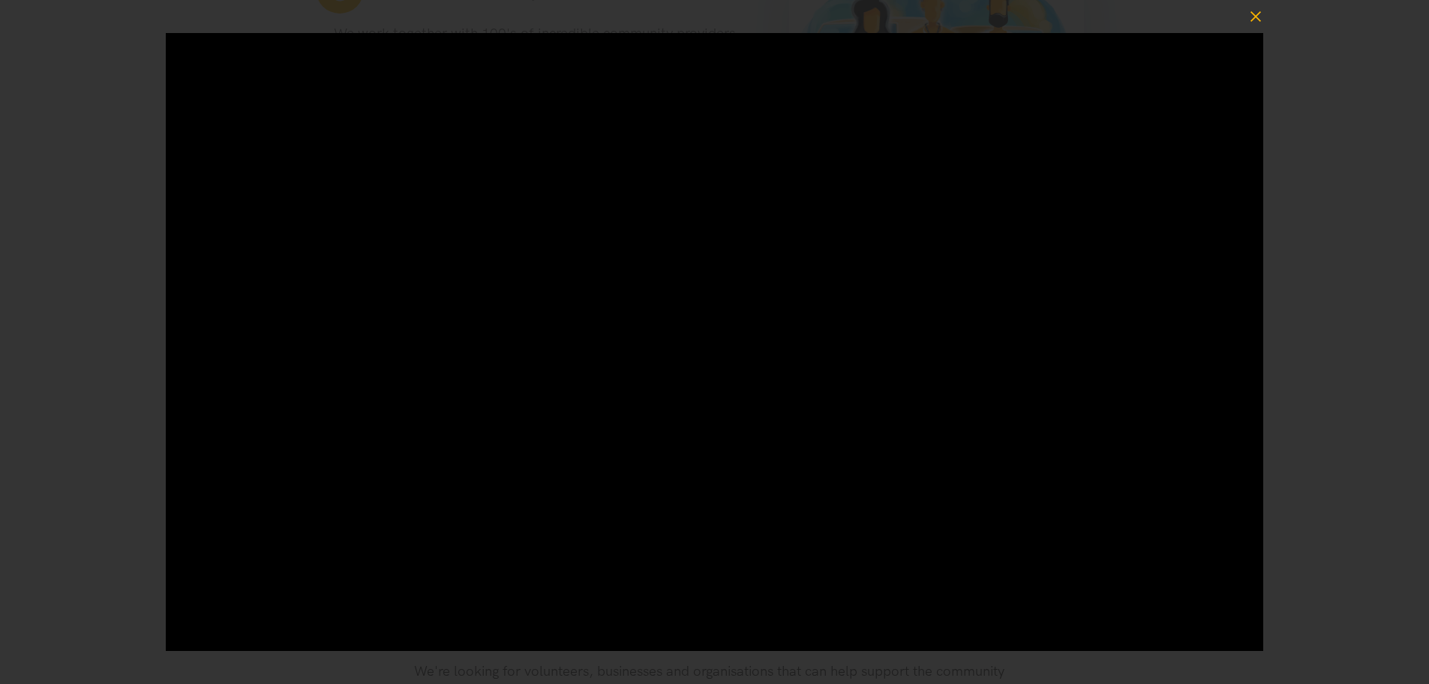
click at [1256, 20] on icon "button" at bounding box center [1256, 16] width 21 height 21
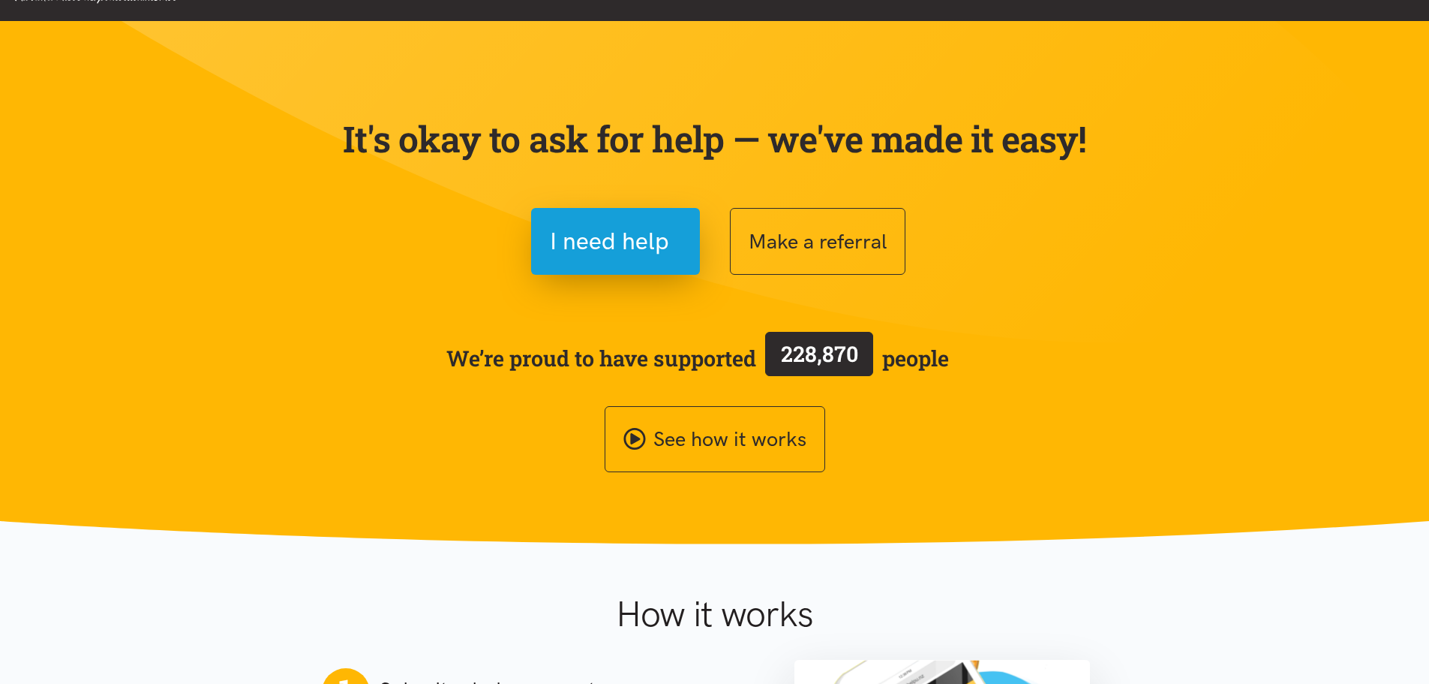
scroll to position [0, 0]
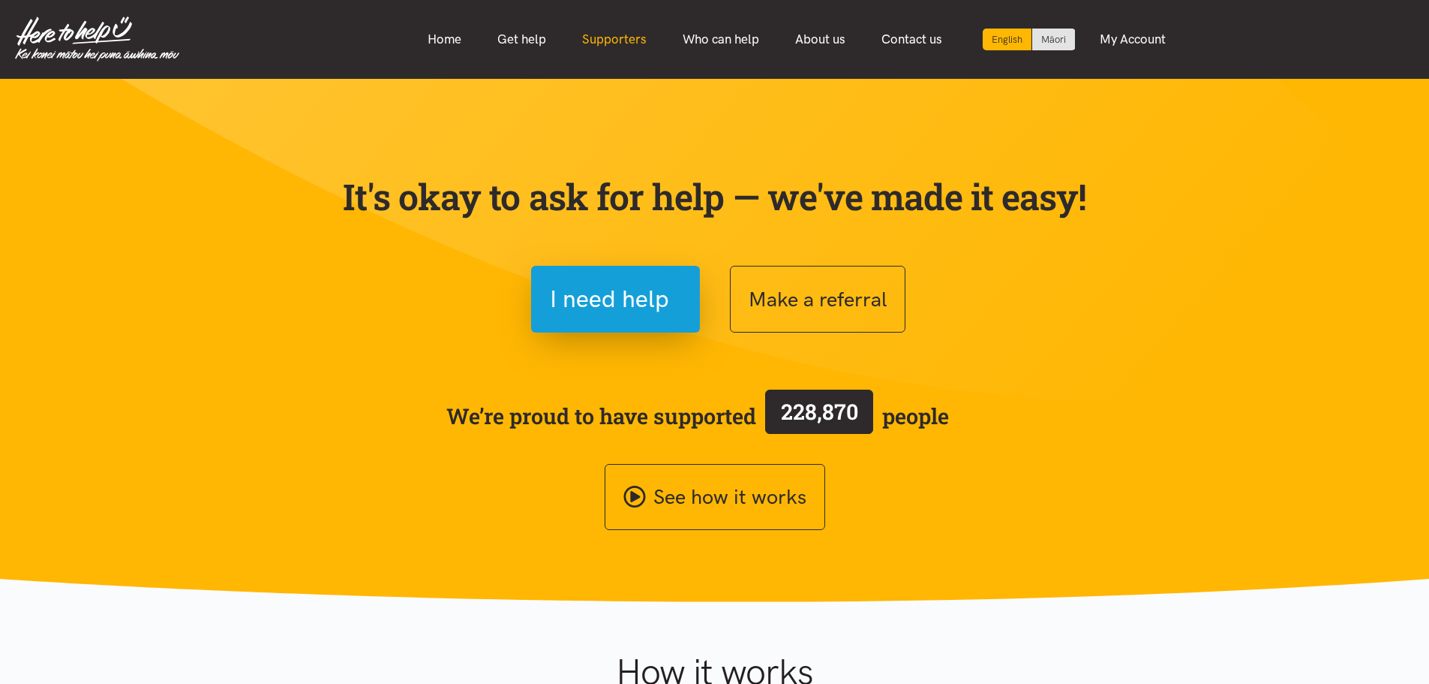
click at [622, 47] on link "Supporters" at bounding box center [614, 39] width 101 height 32
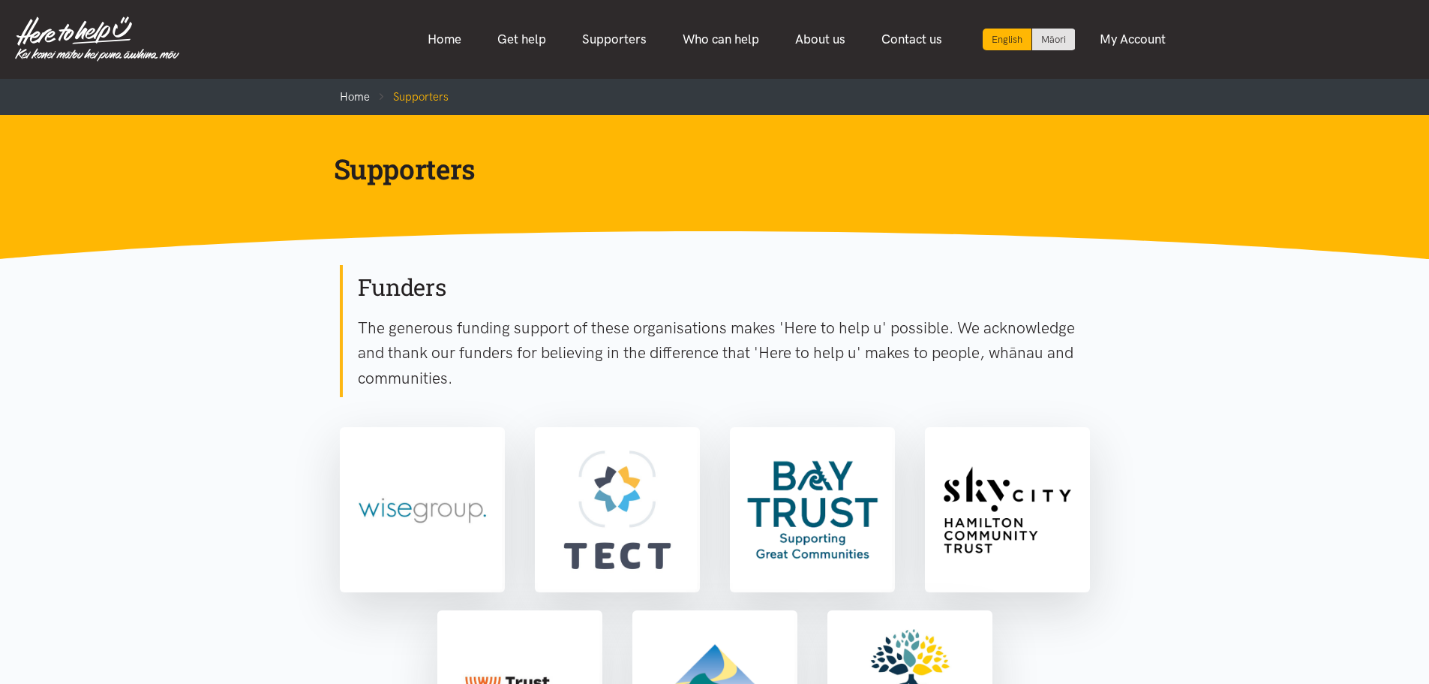
click at [688, 309] on div "Funders The generous funding support of these organisations makes 'Here to help…" at bounding box center [715, 331] width 750 height 132
click at [700, 46] on link "Who can help" at bounding box center [721, 39] width 113 height 32
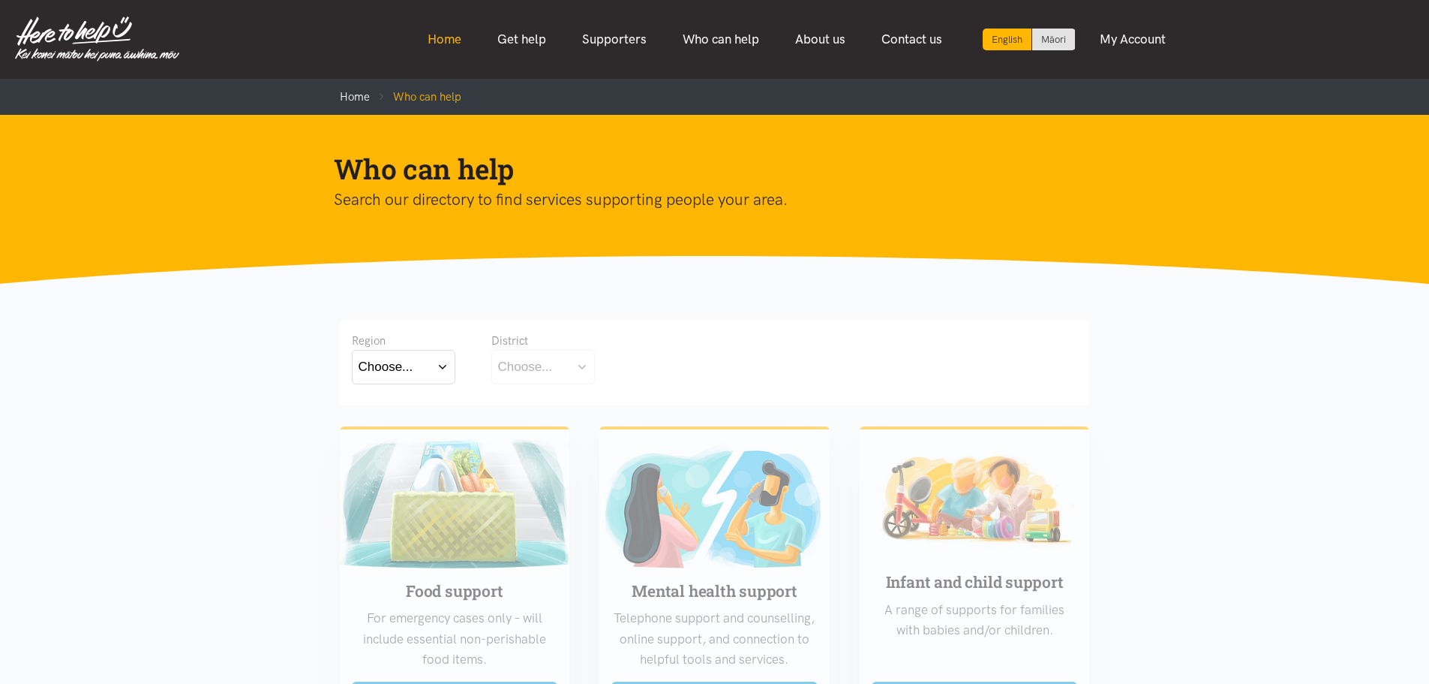
click at [441, 38] on link "Home" at bounding box center [445, 39] width 70 height 32
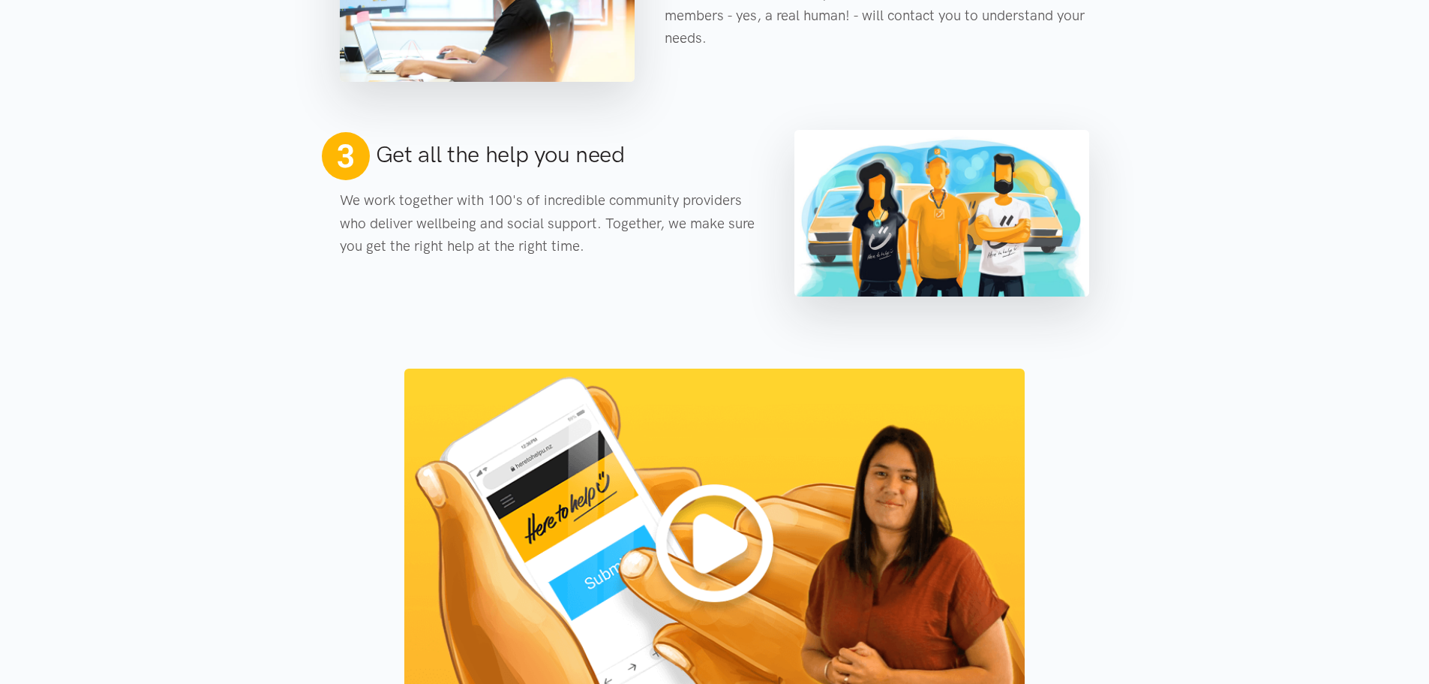
scroll to position [1730, 0]
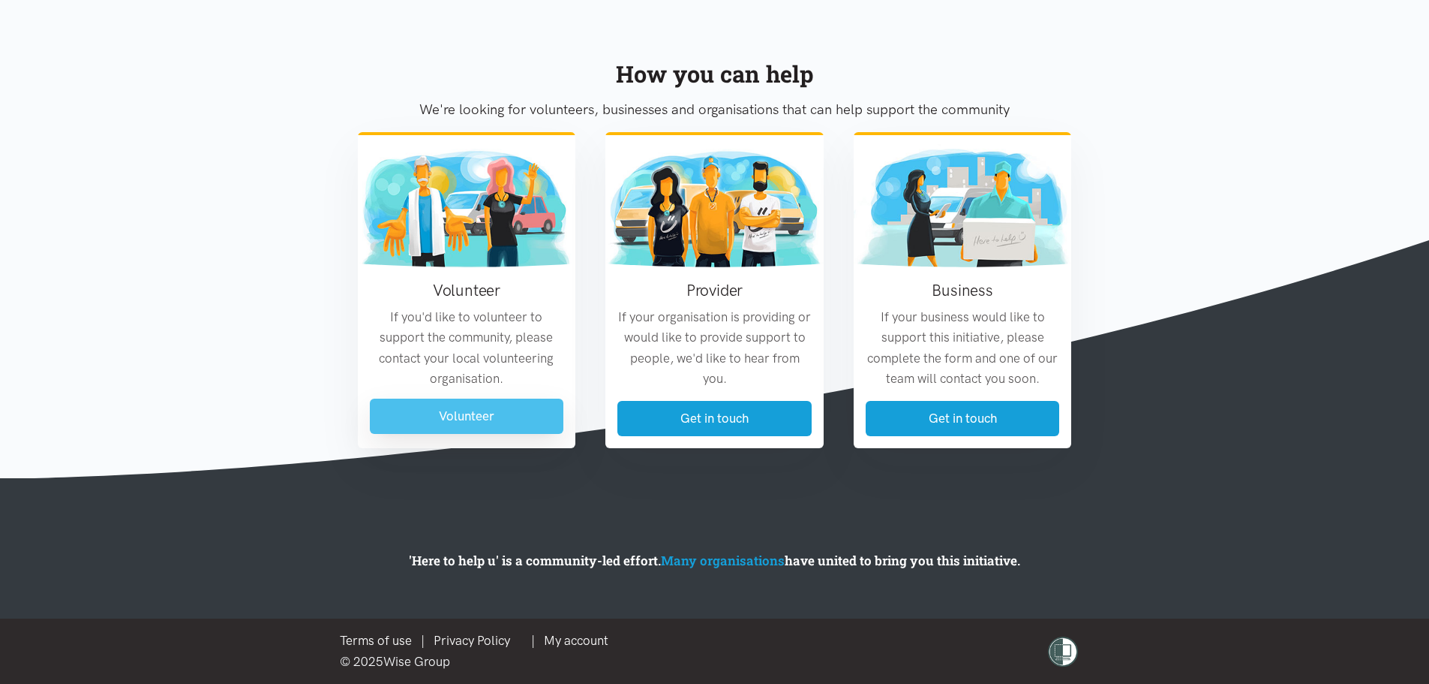
click at [494, 428] on link "Volunteer" at bounding box center [467, 415] width 194 height 35
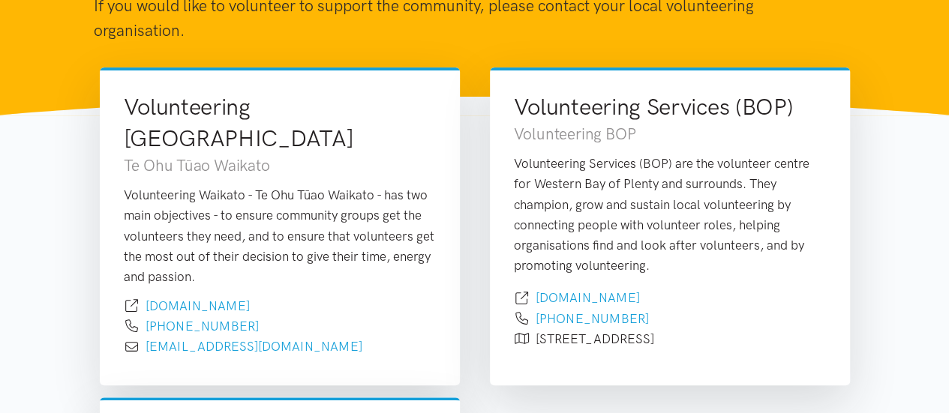
scroll to position [194, 0]
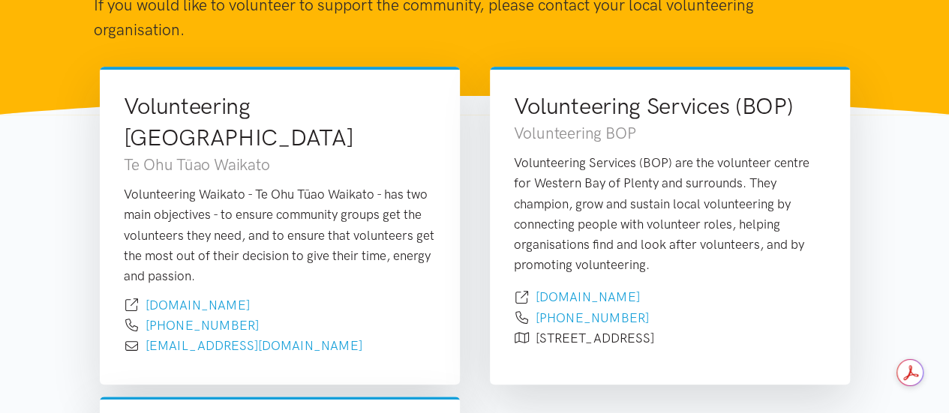
drag, startPoint x: 210, startPoint y: 239, endPoint x: 108, endPoint y: 166, distance: 125.8
click at [108, 166] on div "Volunteering [GEOGRAPHIC_DATA] Te Ohu Tūao Waikato Volunteering Waikato - Te Oh…" at bounding box center [280, 224] width 360 height 314
click at [206, 242] on div "Volunteering Waikato - Te Ohu Tūao Waikato - has two main objectives - to ensur…" at bounding box center [280, 236] width 312 height 102
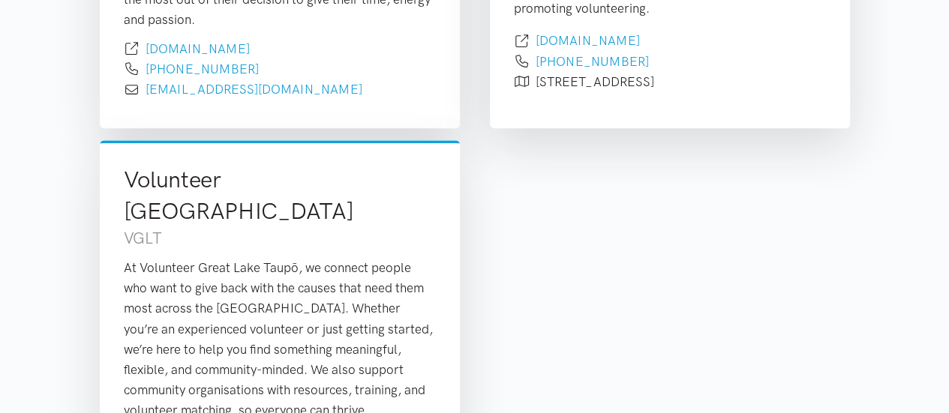
scroll to position [458, 0]
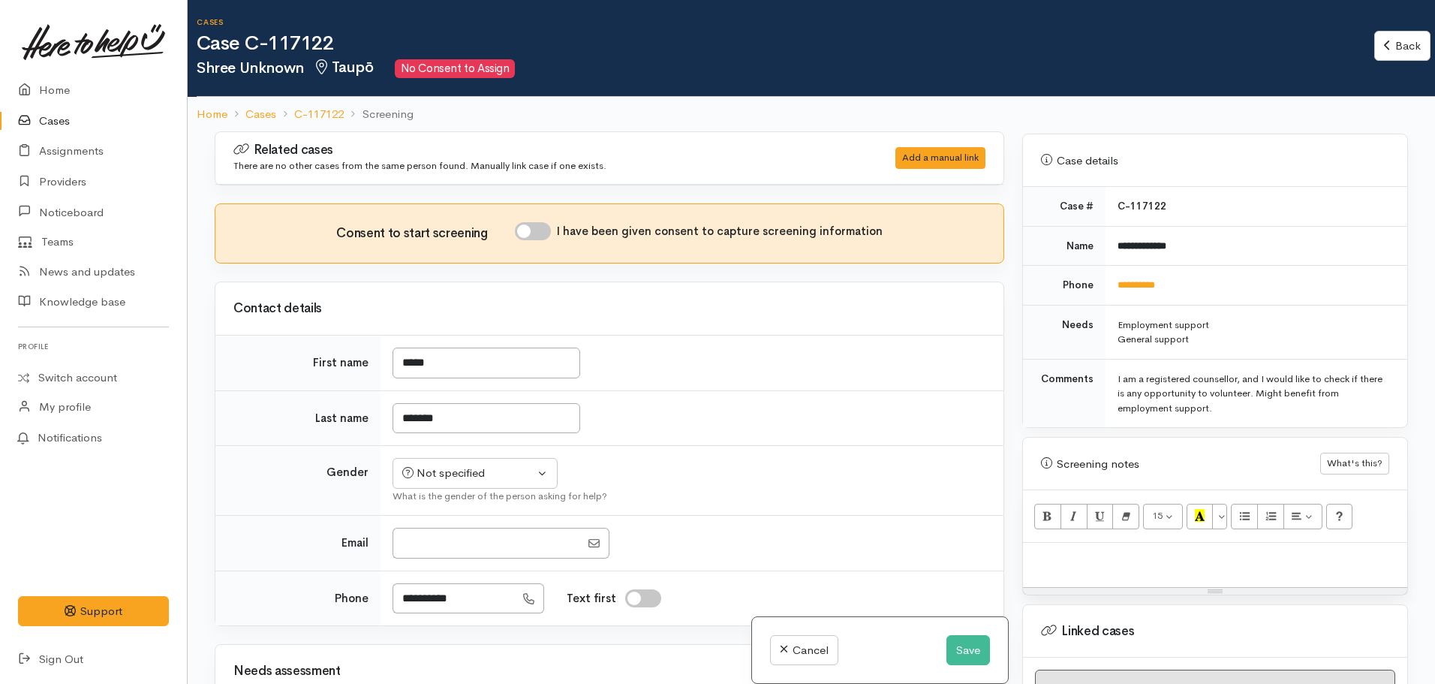
scroll to position [667, 0]
click at [1142, 274] on td "**********" at bounding box center [1256, 283] width 302 height 40
click at [1142, 277] on link "**********" at bounding box center [1136, 282] width 38 height 10
click at [1054, 547] on p at bounding box center [1214, 555] width 369 height 17
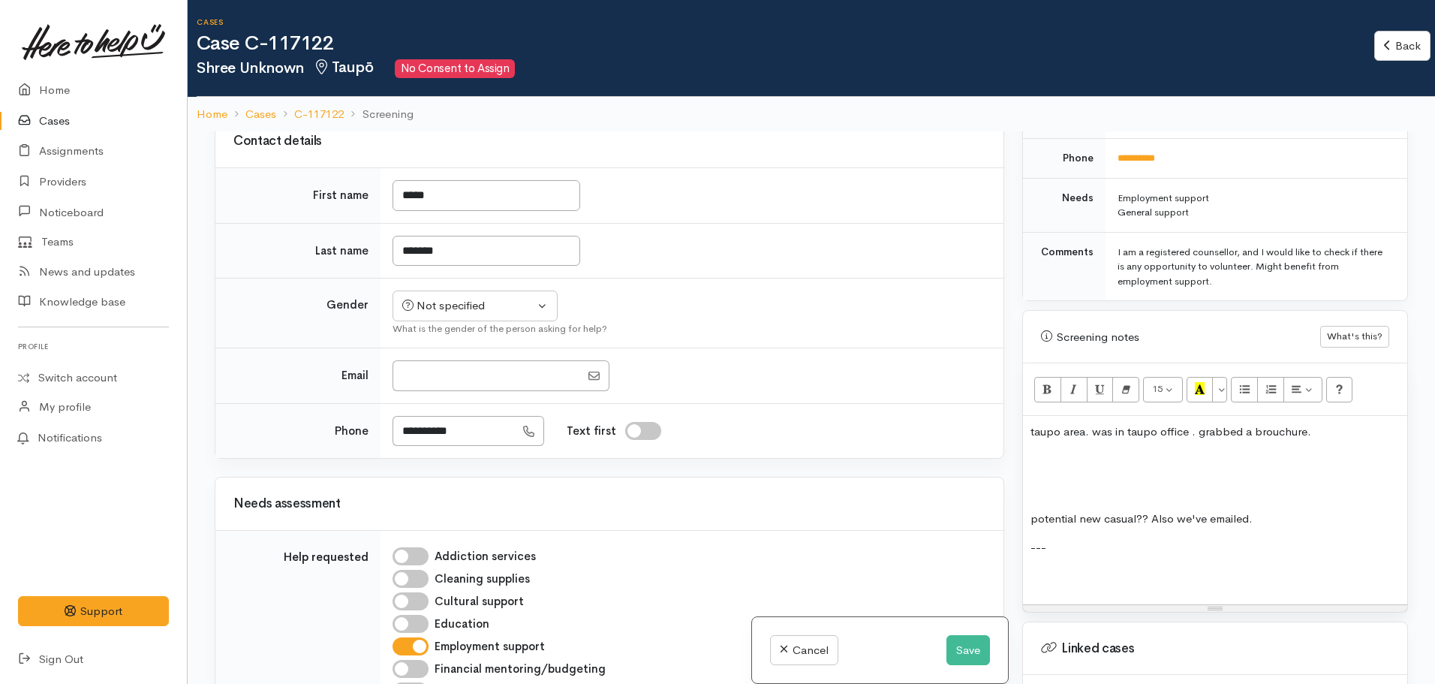
scroll to position [168, 0]
click at [1047, 568] on p "heshri.vhatt20@gmail.com" at bounding box center [1214, 576] width 369 height 17
click at [1198, 568] on p "hethri.vhatt20@gmail.com" at bounding box center [1214, 576] width 369 height 17
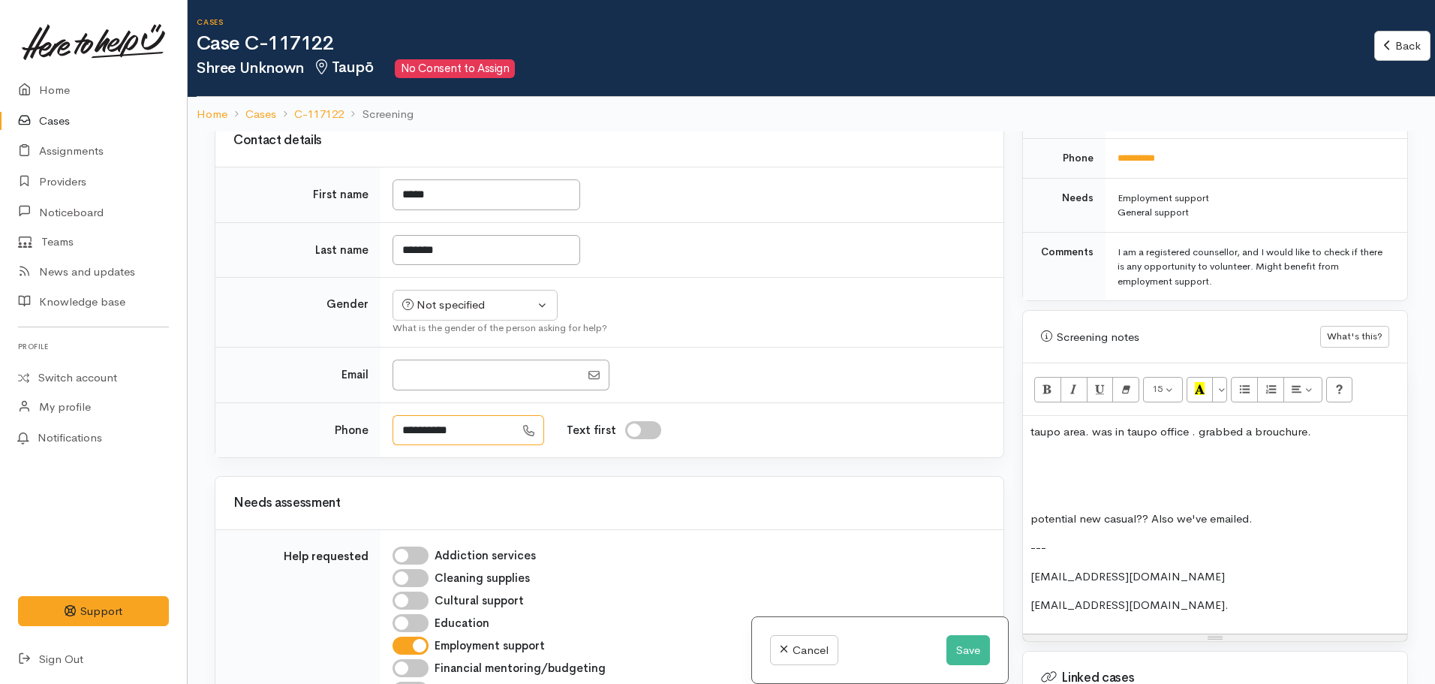
drag, startPoint x: 471, startPoint y: 430, endPoint x: 375, endPoint y: 417, distance: 96.9
click at [375, 417] on tr "**********" at bounding box center [609, 429] width 788 height 55
click at [1205, 597] on p "hetshri.vhatt20@gmail.com." at bounding box center [1214, 605] width 369 height 17
click at [969, 645] on button "Save" at bounding box center [968, 650] width 44 height 31
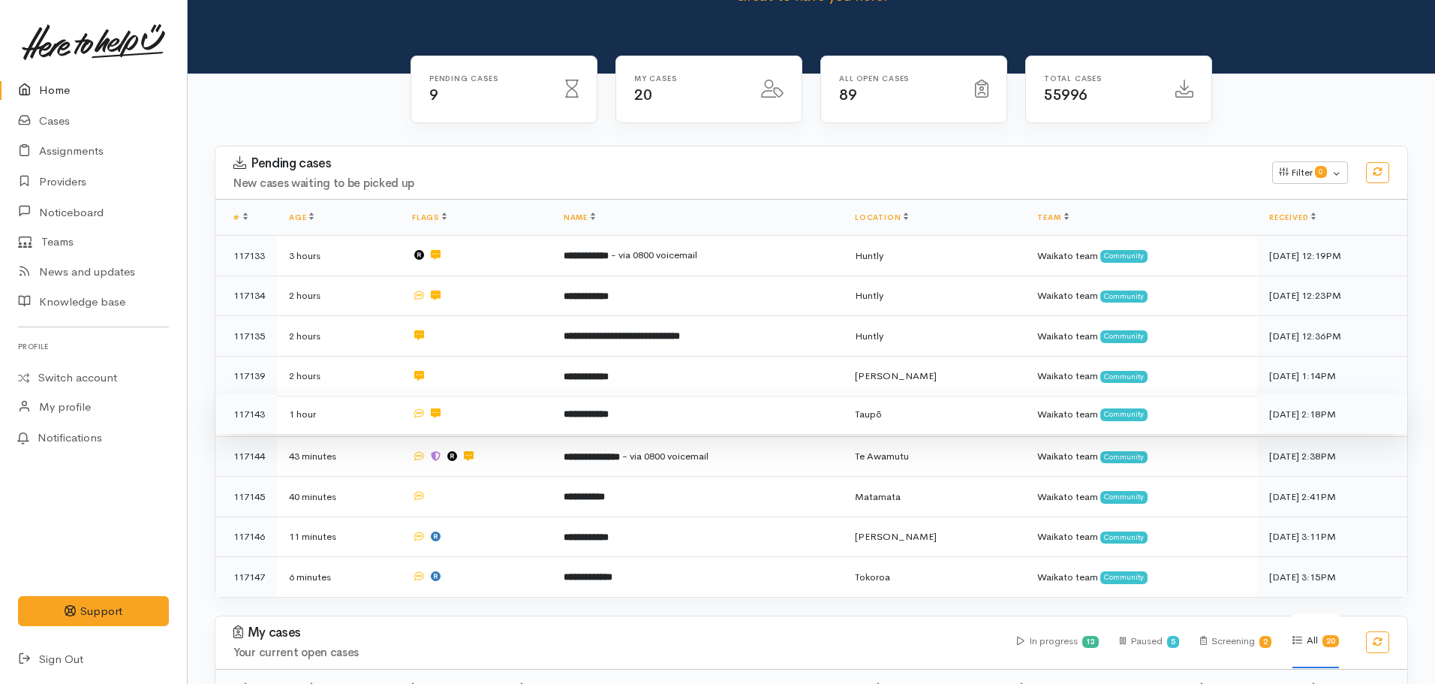
scroll to position [128, 0]
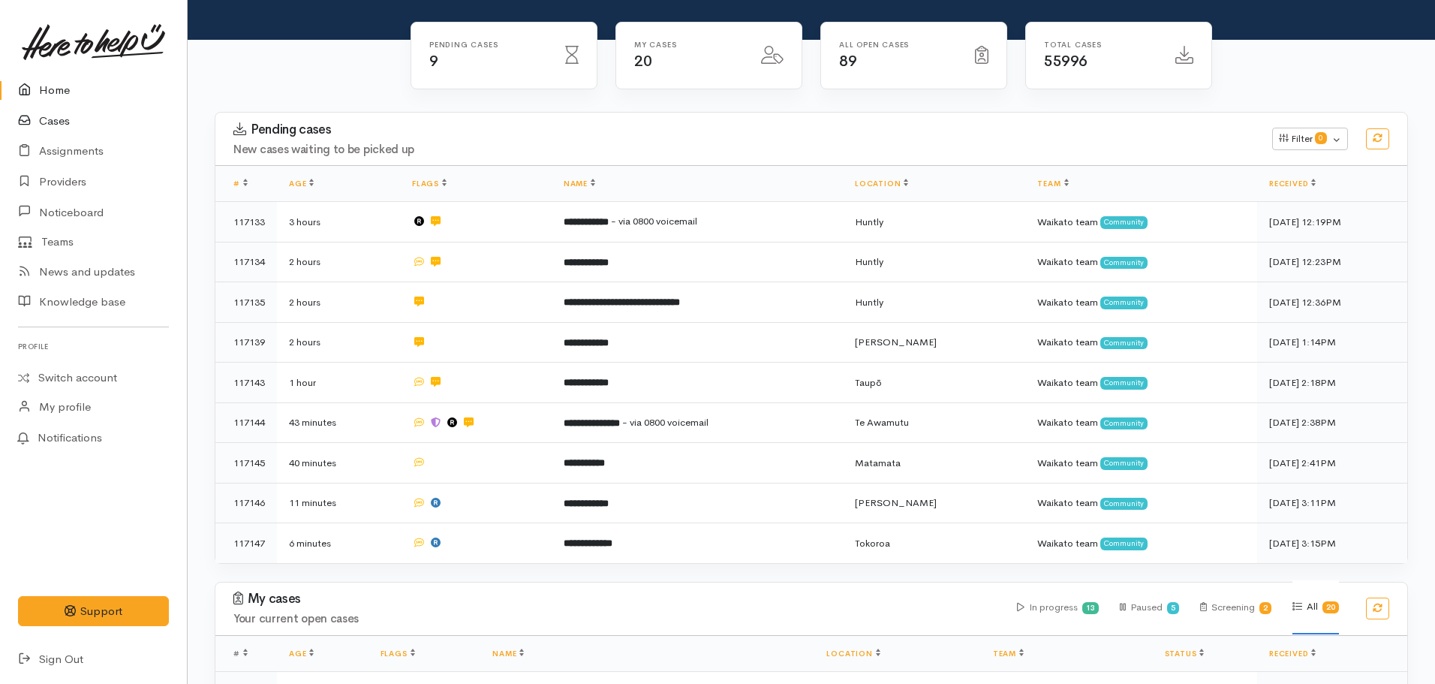
click at [83, 108] on link "Cases" at bounding box center [93, 121] width 187 height 31
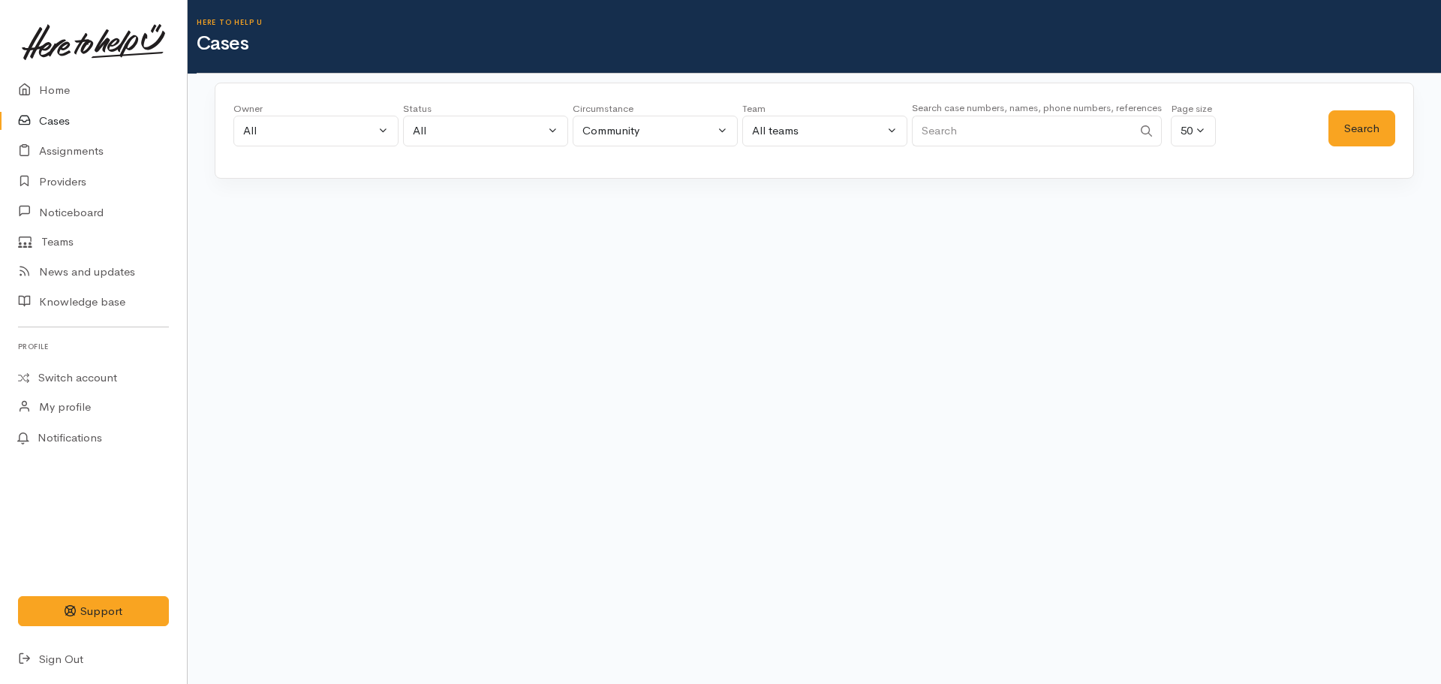
click at [993, 131] on input "Search" at bounding box center [1022, 131] width 221 height 31
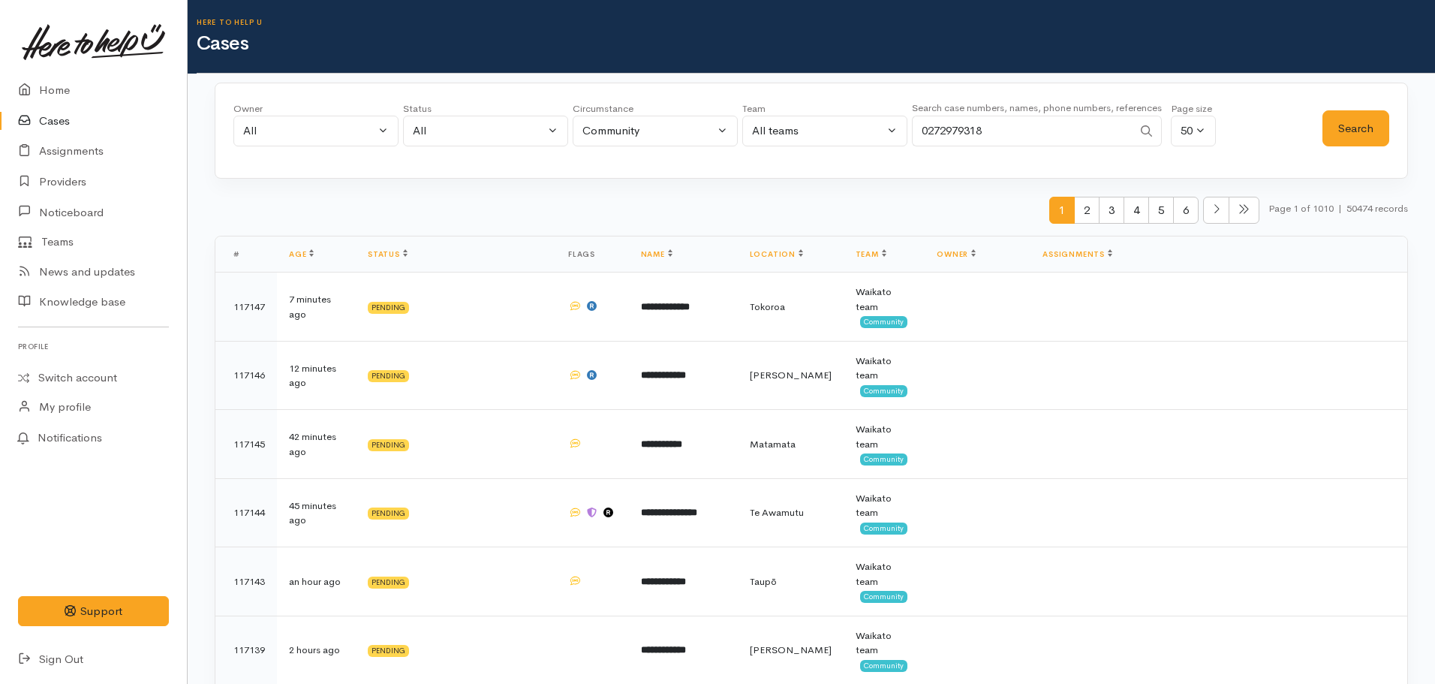
type input "0272979318"
click at [1351, 108] on div "Search" at bounding box center [1355, 128] width 67 height 54
click at [1358, 133] on button "Search" at bounding box center [1355, 128] width 67 height 37
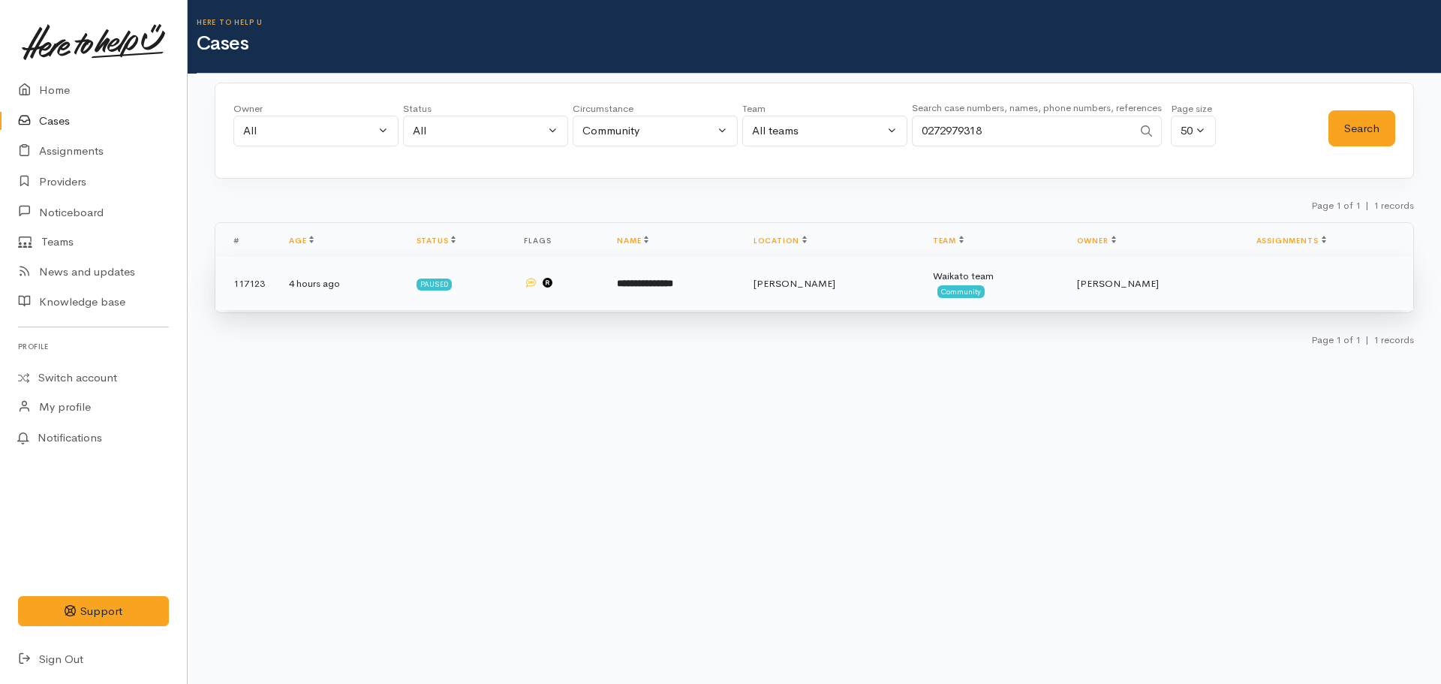
click at [741, 276] on td "**********" at bounding box center [673, 284] width 136 height 54
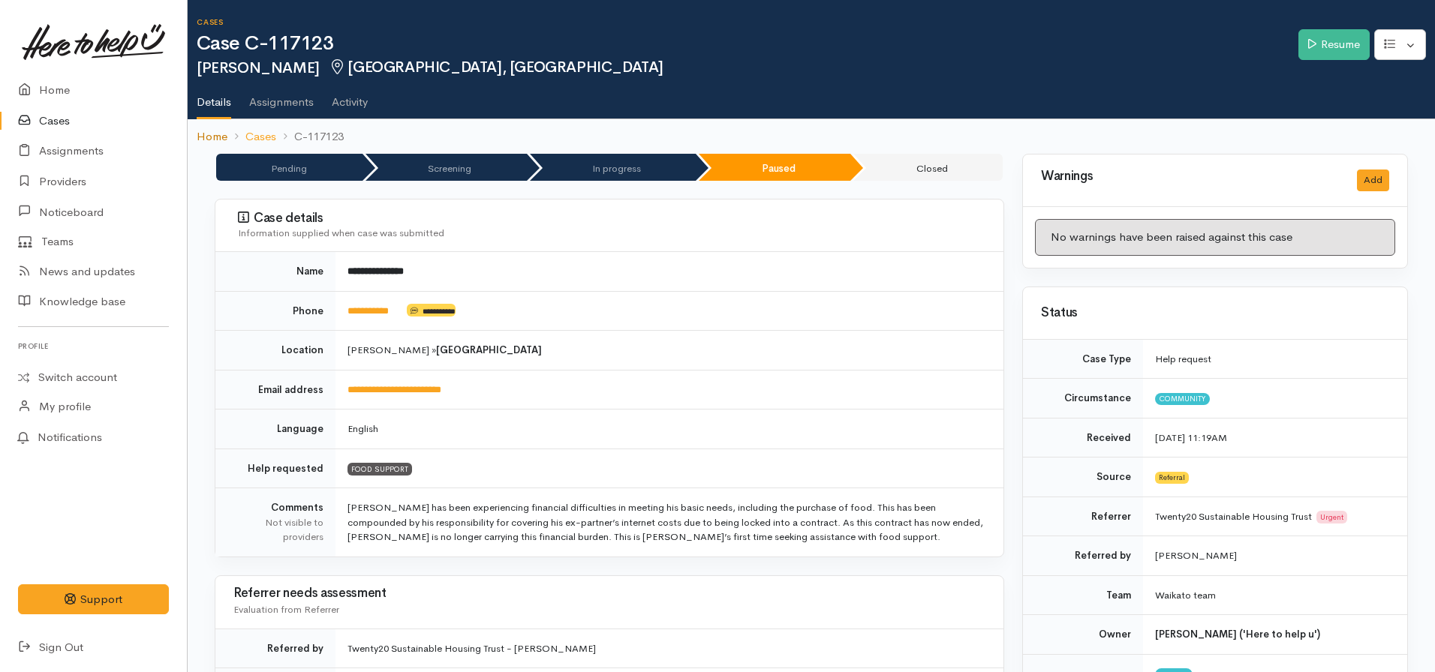
click at [211, 136] on link "Home" at bounding box center [212, 136] width 31 height 17
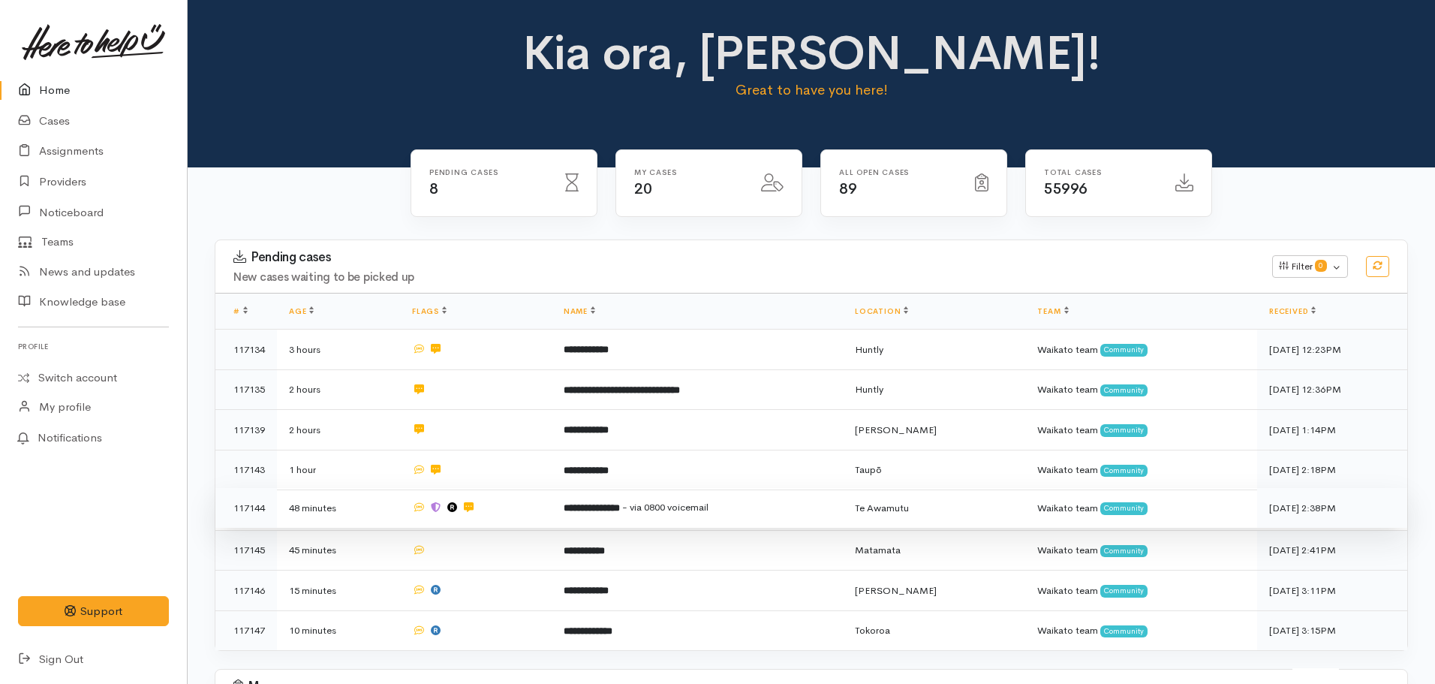
click at [620, 508] on b "**********" at bounding box center [592, 508] width 56 height 10
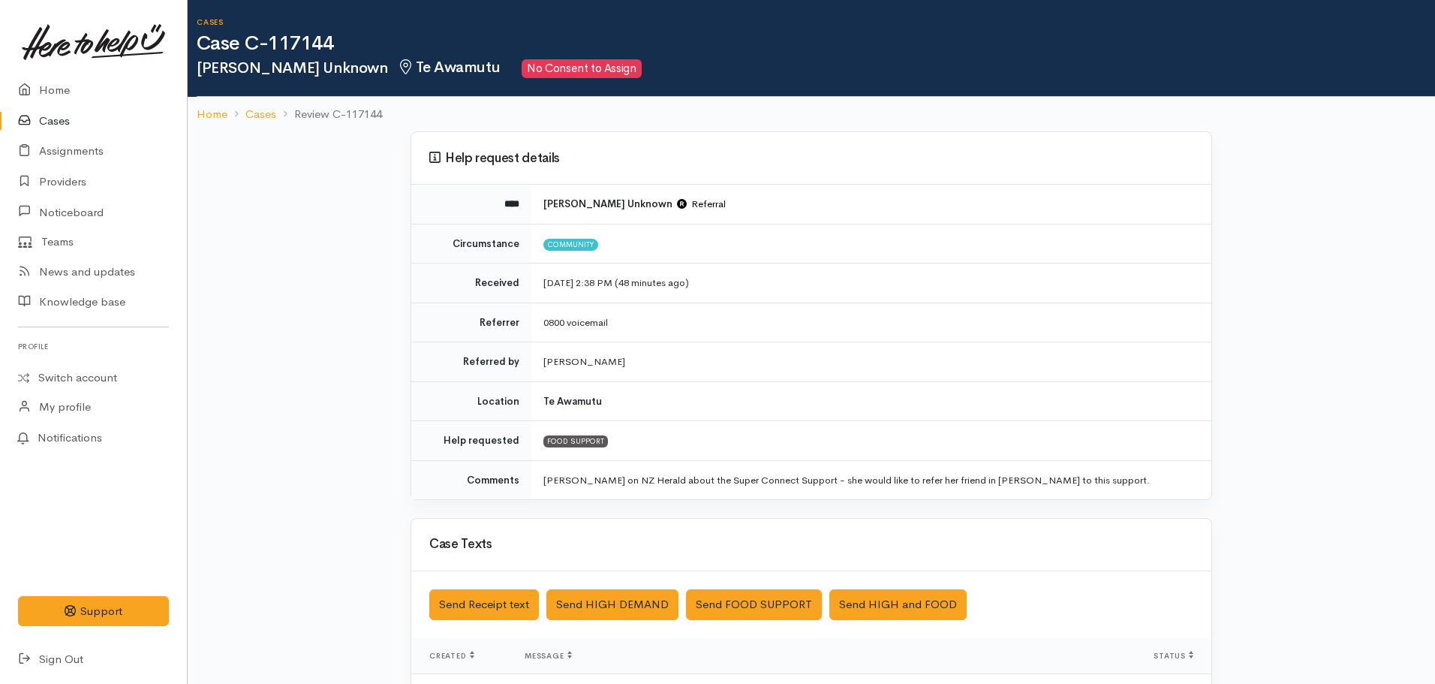
scroll to position [53, 0]
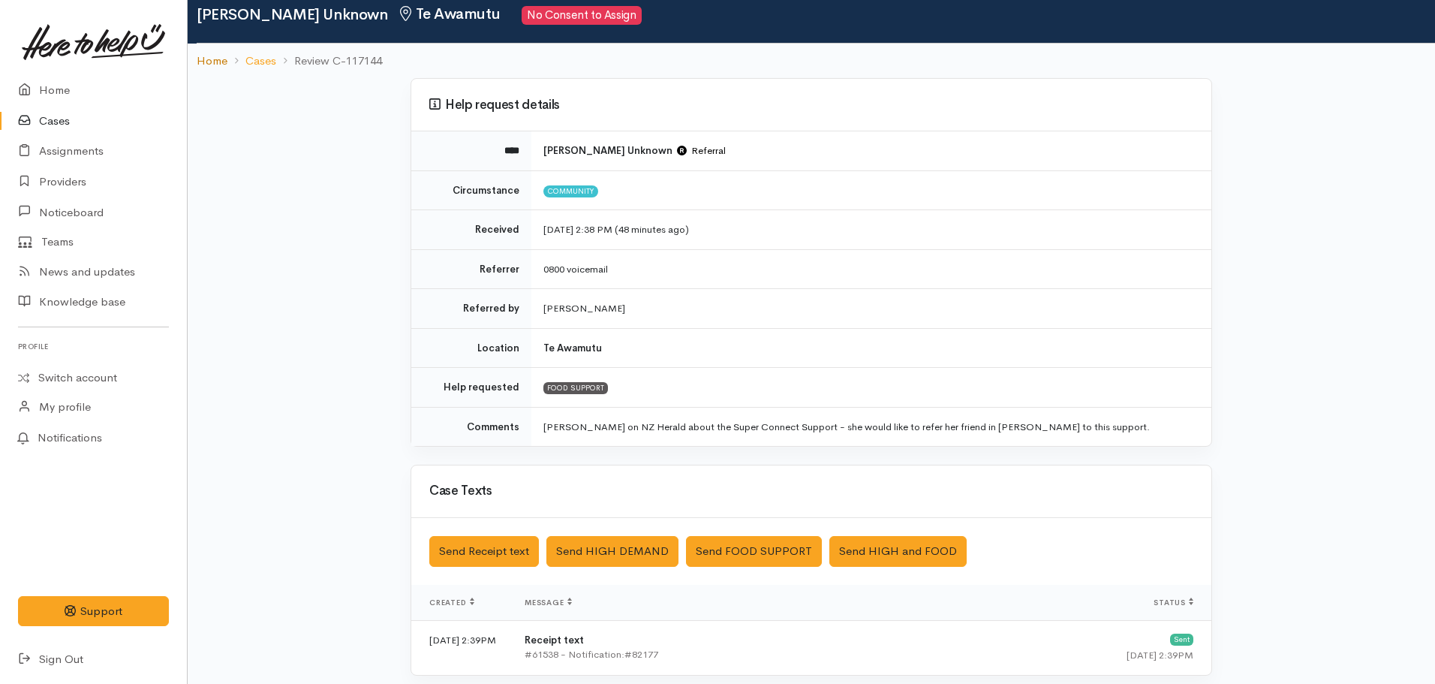
click at [210, 62] on link "Home" at bounding box center [212, 61] width 31 height 17
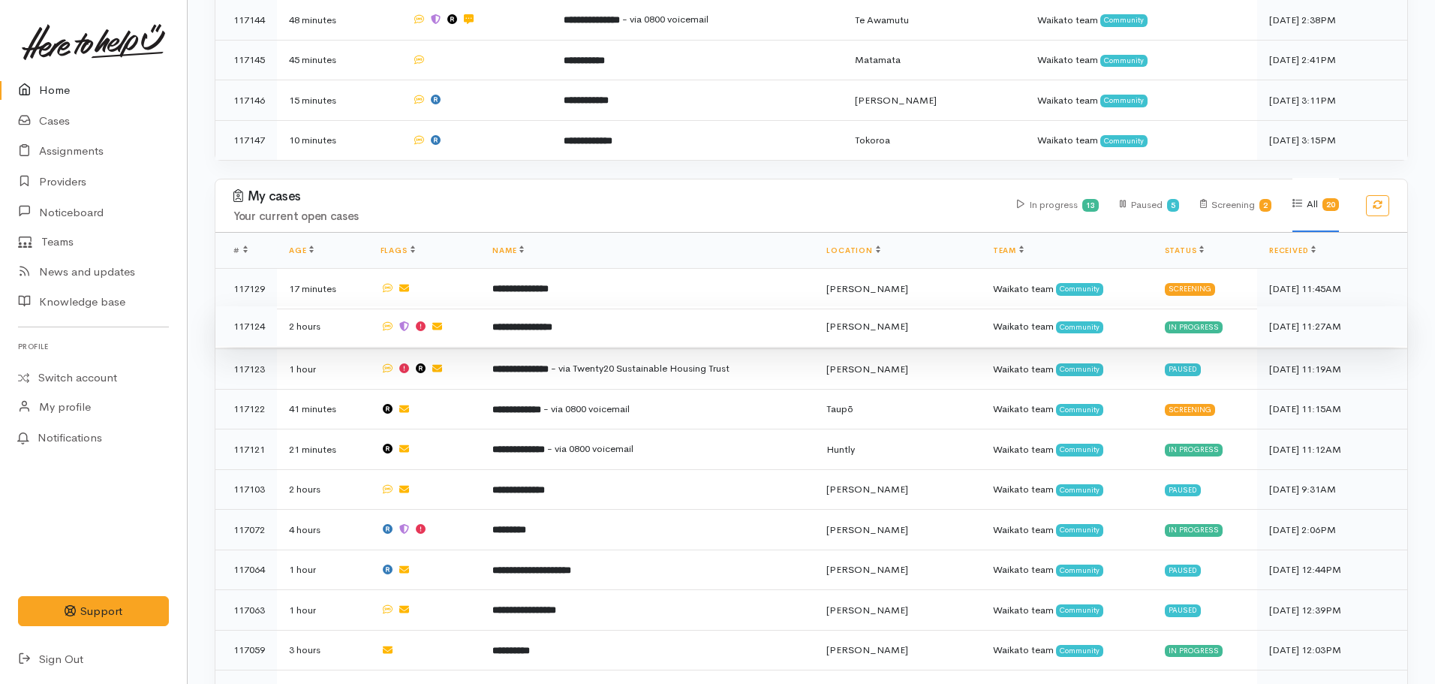
scroll to position [488, 0]
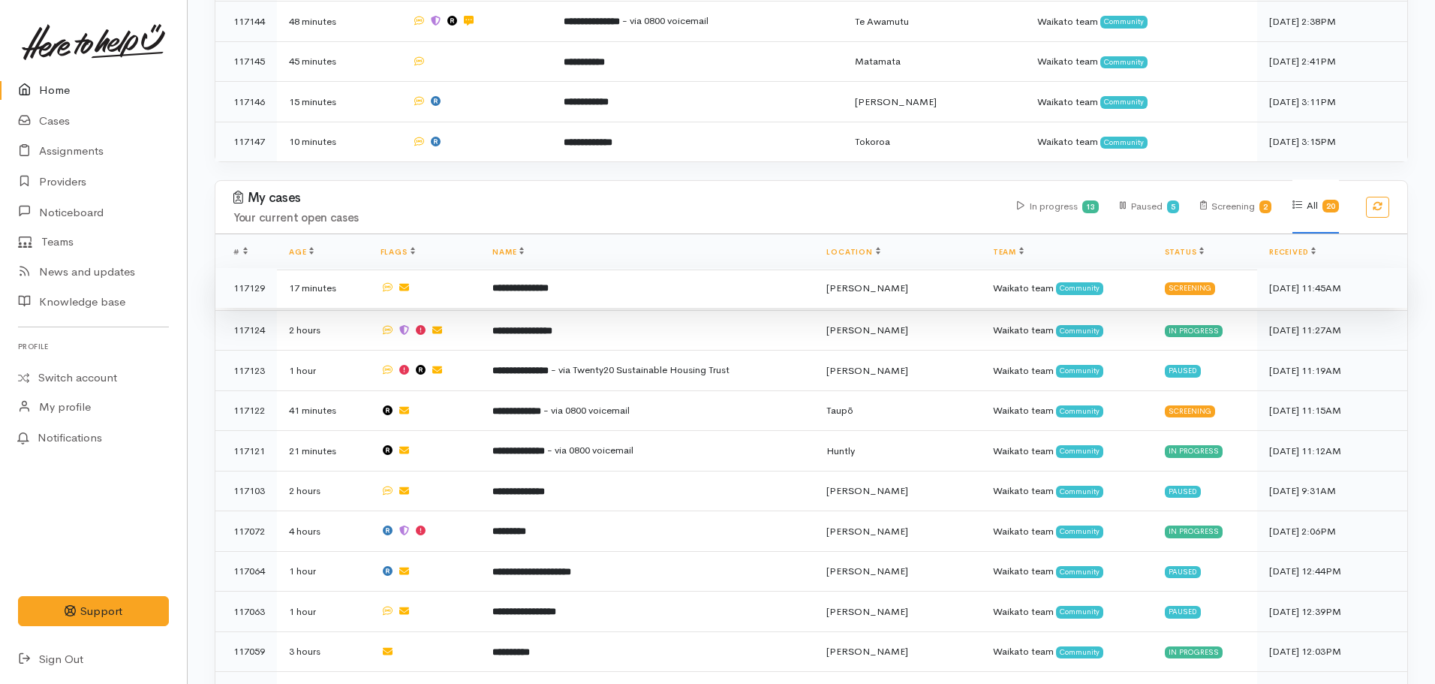
click at [549, 283] on b "**********" at bounding box center [520, 288] width 56 height 10
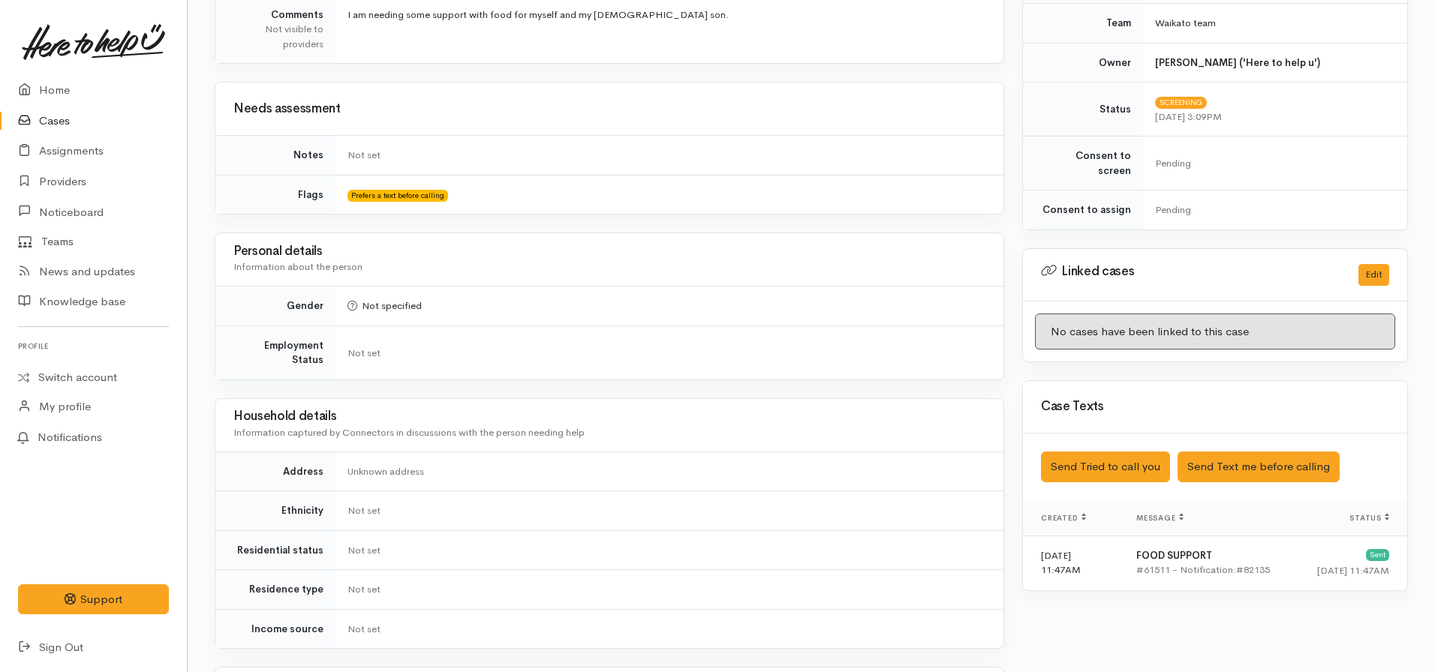
scroll to position [496, 0]
click at [1226, 451] on button "Send Text me before calling" at bounding box center [1258, 466] width 162 height 31
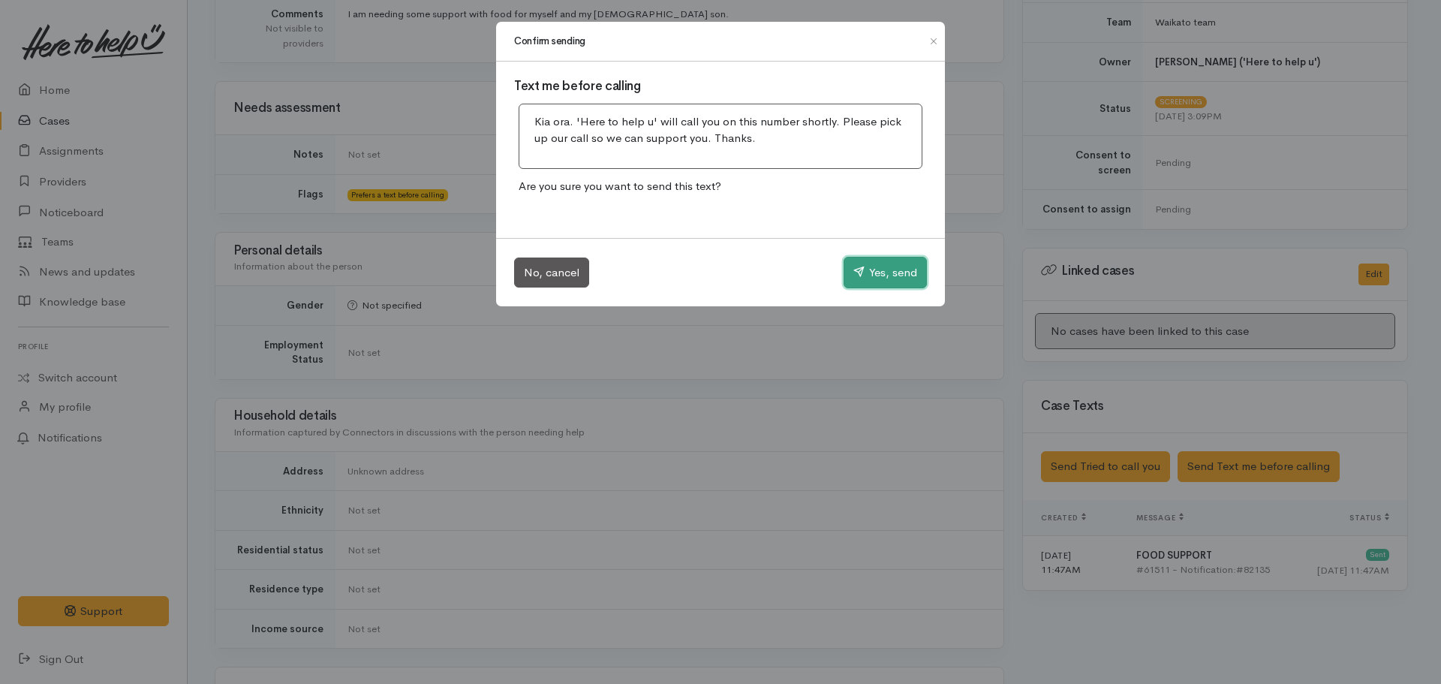
click at [880, 269] on button "Yes, send" at bounding box center [884, 273] width 83 height 32
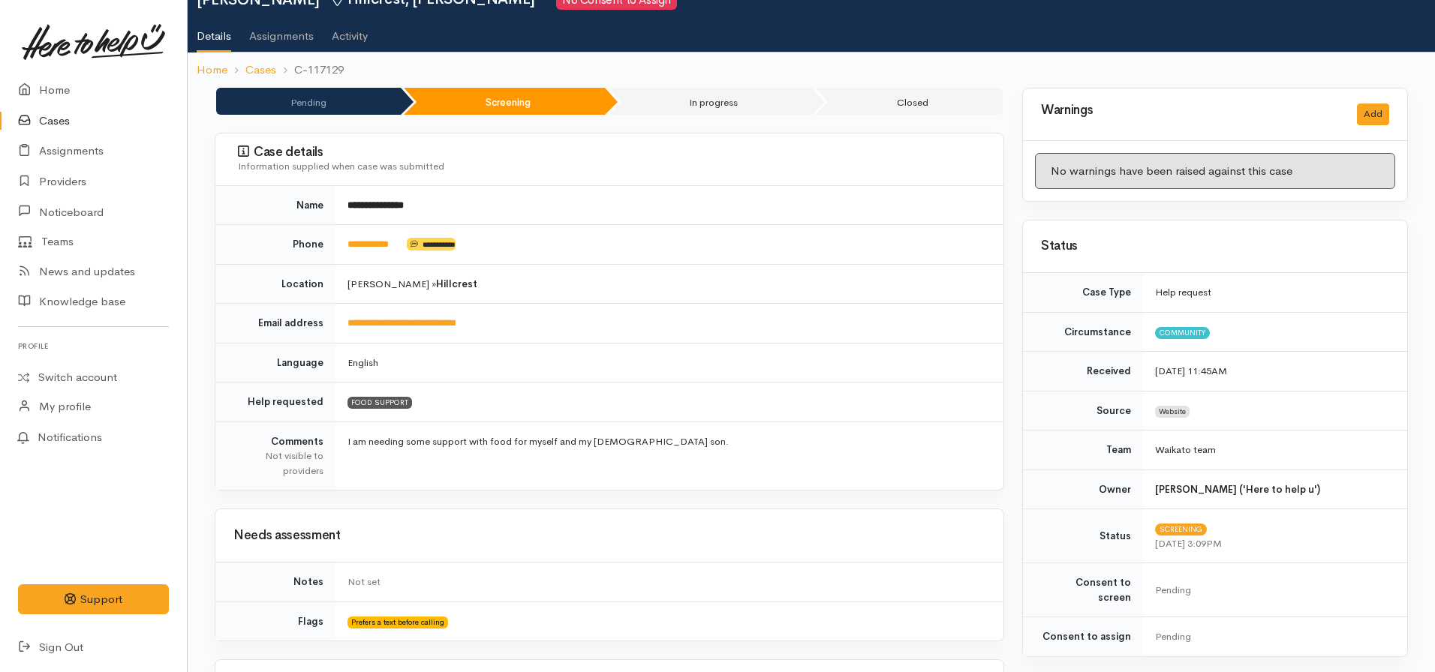
scroll to position [0, 0]
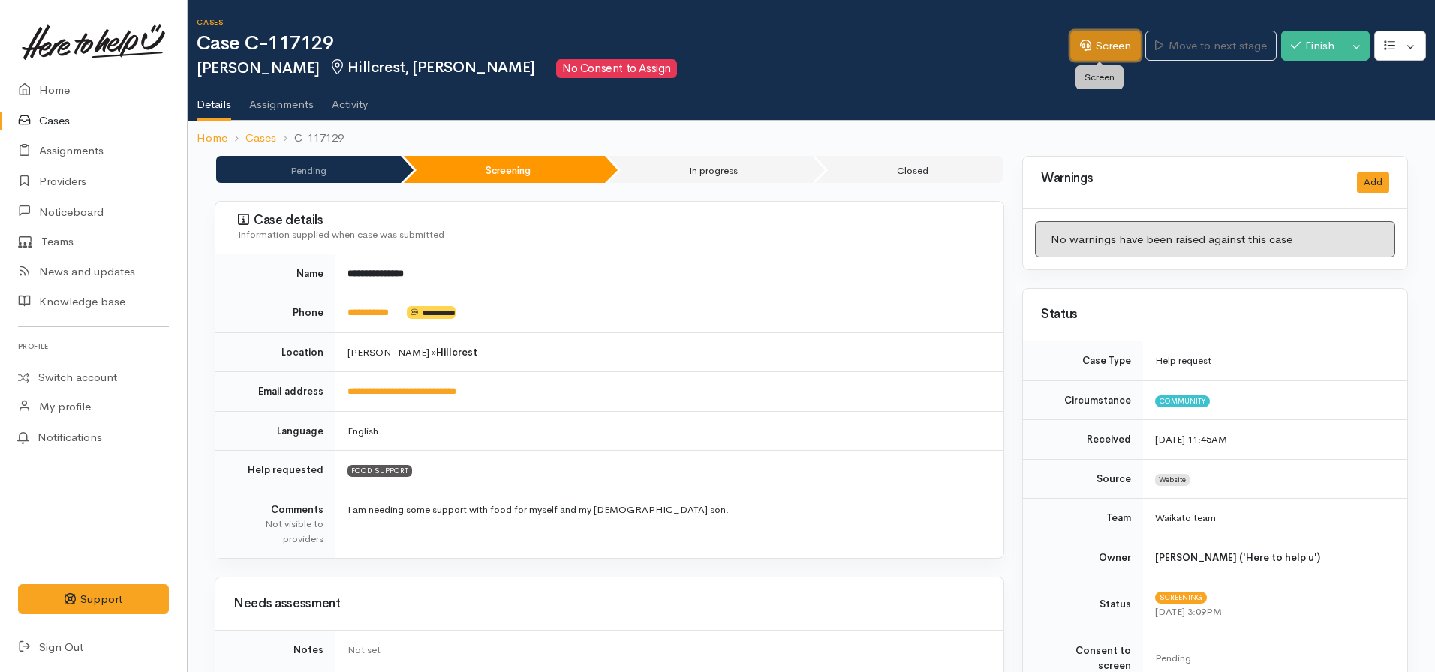
click at [1106, 50] on link "Screen" at bounding box center [1105, 46] width 71 height 31
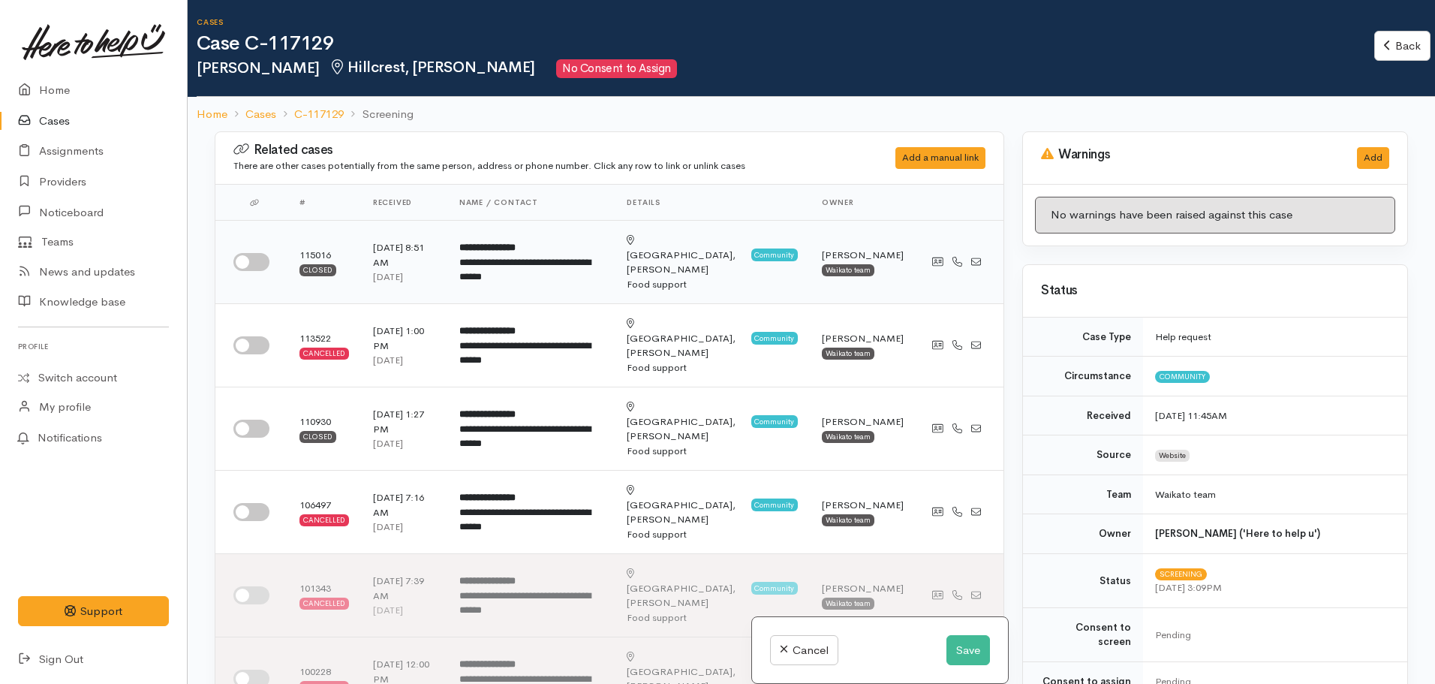
click at [250, 262] on input "checkbox" at bounding box center [251, 262] width 36 height 18
checkbox input "true"
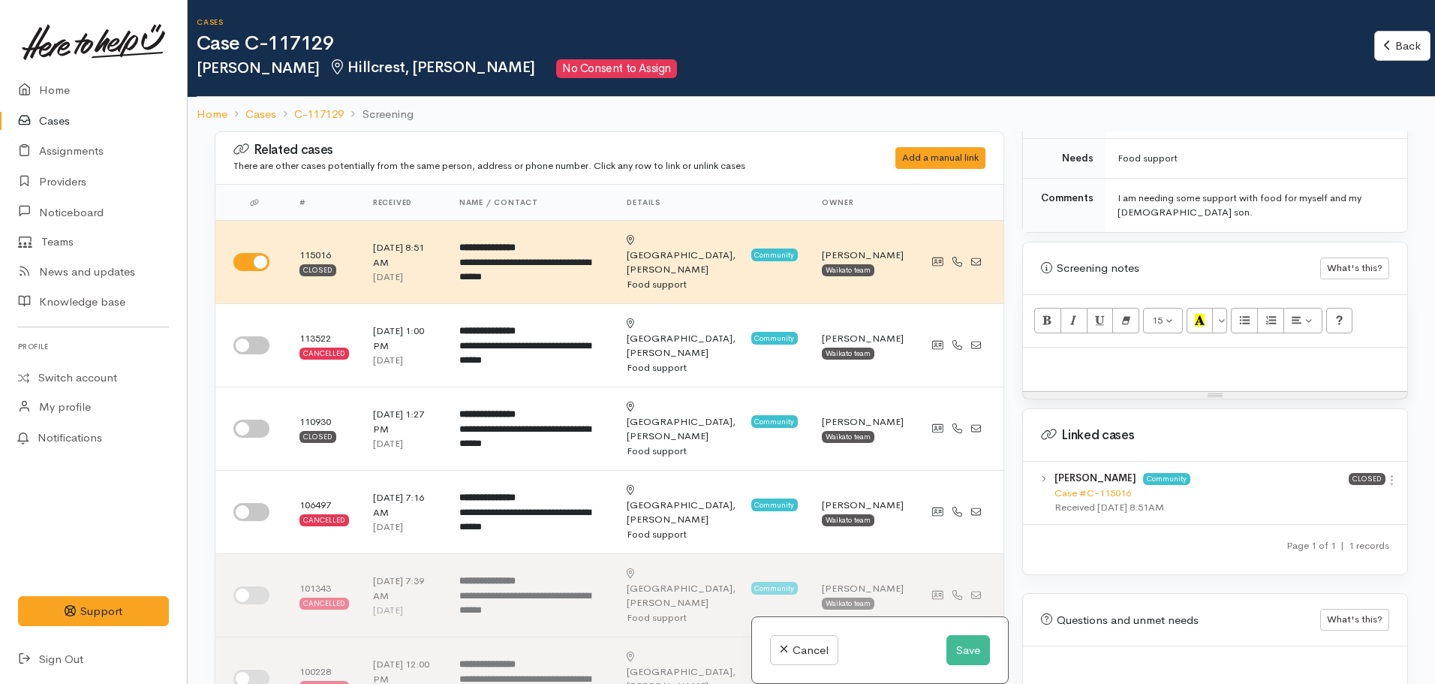
scroll to position [833, 0]
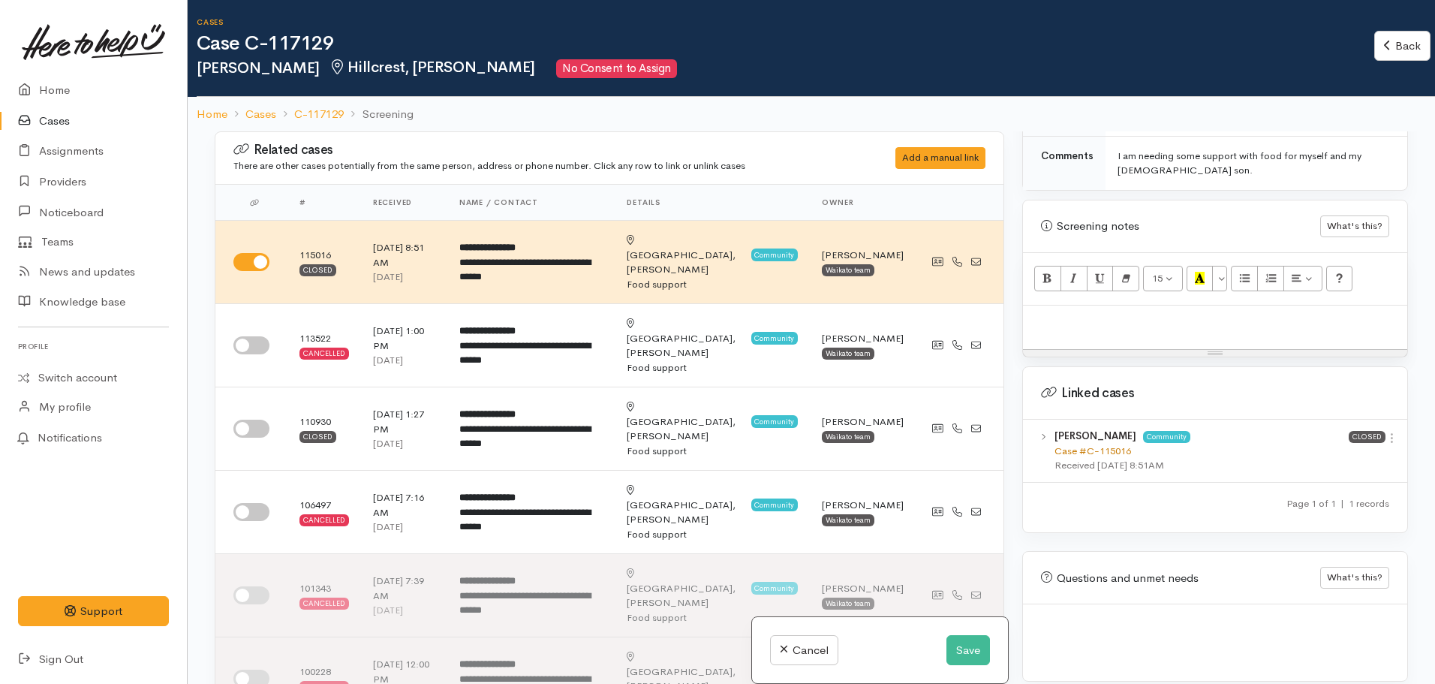
click at [1115, 444] on link "Case #C-115016" at bounding box center [1092, 450] width 77 height 13
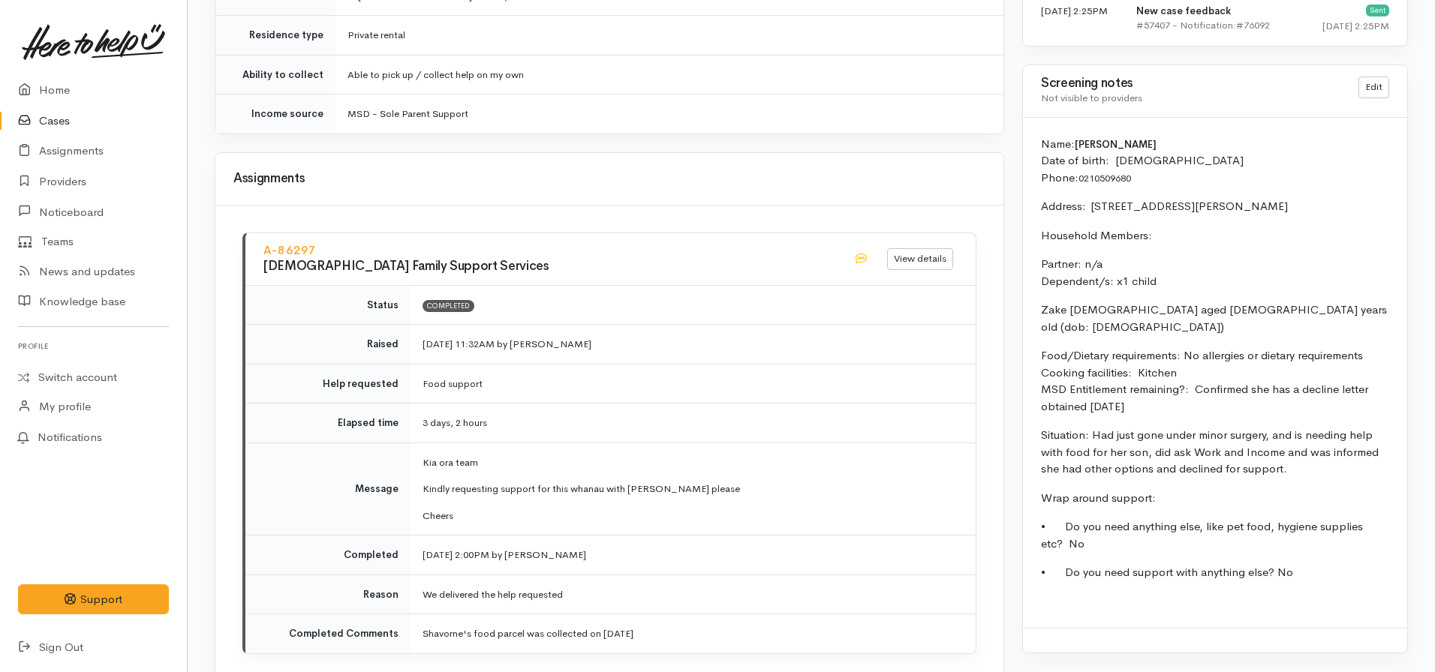
scroll to position [1438, 0]
drag, startPoint x: 1305, startPoint y: 556, endPoint x: 1039, endPoint y: 135, distance: 498.2
click at [1039, 135] on div "Name: [PERSON_NAME] Date of birth: [DEMOGRAPHIC_DATA] Phone:  0210509680 Addres…" at bounding box center [1215, 370] width 384 height 511
copy div "Name: [PERSON_NAME] Date of birth: [DEMOGRAPHIC_DATA] Phone:  0210509680 Addres…"
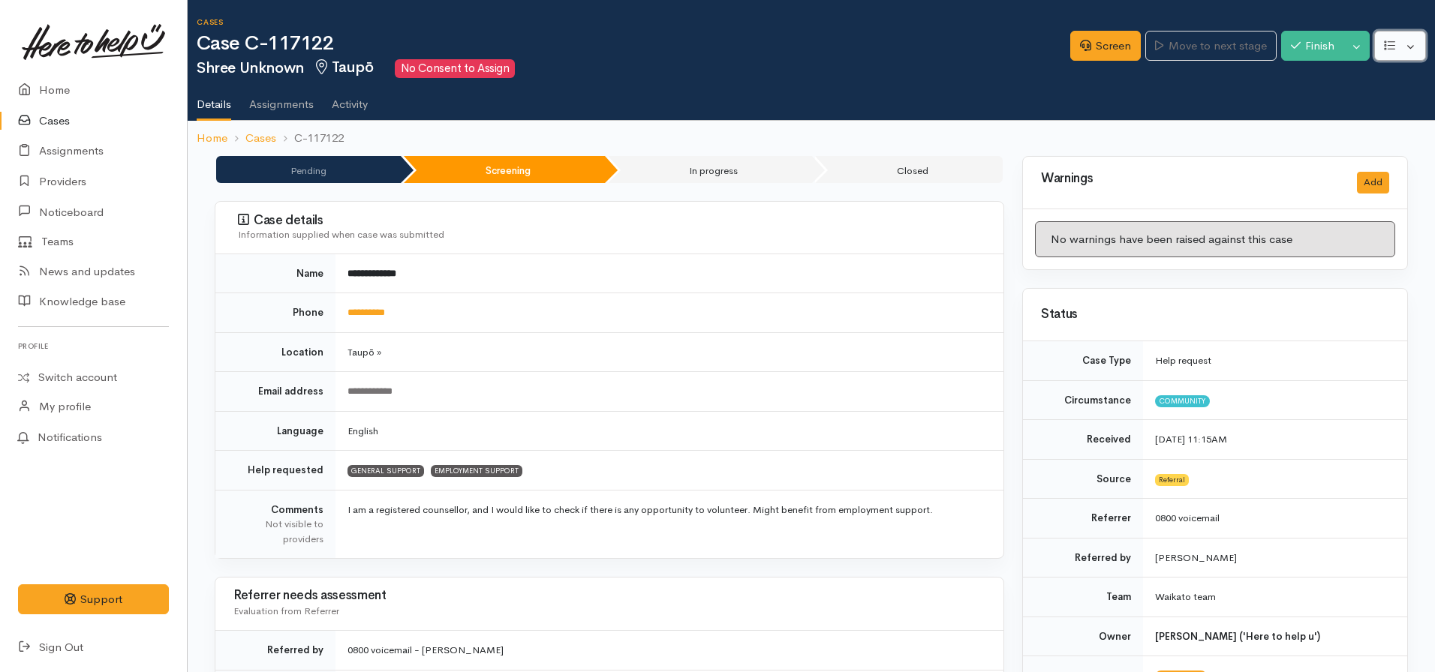
click at [1393, 42] on icon "button" at bounding box center [1389, 45] width 11 height 11
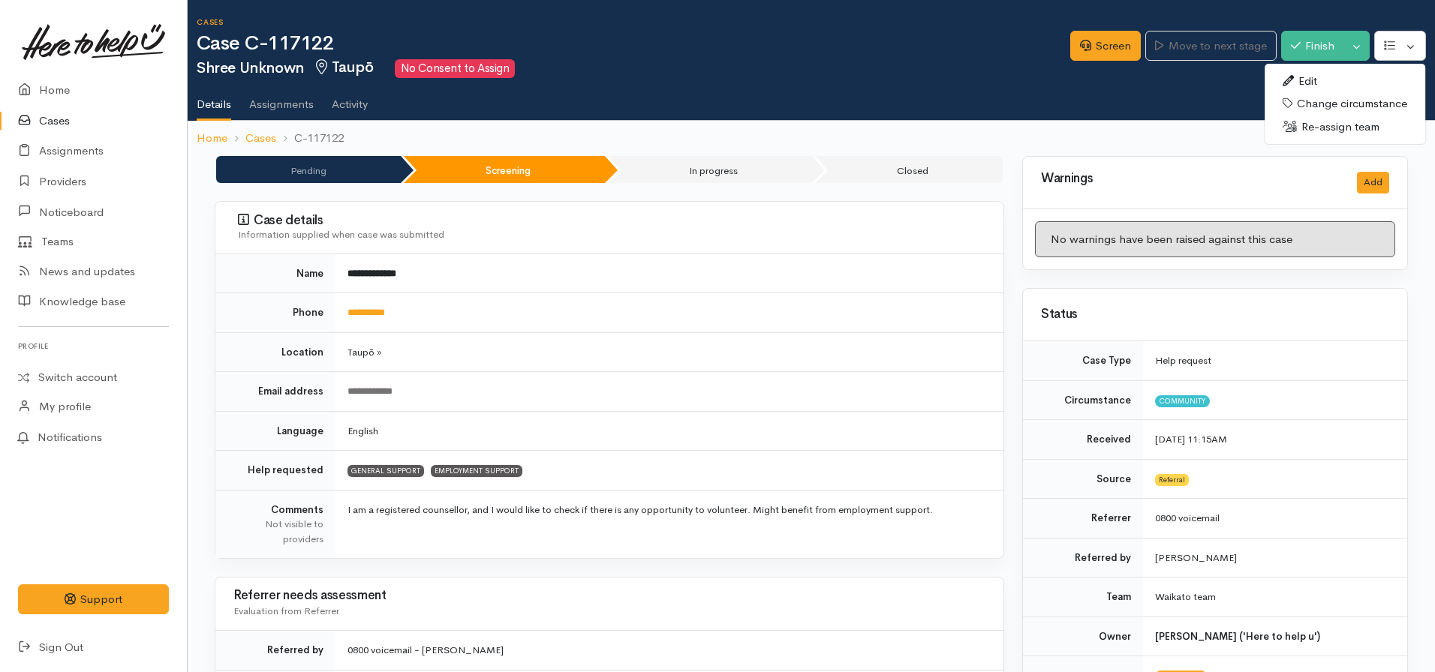
click at [1312, 82] on link "Edit" at bounding box center [1344, 81] width 161 height 23
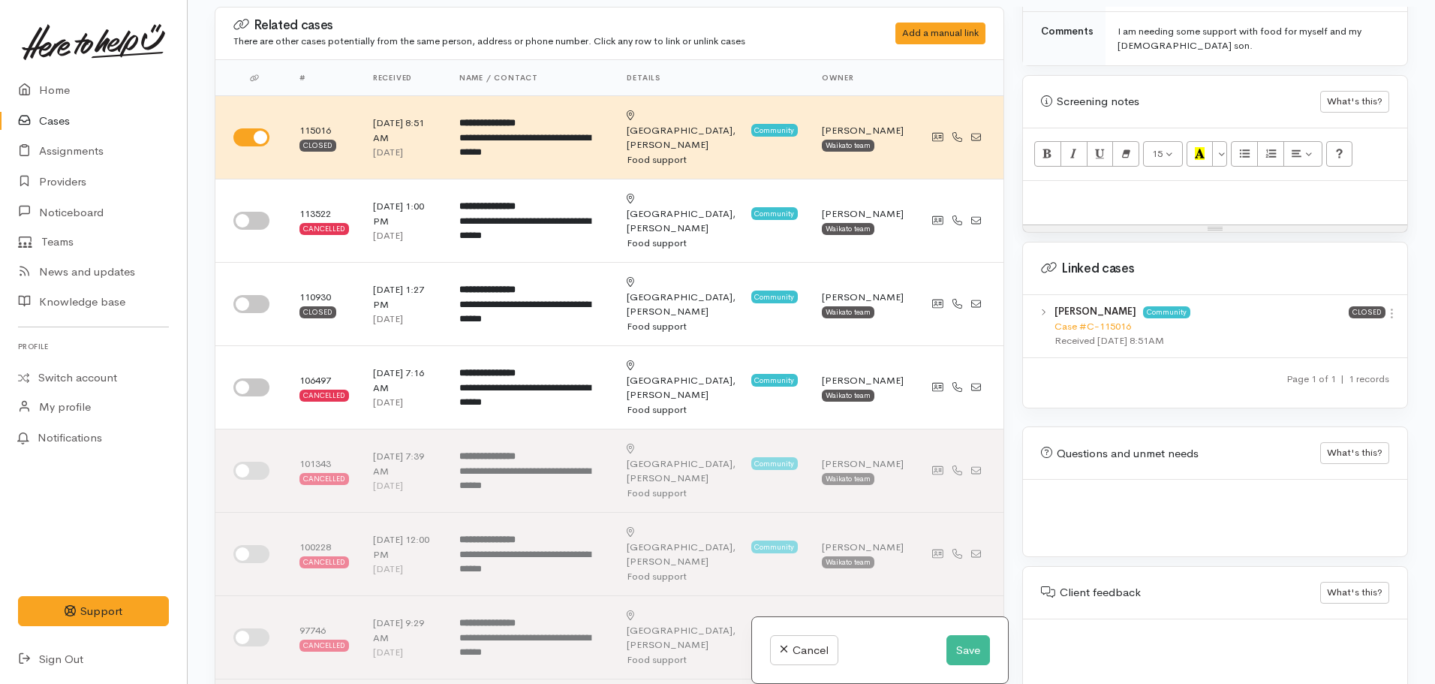
scroll to position [131, 0]
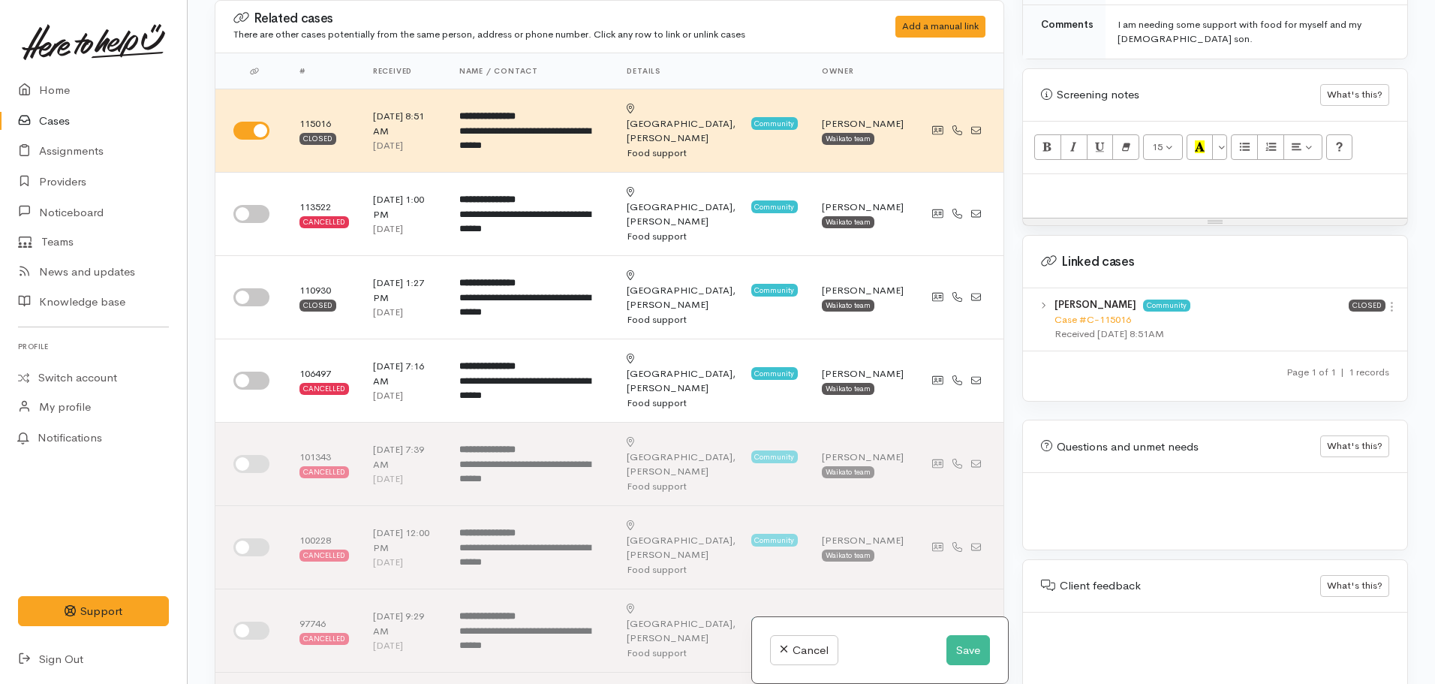
click at [1096, 192] on div at bounding box center [1215, 196] width 384 height 44
paste div
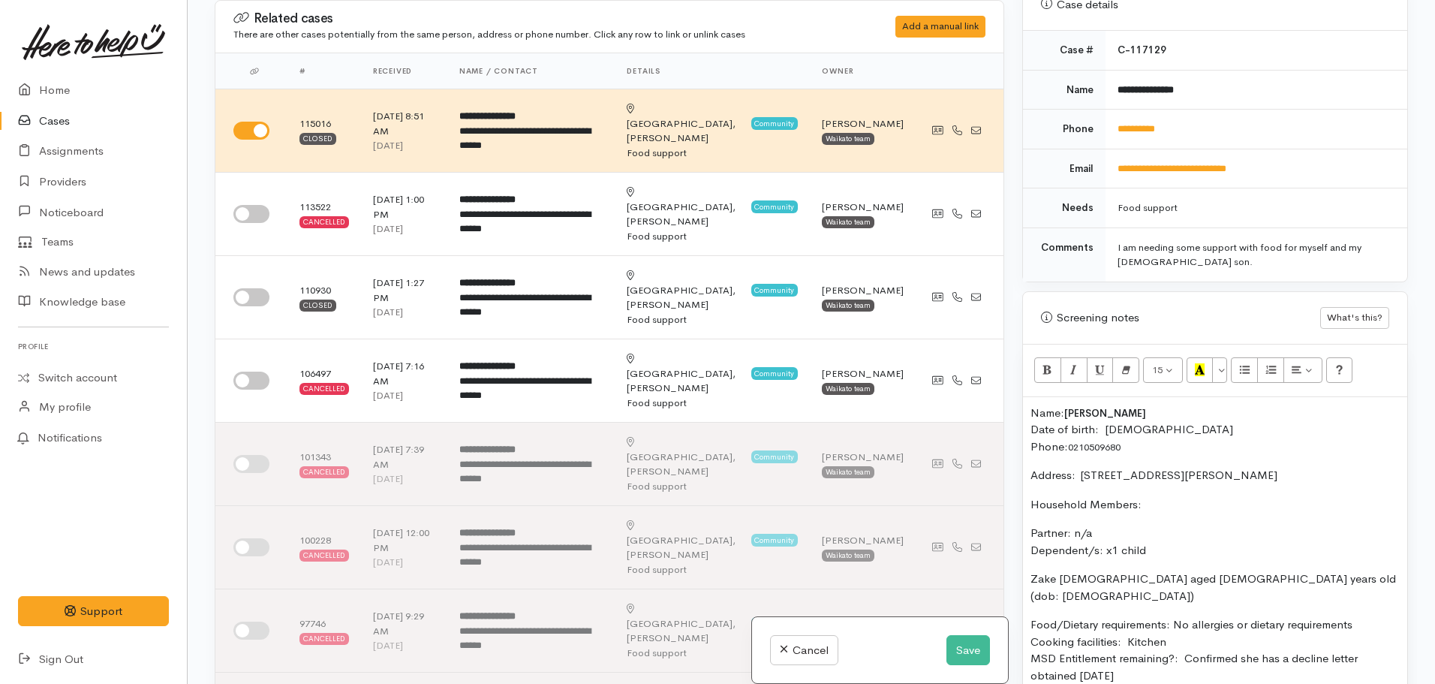
scroll to position [608, 0]
click at [1027, 402] on div "Name: Shavorne Davies Date of birth: 30/06/1999 Phone:  0210509680 Address:  27…" at bounding box center [1215, 627] width 384 height 456
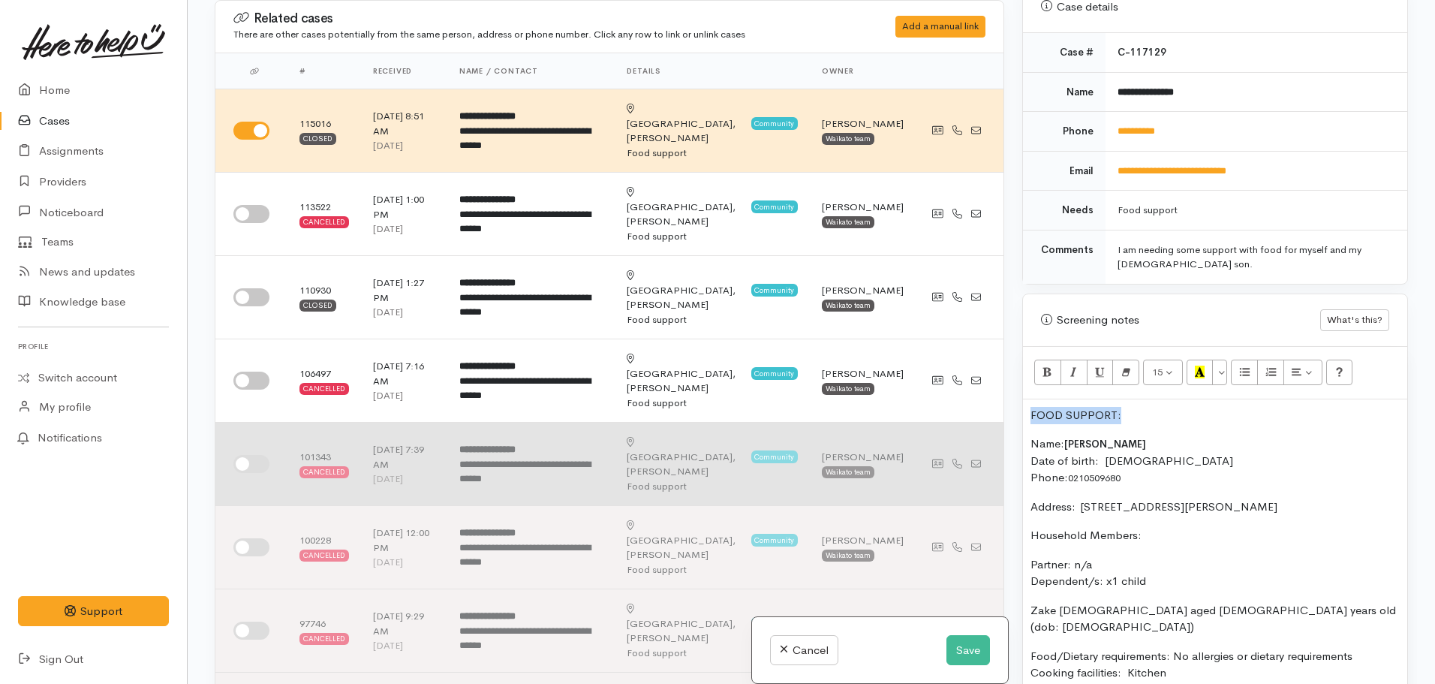
drag, startPoint x: 1084, startPoint y: 397, endPoint x: 984, endPoint y: 389, distance: 100.8
click at [984, 389] on div "Related cases There are other cases potentially from the same person, address o…" at bounding box center [811, 342] width 1211 height 684
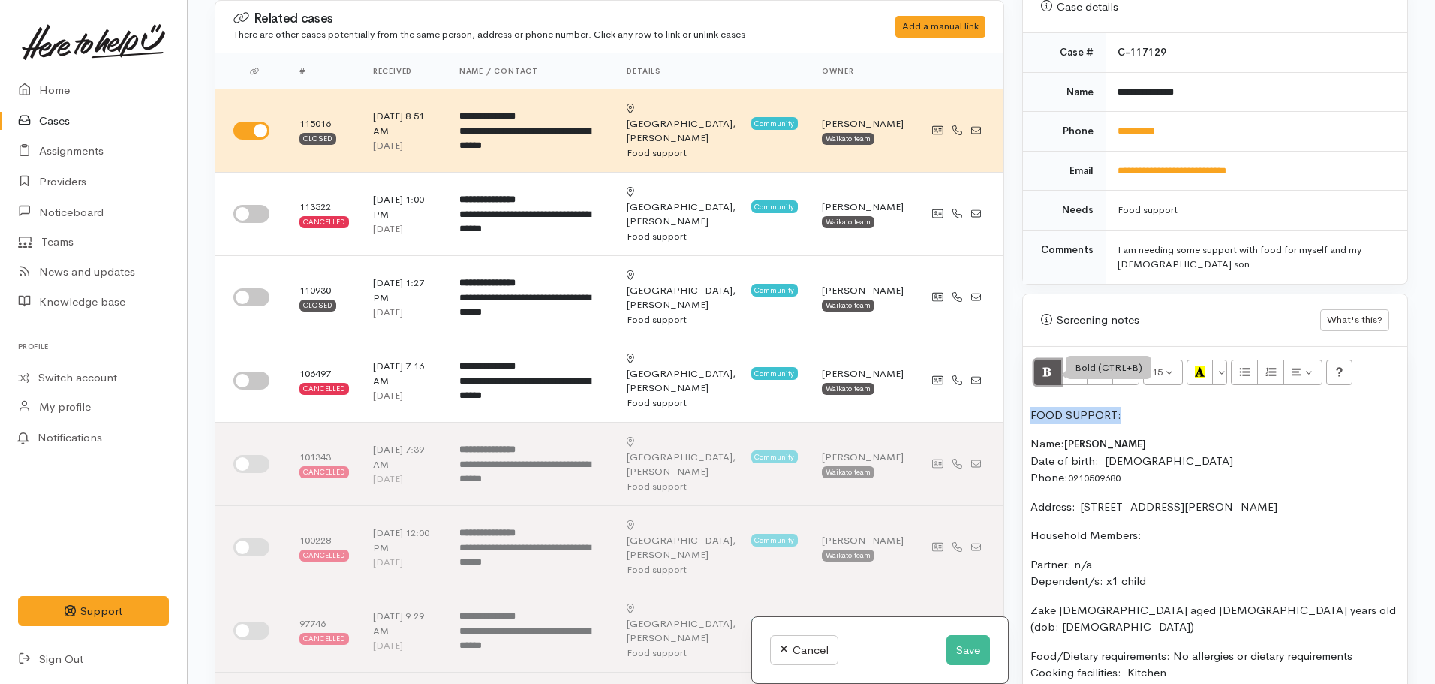
click at [1057, 359] on button "Bold (CTRL+B)" at bounding box center [1047, 372] width 27 height 26
click at [1204, 365] on icon "Recent Color" at bounding box center [1200, 371] width 10 height 13
click at [1174, 437] on p "Name: Shavorne Davies Date of birth: 30/06/1999 Phone:  0210509680" at bounding box center [1214, 460] width 369 height 51
click at [233, 201] on td at bounding box center [251, 214] width 72 height 83
click at [235, 205] on input "checkbox" at bounding box center [251, 214] width 36 height 18
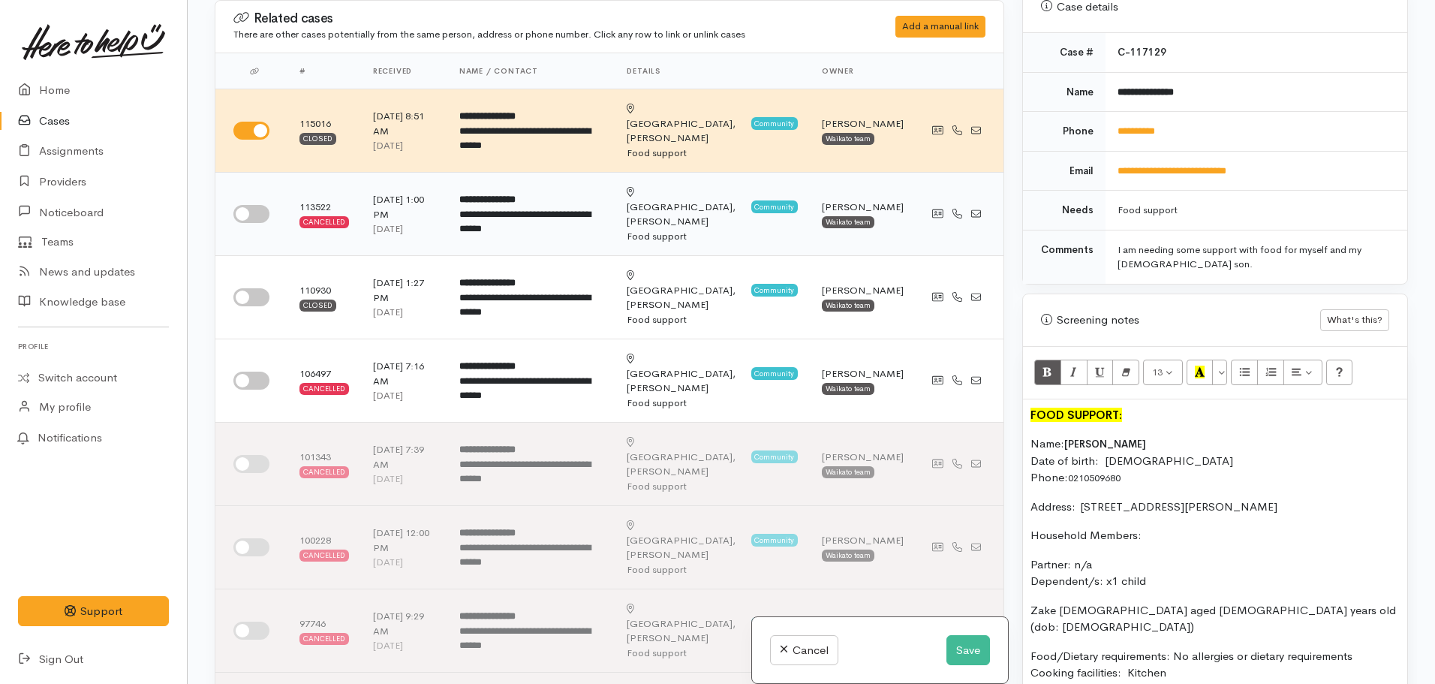
checkbox input "true"
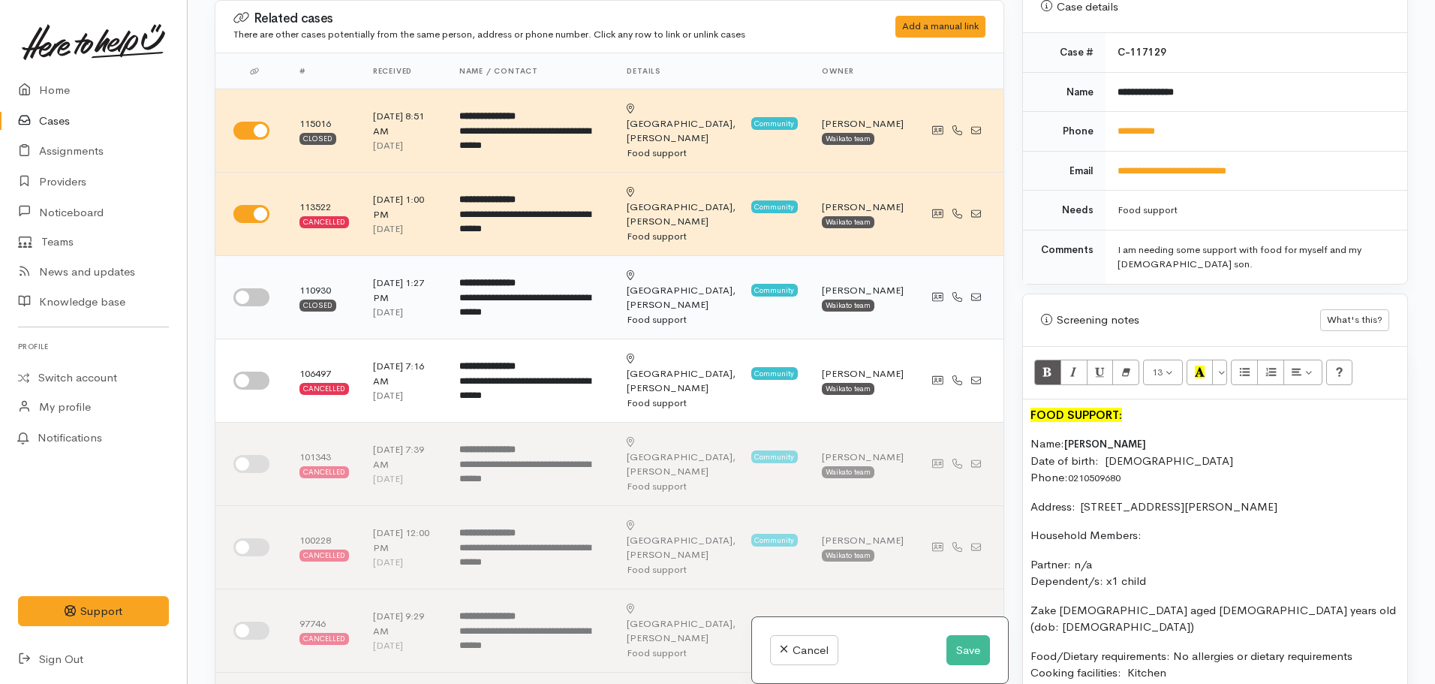
click at [238, 288] on input "checkbox" at bounding box center [251, 297] width 36 height 18
checkbox input "true"
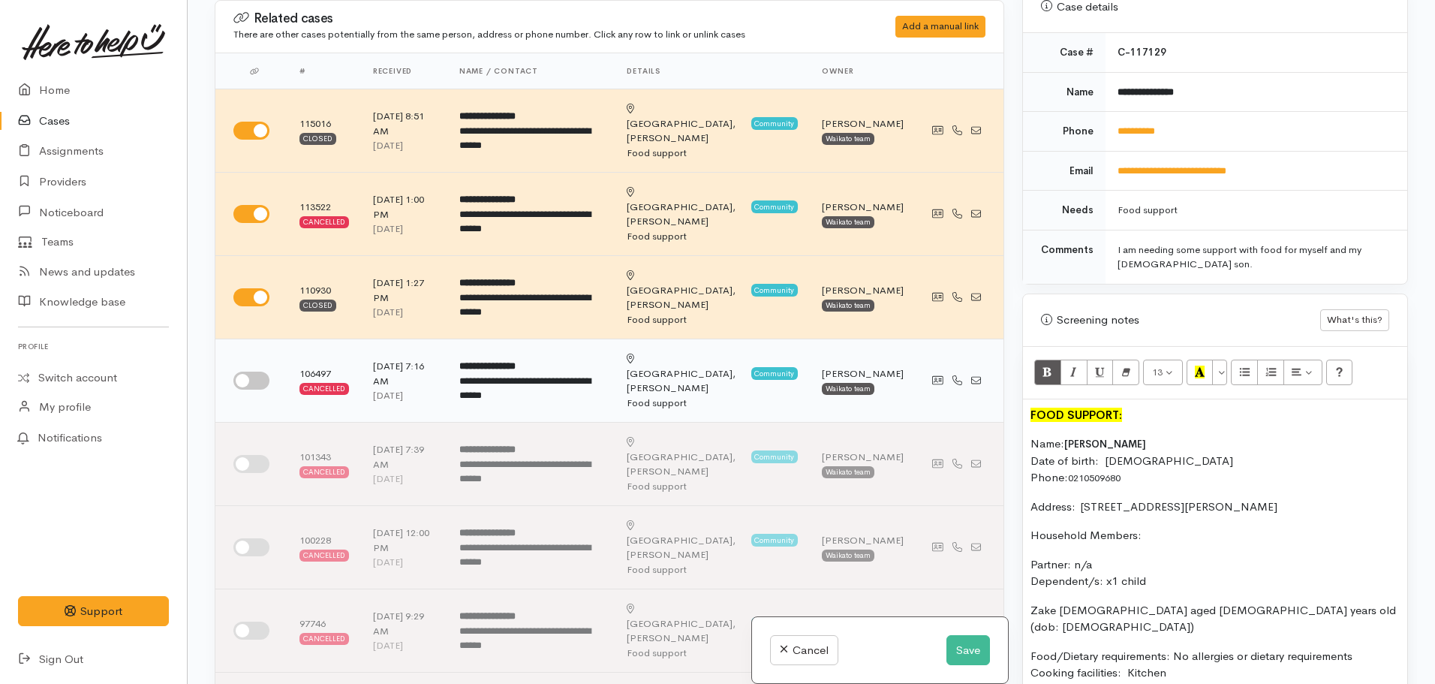
click at [259, 339] on td at bounding box center [251, 380] width 72 height 83
click at [266, 344] on td at bounding box center [251, 380] width 72 height 83
click at [248, 339] on td at bounding box center [251, 380] width 72 height 83
click at [248, 371] on input "checkbox" at bounding box center [251, 380] width 36 height 18
checkbox input "true"
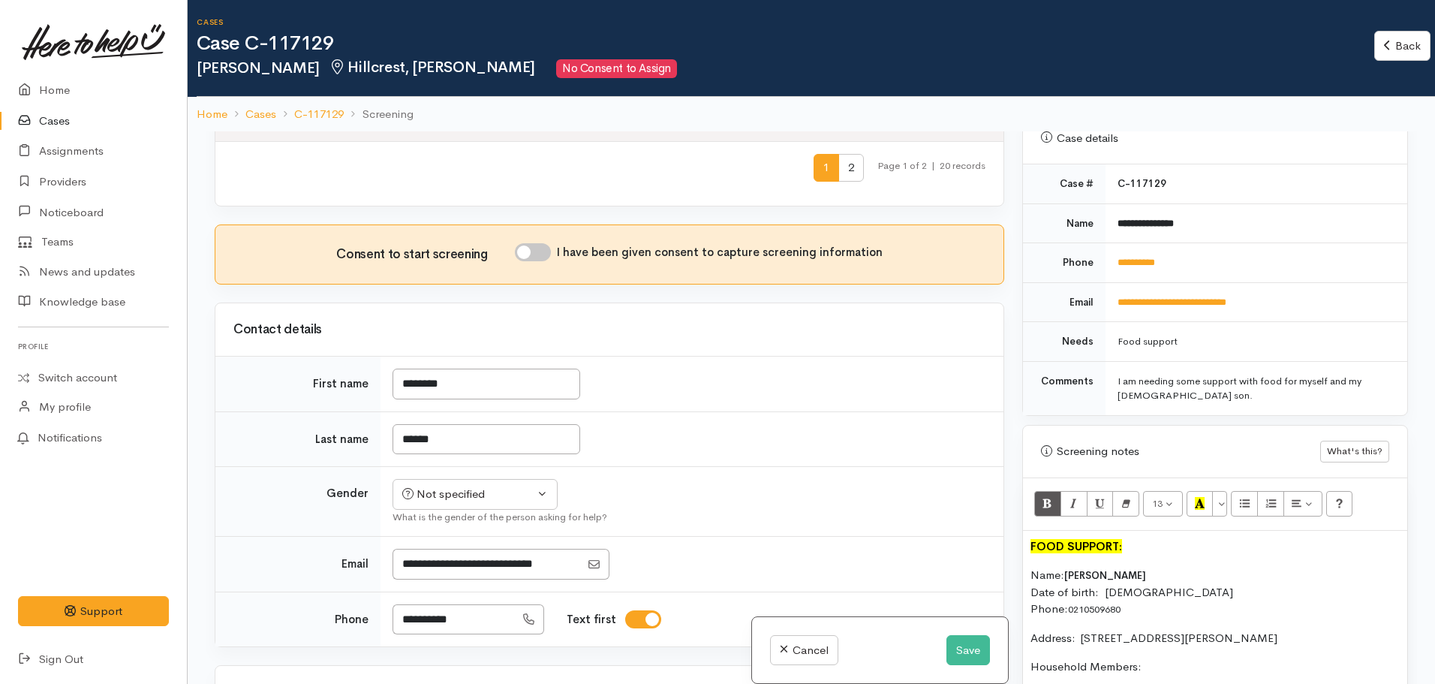
scroll to position [910, 0]
click at [968, 648] on button "Save" at bounding box center [968, 650] width 44 height 31
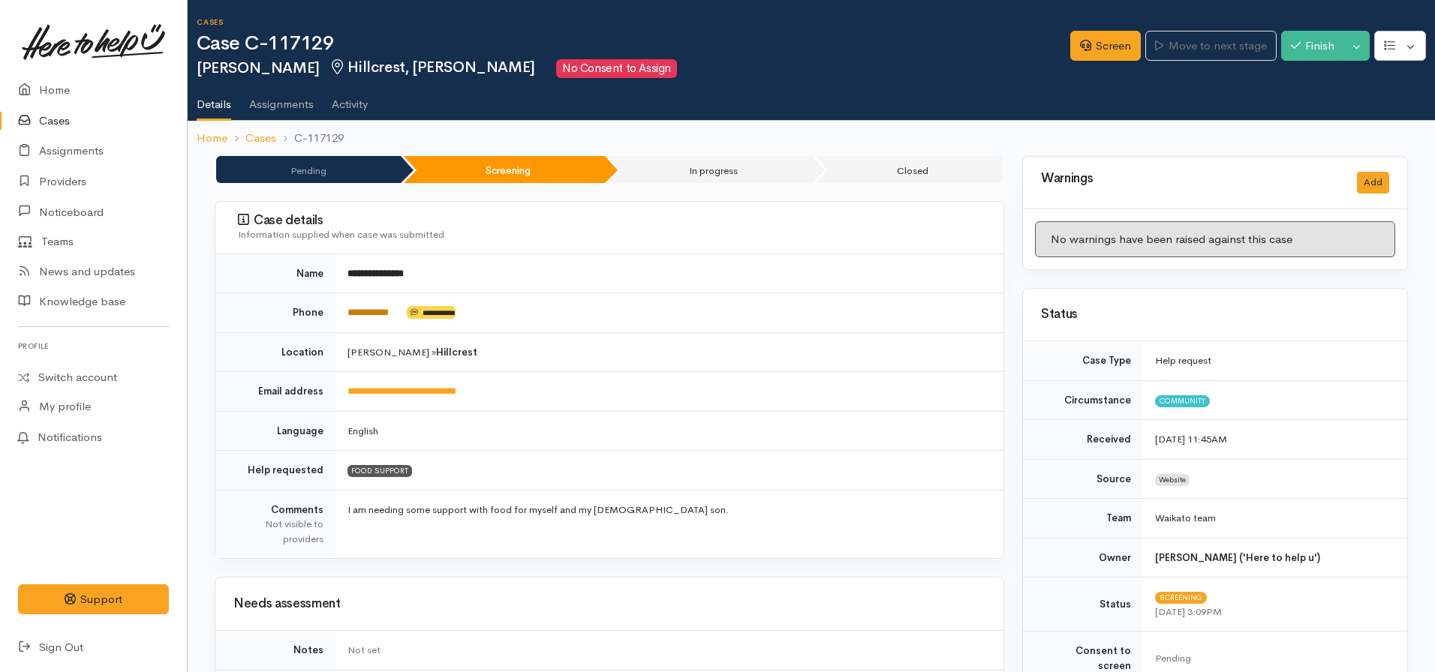
click at [386, 314] on link "**********" at bounding box center [367, 313] width 41 height 10
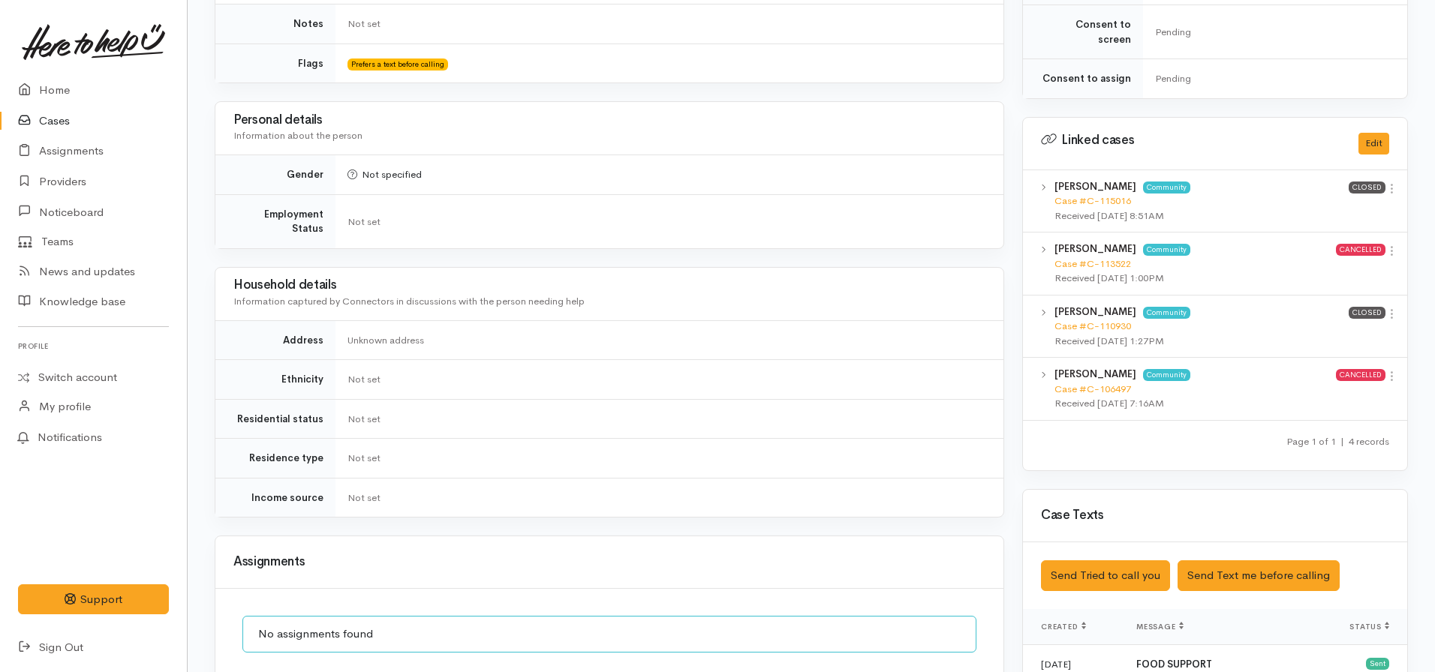
scroll to position [733, 0]
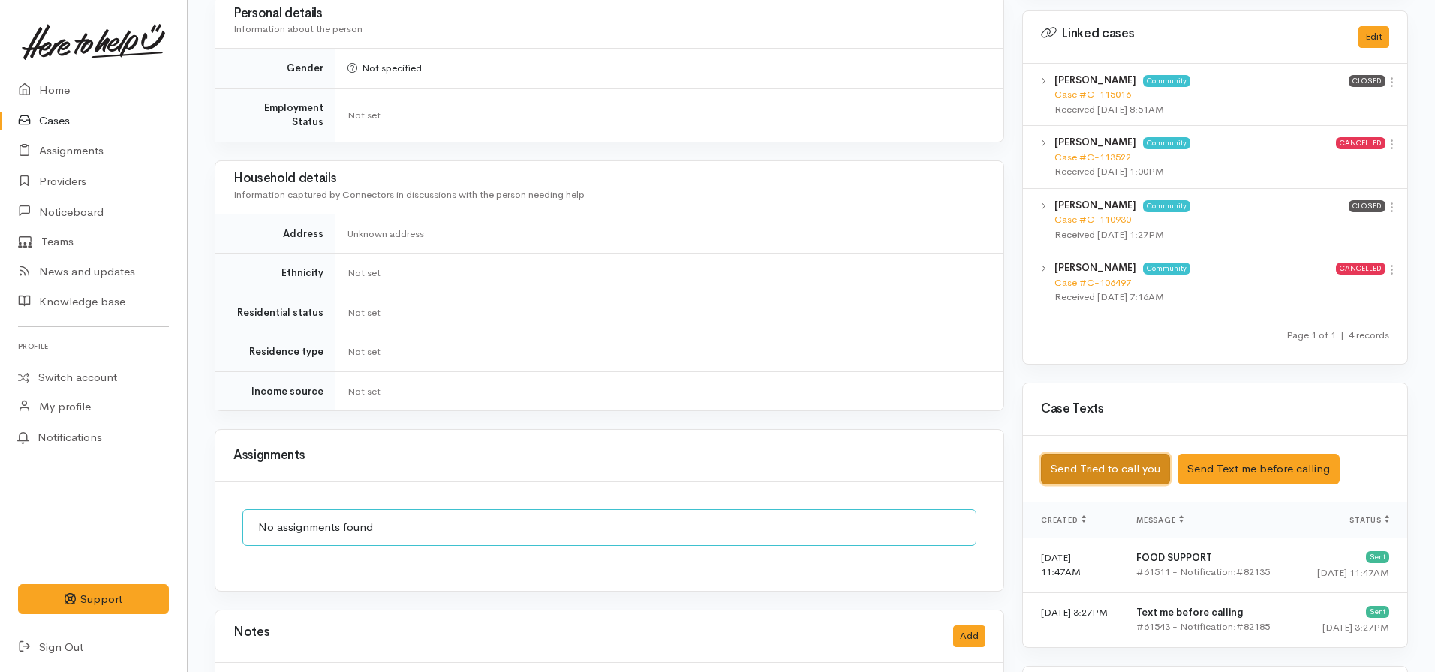
click at [1116, 454] on button "Send Tried to call you" at bounding box center [1105, 469] width 129 height 31
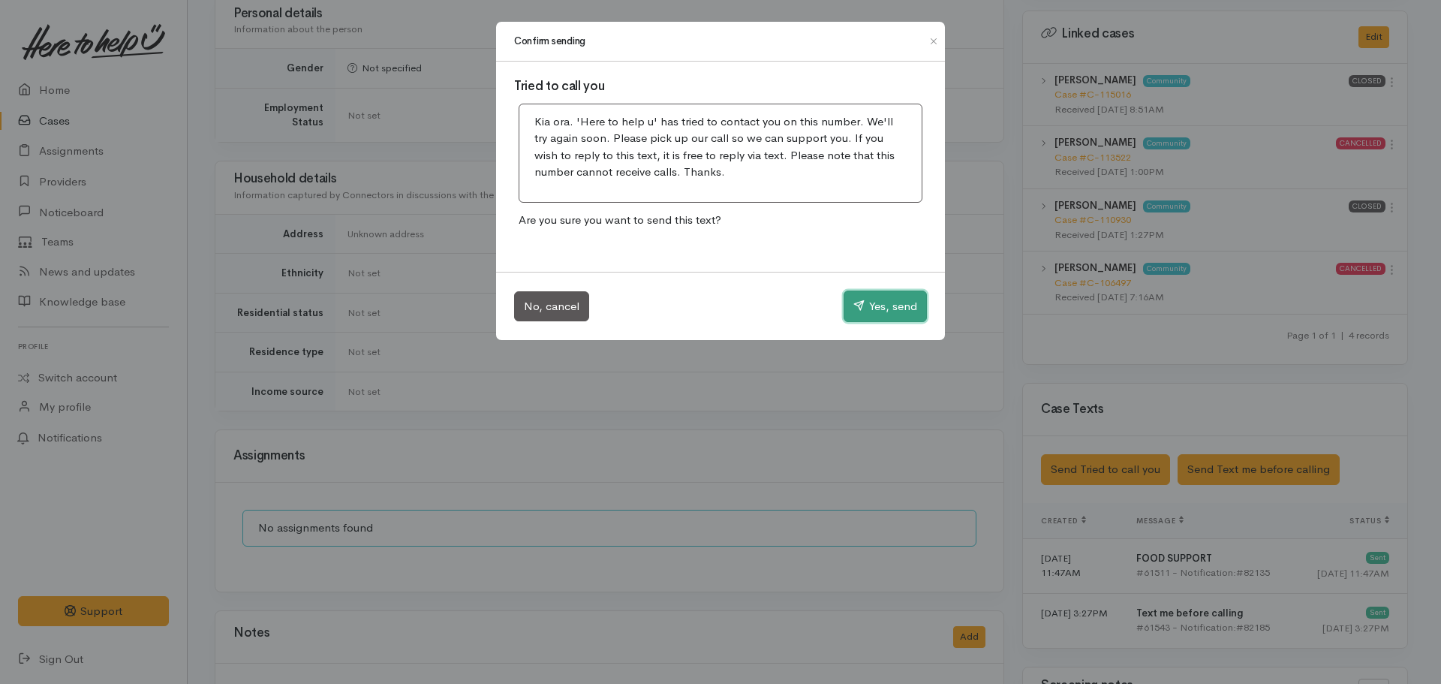
click at [893, 312] on button "Yes, send" at bounding box center [884, 306] width 83 height 32
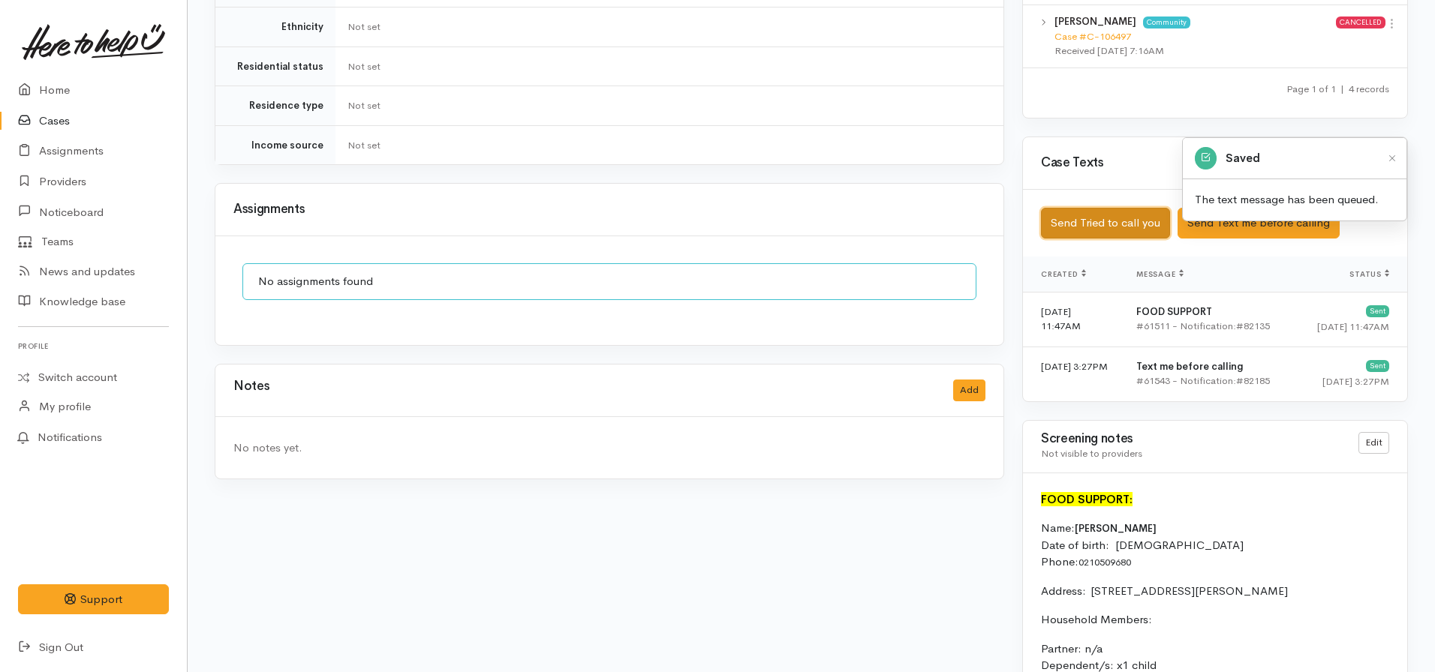
scroll to position [980, 0]
click at [972, 379] on button "Add" at bounding box center [969, 390] width 32 height 22
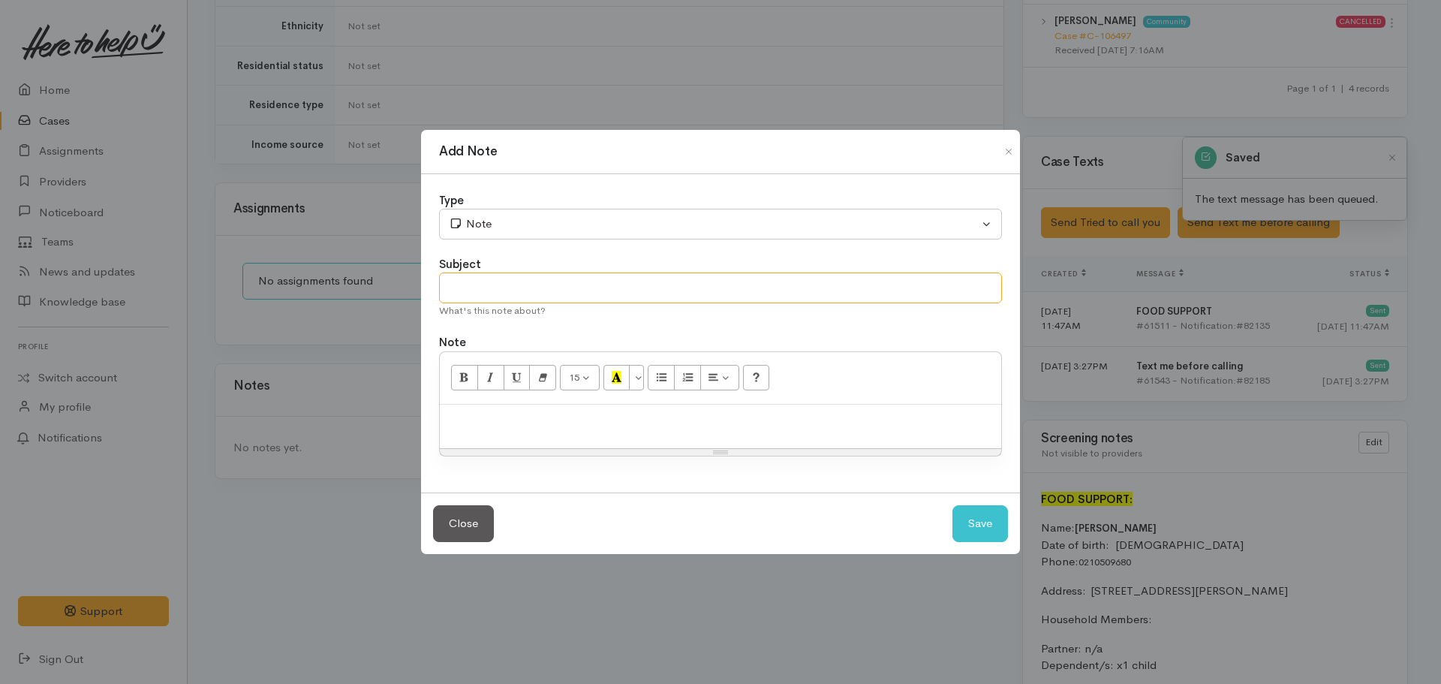
click at [604, 297] on input "text" at bounding box center [720, 287] width 563 height 31
type input "Attempt to contact #1"
click at [772, 420] on p "No answer. Left VM acknowledging school pickup up time" at bounding box center [720, 420] width 546 height 17
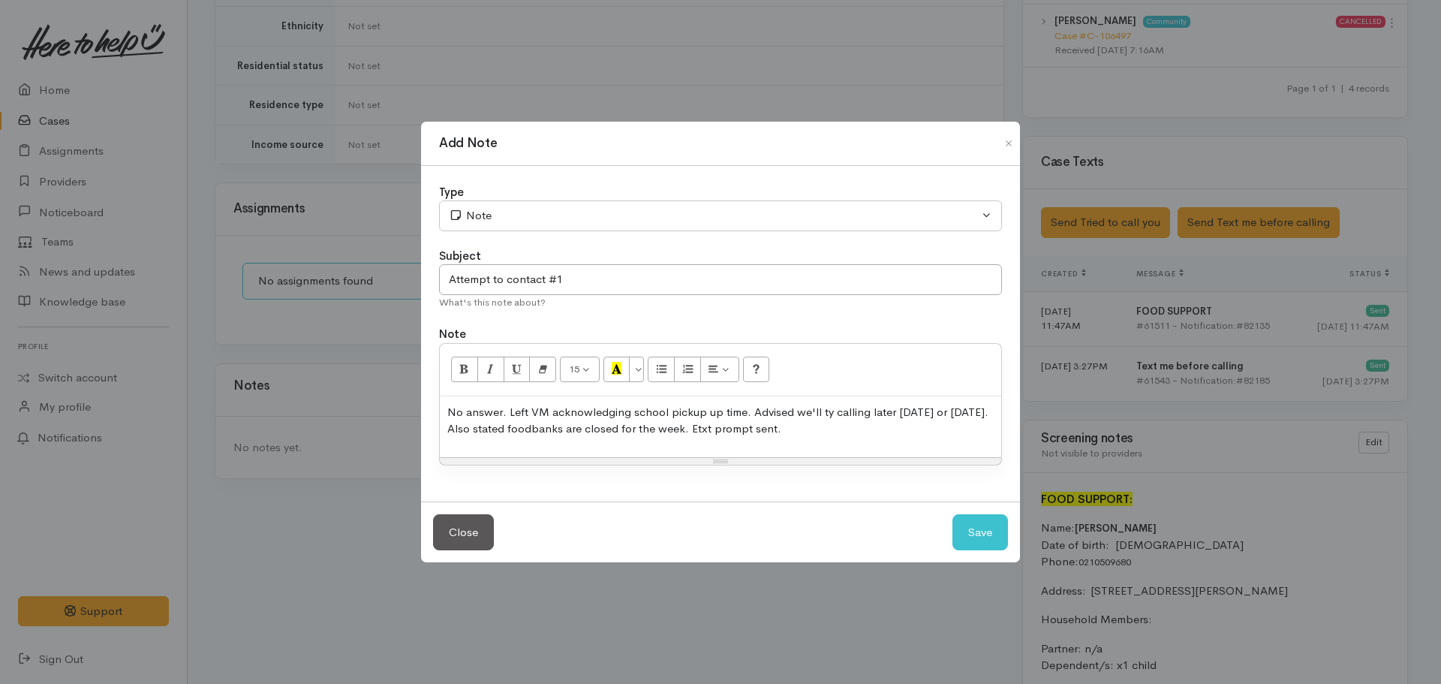
click at [652, 188] on div "Type" at bounding box center [720, 192] width 563 height 17
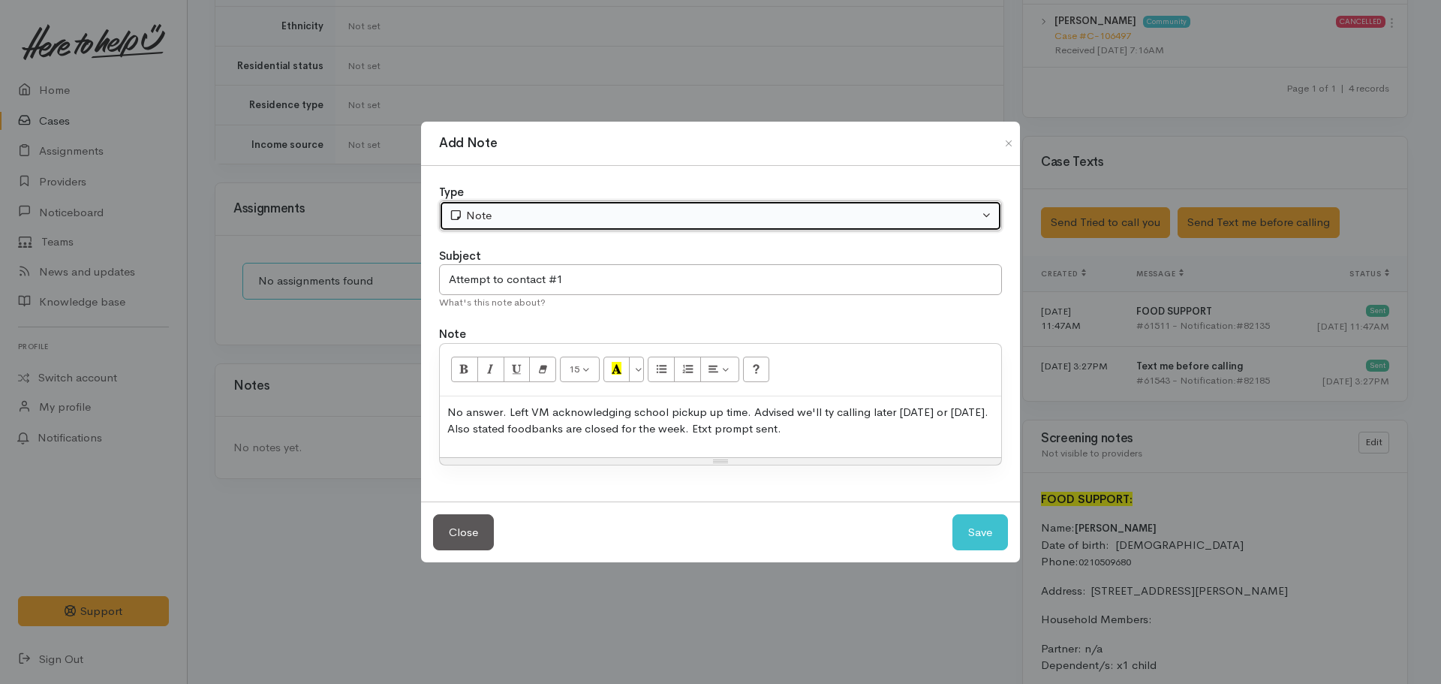
click at [607, 207] on div "Note" at bounding box center [714, 215] width 530 height 17
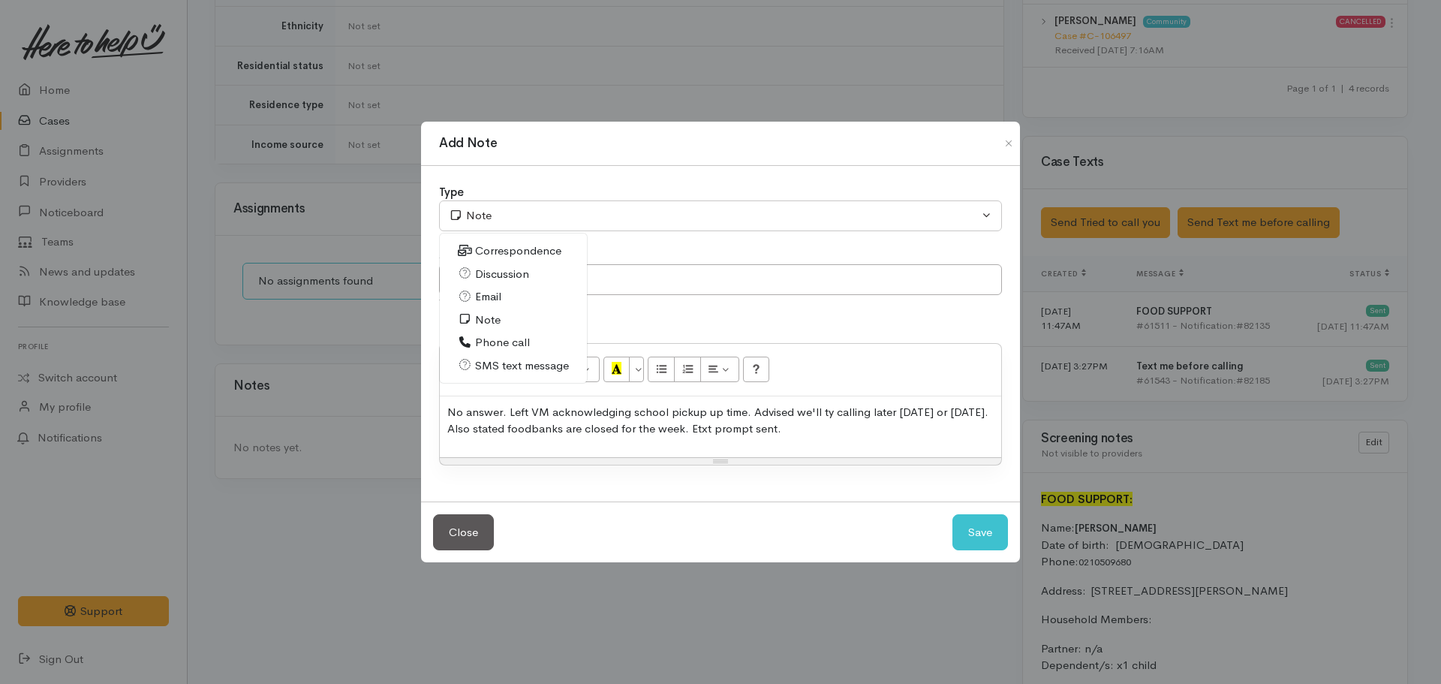
click at [531, 338] on link "Phone call" at bounding box center [513, 342] width 147 height 23
select select "3"
click at [986, 526] on button "Save" at bounding box center [980, 532] width 56 height 37
select select "1"
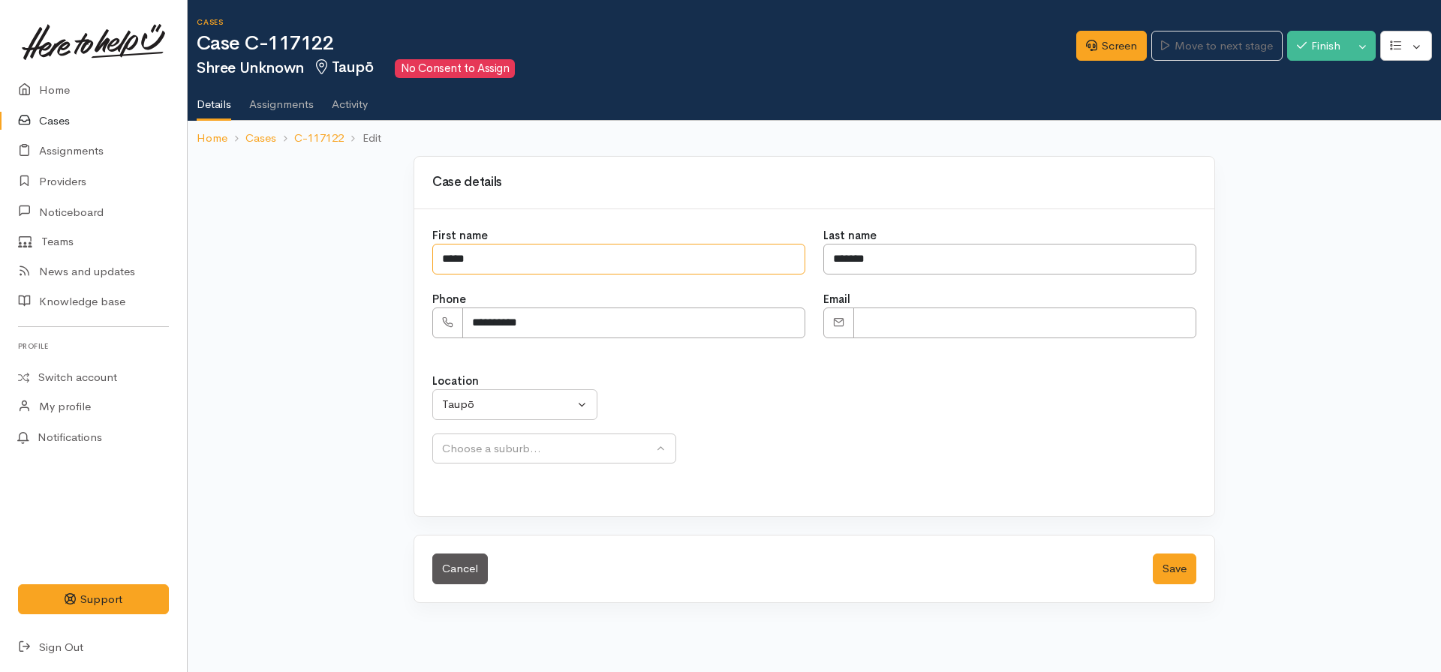
drag, startPoint x: 462, startPoint y: 264, endPoint x: 405, endPoint y: 264, distance: 57.0
click at [405, 264] on div "**********" at bounding box center [813, 379] width 855 height 447
type input "*******"
type input "*****"
click at [889, 317] on input "Email" at bounding box center [1024, 323] width 343 height 31
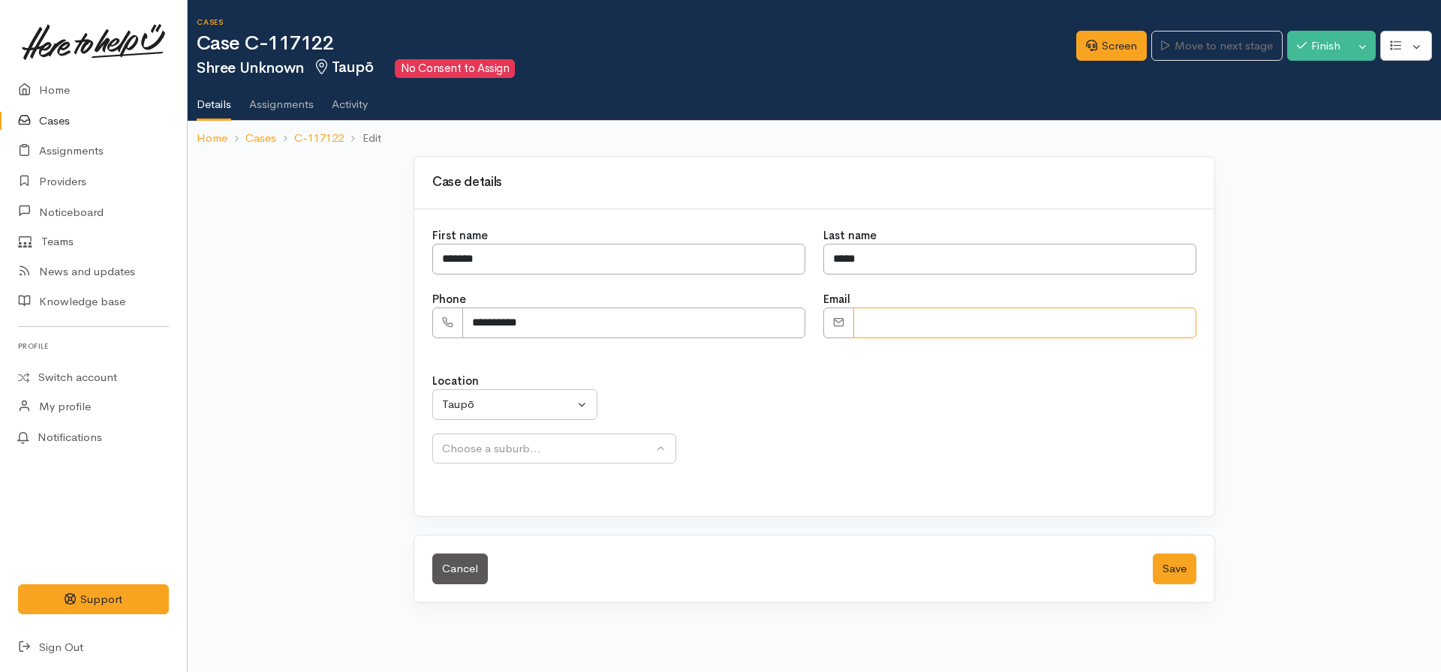
click at [881, 314] on input "Email" at bounding box center [1024, 323] width 343 height 31
paste input "**********"
type input "**********"
click at [1171, 570] on button "Save" at bounding box center [1175, 569] width 44 height 31
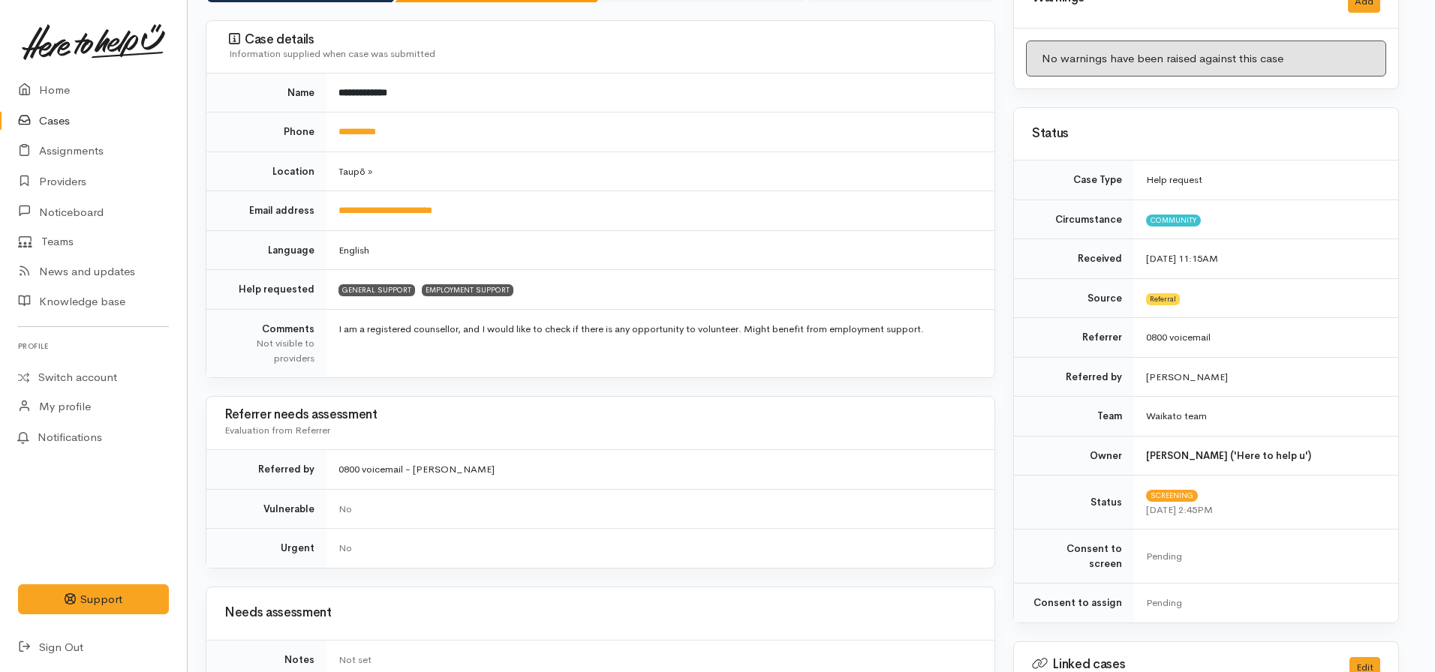
scroll to position [147, 9]
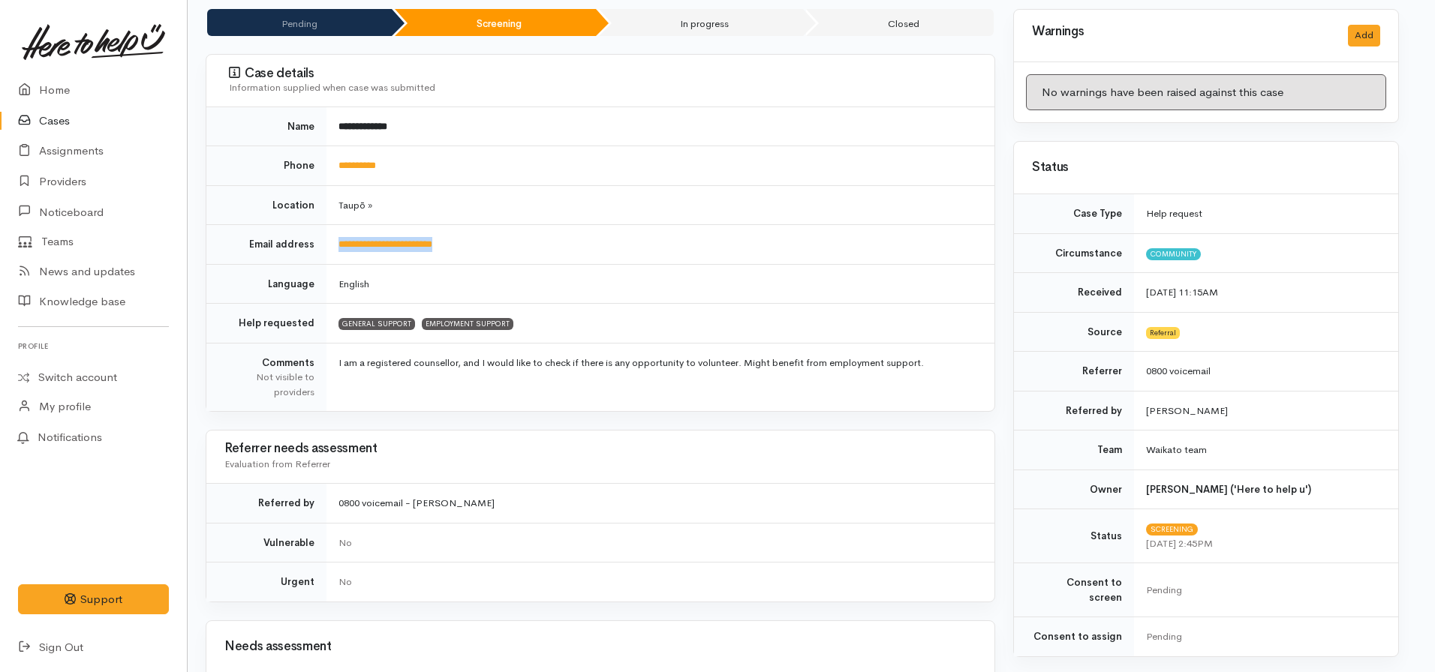
drag, startPoint x: 497, startPoint y: 248, endPoint x: 331, endPoint y: 254, distance: 166.7
click at [331, 254] on td "**********" at bounding box center [660, 245] width 668 height 40
copy link "**********"
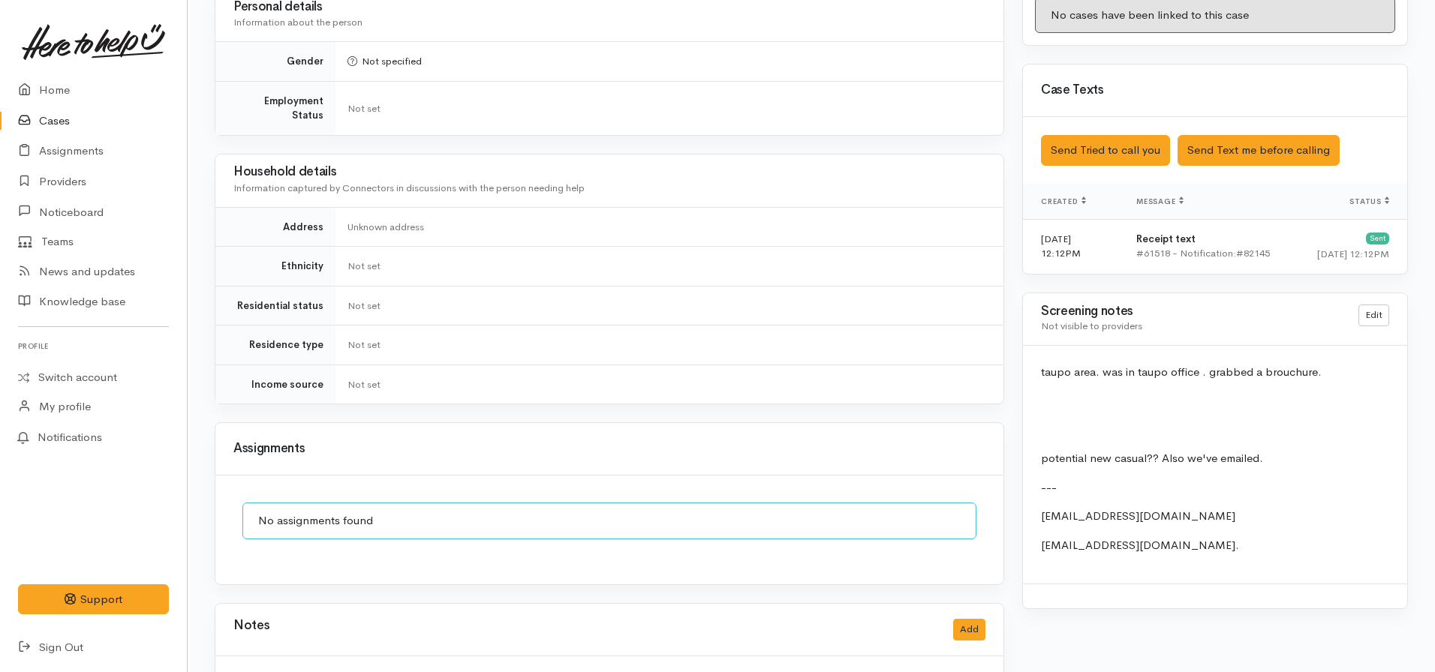
scroll to position [941, 0]
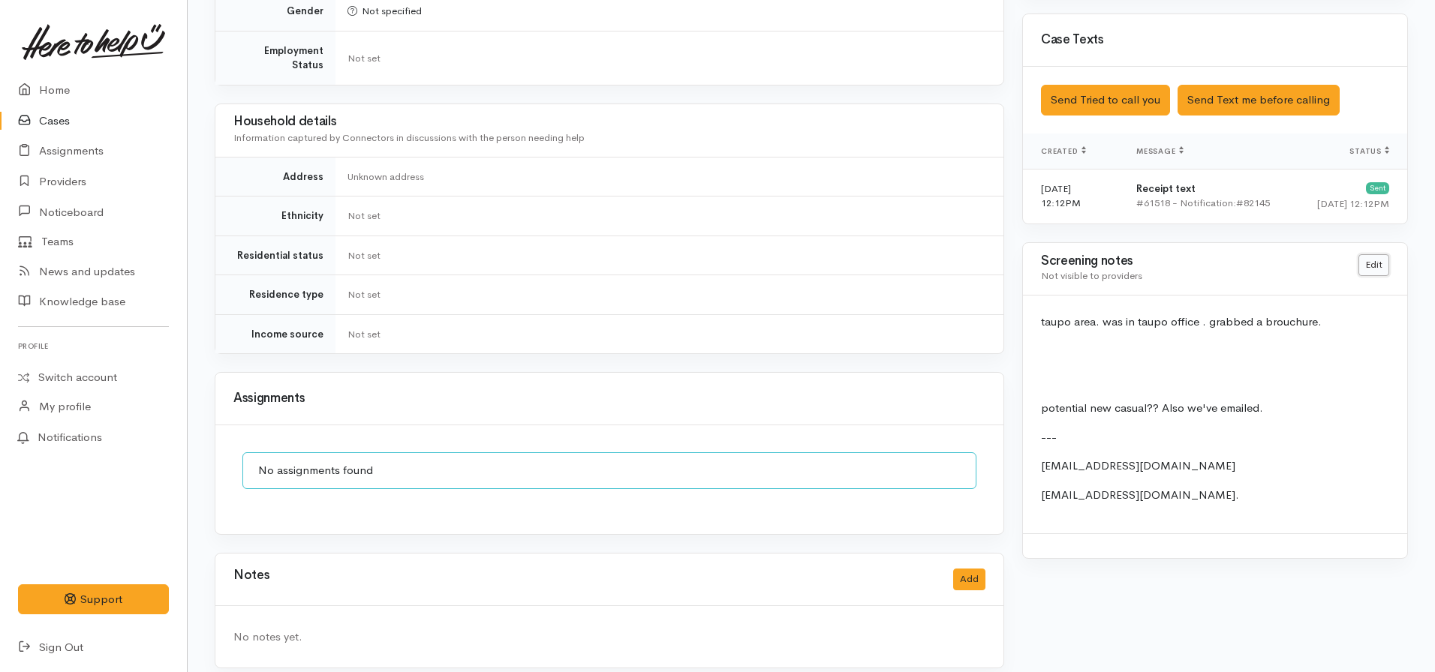
click at [1386, 254] on link "Edit" at bounding box center [1373, 265] width 31 height 22
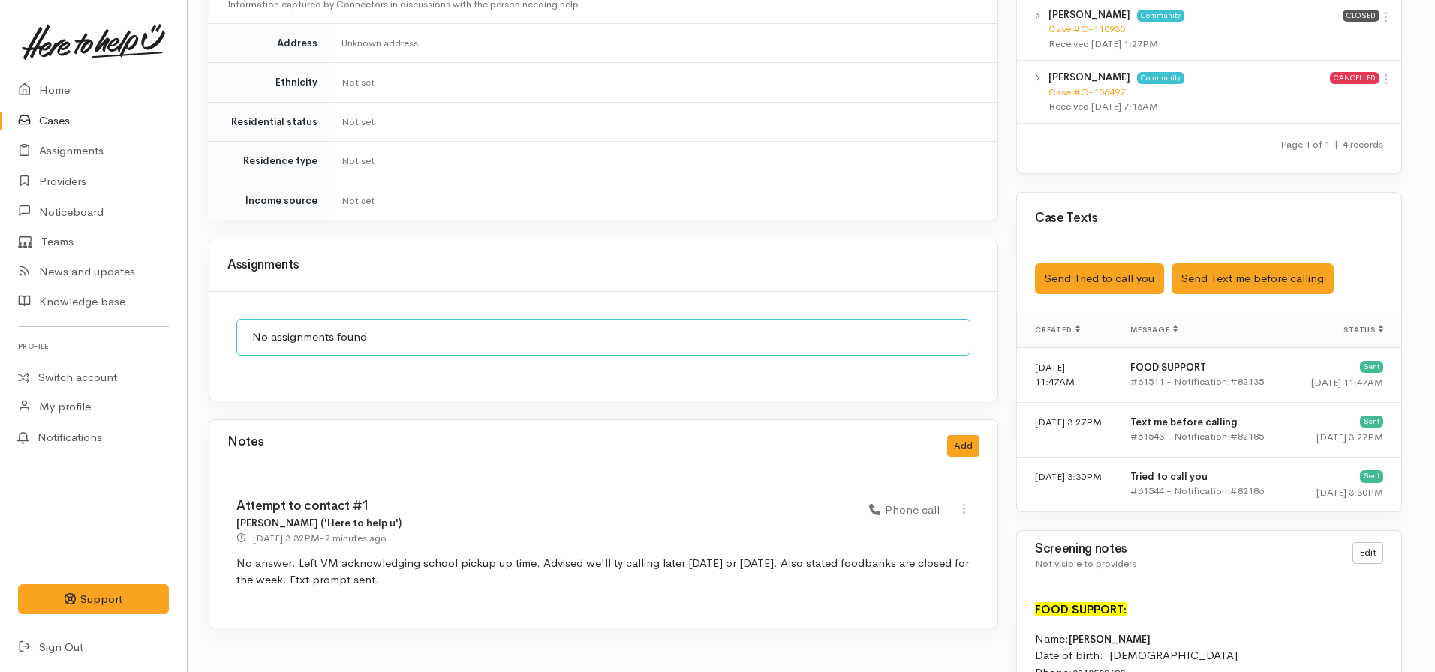
scroll to position [924, 6]
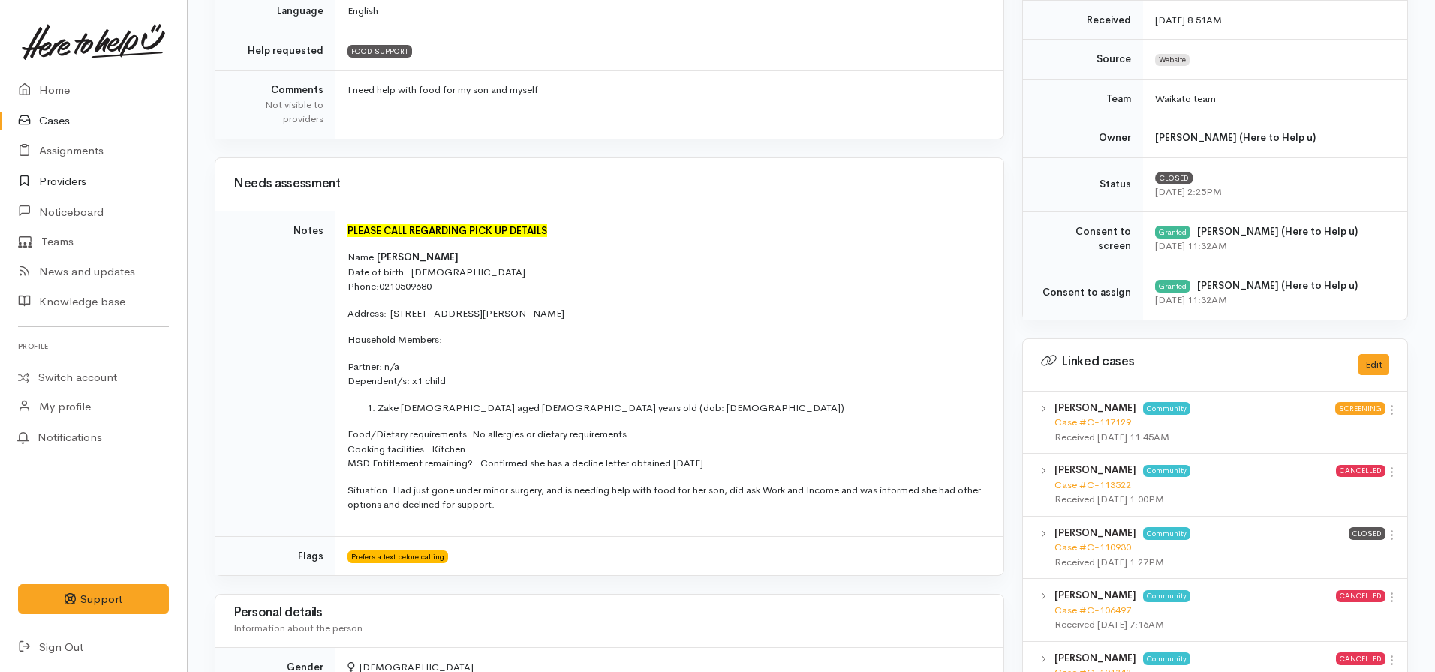
scroll to position [407, 0]
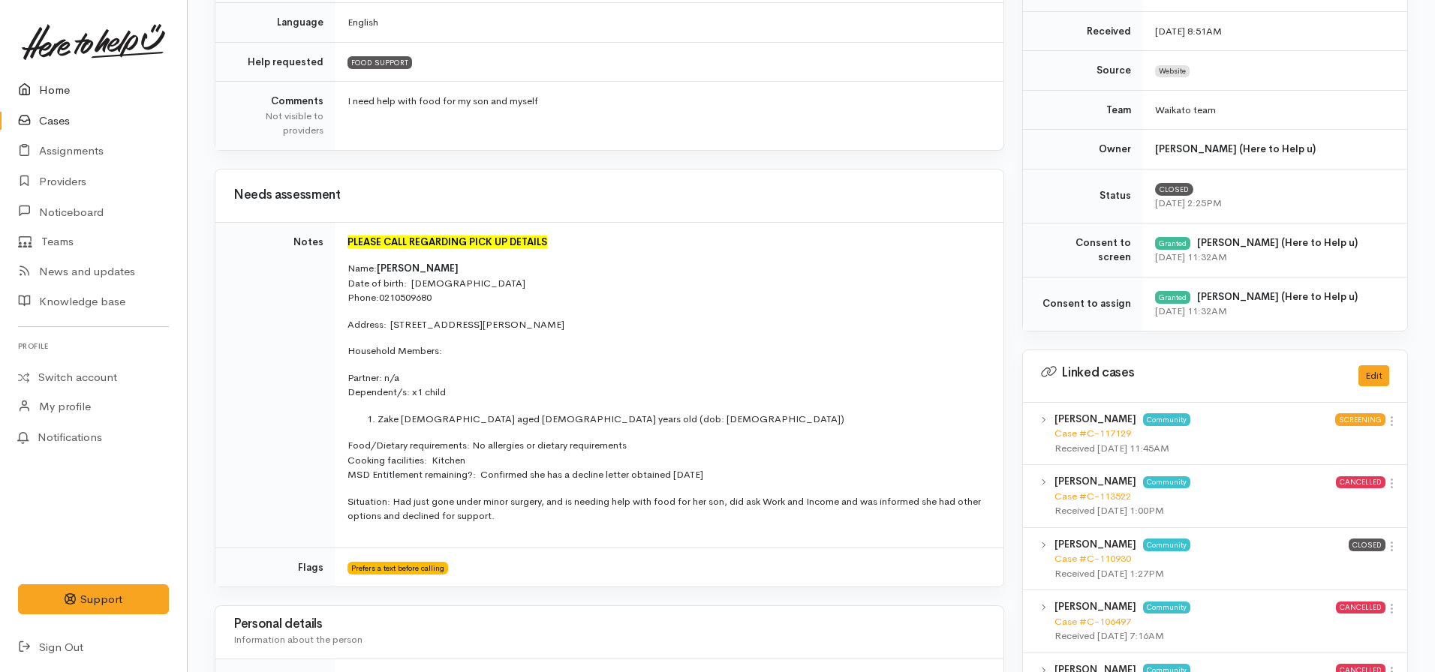
click at [60, 89] on link "Home" at bounding box center [93, 90] width 187 height 31
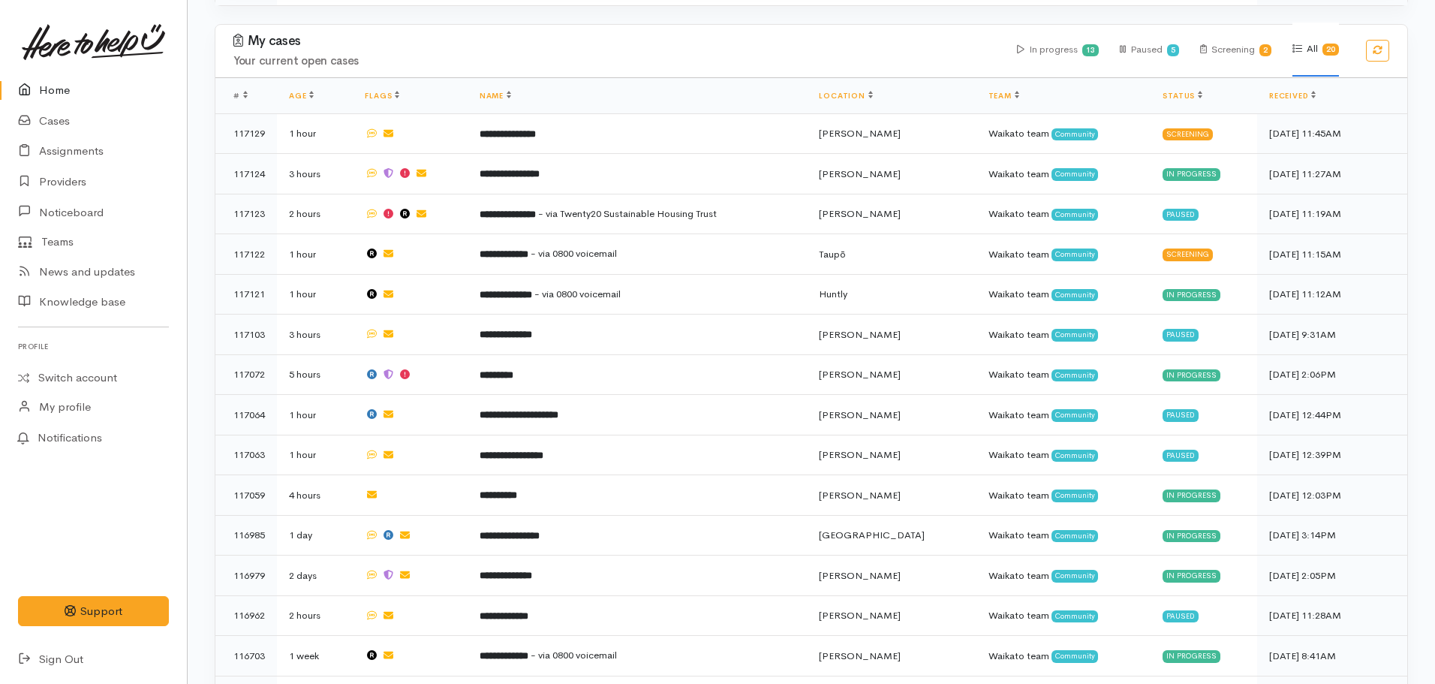
scroll to position [606, 0]
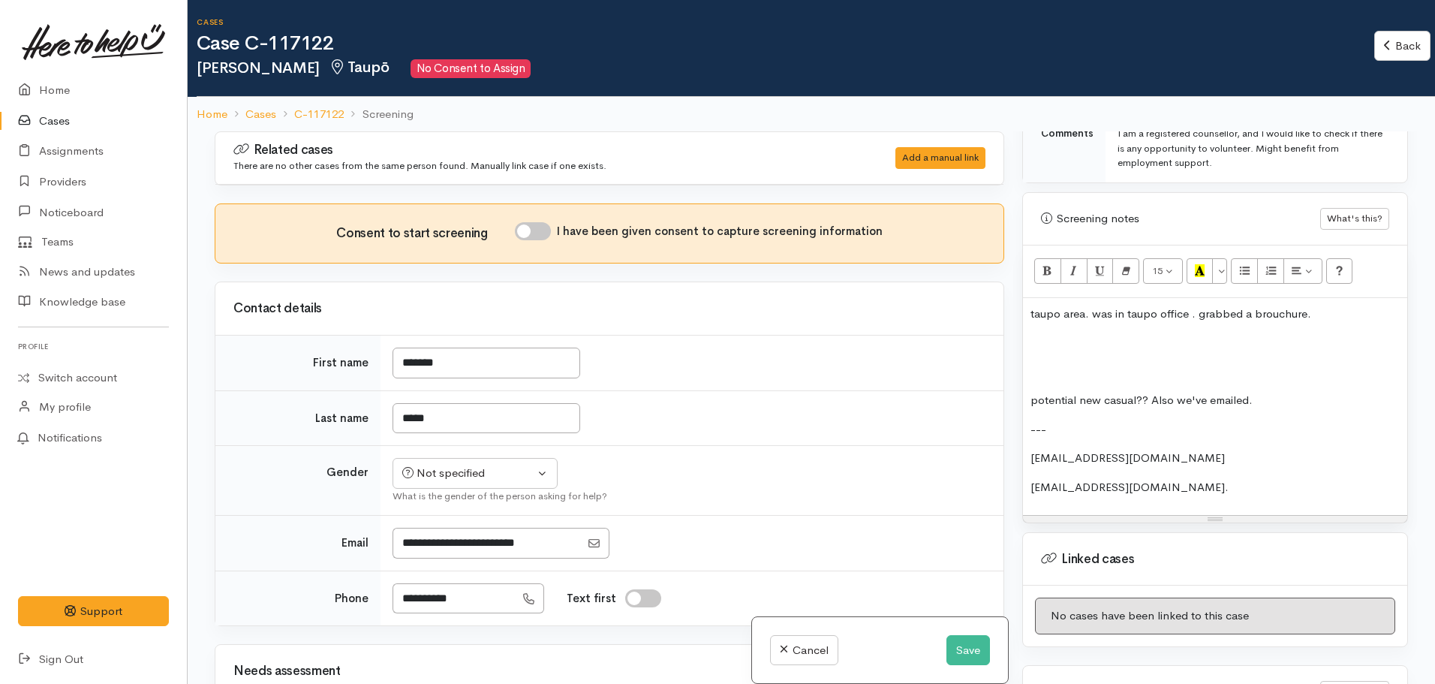
scroll to position [1062, 0]
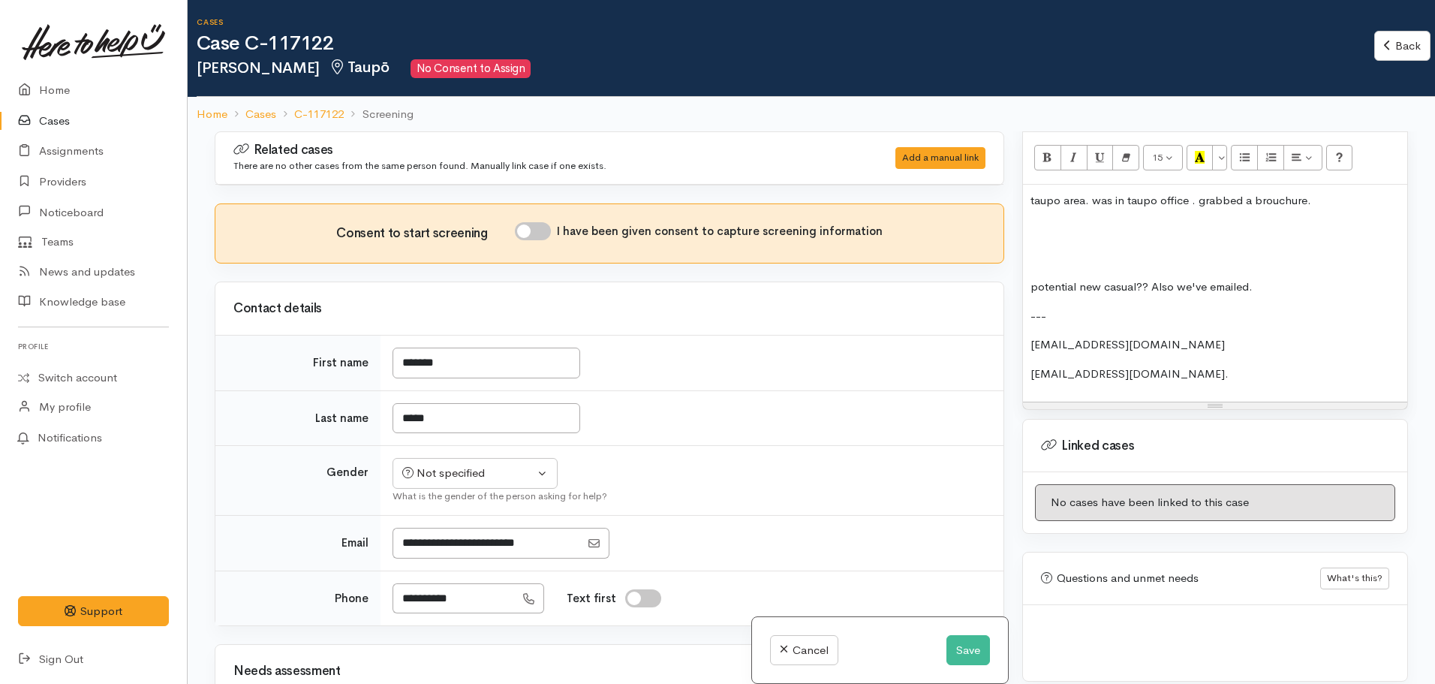
click at [1142, 365] on p "hetshri.vhatt20@gmail.com." at bounding box center [1214, 373] width 369 height 17
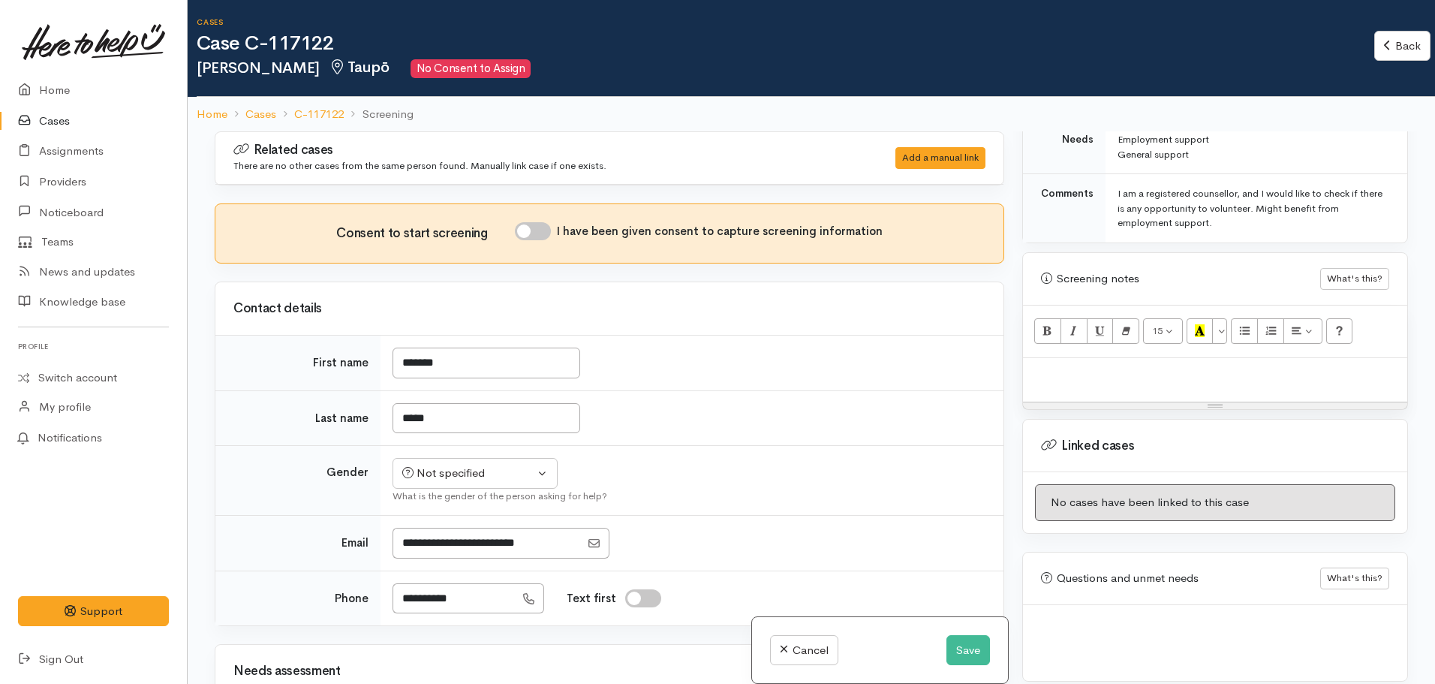
scroll to position [876, 0]
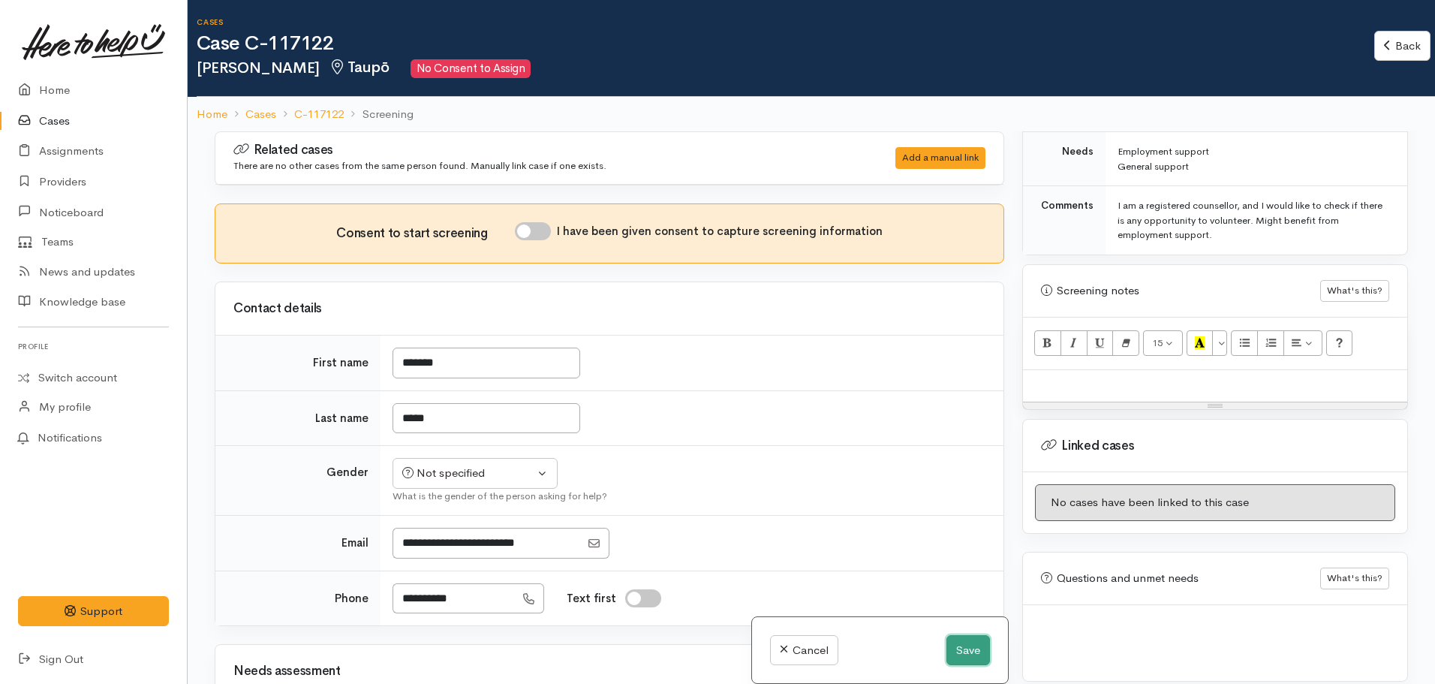
click at [969, 653] on button "Save" at bounding box center [968, 650] width 44 height 31
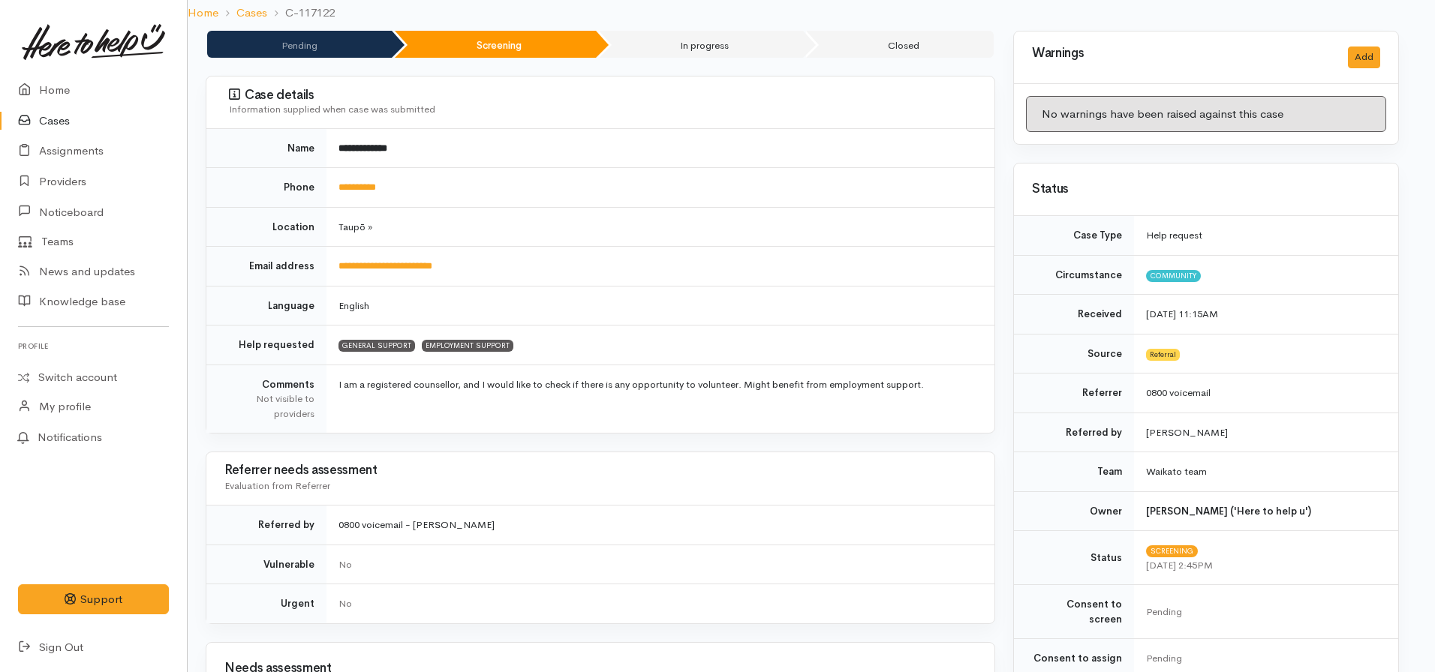
scroll to position [0, 9]
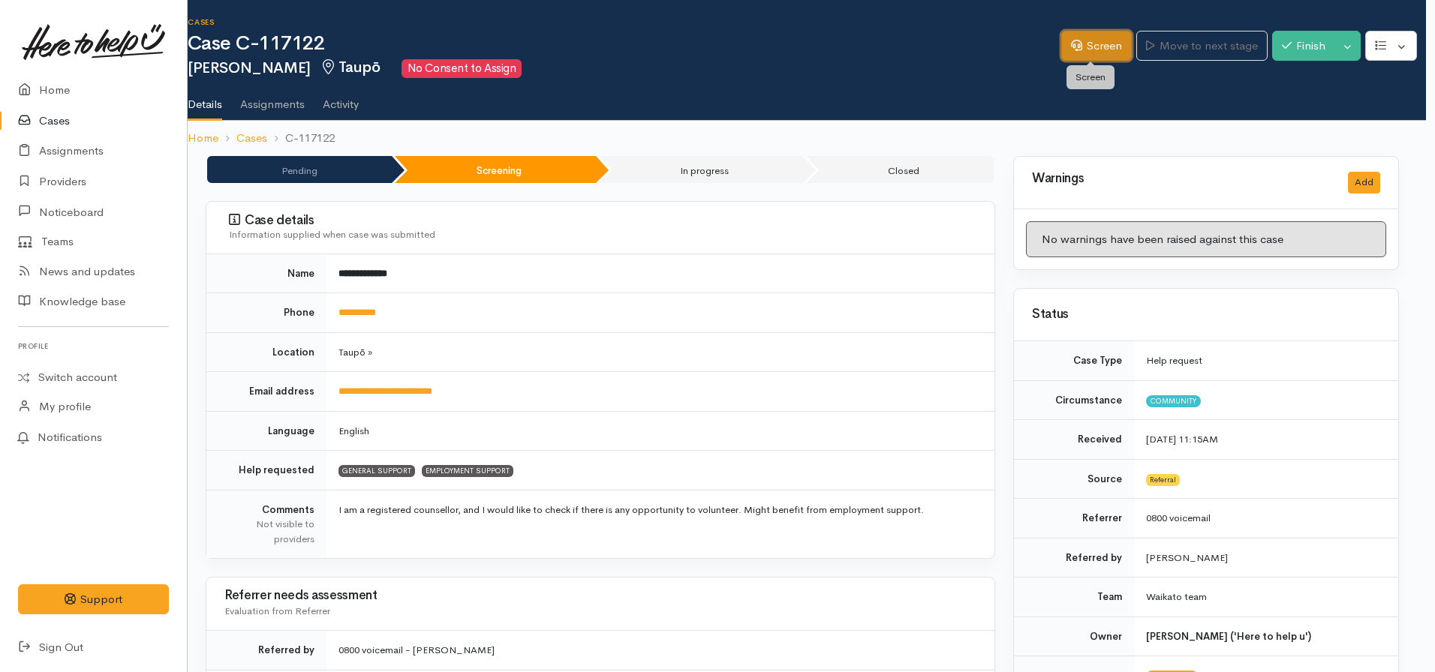
click at [1111, 38] on link "Screen" at bounding box center [1096, 46] width 71 height 31
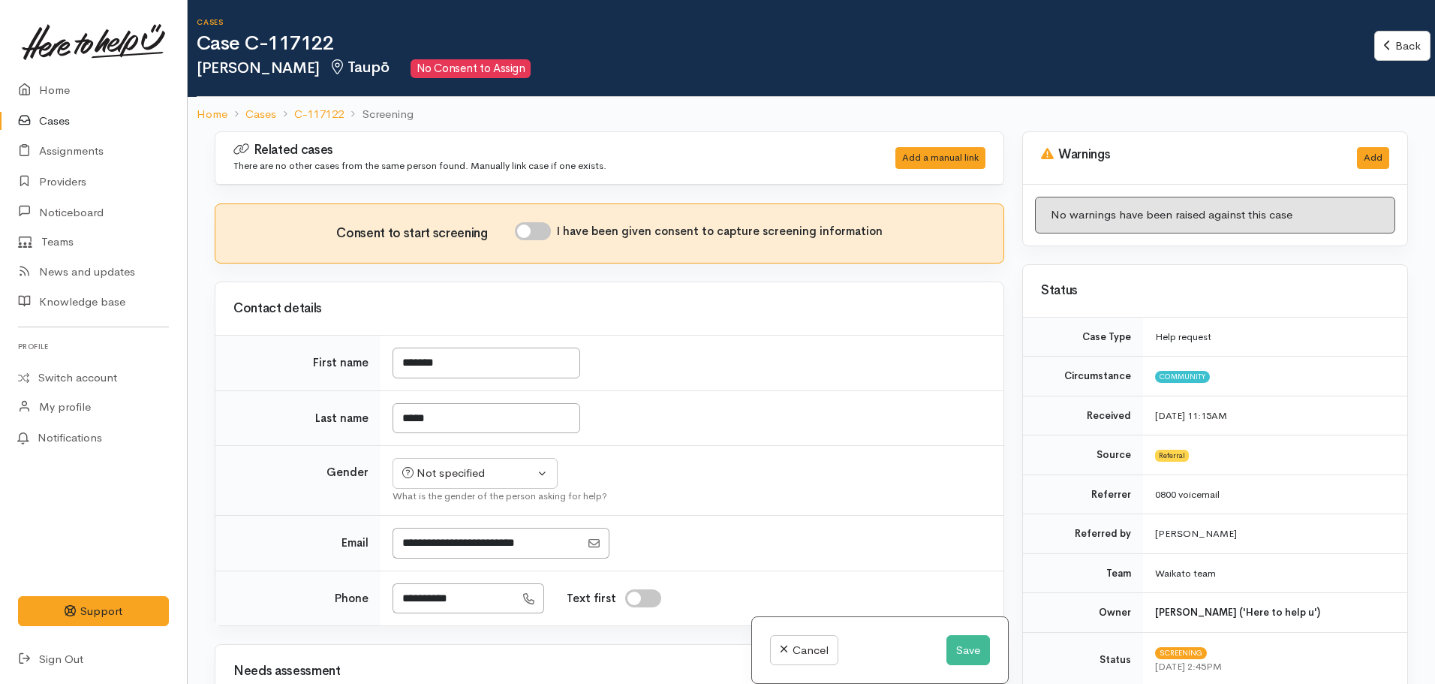
click at [537, 236] on input "I have been given consent to capture screening information" at bounding box center [533, 231] width 36 height 18
checkbox input "true"
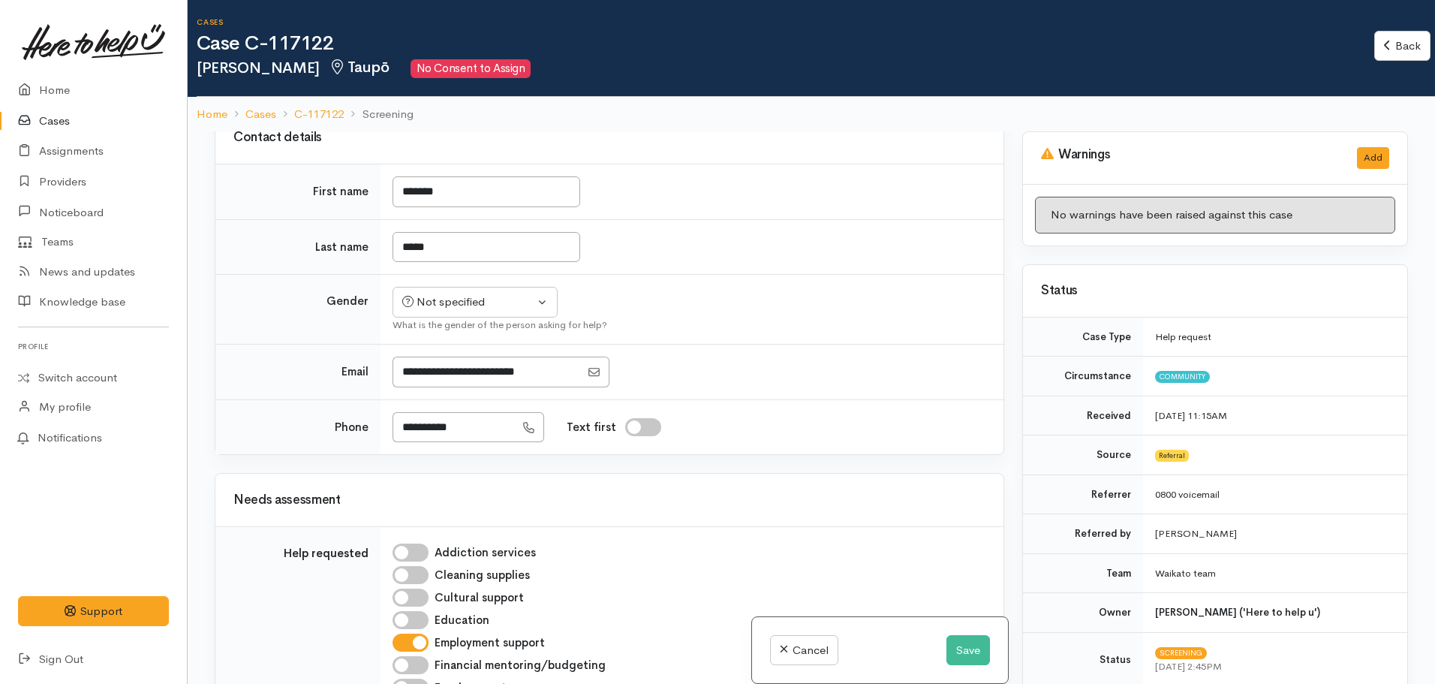
scroll to position [149, 0]
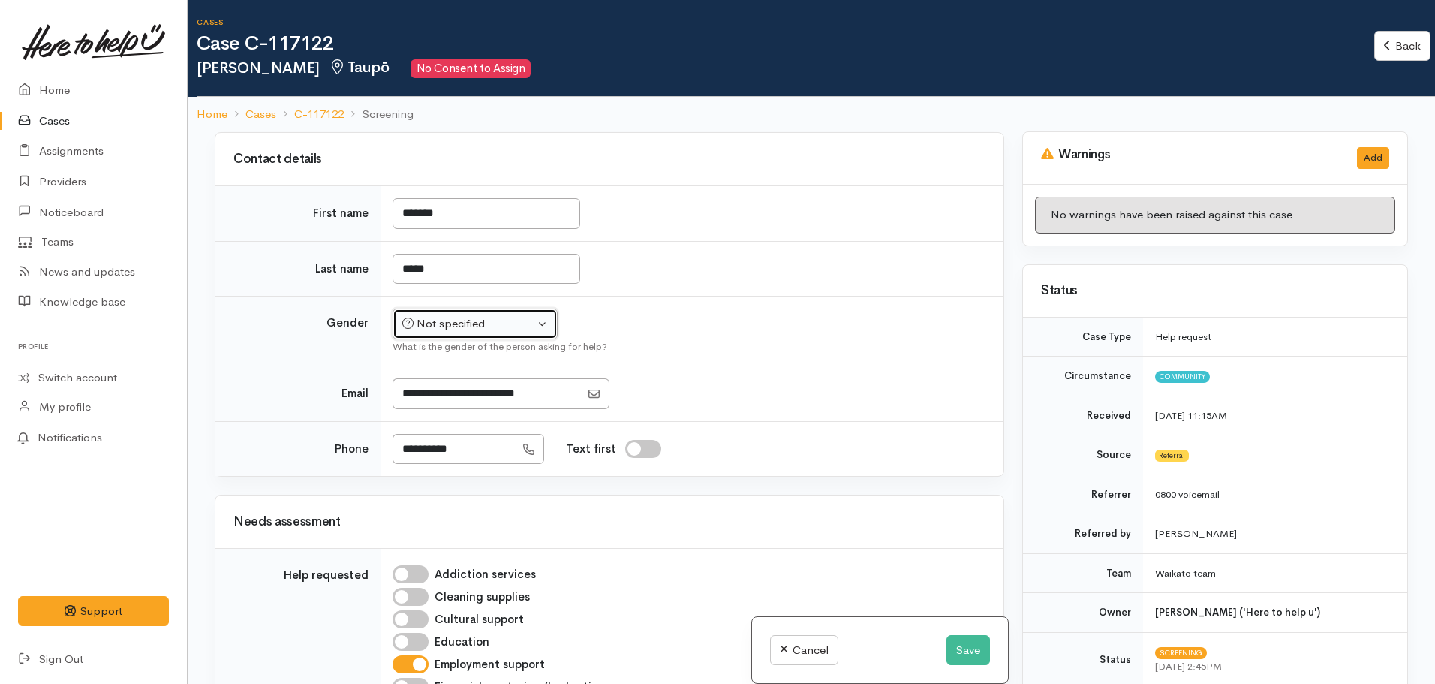
click at [491, 332] on button "Not specified" at bounding box center [474, 323] width 165 height 31
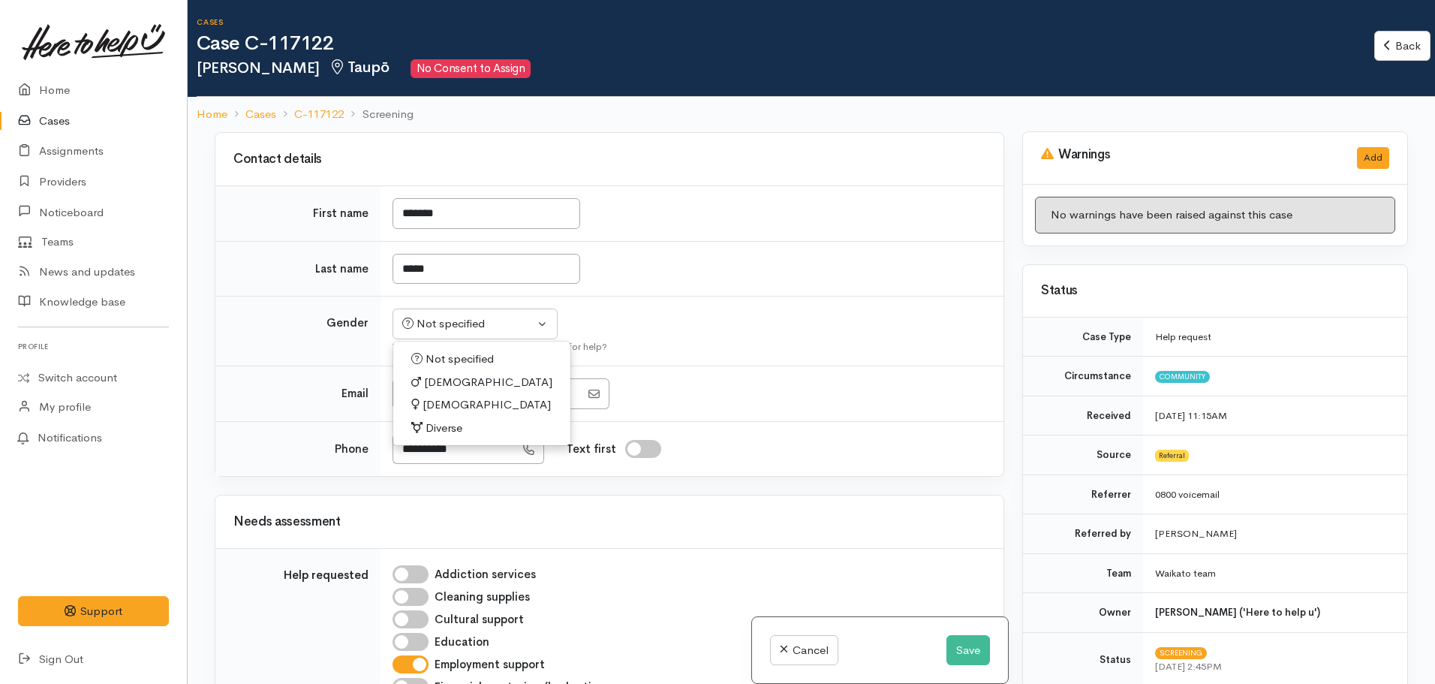
click at [464, 404] on link "[DEMOGRAPHIC_DATA]" at bounding box center [481, 404] width 177 height 23
select select "[DEMOGRAPHIC_DATA]"
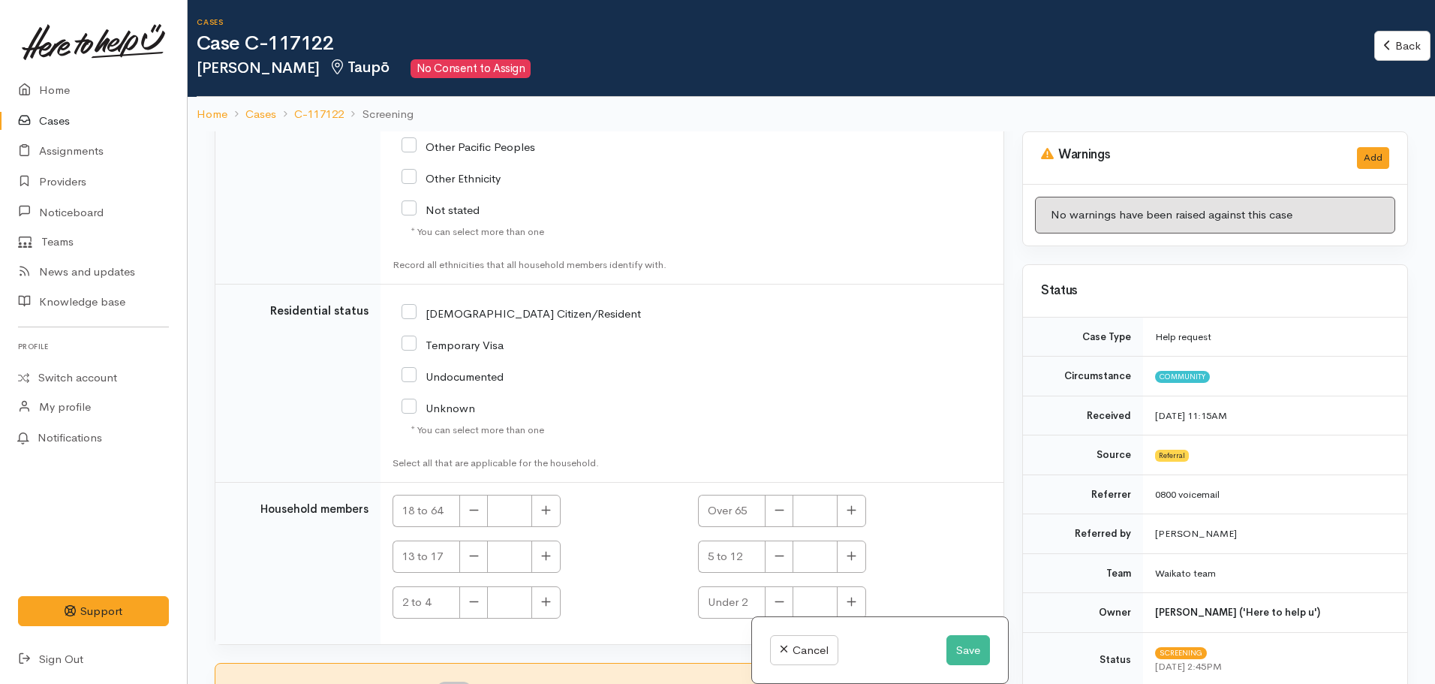
scroll to position [131, 0]
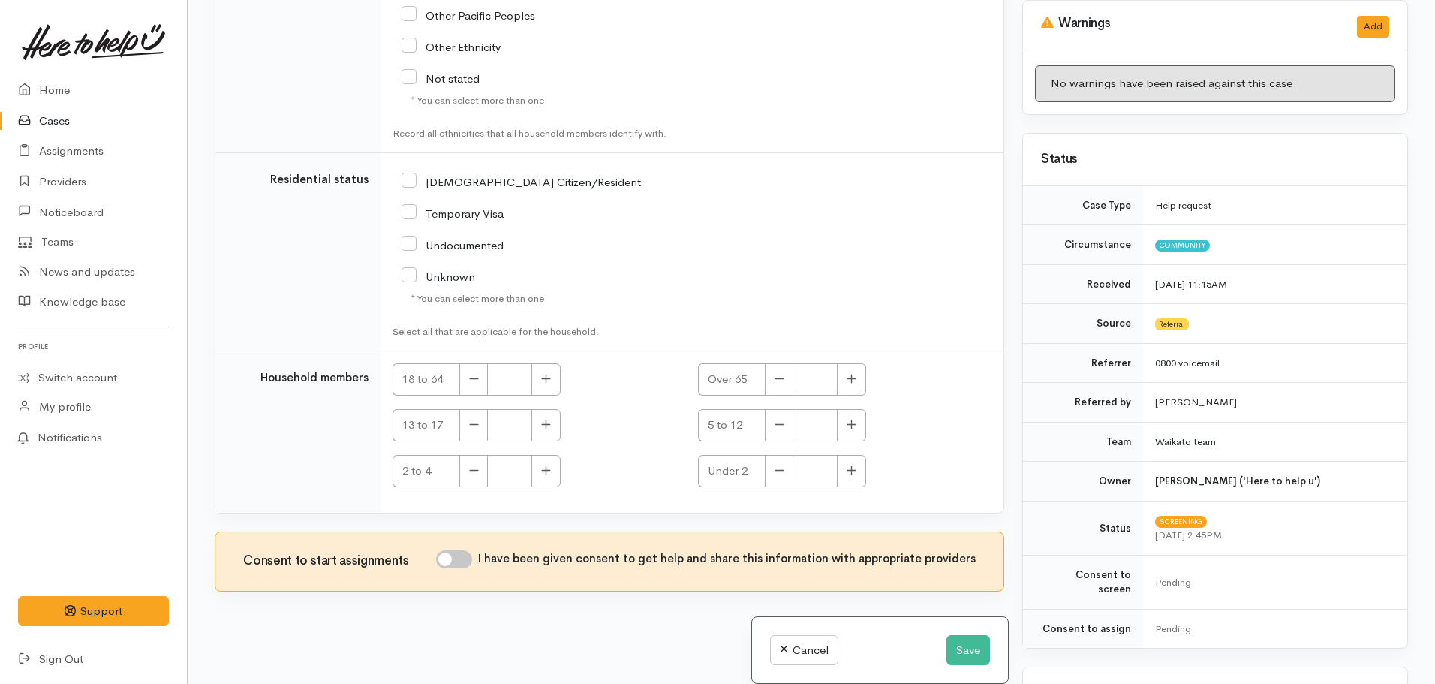
click at [461, 569] on div "I have been given consent to get help and share this information with appropria…" at bounding box center [706, 561] width 540 height 23
click at [462, 558] on input "I have been given consent to get help and share this information with appropria…" at bounding box center [454, 559] width 36 height 18
checkbox input "true"
click at [969, 651] on button "Save" at bounding box center [968, 650] width 44 height 31
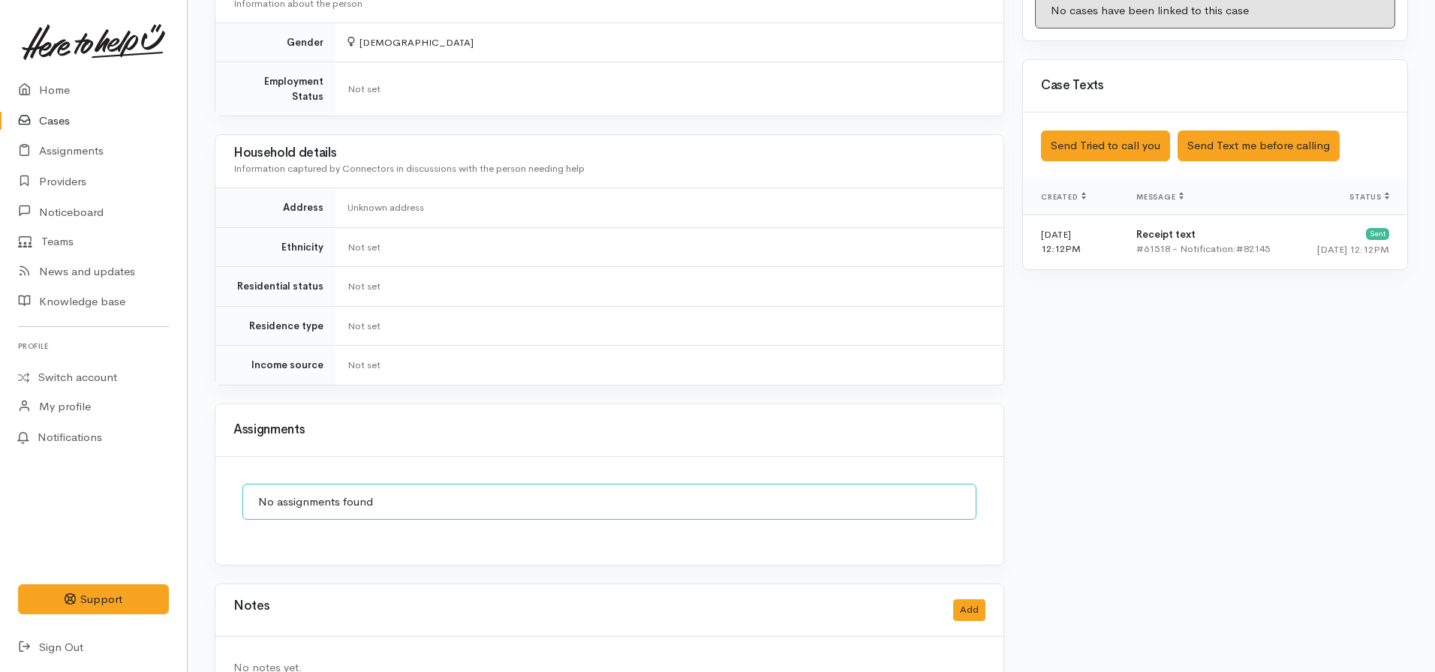
scroll to position [939, 0]
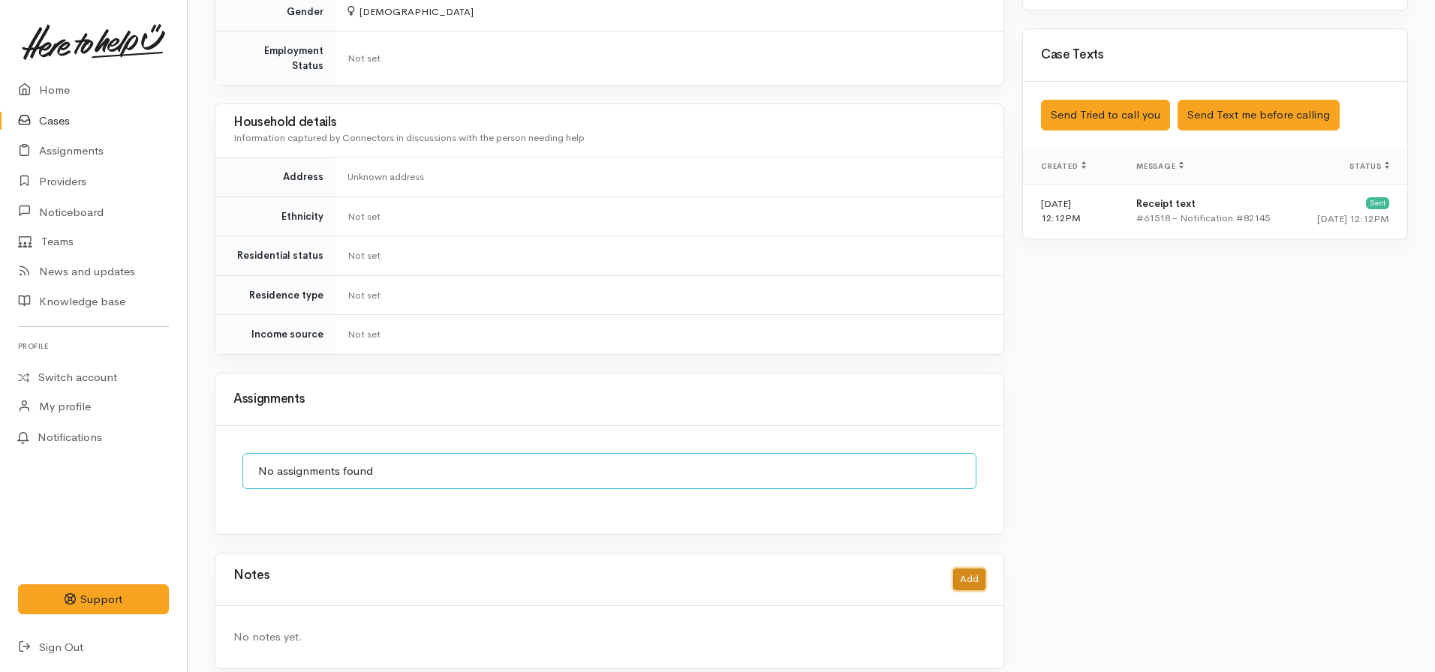
click at [974, 569] on button "Add" at bounding box center [969, 580] width 32 height 22
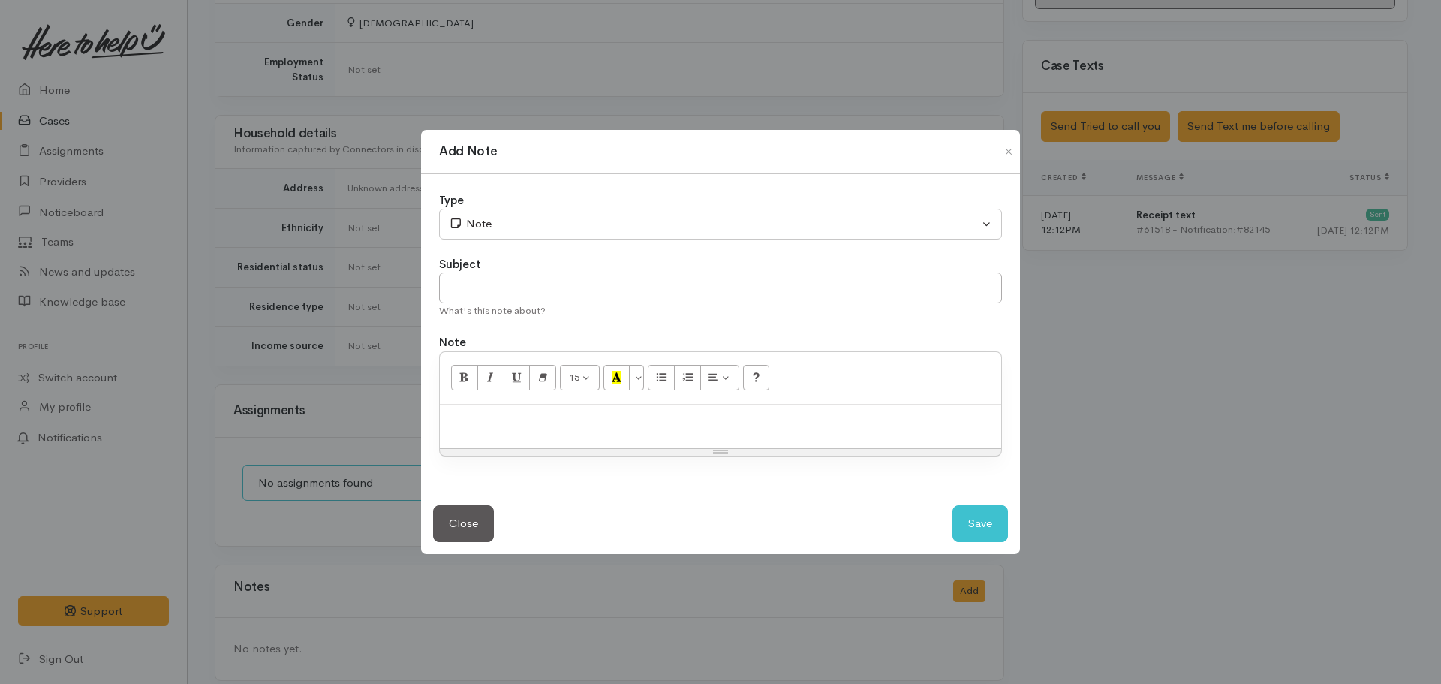
click at [692, 424] on p at bounding box center [720, 420] width 546 height 17
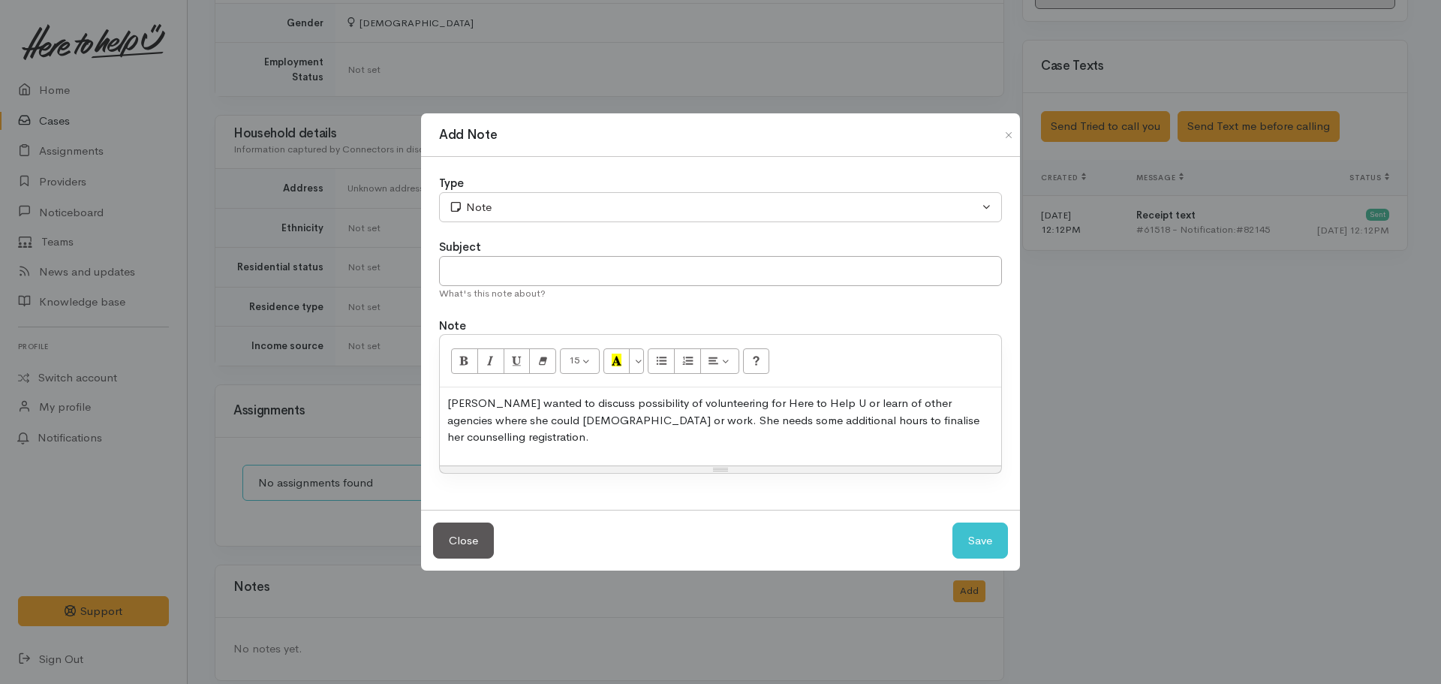
click at [979, 422] on p "Hestri wanted to discuss possibility of volunteering for Here to Help U or lear…" at bounding box center [720, 420] width 546 height 51
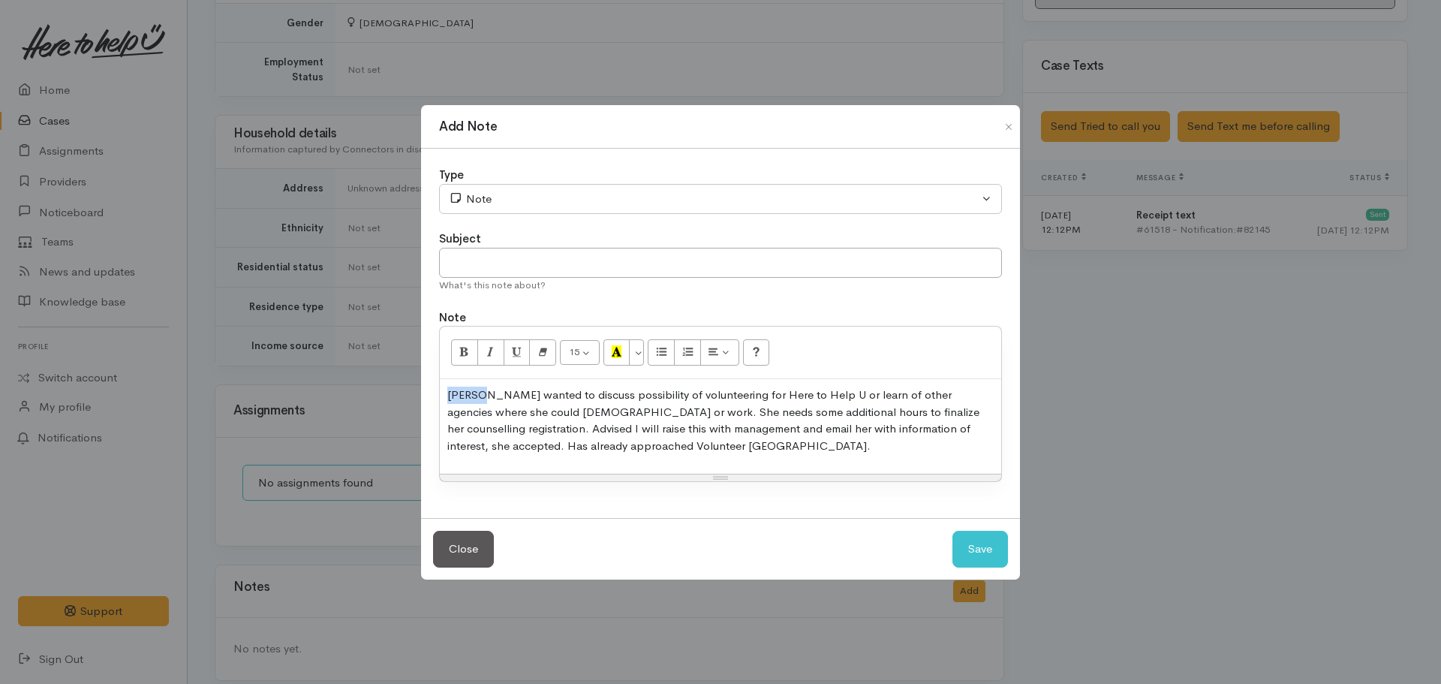
drag, startPoint x: 478, startPoint y: 393, endPoint x: 403, endPoint y: 402, distance: 75.6
click at [403, 402] on div "Add Note Type Correspondence Discussion Email Note Phone call SMS text message …" at bounding box center [720, 342] width 1441 height 684
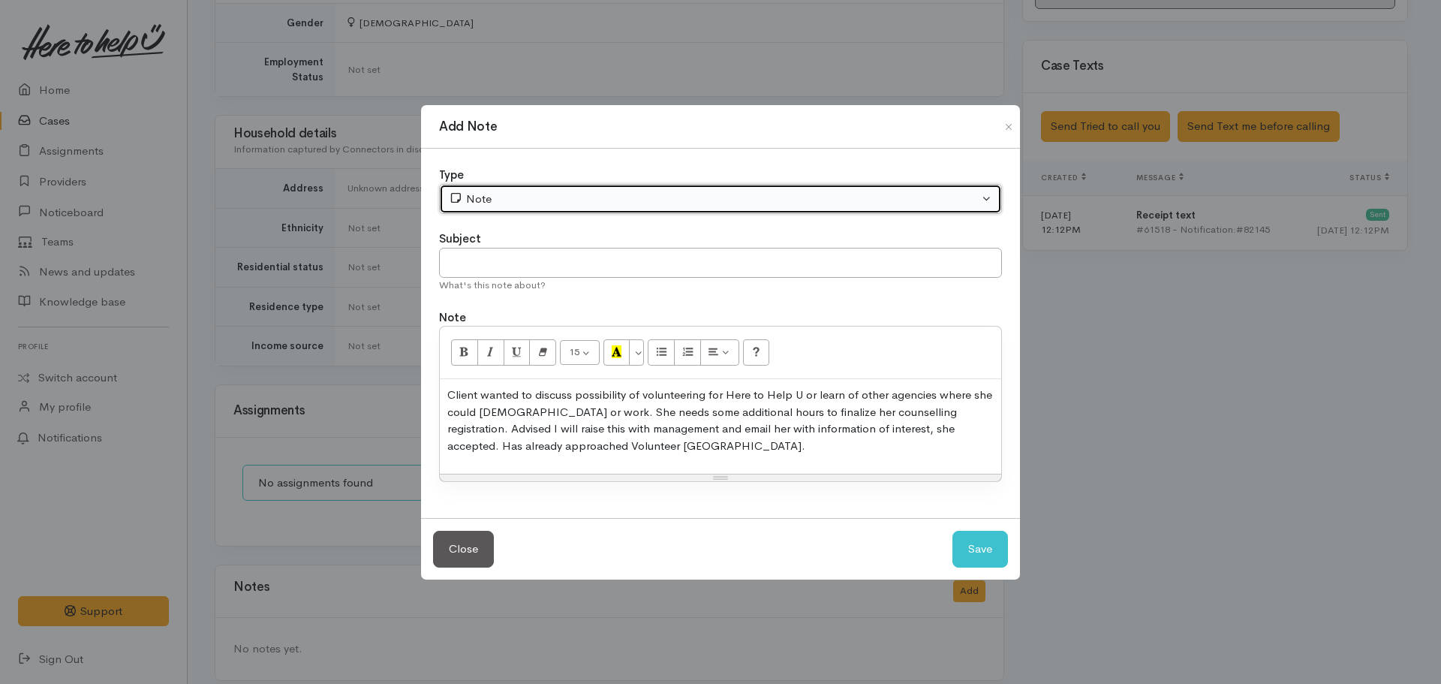
click at [516, 188] on button "Note" at bounding box center [720, 199] width 563 height 31
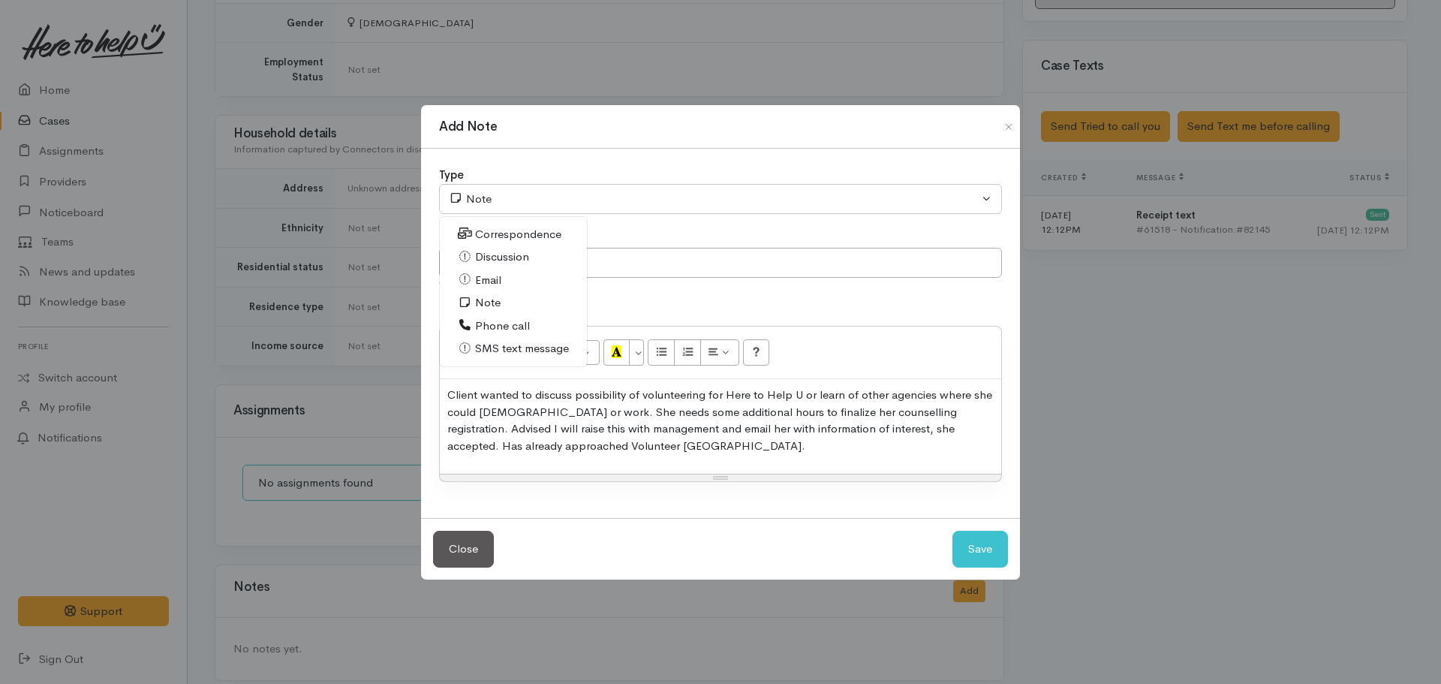
click at [497, 328] on span "Phone call" at bounding box center [502, 325] width 55 height 17
click at [987, 552] on button "Save" at bounding box center [980, 549] width 56 height 37
select select "1"
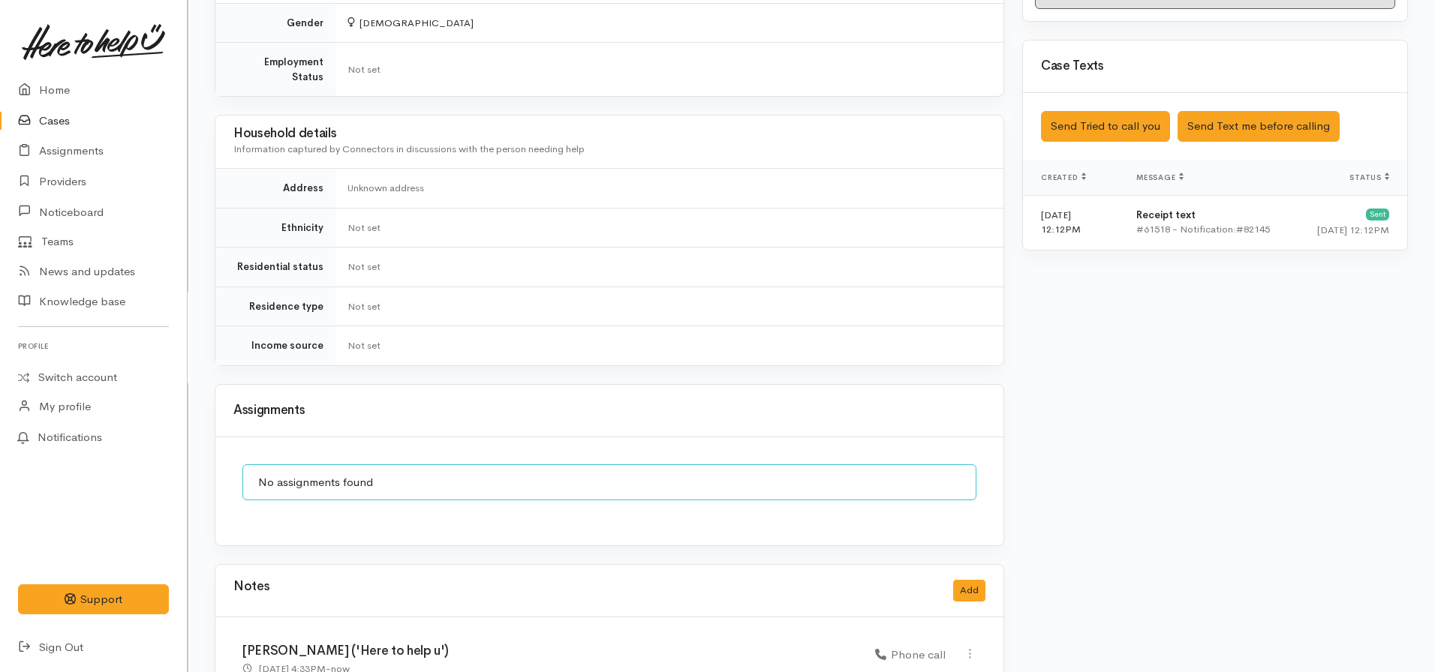
scroll to position [1034, 0]
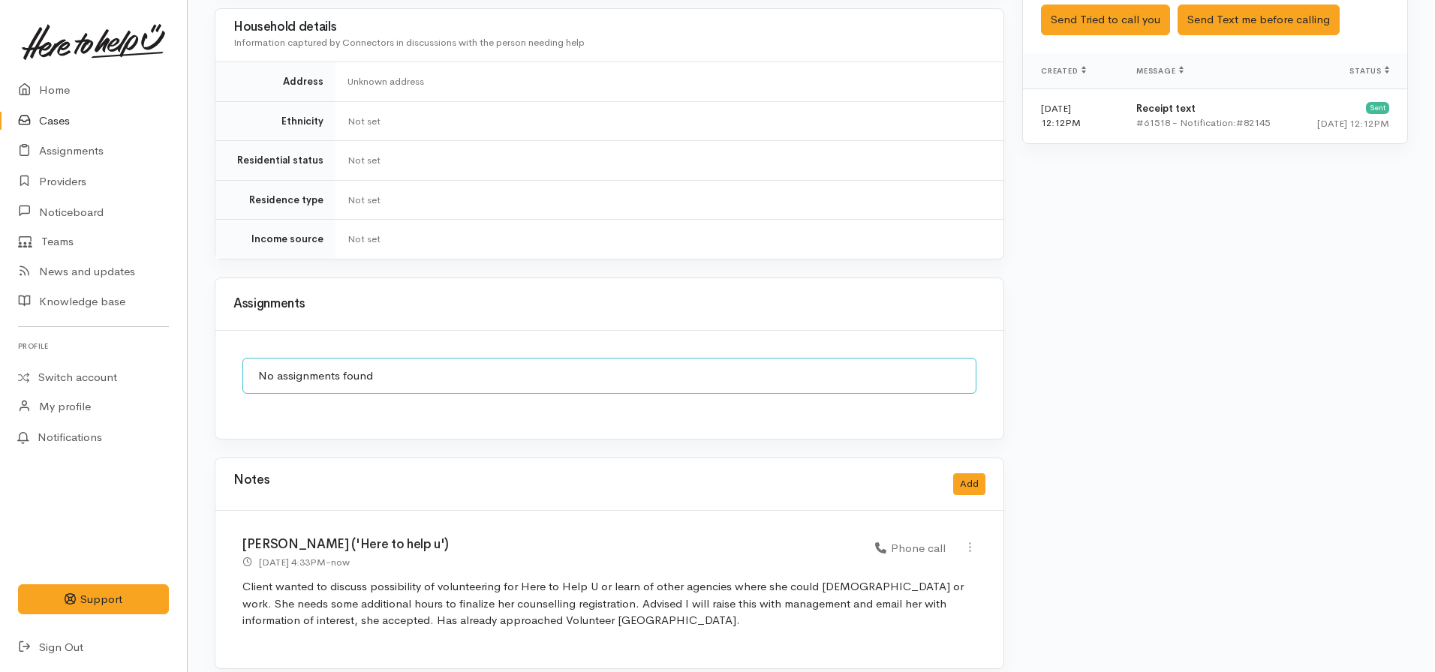
click at [967, 469] on div "Notes Add" at bounding box center [609, 484] width 752 height 31
click at [963, 483] on div "Notes Add" at bounding box center [609, 484] width 752 height 31
click at [963, 477] on button "Add" at bounding box center [969, 484] width 32 height 22
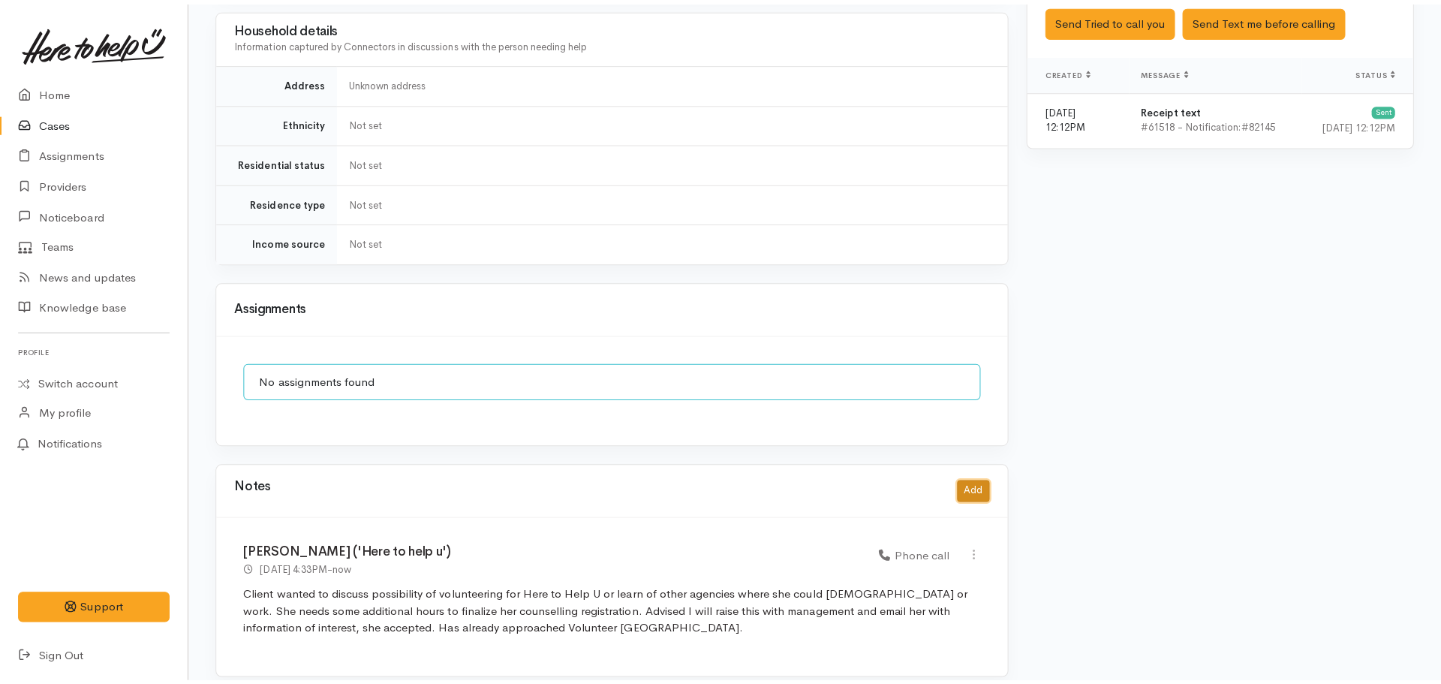
scroll to position [1023, 0]
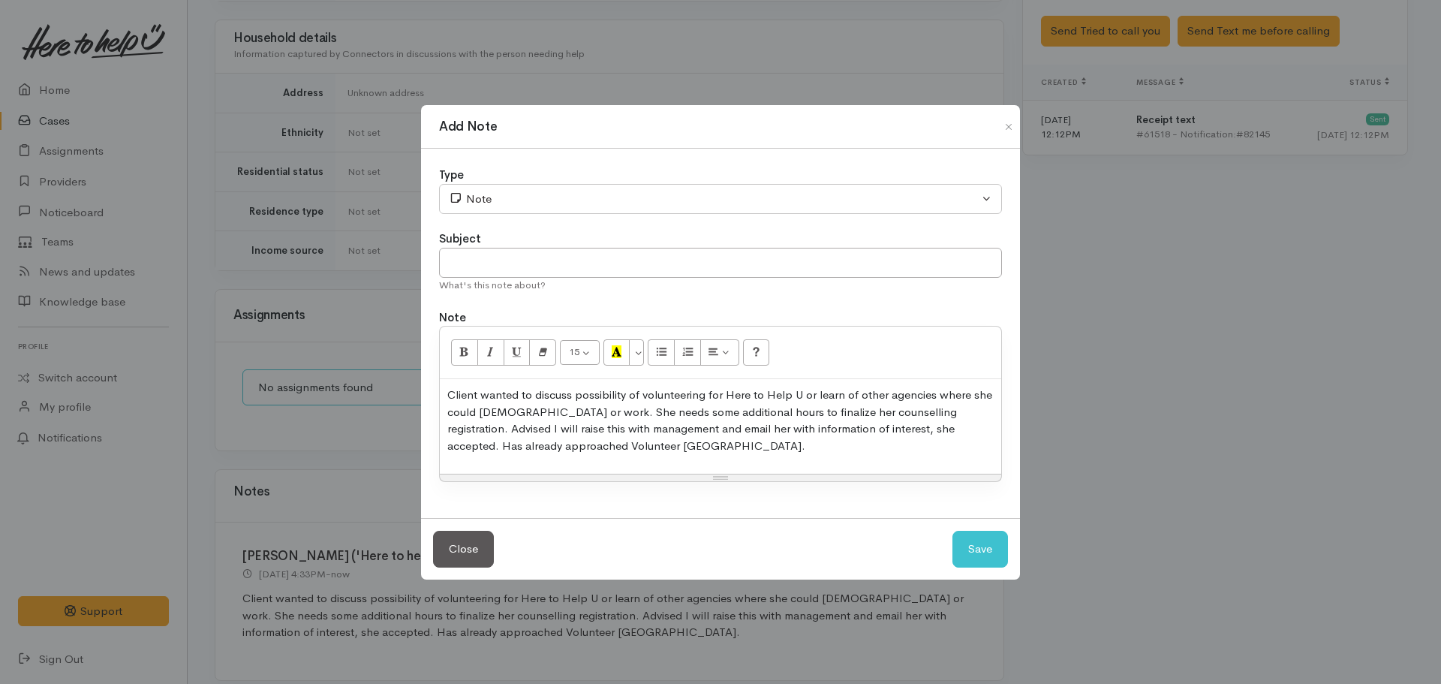
click at [726, 406] on p "Client wanted to discuss possibility of volunteering for Here to Help U or lear…" at bounding box center [720, 420] width 546 height 68
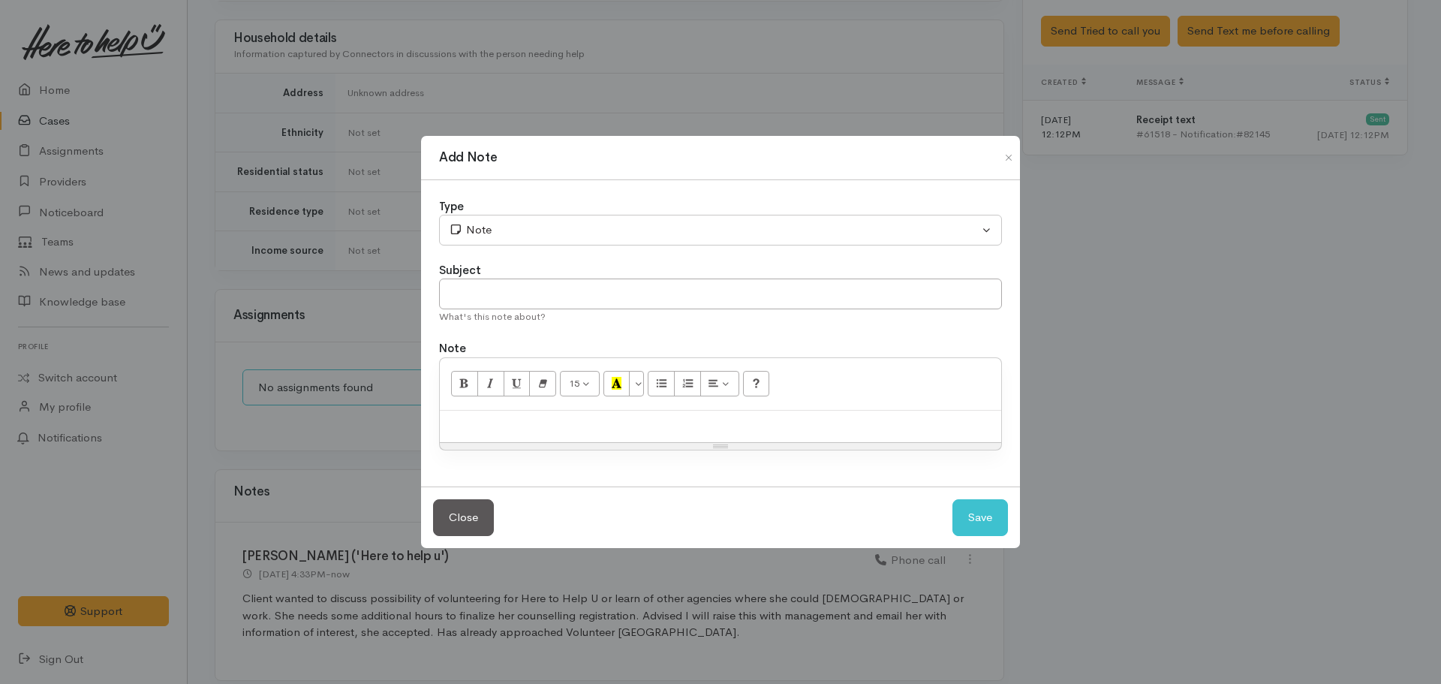
click at [656, 431] on div at bounding box center [720, 426] width 561 height 32
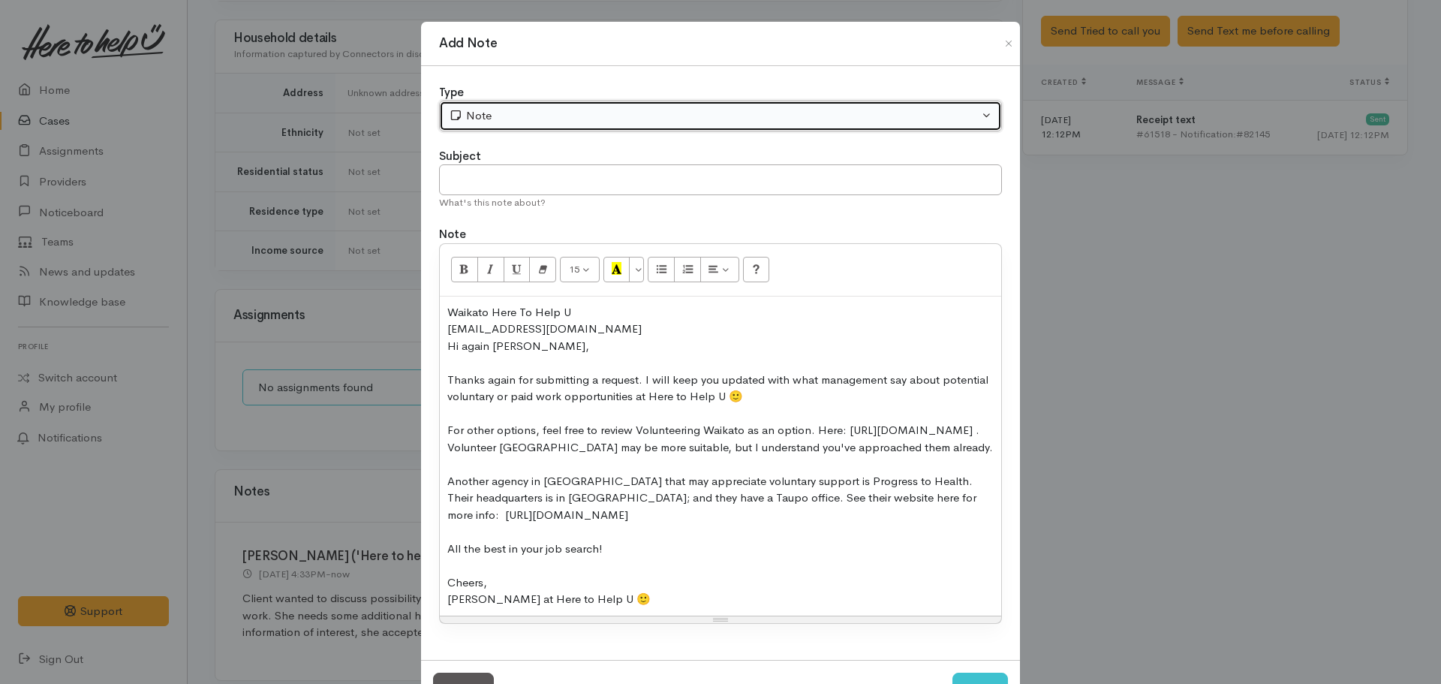
click at [543, 107] on div "Note" at bounding box center [714, 115] width 530 height 17
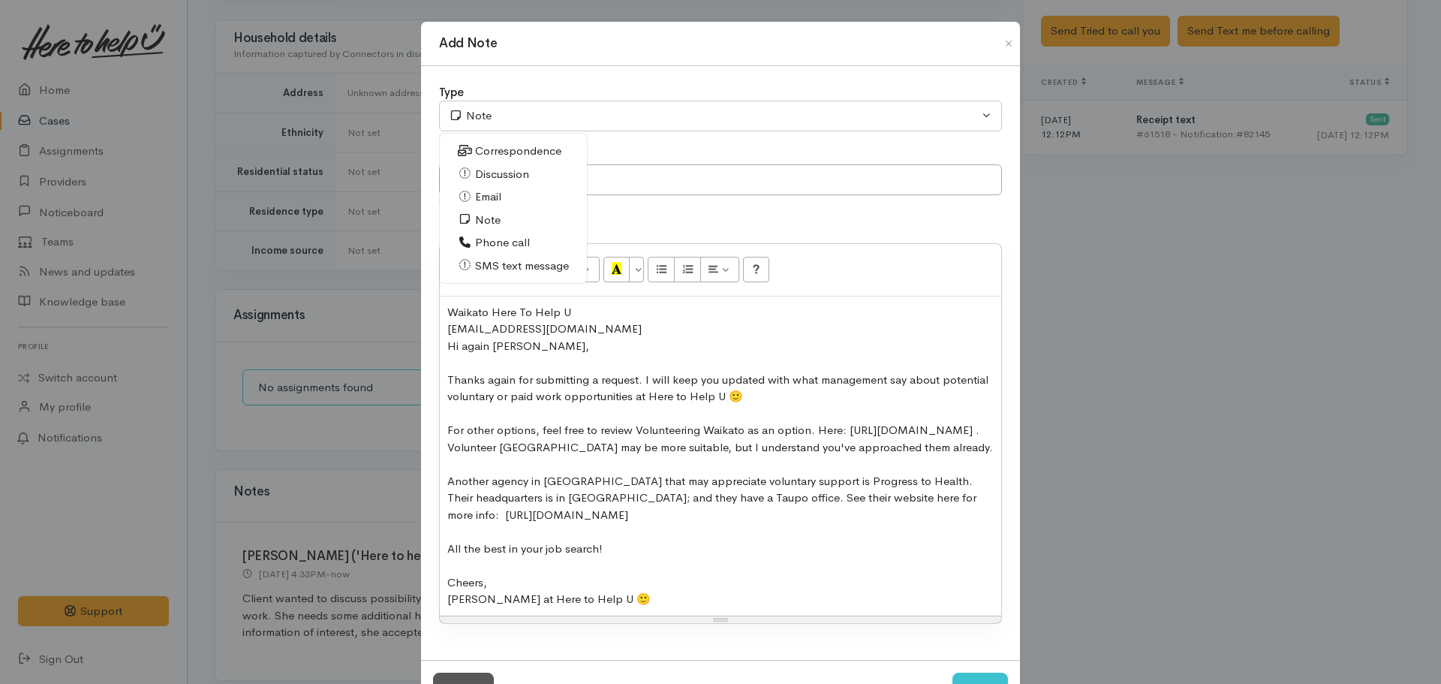
click at [589, 333] on div "​hetshri.bhatt20@gmail.com​" at bounding box center [720, 328] width 546 height 17
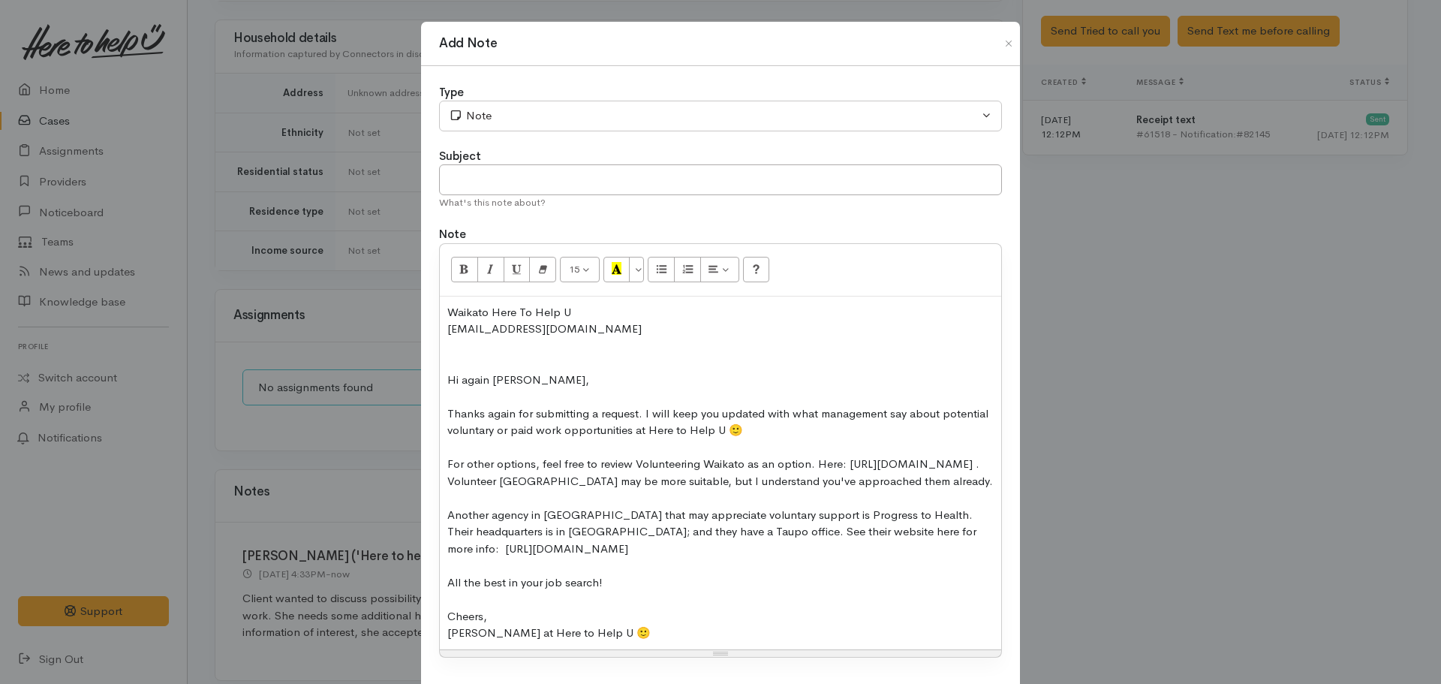
click at [454, 344] on div at bounding box center [720, 346] width 546 height 17
drag, startPoint x: 727, startPoint y: 343, endPoint x: 415, endPoint y: 344, distance: 312.2
click at [415, 344] on div "Add Note Type Correspondence Discussion Email Note Phone call SMS text message …" at bounding box center [720, 342] width 1441 height 684
click at [459, 272] on icon "Bold (CTRL+B)" at bounding box center [464, 268] width 10 height 13
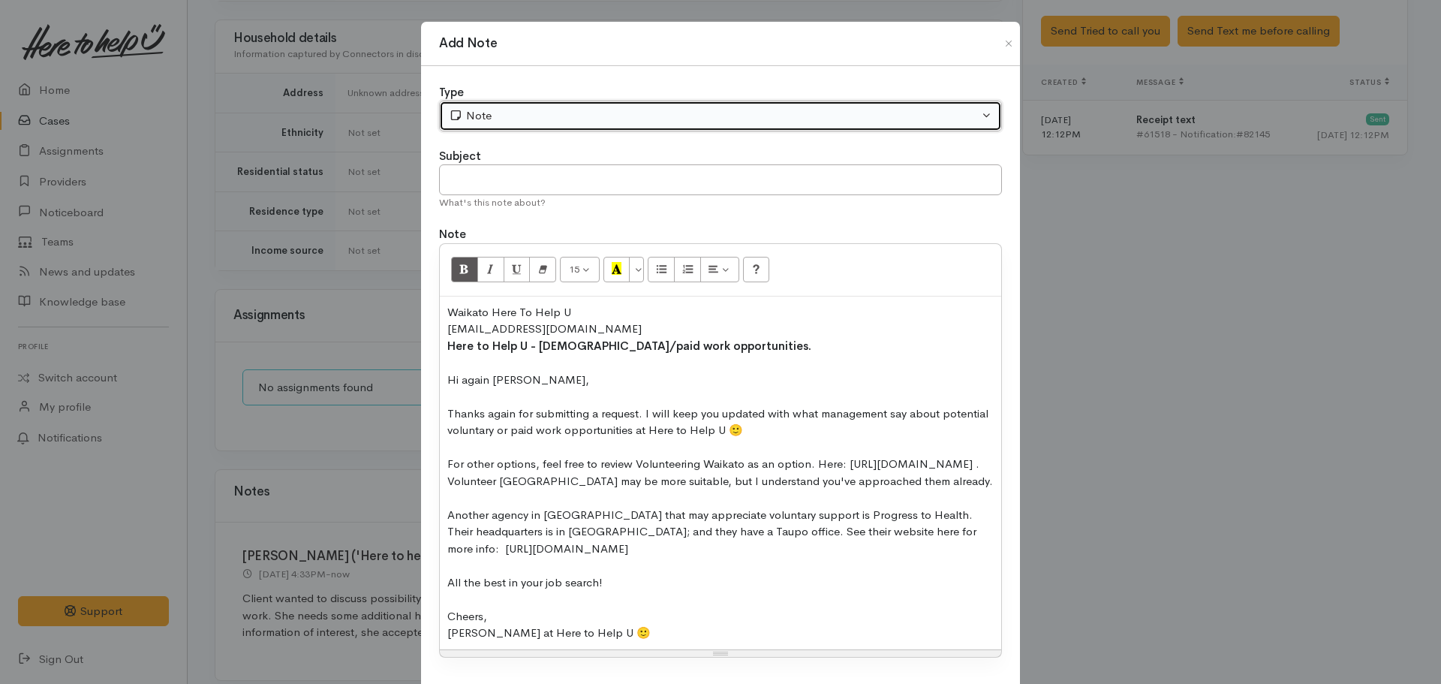
click at [525, 113] on div "Note" at bounding box center [714, 115] width 530 height 17
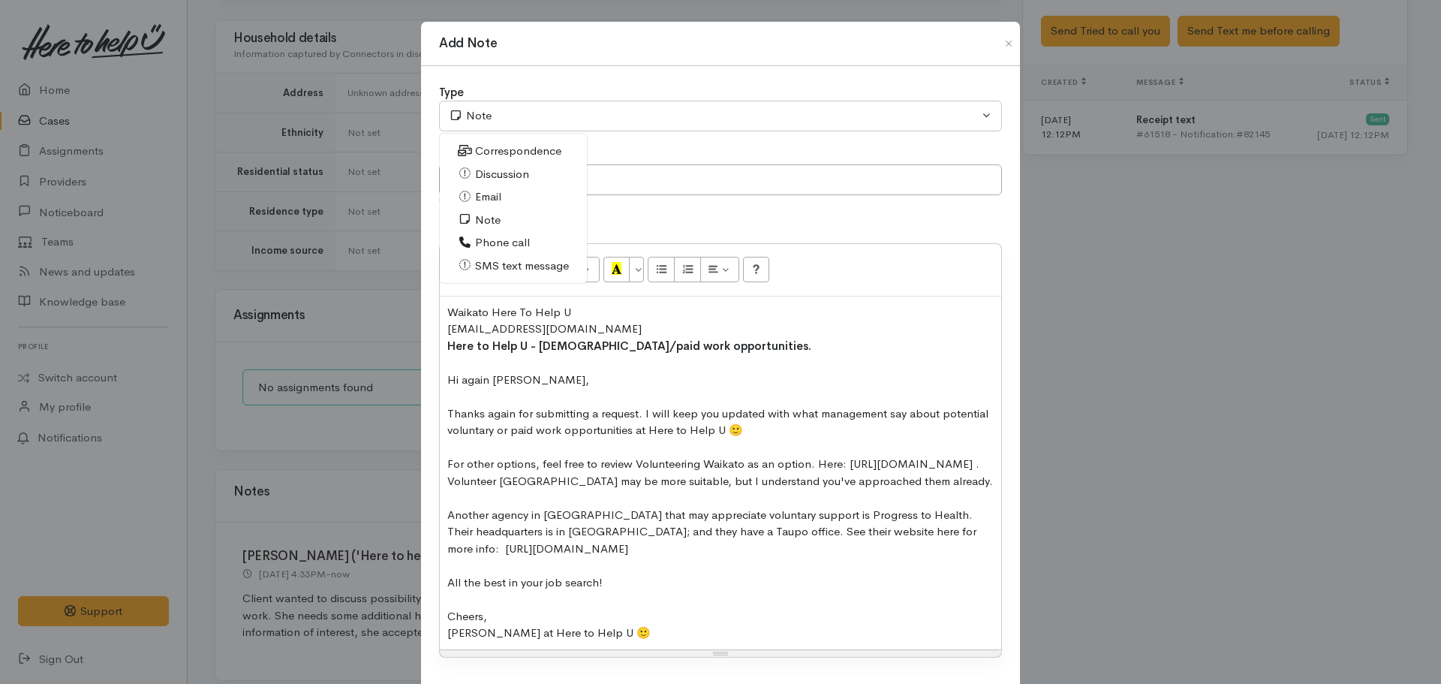
click at [497, 194] on span "Email" at bounding box center [488, 196] width 26 height 17
drag, startPoint x: 875, startPoint y: 532, endPoint x: 778, endPoint y: 529, distance: 96.8
click at [778, 529] on div "Another agency in Taupo that may appreciate voluntary support is Progress to He…" at bounding box center [720, 531] width 546 height 51
click at [630, 482] on div "For other options, feel free to review Volunteering Waikato as an option. Here:…" at bounding box center [720, 472] width 546 height 34
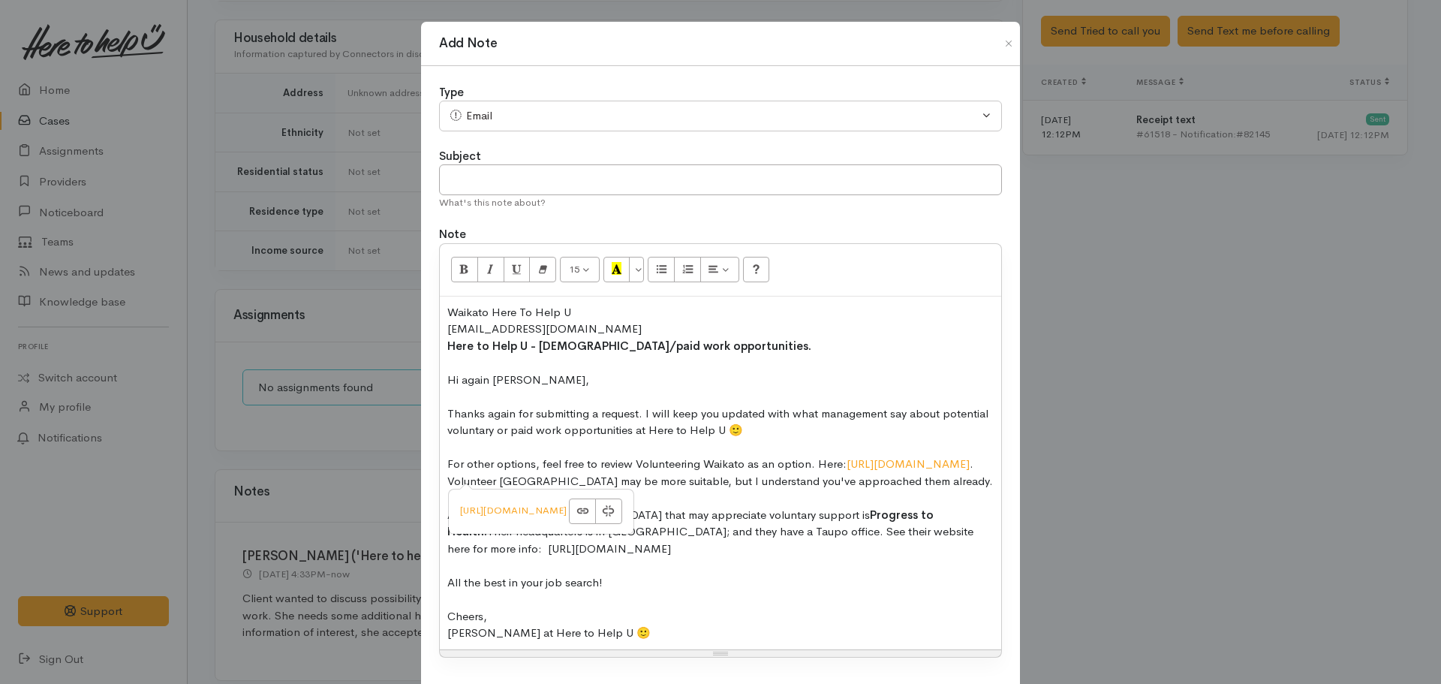
click at [792, 548] on div "Another agency in Taupo that may appreciate voluntary support is Progress to He…" at bounding box center [720, 531] width 546 height 51
click at [656, 558] on div "Another agency in Taupo that may appreciate voluntary support is Progress to He…" at bounding box center [720, 531] width 546 height 51
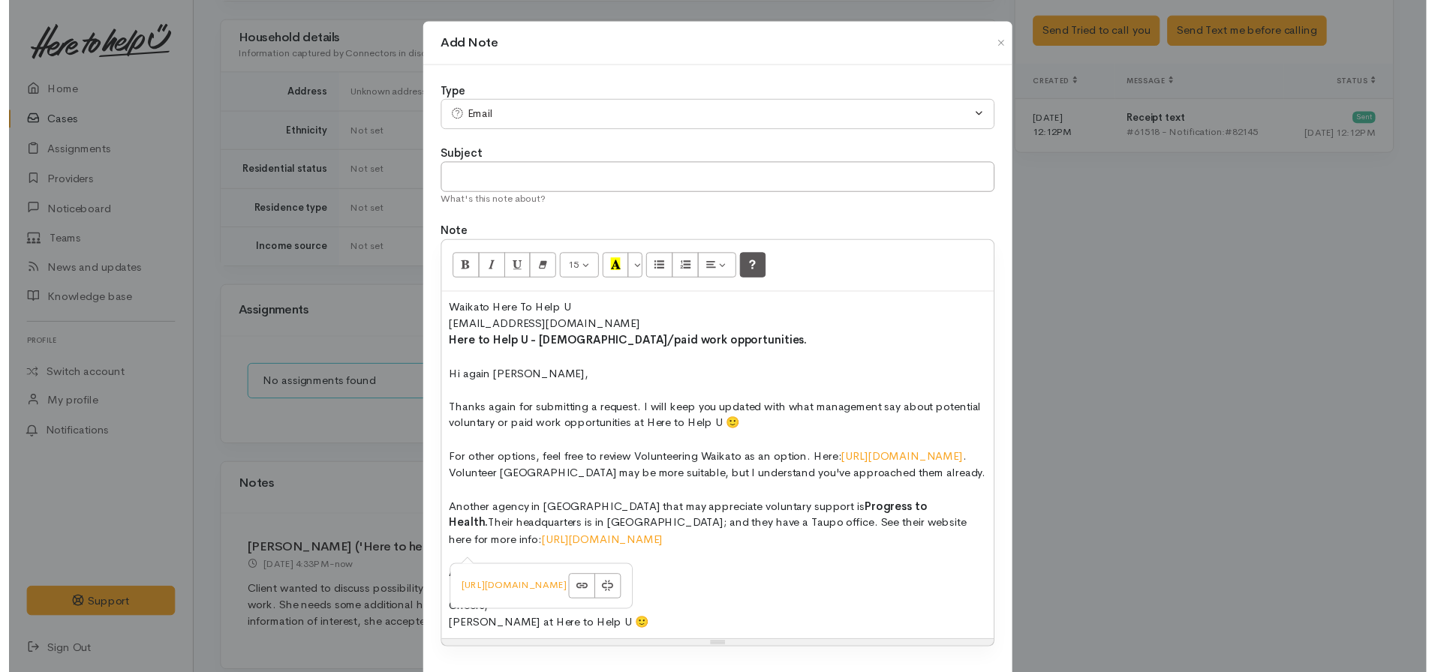
scroll to position [110, 0]
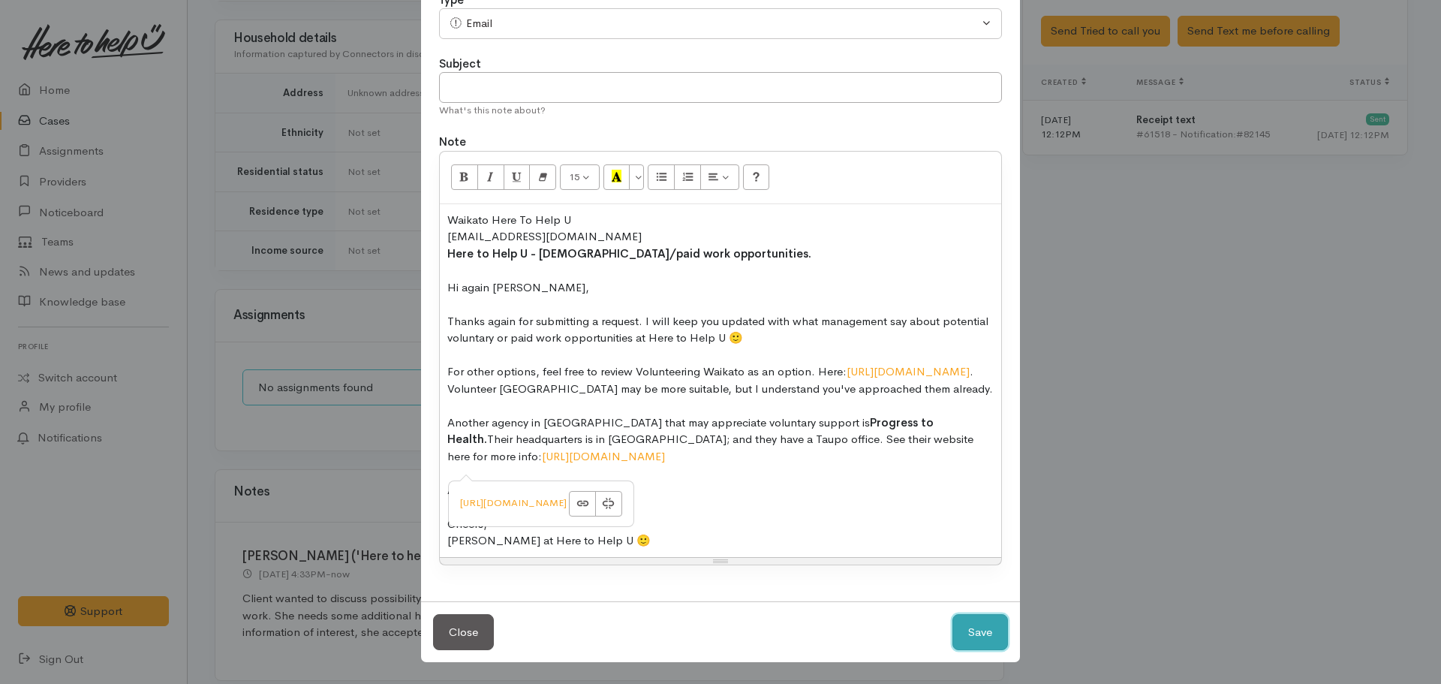
click at [972, 634] on button "Save" at bounding box center [980, 632] width 56 height 37
select select "1"
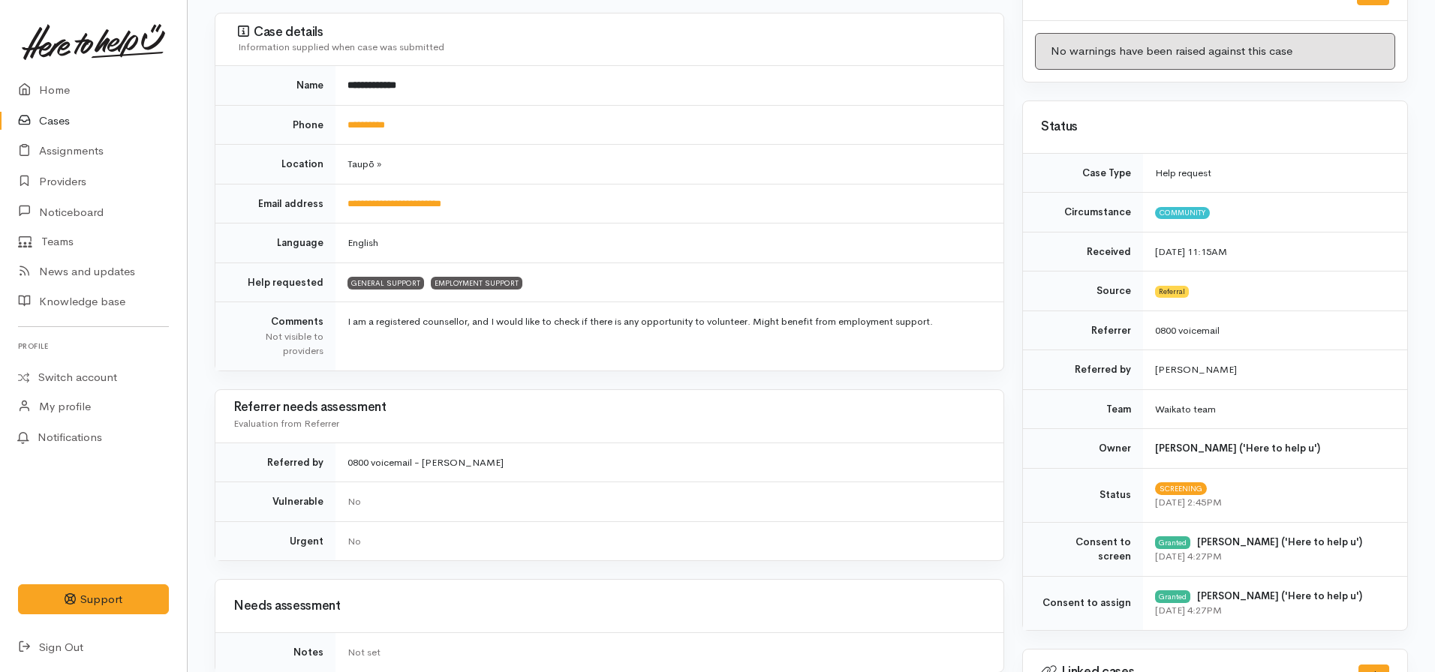
scroll to position [0, 0]
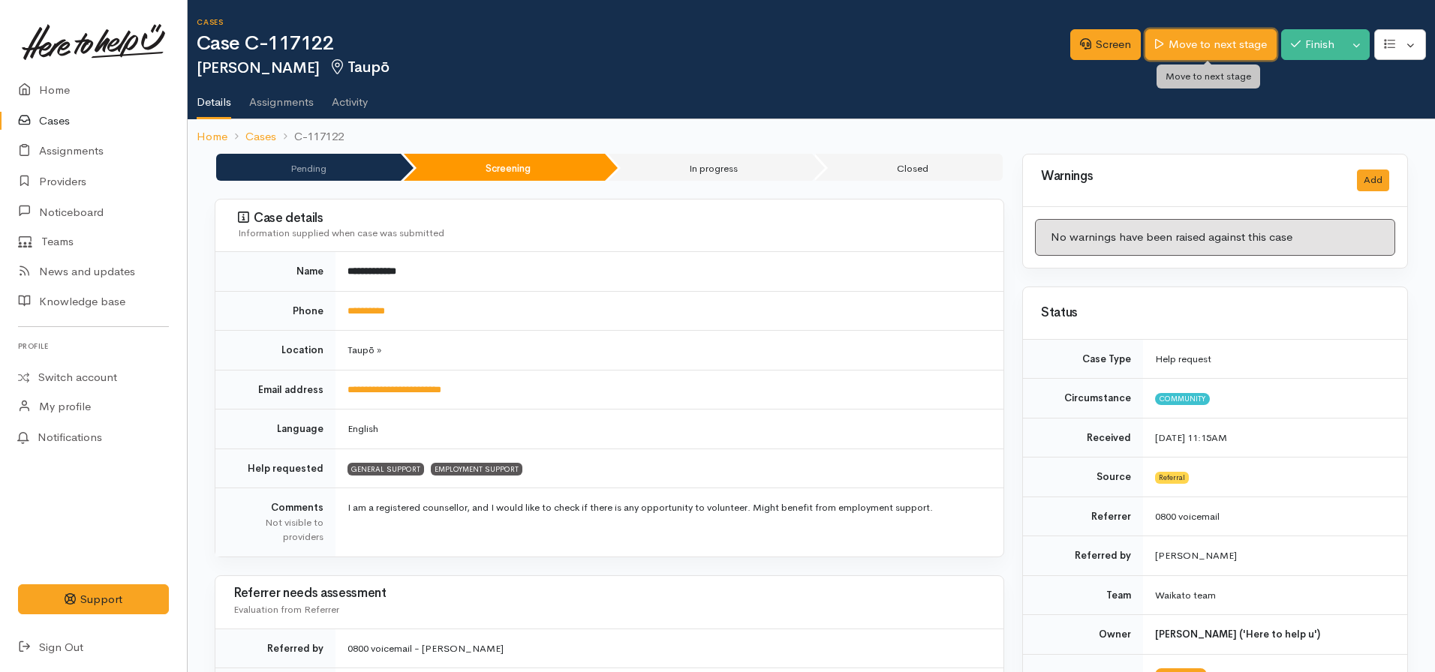
click at [1190, 57] on link "Move to next stage" at bounding box center [1210, 44] width 131 height 31
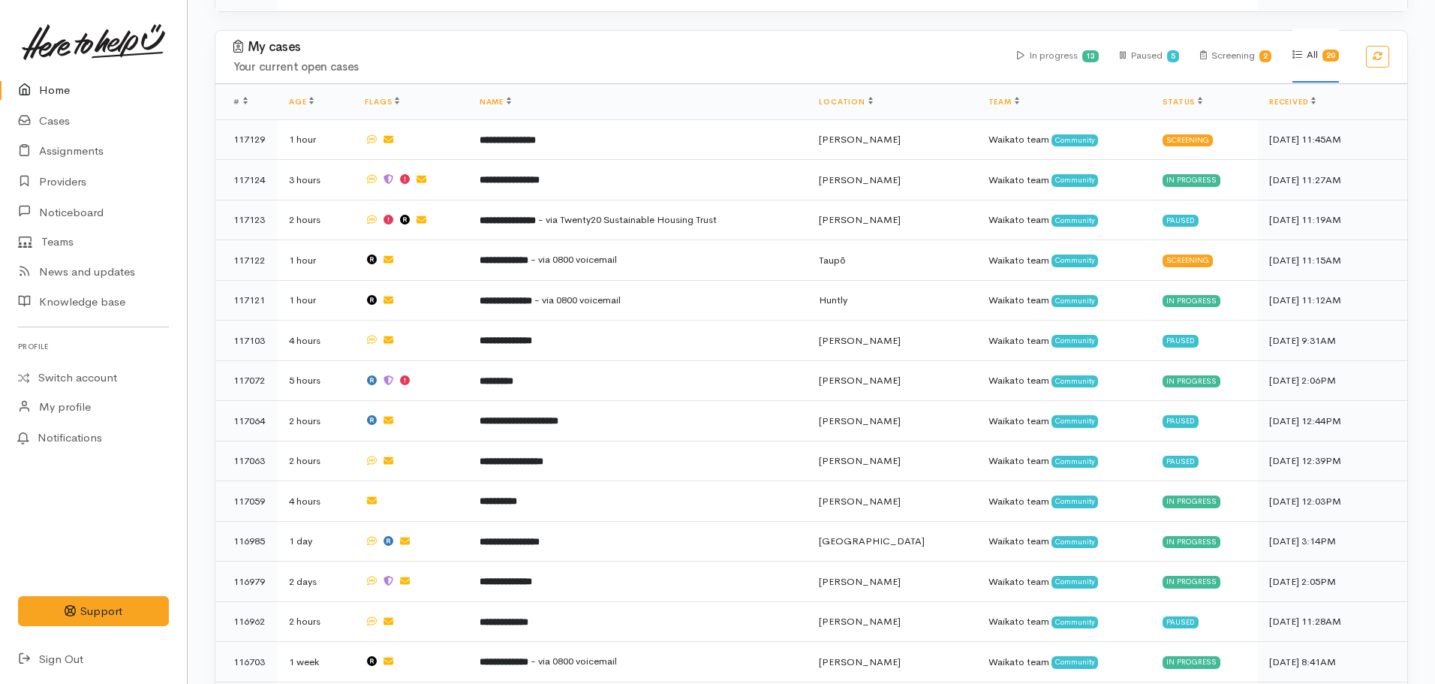
scroll to position [600, 0]
click at [46, 114] on link "Cases" at bounding box center [93, 121] width 187 height 31
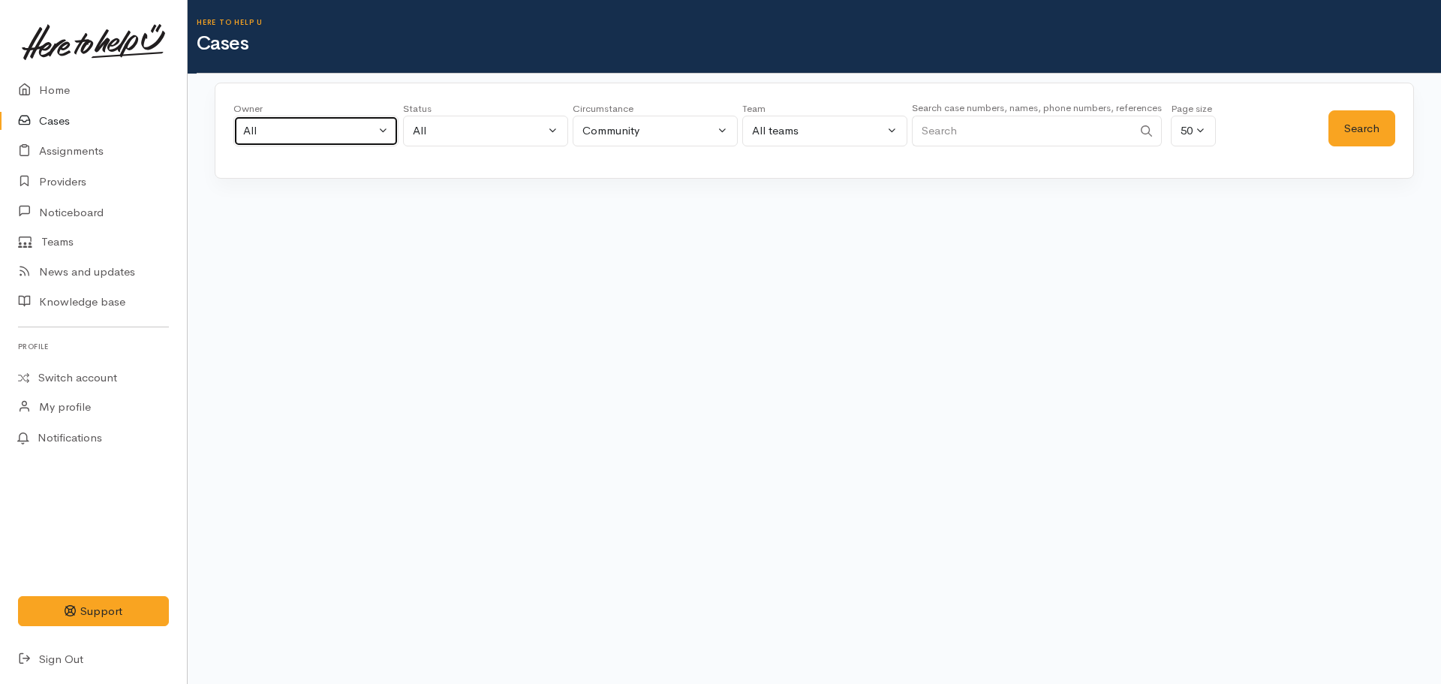
click at [330, 132] on div "All" at bounding box center [309, 130] width 132 height 17
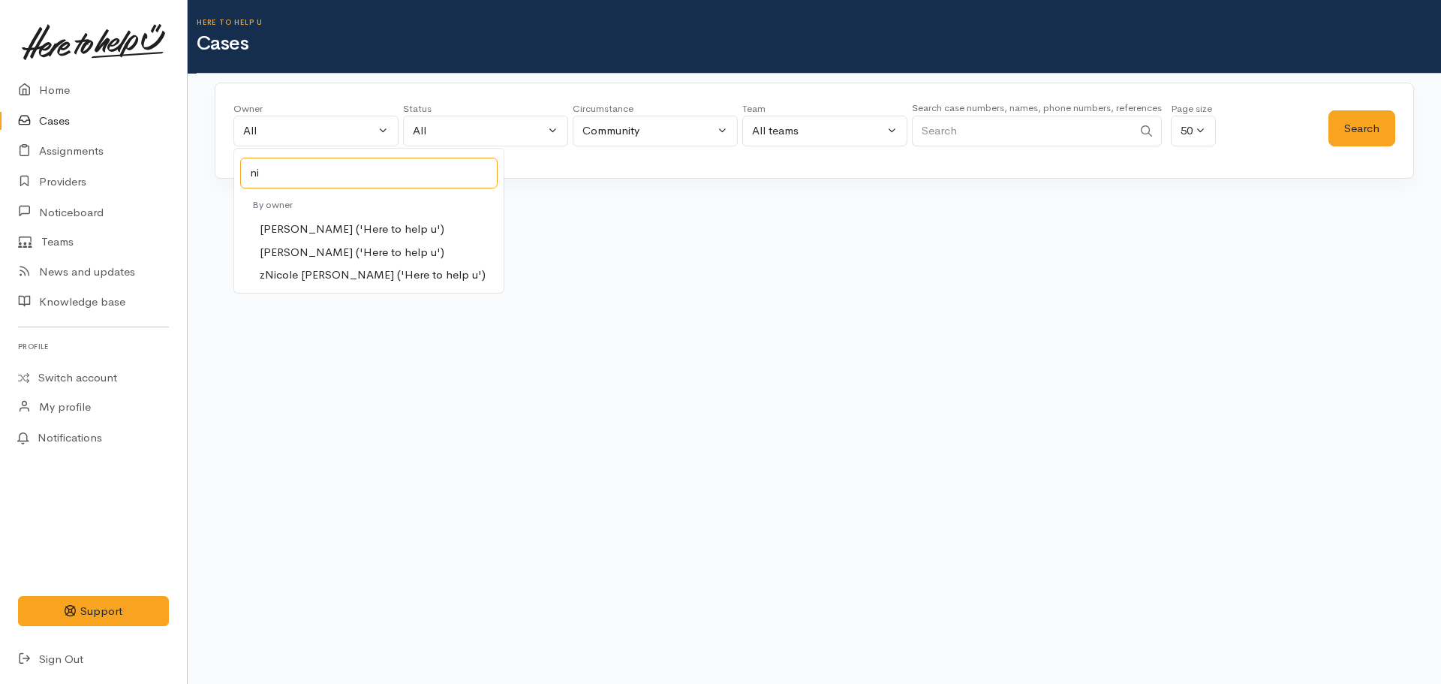
type input "n"
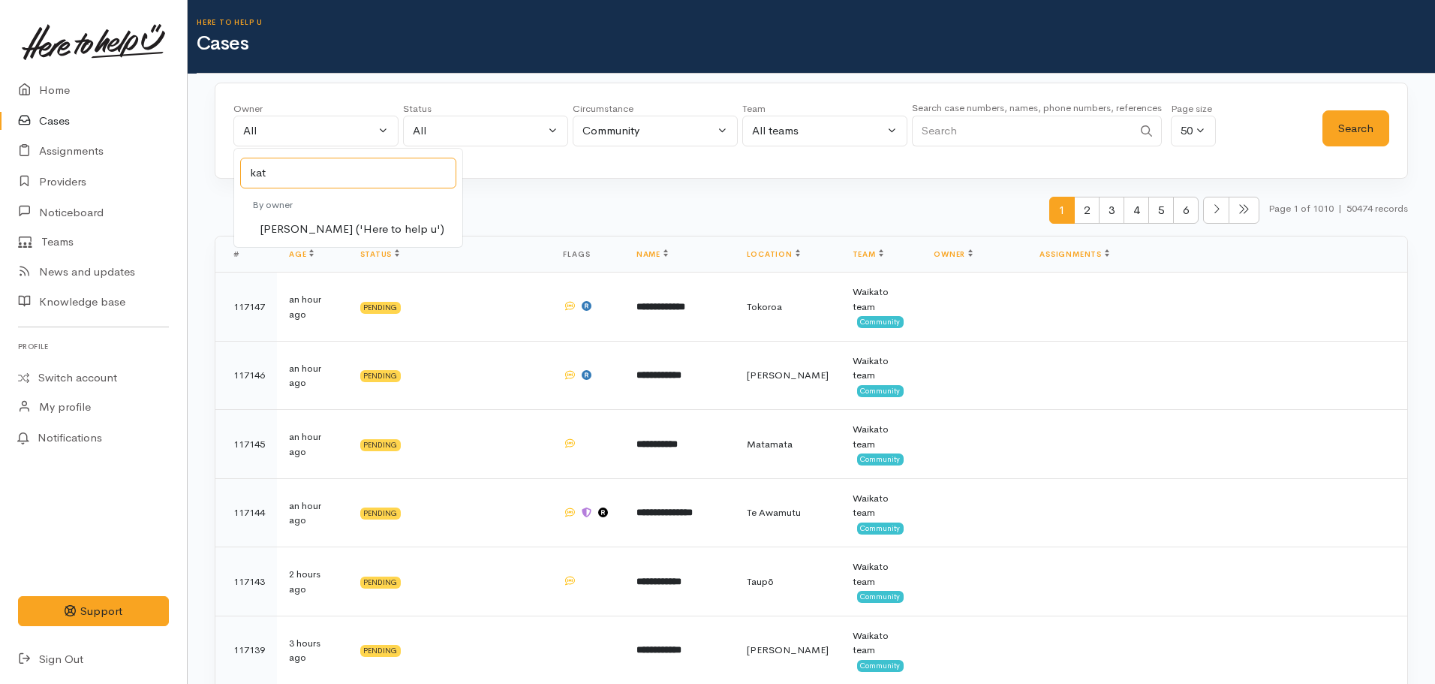
type input "kat"
click at [311, 233] on span "[PERSON_NAME] ('Here to help u')" at bounding box center [352, 229] width 185 height 17
select select "1252"
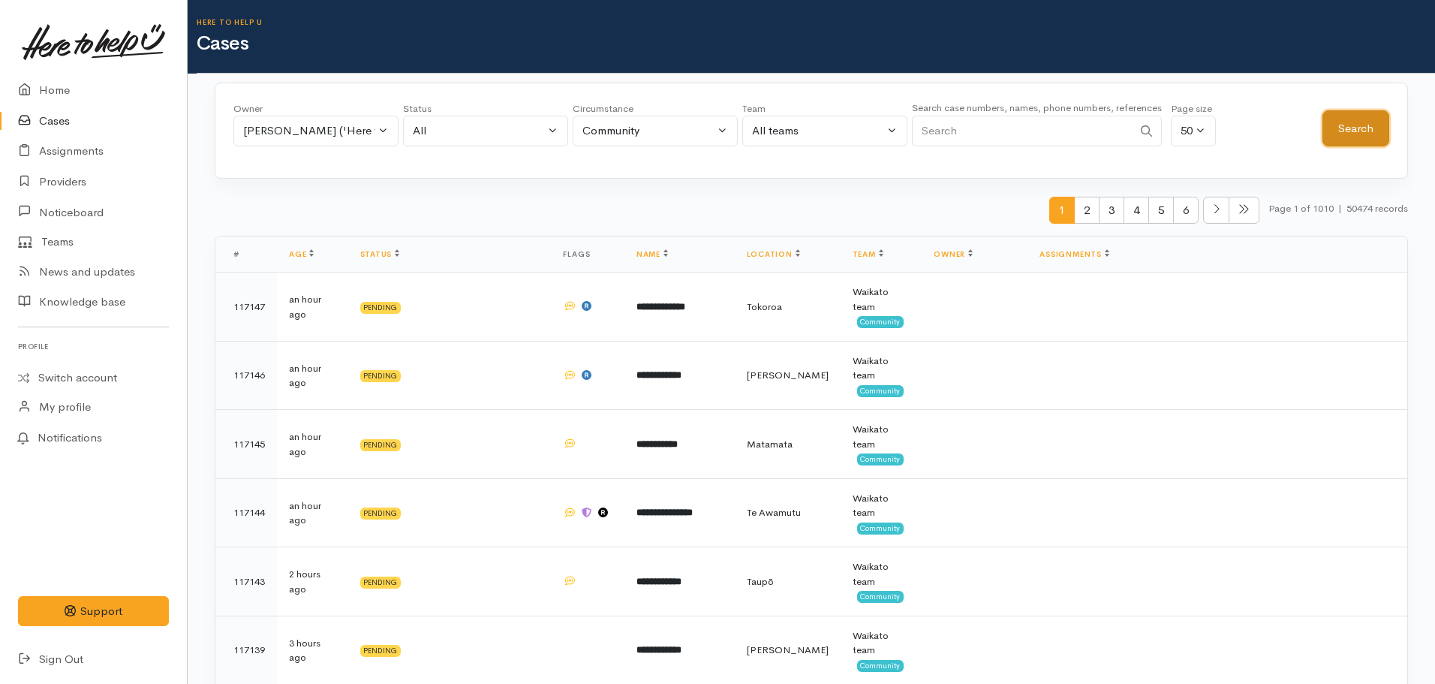
click at [1348, 124] on button "Search" at bounding box center [1355, 128] width 67 height 37
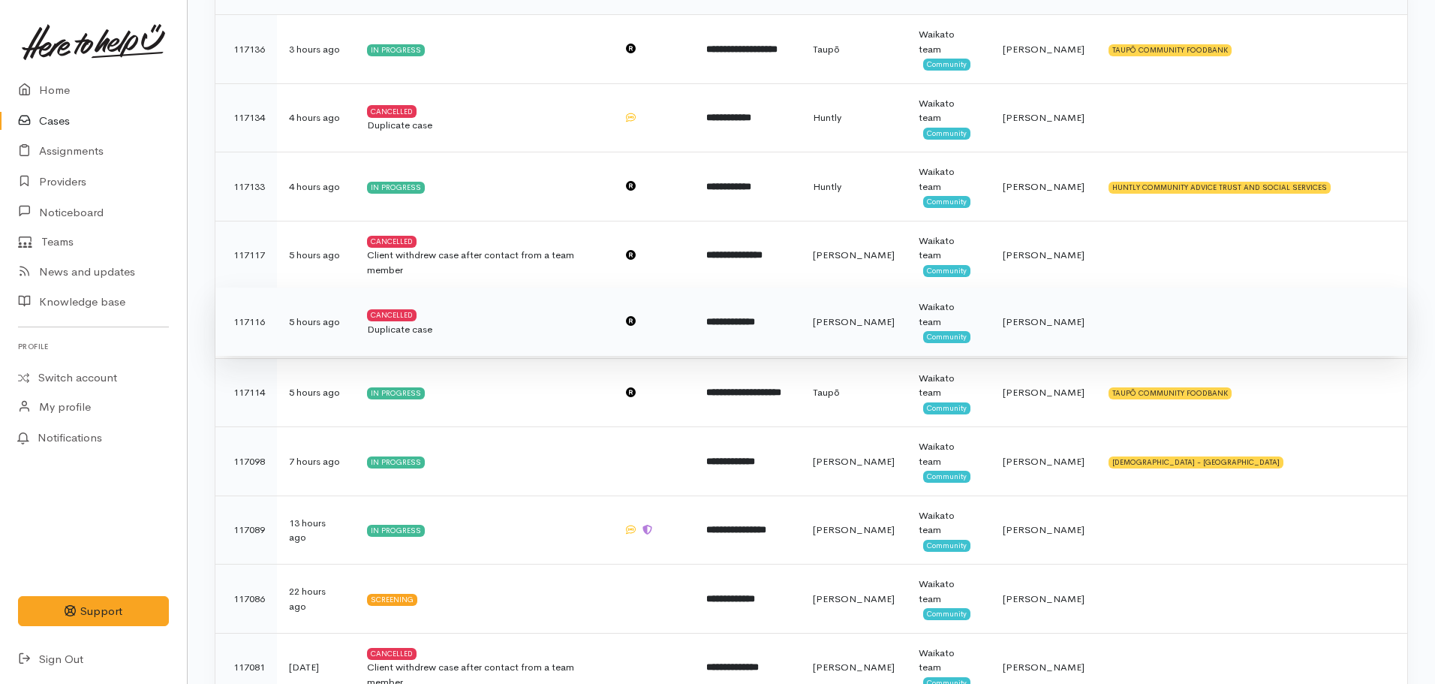
scroll to position [306, 0]
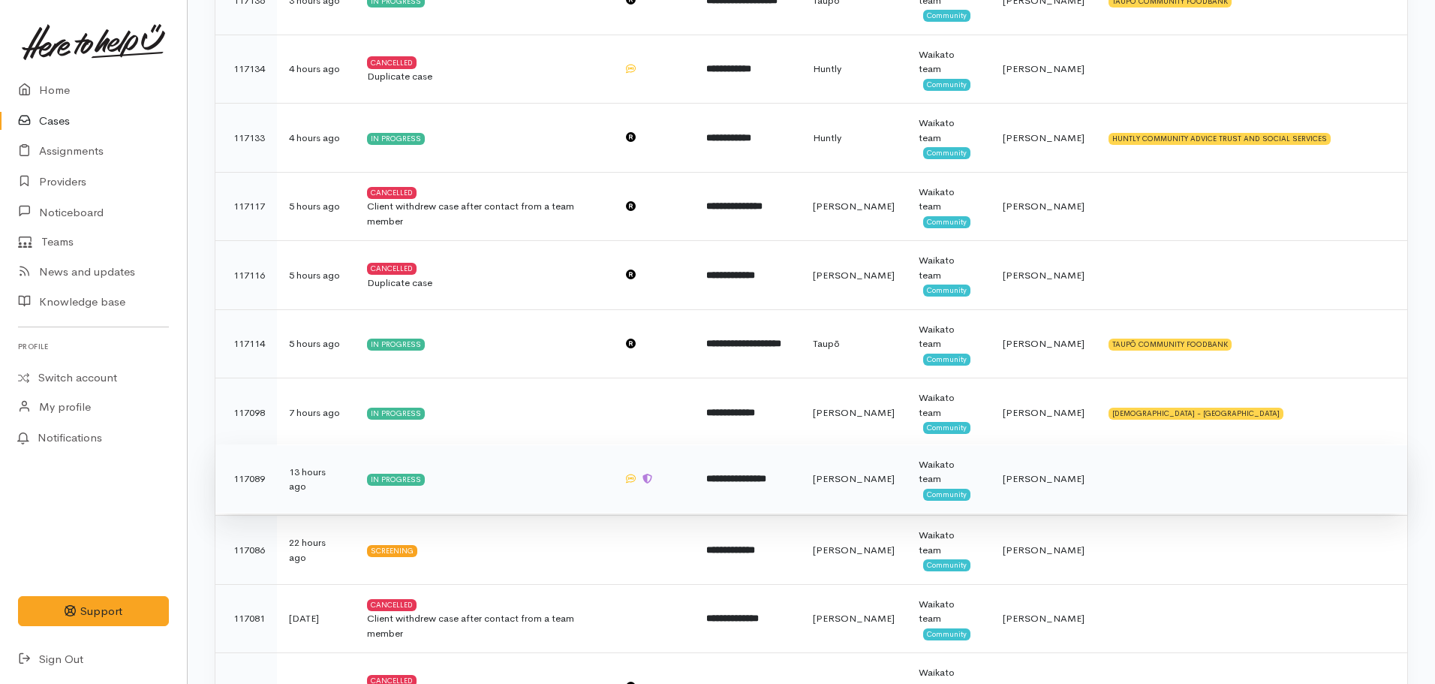
click at [750, 491] on td "**********" at bounding box center [747, 478] width 107 height 69
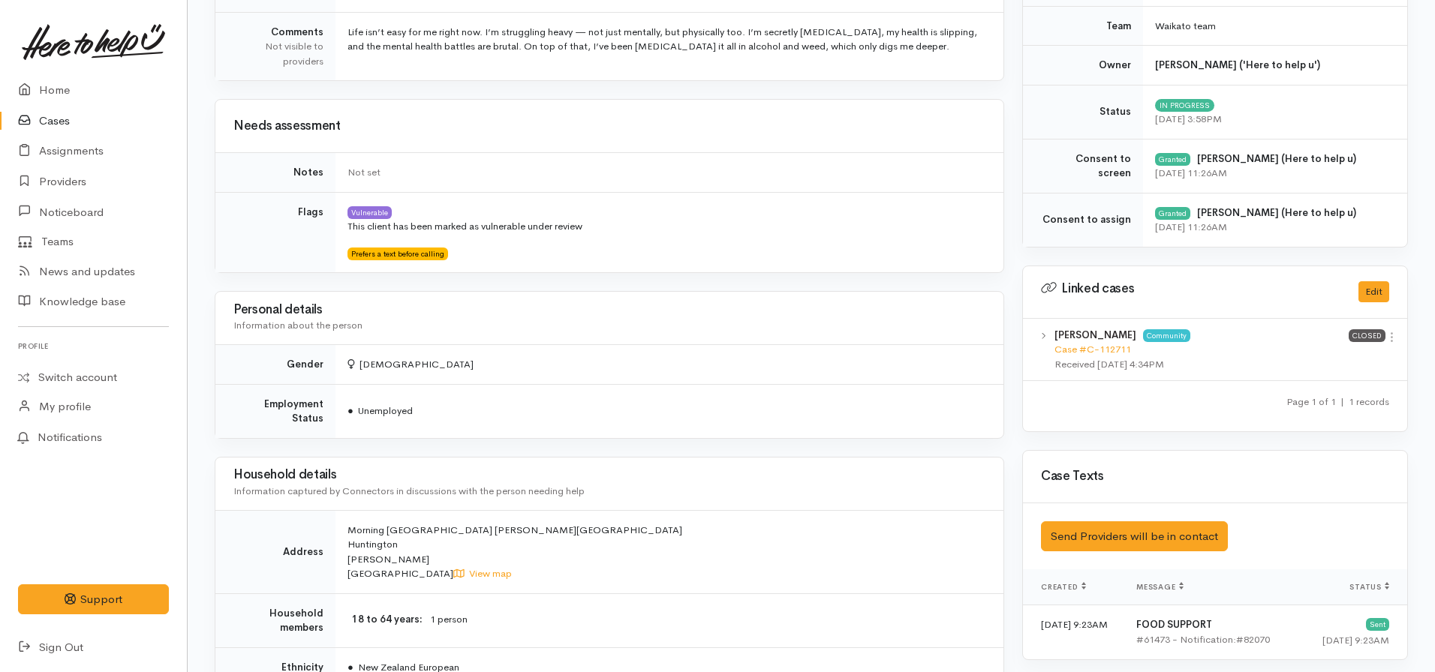
scroll to position [474, 0]
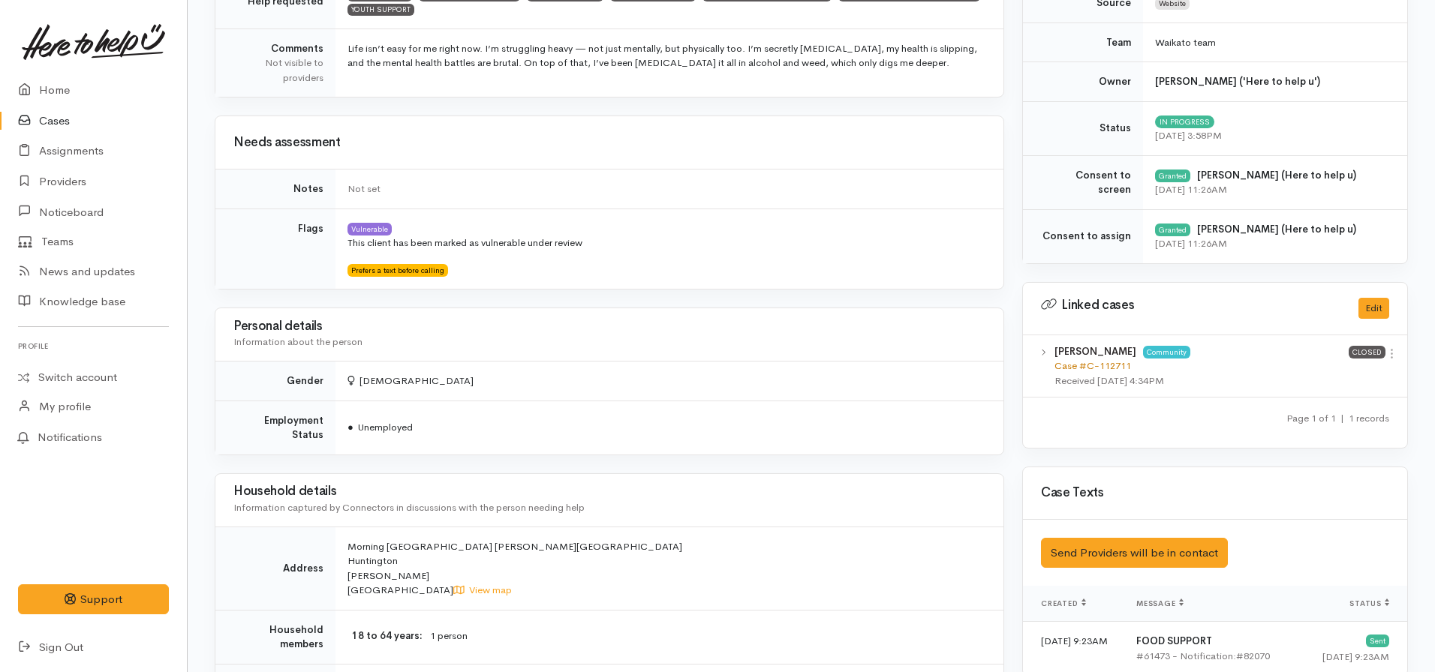
click at [1084, 367] on link "Case #C-112711" at bounding box center [1092, 365] width 77 height 13
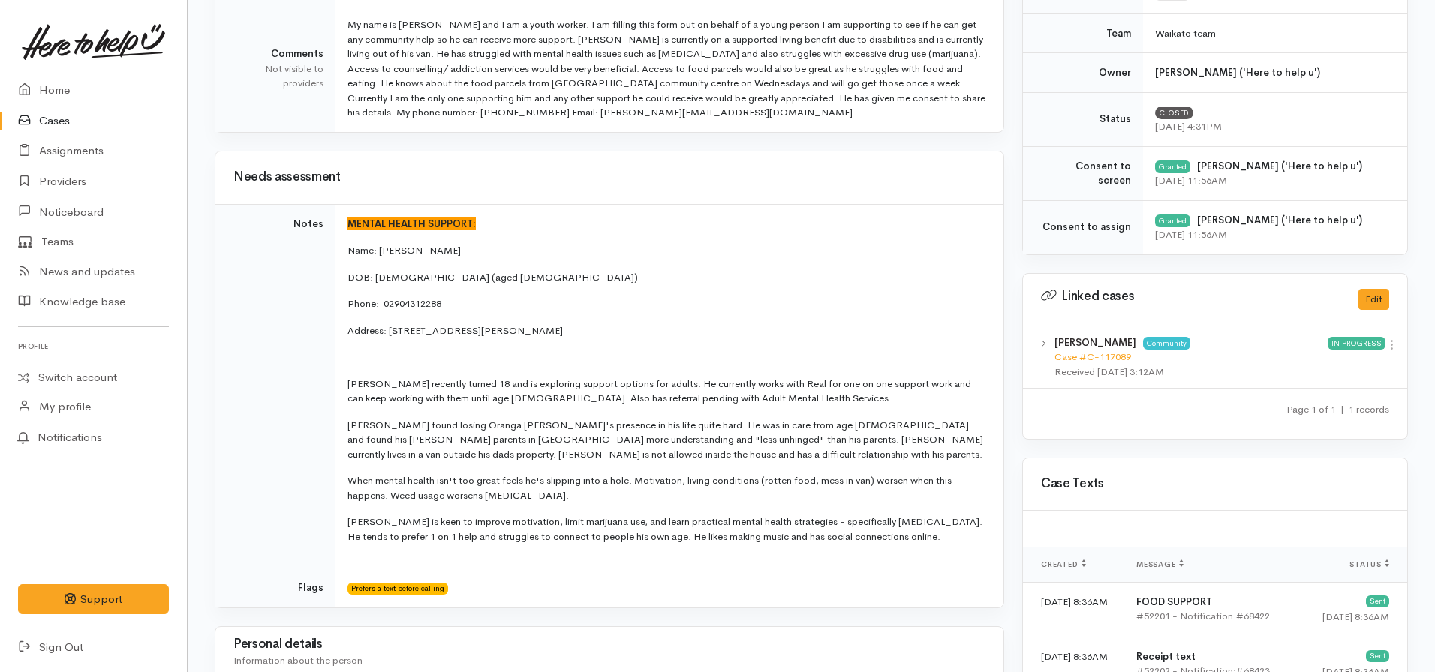
scroll to position [473, 0]
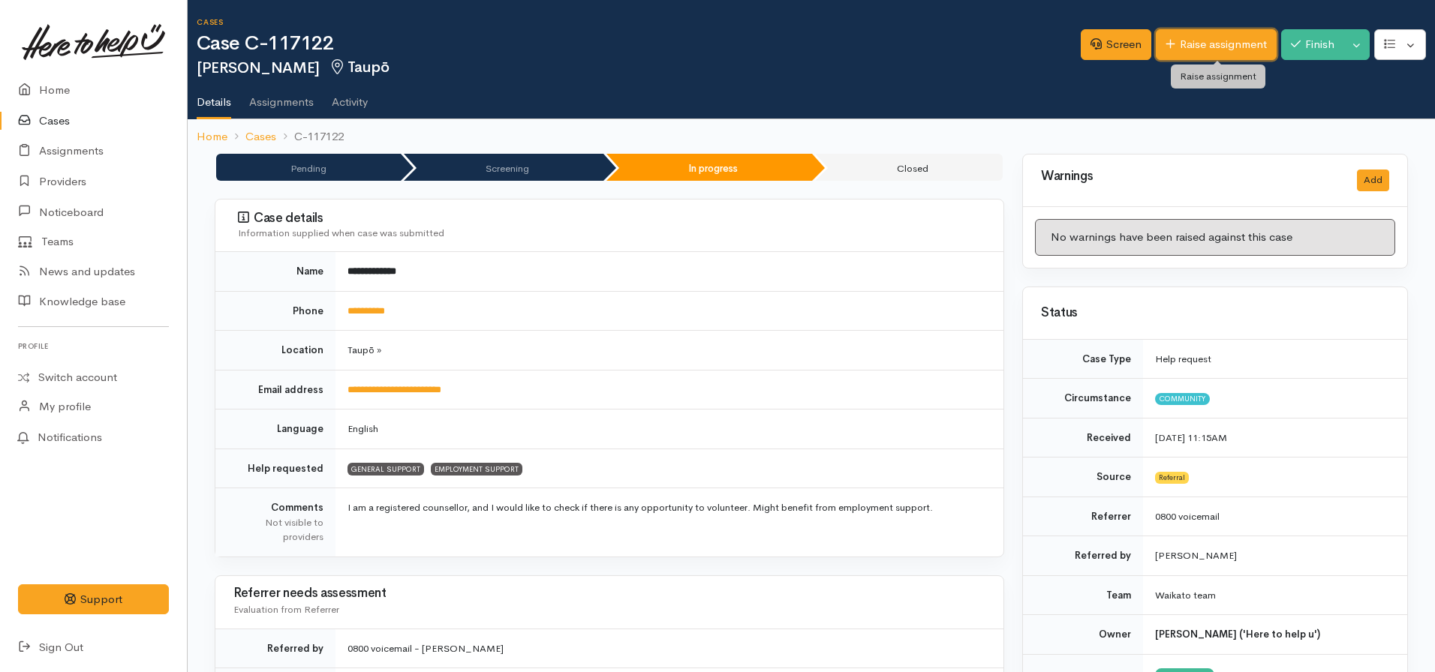
click at [1206, 42] on link "Raise assignment" at bounding box center [1216, 44] width 121 height 31
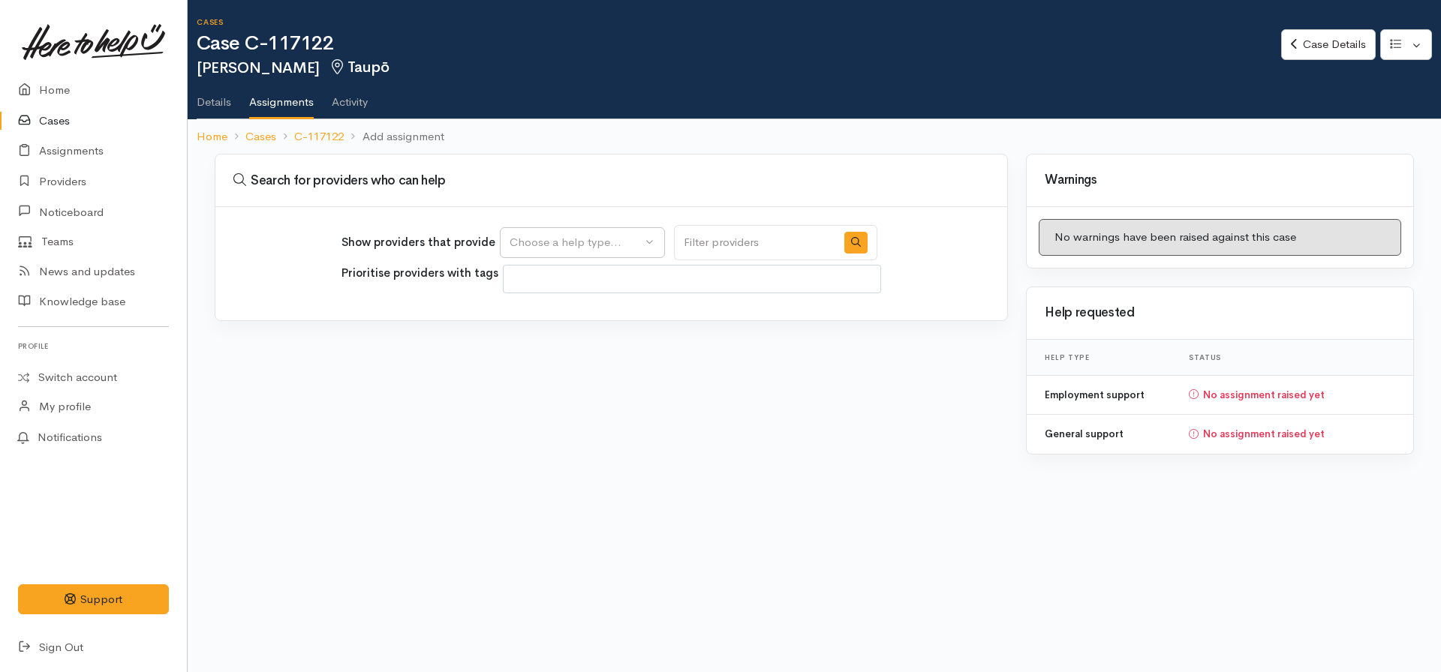
select select
click at [564, 230] on button "Choose a help type..." at bounding box center [582, 242] width 165 height 31
click at [531, 338] on span "Employment support" at bounding box center [572, 337] width 107 height 17
select select "10"
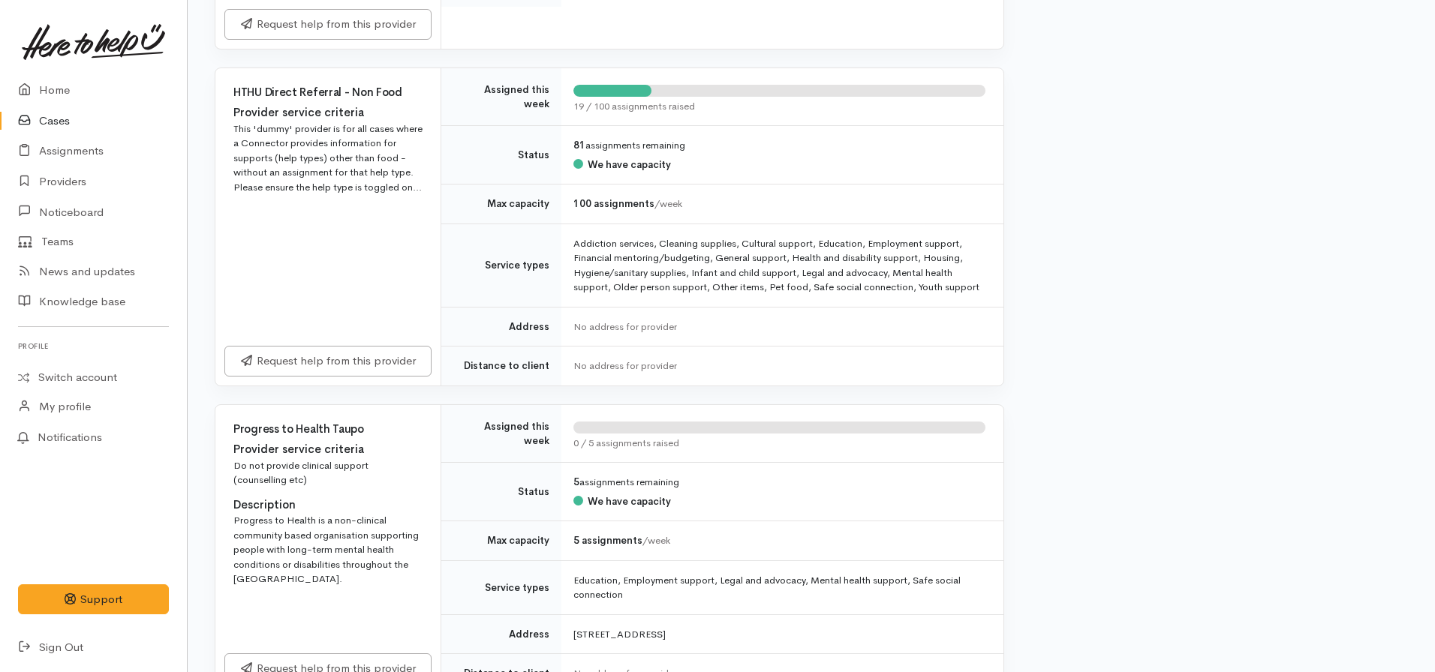
scroll to position [623, 0]
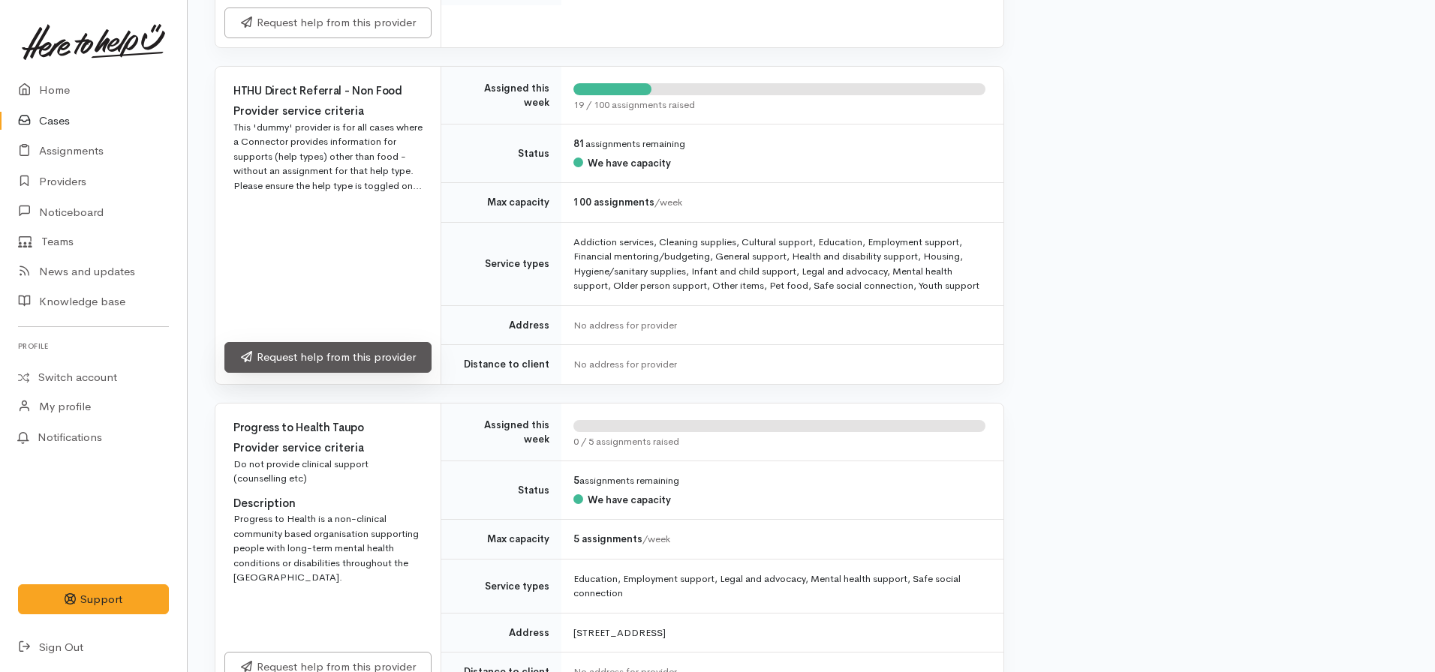
click at [315, 363] on link "Request help from this provider" at bounding box center [327, 357] width 207 height 31
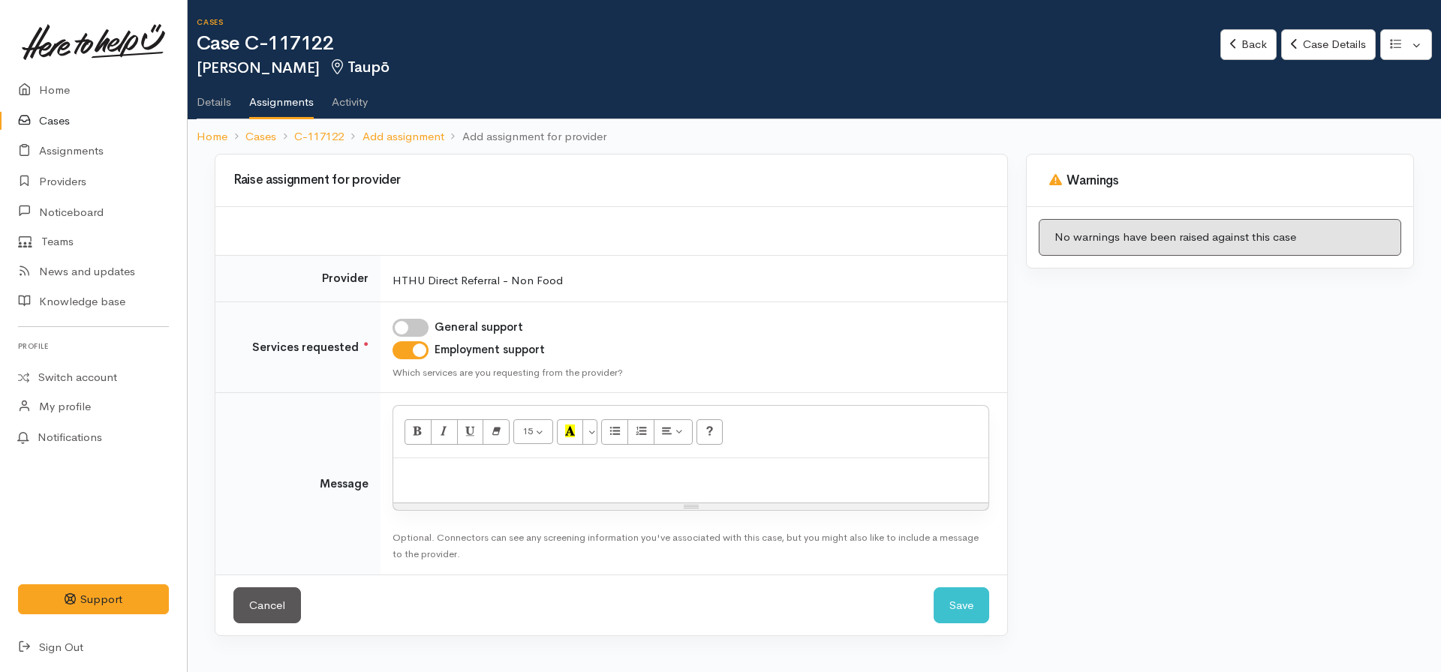
click at [467, 495] on div at bounding box center [690, 480] width 595 height 44
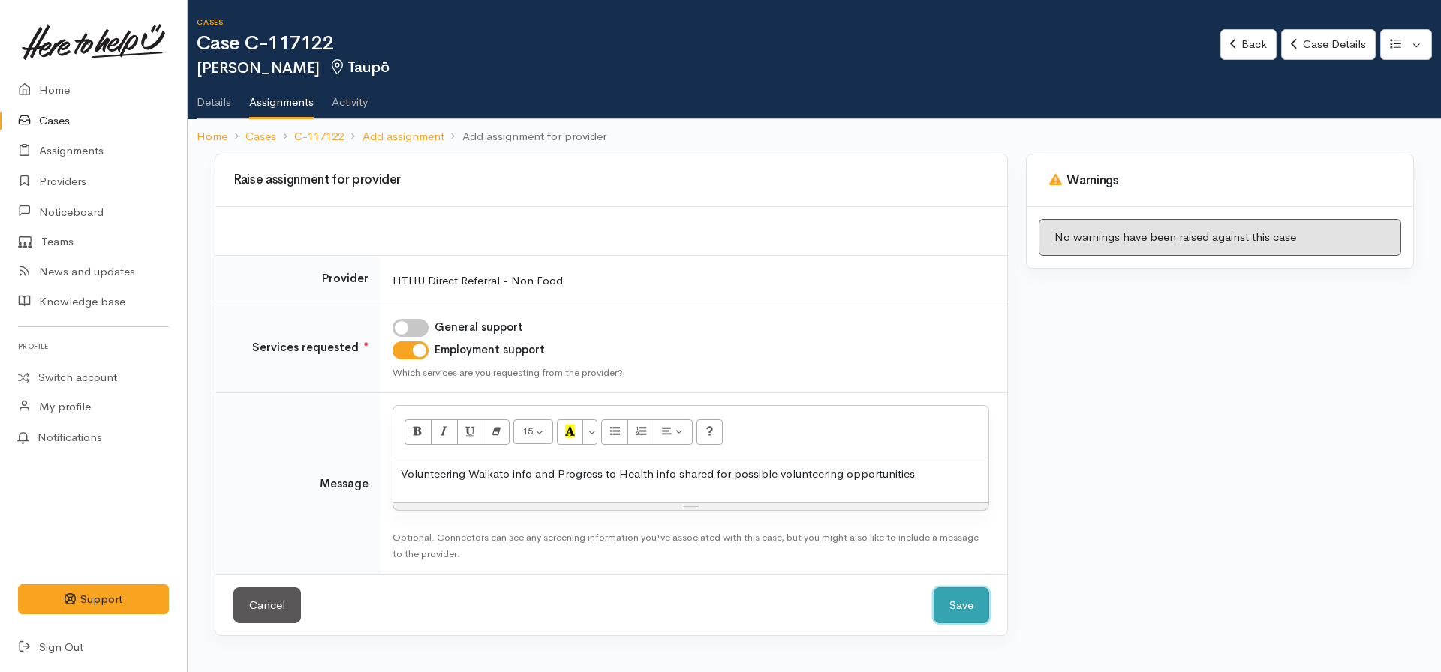
click button "Save" at bounding box center [961, 606] width 56 height 37
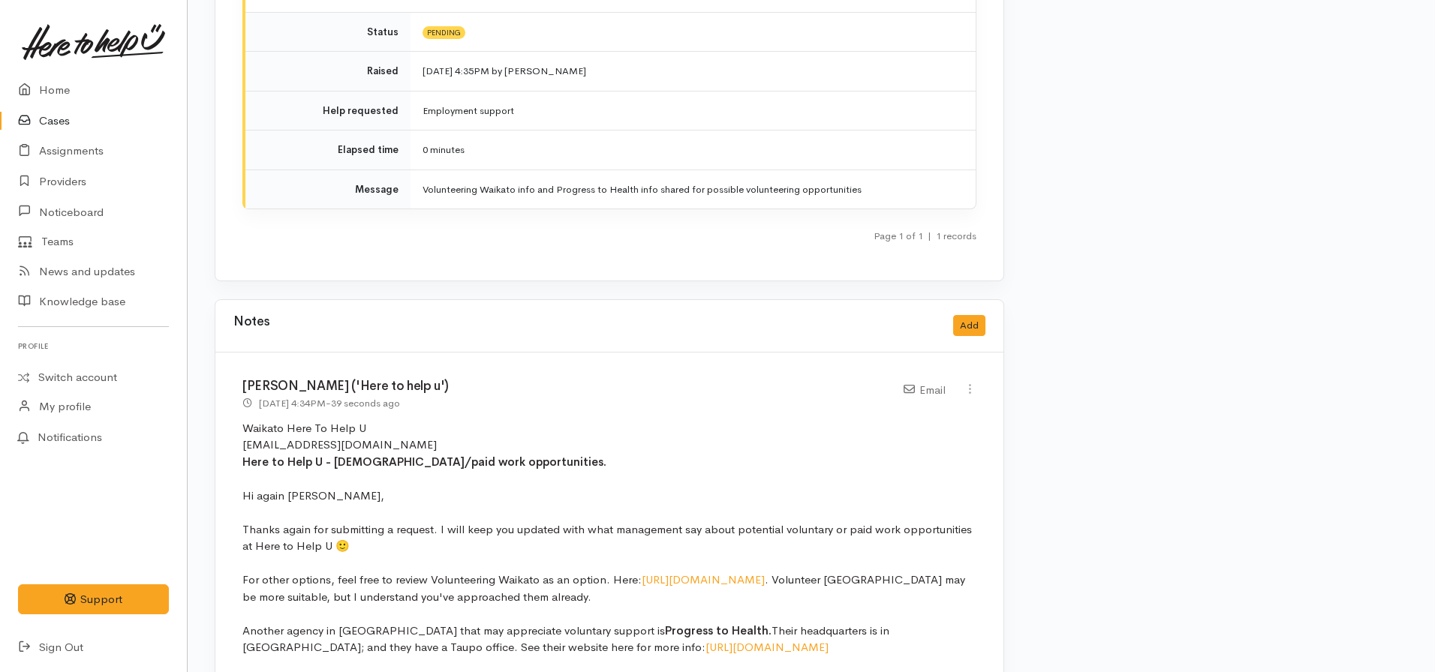
scroll to position [1690, 0]
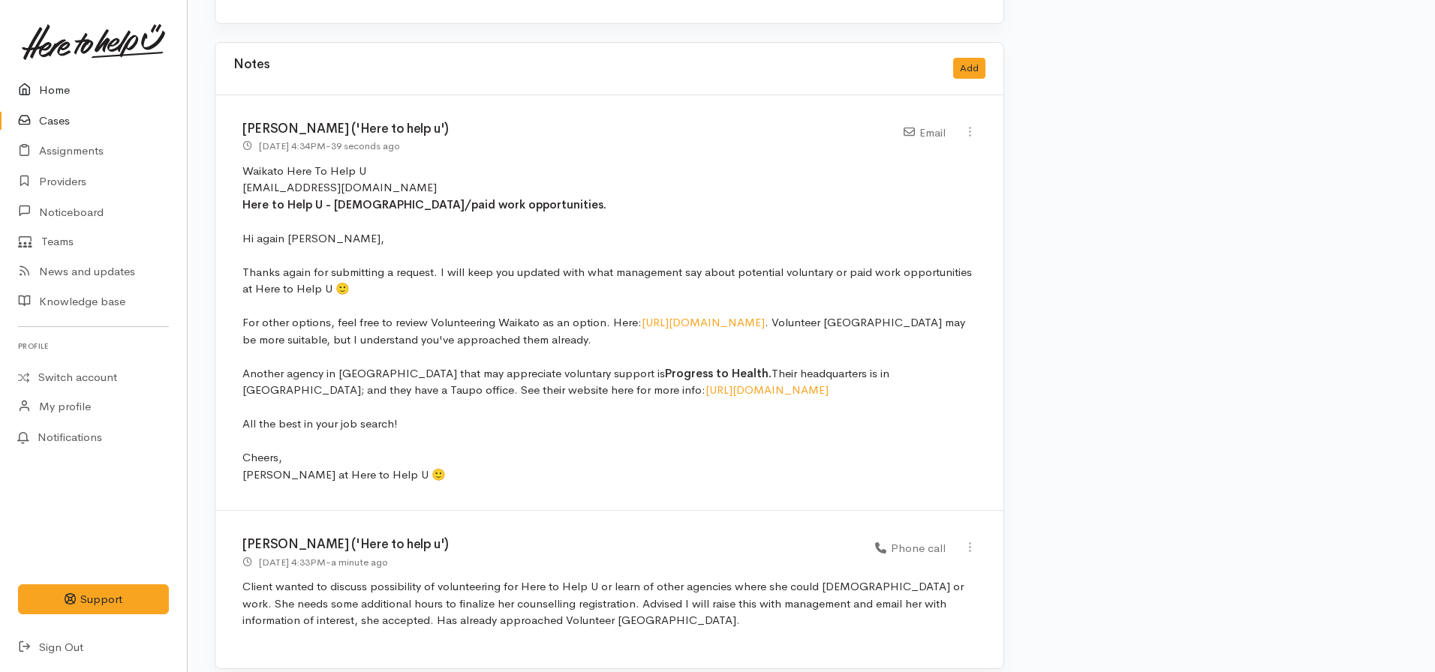
click at [74, 83] on link "Home" at bounding box center [93, 90] width 187 height 31
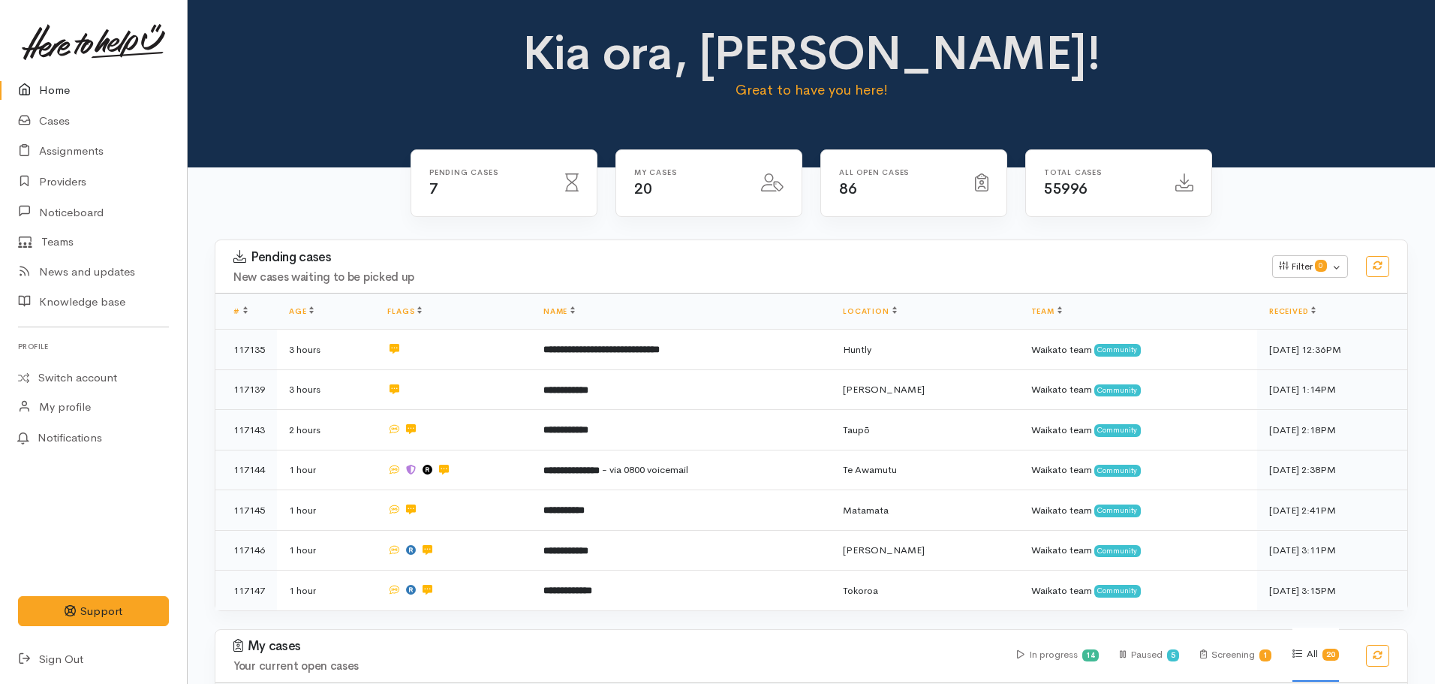
click at [391, 148] on div "Kia ora, Nicole! Great to have you here!" at bounding box center [811, 83] width 1247 height 167
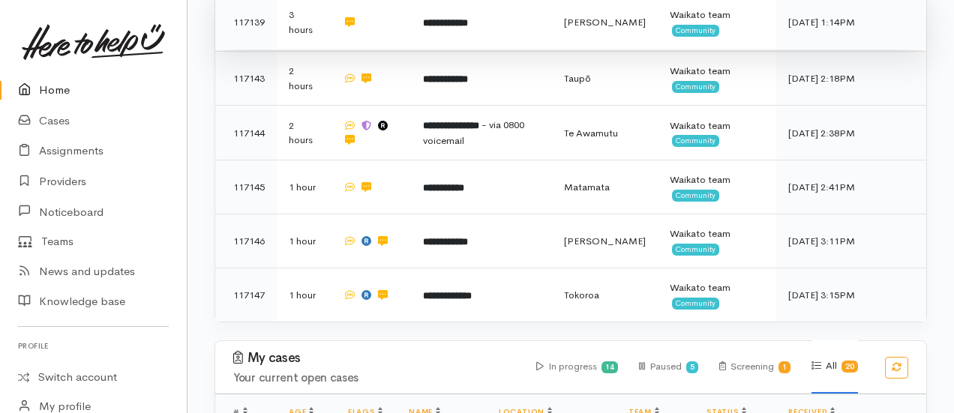
scroll to position [377, 0]
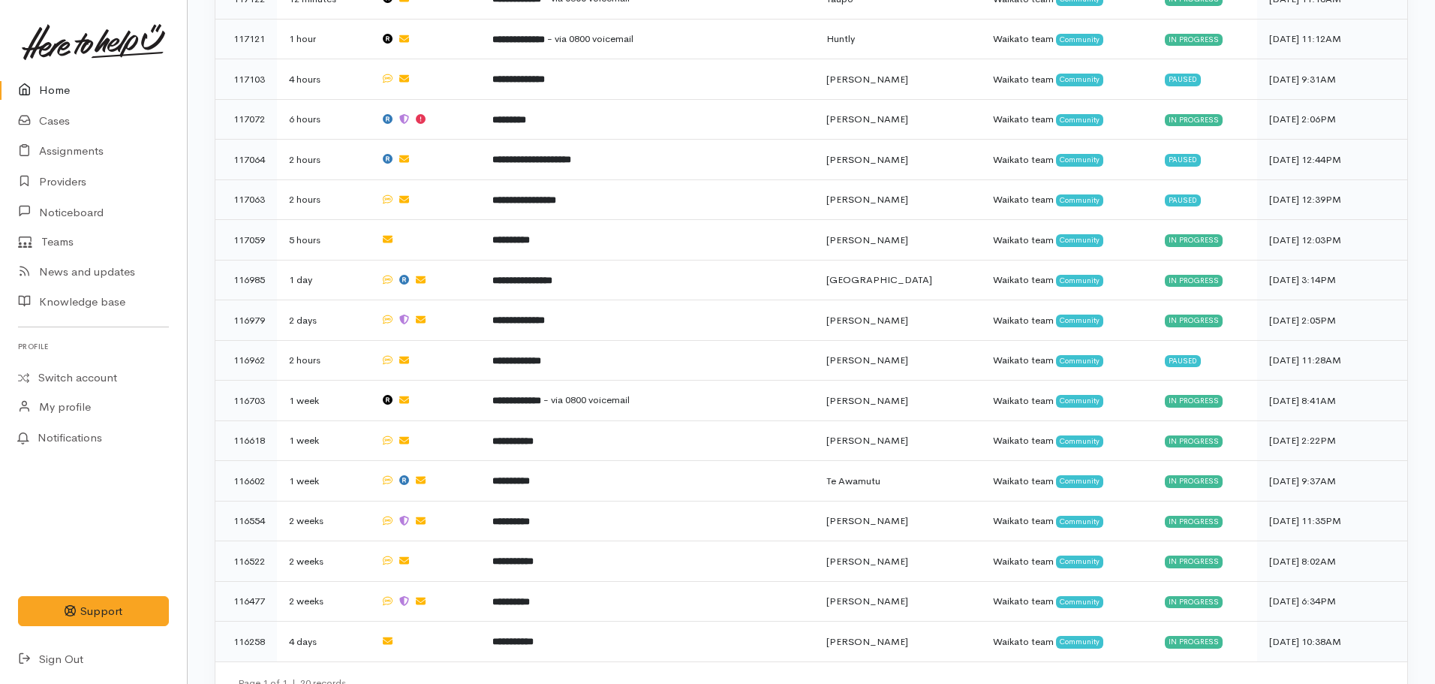
scroll to position [874, 0]
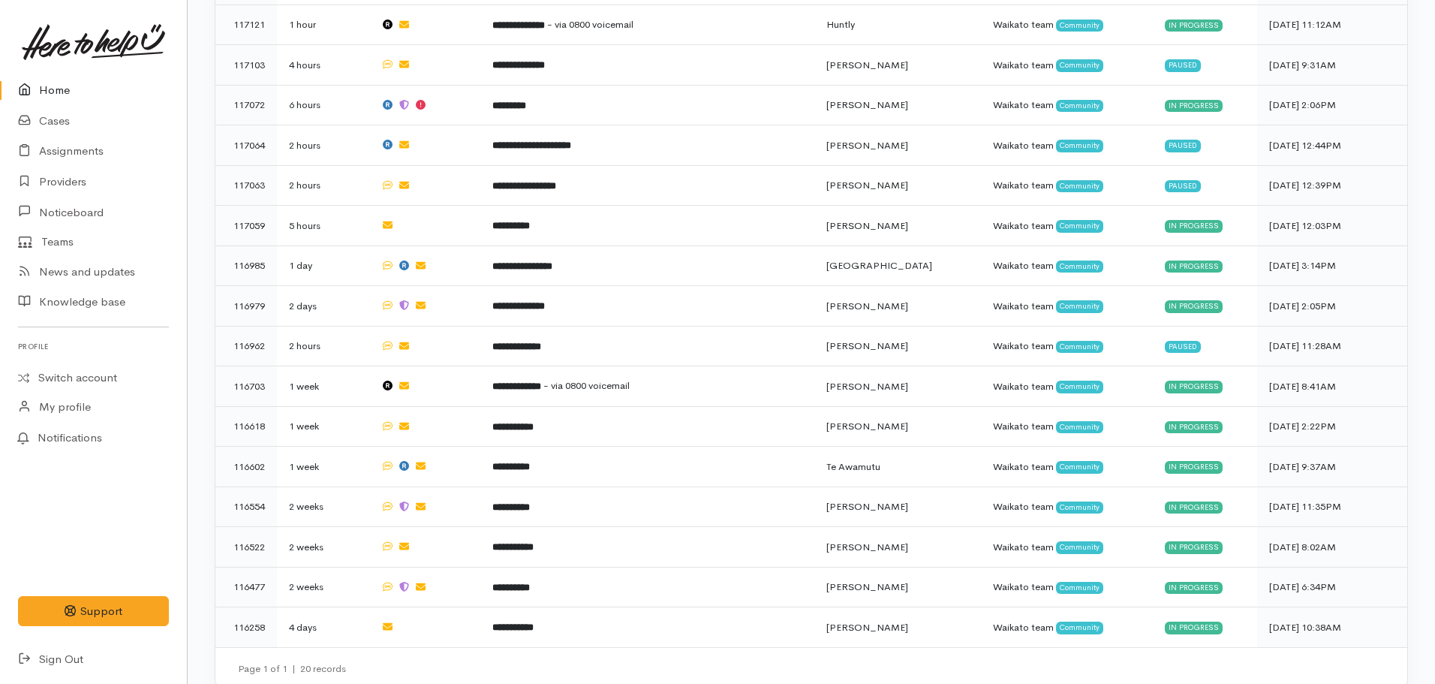
click at [1418, 256] on div "My cases Your current open cases In progress 14 Paused 5 Screening 1 All 20 # A…" at bounding box center [811, 221] width 1247 height 932
